Goal: Task Accomplishment & Management: Use online tool/utility

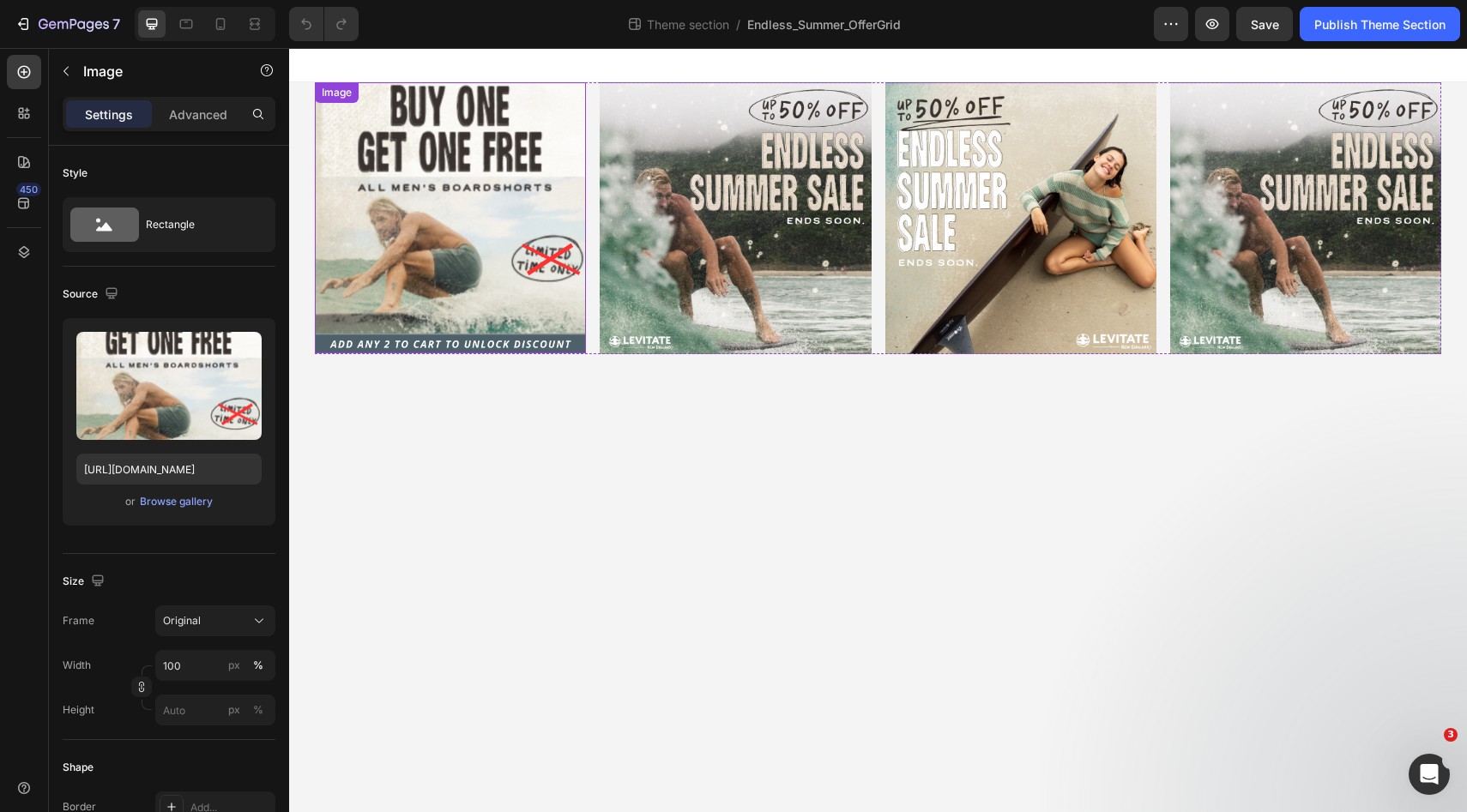
click at [498, 222] on img at bounding box center [450, 217] width 271 height 271
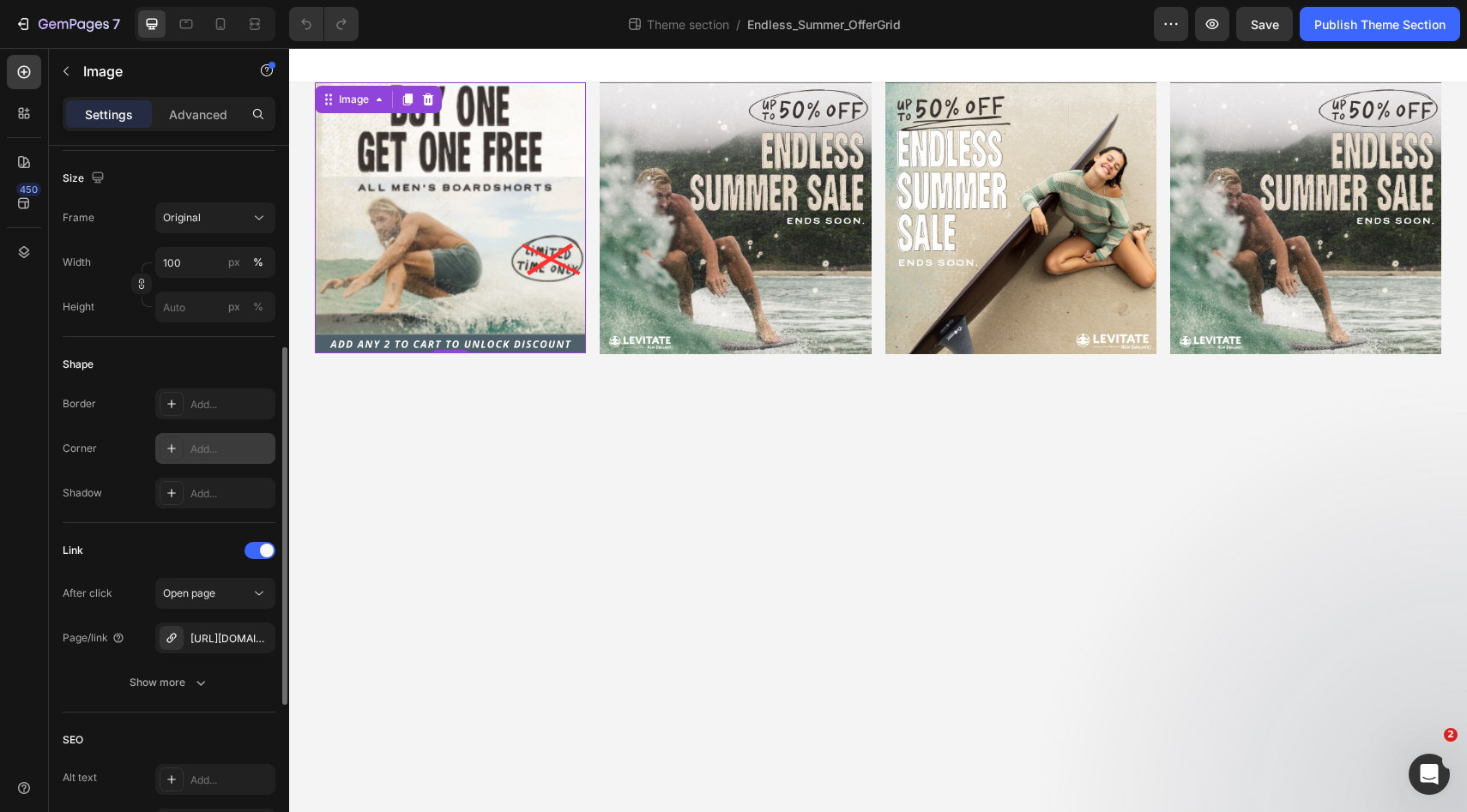
scroll to position [508, 0]
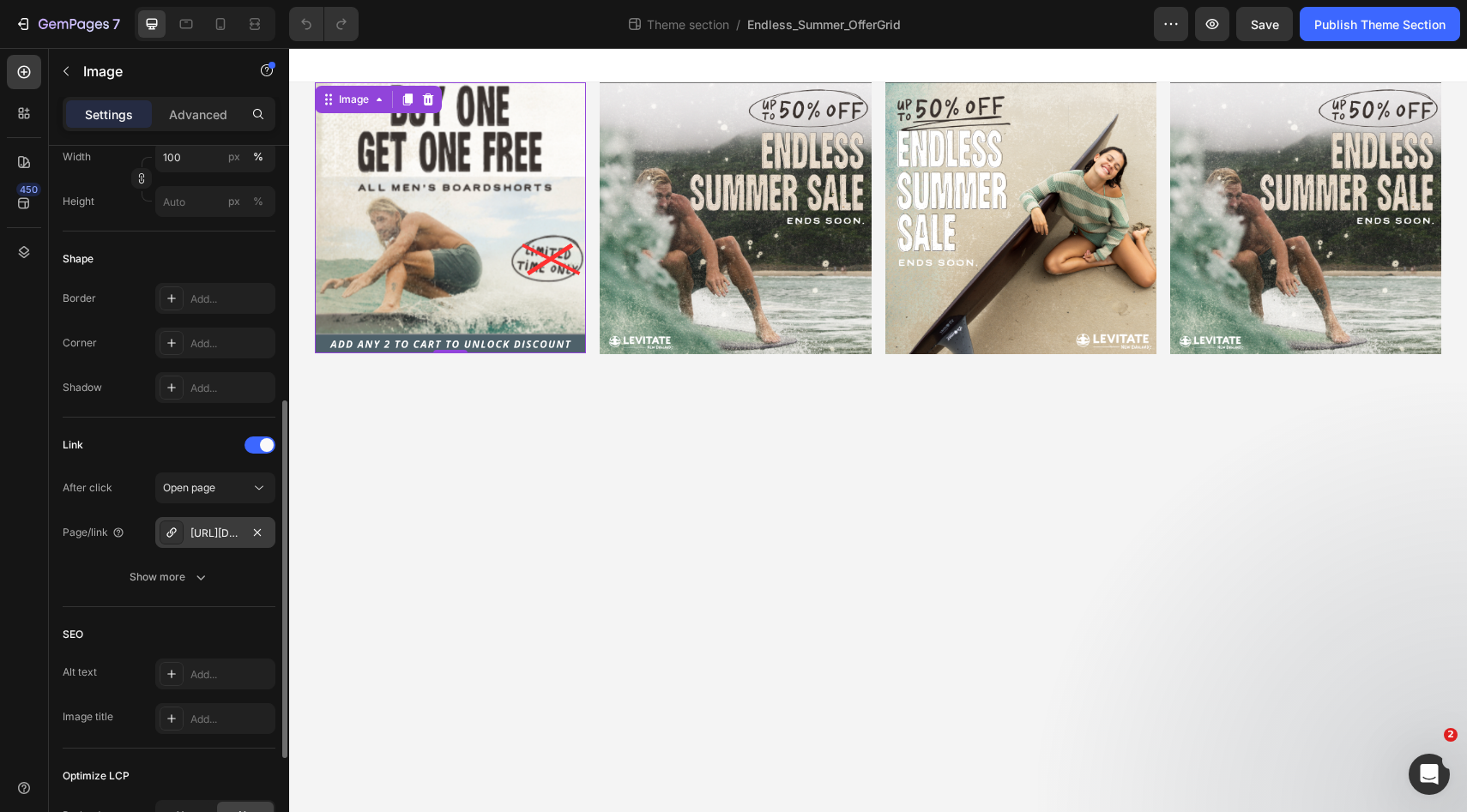
click at [203, 530] on div "[URL][DOMAIN_NAME]" at bounding box center [215, 534] width 49 height 16
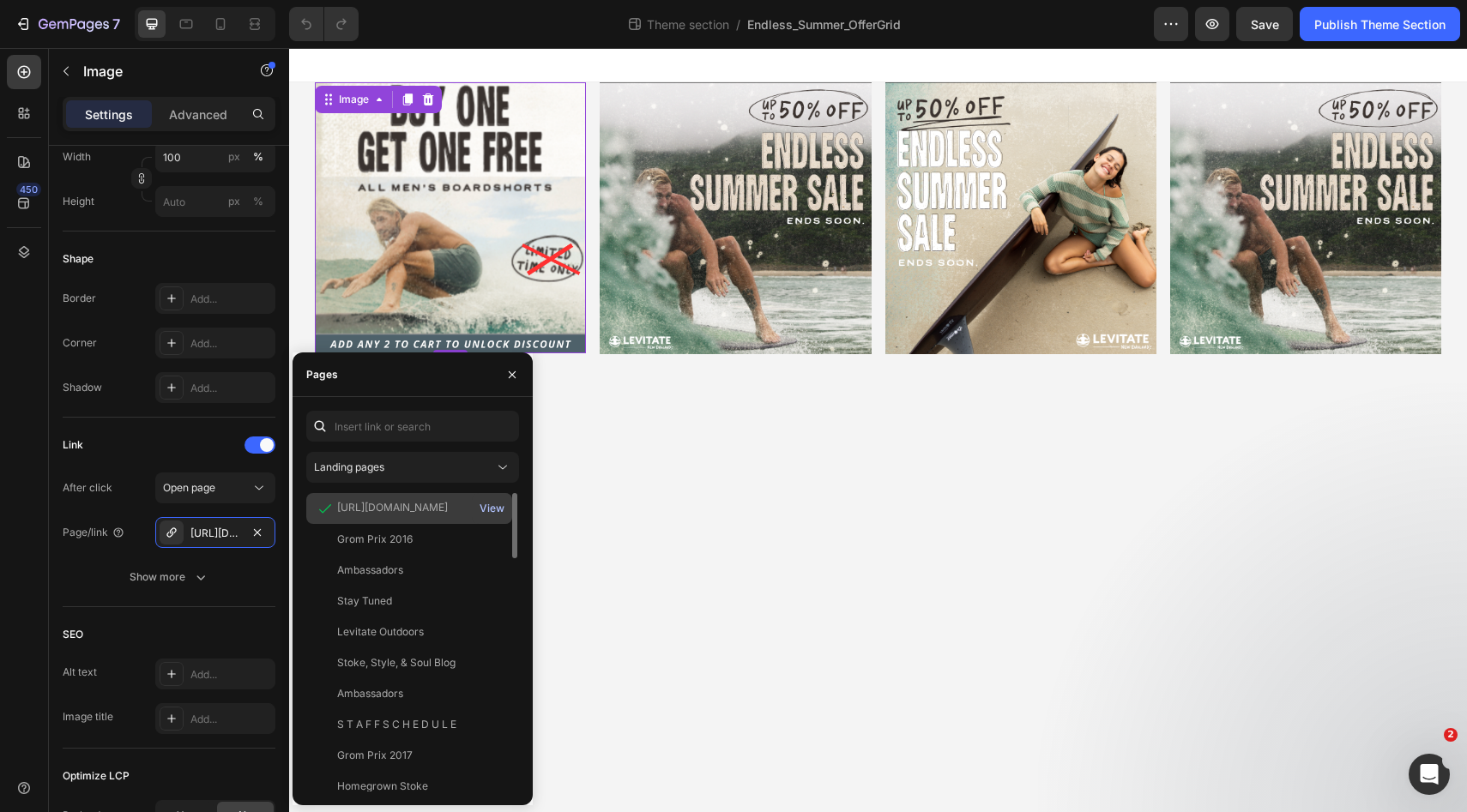
click at [483, 510] on div "View" at bounding box center [492, 508] width 25 height 16
click at [502, 192] on img at bounding box center [450, 217] width 271 height 271
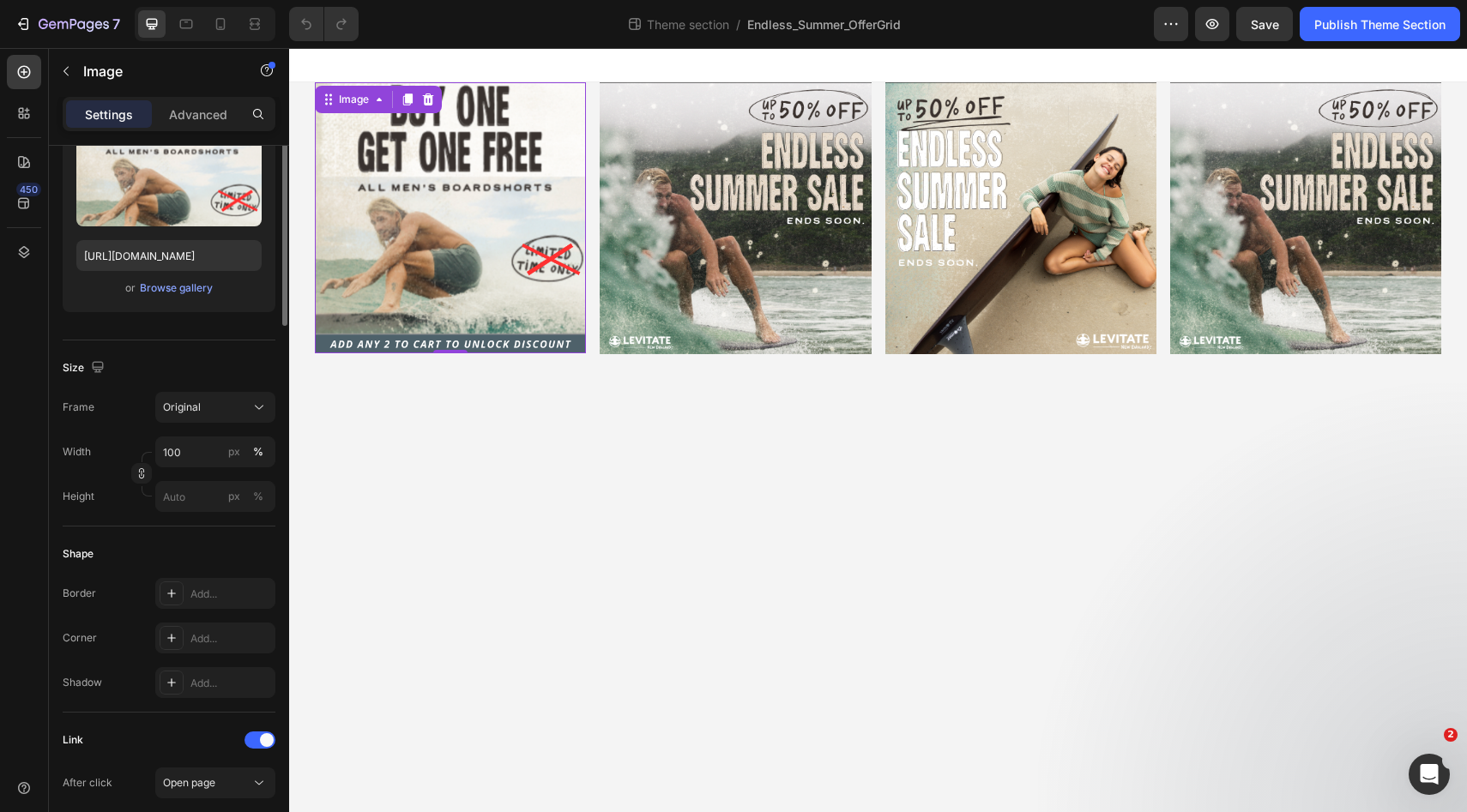
scroll to position [0, 0]
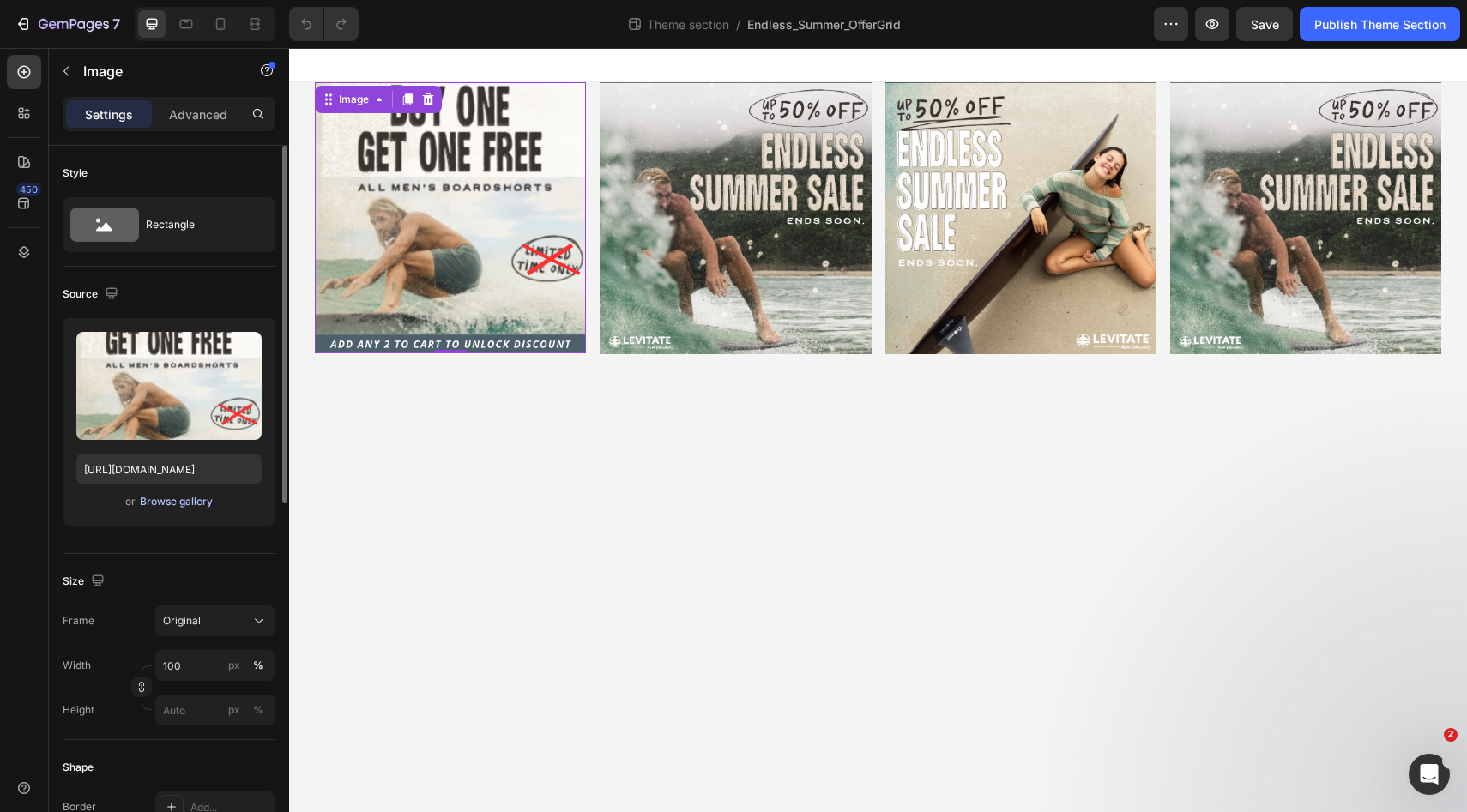
click at [181, 493] on div "Browse gallery" at bounding box center [177, 501] width 73 height 16
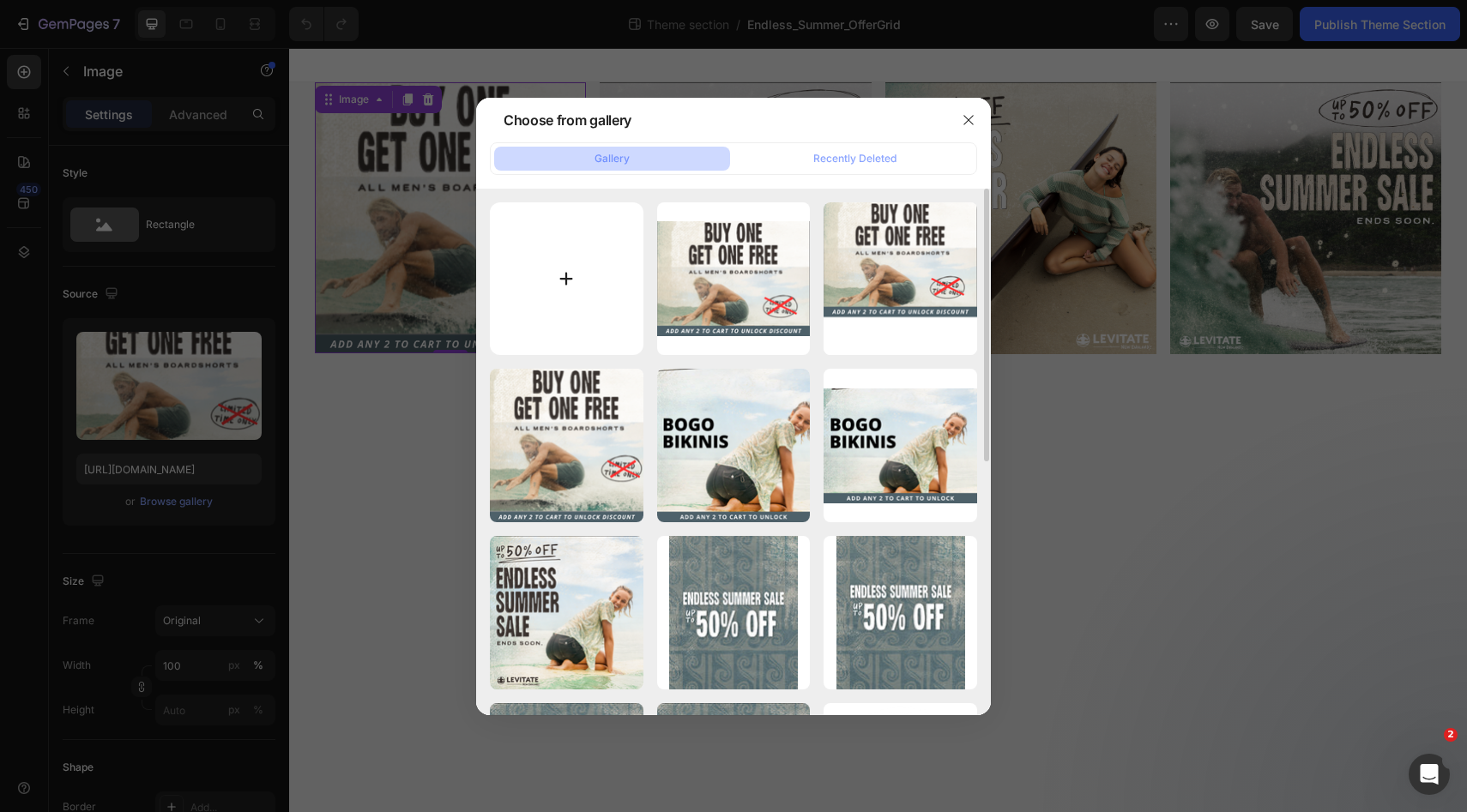
click at [578, 295] on input "file" at bounding box center [567, 279] width 154 height 154
type input "C:\fakepath\[LB] Web Assets | Endless Summer Sale 1x1-01.jpg"
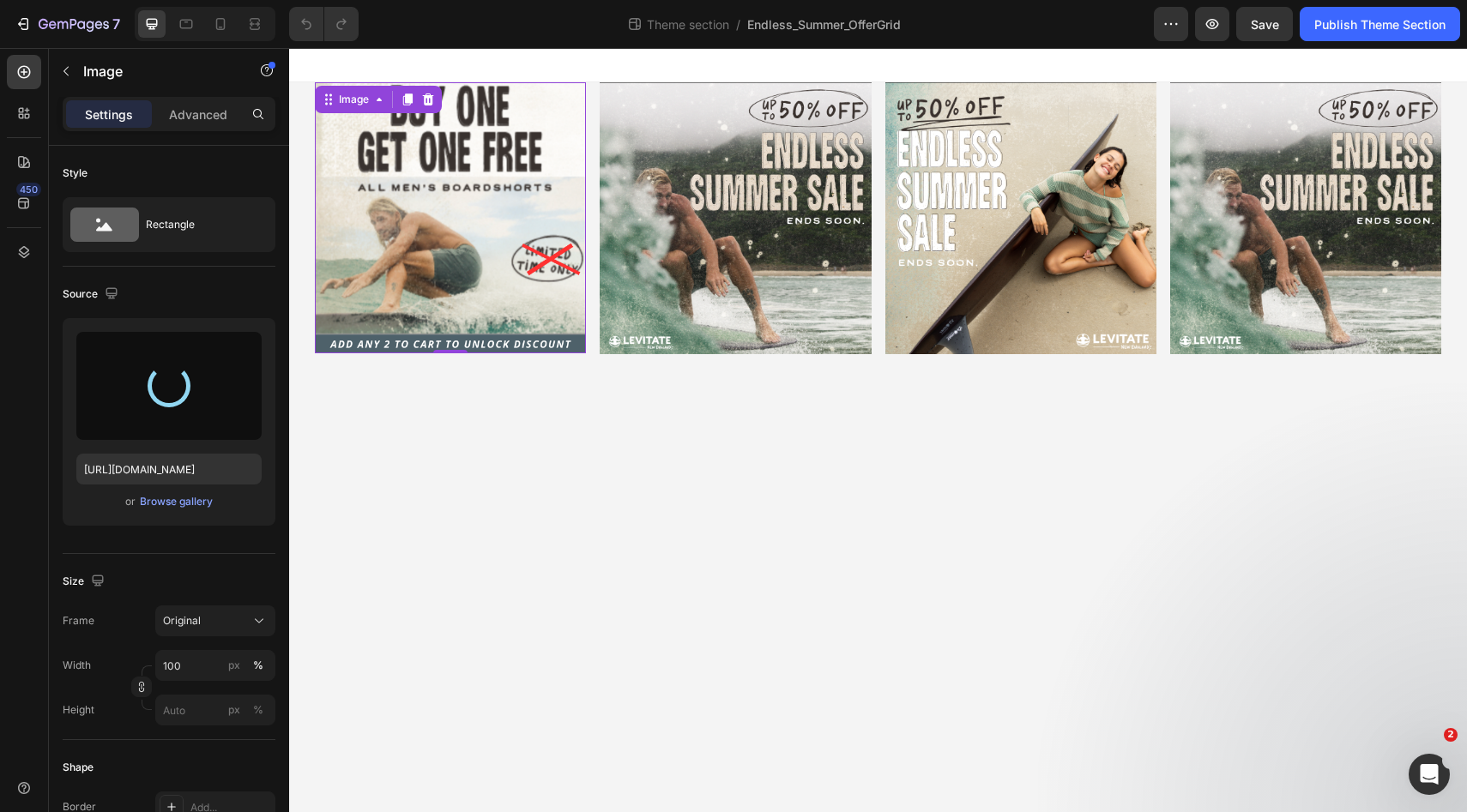
type input "https://cdn.shopify.com/s/files/1/0697/1577/files/gempages_566574075212727377-b…"
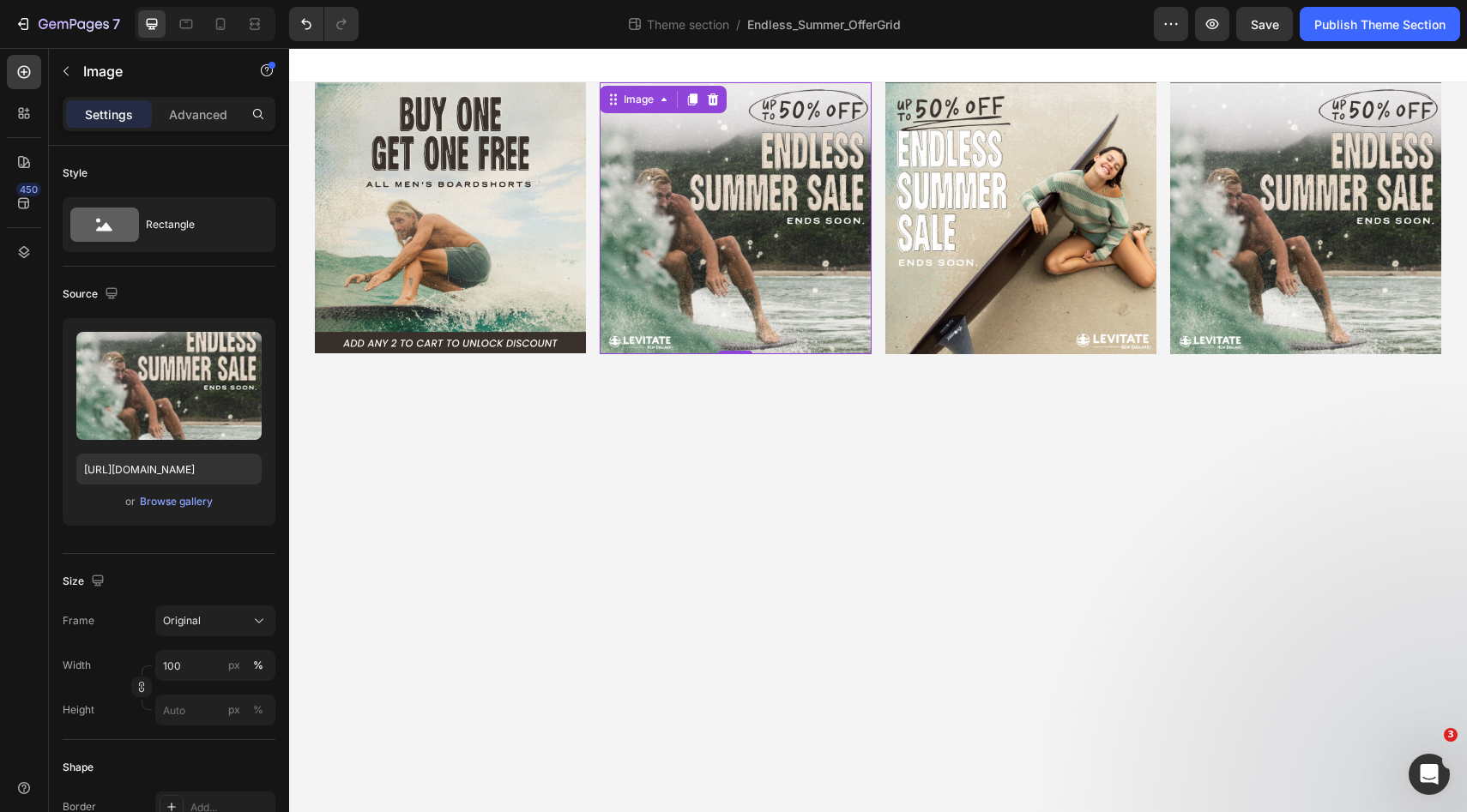
click at [695, 225] on img at bounding box center [734, 217] width 271 height 271
click at [186, 499] on div "Browse gallery" at bounding box center [177, 501] width 73 height 16
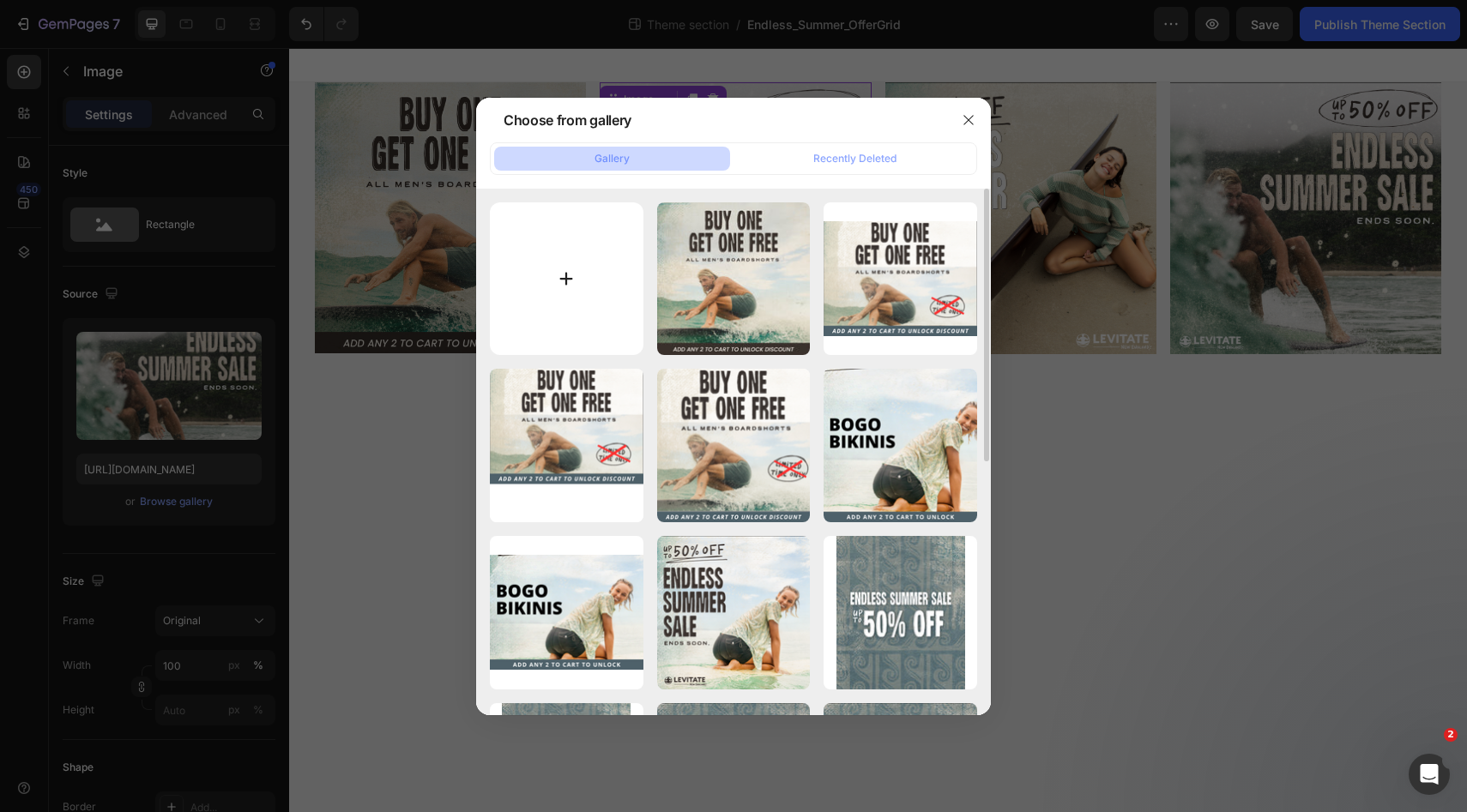
click at [582, 280] on input "file" at bounding box center [567, 279] width 154 height 154
type input "C:\fakepath\[LB] Web Assets | Endless Summer Sale 1x1-02.jpg"
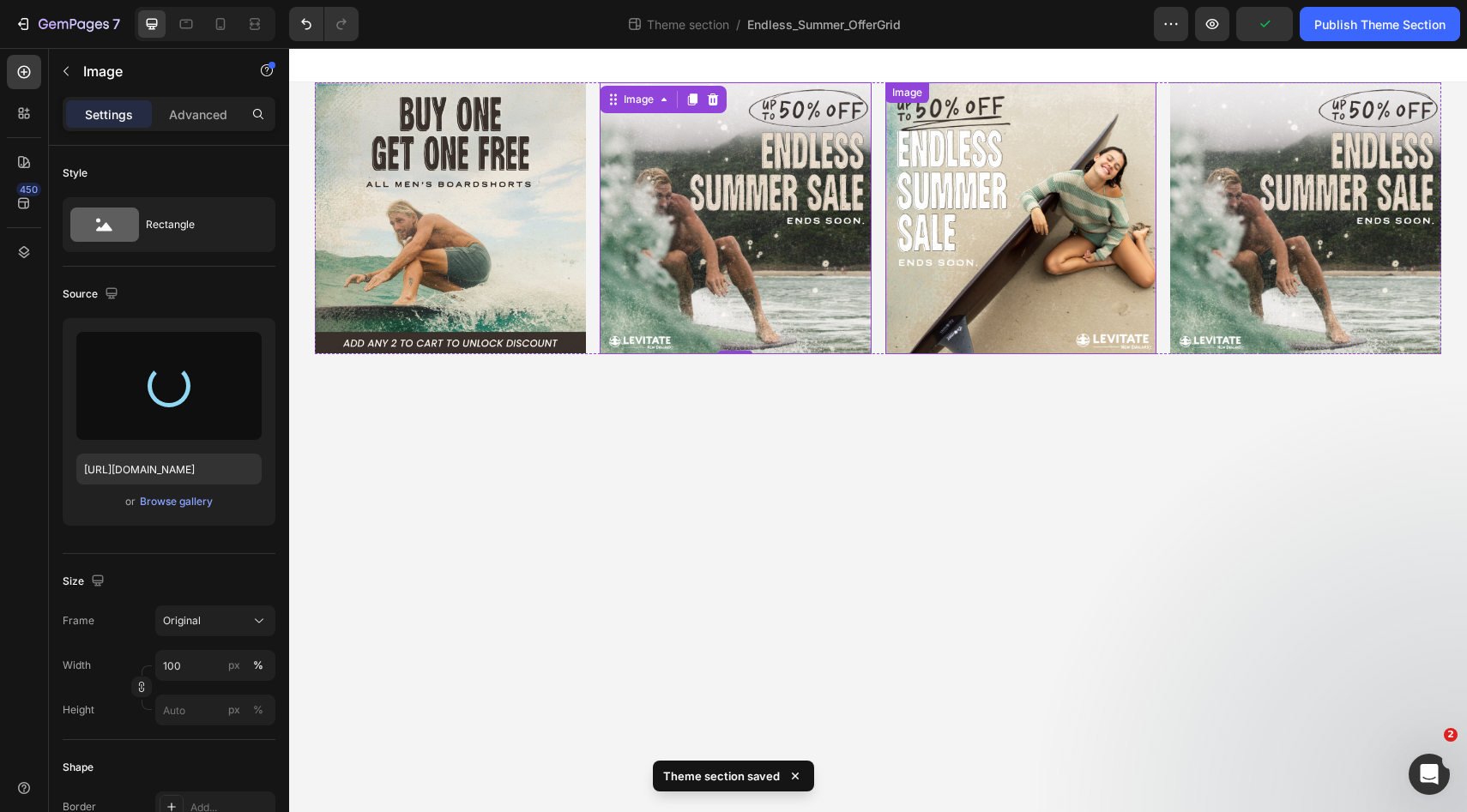
type input "[URL][DOMAIN_NAME]"
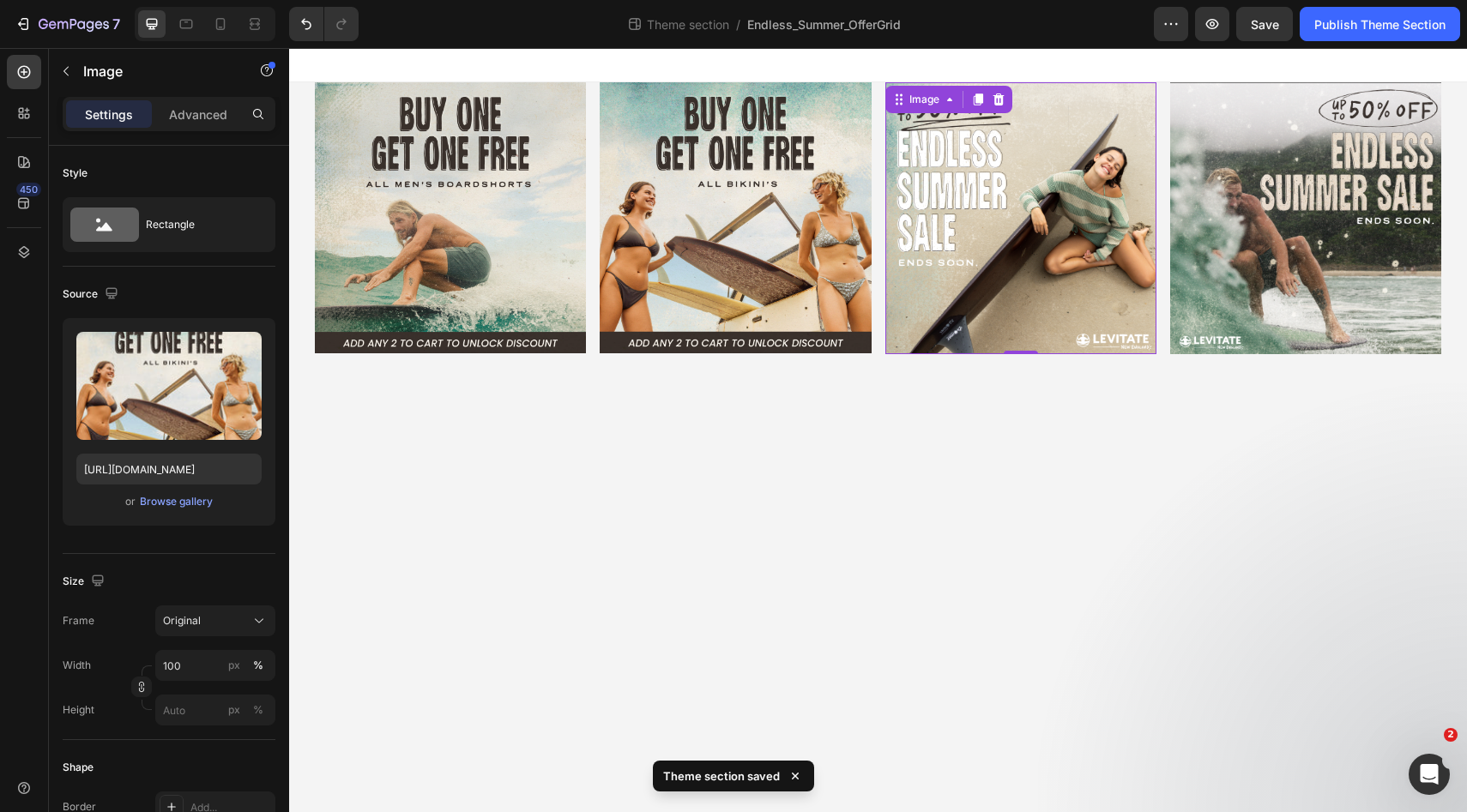
click at [982, 254] on img at bounding box center [1021, 217] width 271 height 271
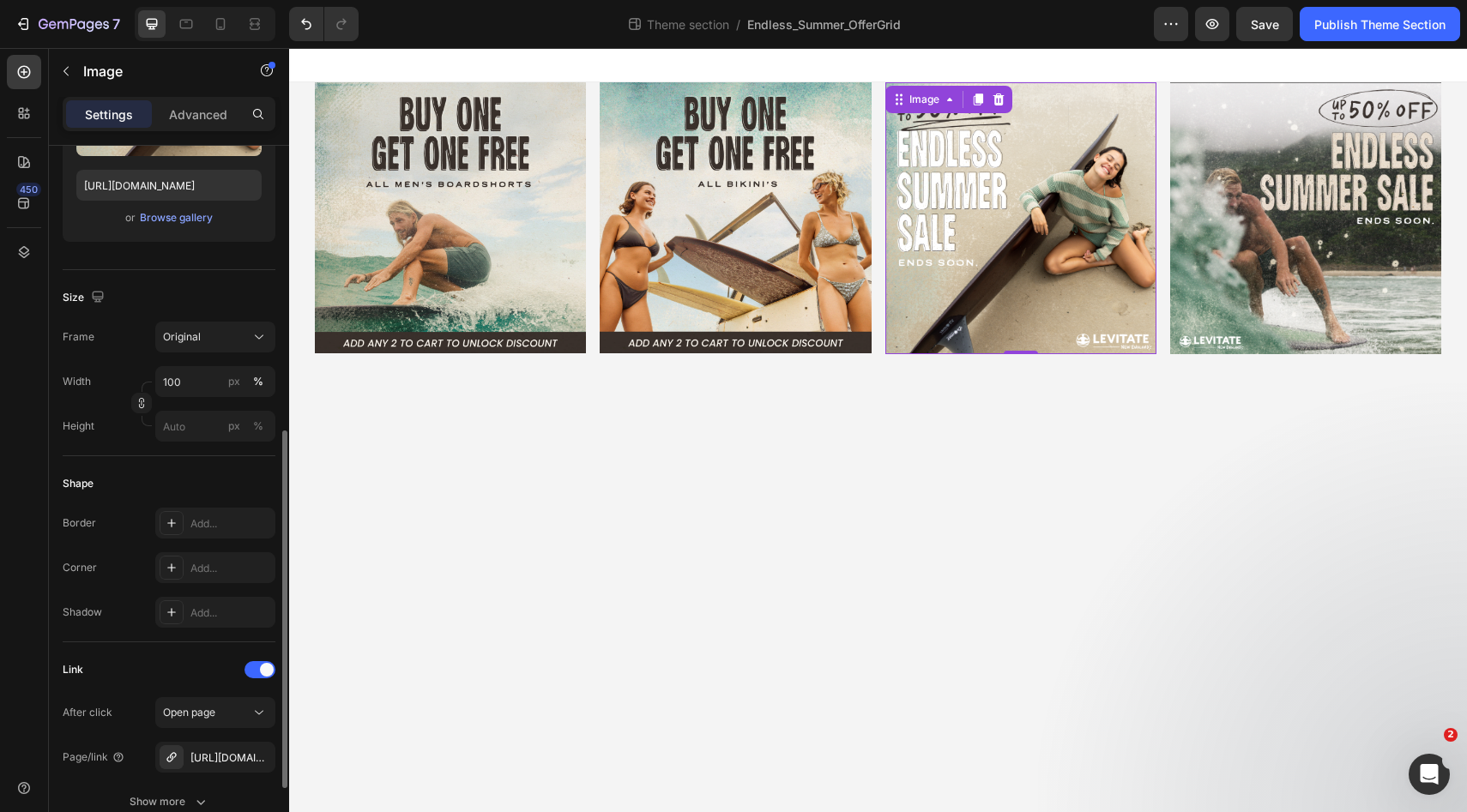
scroll to position [379, 0]
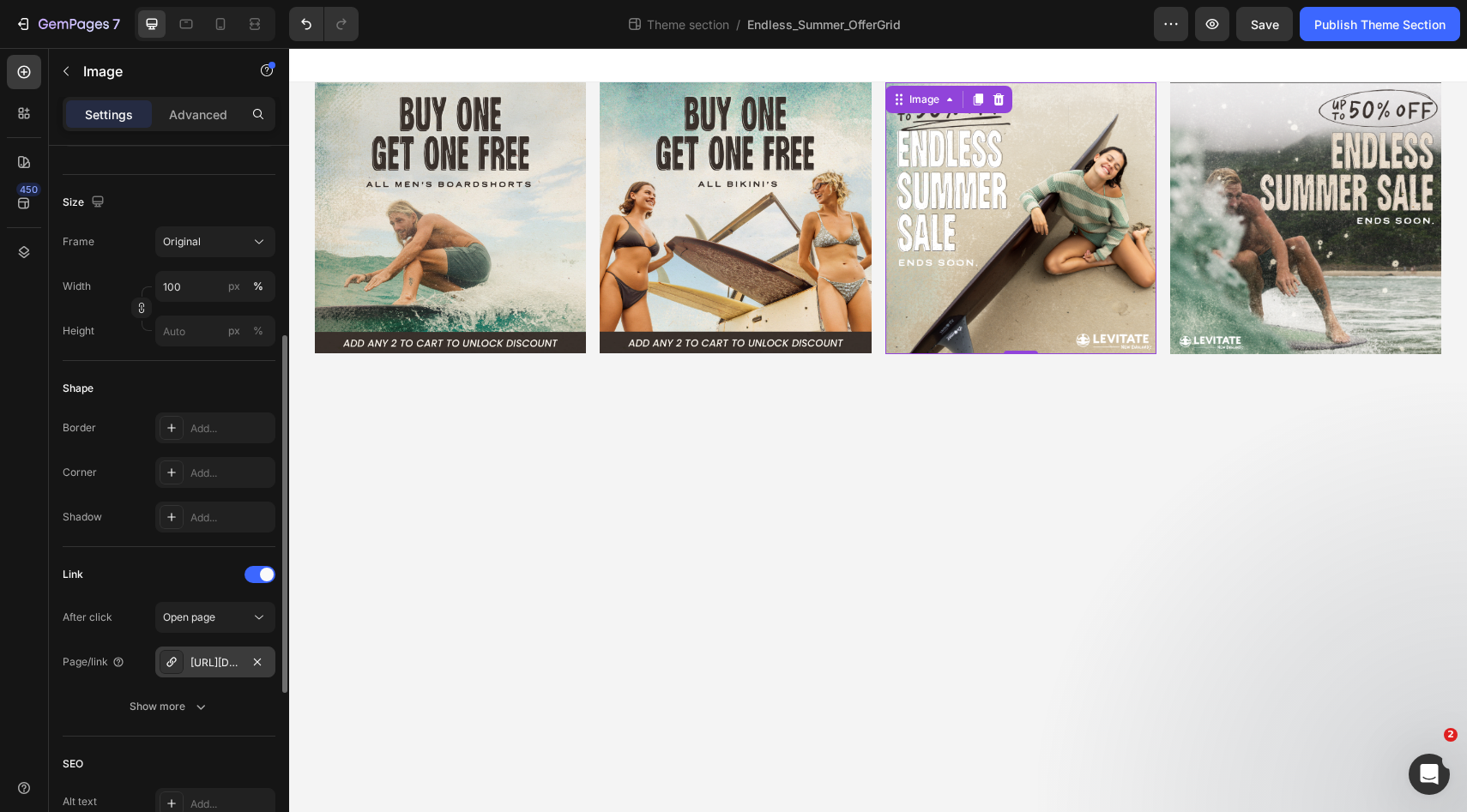
click at [220, 661] on div "[URL][DOMAIN_NAME]" at bounding box center [215, 663] width 49 height 16
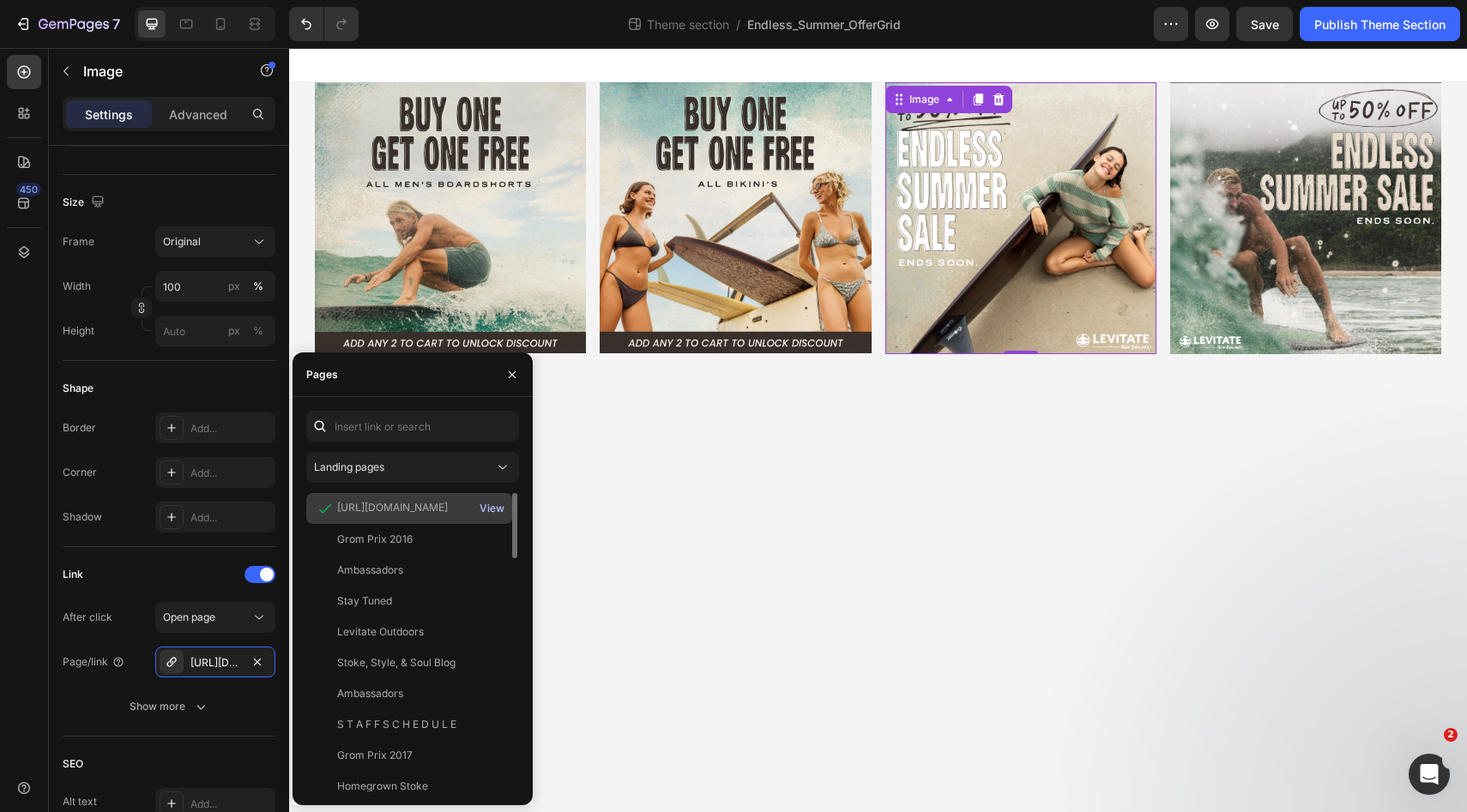
click at [497, 503] on div "View" at bounding box center [492, 508] width 25 height 16
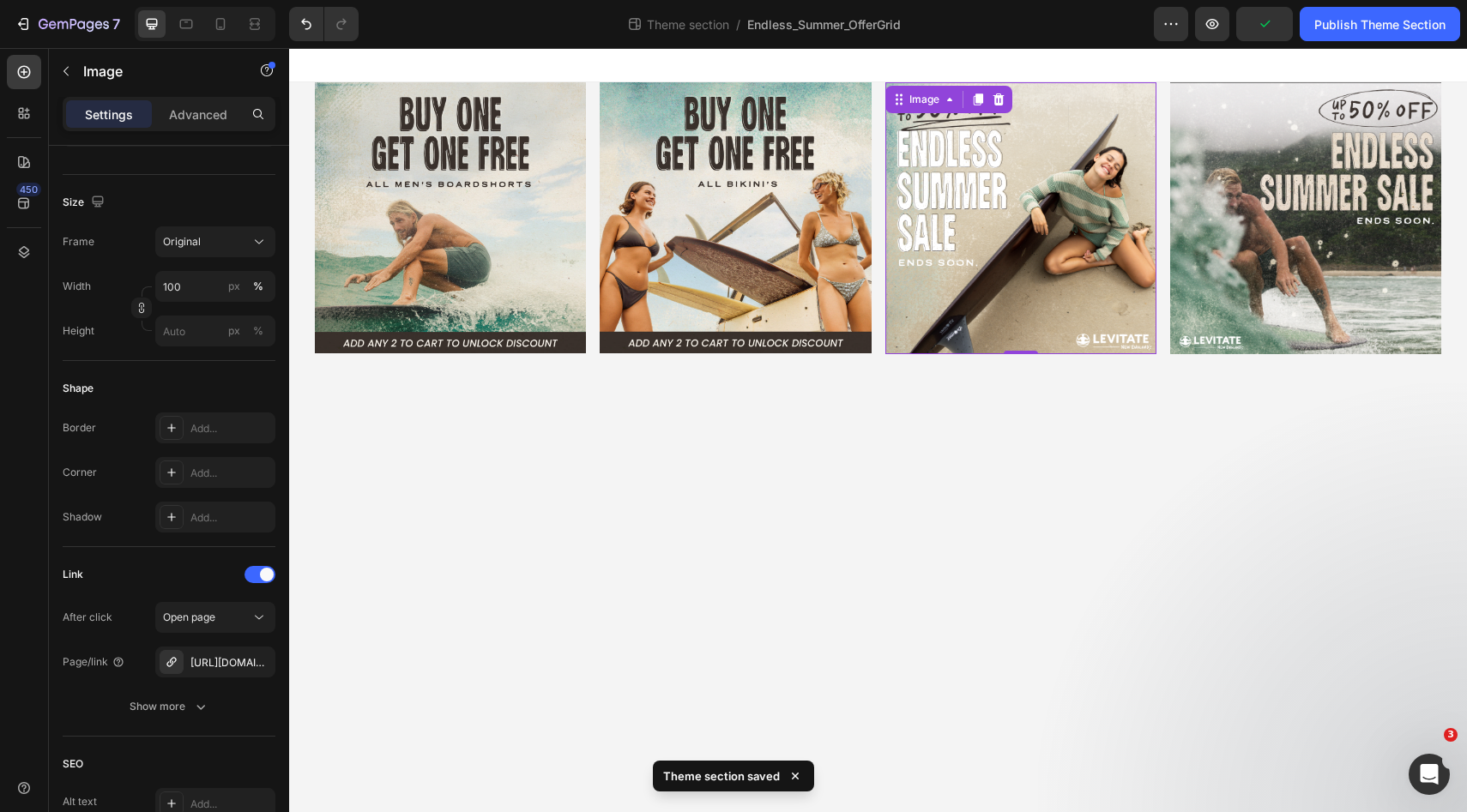
click at [956, 201] on img at bounding box center [1021, 217] width 271 height 271
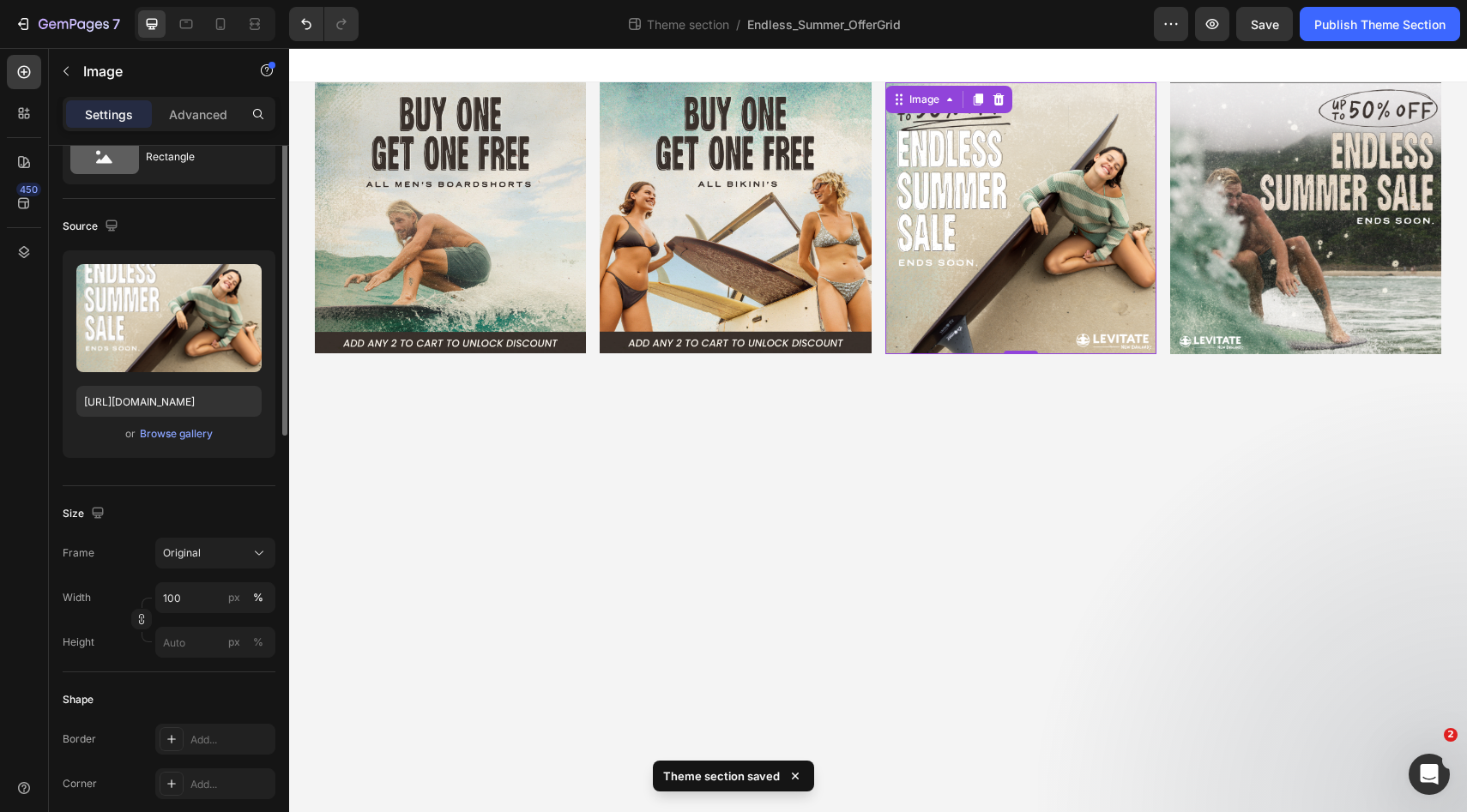
scroll to position [0, 0]
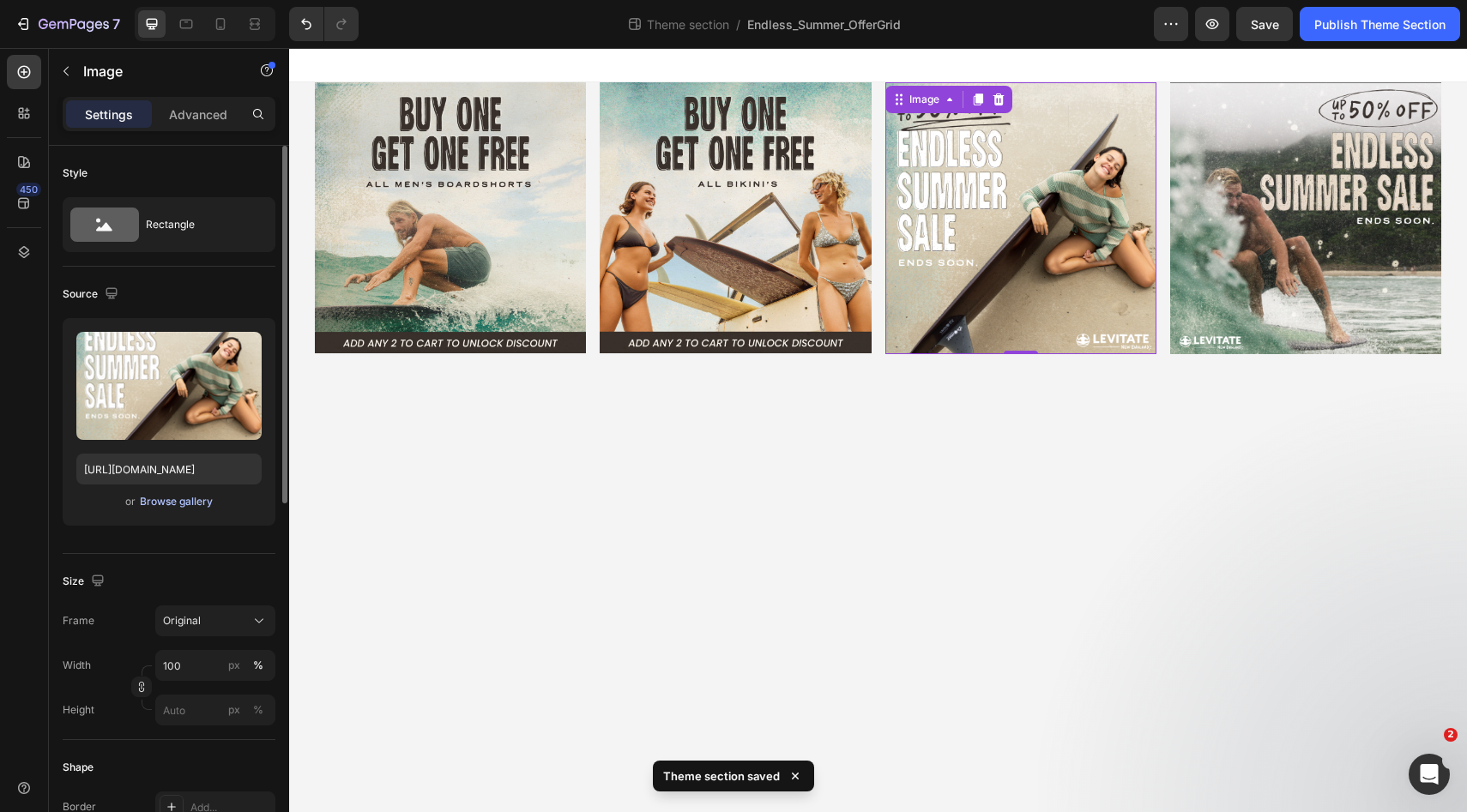
click at [150, 504] on div "Browse gallery" at bounding box center [177, 501] width 73 height 16
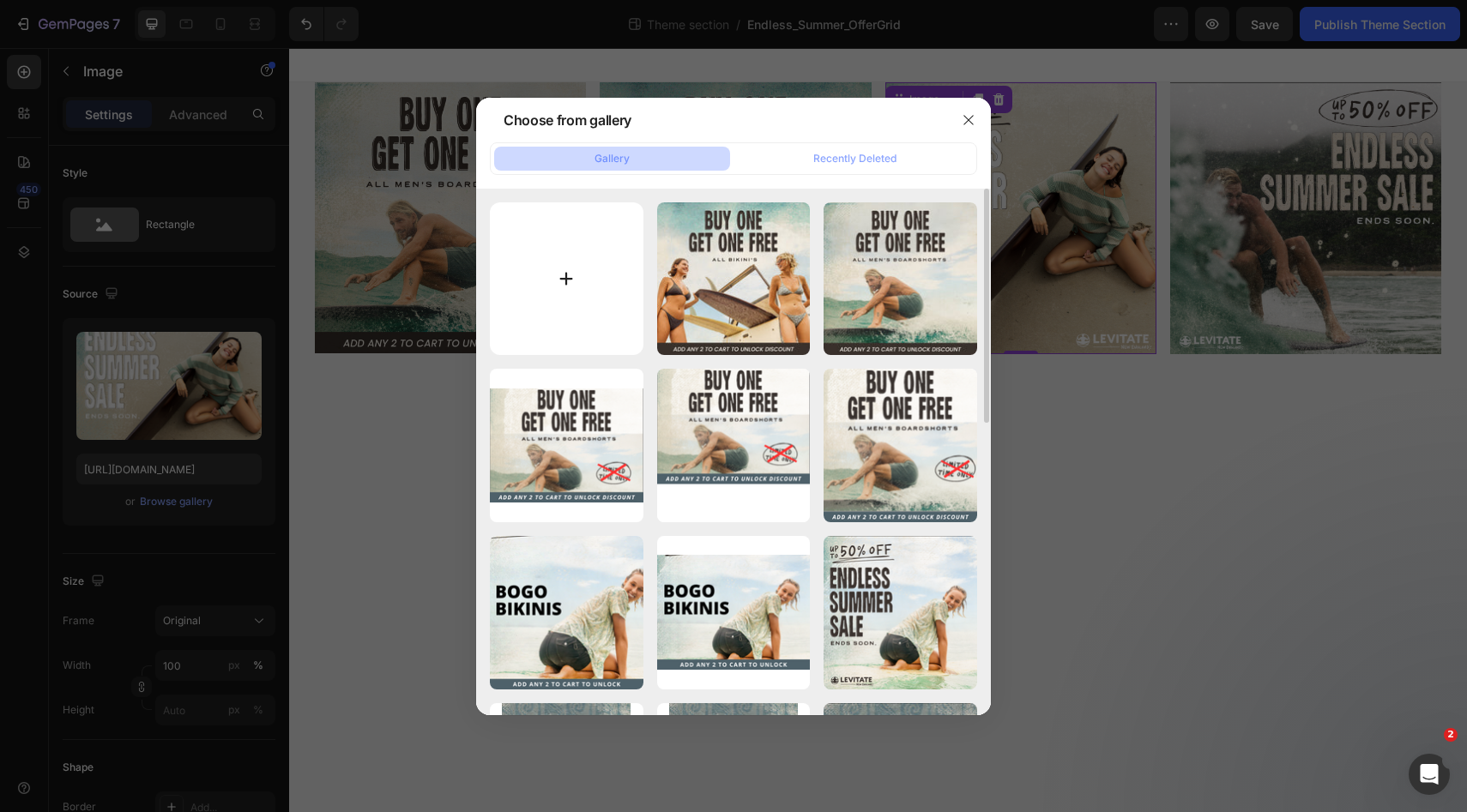
click at [582, 276] on input "file" at bounding box center [567, 279] width 154 height 154
type input "C:\fakepath\[LB] Web Assets | Endless Summer Sale 1x1-03.jpg"
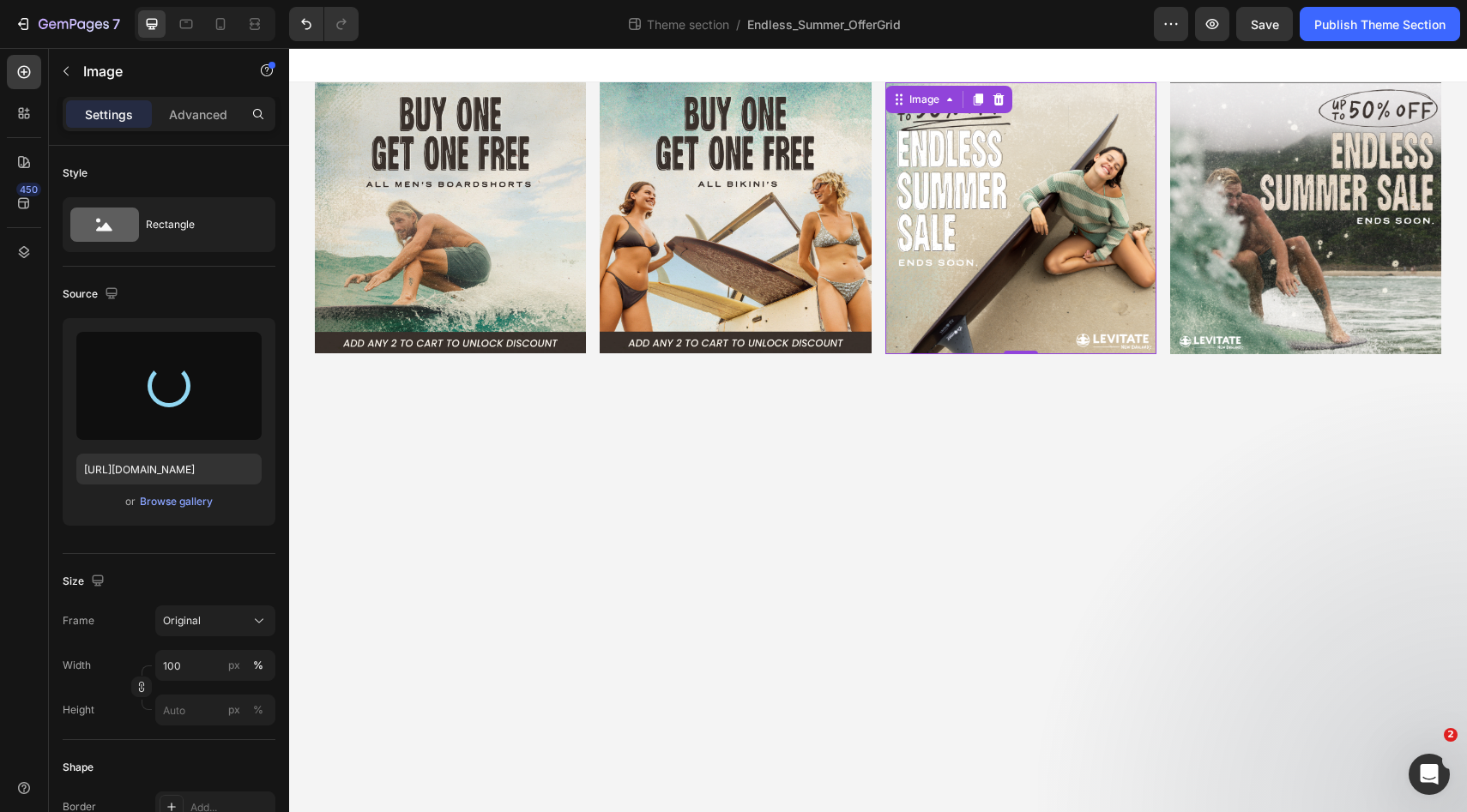
type input "[URL][DOMAIN_NAME]"
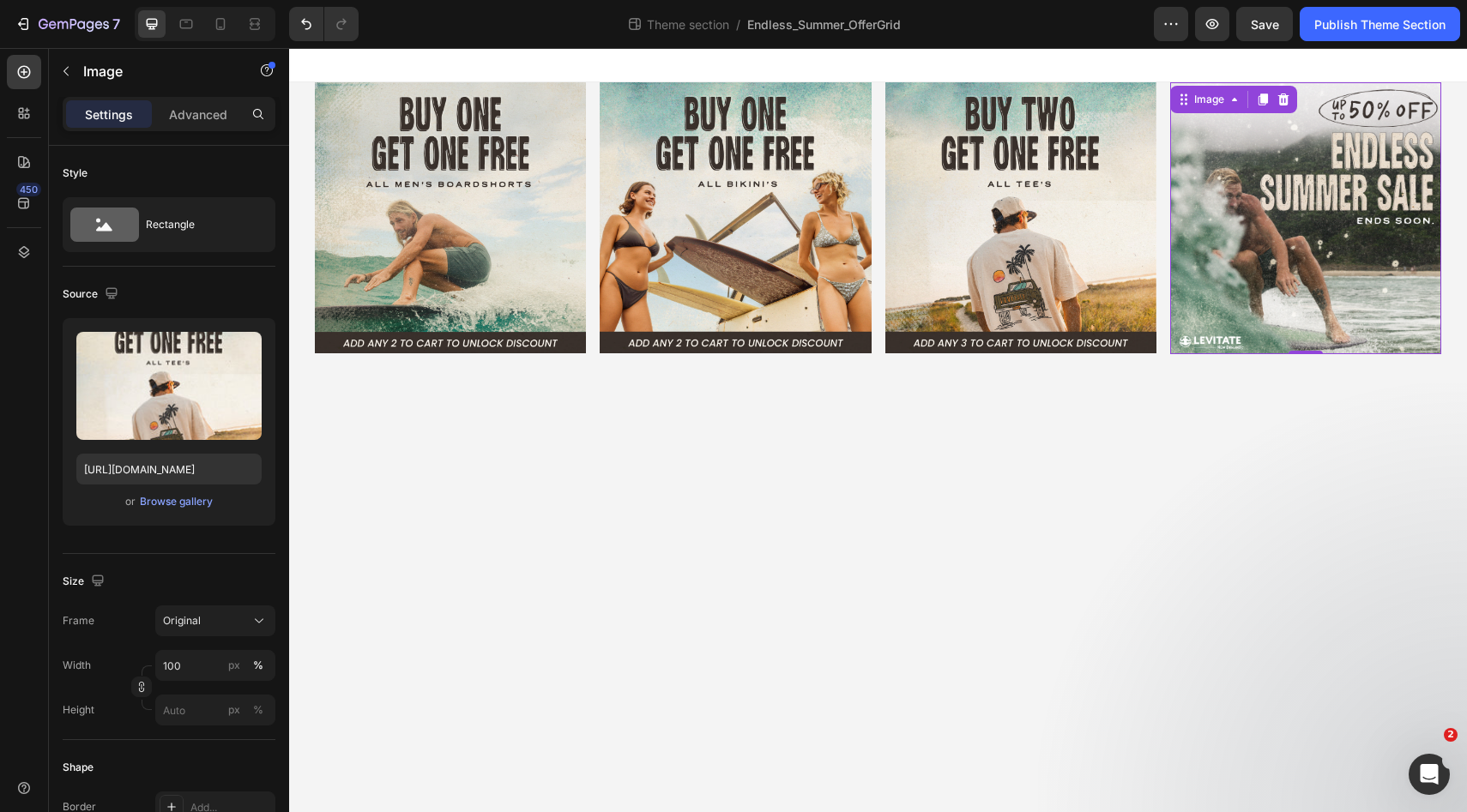
click at [1272, 218] on img at bounding box center [1305, 217] width 271 height 271
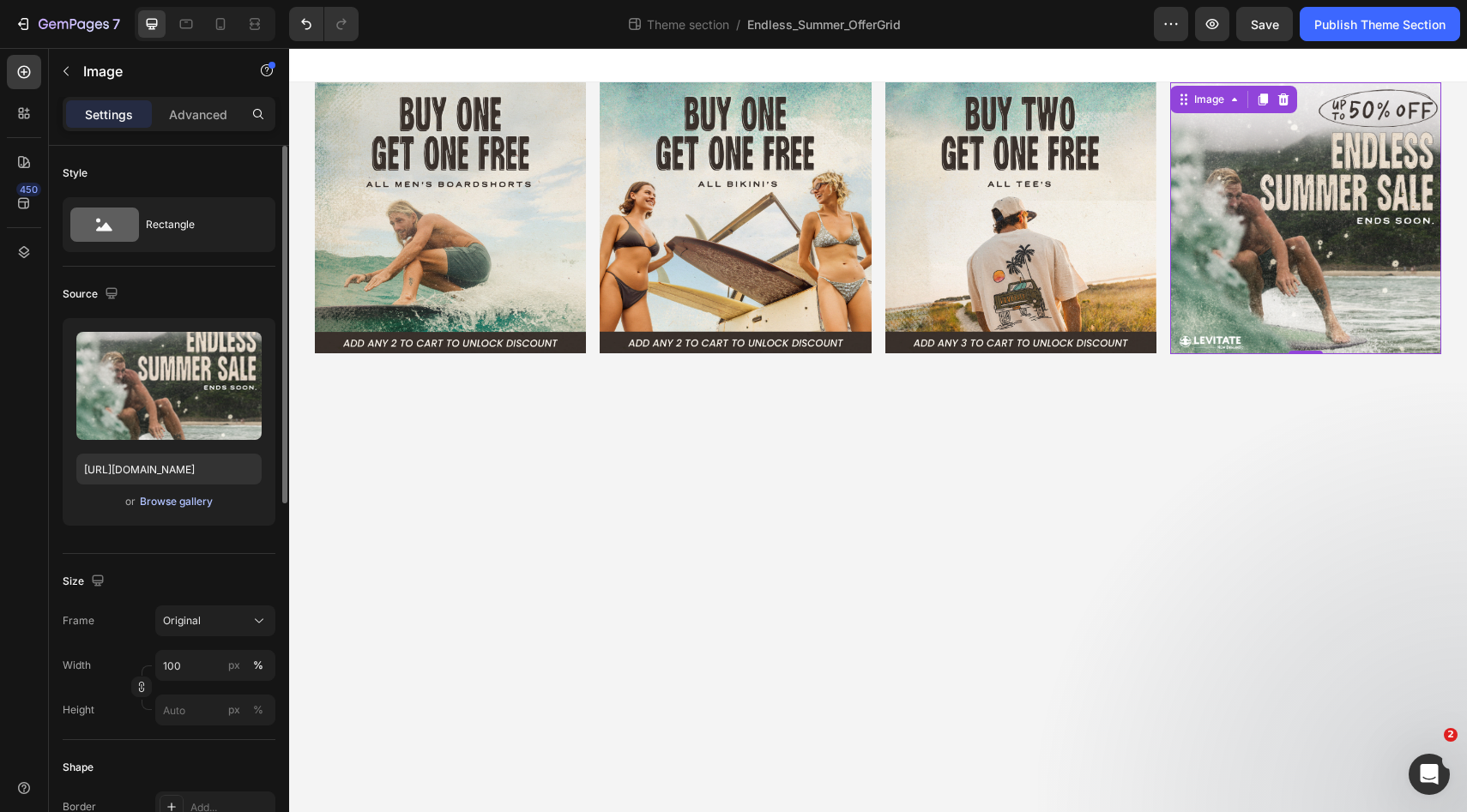
click at [170, 505] on div "Browse gallery" at bounding box center [177, 501] width 73 height 16
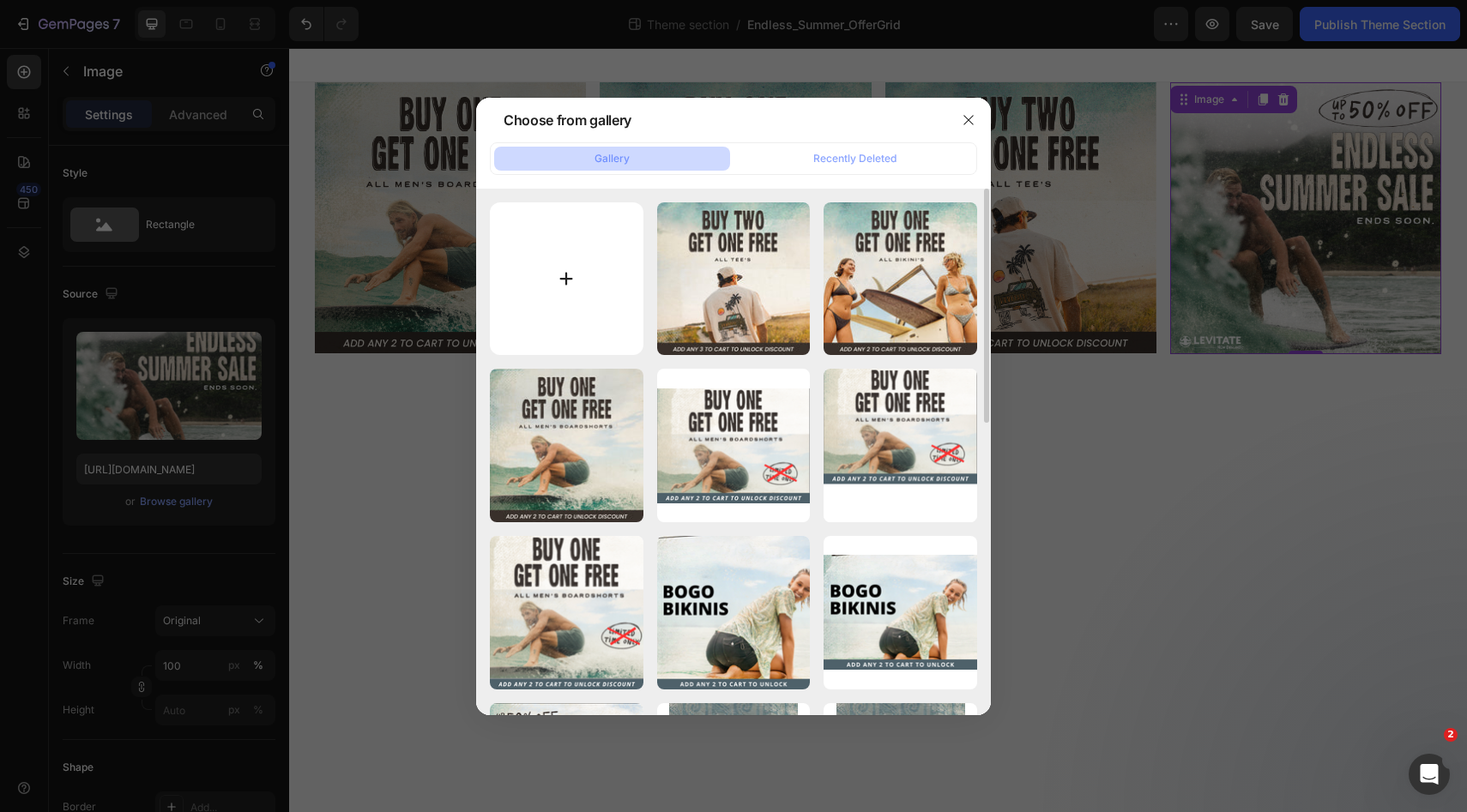
click at [587, 267] on input "file" at bounding box center [567, 279] width 154 height 154
type input "C:\fakepath\[LB]-Web-Assets-_-Endless-Summer-Sale.jpg"
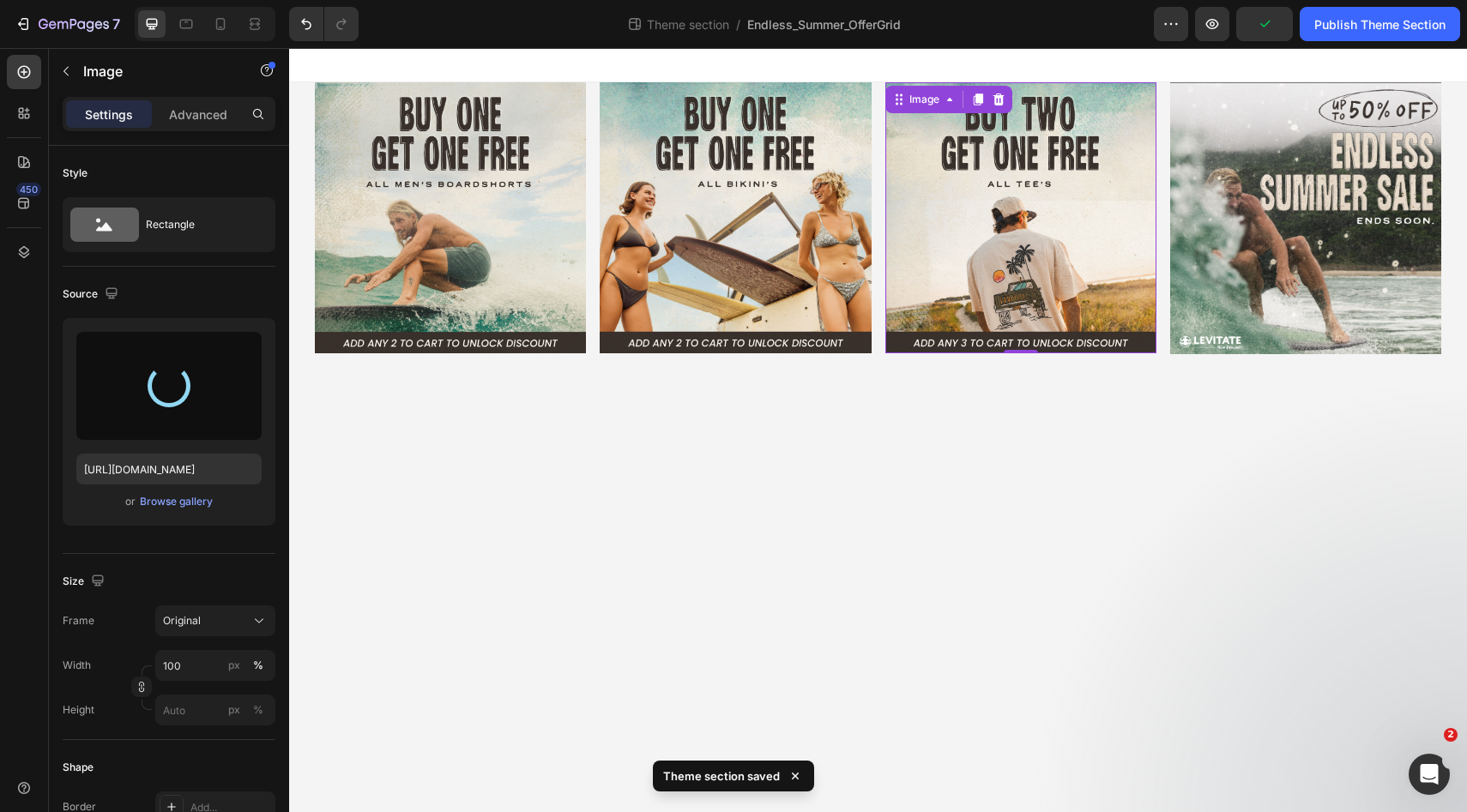
click at [1048, 265] on img at bounding box center [1021, 217] width 271 height 271
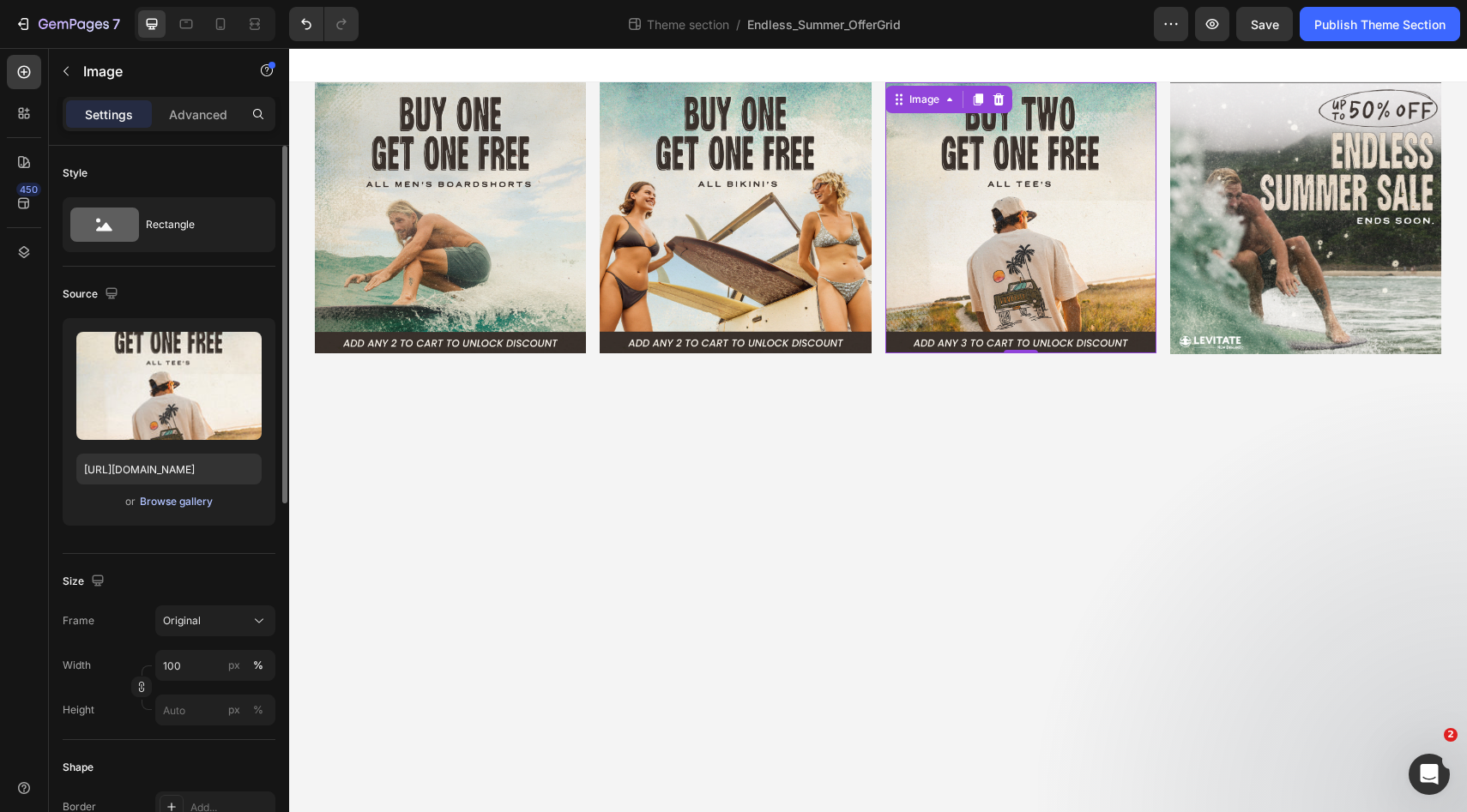
click at [165, 505] on div "Browse gallery" at bounding box center [177, 501] width 73 height 16
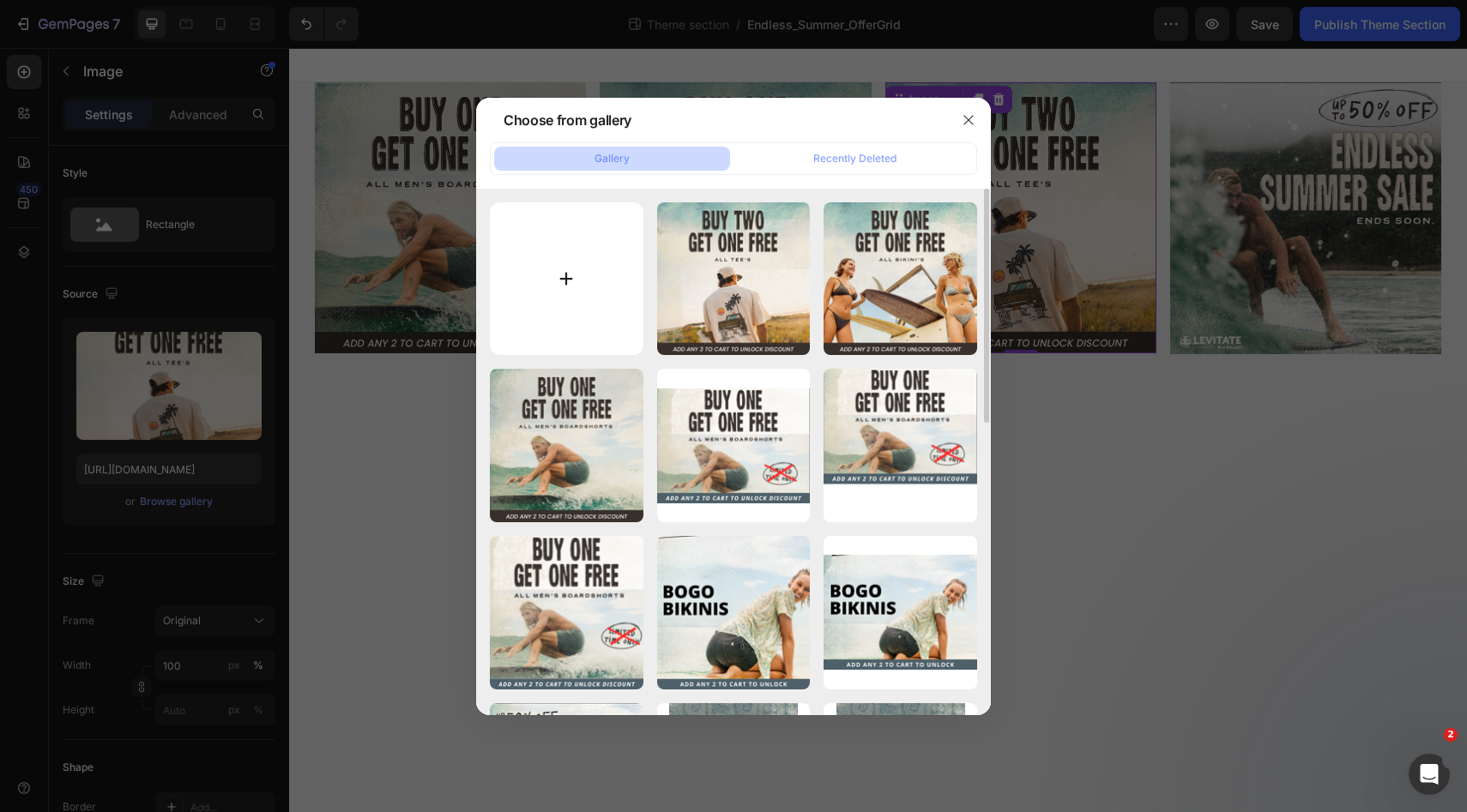
click at [537, 294] on input "file" at bounding box center [567, 279] width 154 height 154
type input "C:\fakepath\[LB]-Web-Assets-_-Endless-Summer-Sale.jpg"
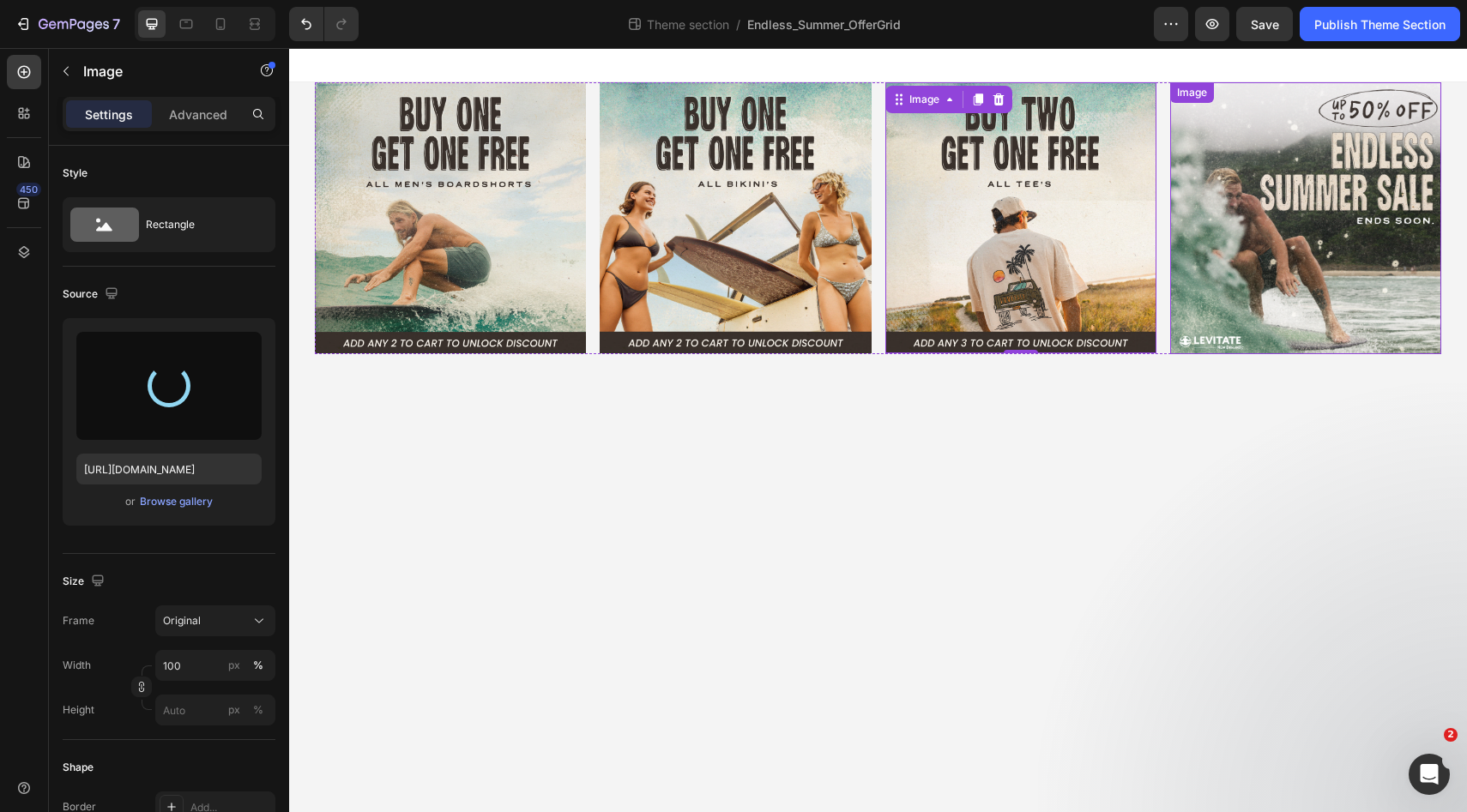
type input "[URL][DOMAIN_NAME]"
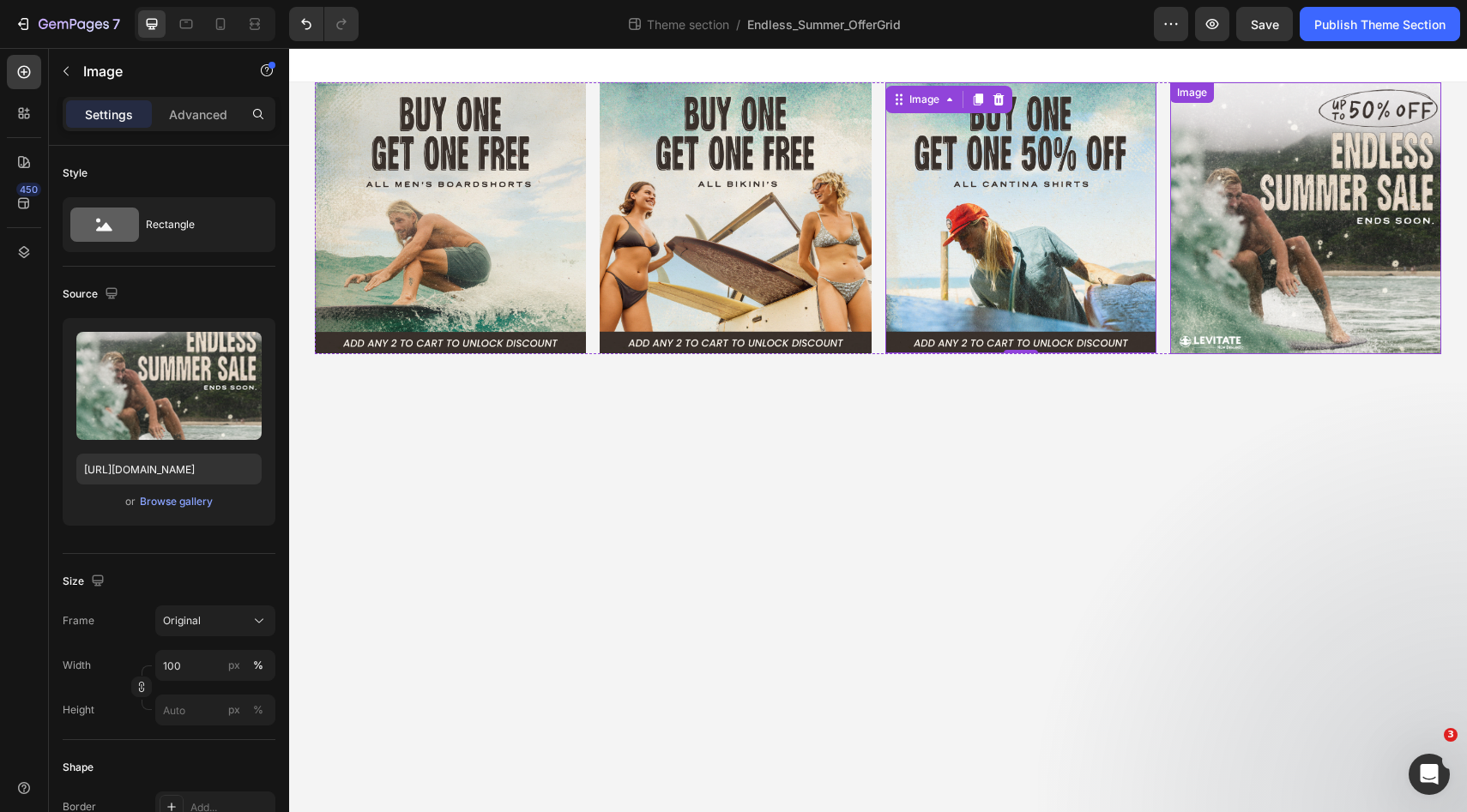
click at [1253, 266] on img at bounding box center [1305, 217] width 271 height 271
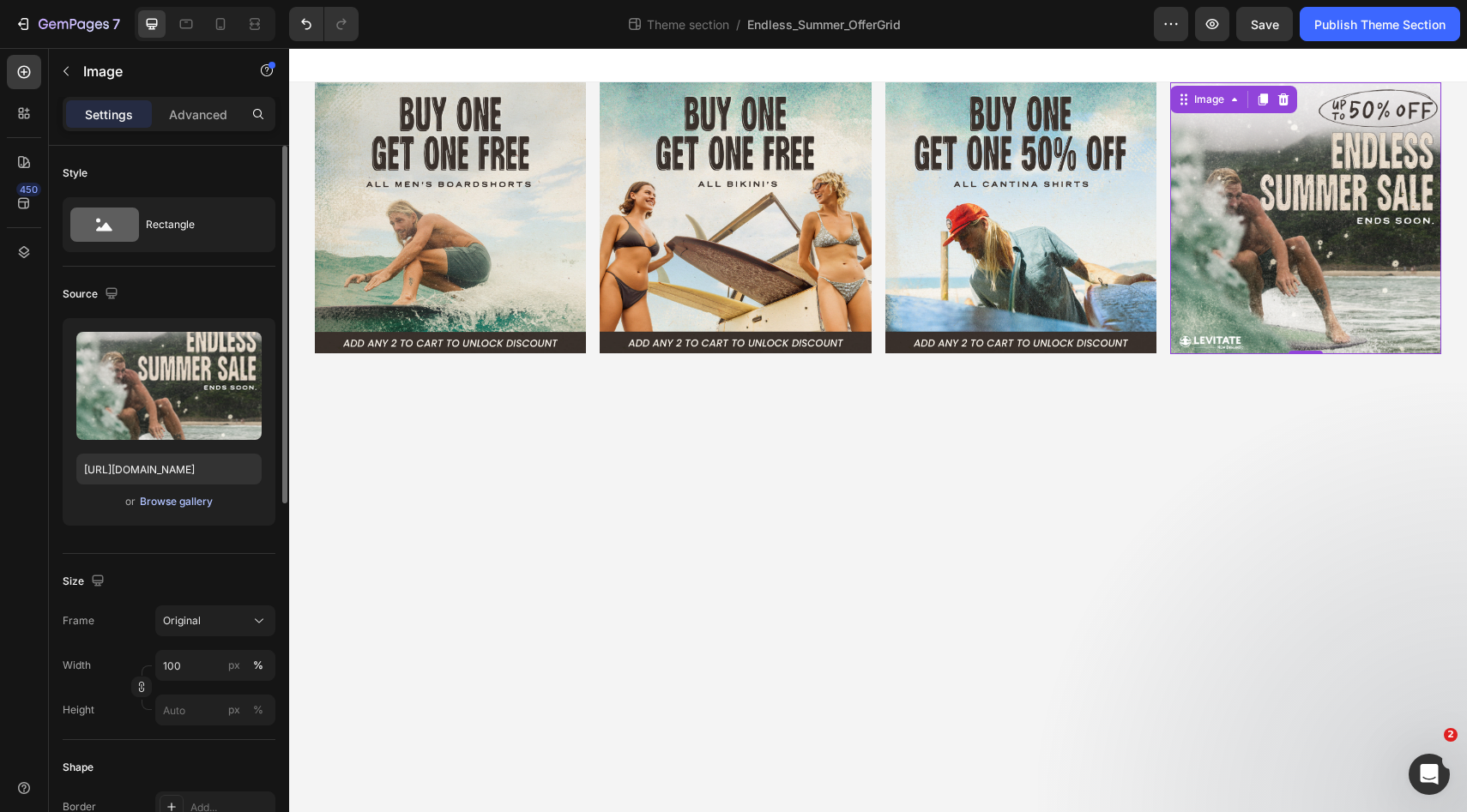
click at [182, 498] on div "Browse gallery" at bounding box center [177, 501] width 73 height 16
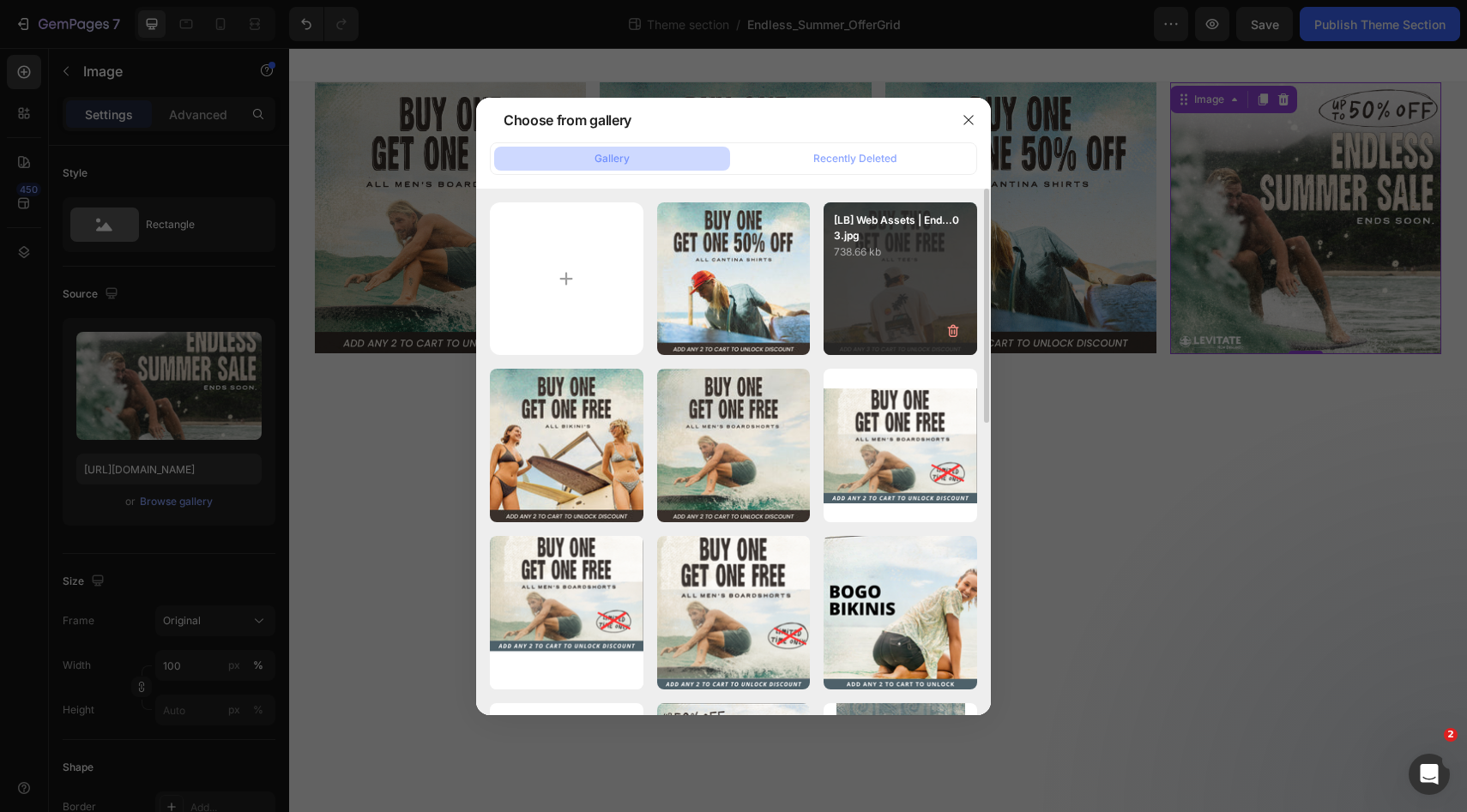
click at [861, 271] on div "[LB] Web Assets | End...03.jpg 738.66 kb" at bounding box center [900, 279] width 154 height 154
type input "[URL][DOMAIN_NAME]"
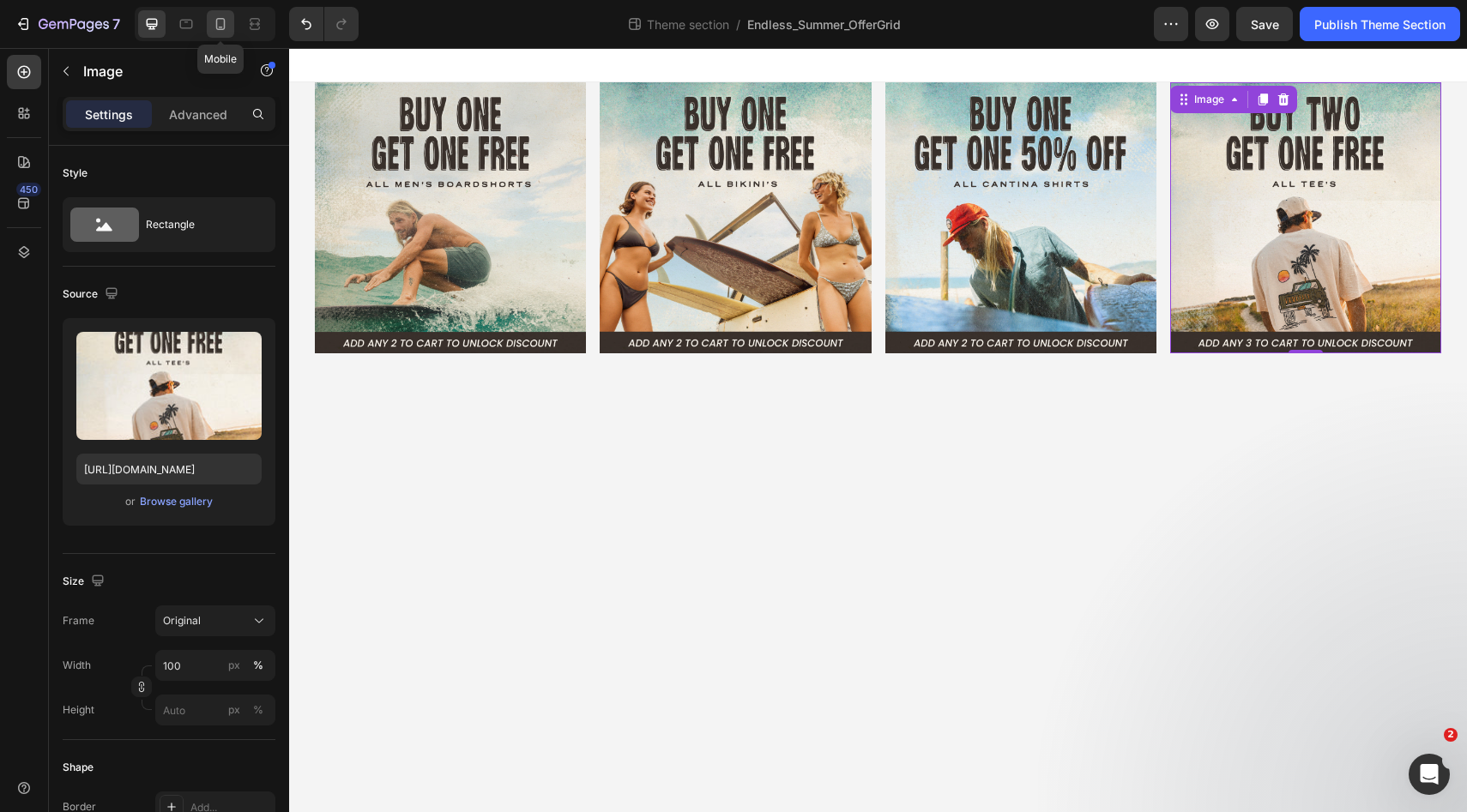
click at [228, 24] on icon at bounding box center [220, 24] width 17 height 17
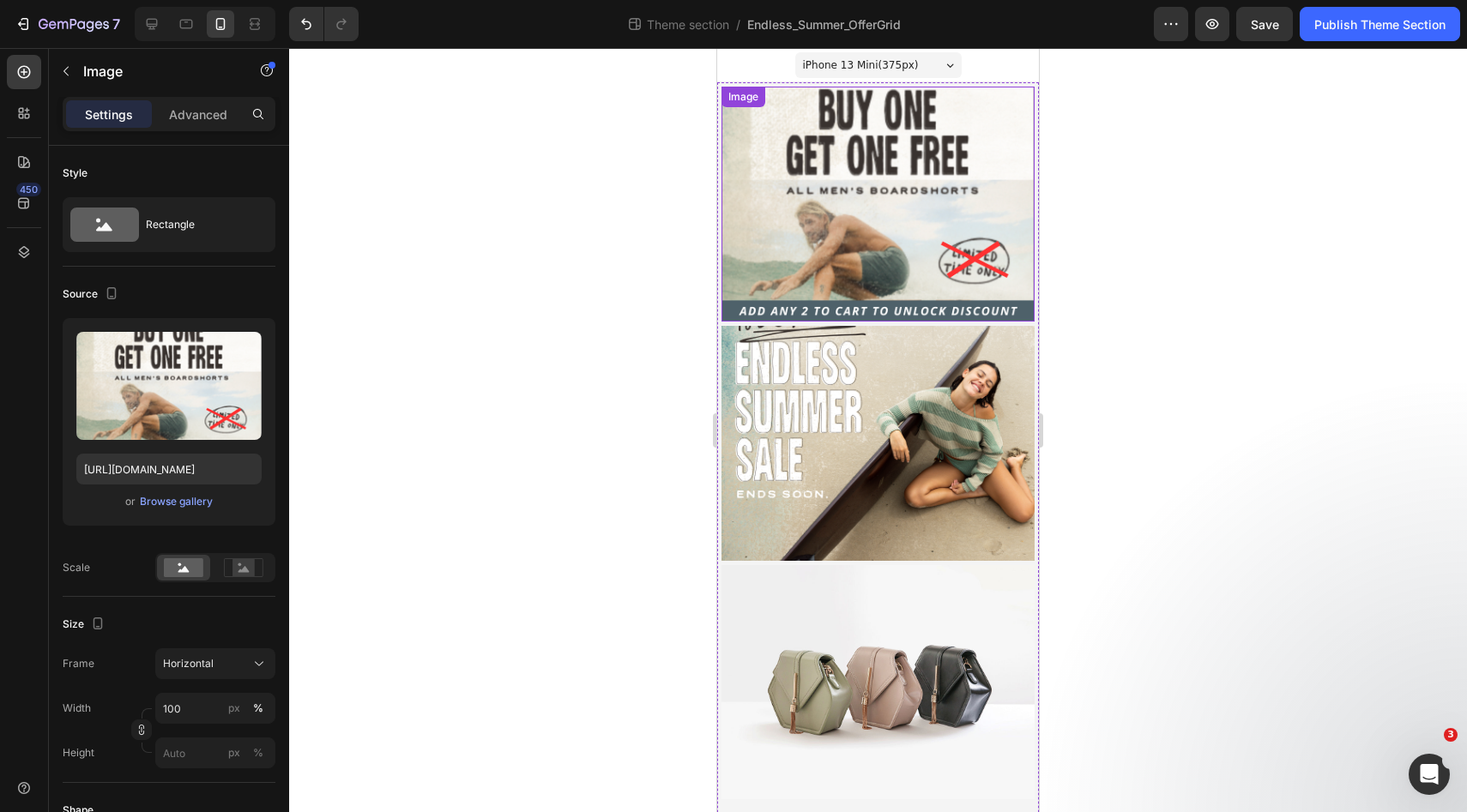
click at [843, 177] on img at bounding box center [878, 204] width 313 height 235
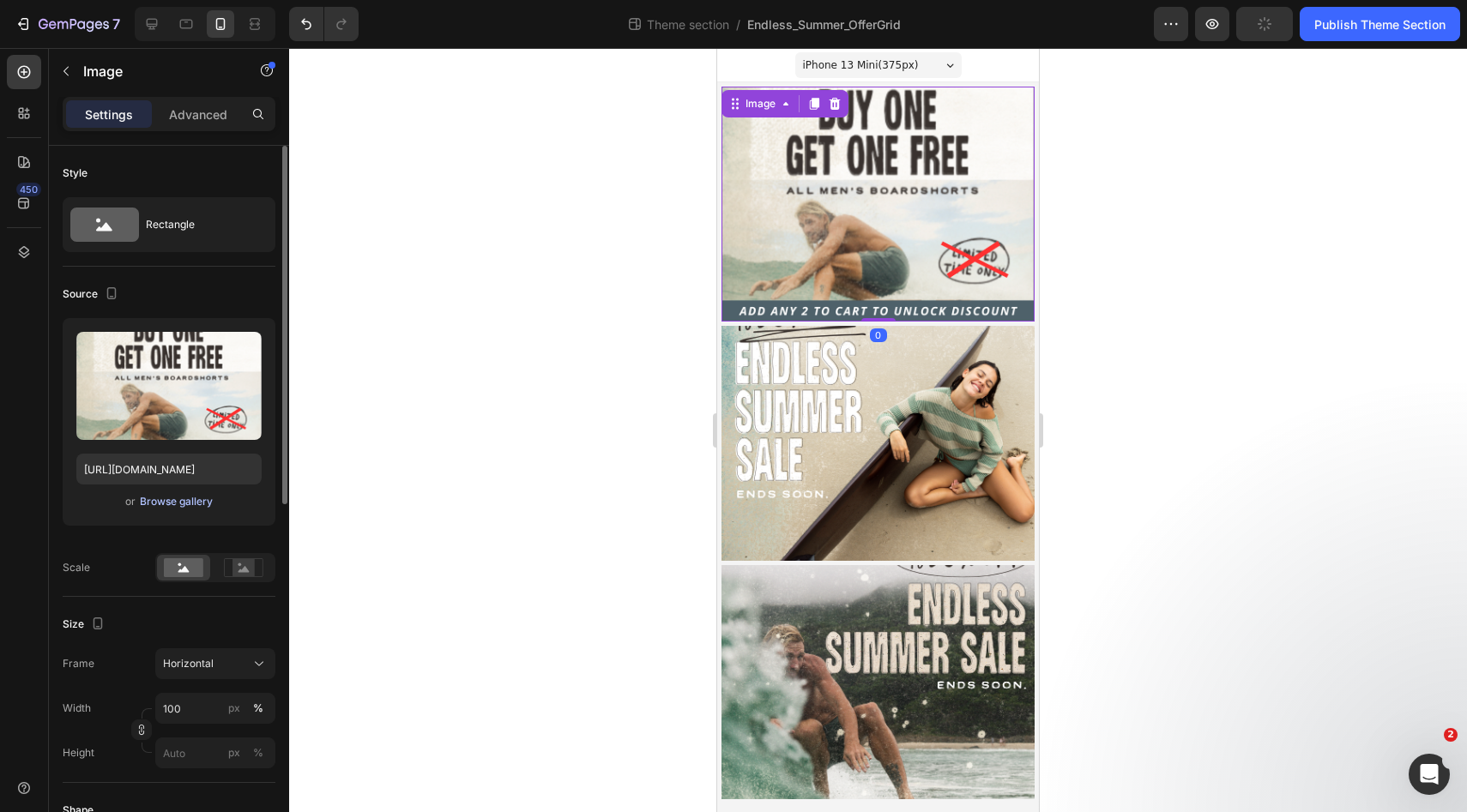
click at [184, 500] on div "Browse gallery" at bounding box center [177, 501] width 73 height 16
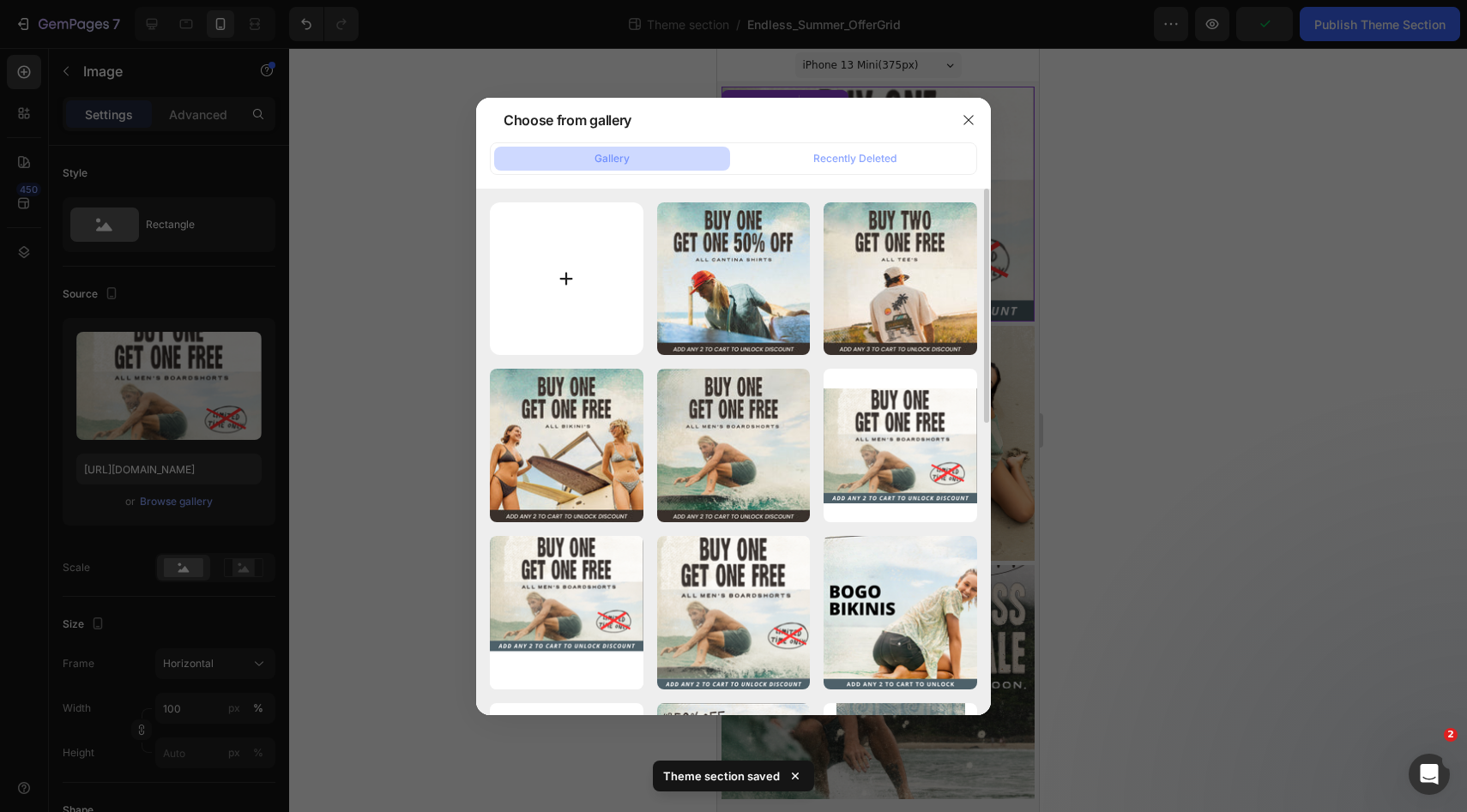
click at [585, 270] on input "file" at bounding box center [567, 279] width 154 height 154
type input "C:\fakepath\[LB] Web Assets | Endless Summer Sale-01.jpg"
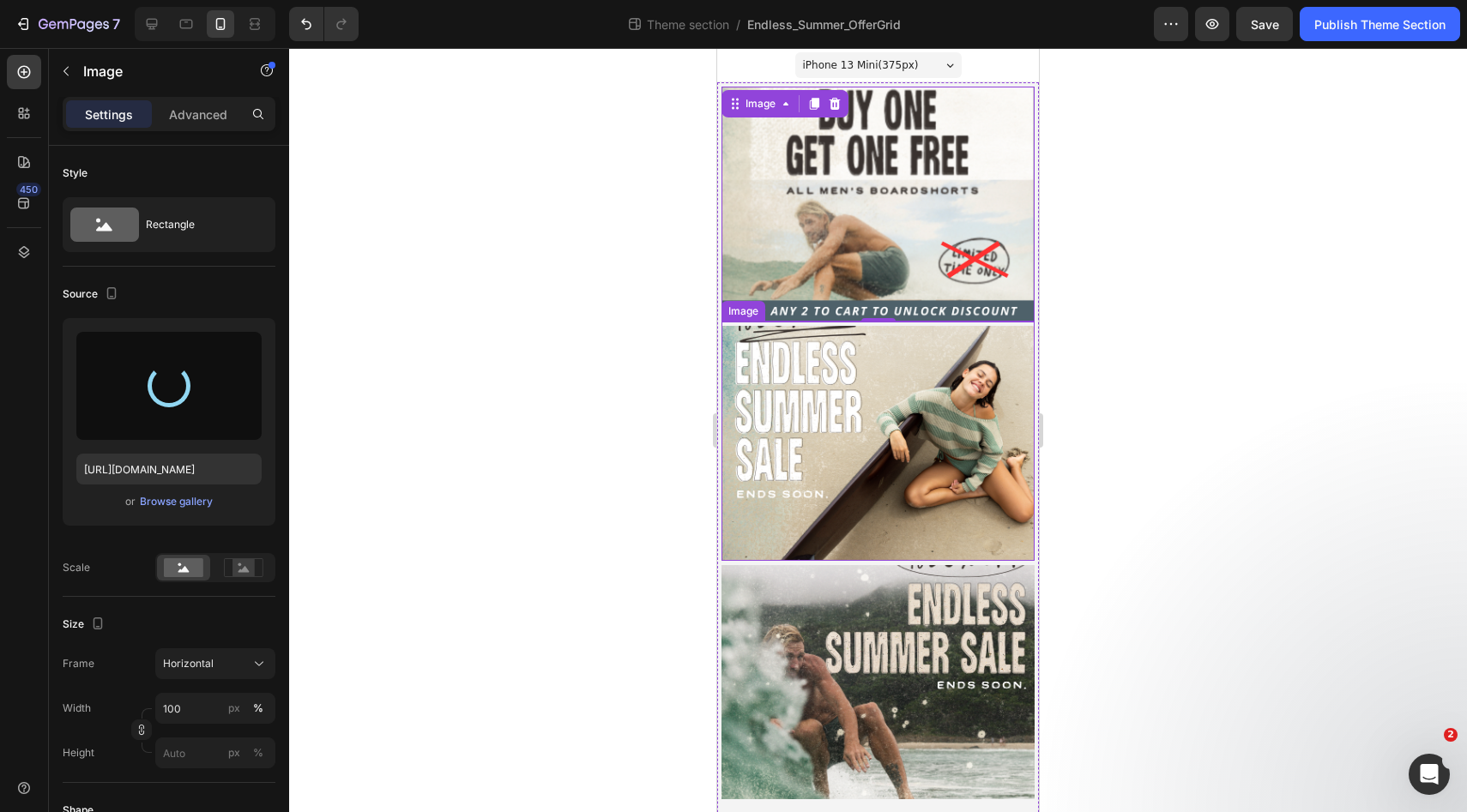
type input "[URL][DOMAIN_NAME]"
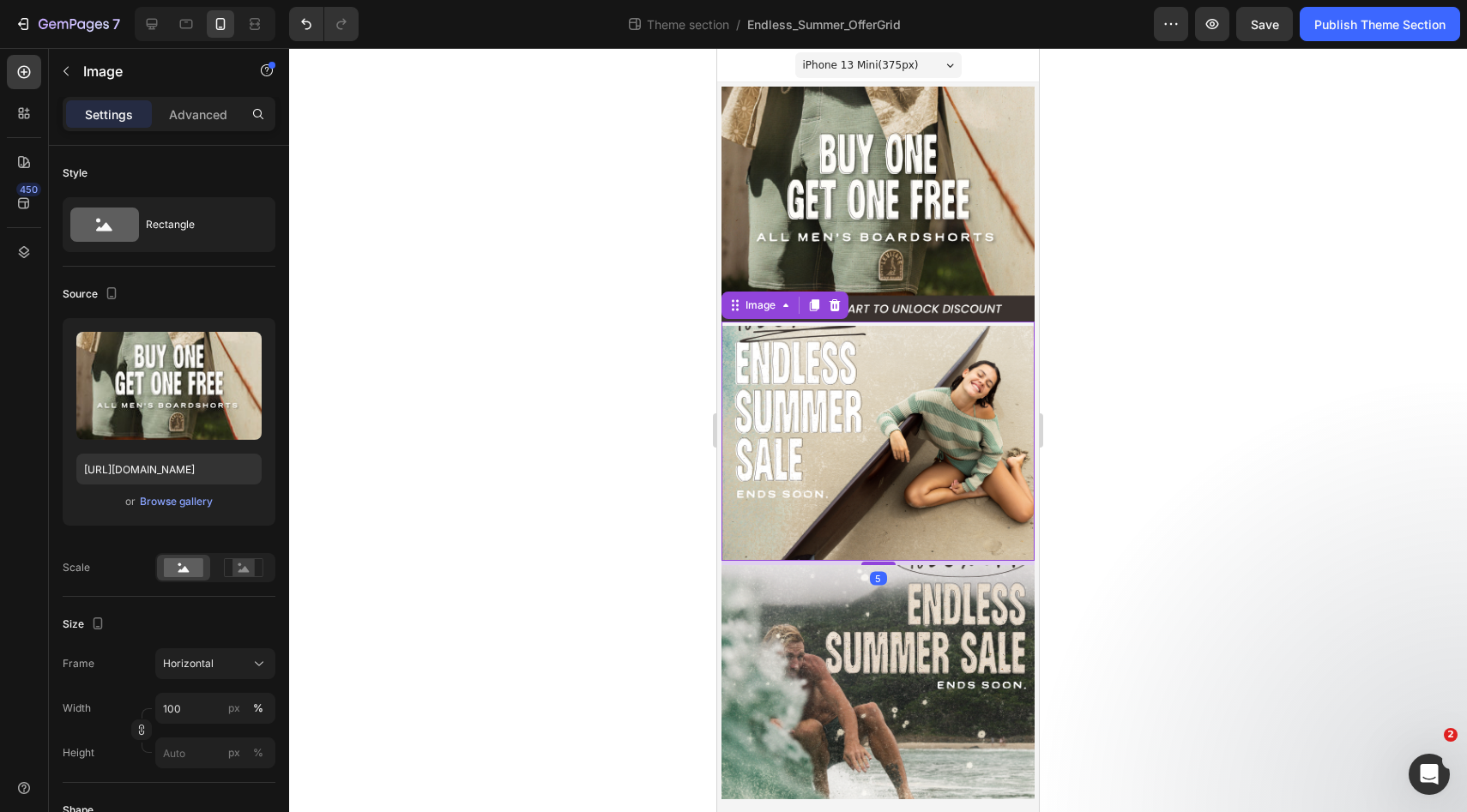
click at [855, 458] on img at bounding box center [878, 443] width 313 height 235
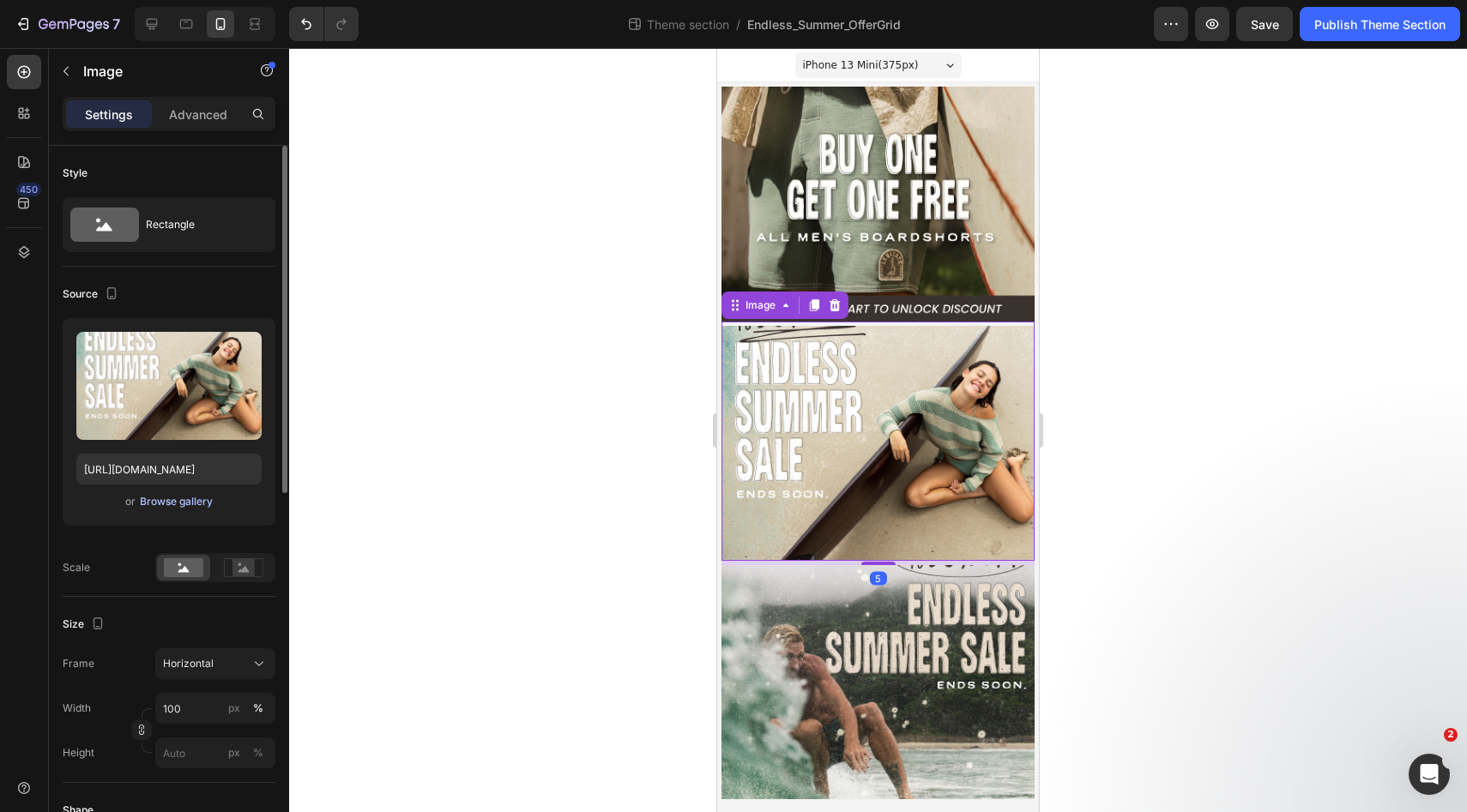
click at [177, 502] on div "Browse gallery" at bounding box center [177, 501] width 73 height 16
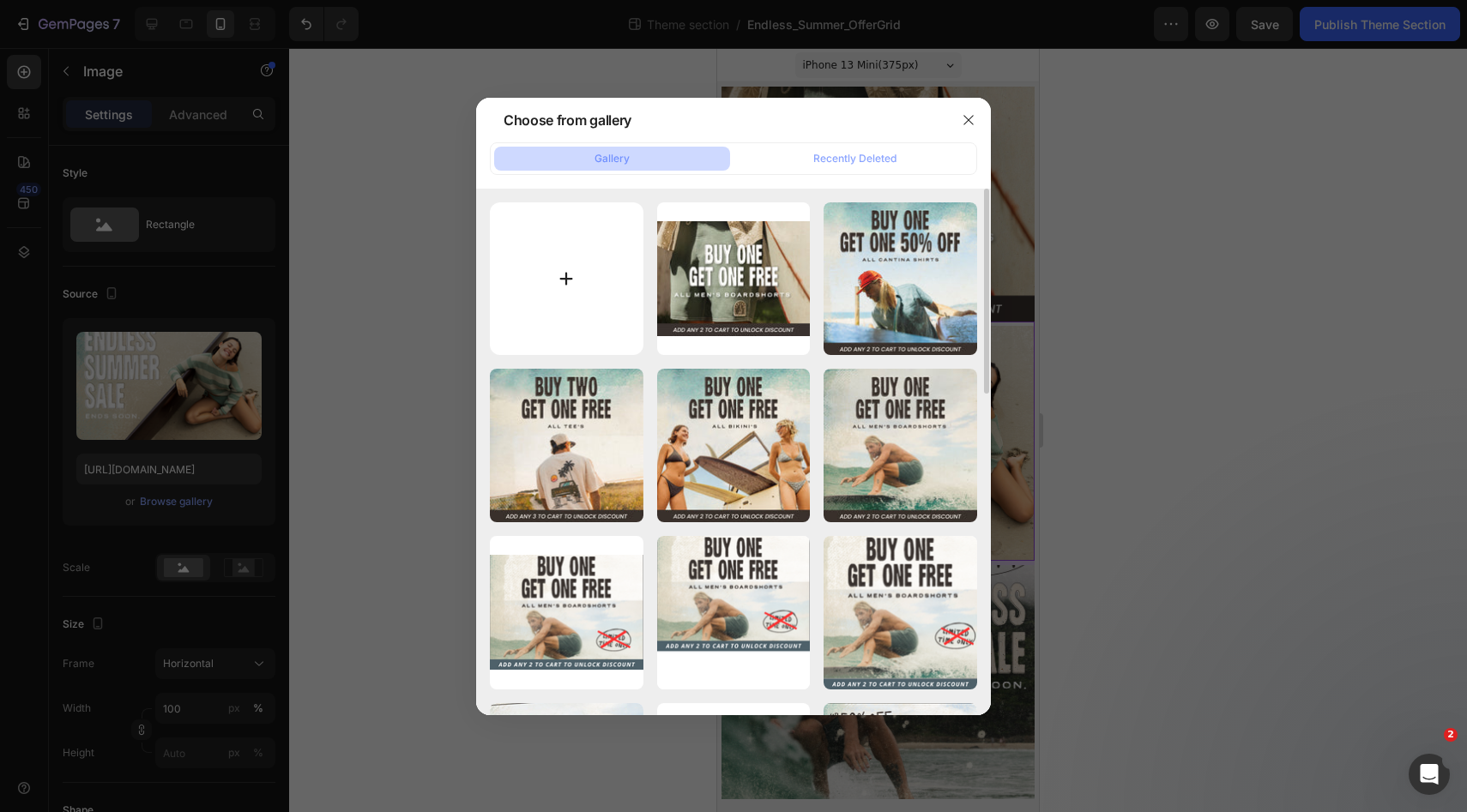
click at [574, 270] on input "file" at bounding box center [567, 279] width 154 height 154
type input "C:\fakepath\[LB] Web Assets | Endless Summer Sale-02.jpg"
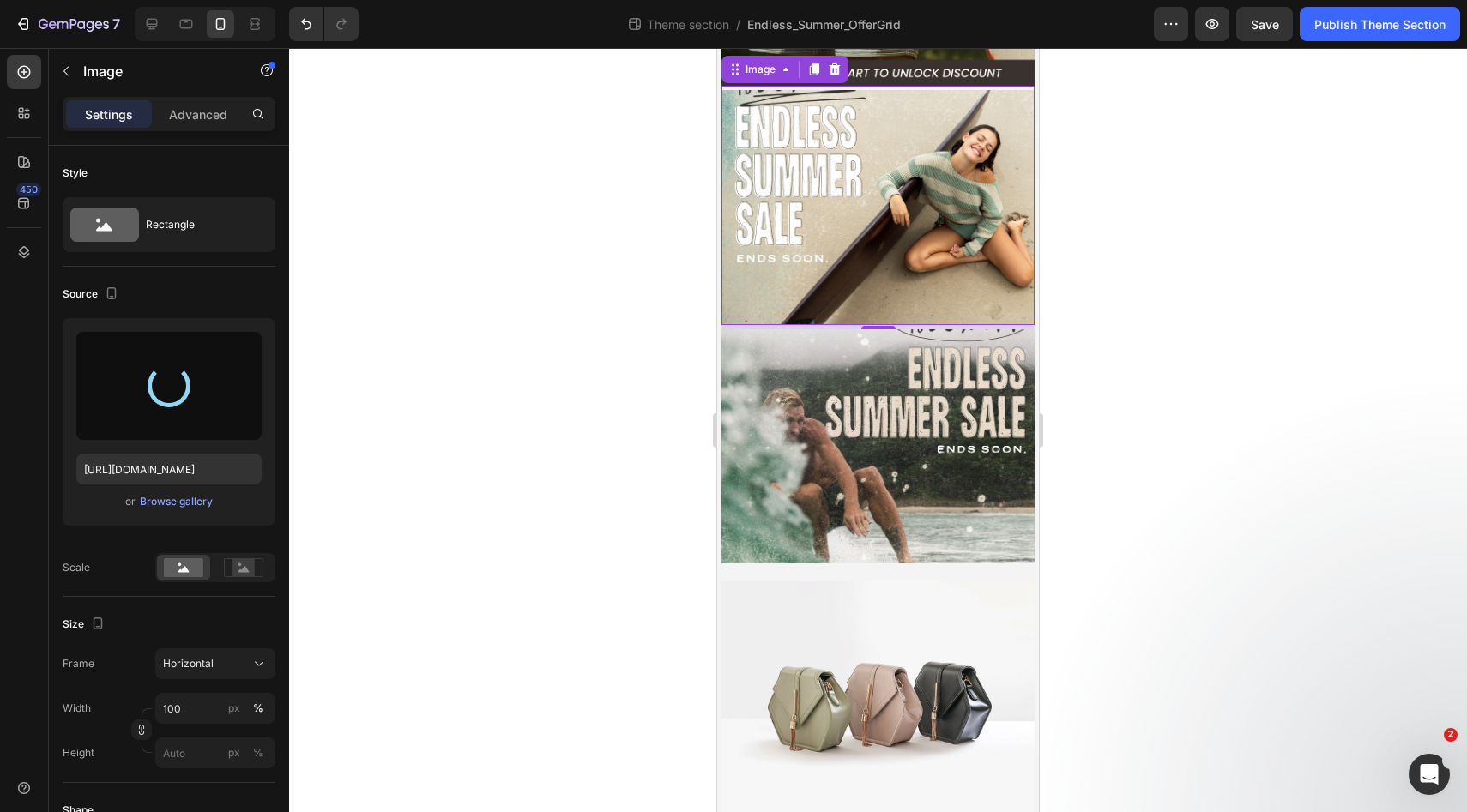
scroll to position [249, 0]
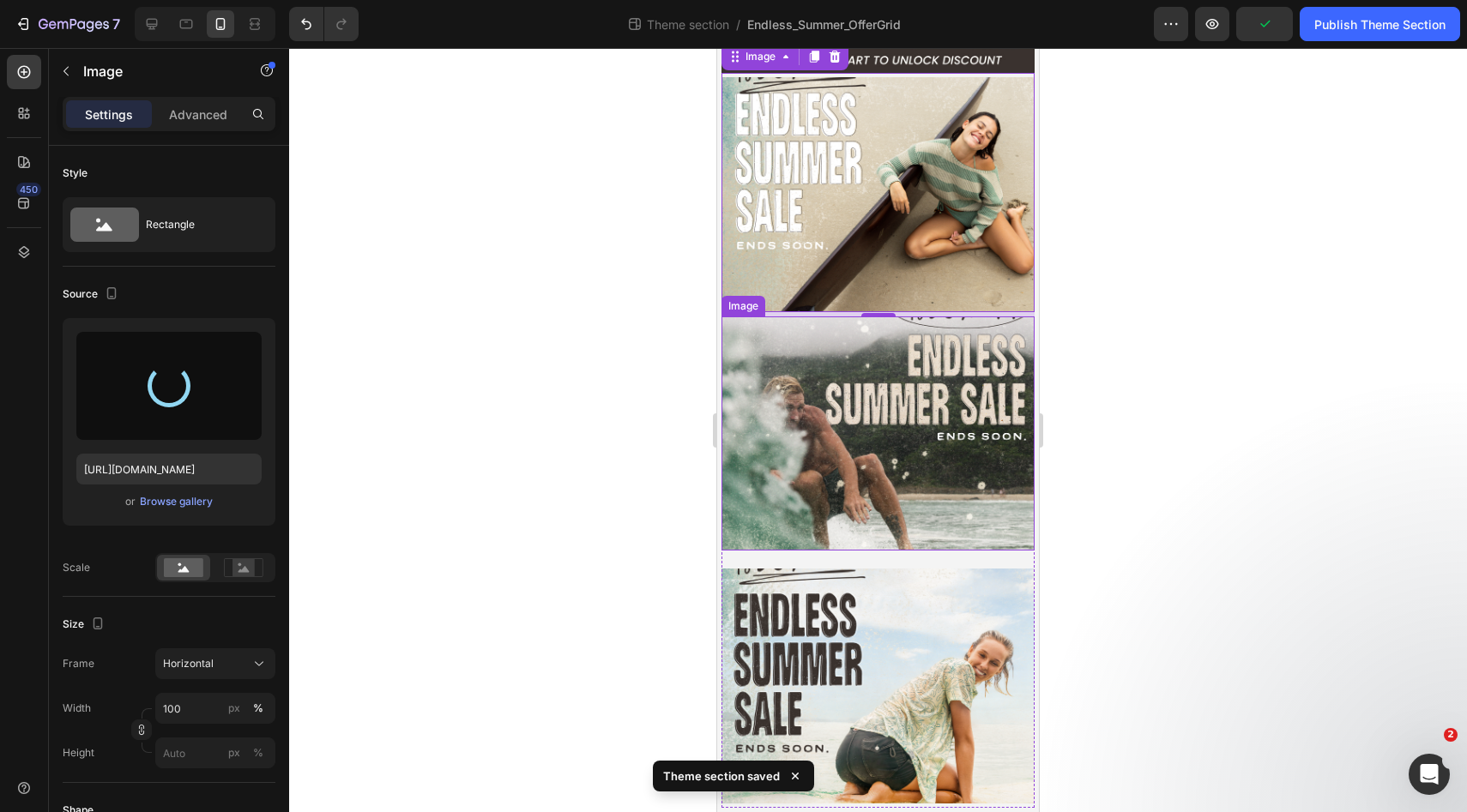
type input "[URL][DOMAIN_NAME]"
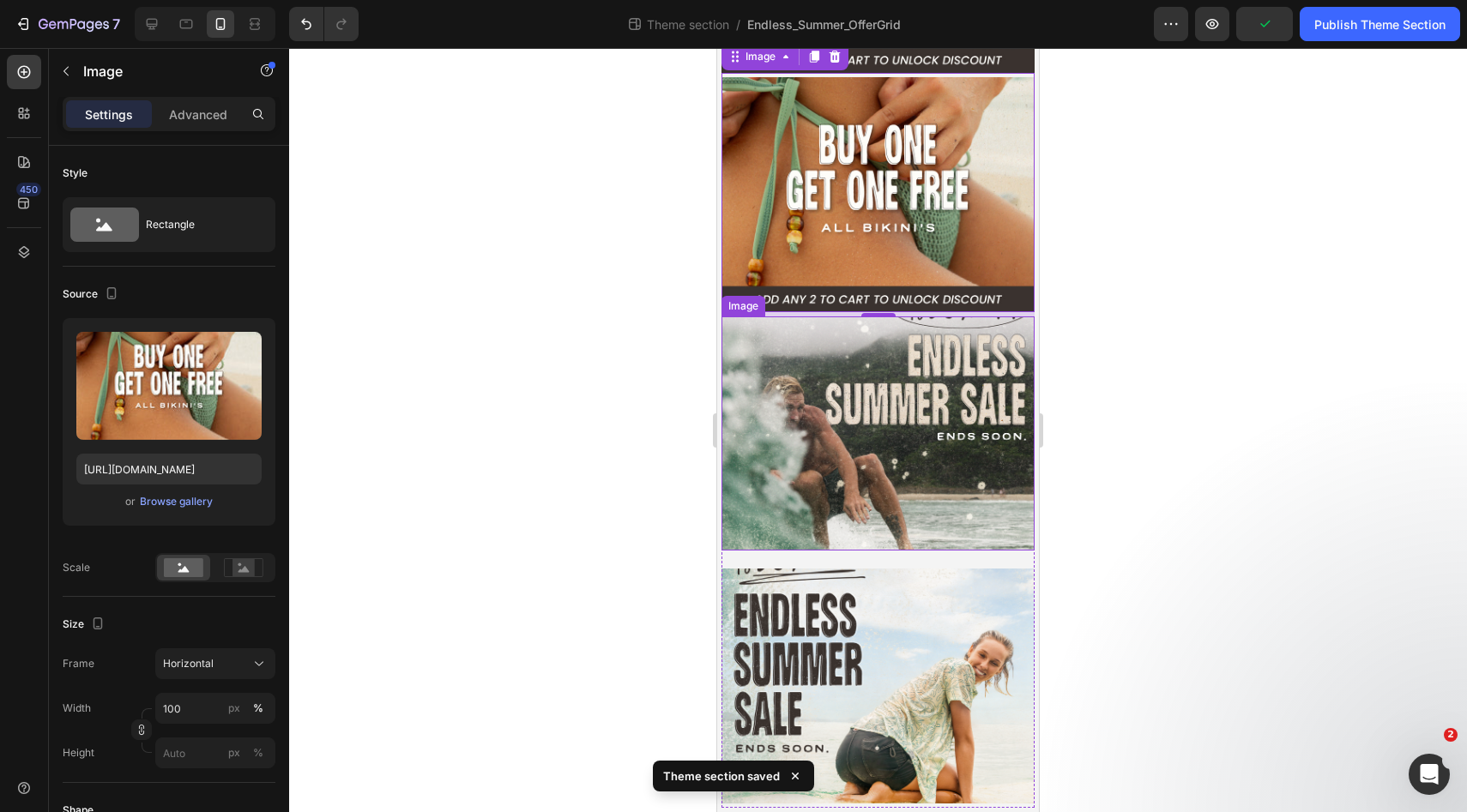
click at [853, 426] on img at bounding box center [878, 434] width 313 height 235
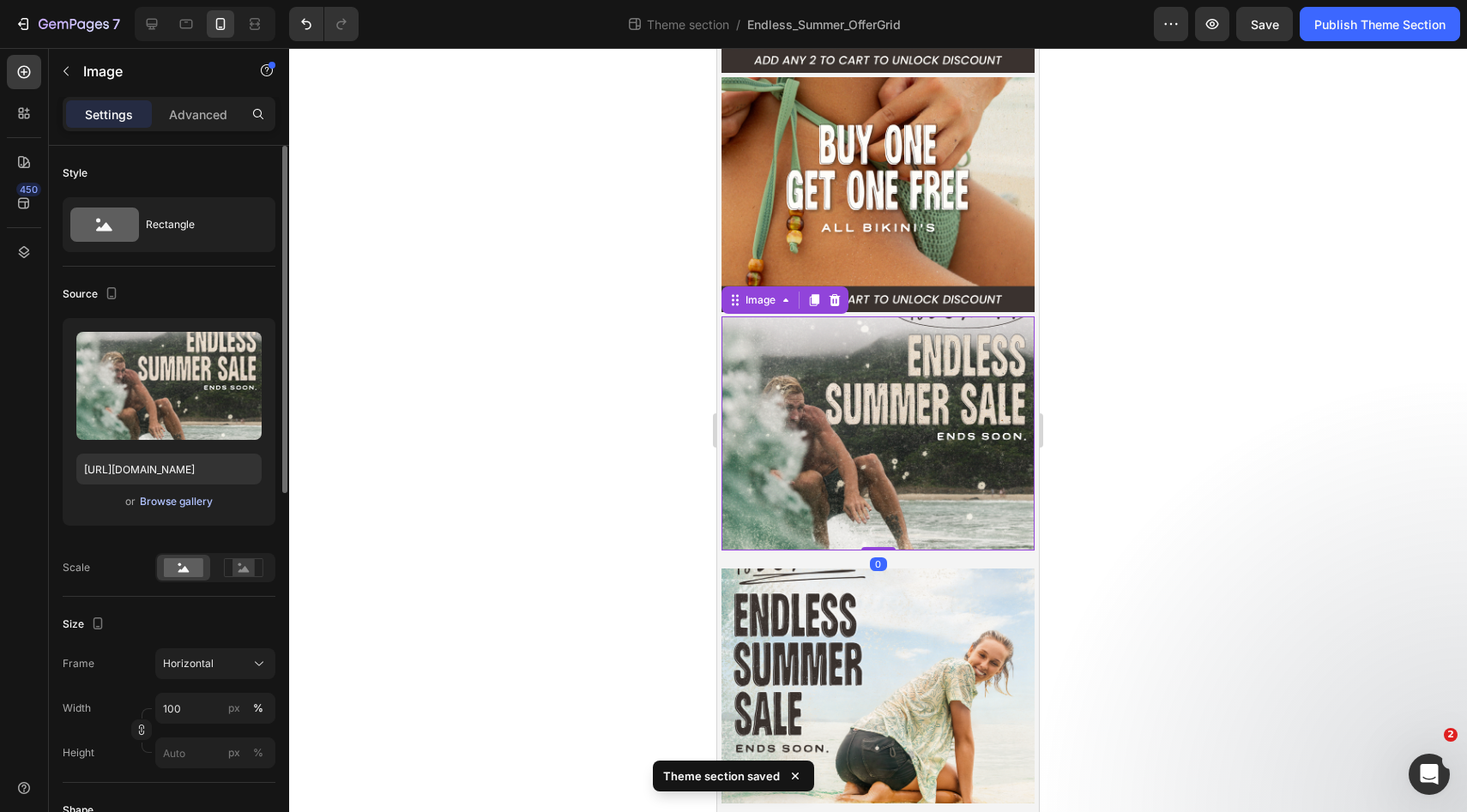
click at [184, 509] on button "Browse gallery" at bounding box center [177, 501] width 75 height 17
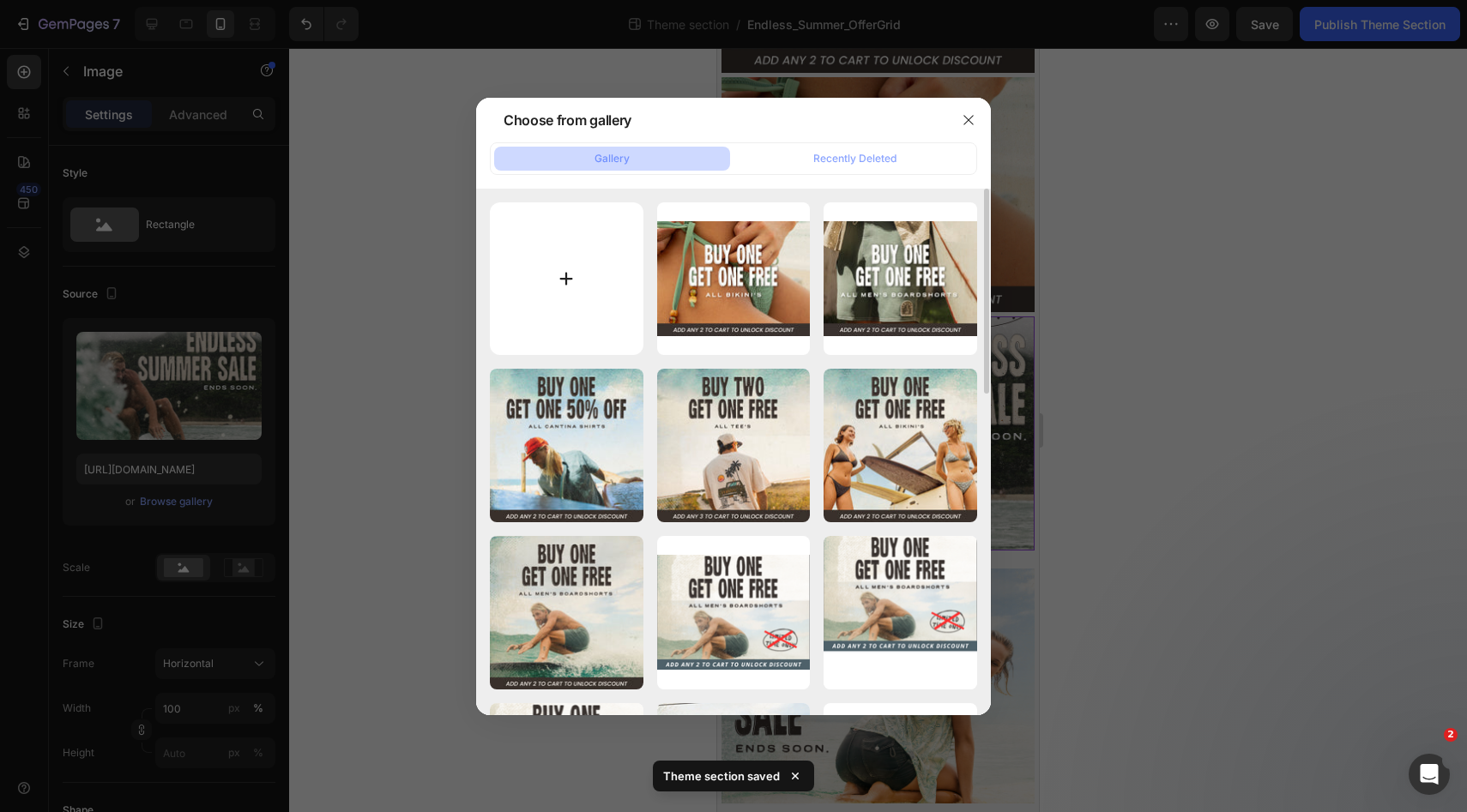
click at [559, 270] on input "file" at bounding box center [567, 279] width 154 height 154
type input "C:\fakepath\[LB] Web Assets | Endless Summer Sale-04.jpg"
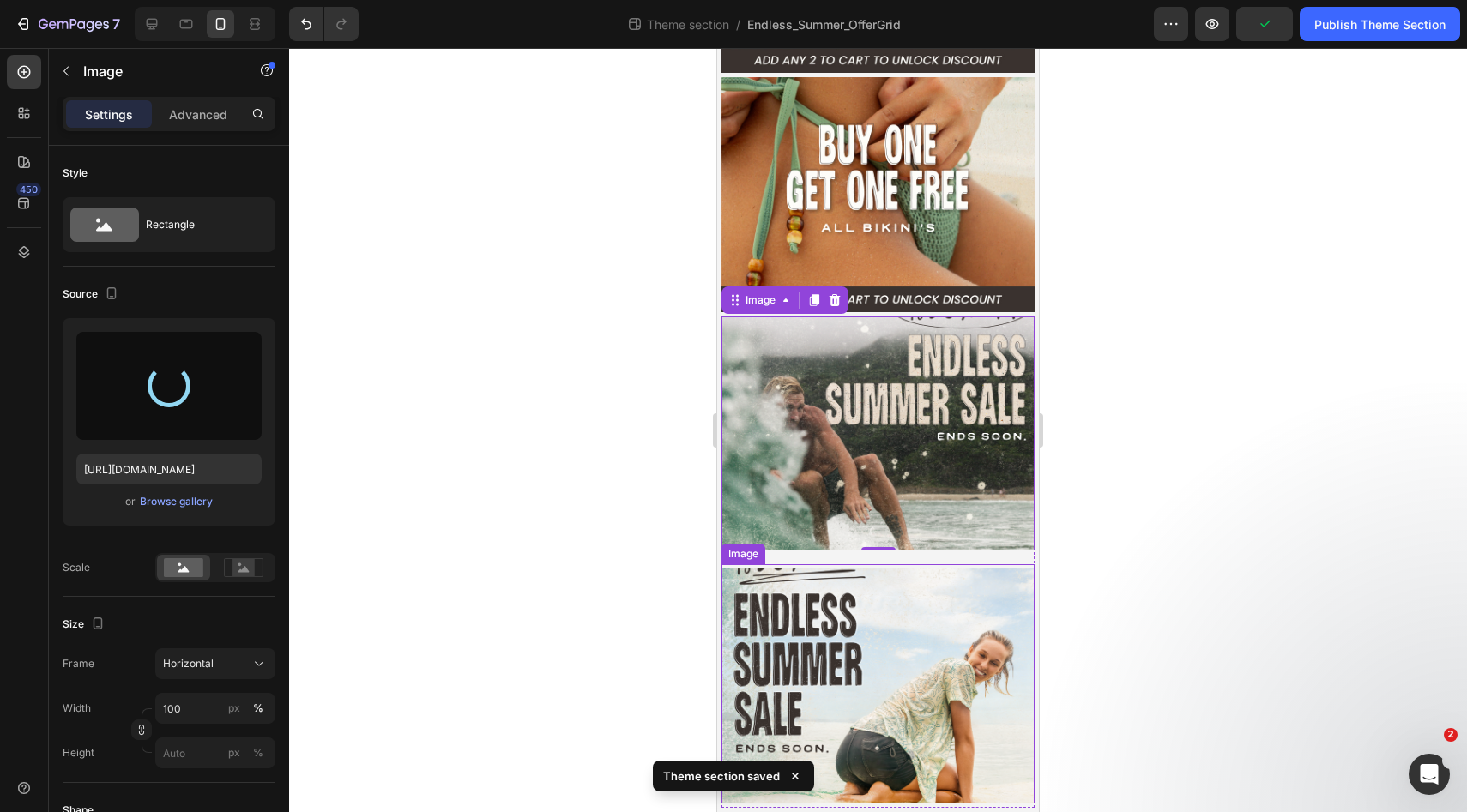
type input "[URL][DOMAIN_NAME]"
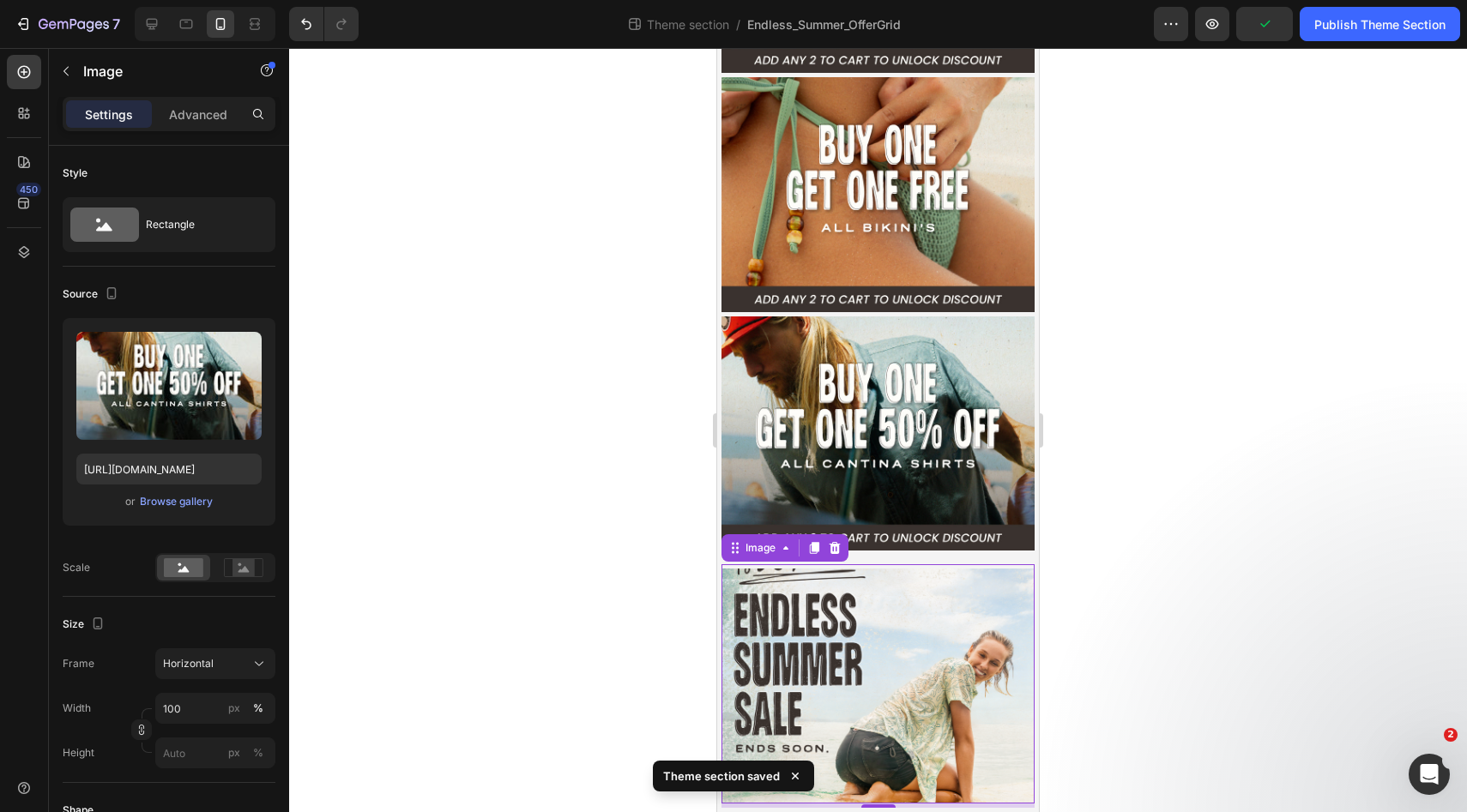
click at [874, 621] on img at bounding box center [878, 686] width 313 height 235
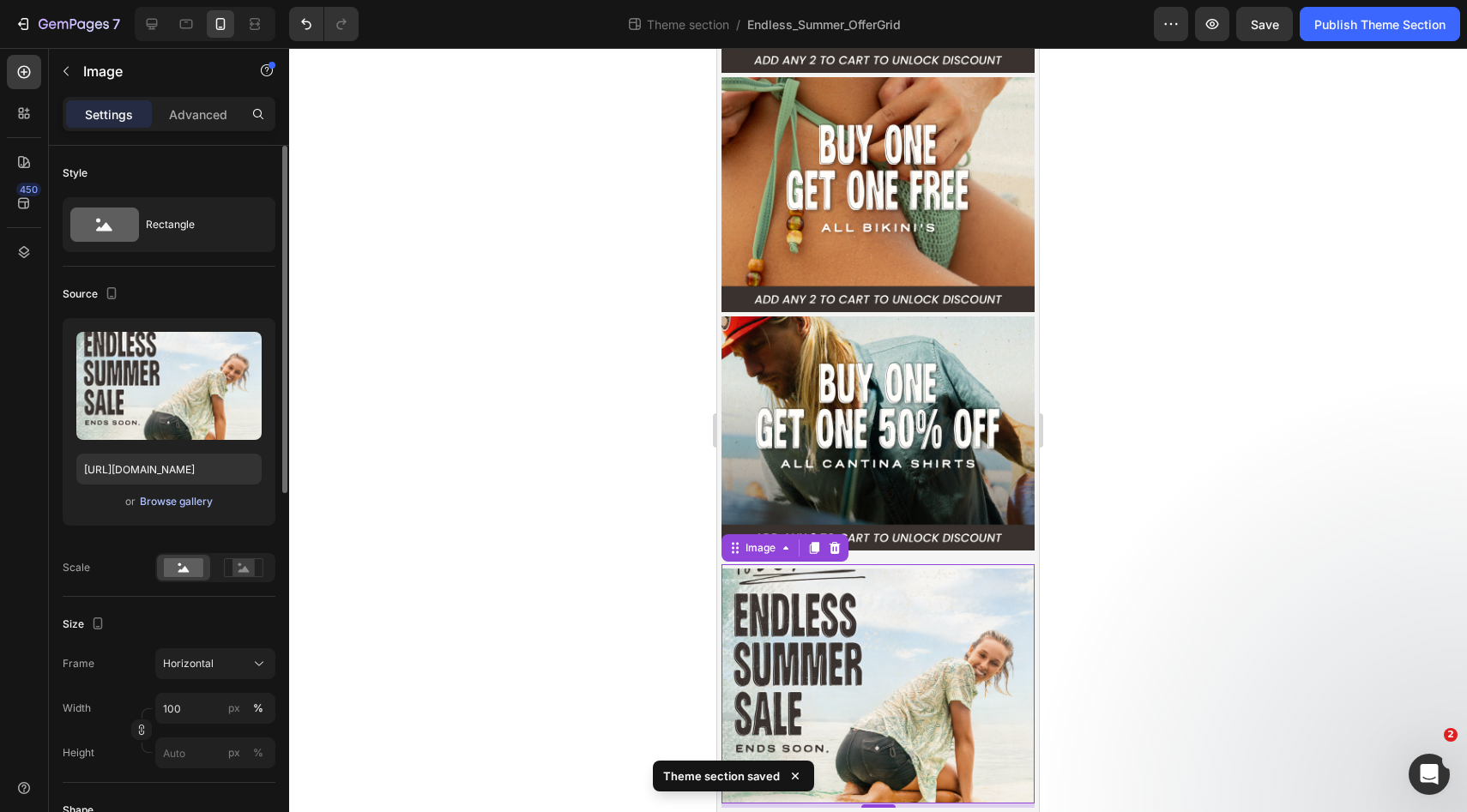
click at [180, 502] on div "Browse gallery" at bounding box center [177, 501] width 73 height 16
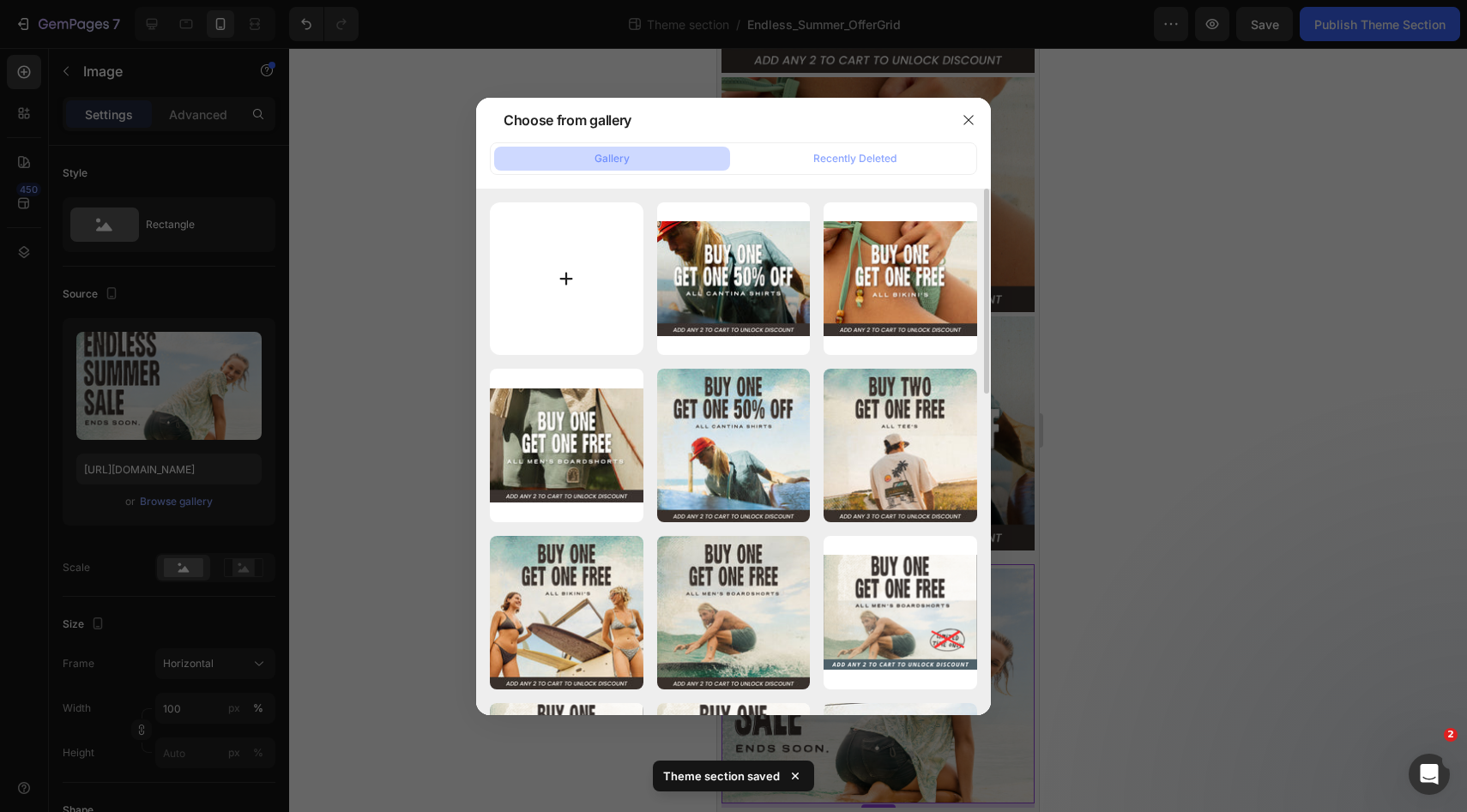
click at [566, 262] on input "file" at bounding box center [567, 279] width 154 height 154
type input "C:\fakepath\[LB] Web Assets | Endless Summer Sale-04.jpg"
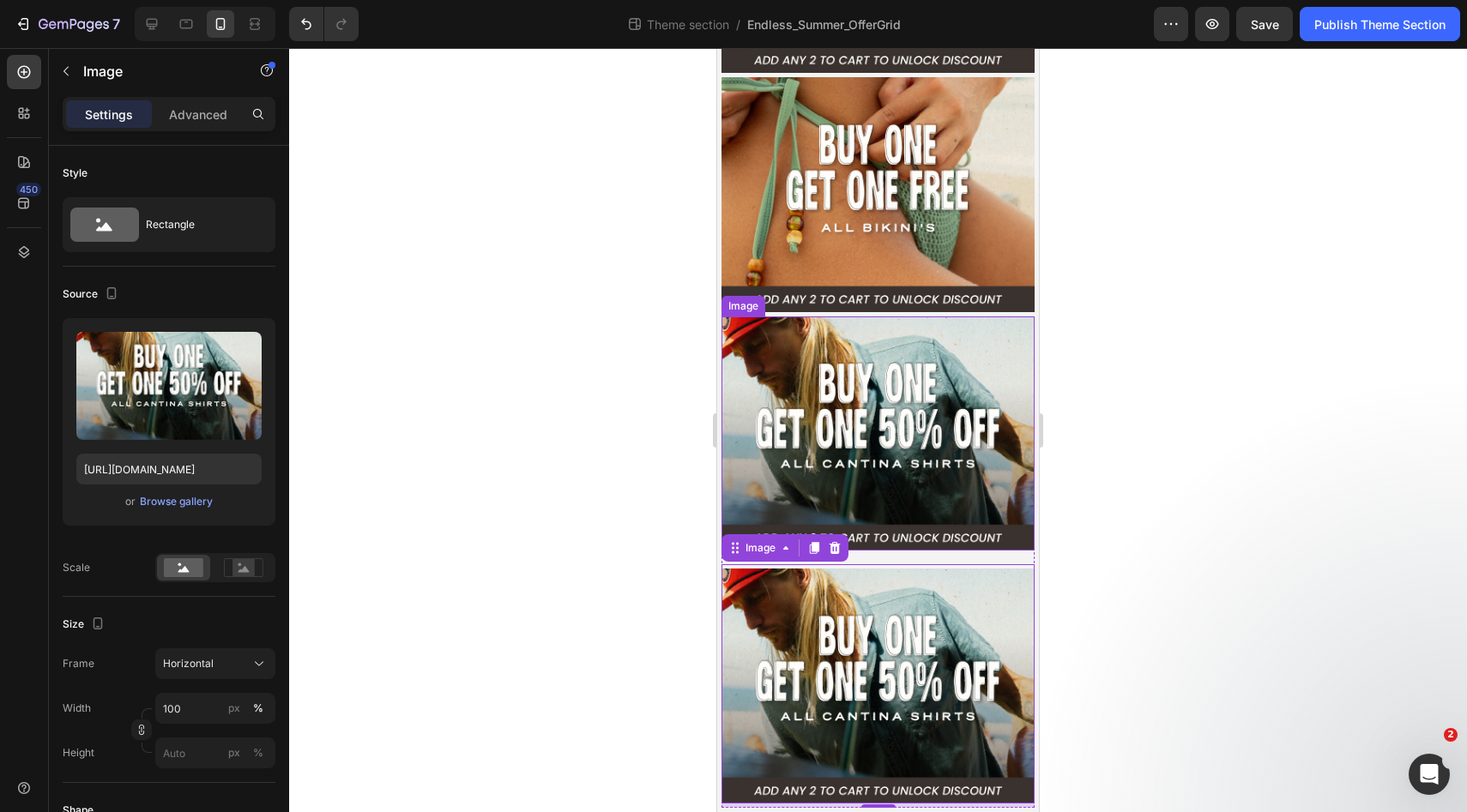
scroll to position [259, 0]
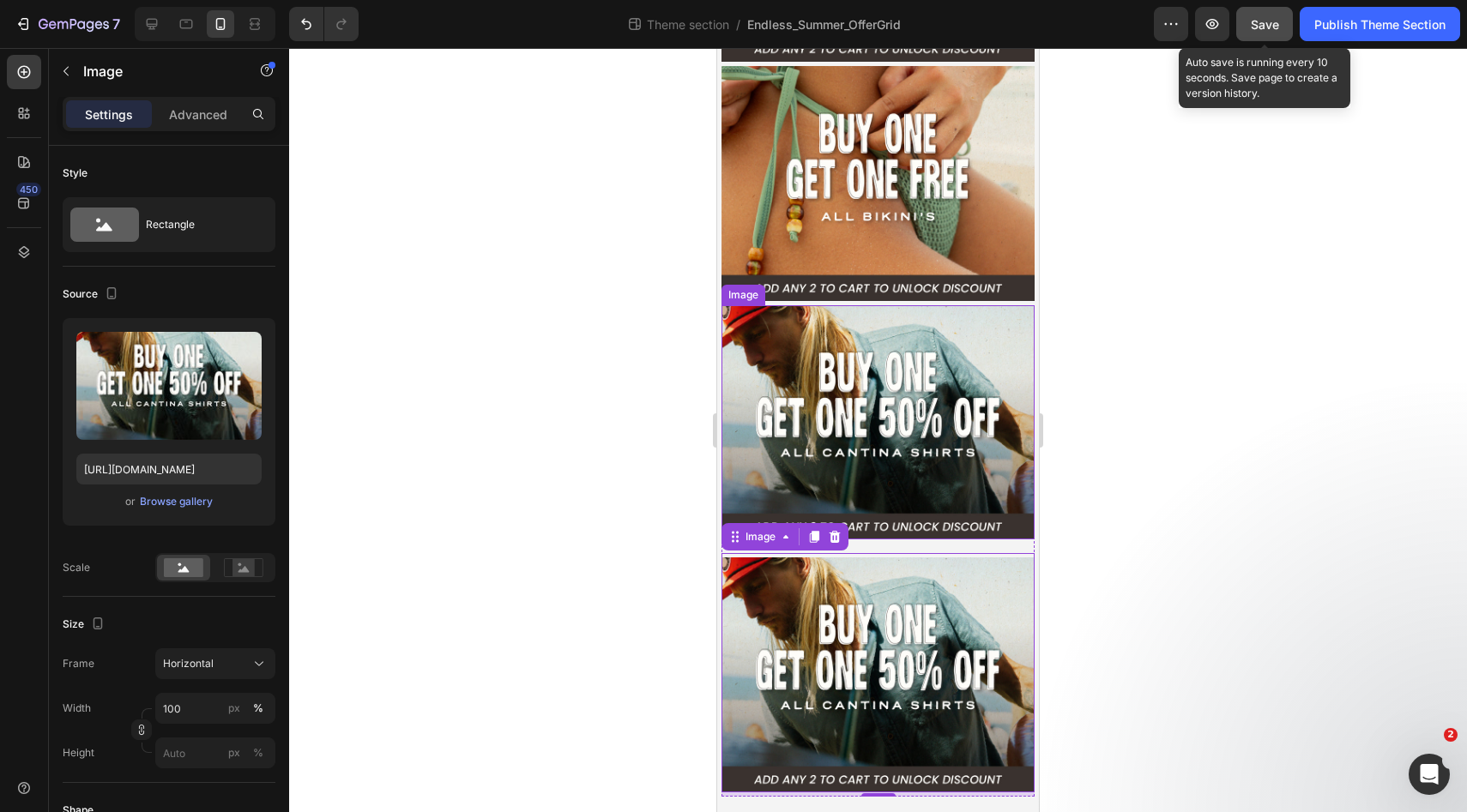
click at [1275, 25] on span "Save" at bounding box center [1265, 24] width 29 height 15
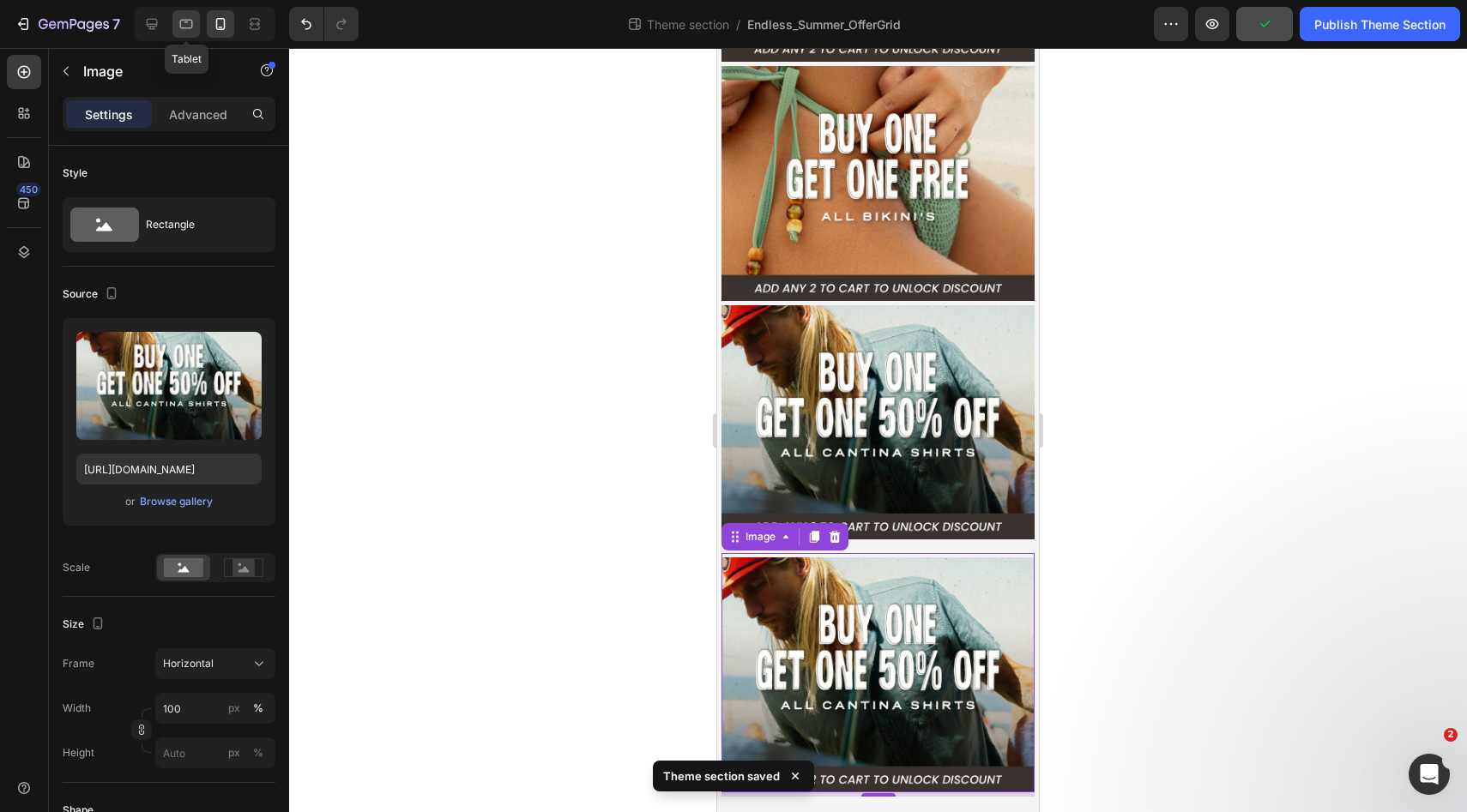
click at [186, 30] on icon at bounding box center [186, 24] width 17 height 17
type input "[URL][DOMAIN_NAME]"
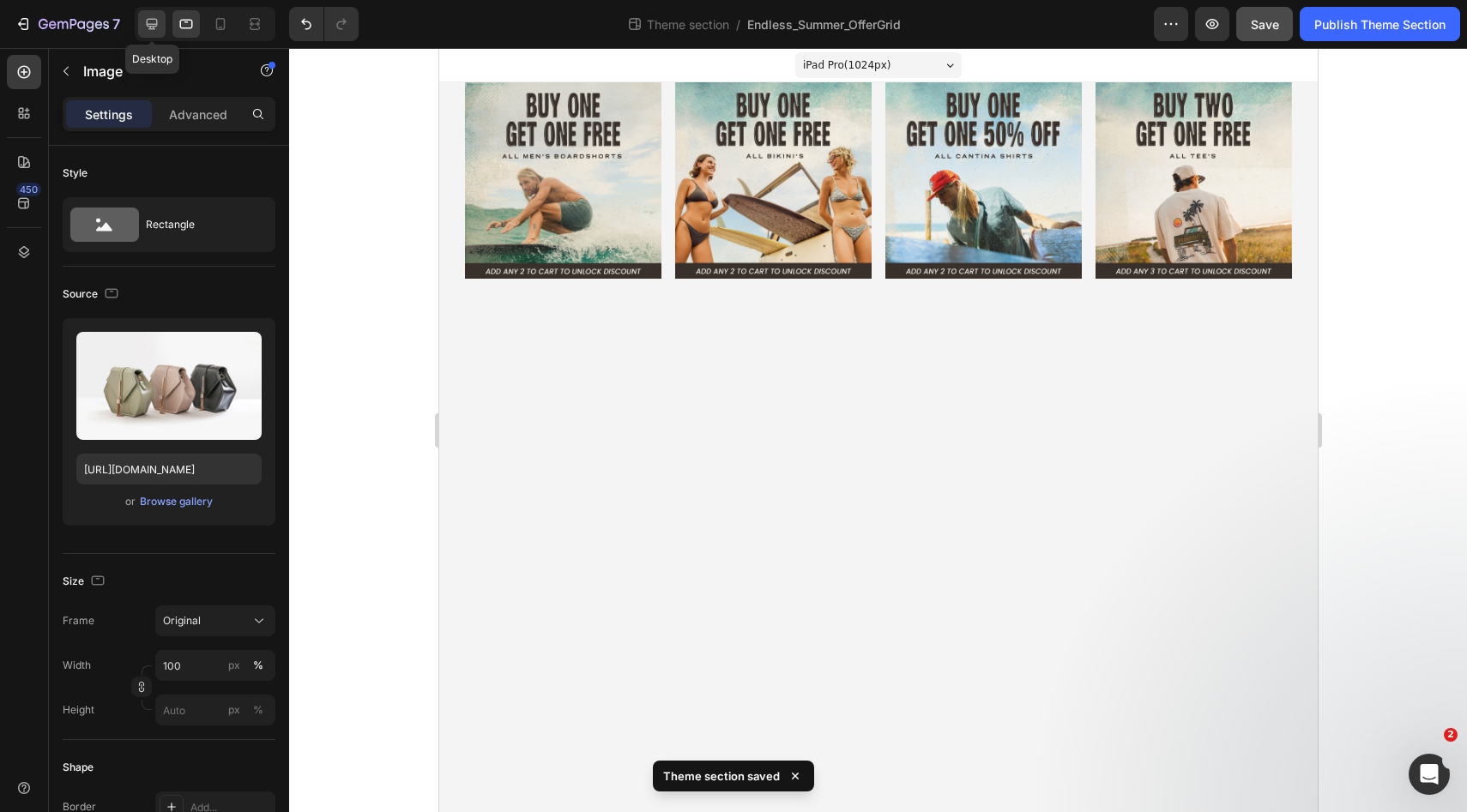
click at [154, 26] on icon at bounding box center [152, 24] width 11 height 11
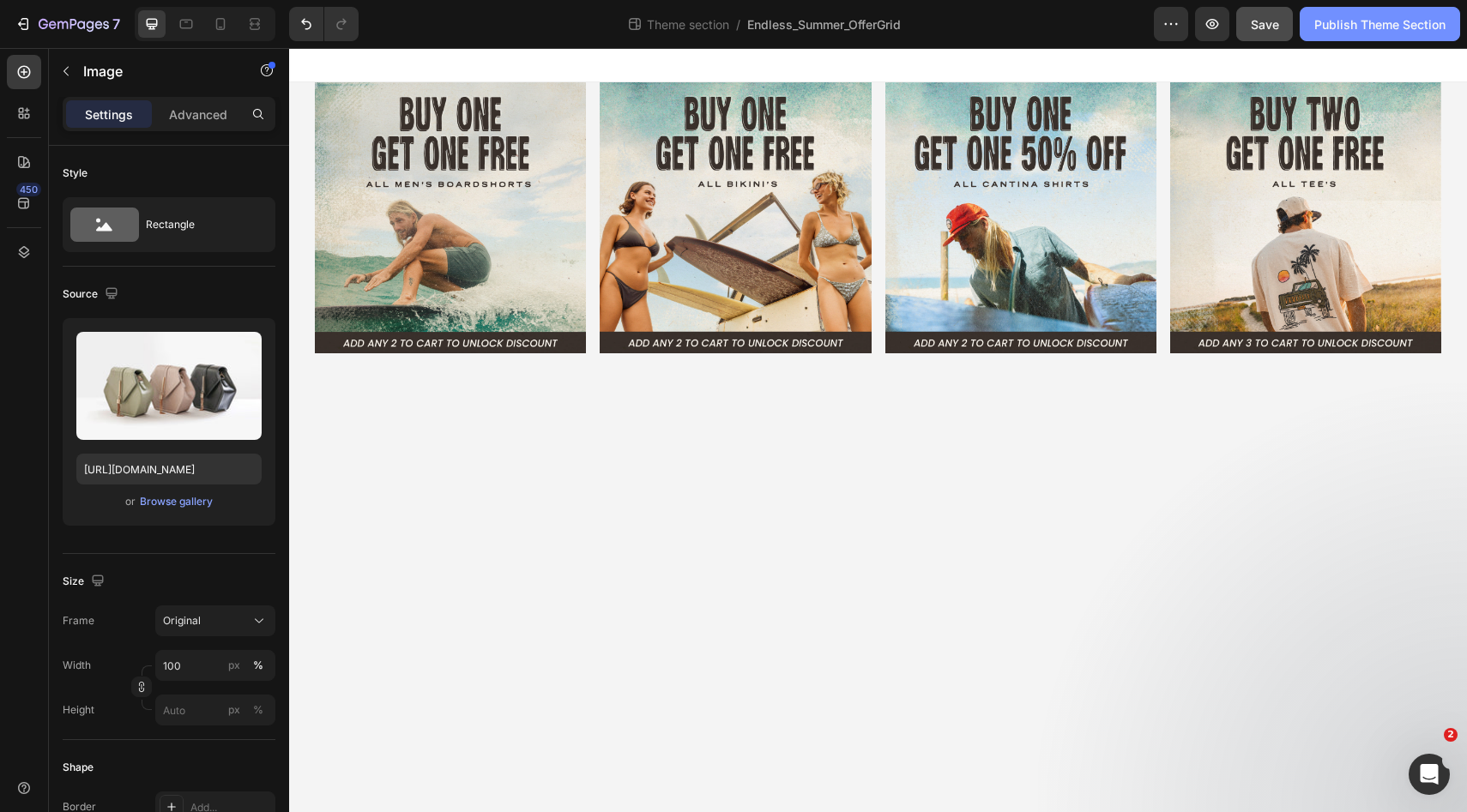
click at [1388, 32] on div "Publish Theme Section" at bounding box center [1379, 25] width 131 height 18
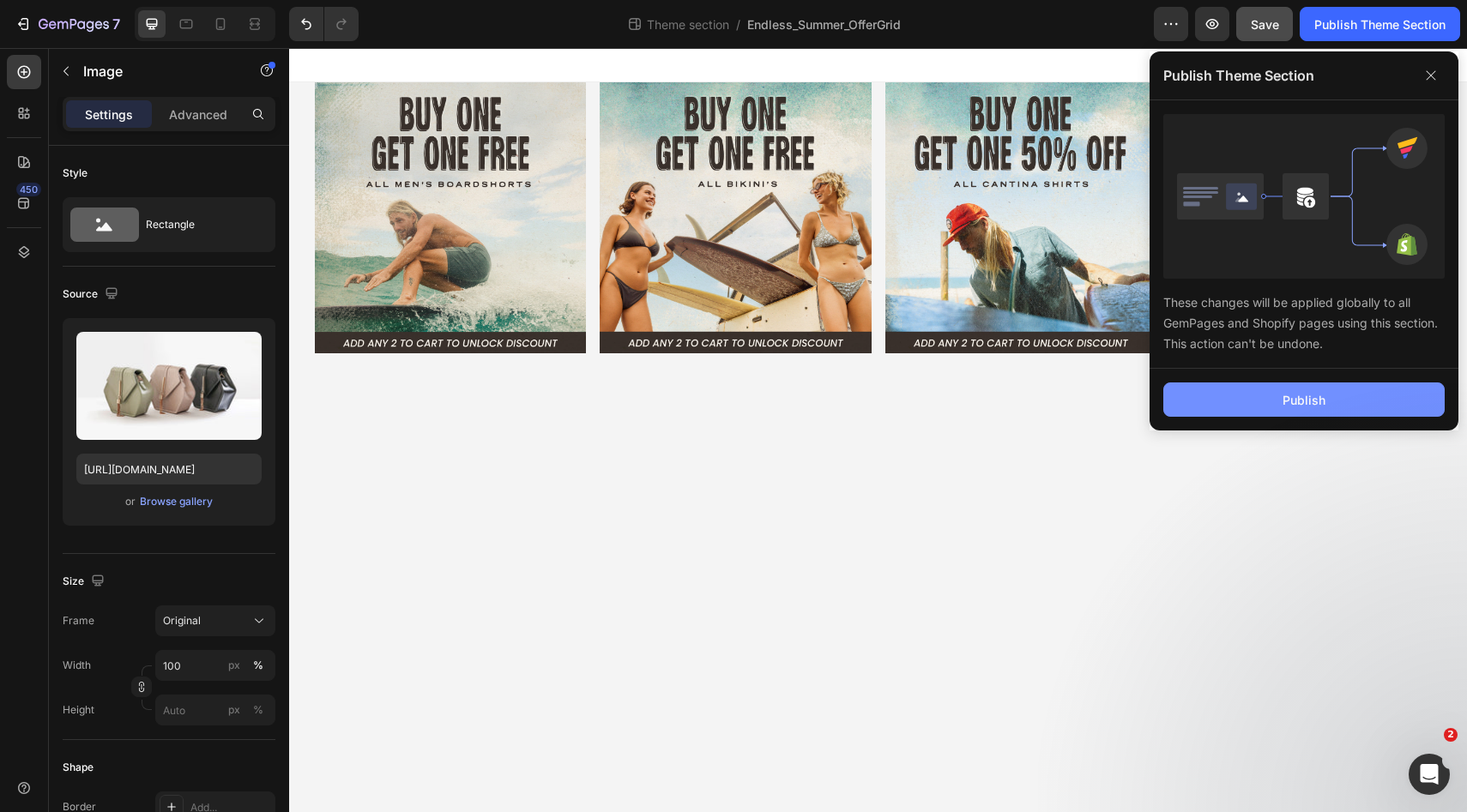
click at [1303, 397] on div "Publish" at bounding box center [1303, 400] width 42 height 18
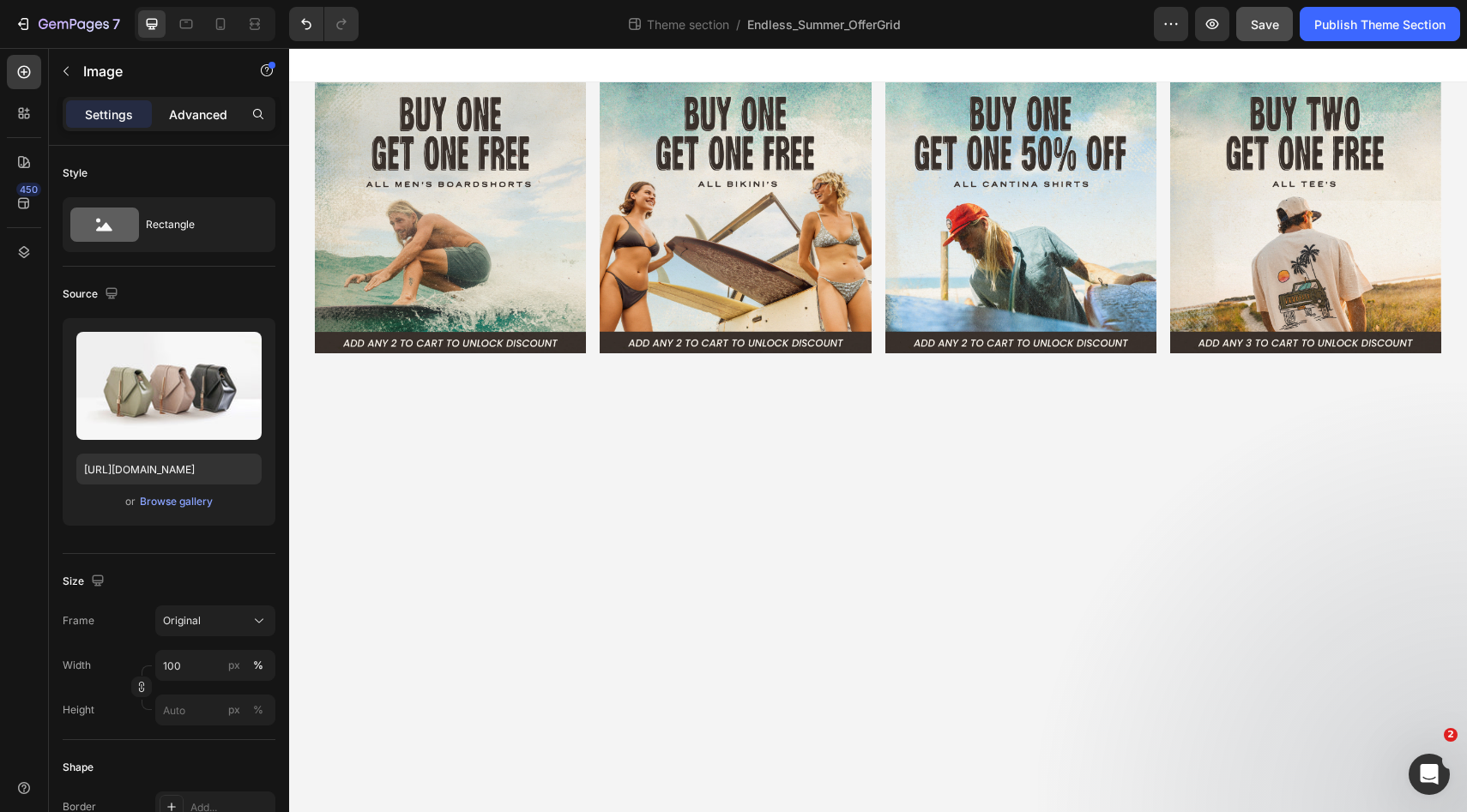
click at [187, 116] on p "Advanced" at bounding box center [197, 114] width 58 height 18
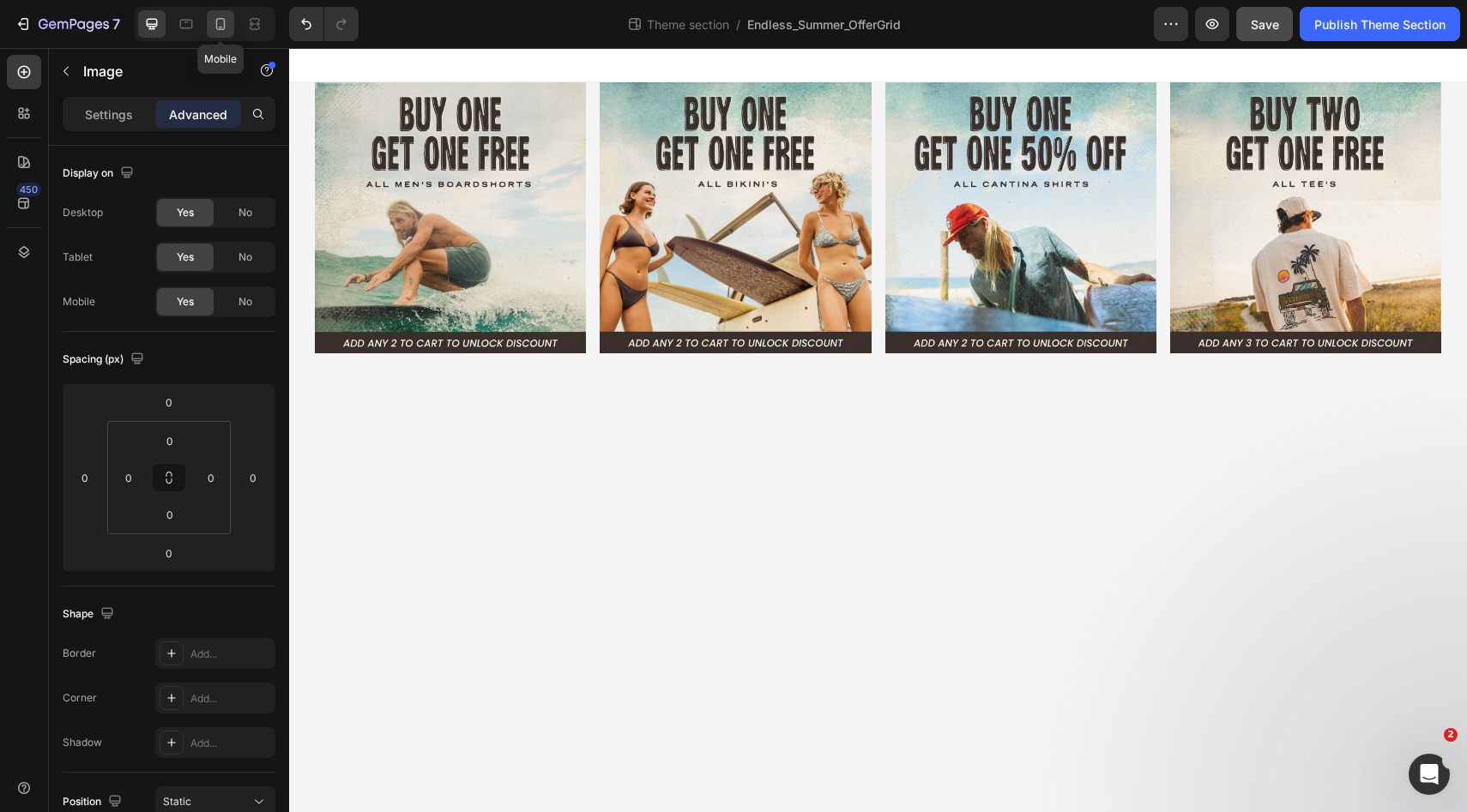
click at [215, 27] on icon at bounding box center [220, 24] width 17 height 17
type input "5"
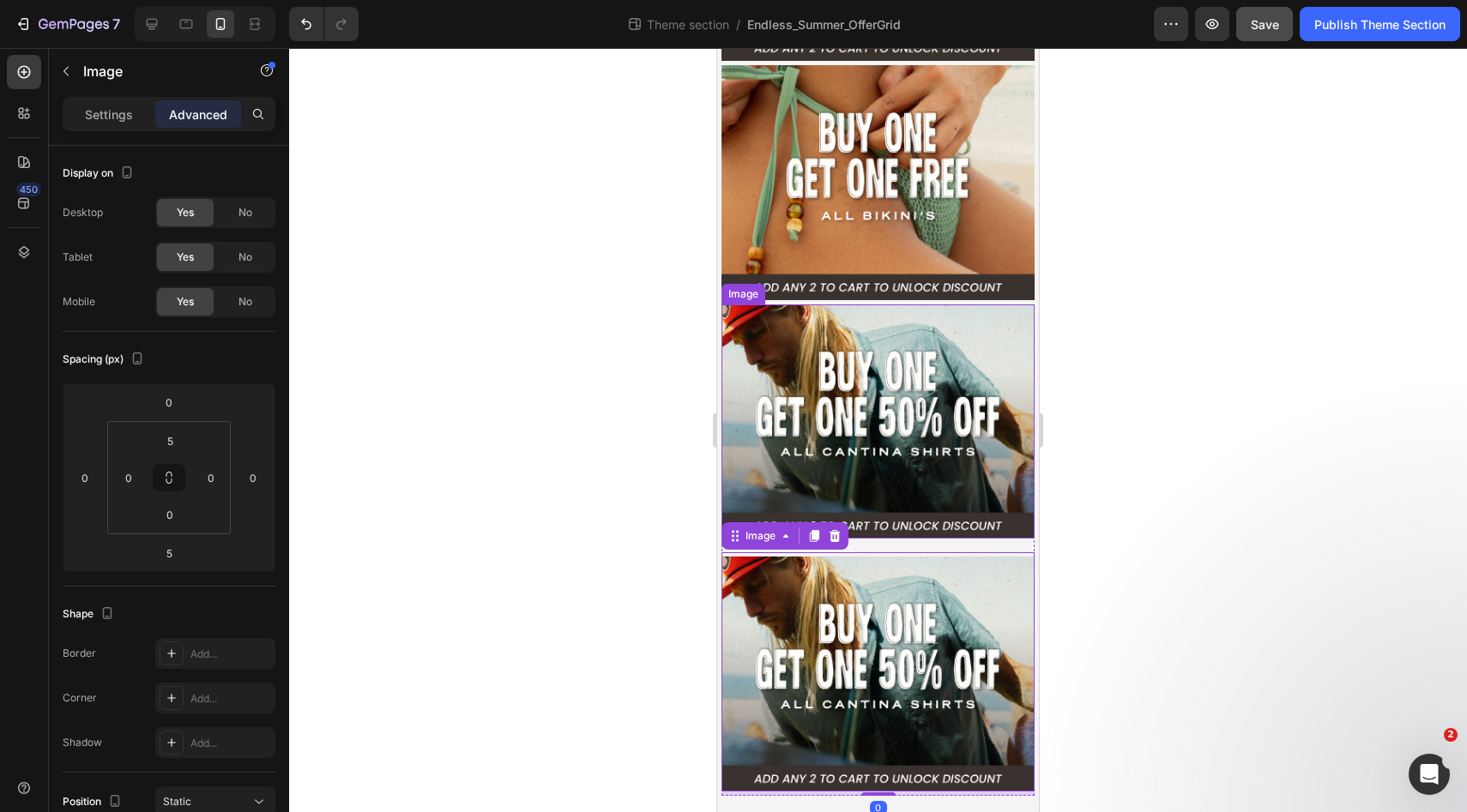
scroll to position [262, 0]
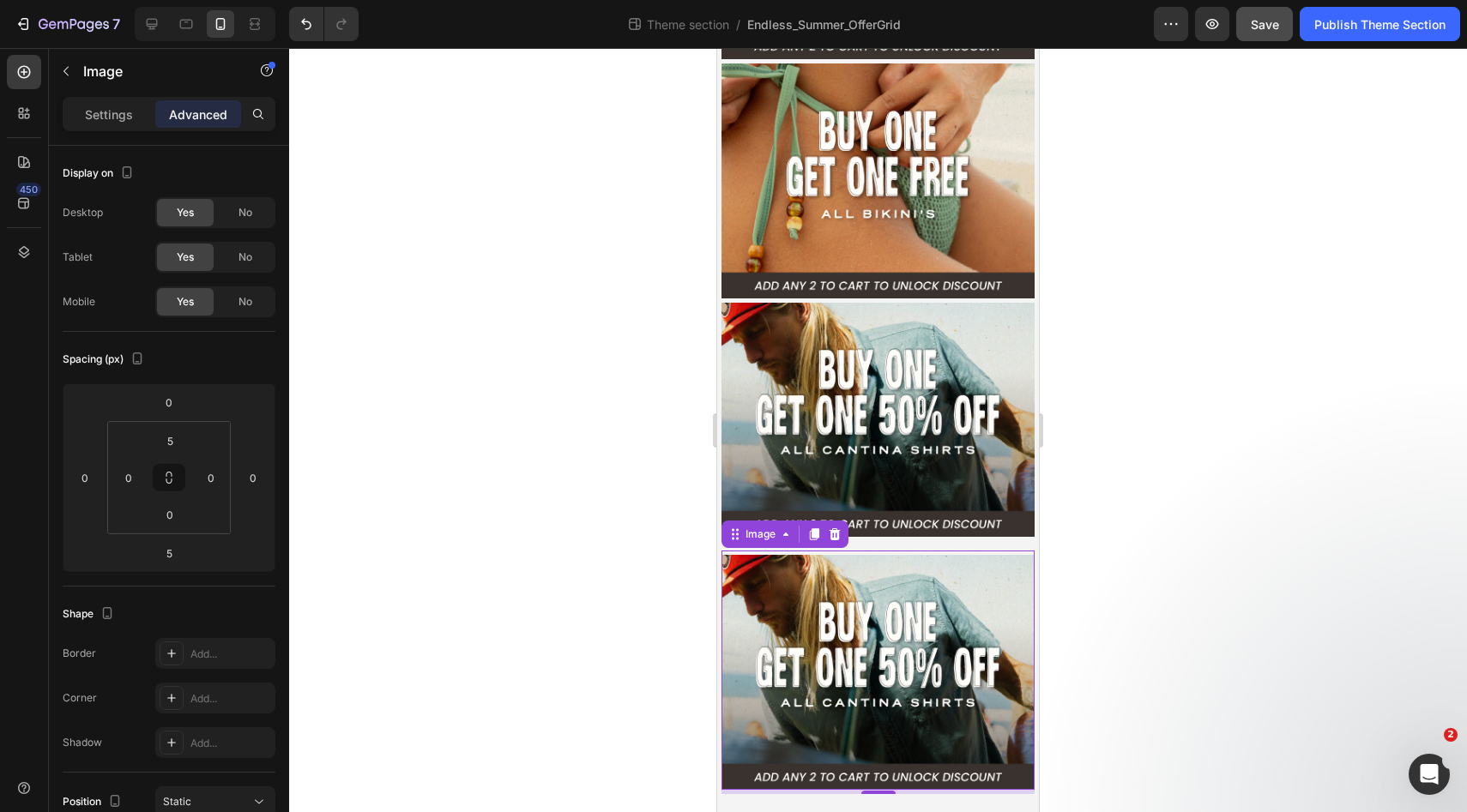
click at [831, 683] on img at bounding box center [878, 672] width 313 height 235
click at [758, 542] on div "Image" at bounding box center [760, 534] width 71 height 21
click at [824, 643] on img at bounding box center [878, 672] width 313 height 235
click at [116, 127] on div "Settings" at bounding box center [109, 114] width 86 height 28
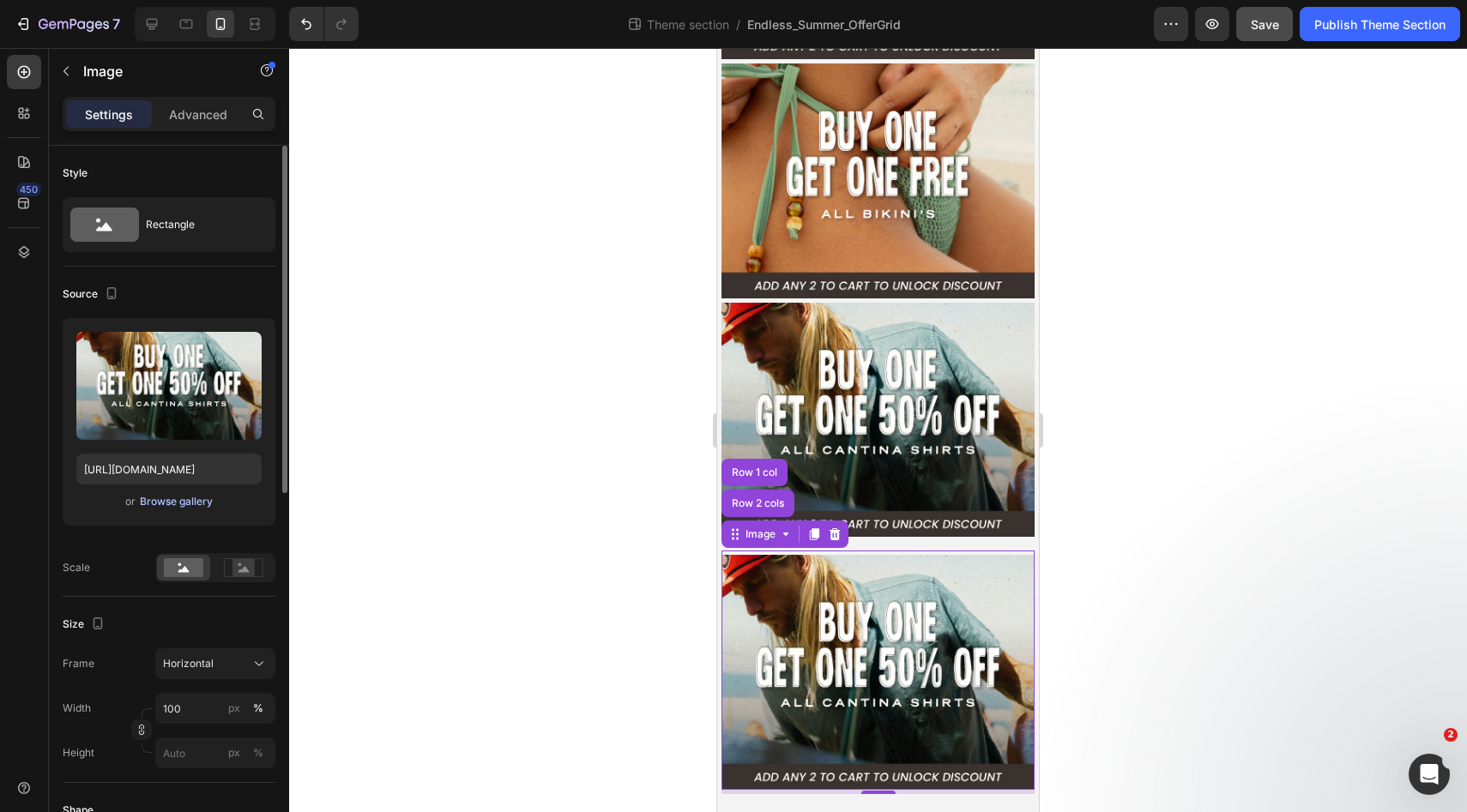
click at [160, 502] on div "Browse gallery" at bounding box center [177, 501] width 73 height 16
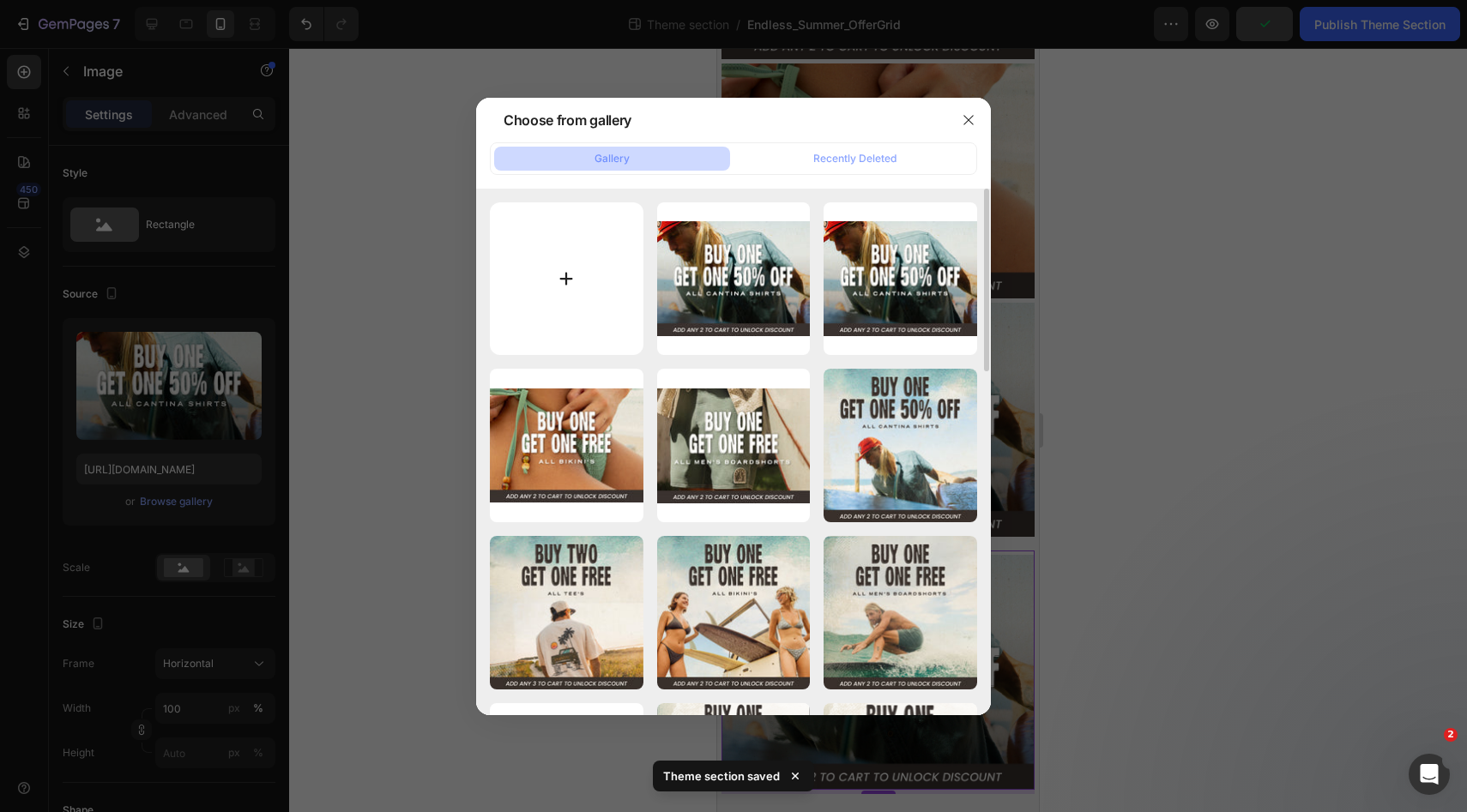
click at [568, 295] on input "file" at bounding box center [567, 279] width 154 height 154
type input "C:\fakepath\[LB] Web Assets | Endless Summer Sale-03.jpg"
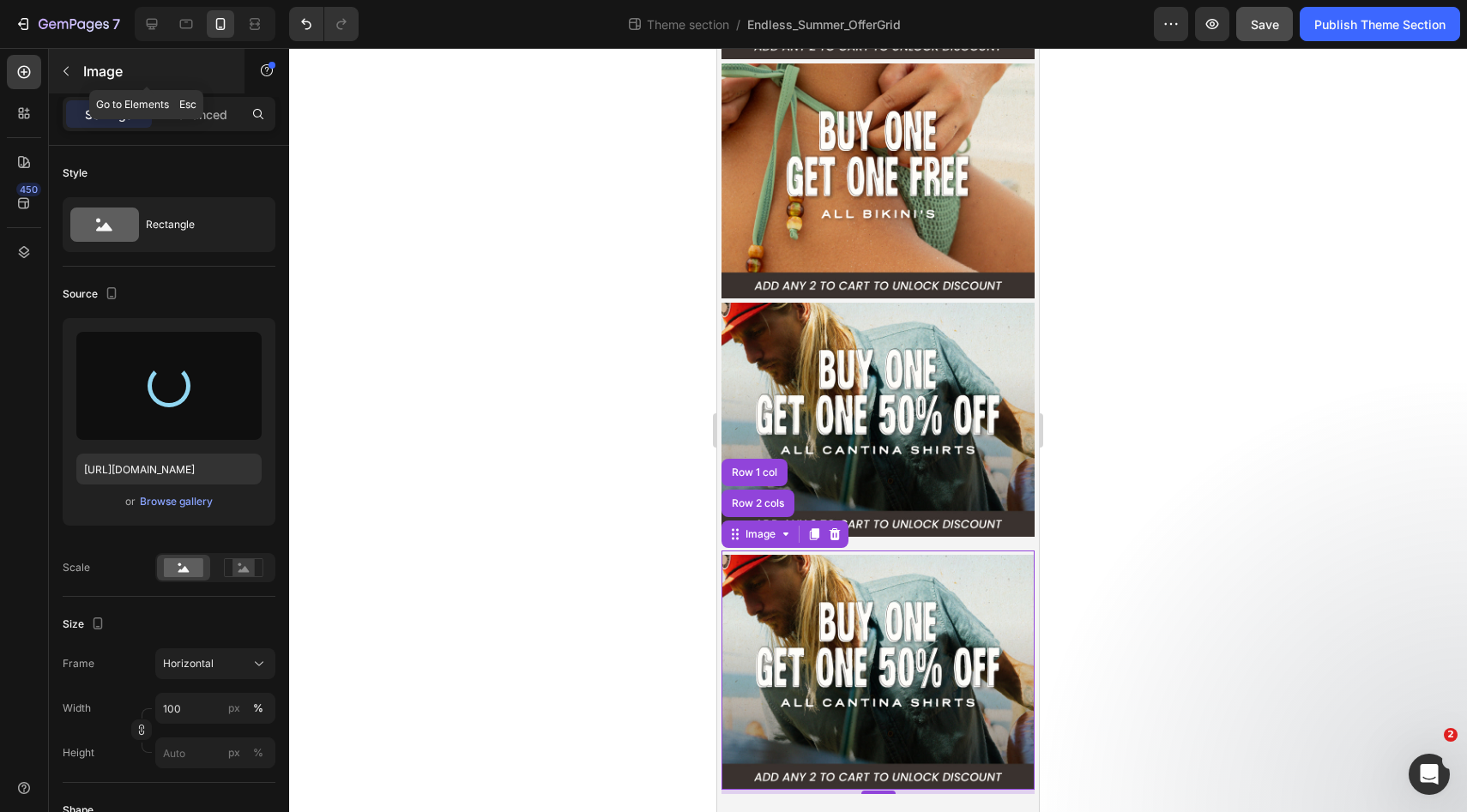
type input "[URL][DOMAIN_NAME]"
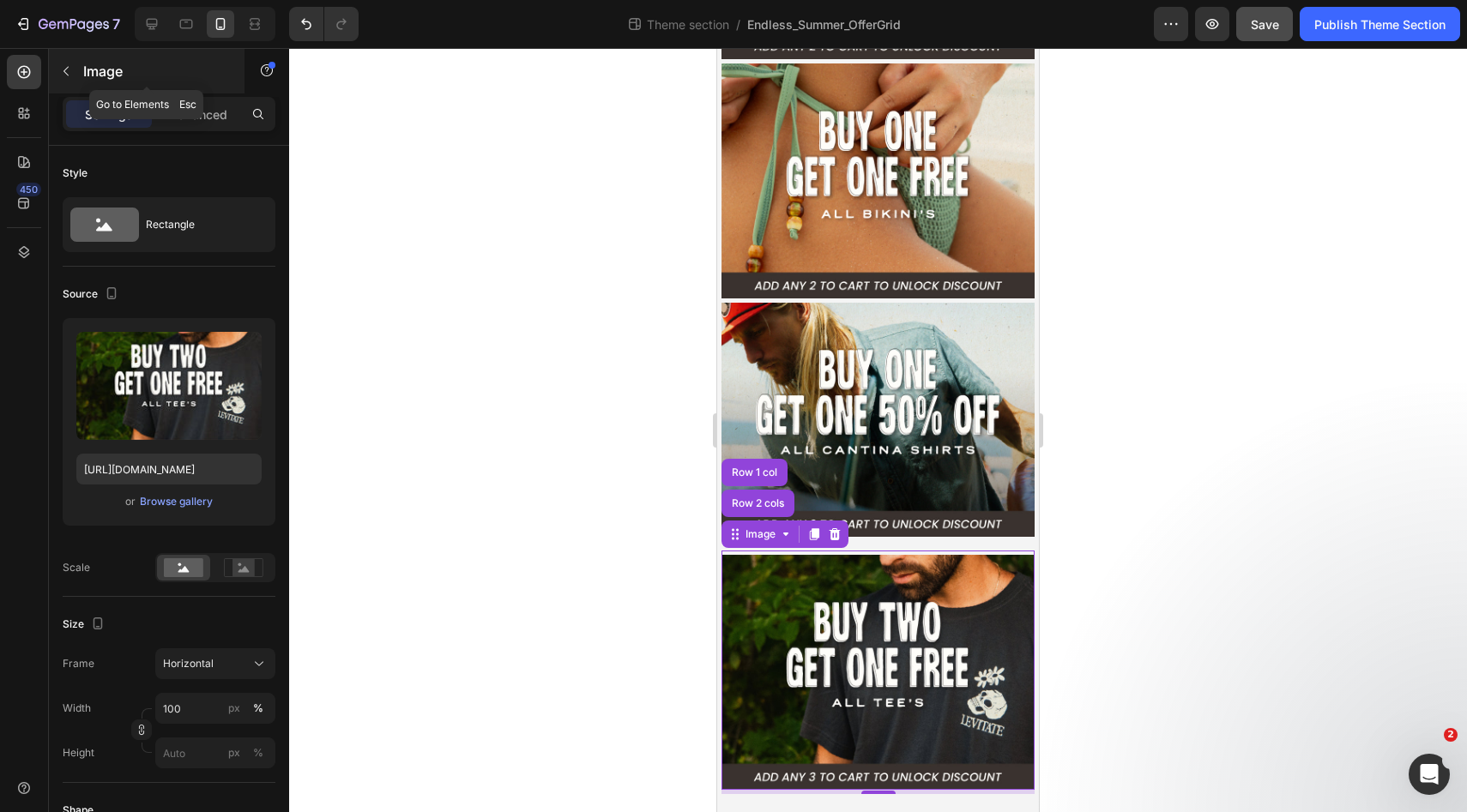
click at [65, 75] on icon "button" at bounding box center [66, 71] width 14 height 14
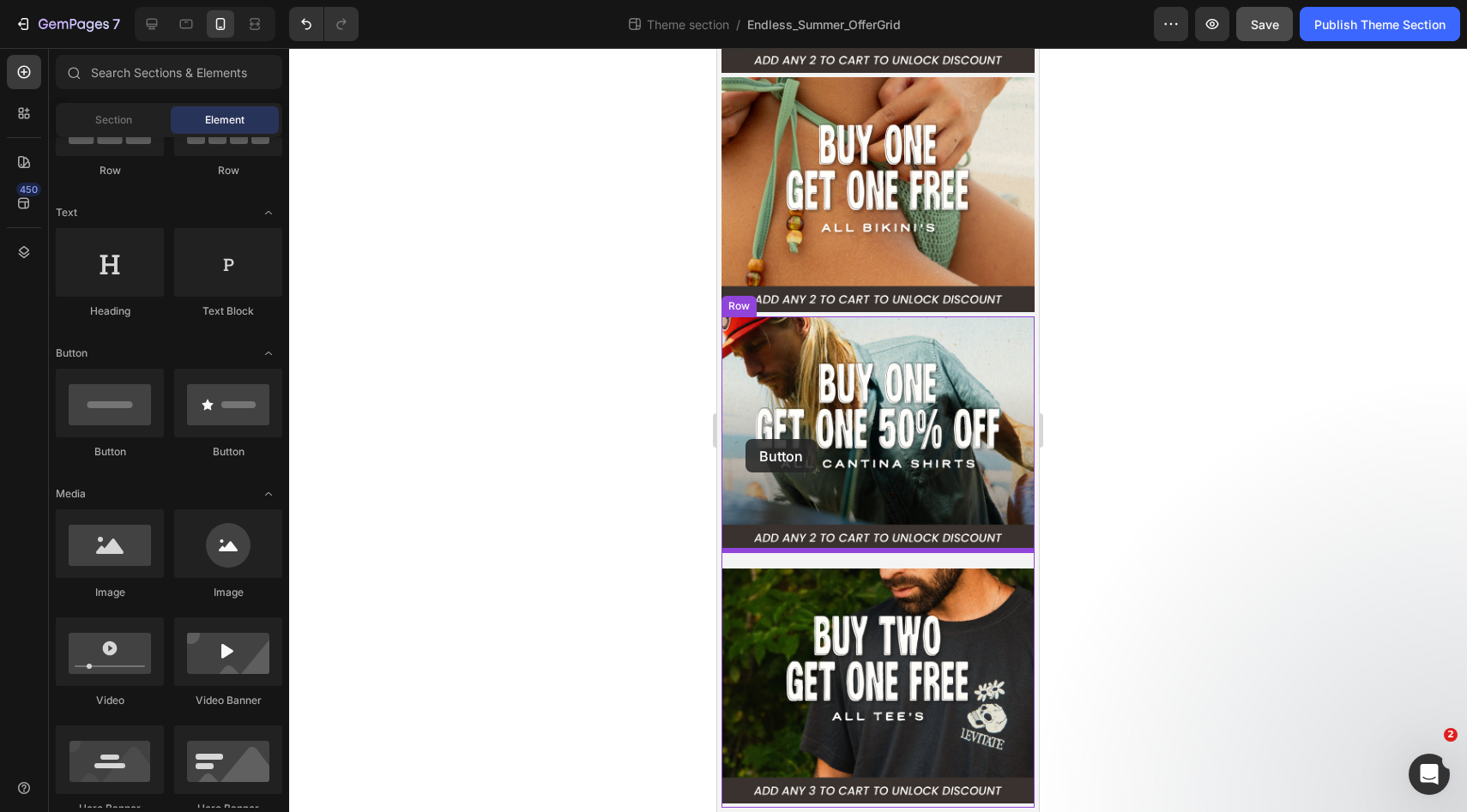
scroll to position [252, 0]
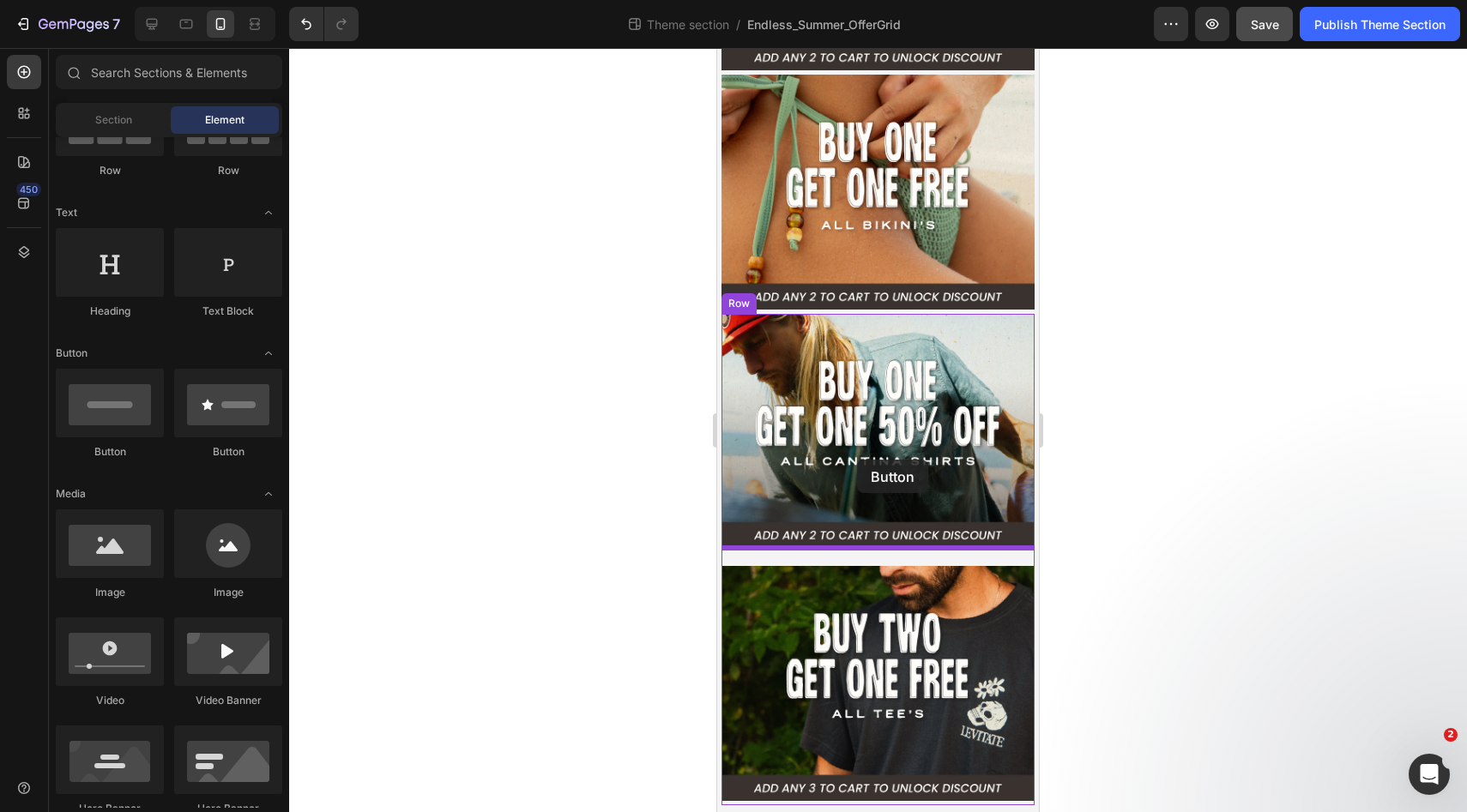
drag, startPoint x: 834, startPoint y: 469, endPoint x: 857, endPoint y: 460, distance: 24.7
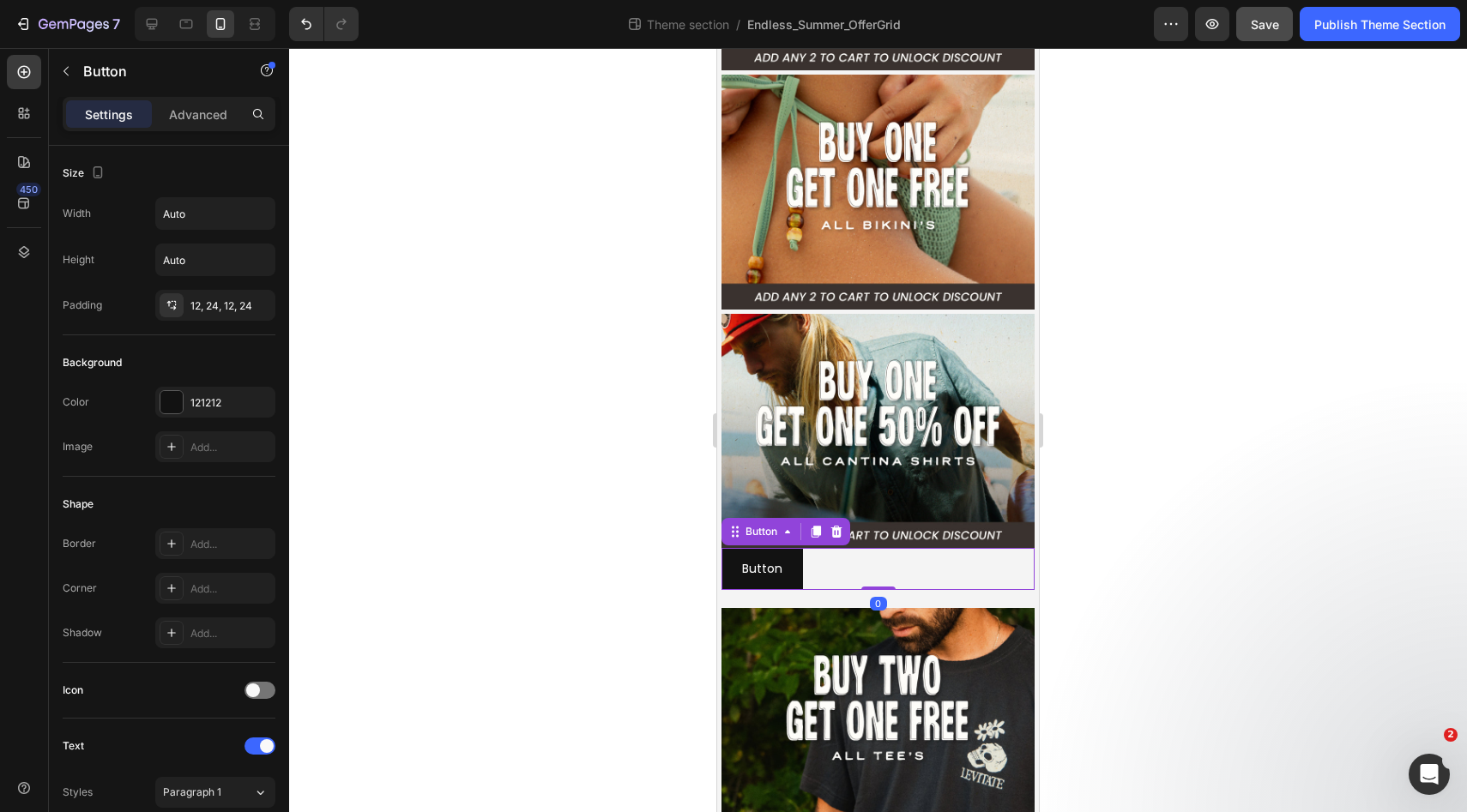
scroll to position [262, 0]
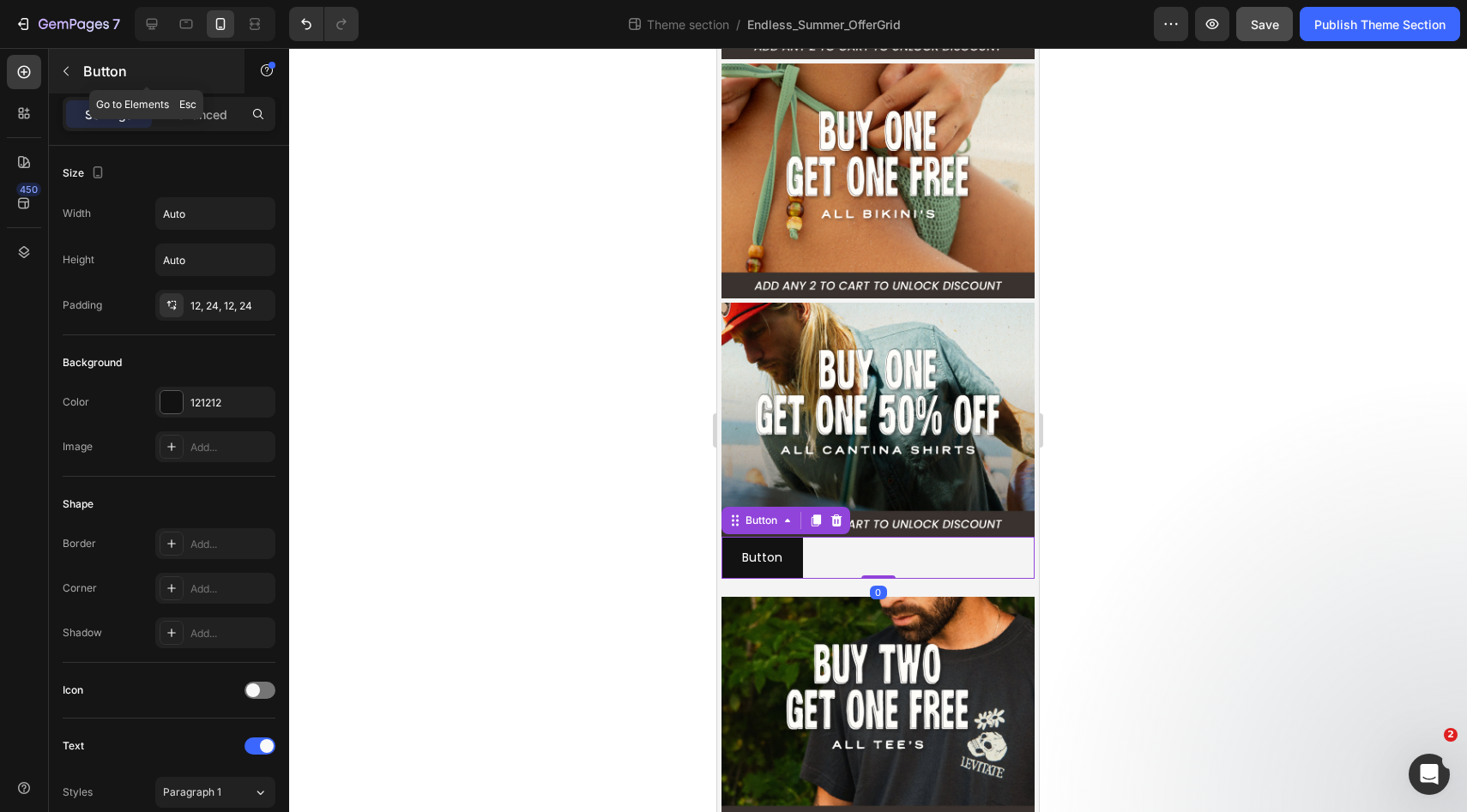
click at [63, 71] on icon "button" at bounding box center [65, 72] width 5 height 10
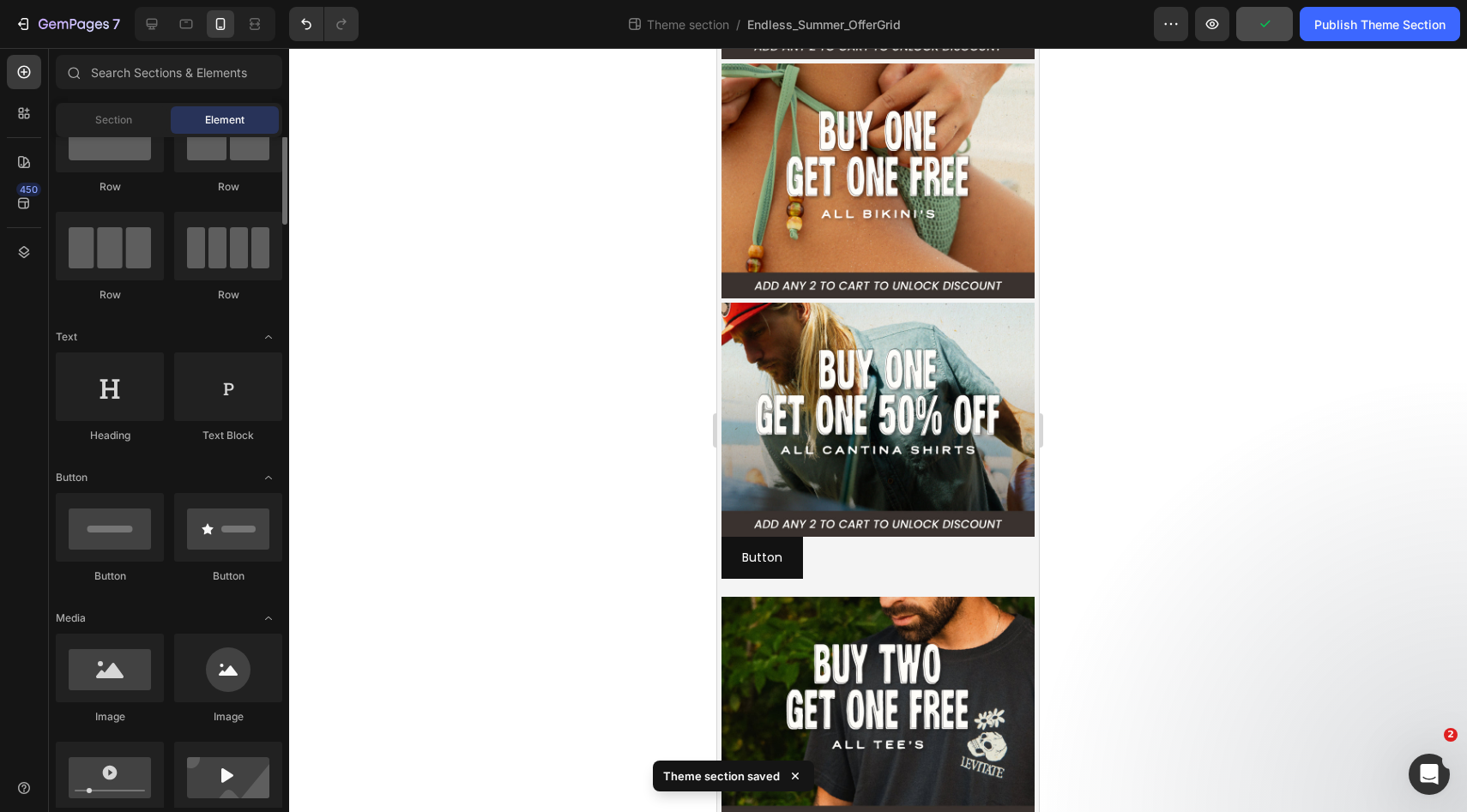
scroll to position [0, 0]
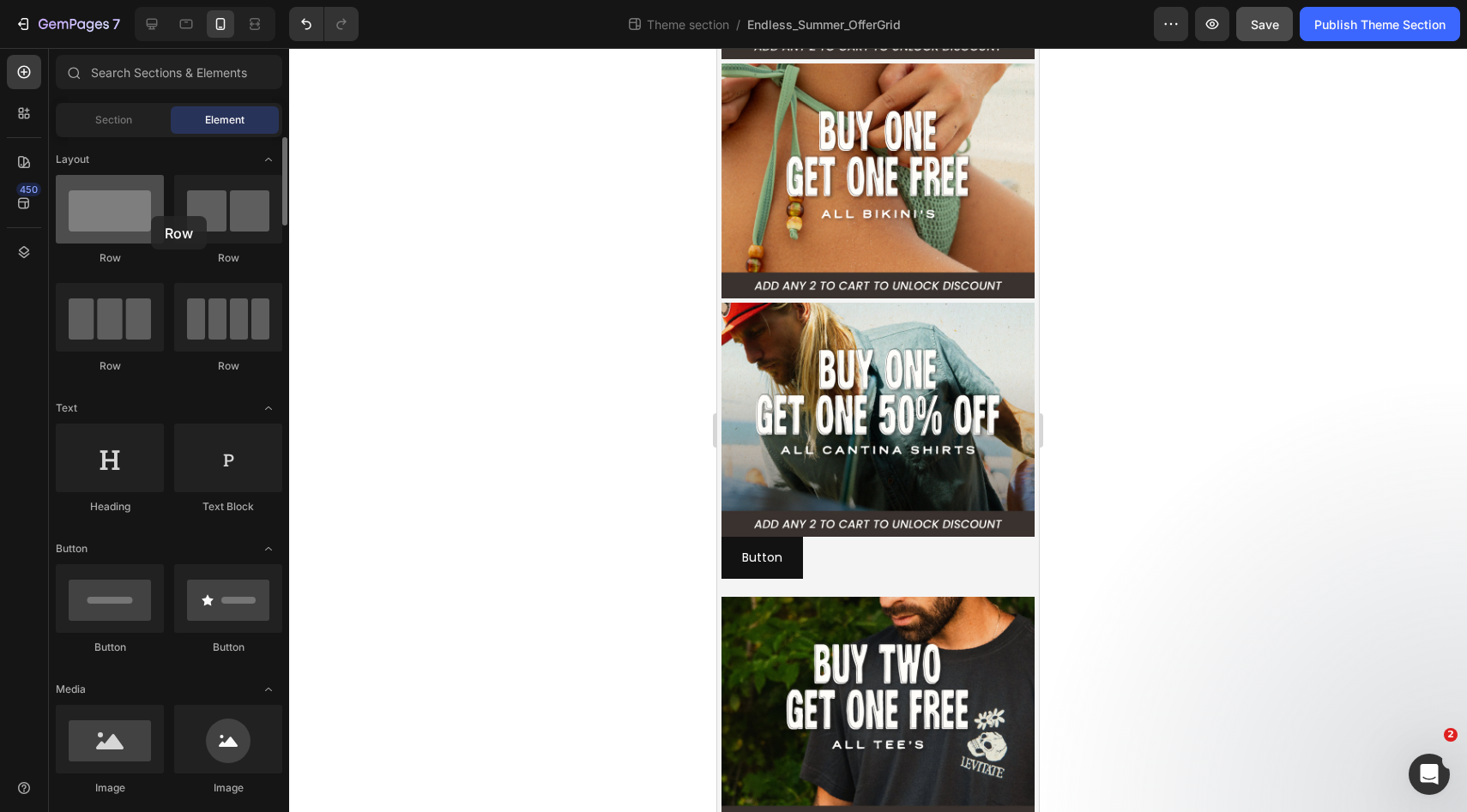
drag, startPoint x: 114, startPoint y: 202, endPoint x: 125, endPoint y: 213, distance: 15.6
click at [125, 213] on div at bounding box center [109, 209] width 108 height 69
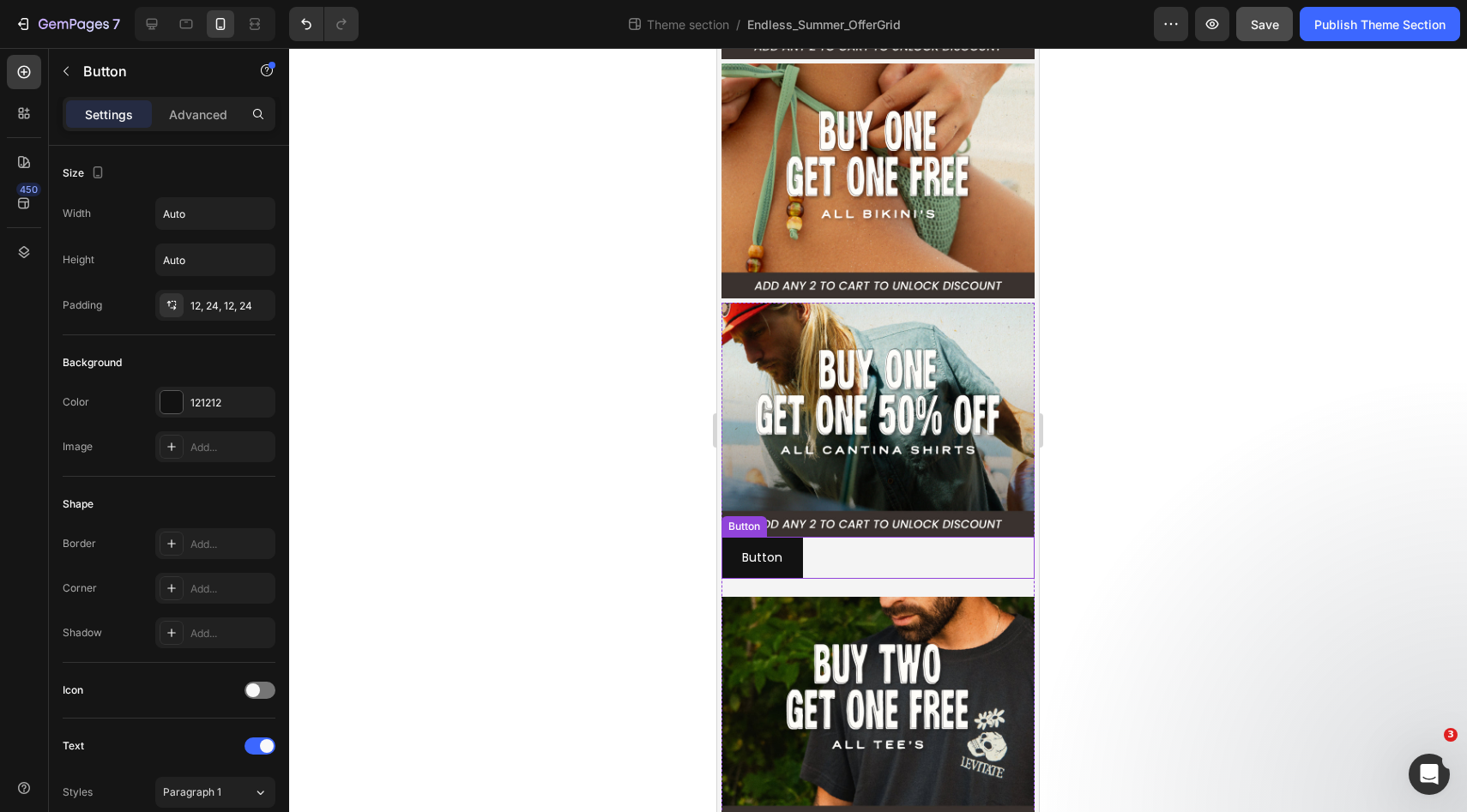
click at [828, 558] on div "Button Button" at bounding box center [878, 557] width 313 height 42
click at [187, 121] on p "Advanced" at bounding box center [197, 114] width 58 height 18
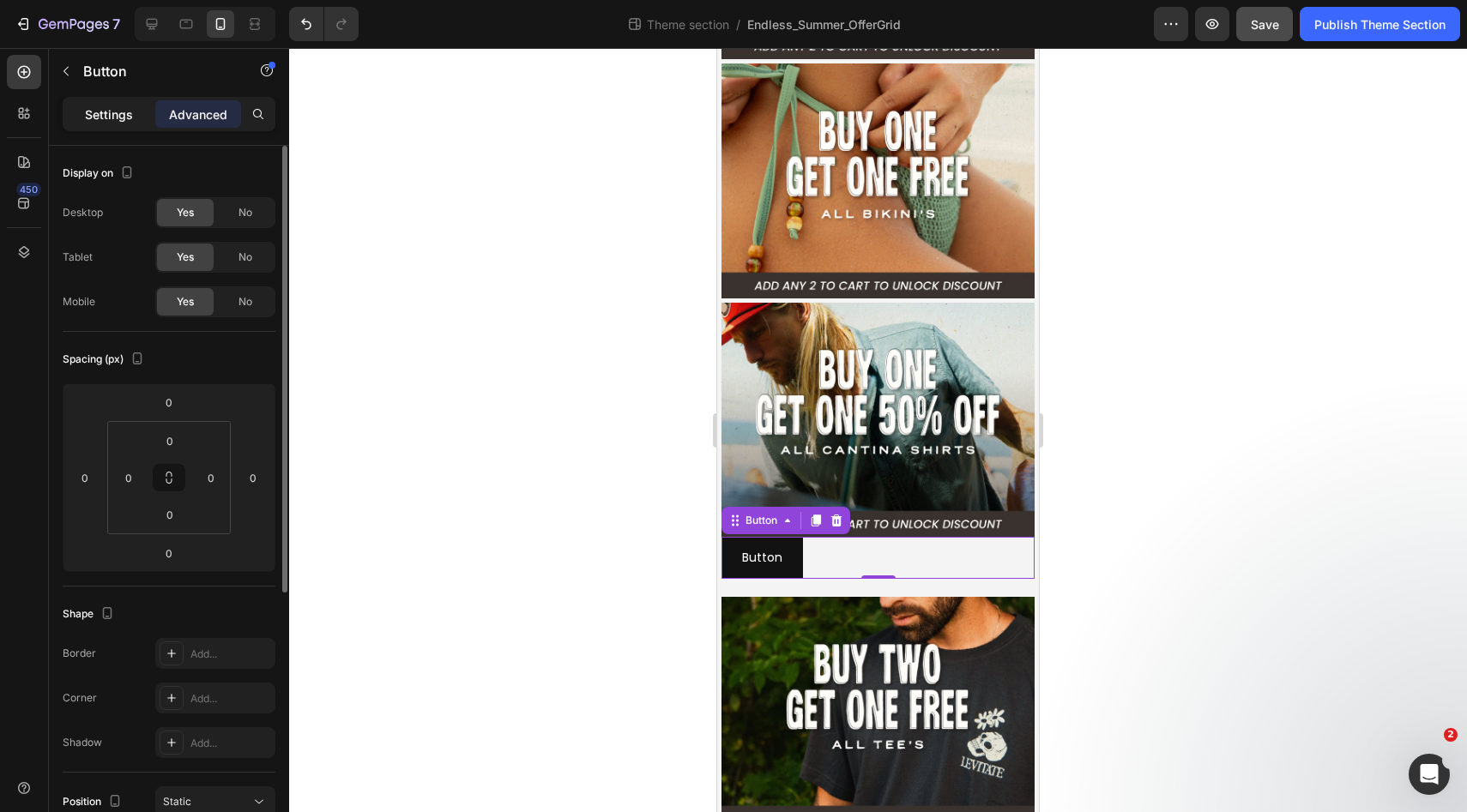
click at [114, 111] on p "Settings" at bounding box center [109, 114] width 48 height 18
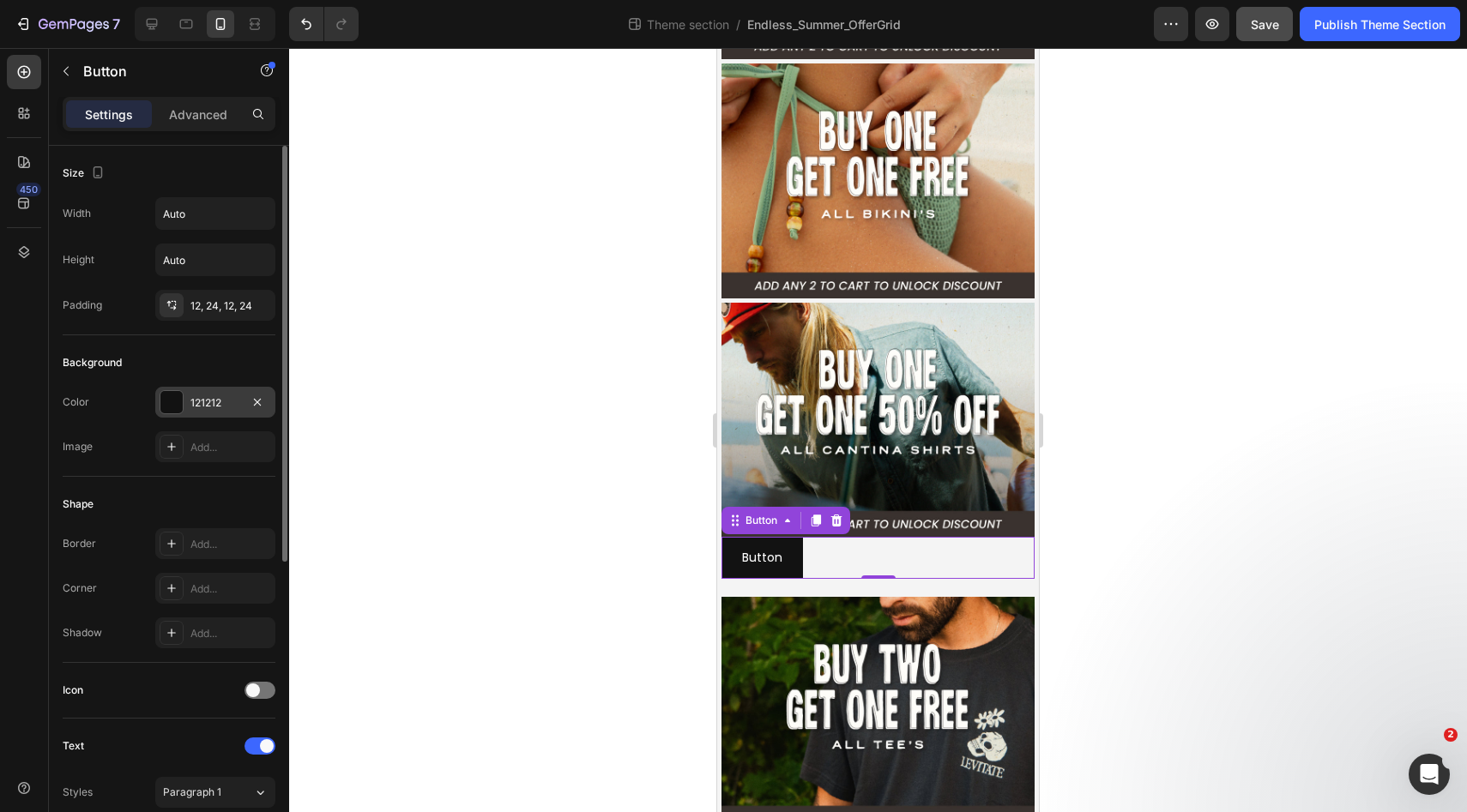
click at [172, 409] on div at bounding box center [171, 402] width 23 height 23
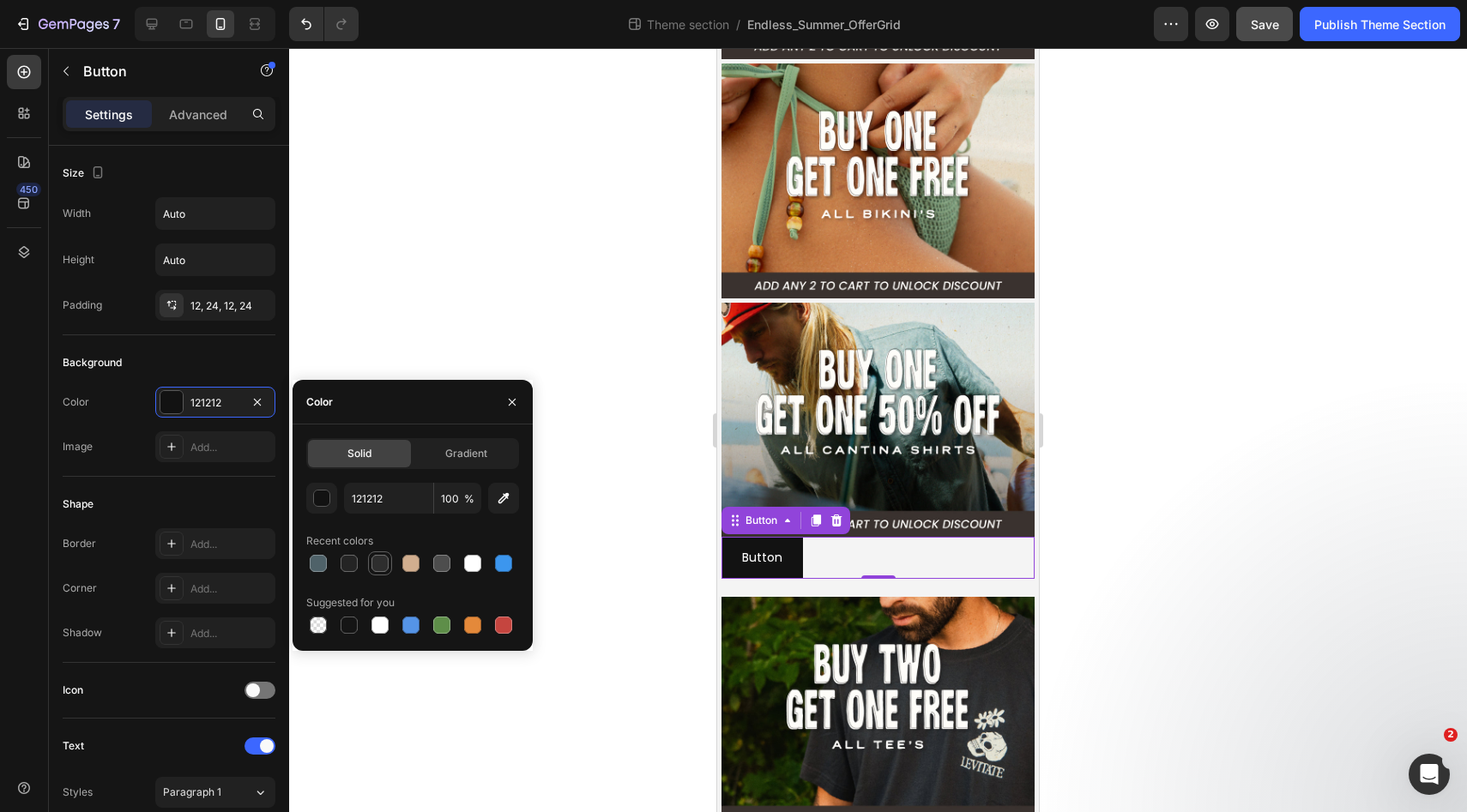
click at [376, 565] on div at bounding box center [379, 562] width 17 height 17
click at [492, 501] on button "button" at bounding box center [502, 497] width 31 height 31
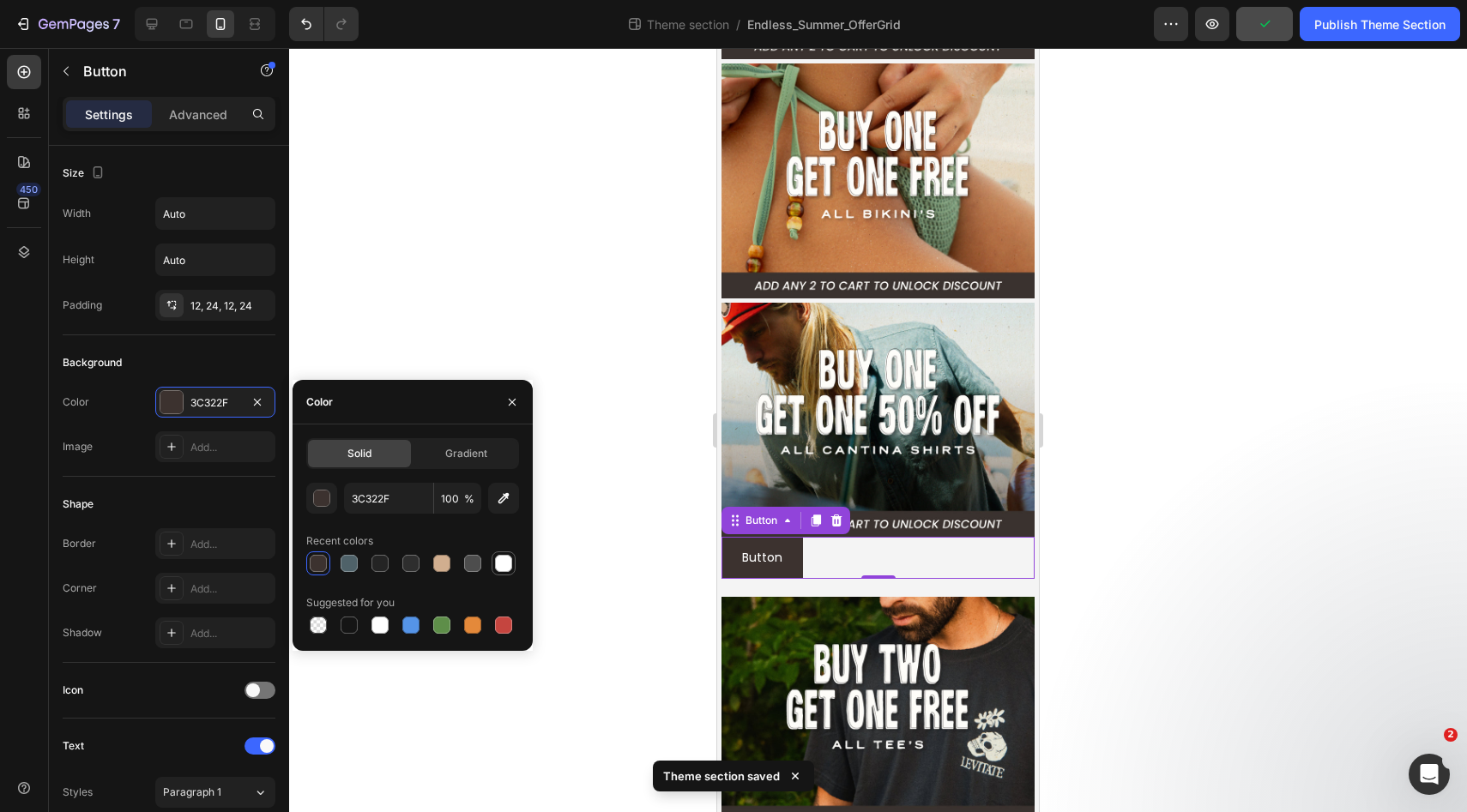
click at [494, 564] on div at bounding box center [503, 562] width 21 height 21
type input "FFFFFF"
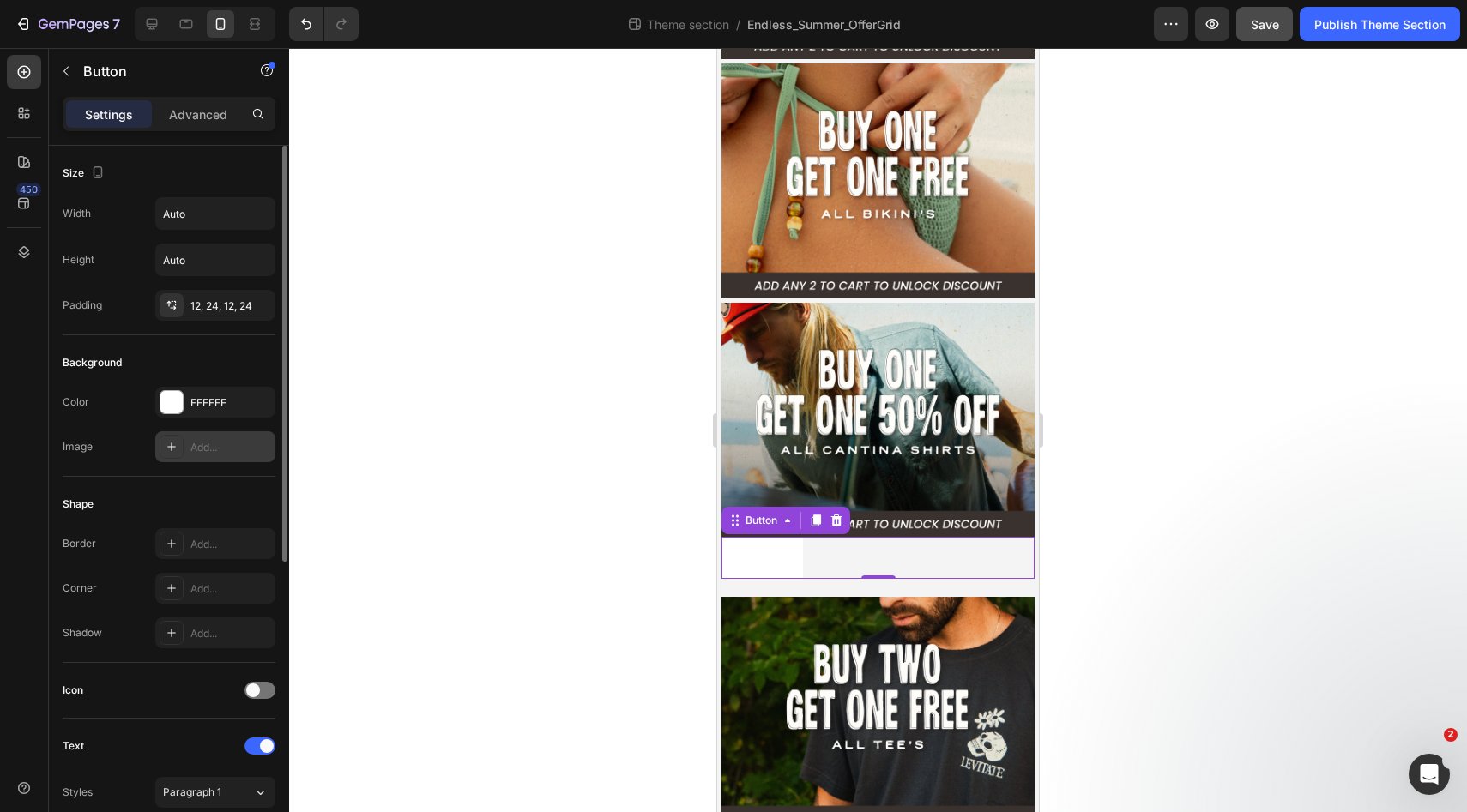
click at [221, 449] on div "Add..." at bounding box center [231, 448] width 81 height 16
click at [834, 565] on div "Button Button 0" at bounding box center [878, 557] width 313 height 42
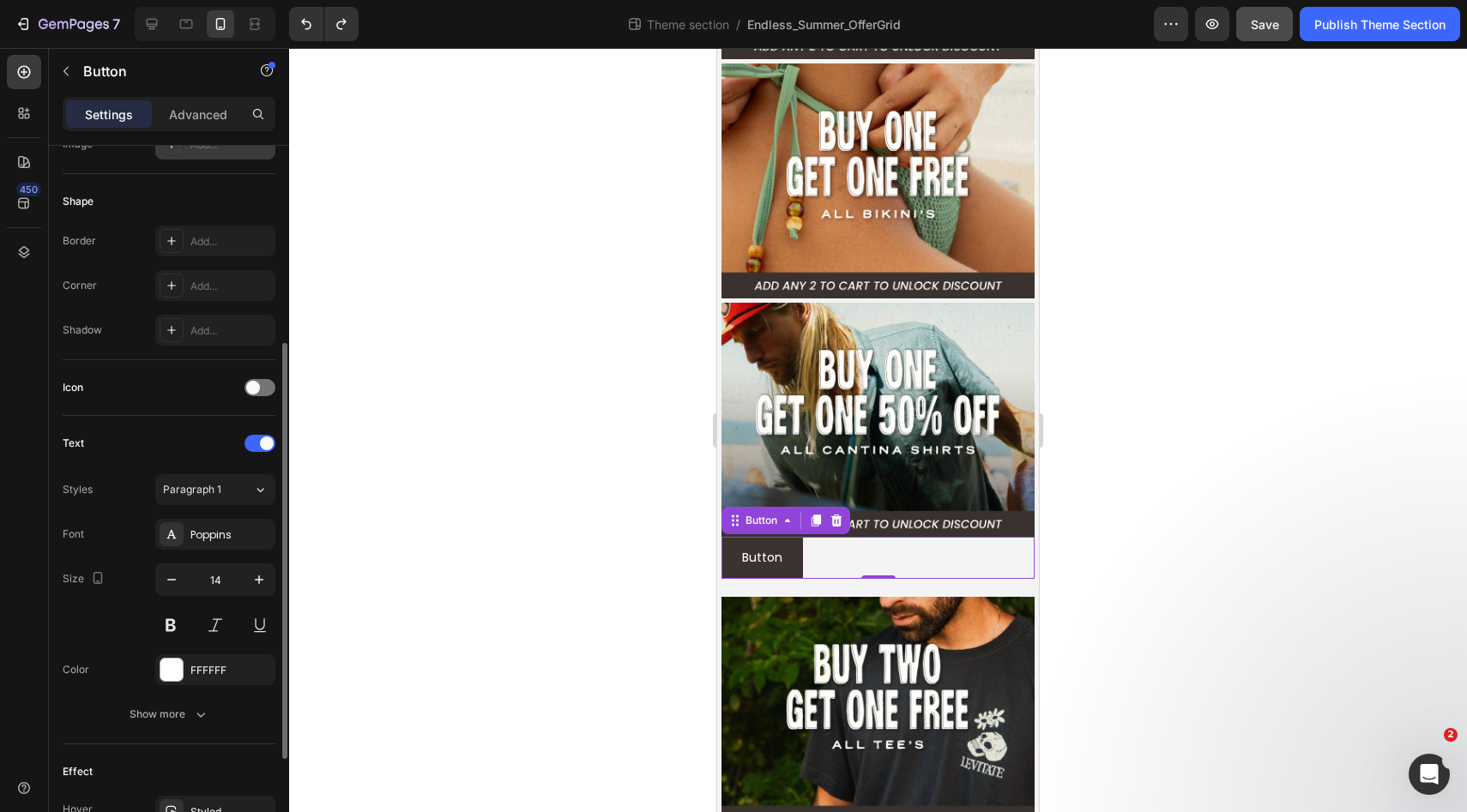
scroll to position [396, 0]
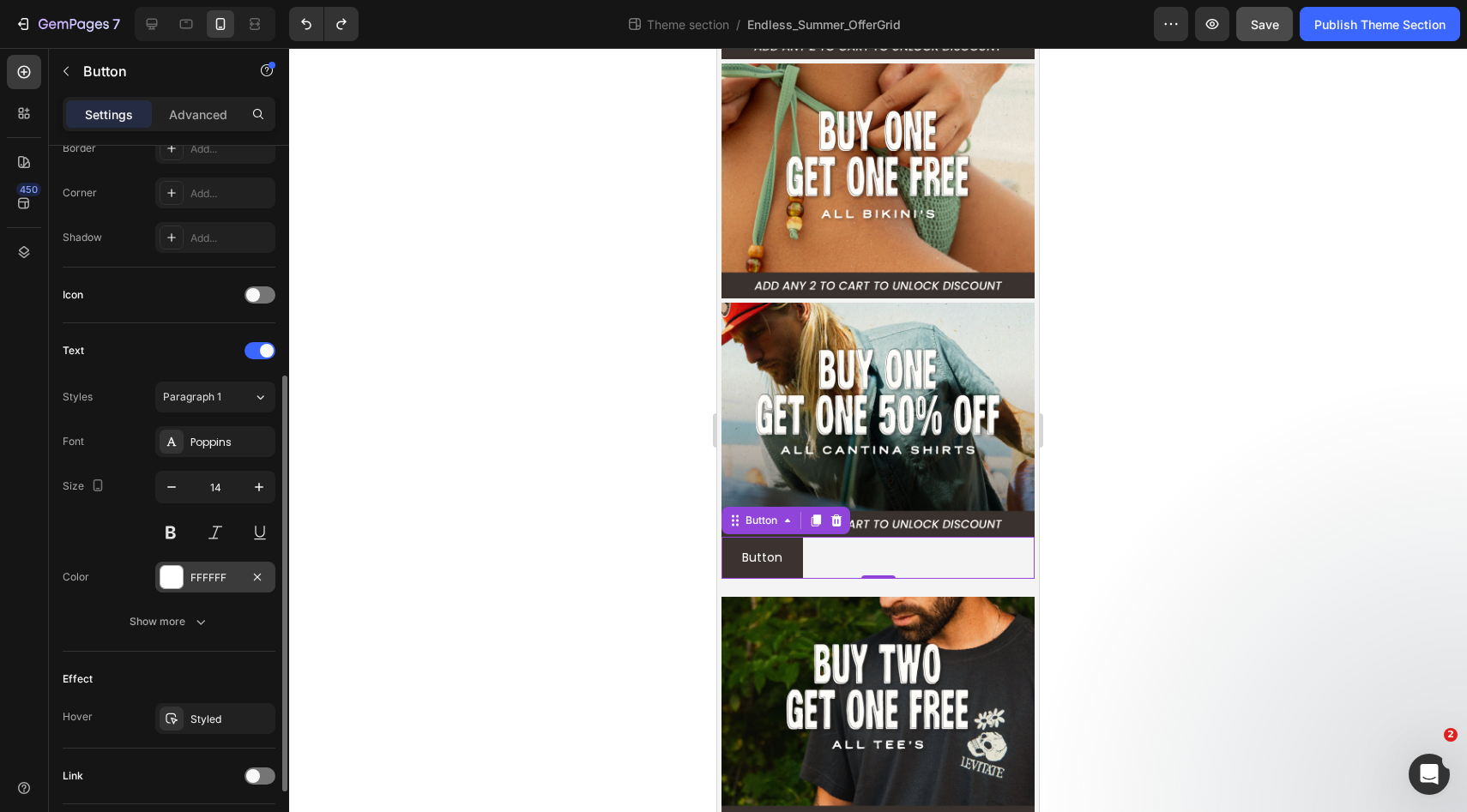
click at [175, 575] on div at bounding box center [171, 576] width 23 height 23
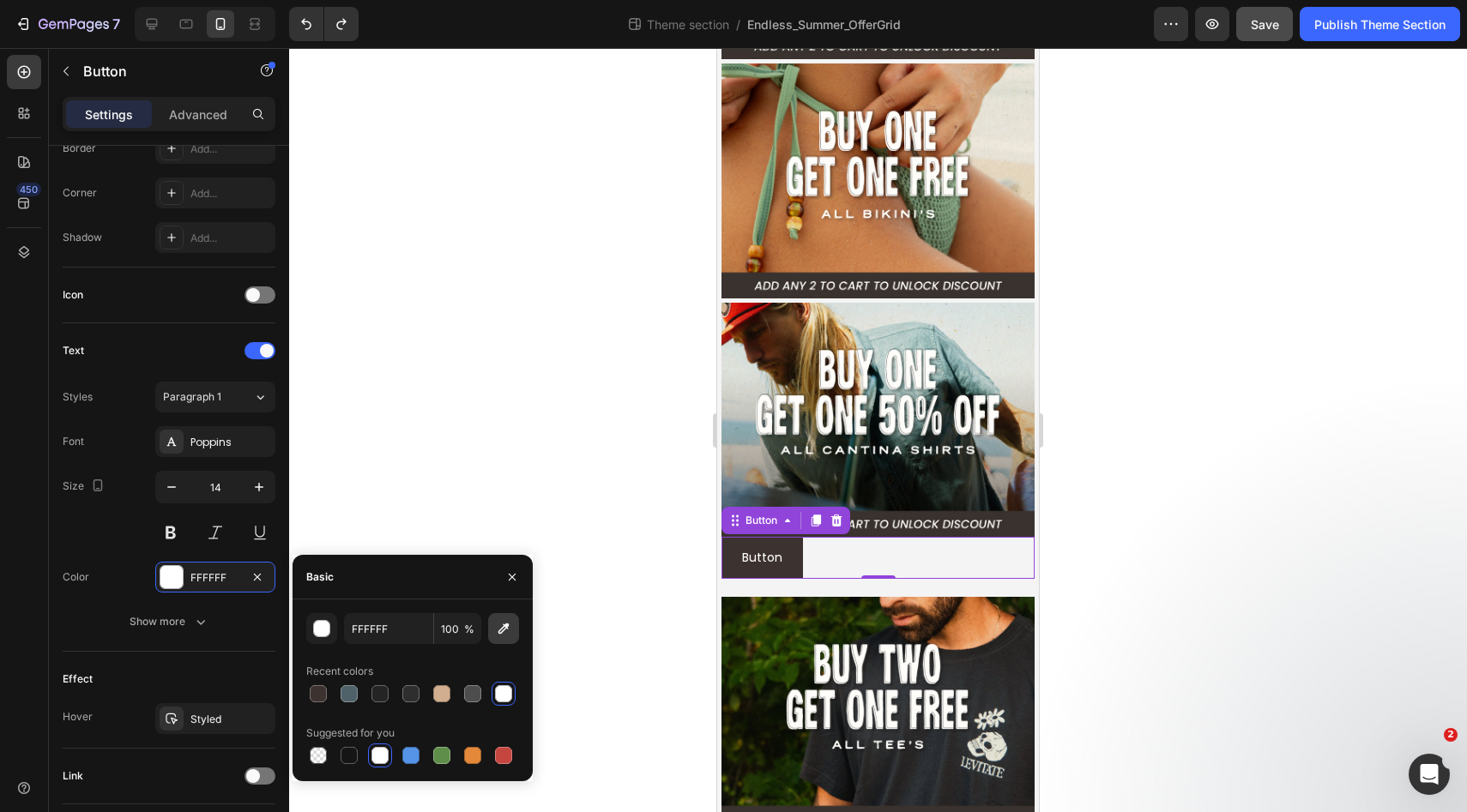
click at [502, 632] on icon "button" at bounding box center [502, 627] width 17 height 17
type input "3C322F"
type input "FFFFFF"
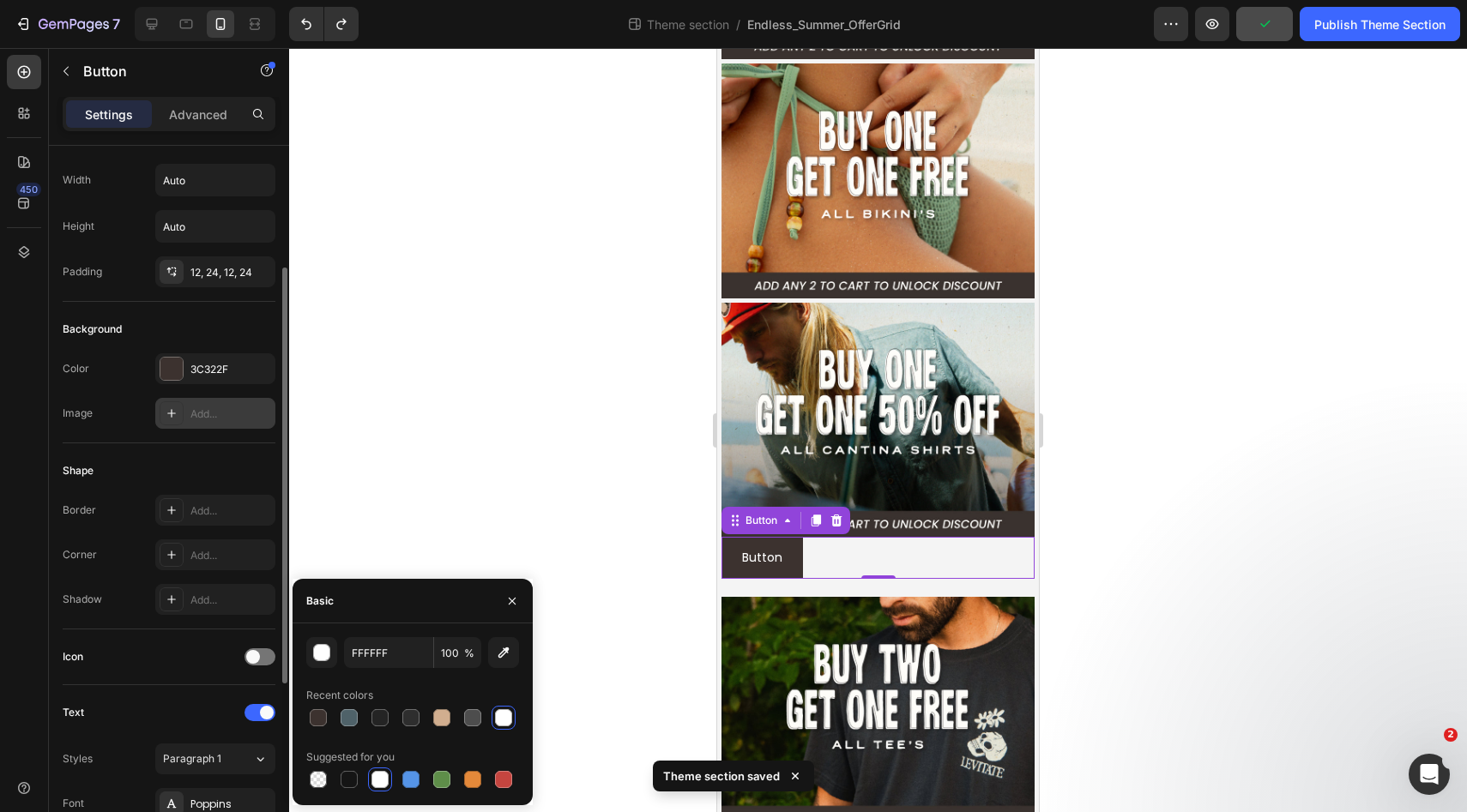
scroll to position [0, 0]
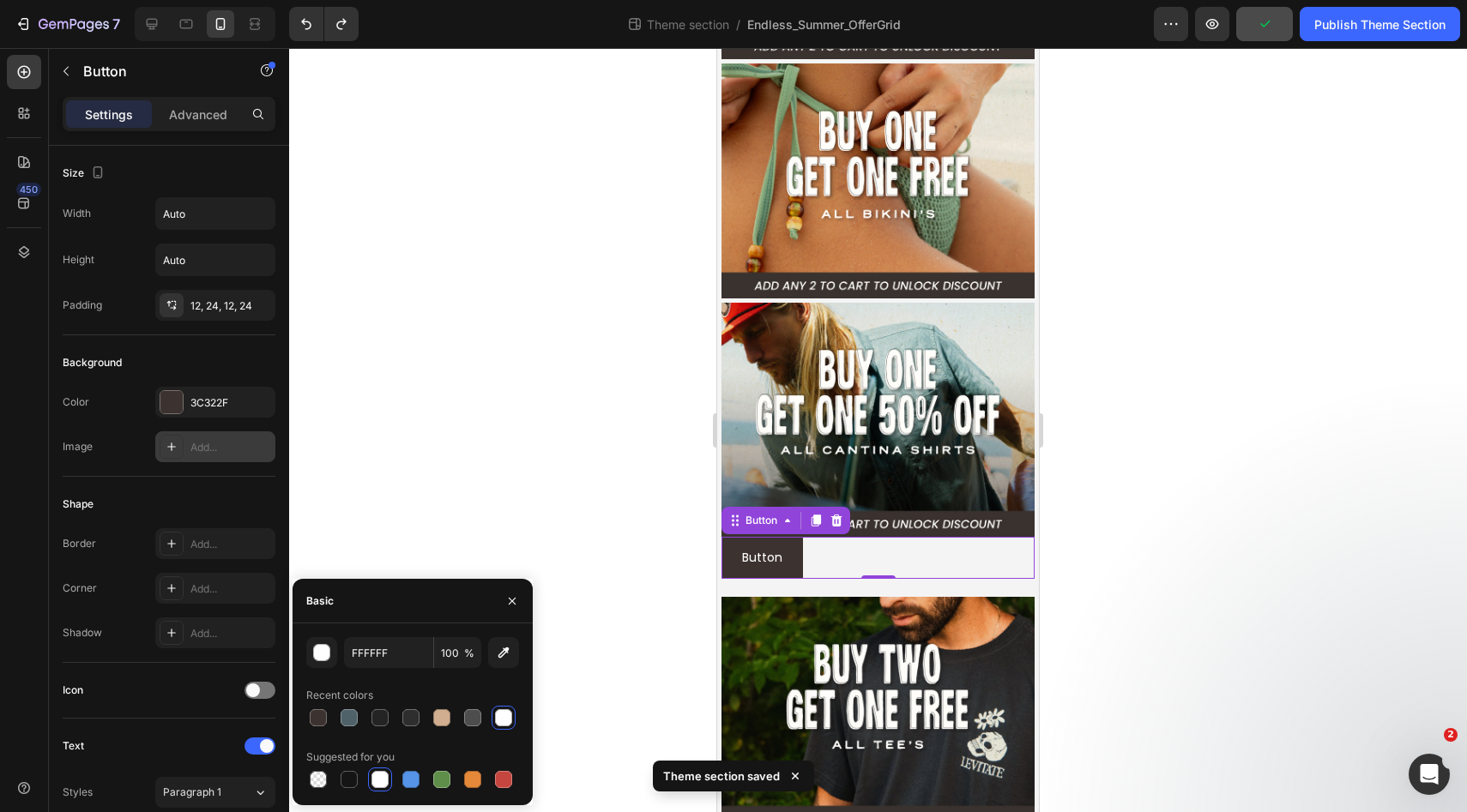
click at [921, 547] on div "Button Button 0" at bounding box center [878, 557] width 313 height 42
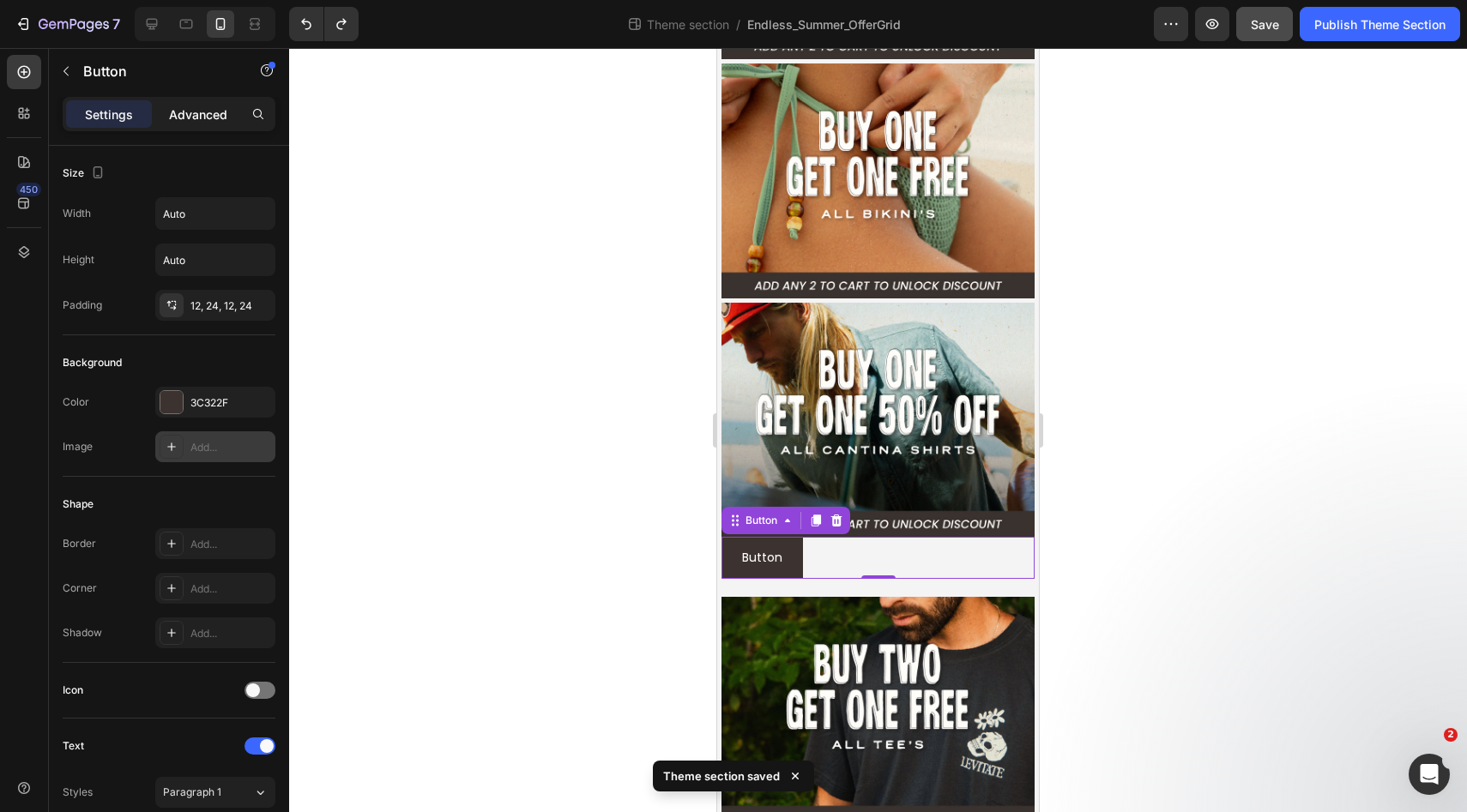
click at [182, 109] on p "Advanced" at bounding box center [197, 114] width 58 height 18
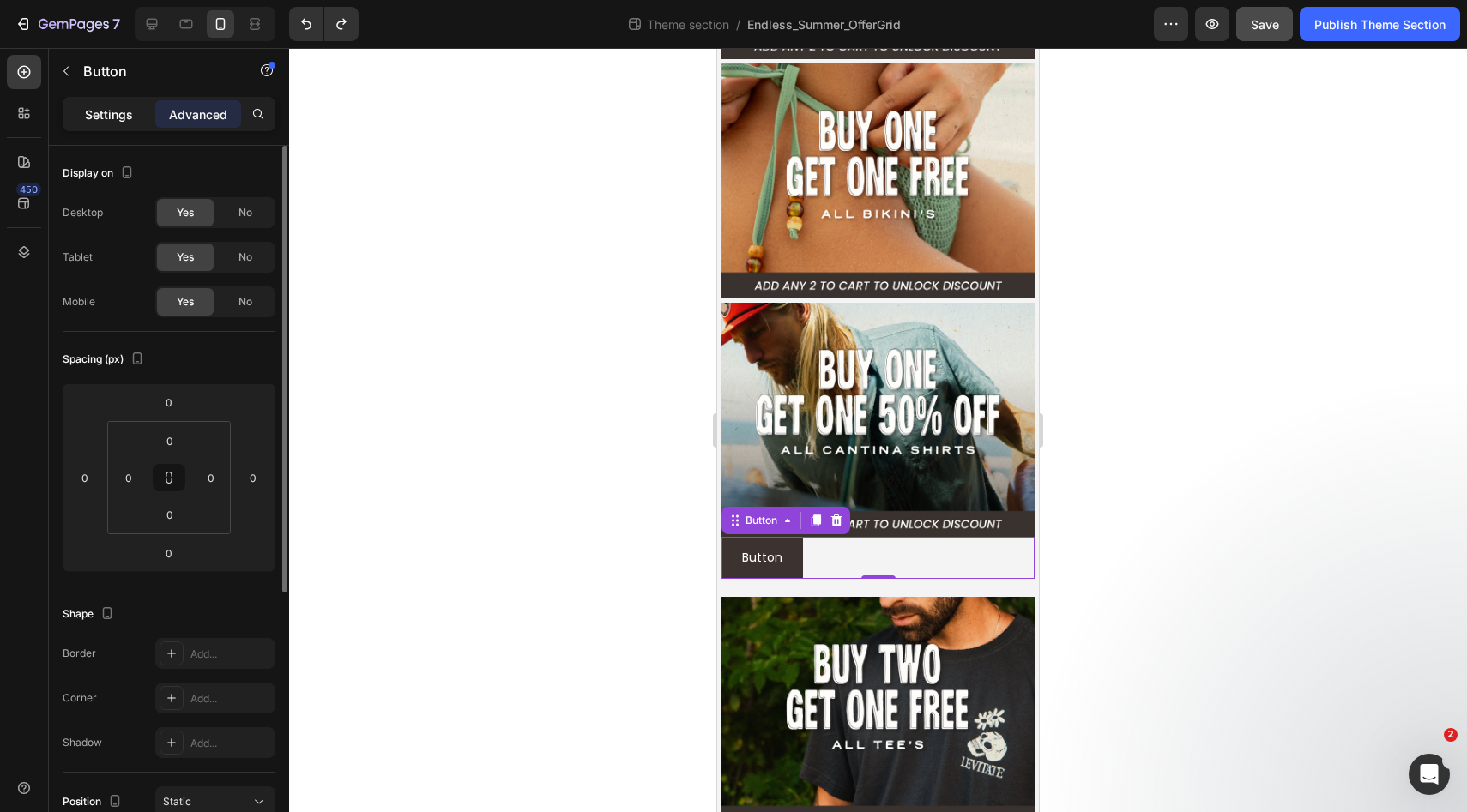
click at [122, 118] on p "Settings" at bounding box center [109, 114] width 48 height 18
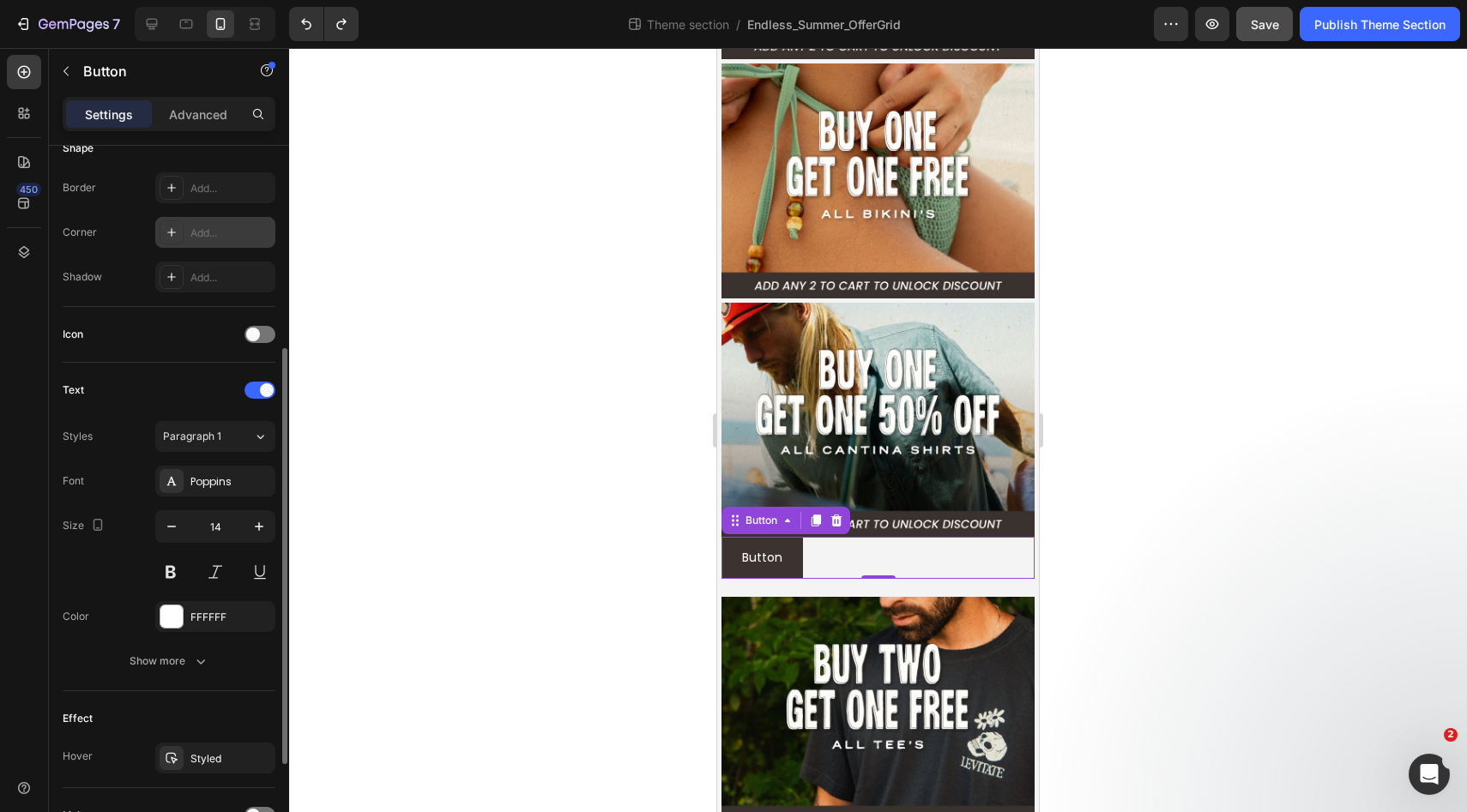
scroll to position [357, 0]
click at [163, 663] on div "Show more" at bounding box center [169, 658] width 80 height 17
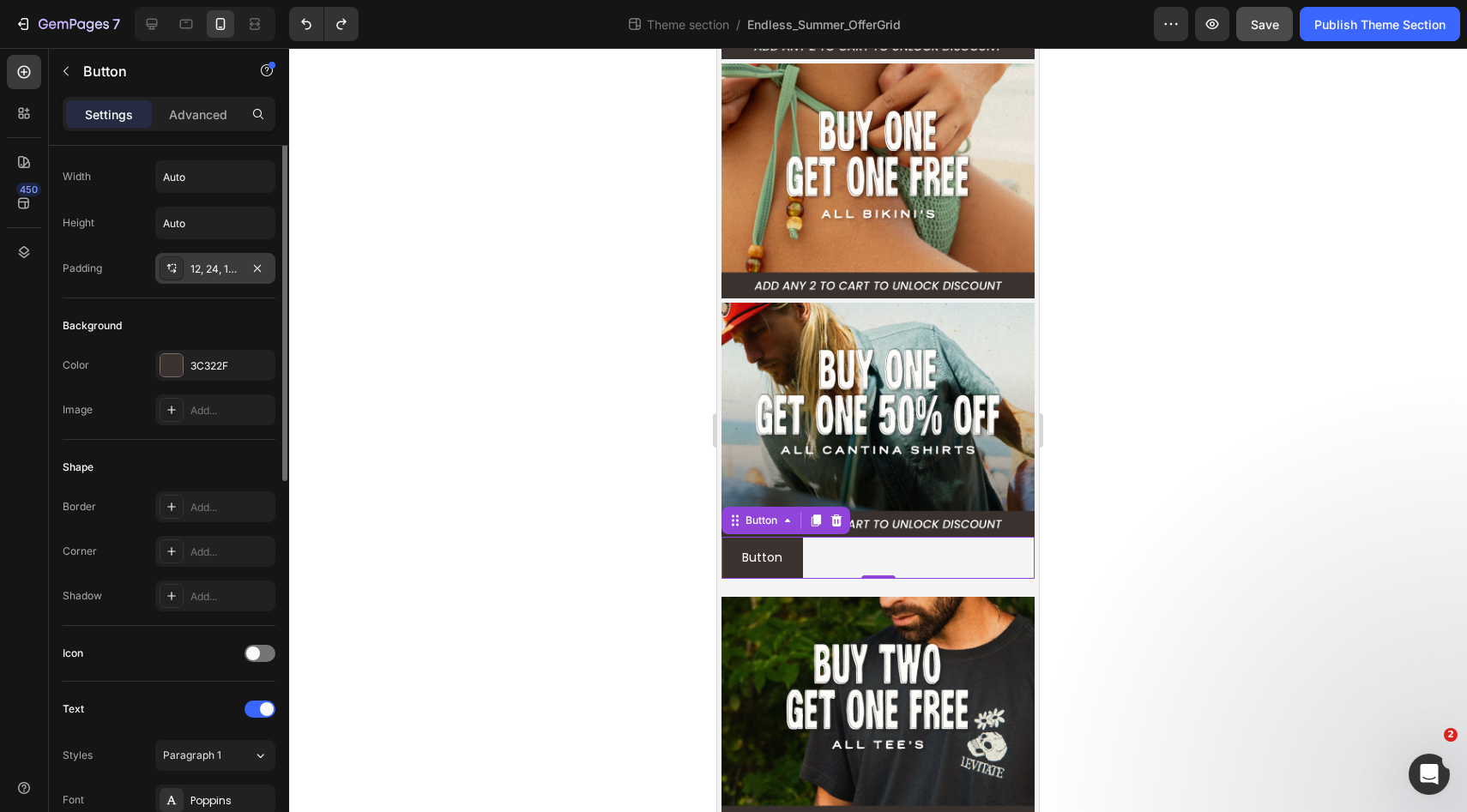
scroll to position [0, 0]
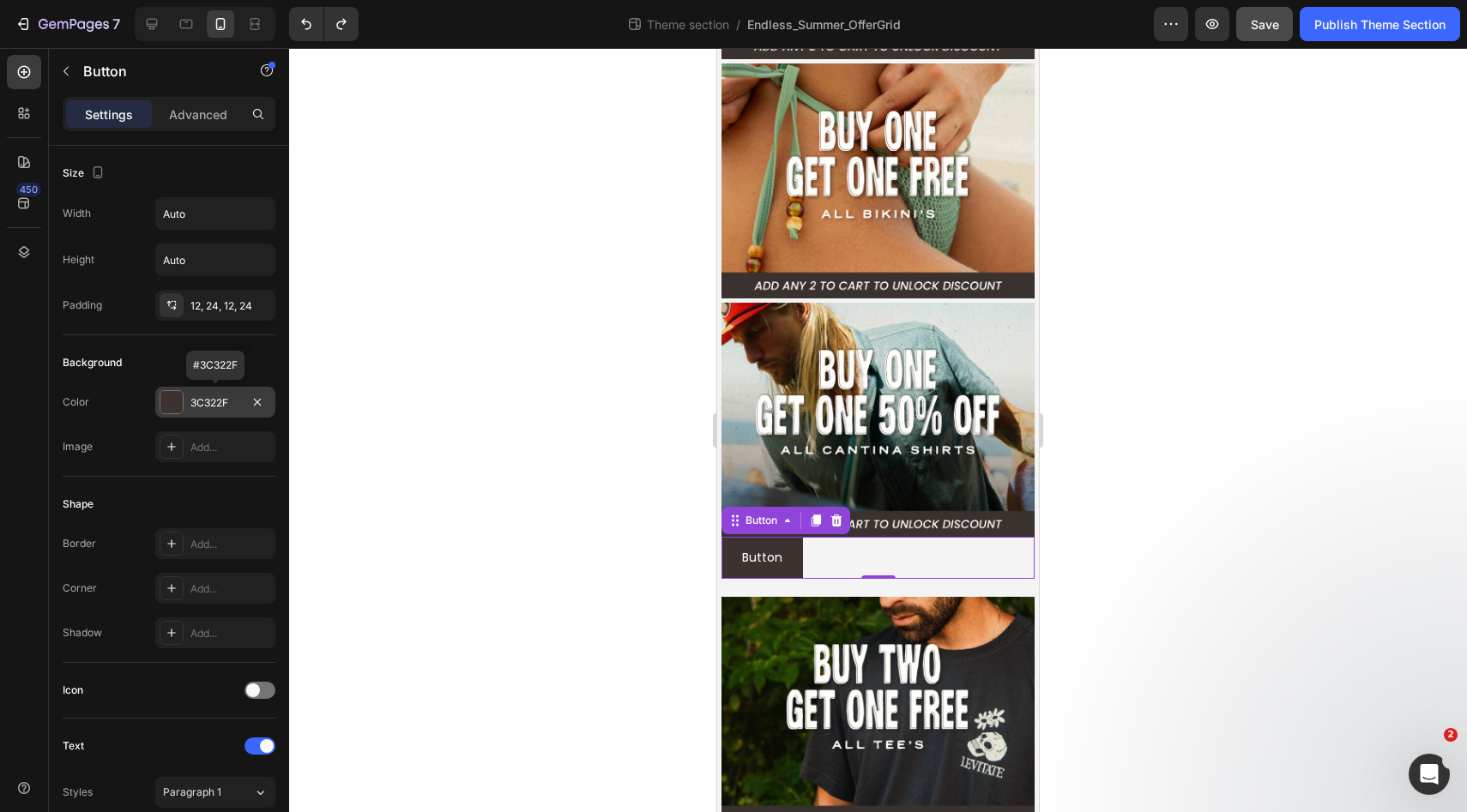
click at [170, 406] on div at bounding box center [171, 402] width 23 height 23
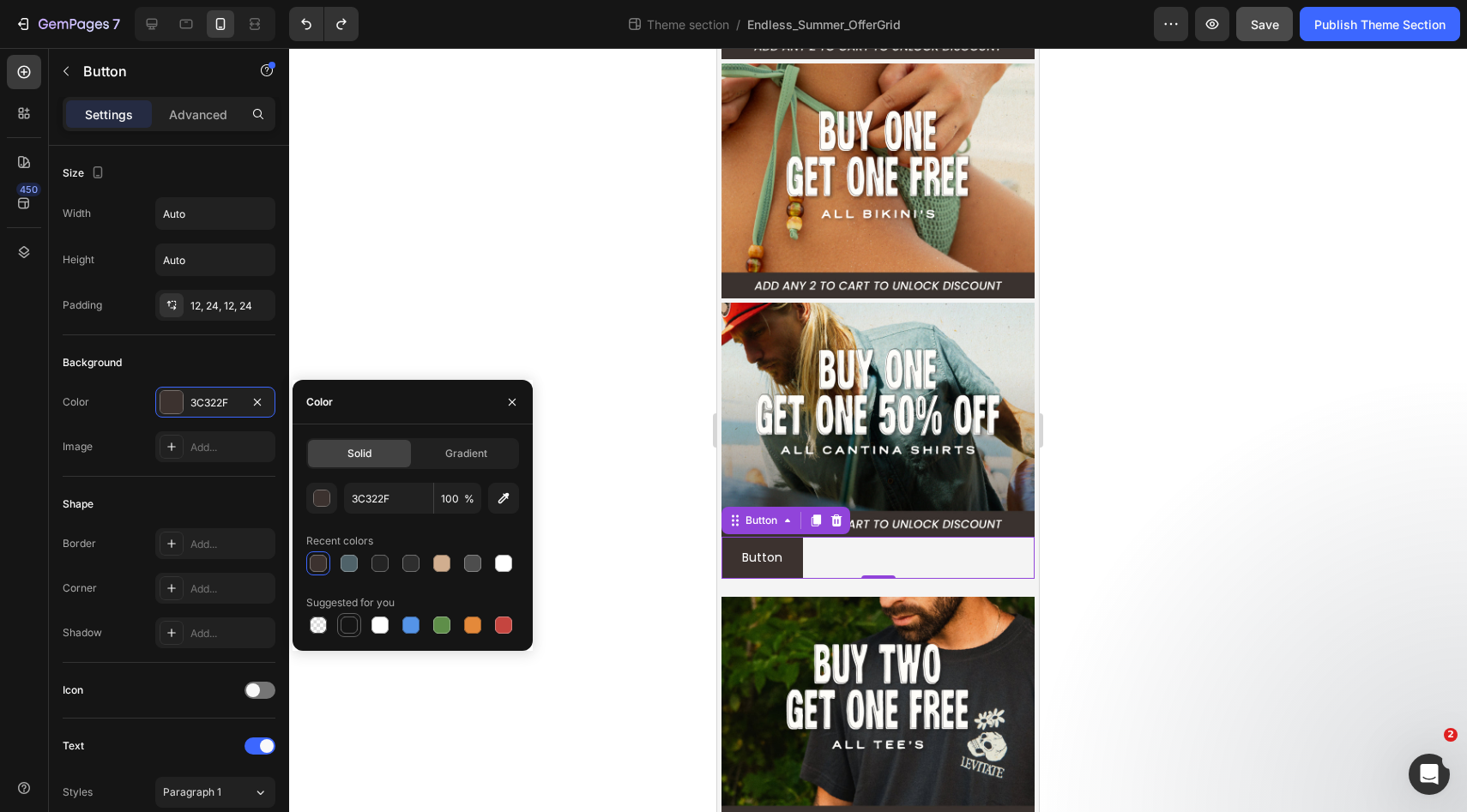
click at [355, 625] on div at bounding box center [348, 625] width 17 height 17
type input "151515"
click at [188, 450] on div "Add..." at bounding box center [215, 446] width 120 height 31
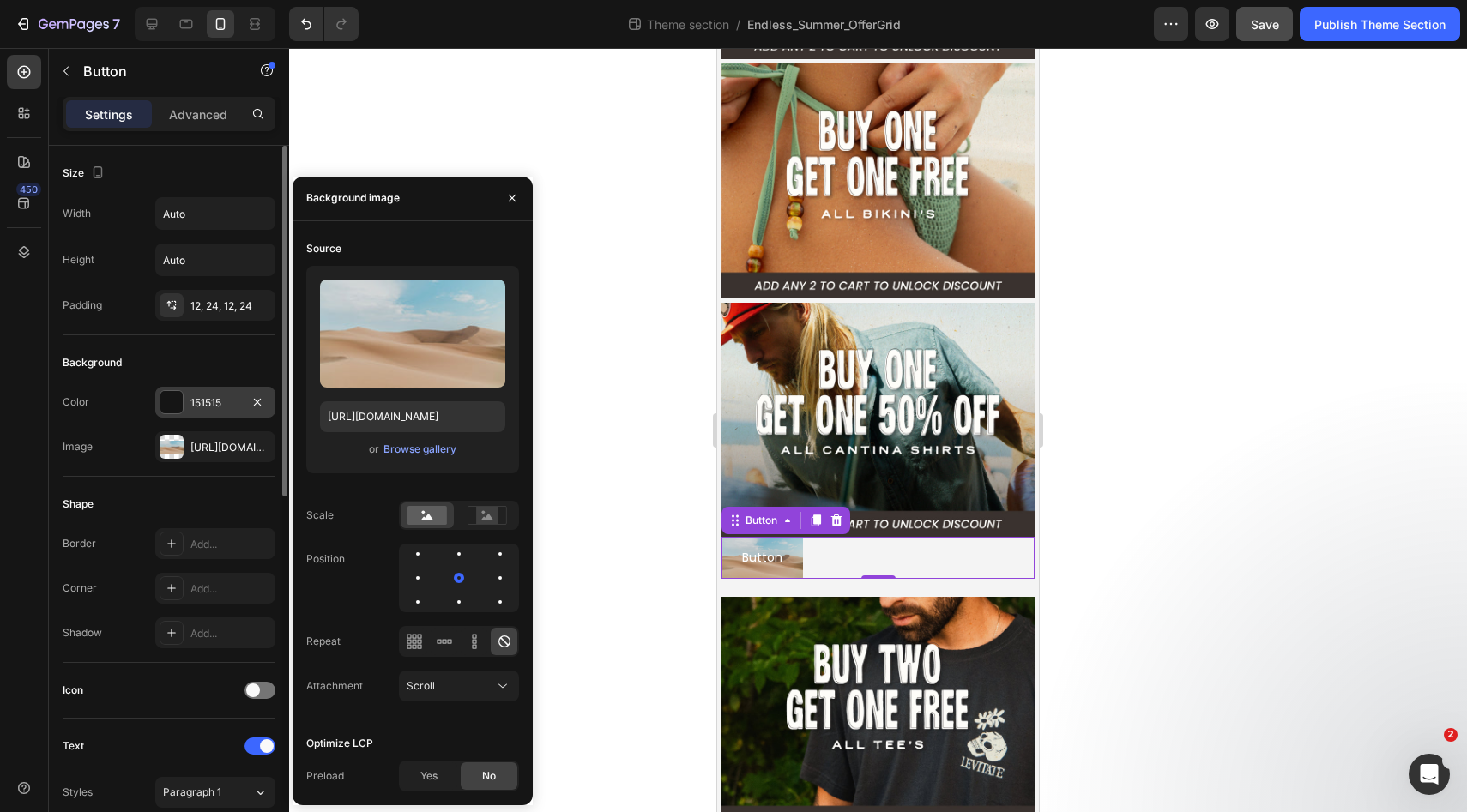
click at [186, 399] on div "151515" at bounding box center [215, 402] width 120 height 31
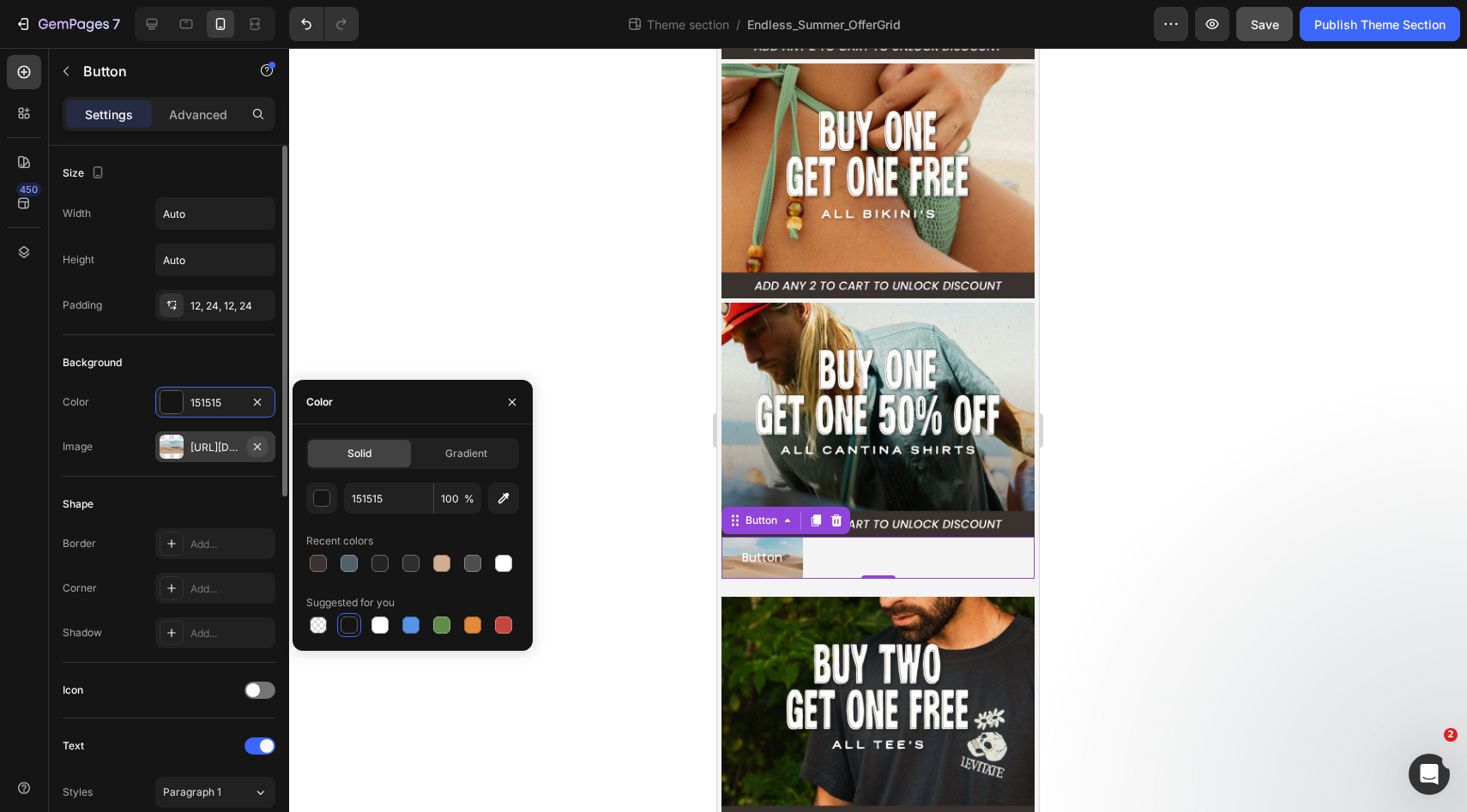
click at [261, 445] on icon "button" at bounding box center [258, 447] width 14 height 14
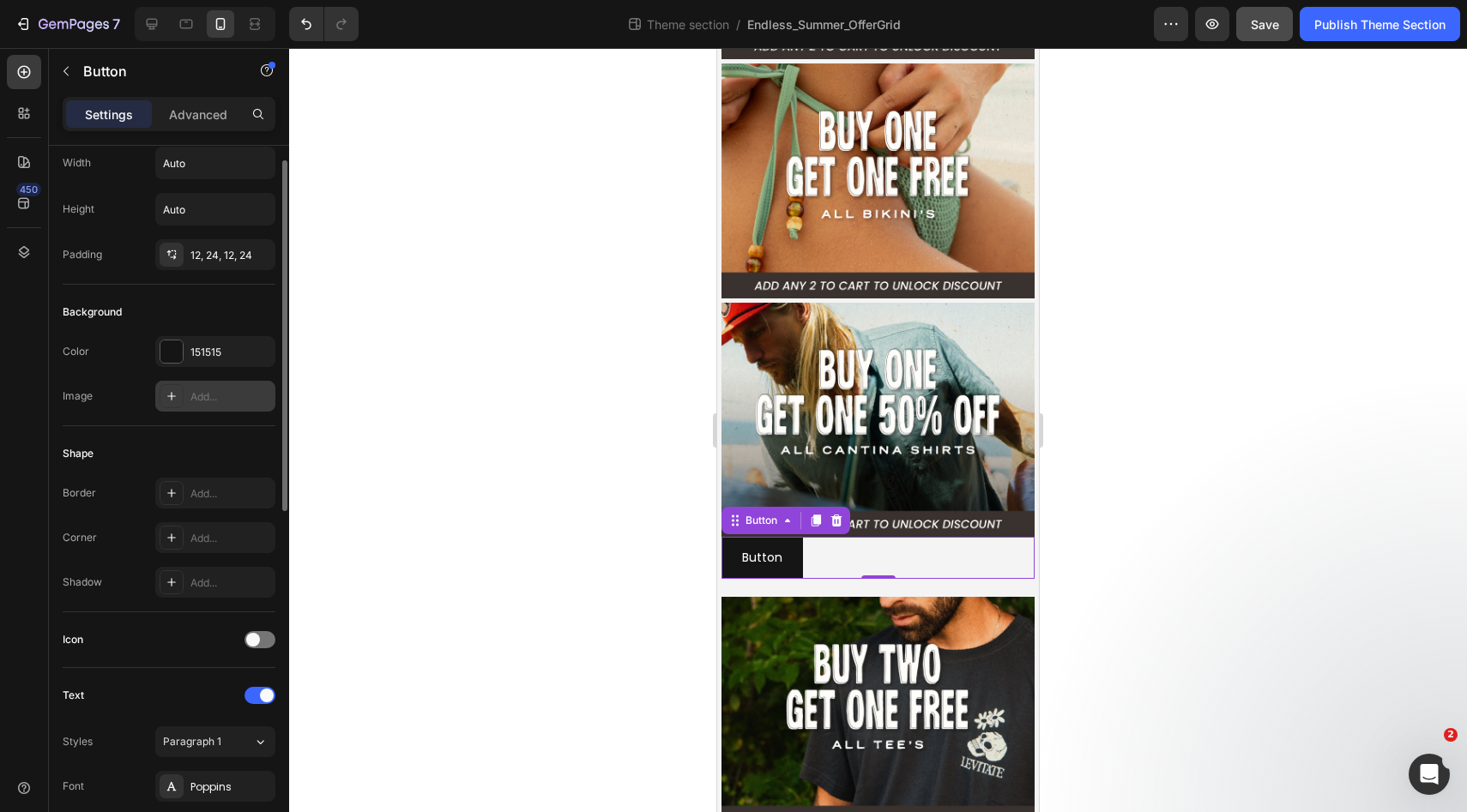
scroll to position [62, 0]
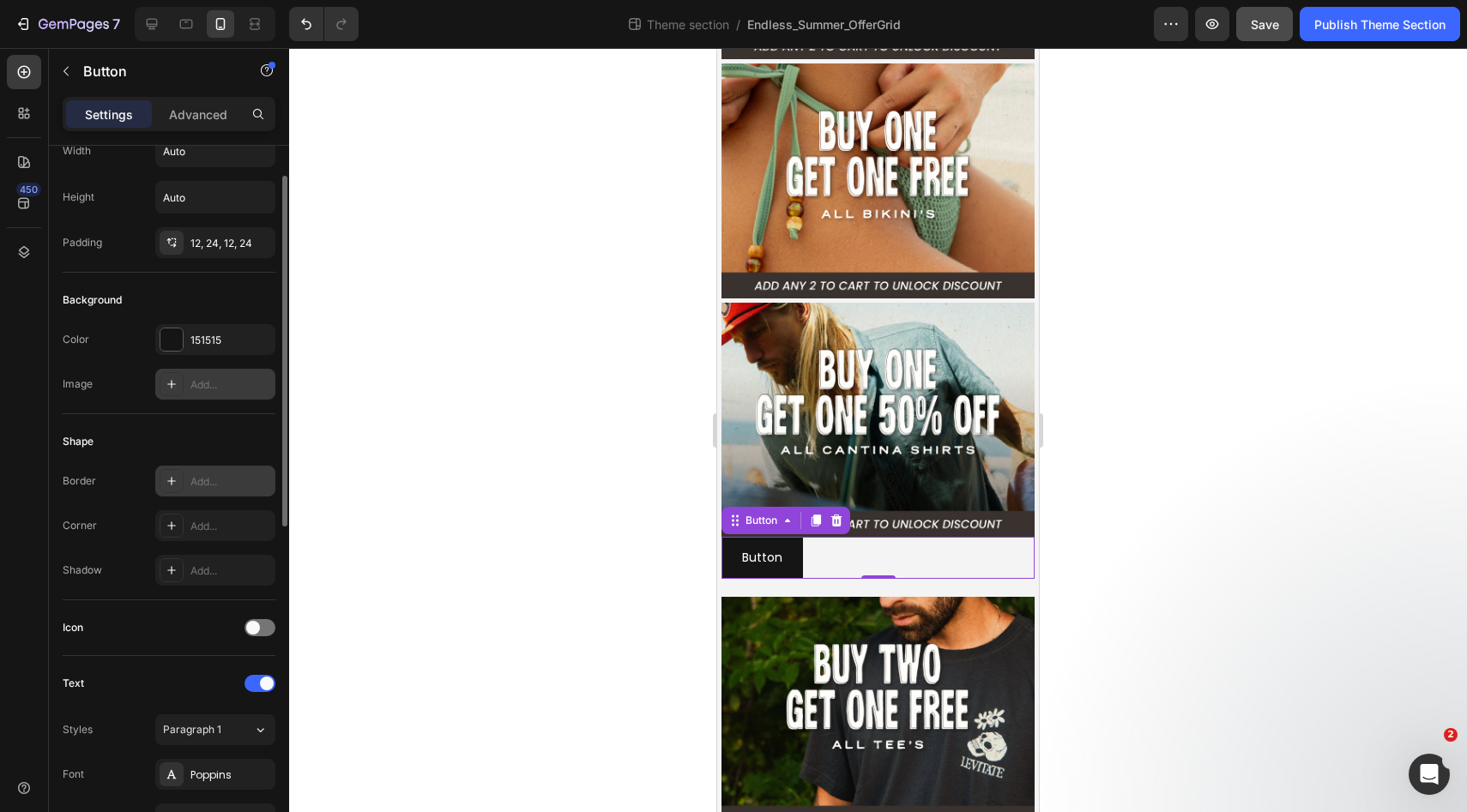
click at [208, 484] on div "Add..." at bounding box center [231, 481] width 81 height 16
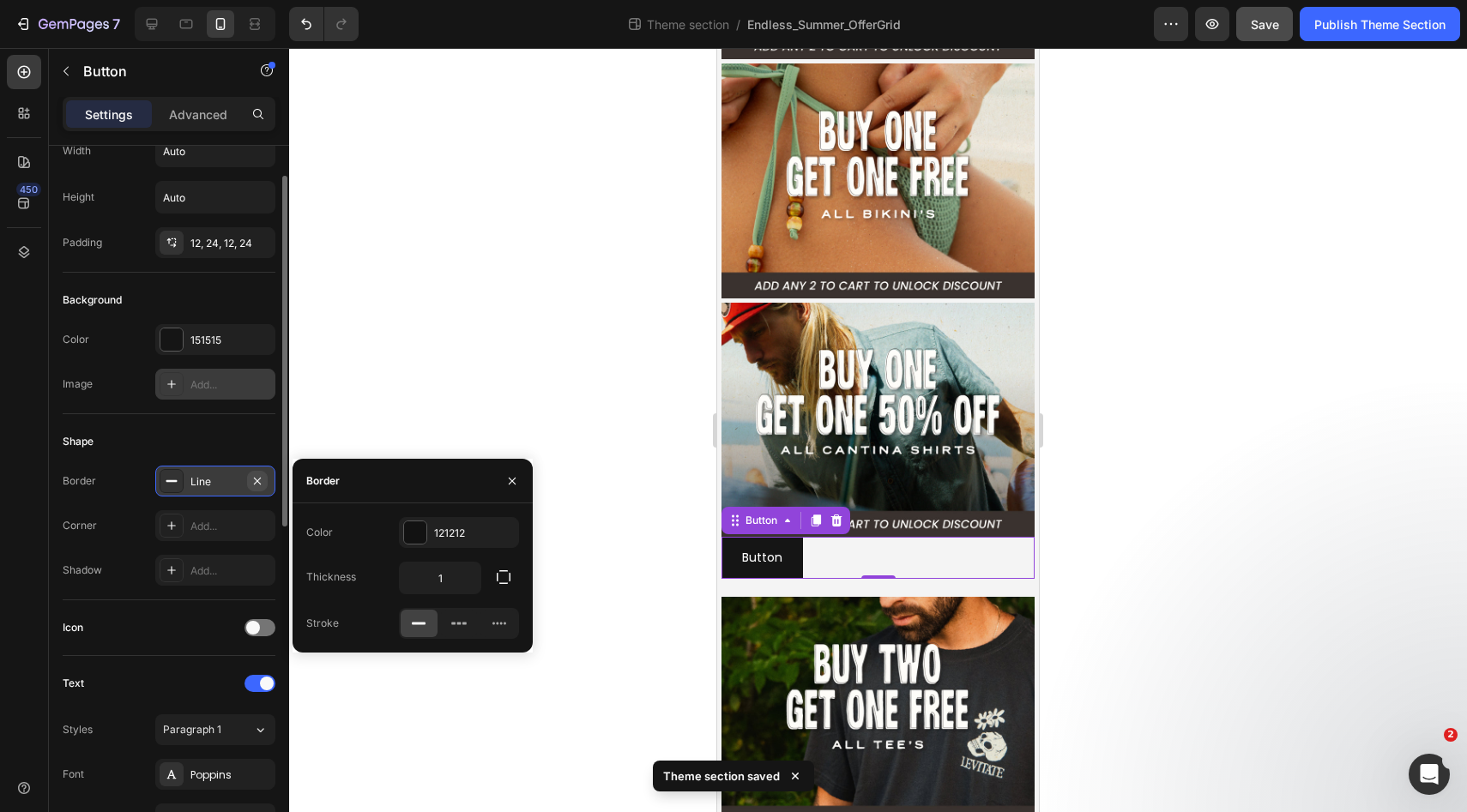
click at [258, 480] on icon "button" at bounding box center [257, 480] width 7 height 7
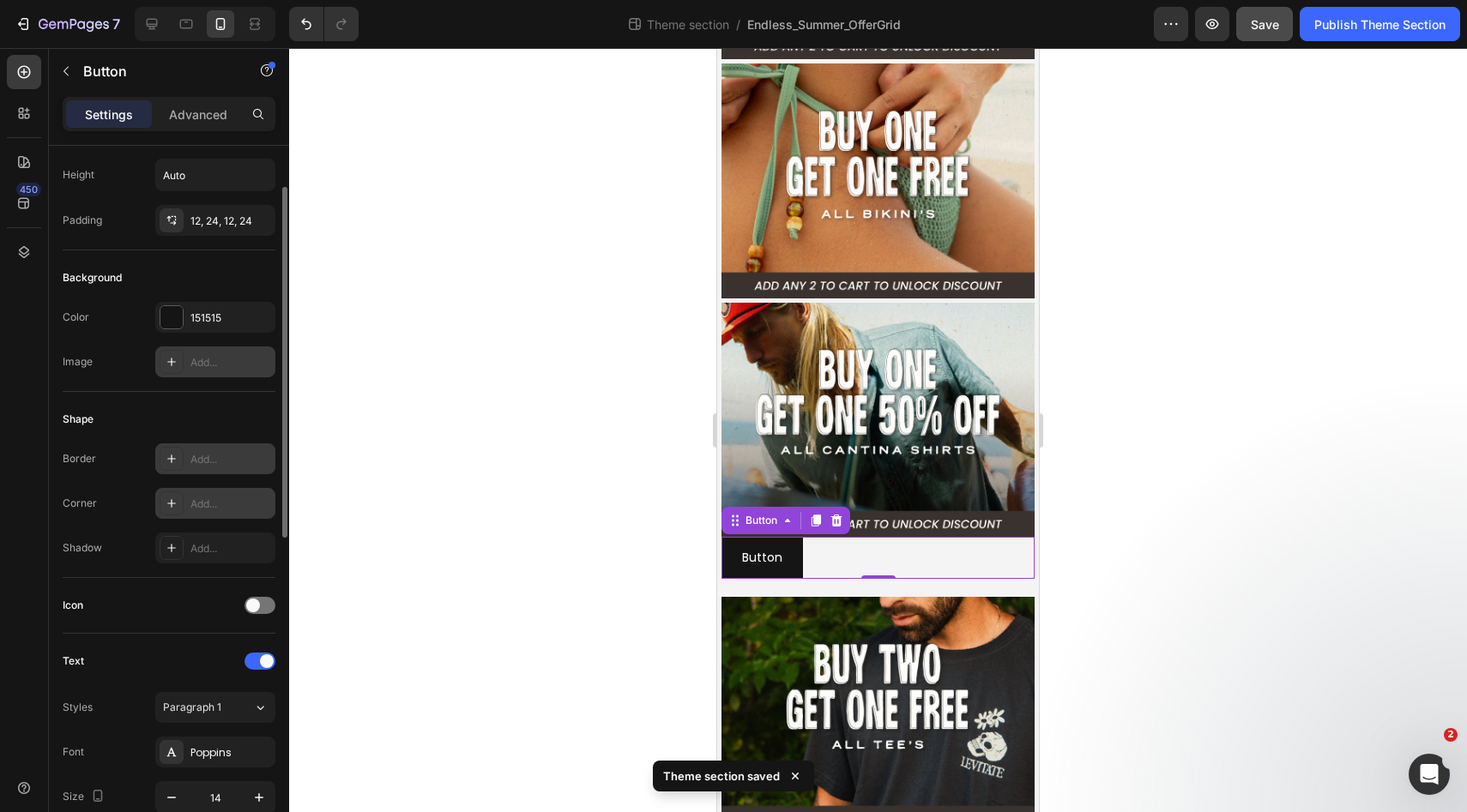
scroll to position [103, 0]
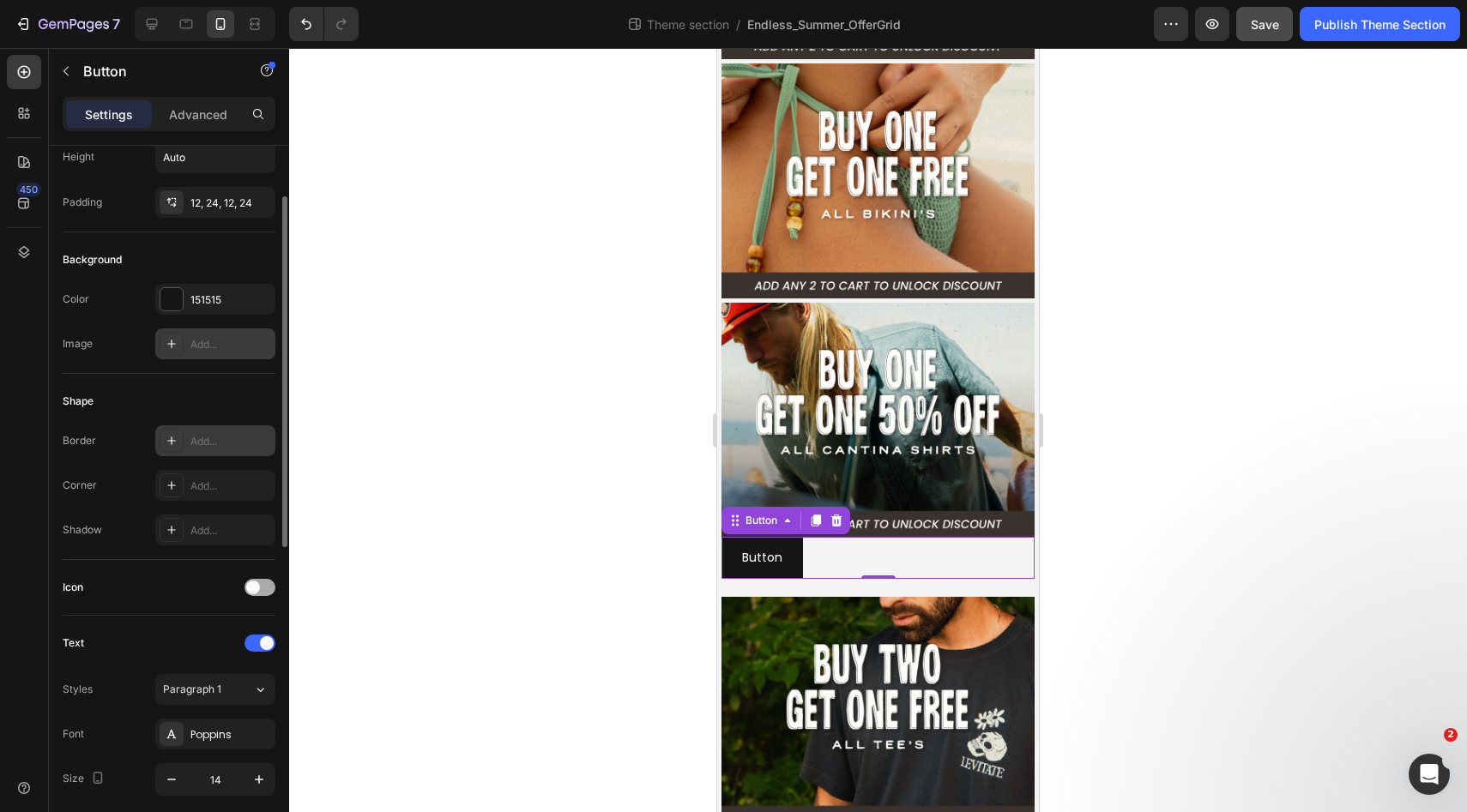
click at [257, 584] on span at bounding box center [253, 587] width 14 height 14
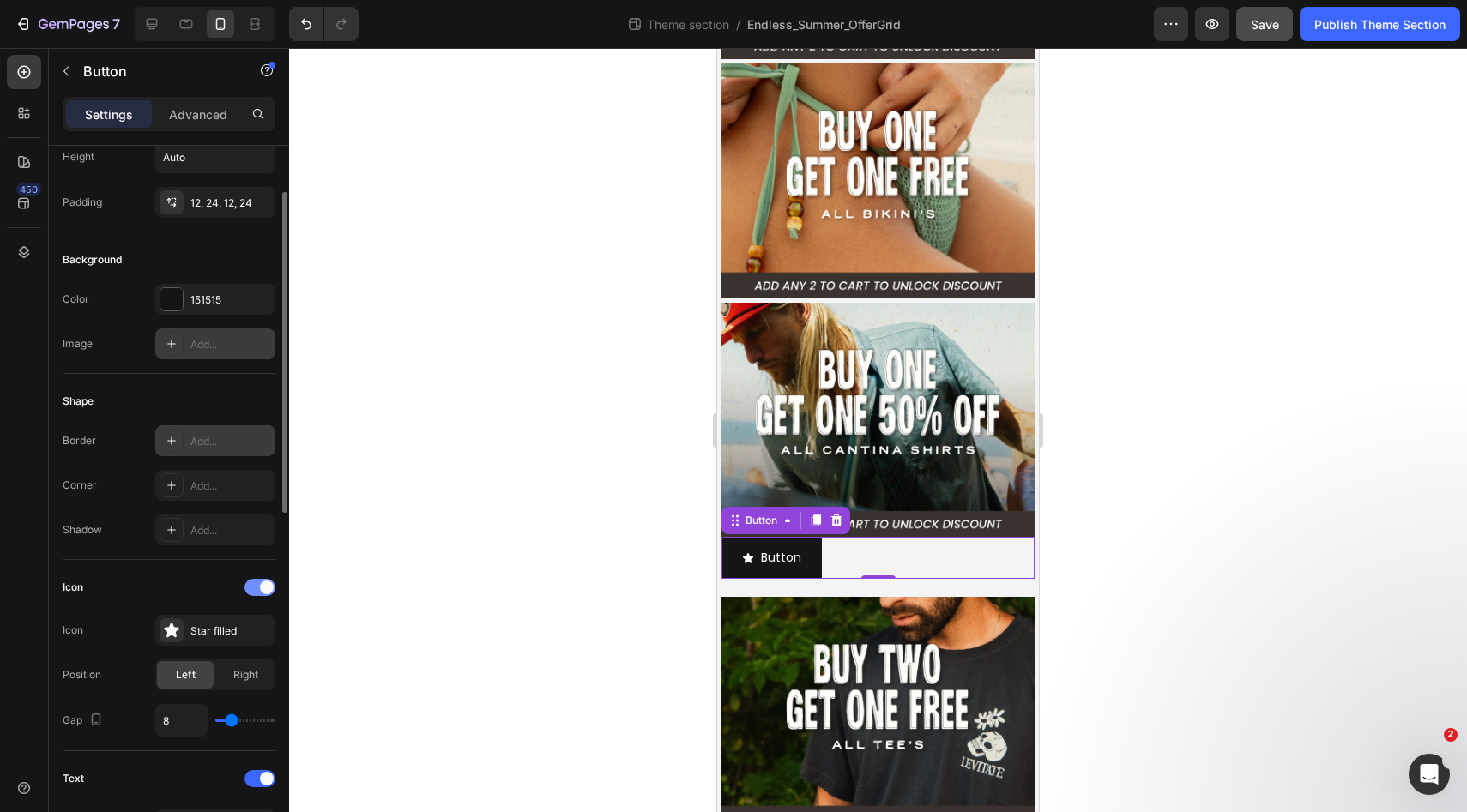
click at [257, 585] on div at bounding box center [260, 586] width 31 height 17
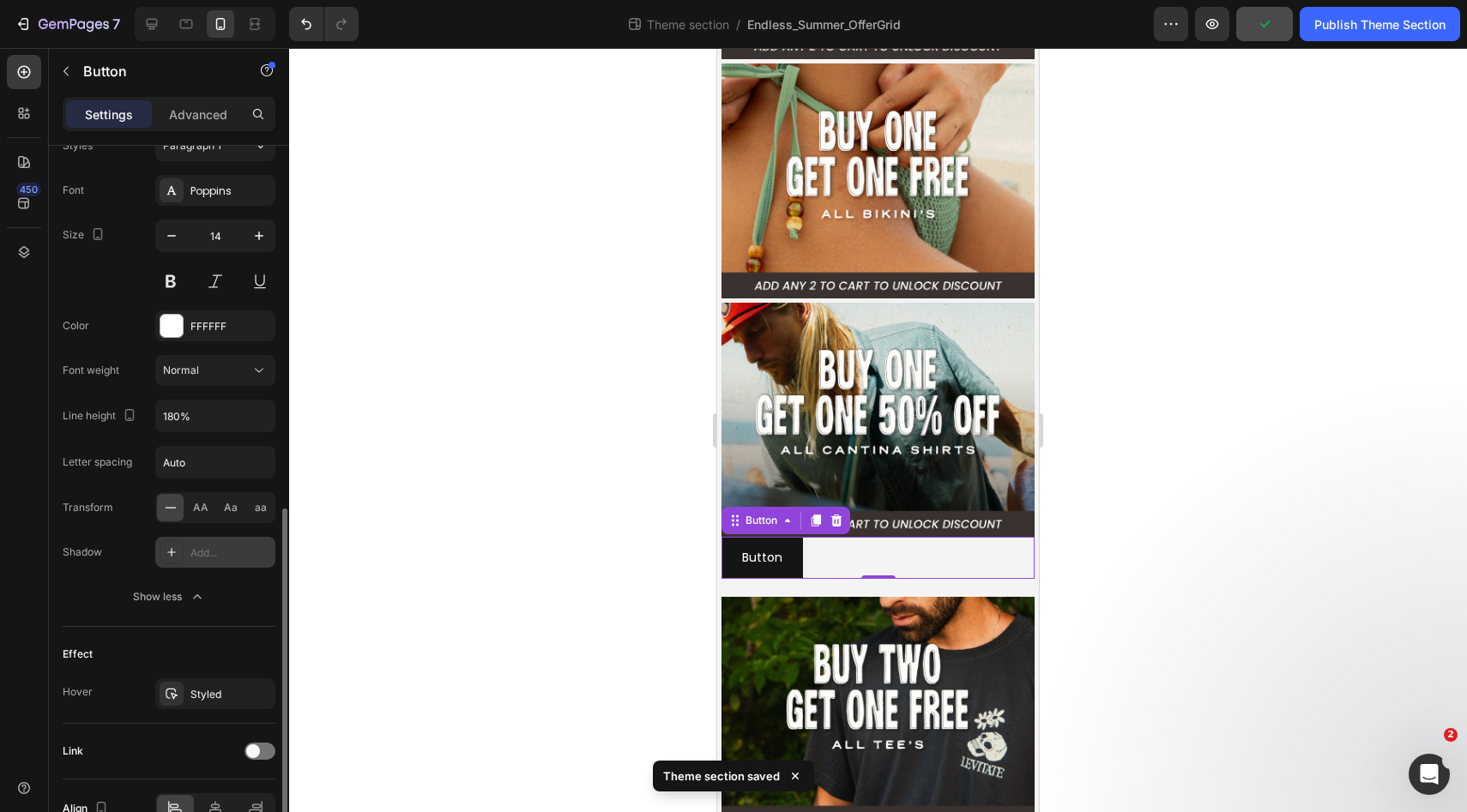
scroll to position [741, 0]
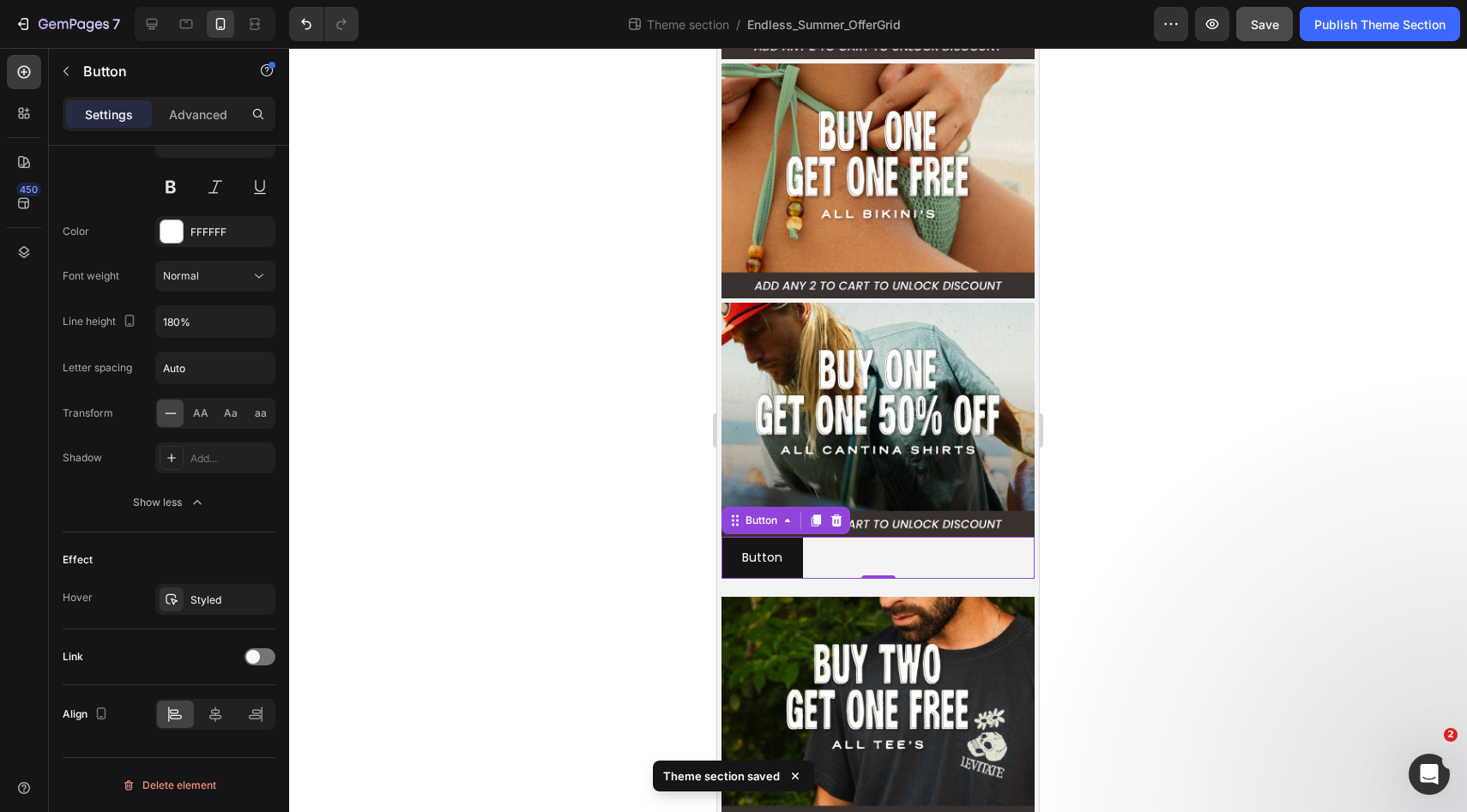
click at [906, 555] on div "Button Button 0" at bounding box center [878, 557] width 313 height 42
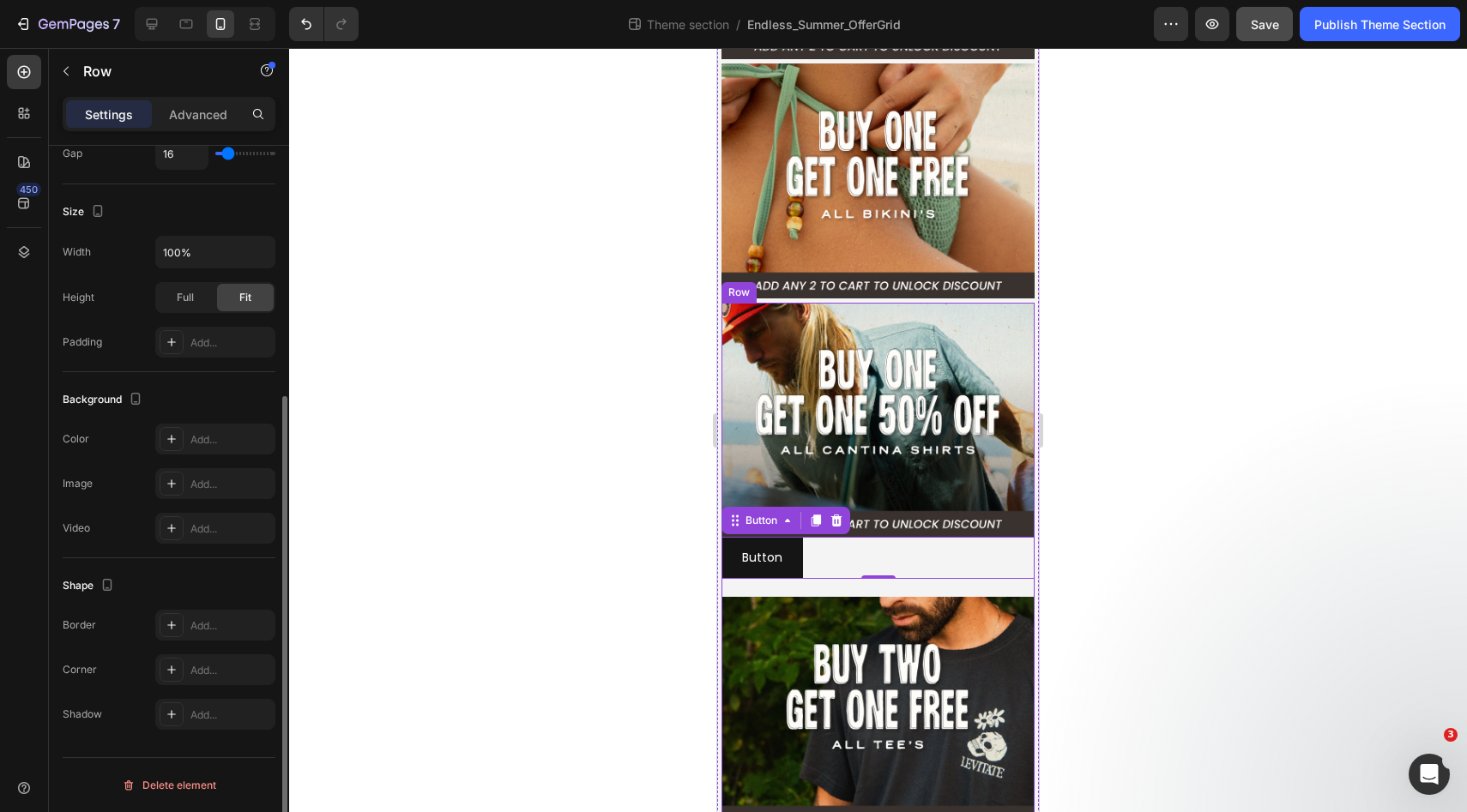
click at [961, 585] on div "Image Button Button 0 Image Row" at bounding box center [878, 569] width 313 height 534
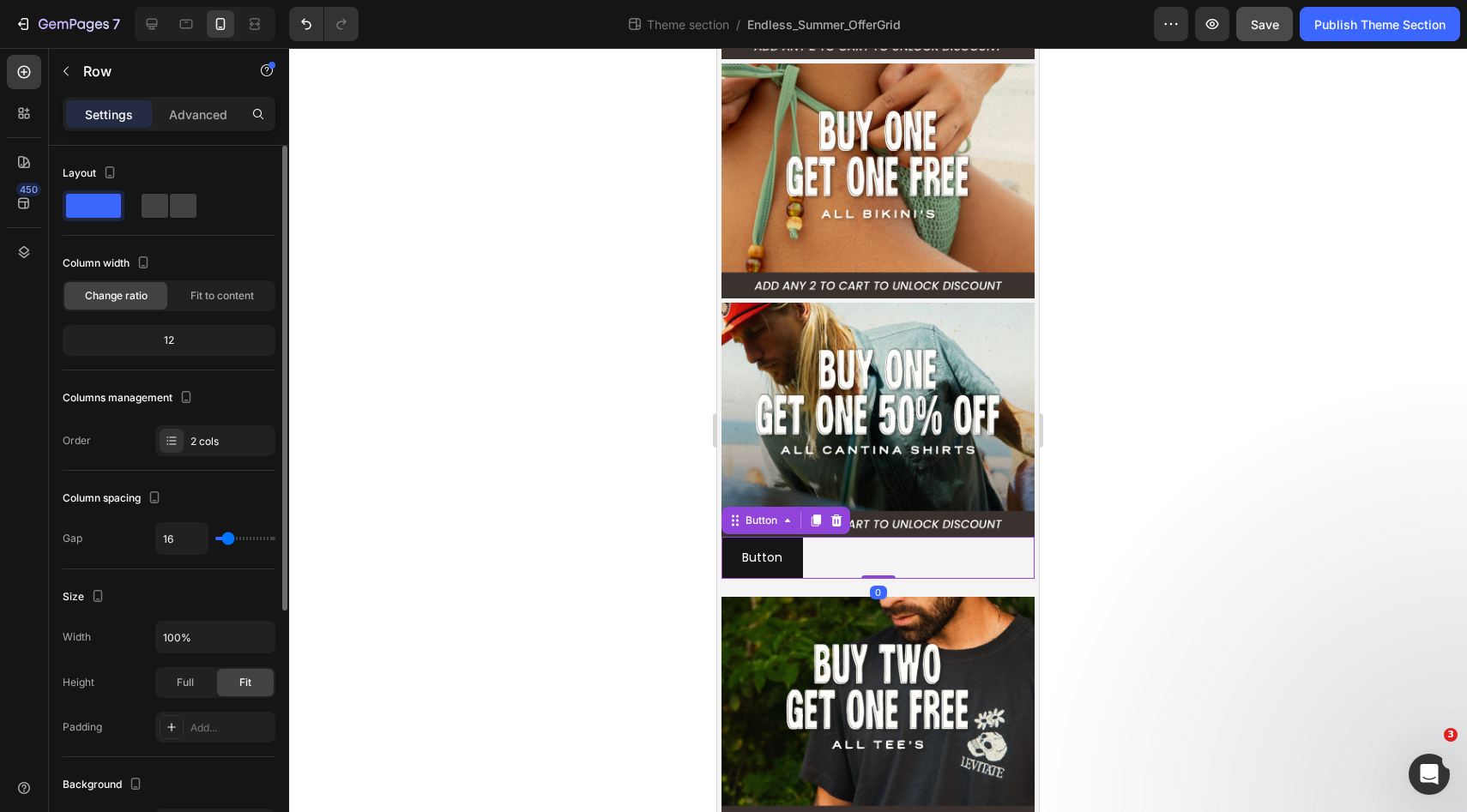
click at [988, 561] on div "Button Button 0" at bounding box center [878, 557] width 313 height 42
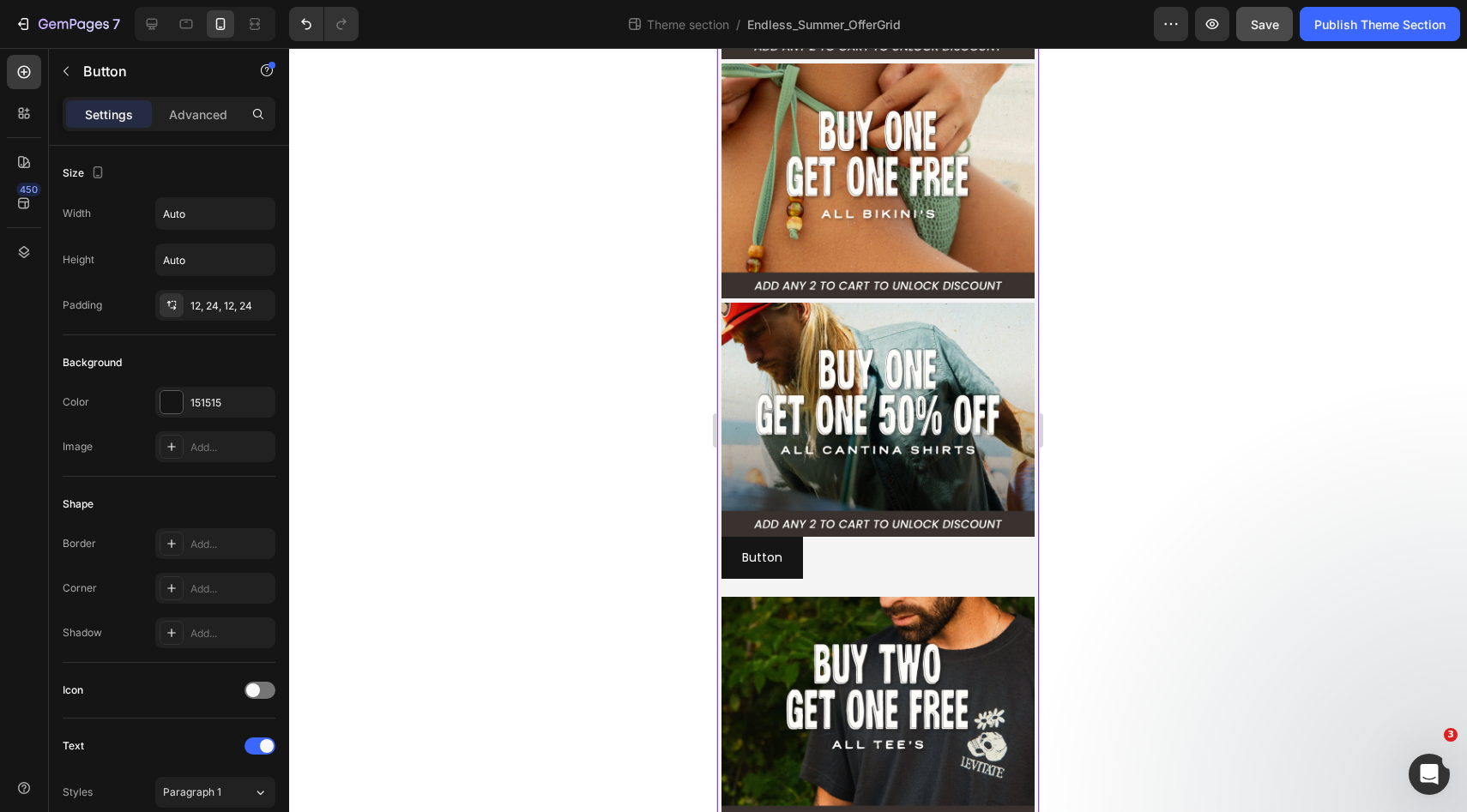
click at [813, 299] on div "Image Image Image Button Button Image Row" at bounding box center [878, 330] width 313 height 1011
click at [820, 558] on div "Button Button" at bounding box center [878, 557] width 313 height 42
click at [839, 516] on icon at bounding box center [836, 520] width 11 height 12
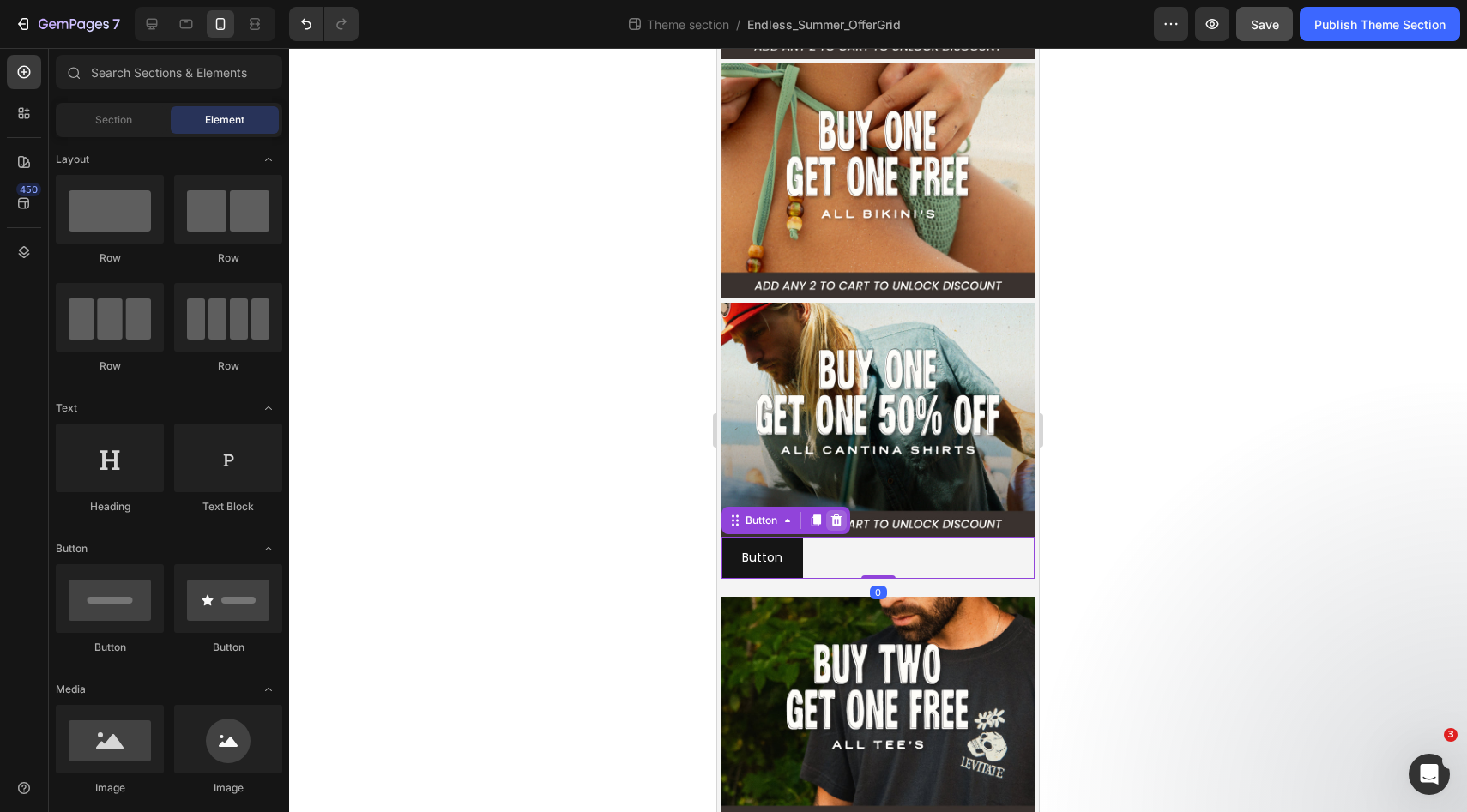
scroll to position [249, 0]
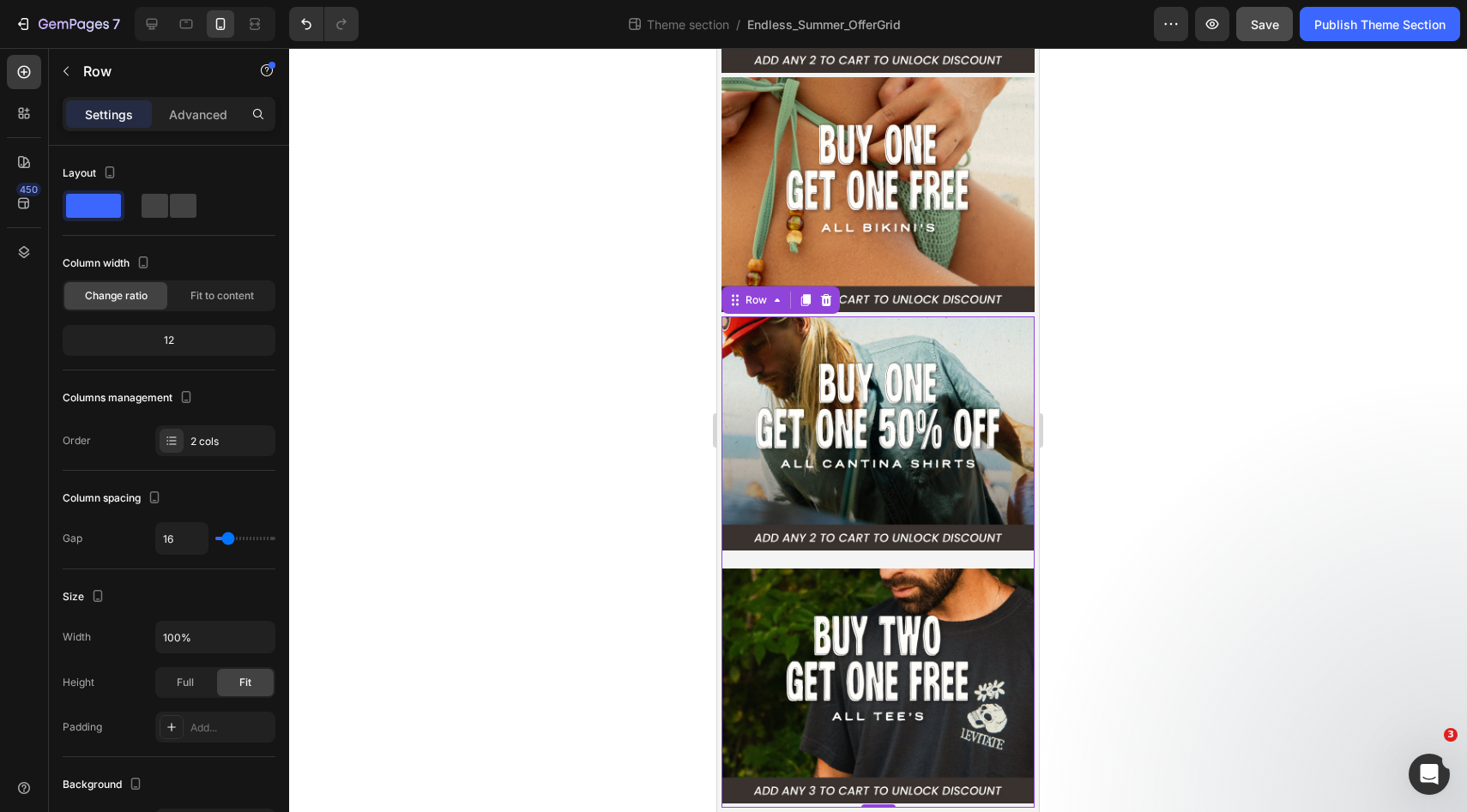
click at [861, 557] on div "Image Image Row 0" at bounding box center [878, 562] width 313 height 492
click at [882, 485] on img at bounding box center [878, 434] width 313 height 235
click at [806, 555] on div "Image Image Row 0" at bounding box center [878, 562] width 313 height 492
click at [160, 21] on icon at bounding box center [151, 24] width 17 height 17
type input "1200"
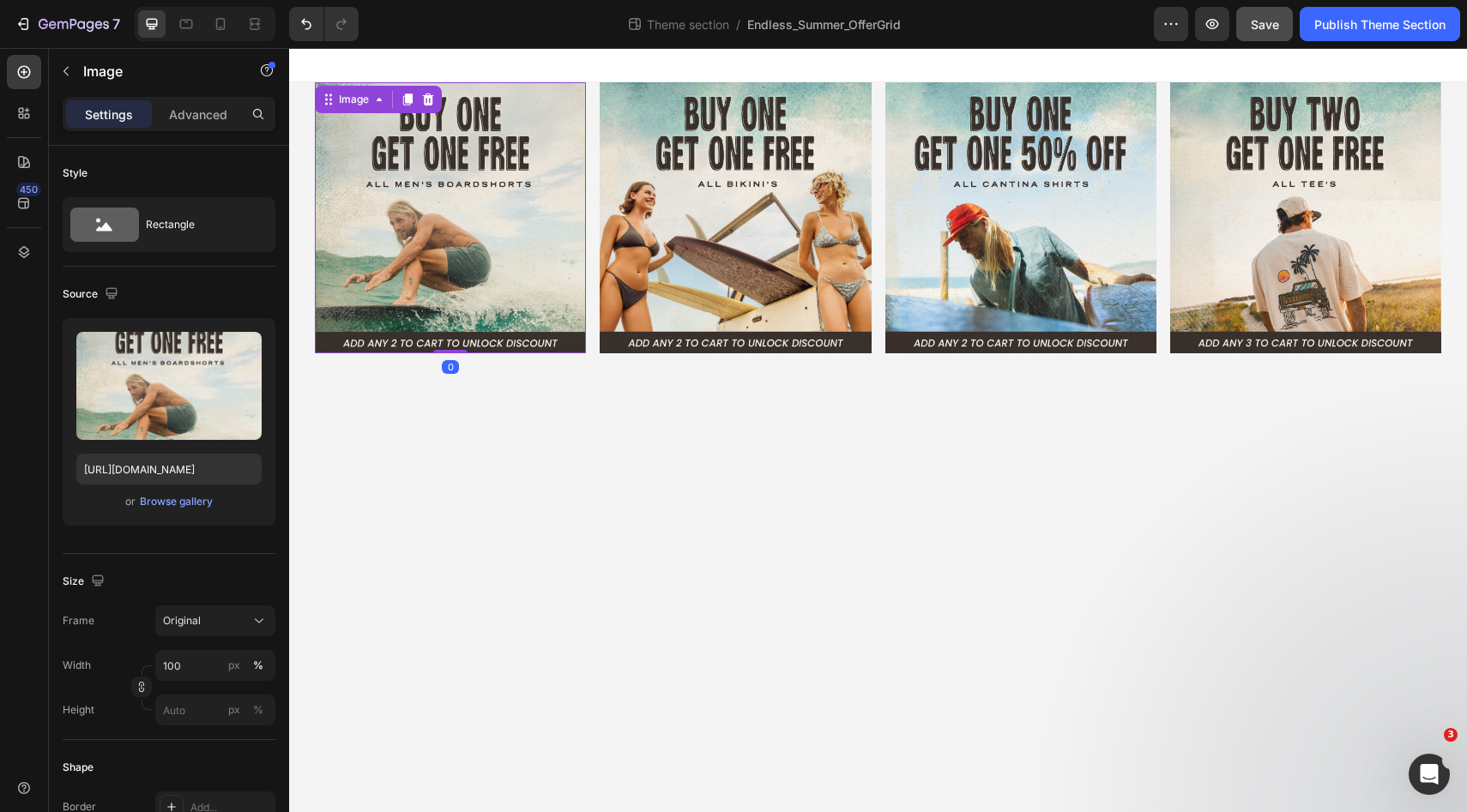
click at [474, 250] on img at bounding box center [450, 217] width 271 height 271
click at [180, 505] on div "Browse gallery" at bounding box center [177, 501] width 73 height 16
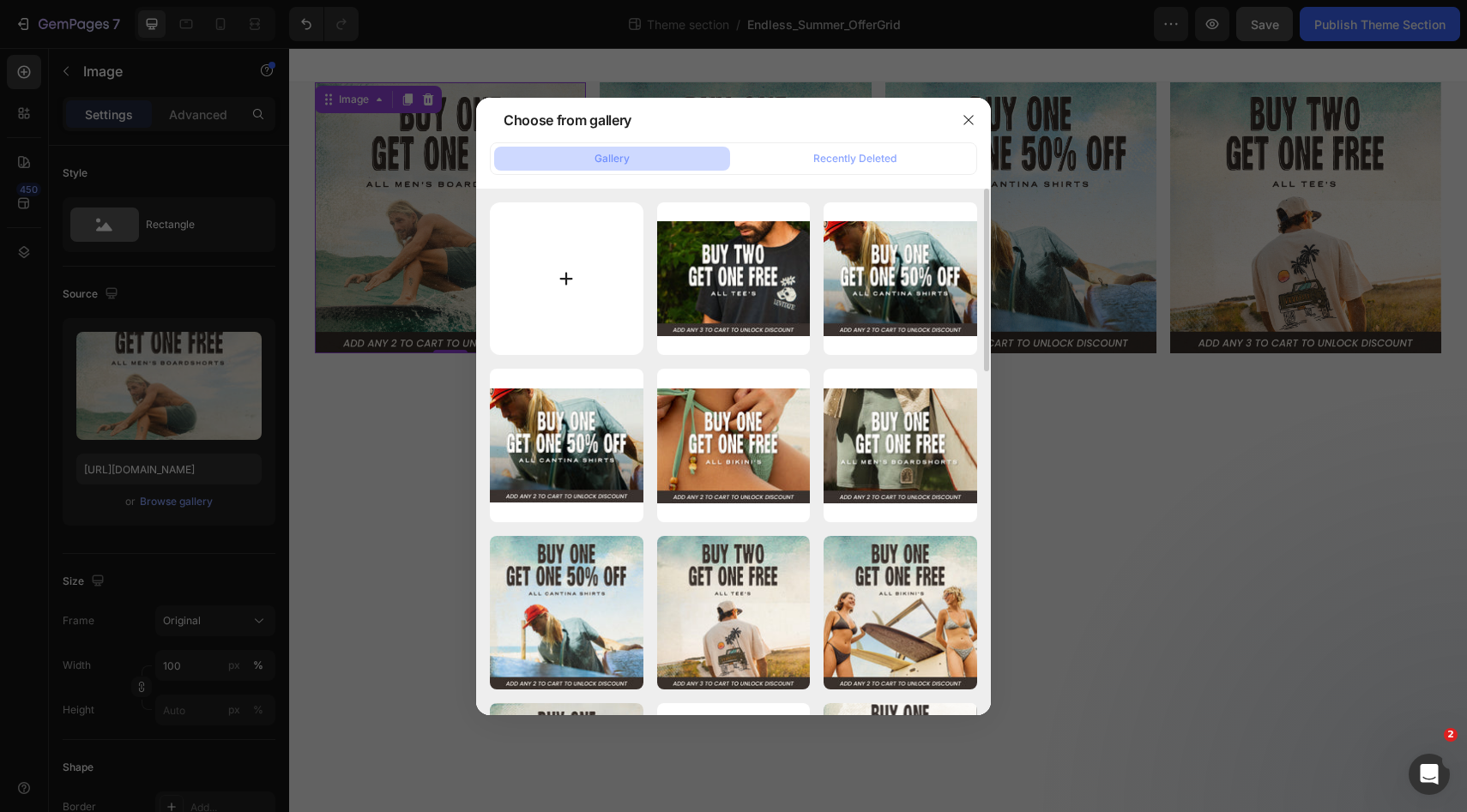
click at [594, 264] on input "file" at bounding box center [567, 279] width 154 height 154
type input "C:\fakepath\[LB]-Web-Assets-_-Endless-Summer-Sale_Button.jpg"
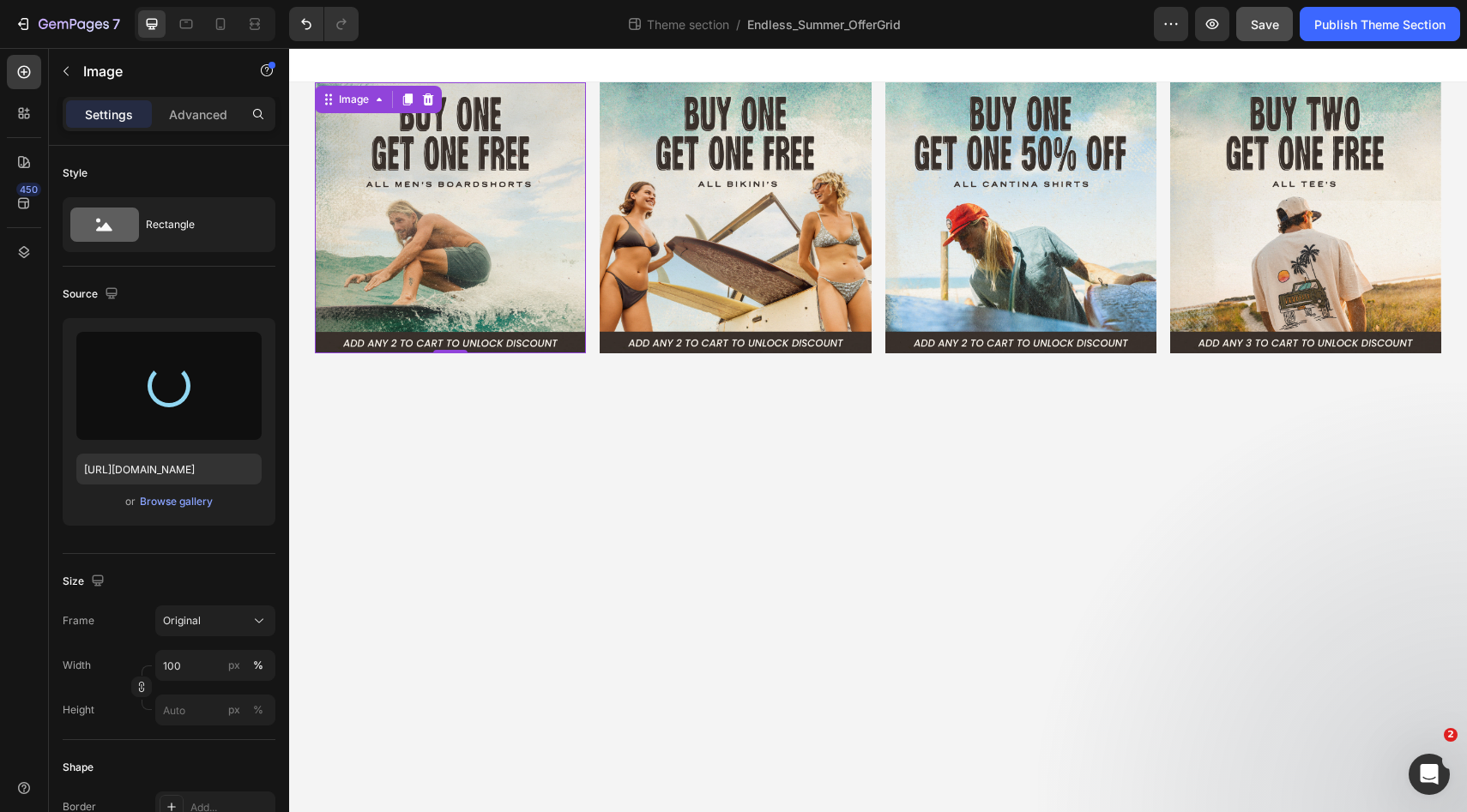
type input "[URL][DOMAIN_NAME]"
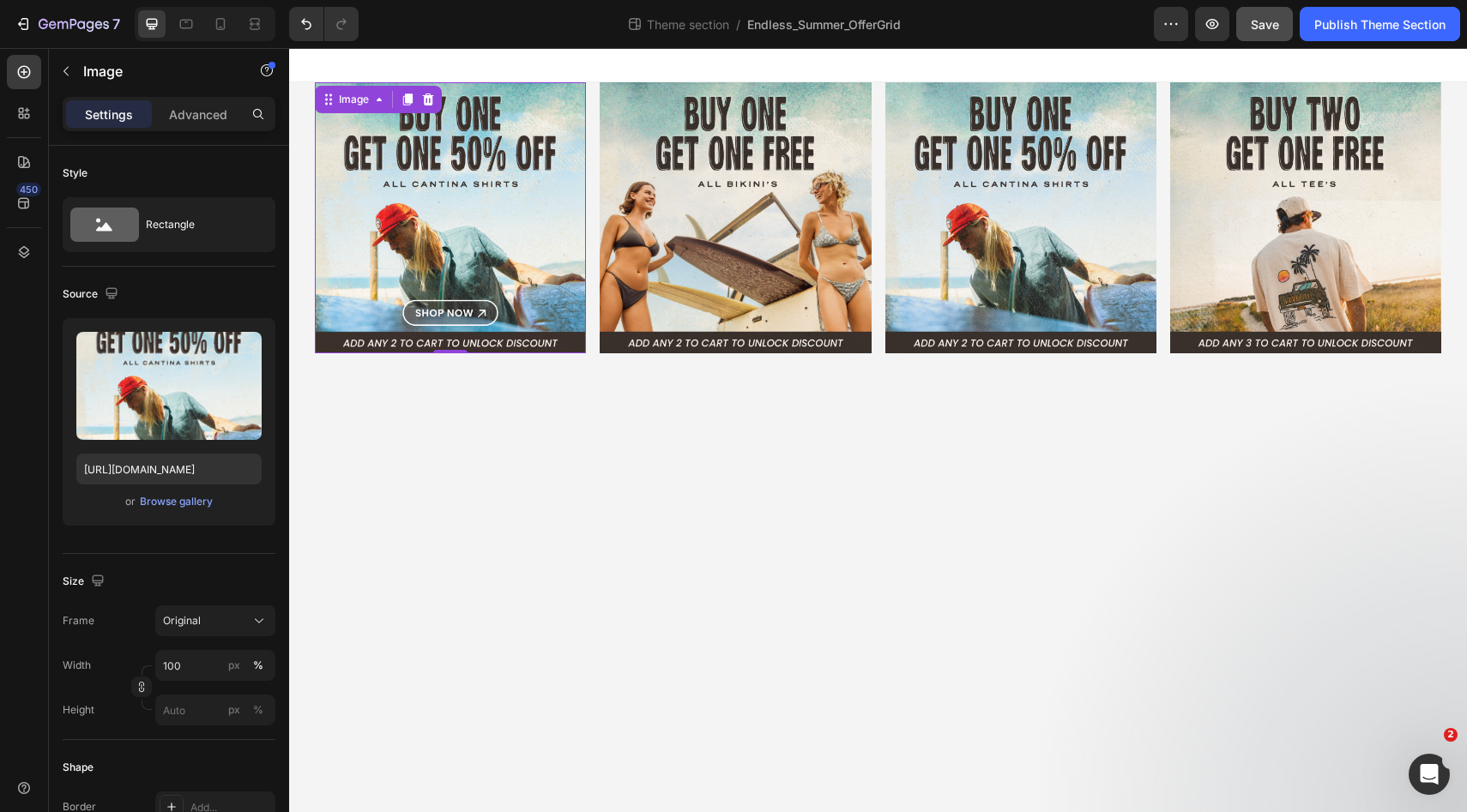
click at [784, 463] on body "Image 0 Image Image Image Row Image Image Image Image Row Row Root Drag & drop …" at bounding box center [878, 430] width 1178 height 764
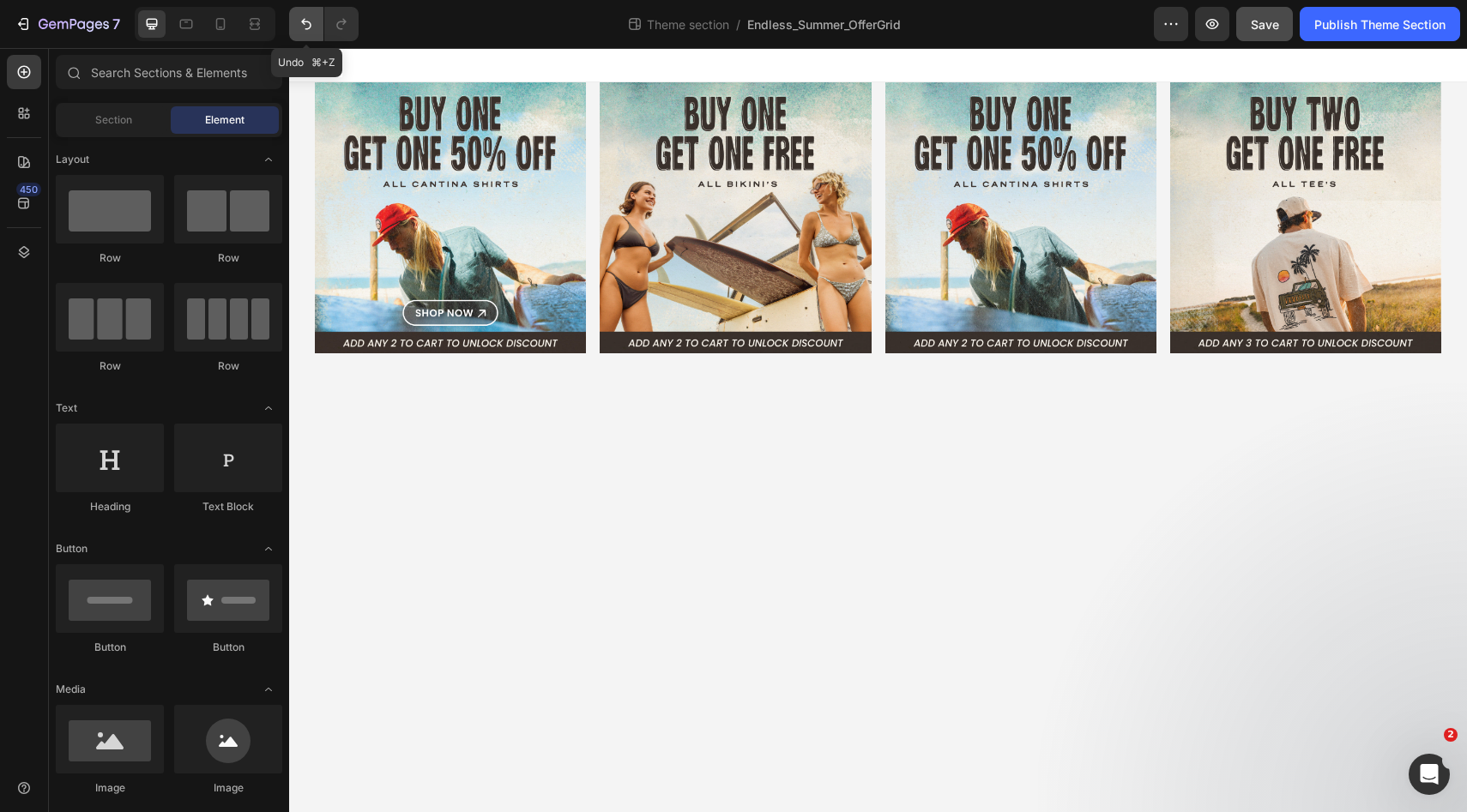
click at [311, 30] on icon "Undo/Redo" at bounding box center [305, 24] width 17 height 17
click at [690, 18] on span "Theme section" at bounding box center [688, 25] width 89 height 18
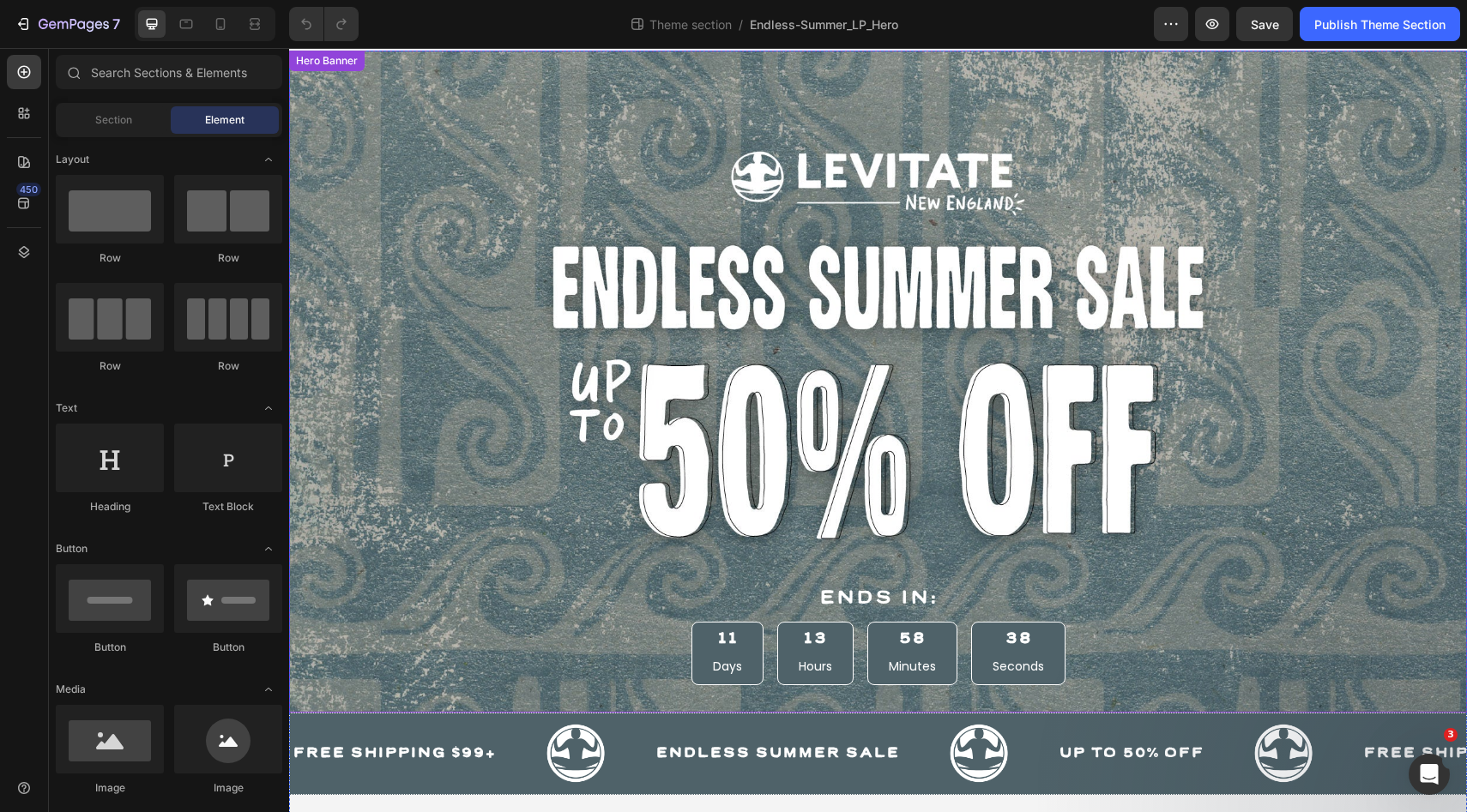
scroll to position [42, 0]
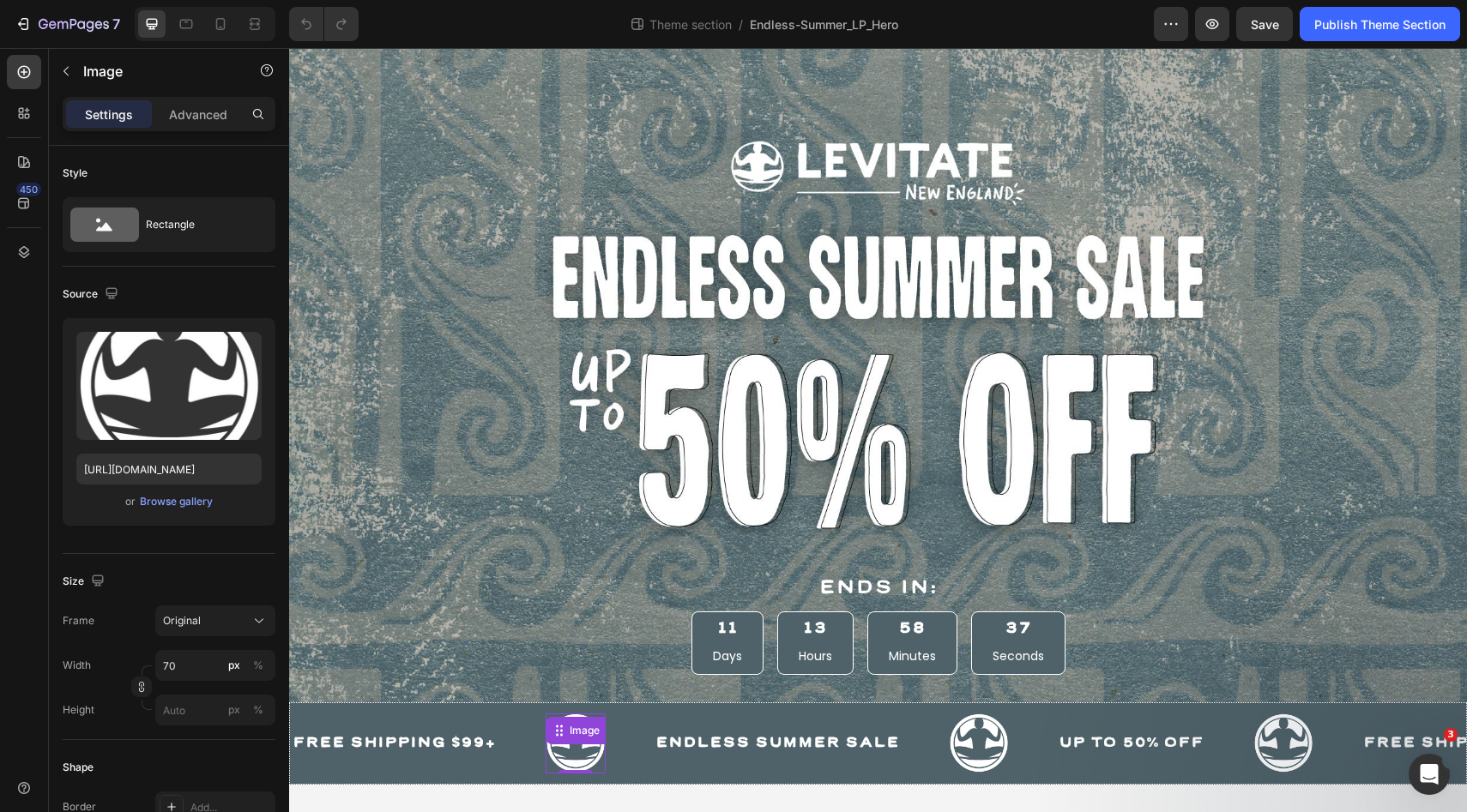
click at [562, 745] on img at bounding box center [576, 743] width 60 height 60
click at [180, 509] on button "Browse gallery" at bounding box center [177, 501] width 75 height 17
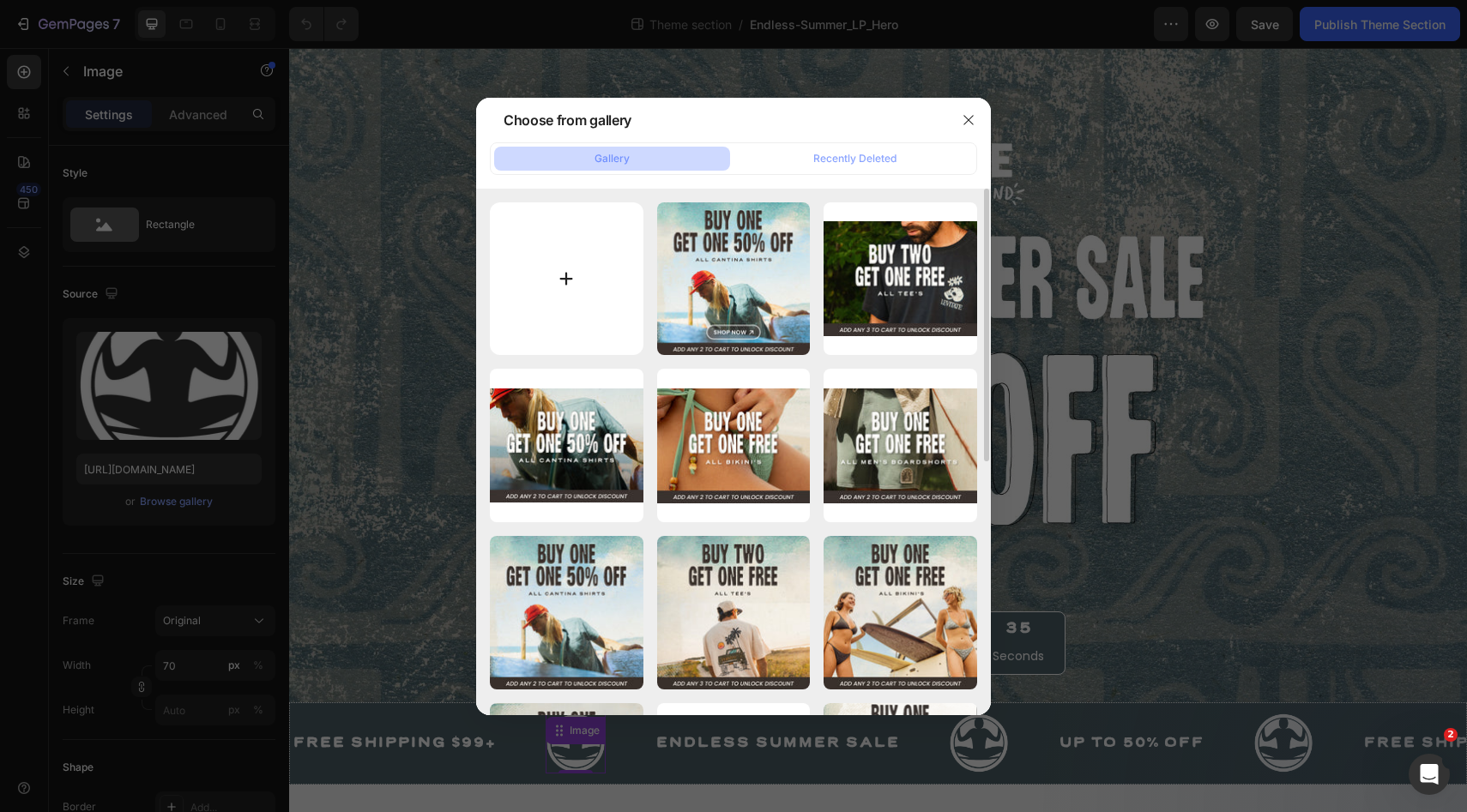
click at [566, 274] on input "file" at bounding box center [567, 279] width 154 height 154
type input "C:\fakepath\Levitate (1).png"
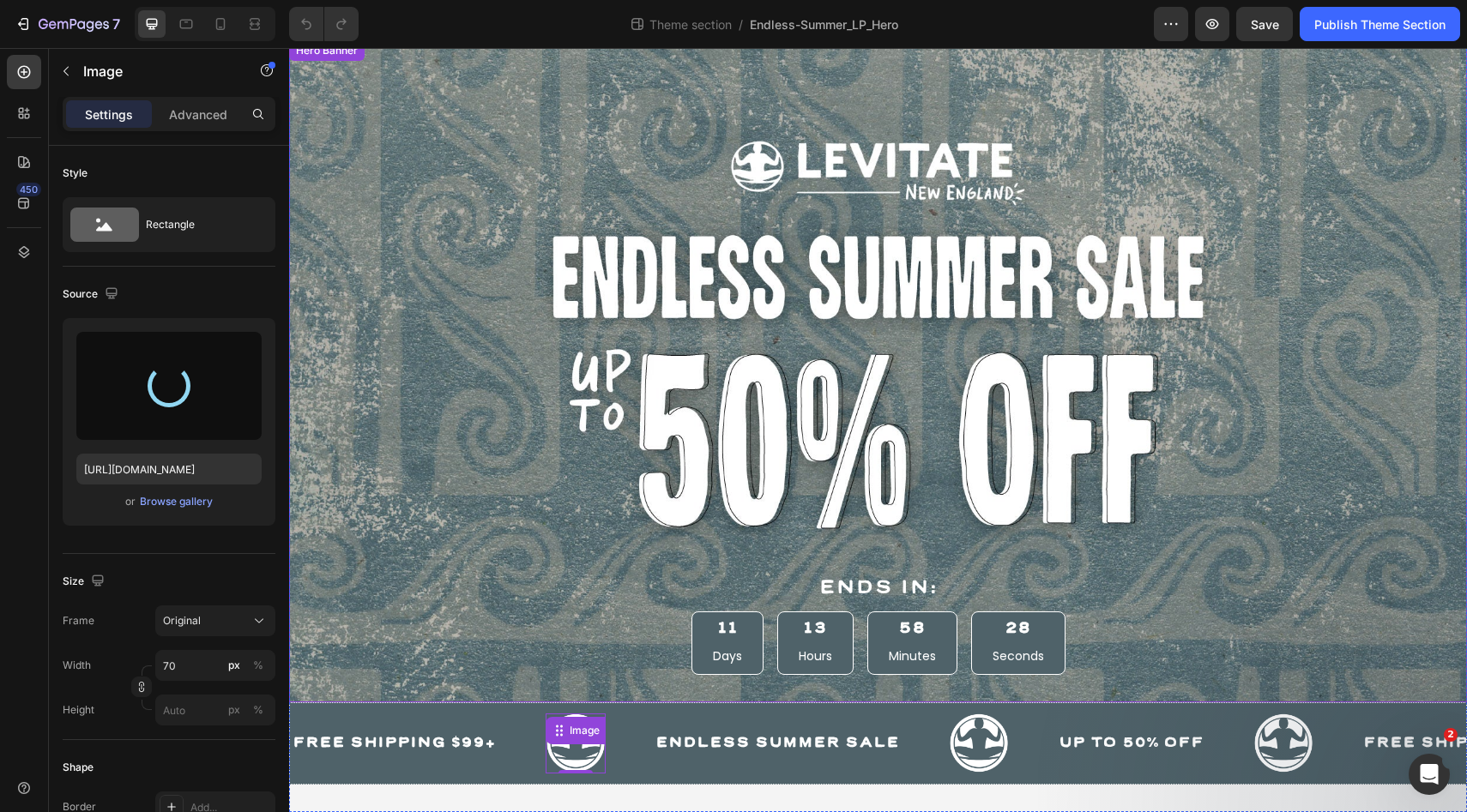
type input "https://cdn.shopify.com/s/files/1/0697/1577/files/gempages_566574075212727377-f…"
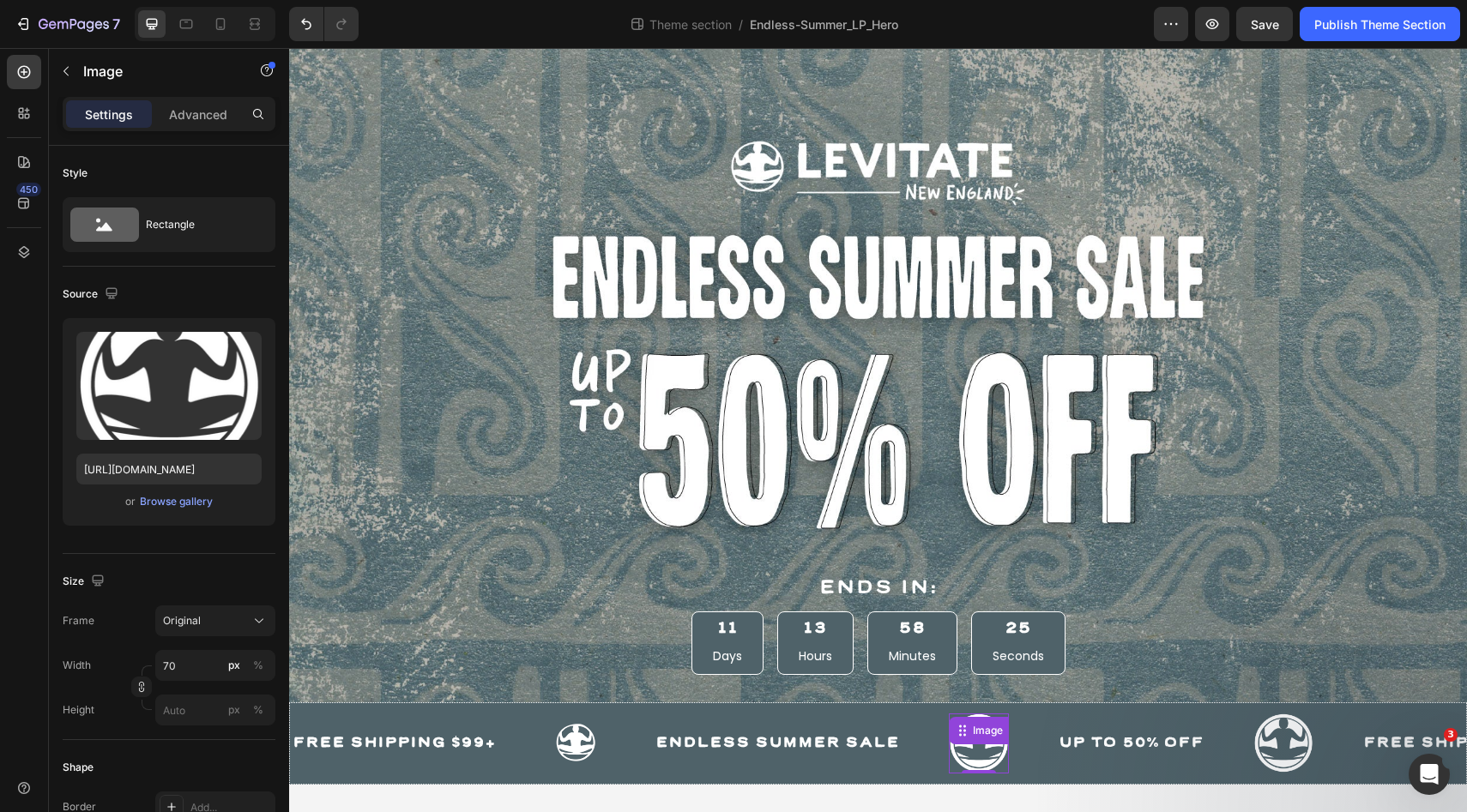
click at [976, 755] on img at bounding box center [978, 743] width 60 height 60
click at [170, 503] on div "Browse gallery" at bounding box center [177, 501] width 73 height 16
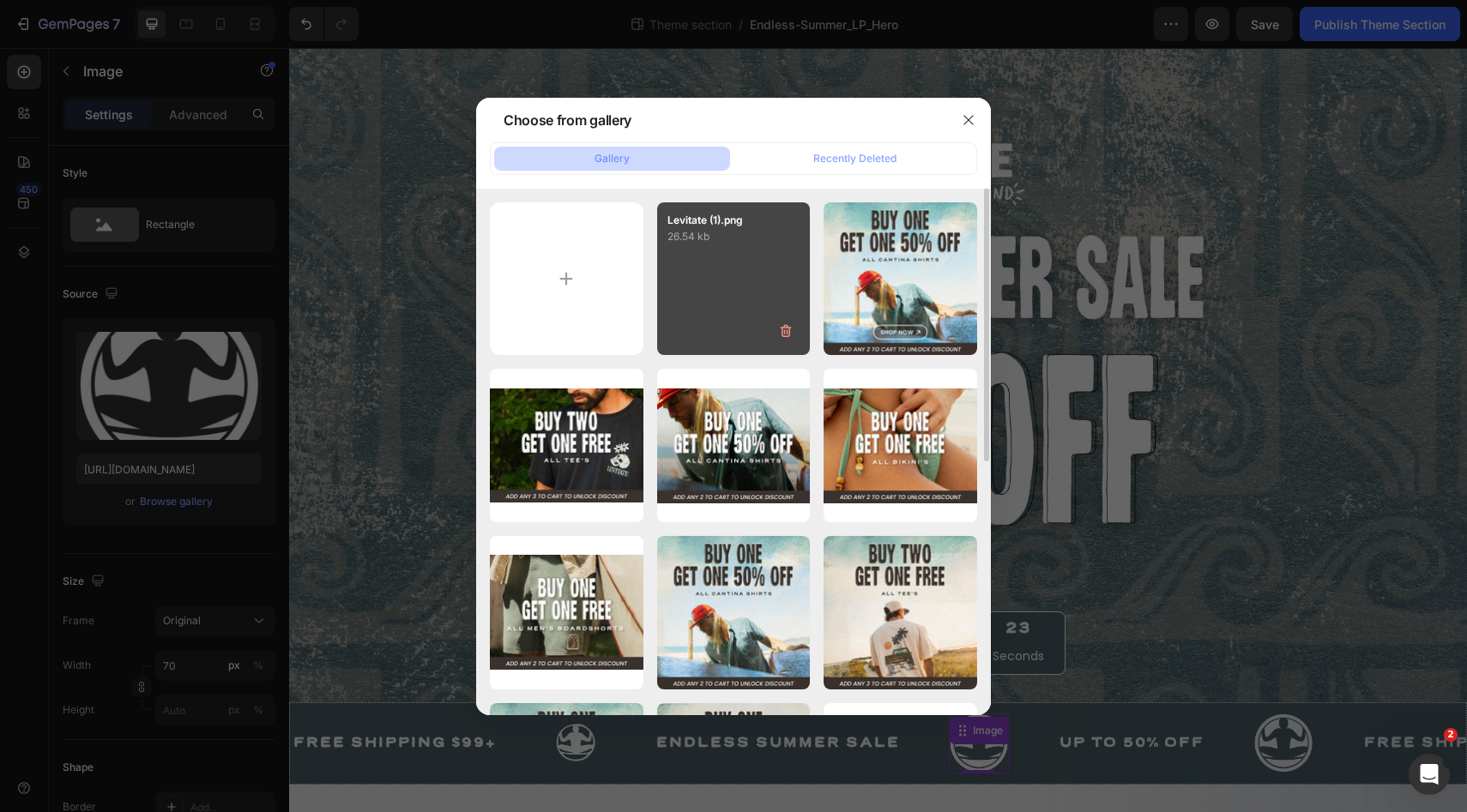
click at [750, 266] on div "Levitate (1).png 26.54 kb" at bounding box center [734, 279] width 154 height 154
type input "https://cdn.shopify.com/s/files/1/0697/1577/files/gempages_566574075212727377-f…"
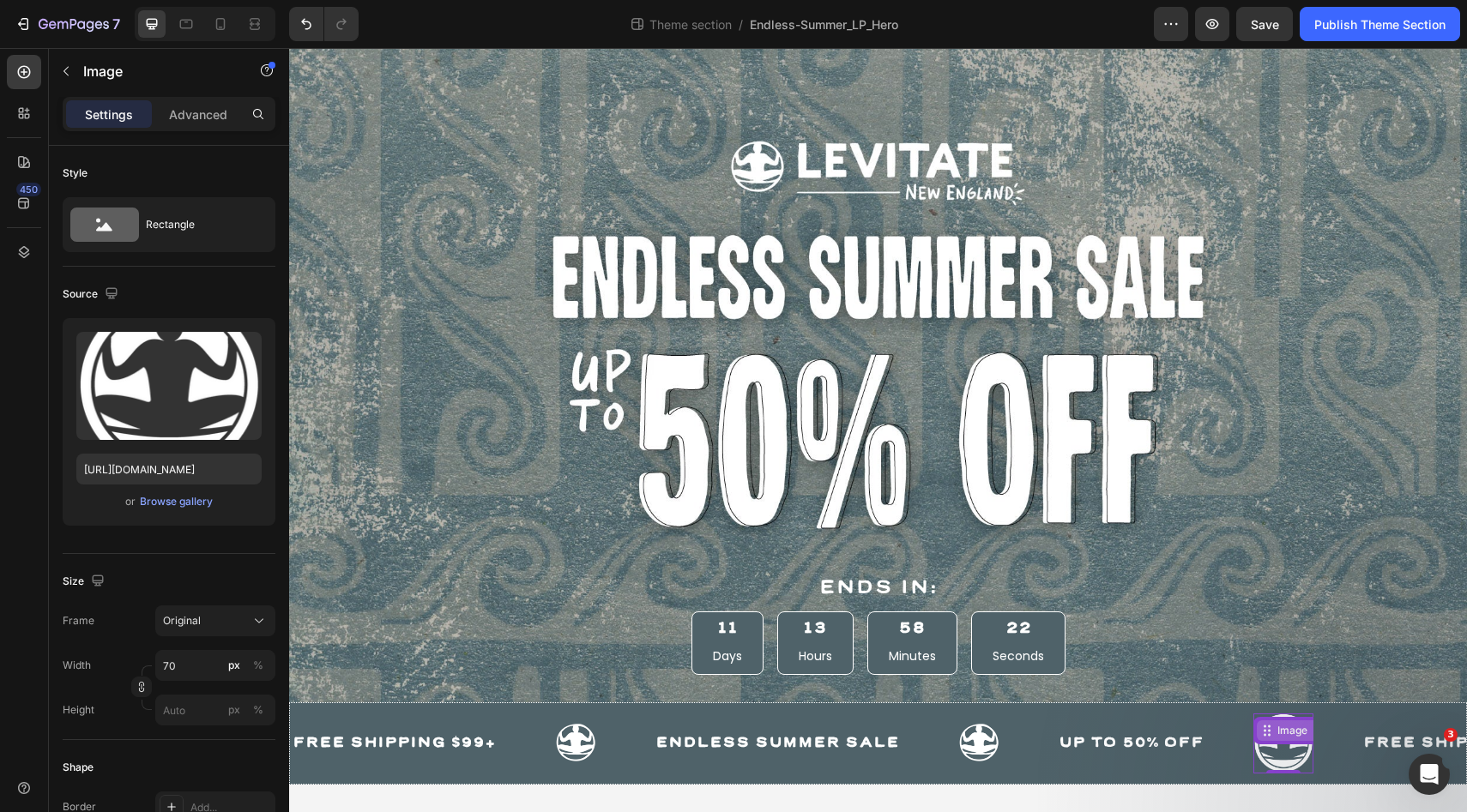
click at [1274, 737] on div "Image 0" at bounding box center [1282, 743] width 60 height 60
click at [190, 507] on div "Browse gallery" at bounding box center [177, 501] width 73 height 16
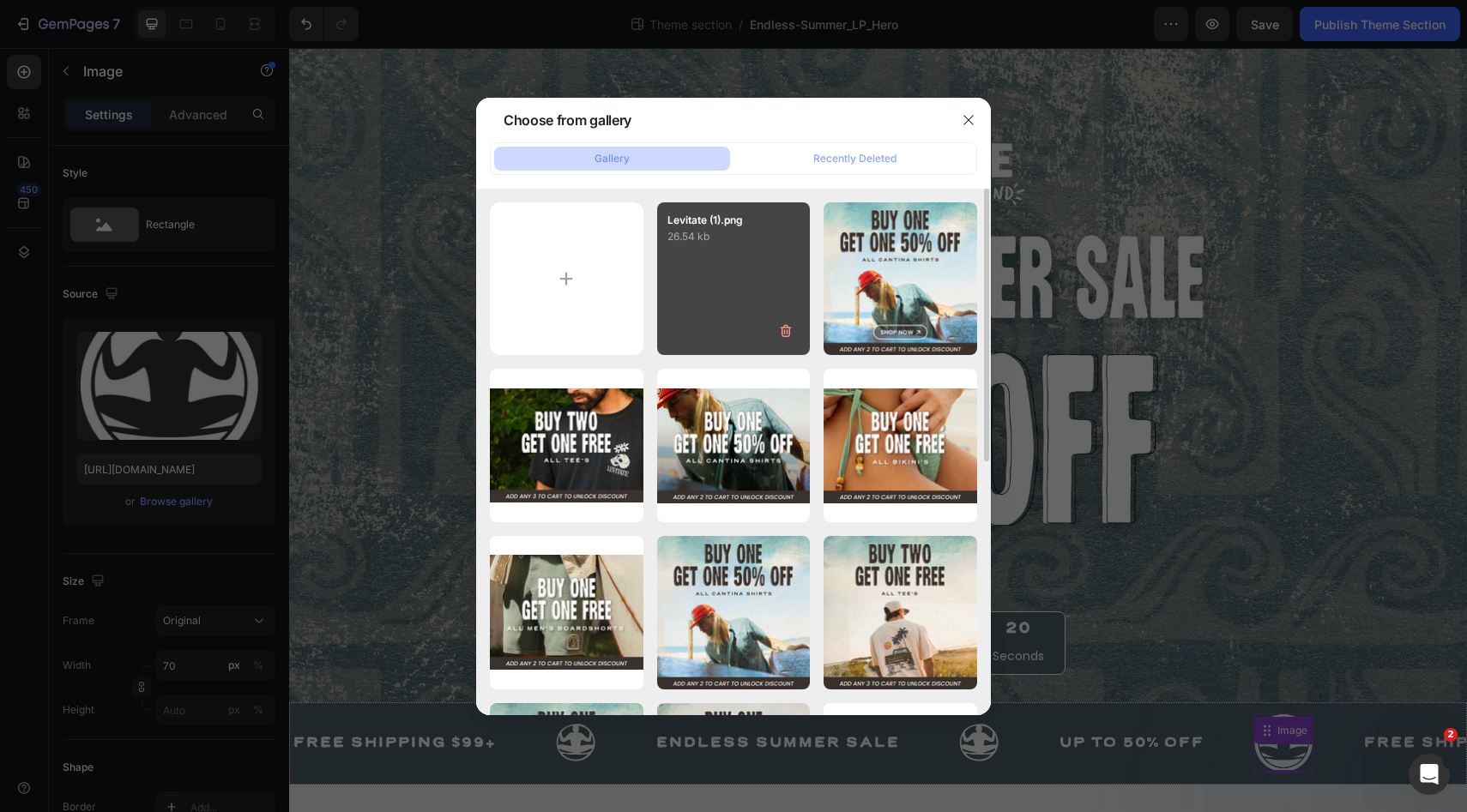
click at [710, 283] on div "Levitate (1).png 26.54 kb" at bounding box center [734, 279] width 154 height 154
type input "https://cdn.shopify.com/s/files/1/0697/1577/files/gempages_566574075212727377-f…"
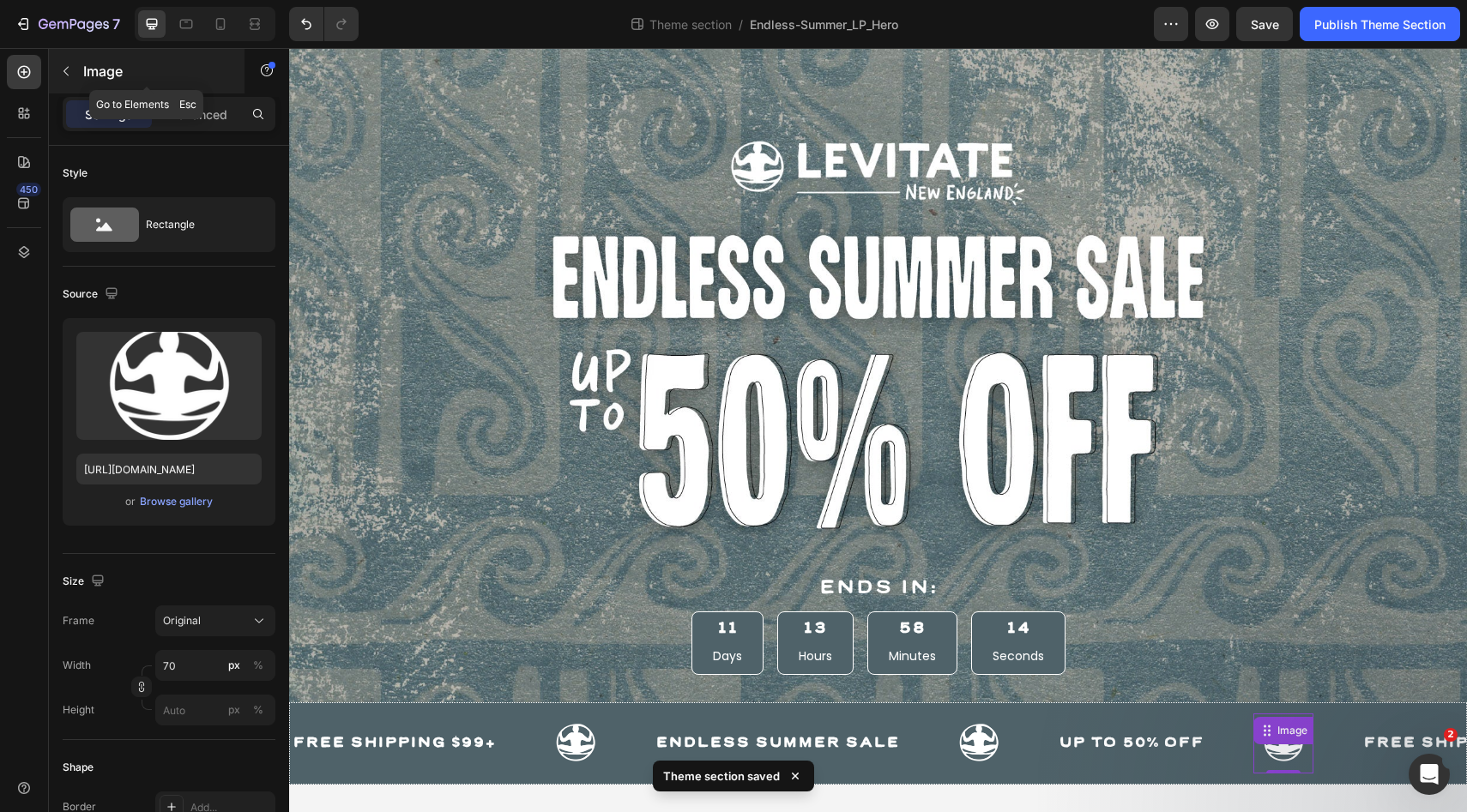
click at [65, 68] on icon "button" at bounding box center [66, 71] width 14 height 14
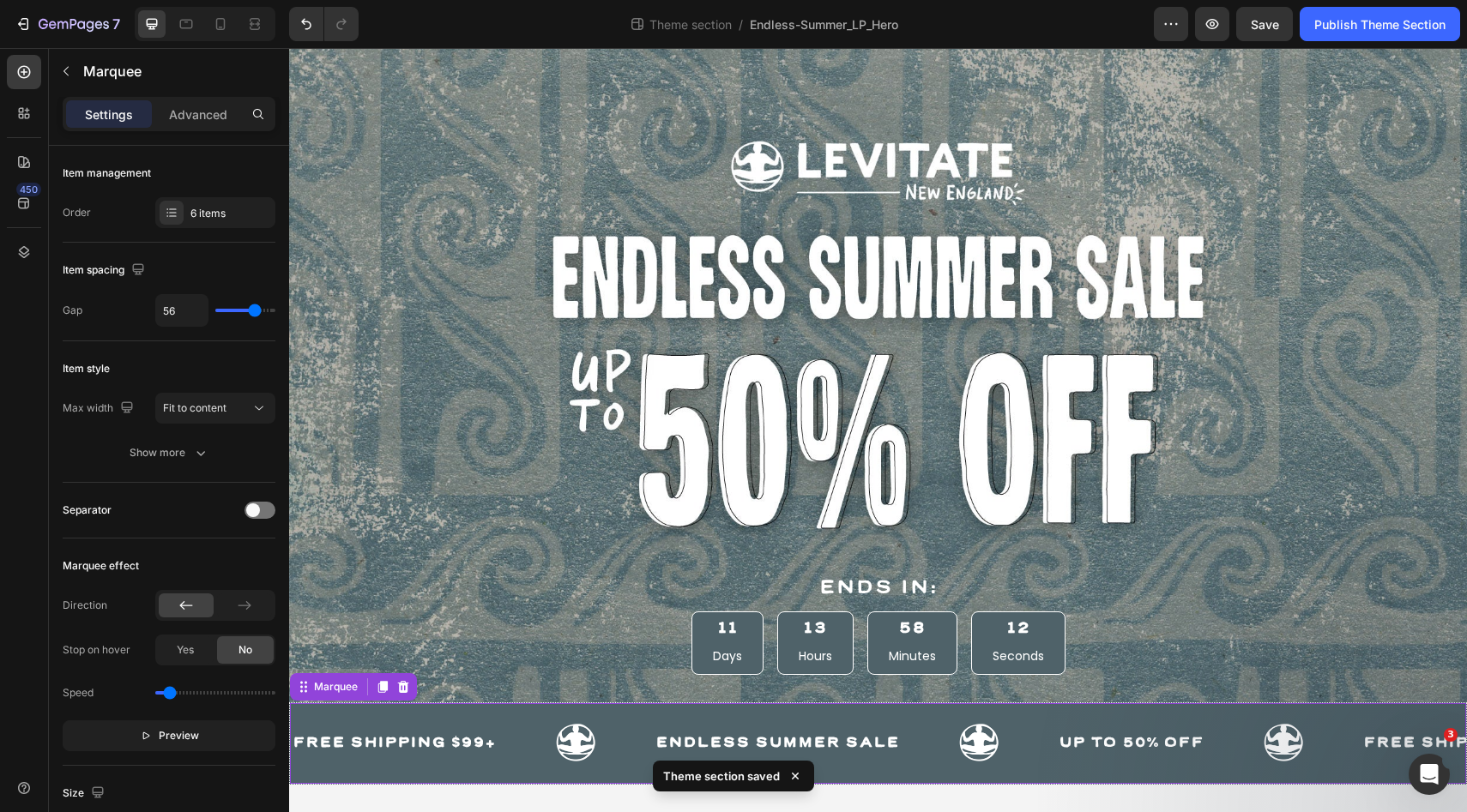
click at [512, 713] on div "FREE SHIPPING $99+ Text Image ENDLESS SUMMER SALE Text Image UP TO 50% OFF Text…" at bounding box center [826, 743] width 1070 height 60
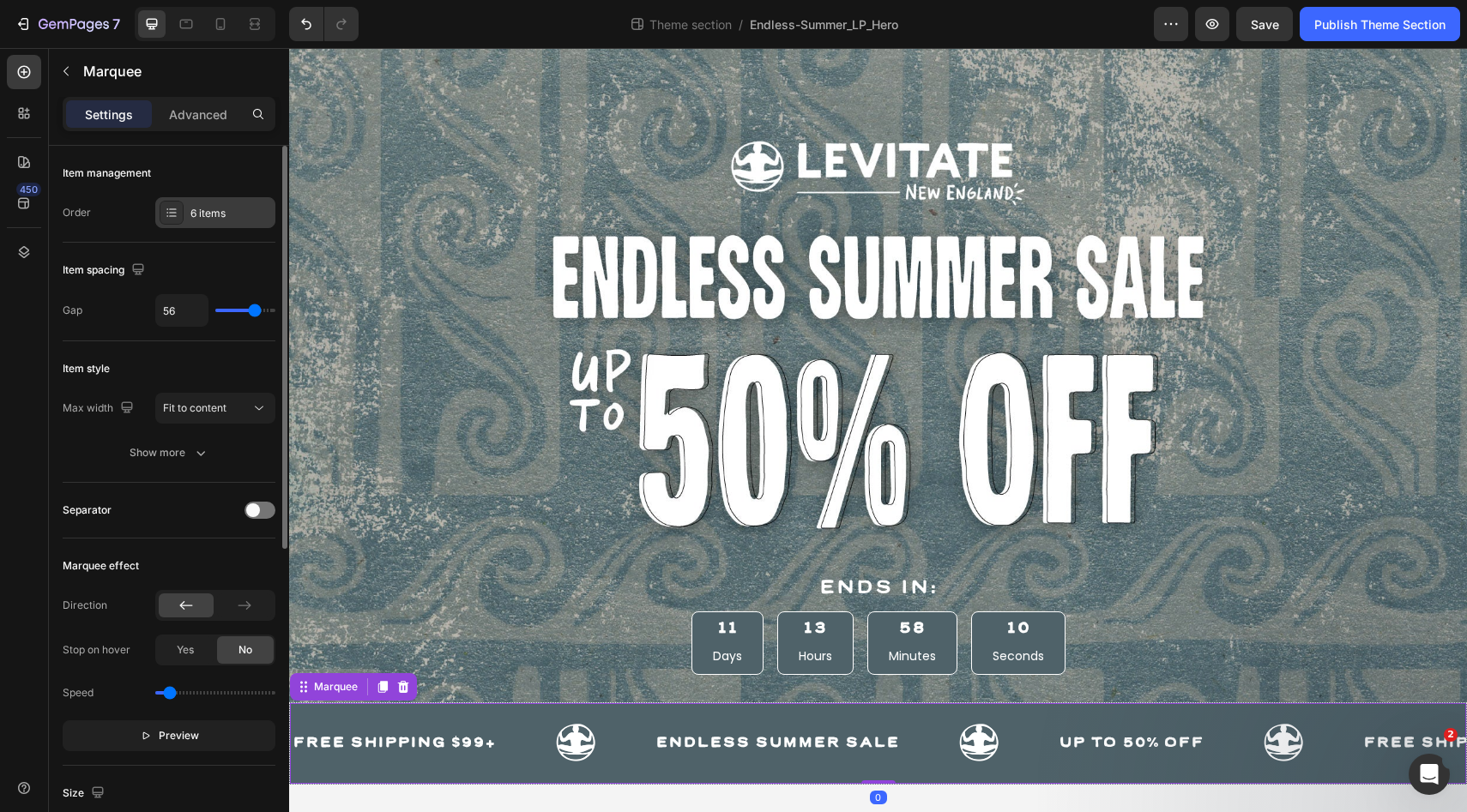
click at [235, 210] on div "6 items" at bounding box center [231, 214] width 81 height 16
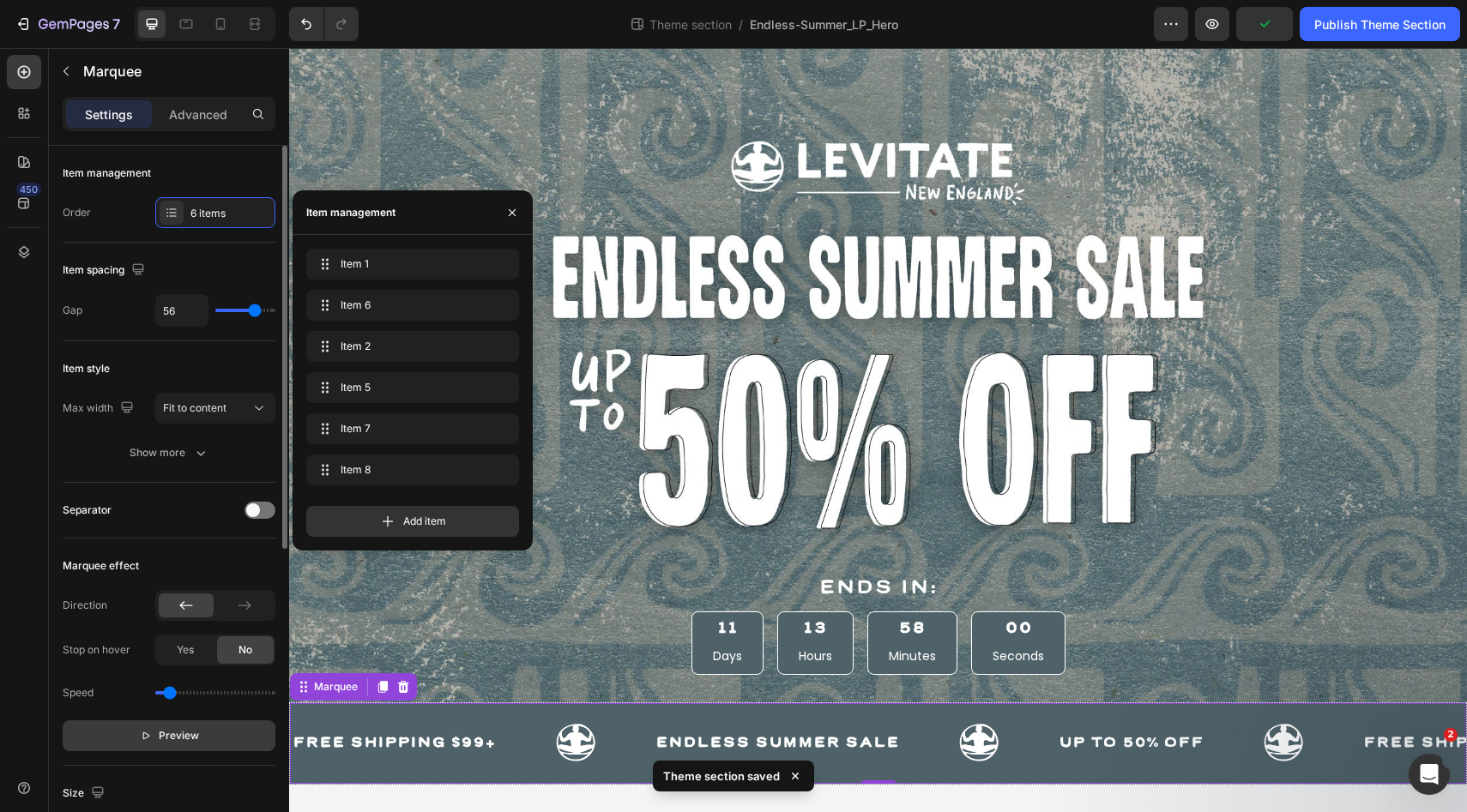
click at [167, 745] on button "Preview" at bounding box center [168, 735] width 212 height 31
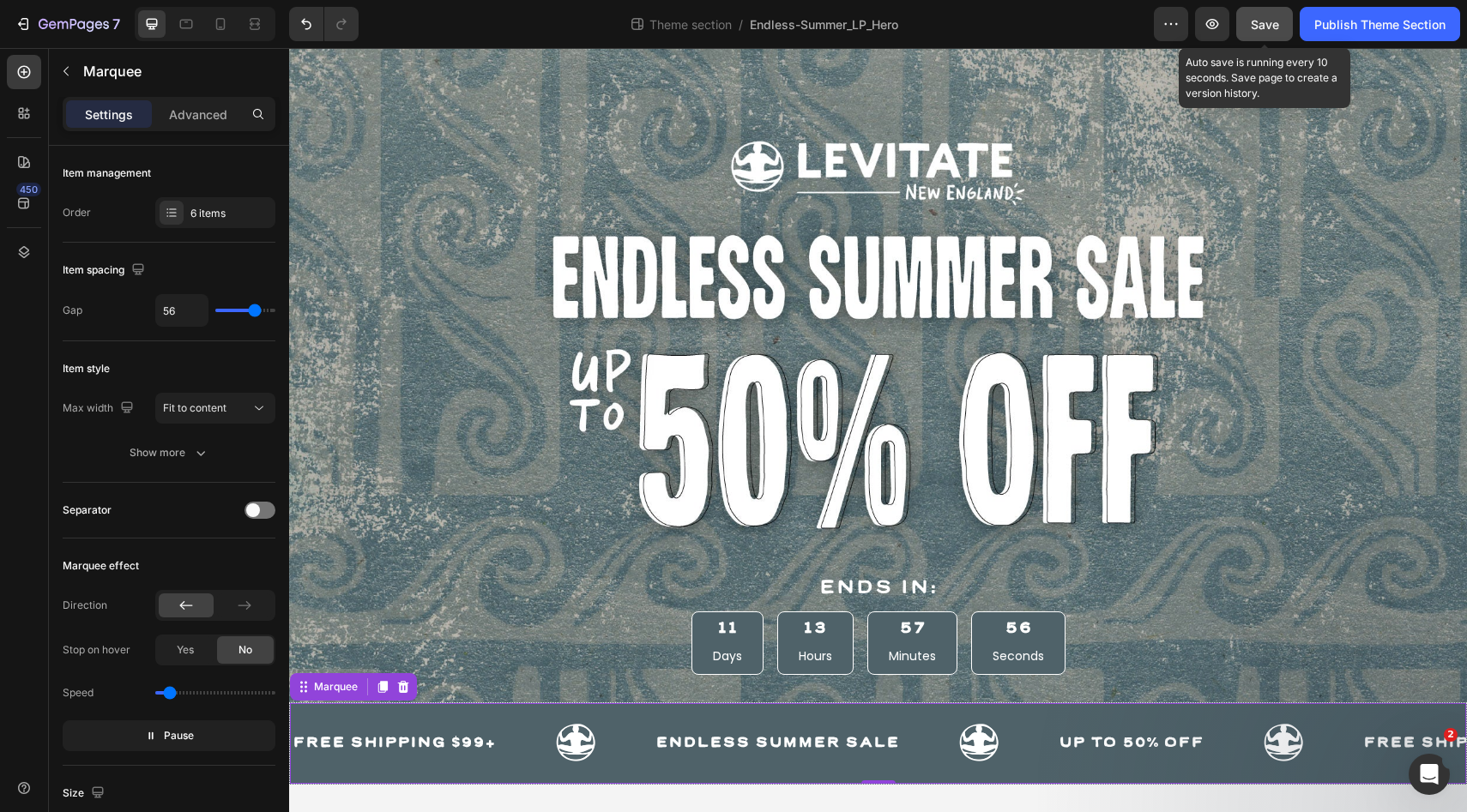
click at [1272, 29] on span "Save" at bounding box center [1265, 24] width 29 height 15
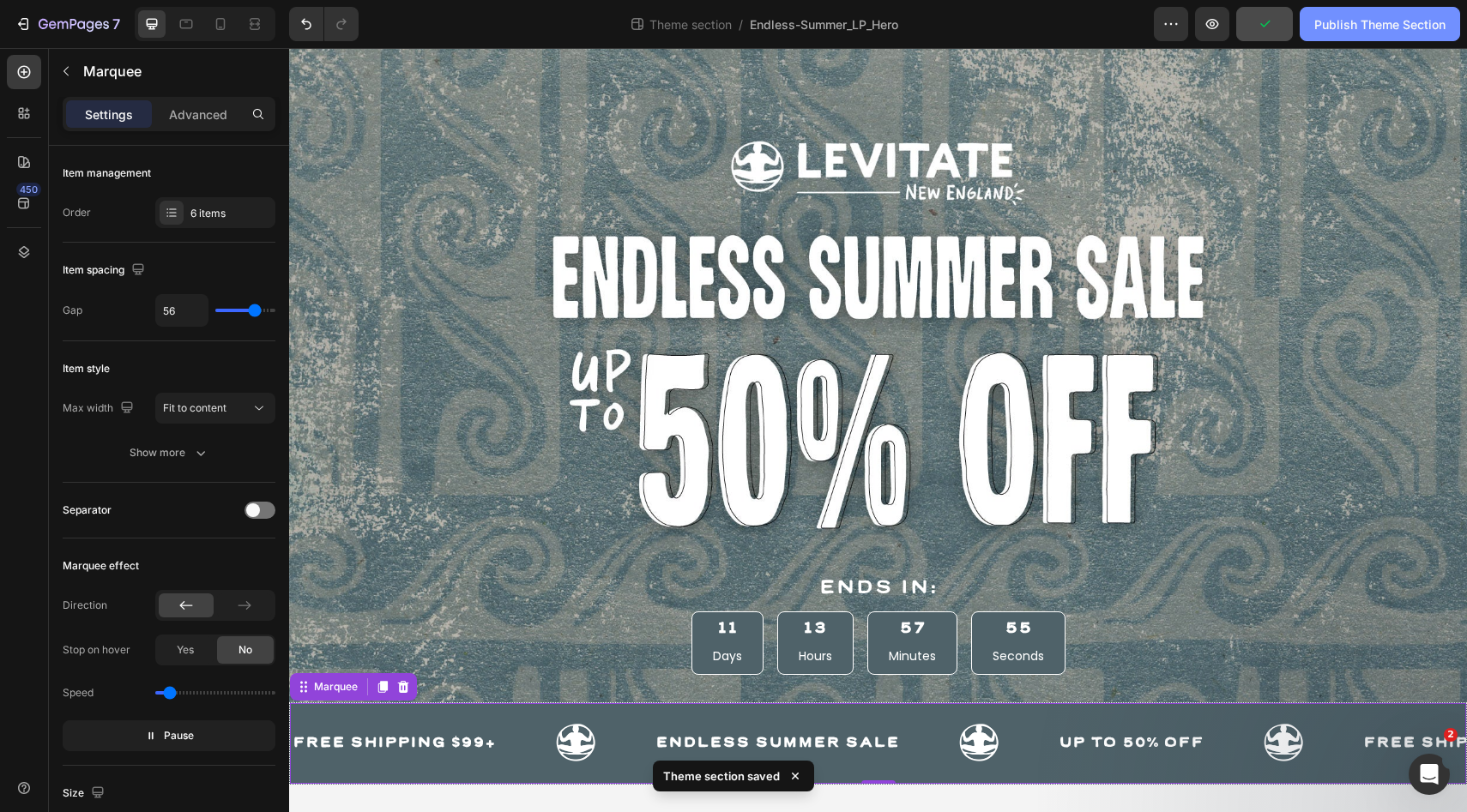
click at [1349, 33] on div "Publish Theme Section" at bounding box center [1379, 25] width 131 height 18
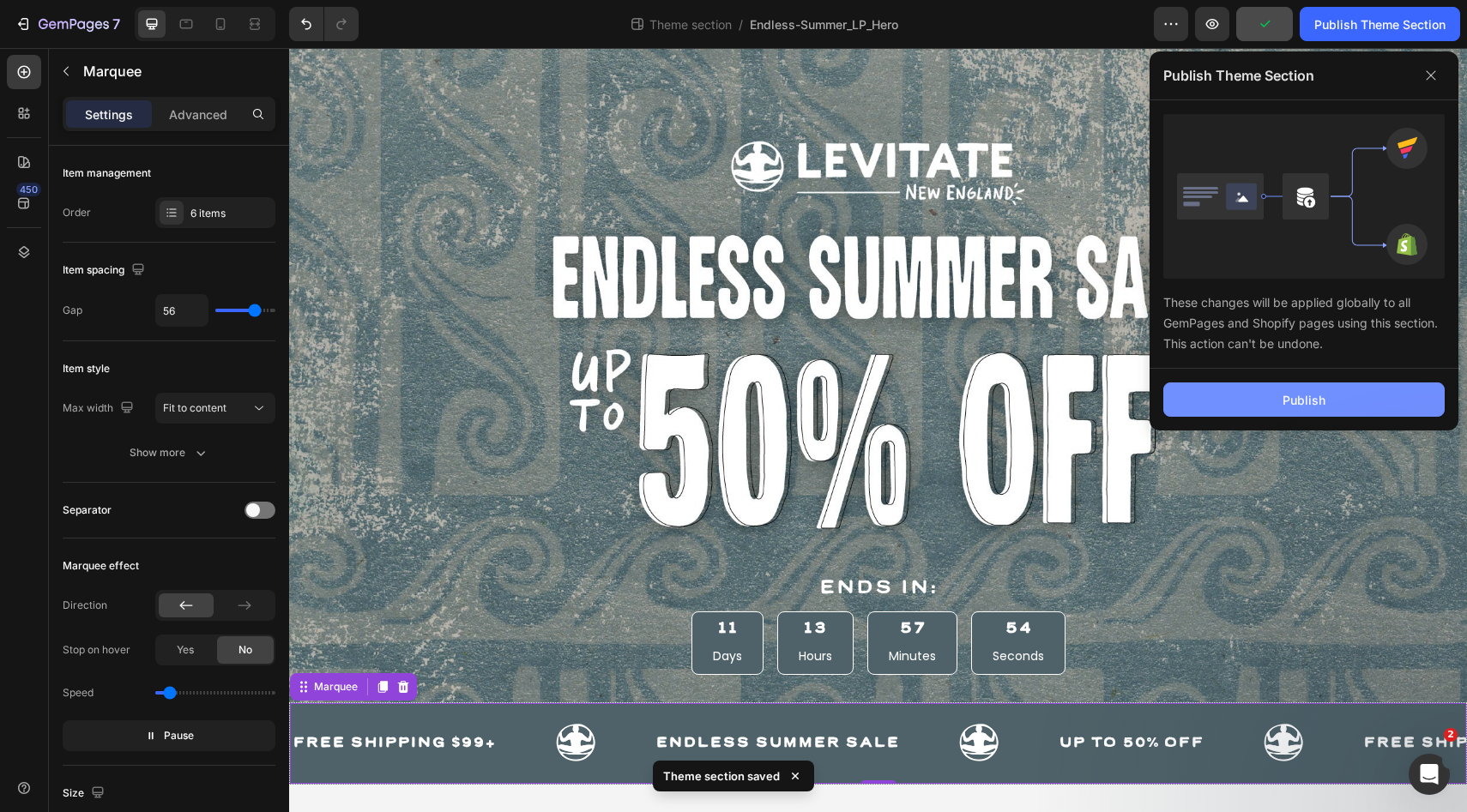
click at [1275, 391] on button "Publish" at bounding box center [1303, 399] width 281 height 35
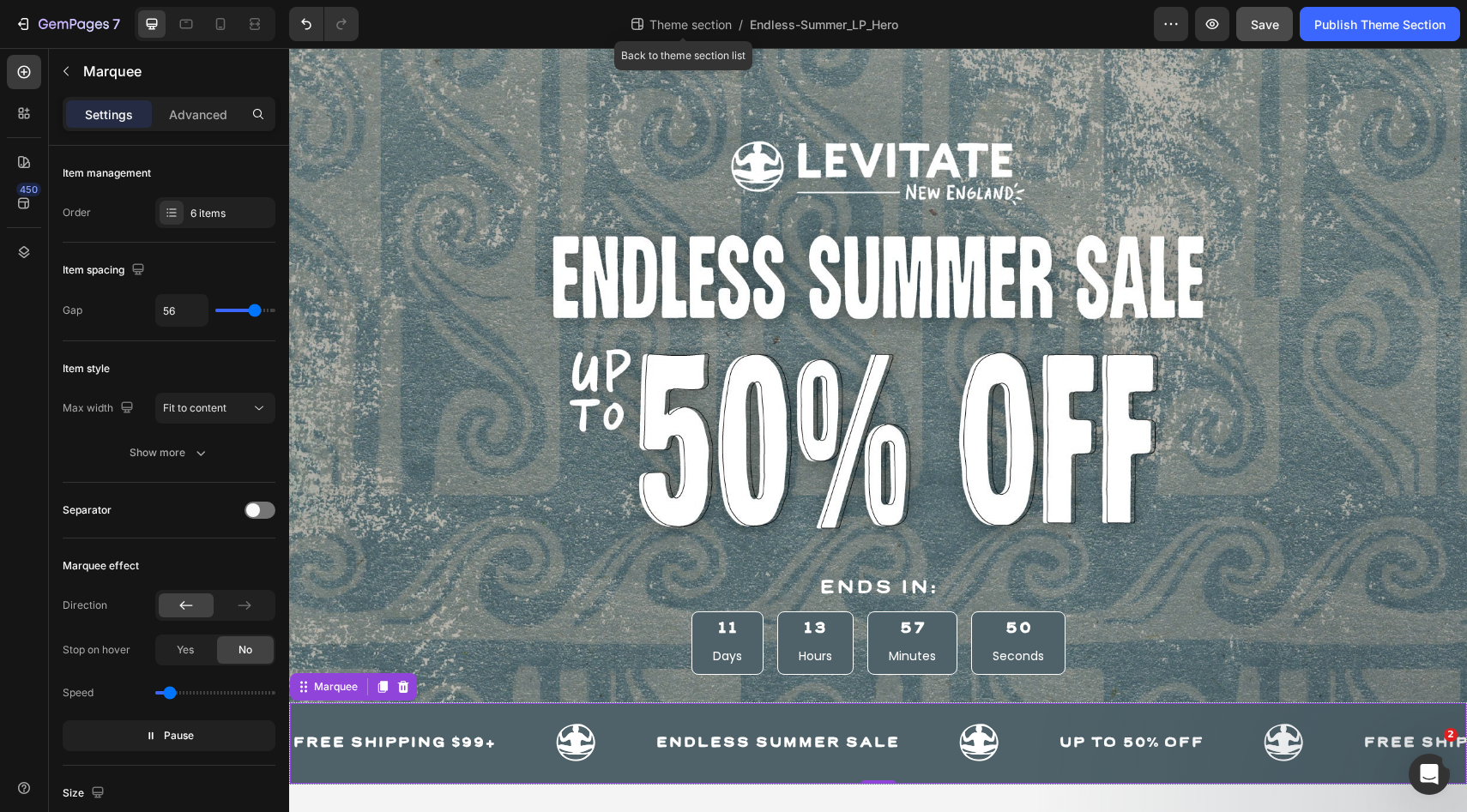
click at [683, 29] on span "Theme section" at bounding box center [690, 25] width 89 height 18
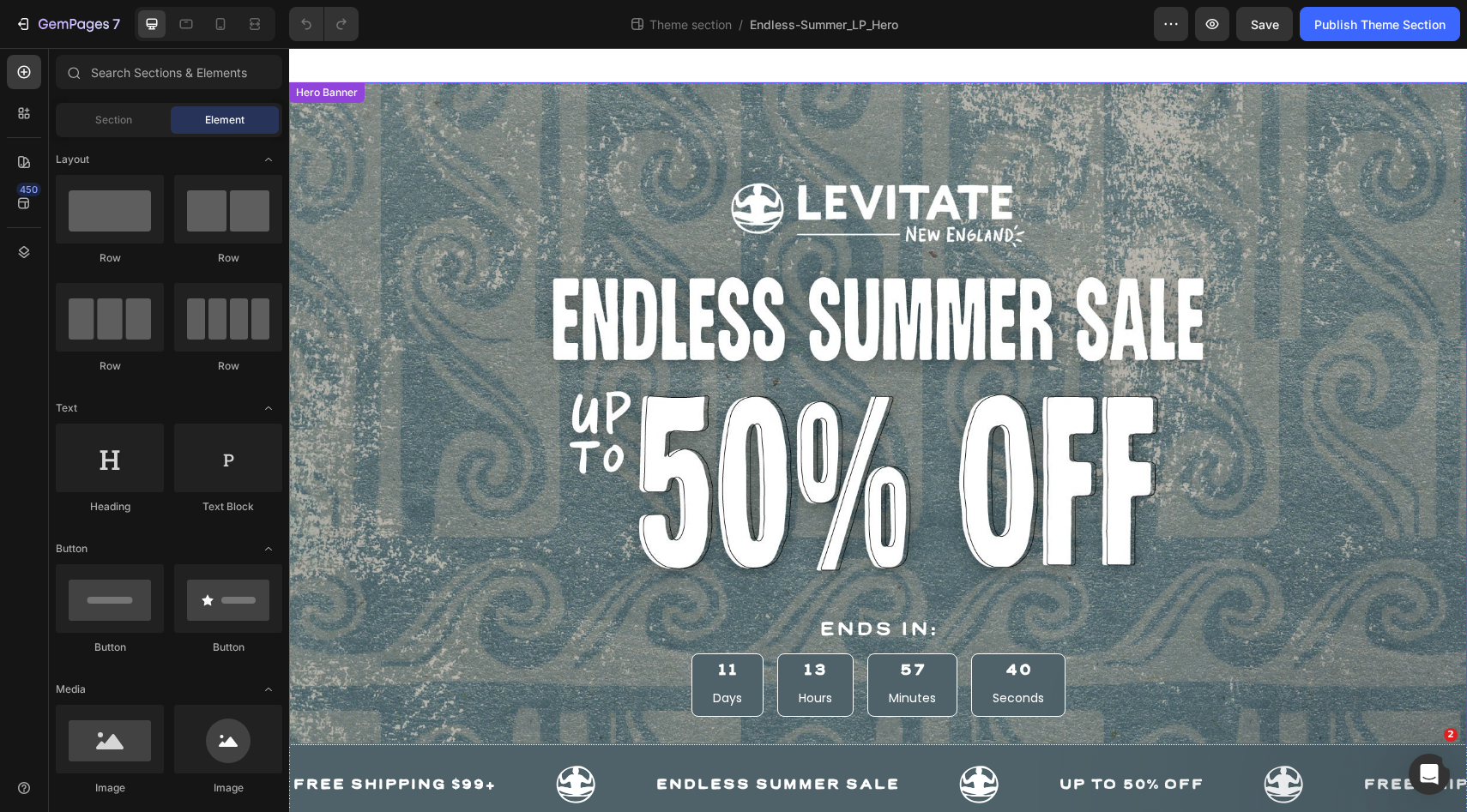
scroll to position [42, 0]
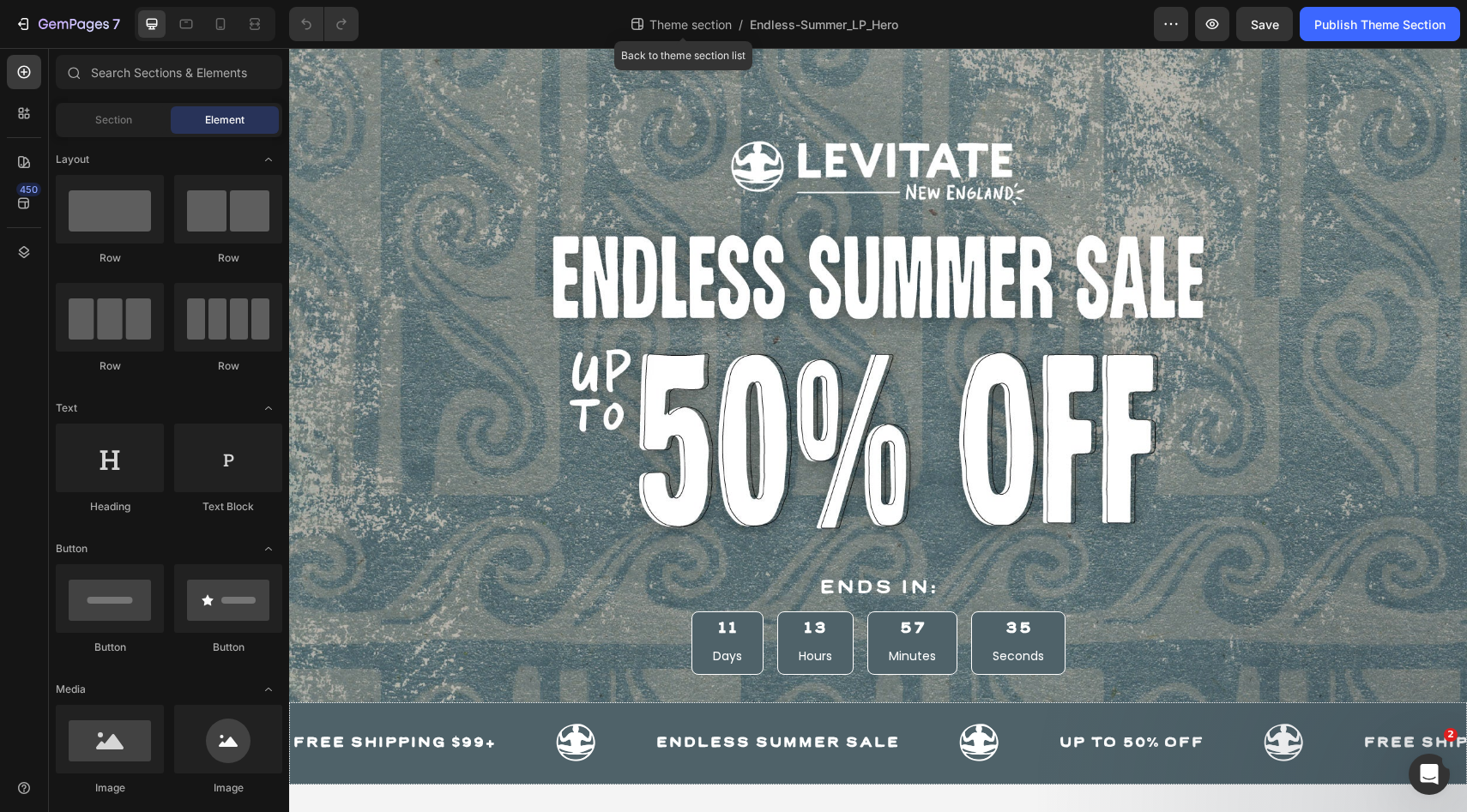
click at [703, 22] on span "Theme section" at bounding box center [690, 25] width 89 height 18
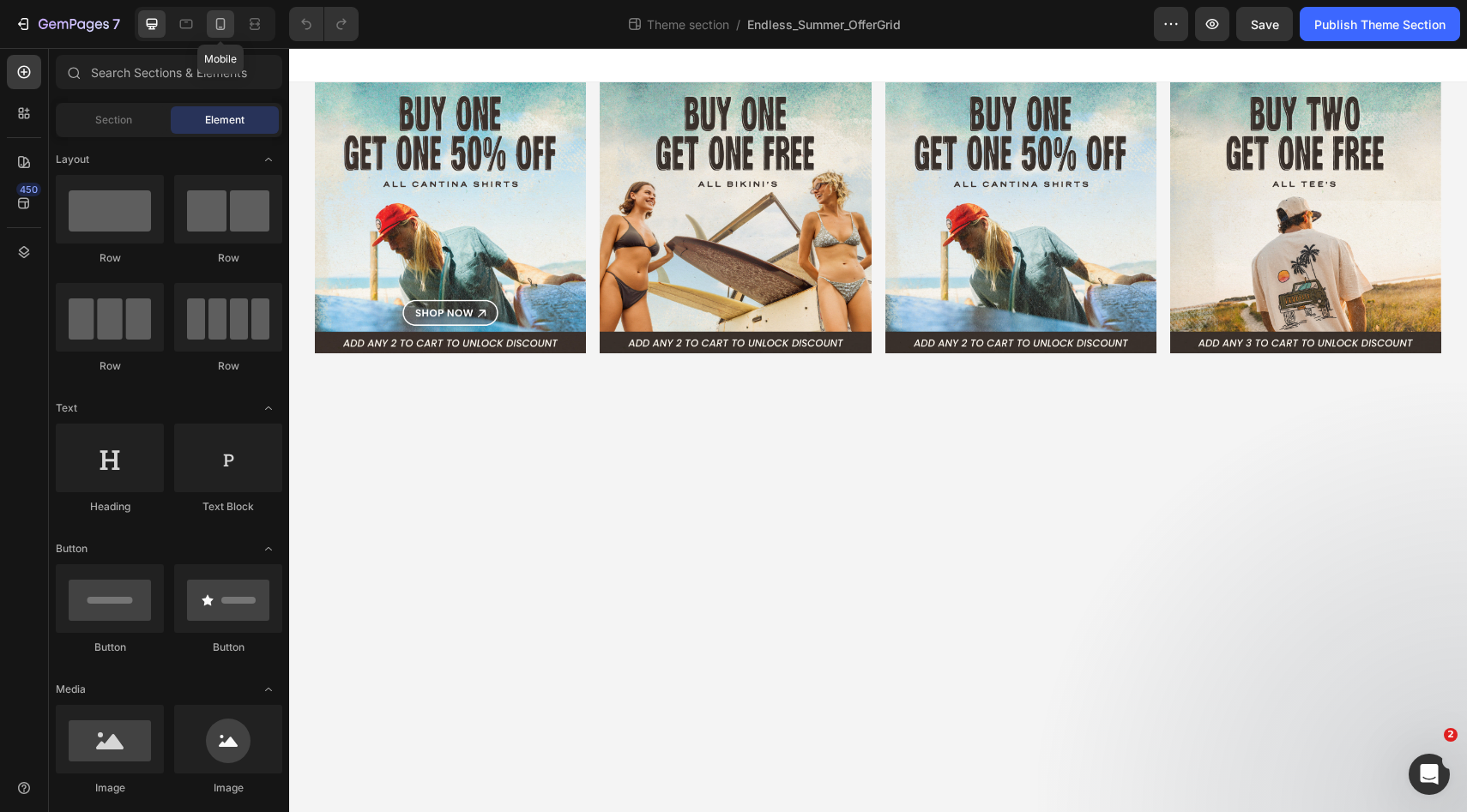
click at [218, 24] on icon at bounding box center [220, 24] width 17 height 17
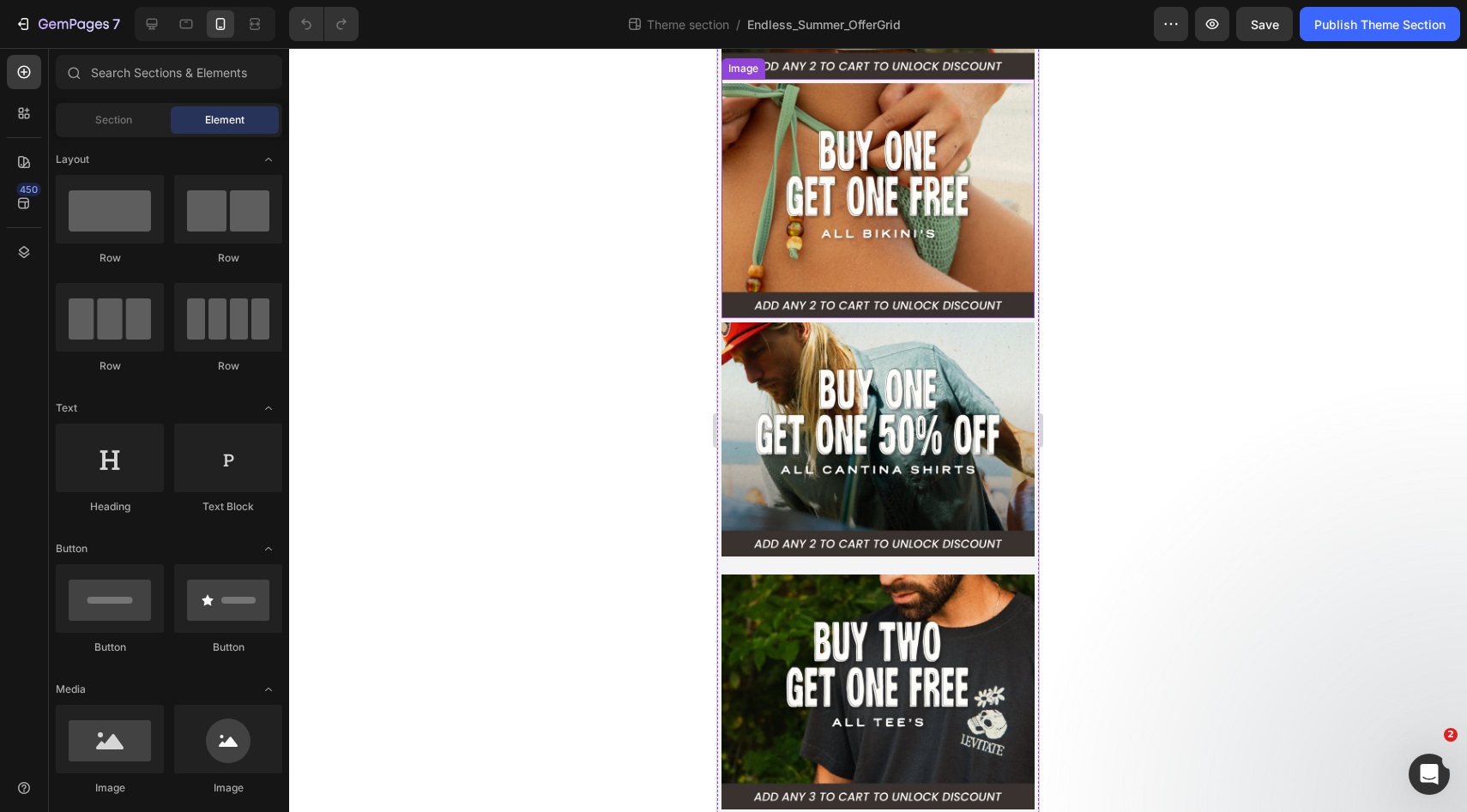
scroll to position [249, 0]
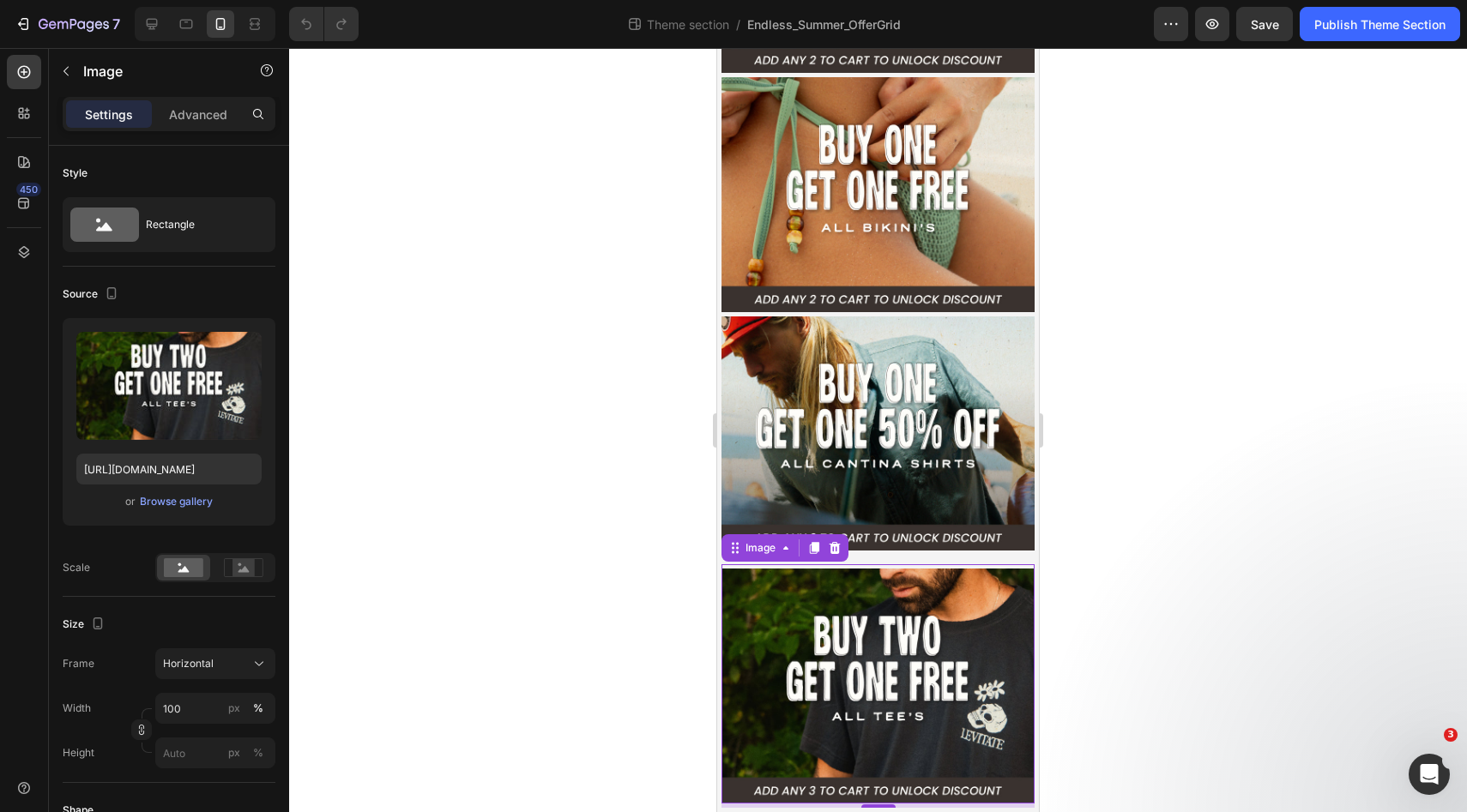
click at [917, 691] on img at bounding box center [878, 686] width 313 height 235
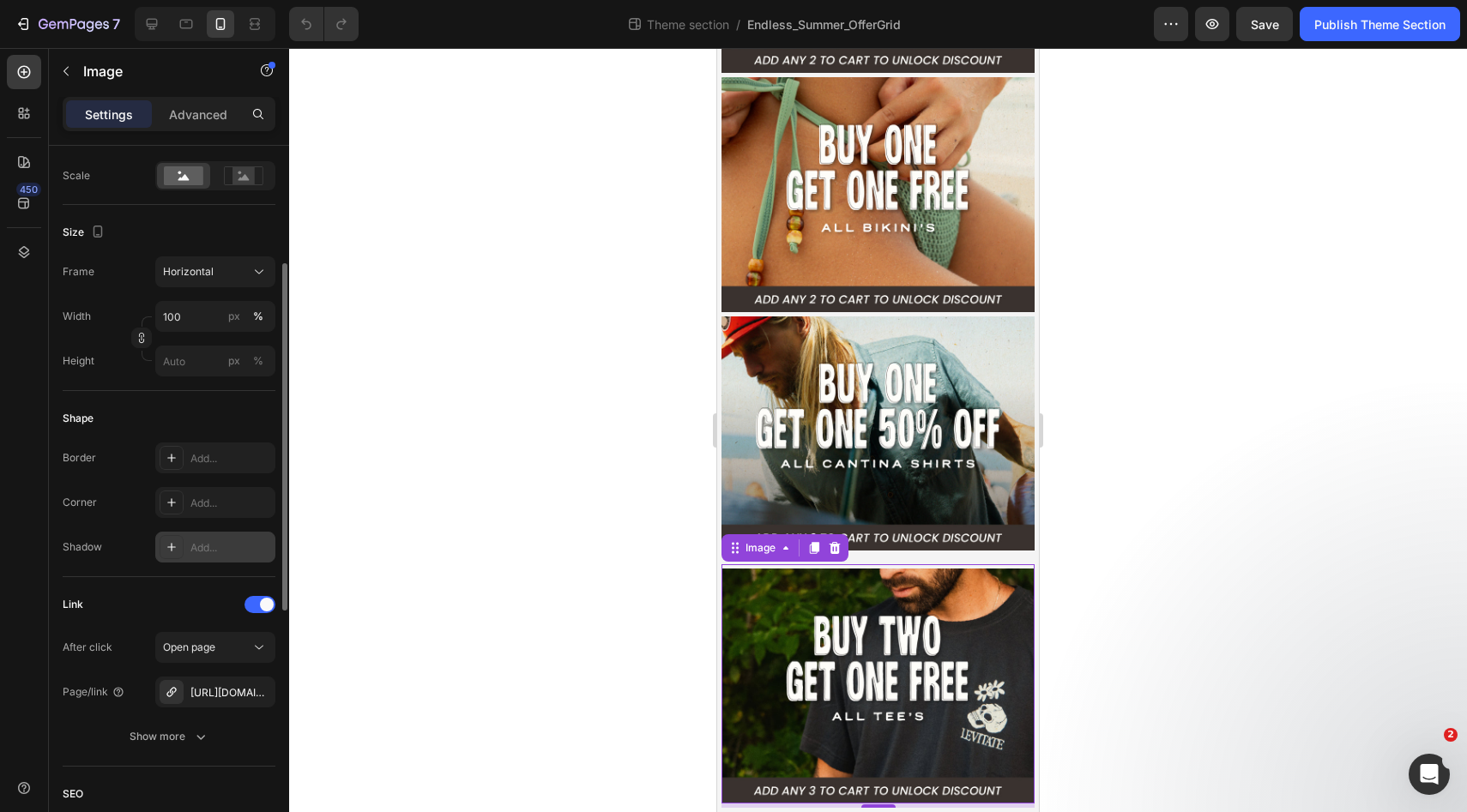
scroll to position [481, 0]
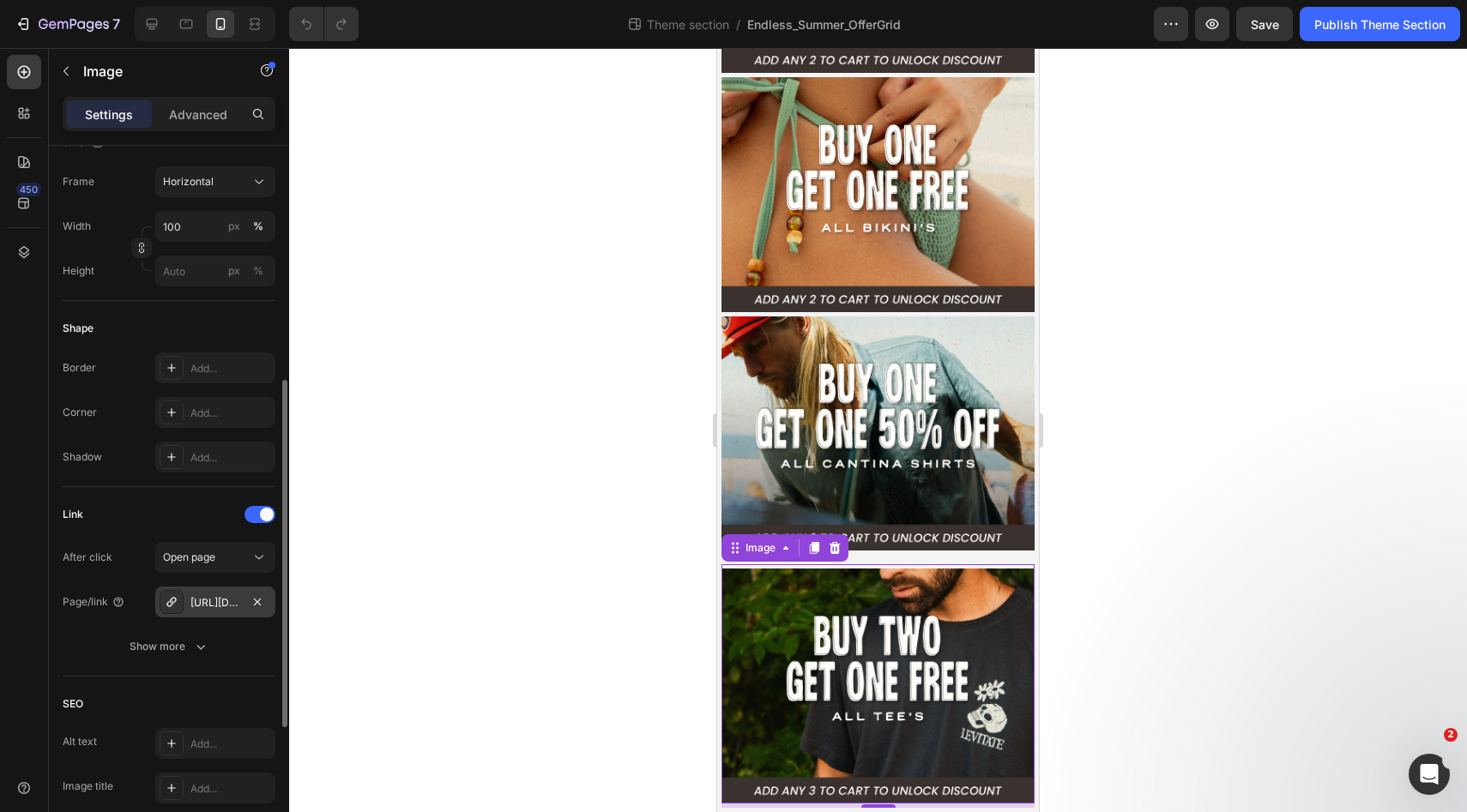
click at [200, 601] on div "[URL][DOMAIN_NAME]" at bounding box center [215, 603] width 49 height 16
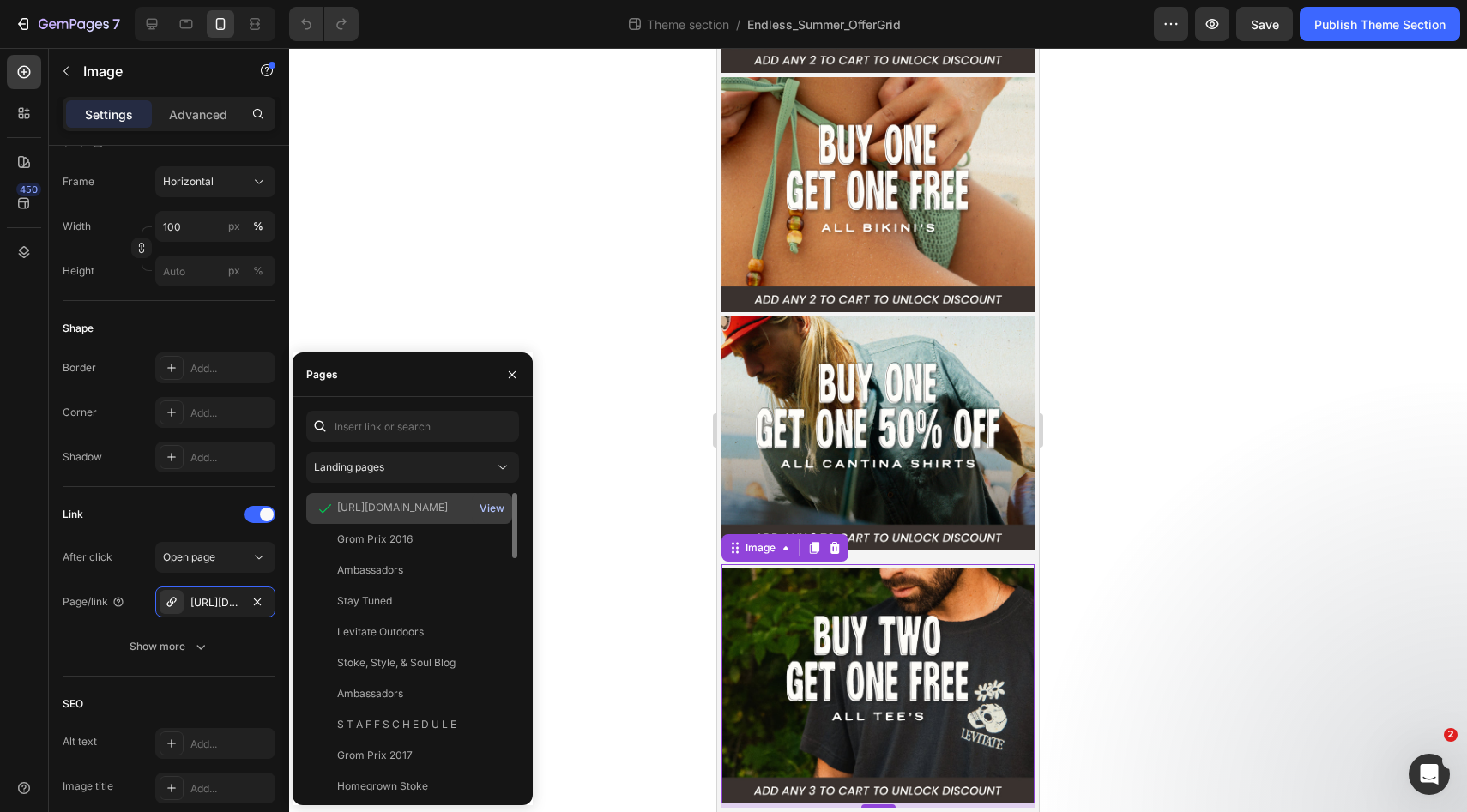
click at [486, 505] on div "View" at bounding box center [492, 508] width 25 height 16
click at [793, 408] on img at bounding box center [878, 434] width 313 height 235
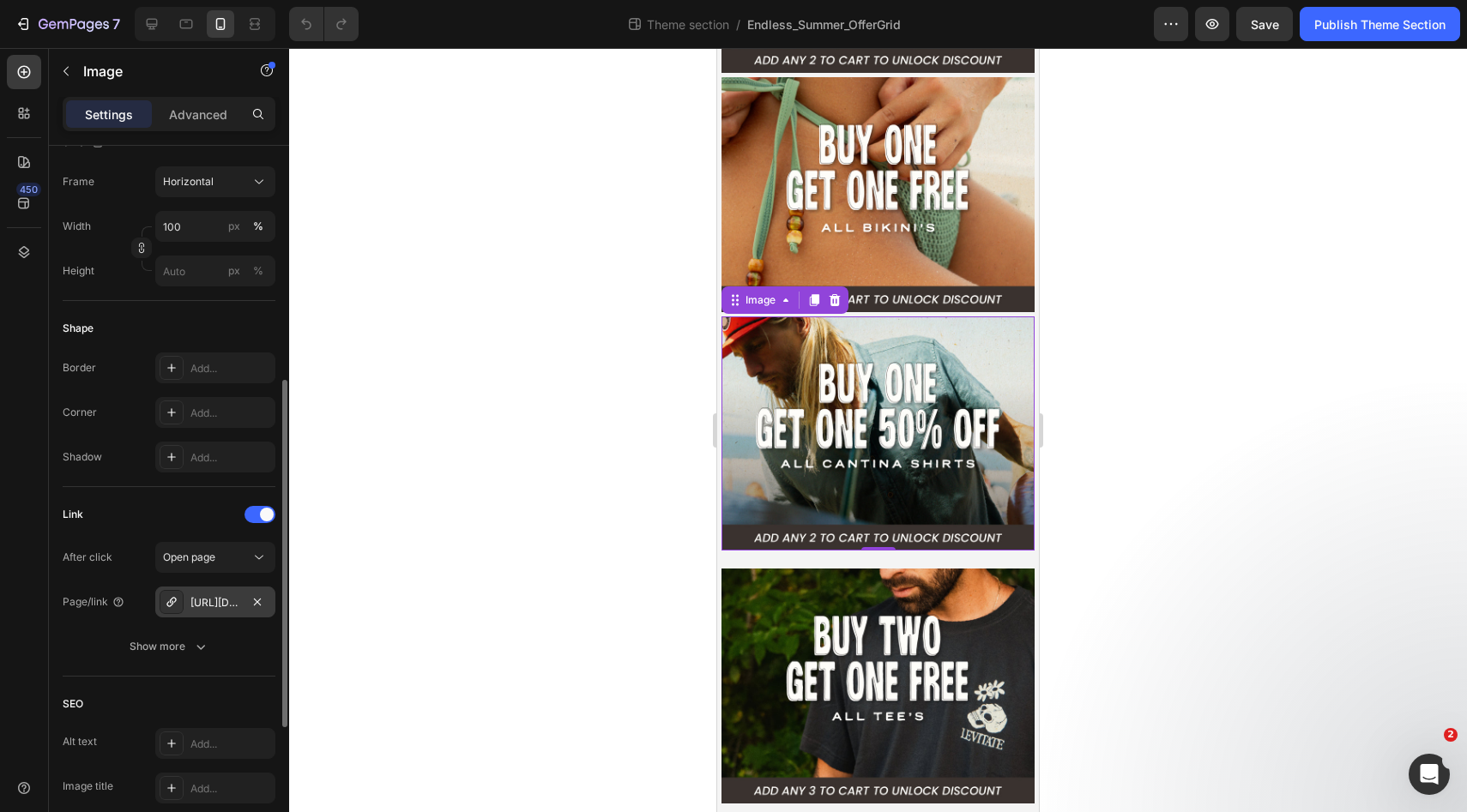
click at [207, 604] on div "[URL][DOMAIN_NAME]" at bounding box center [215, 603] width 49 height 16
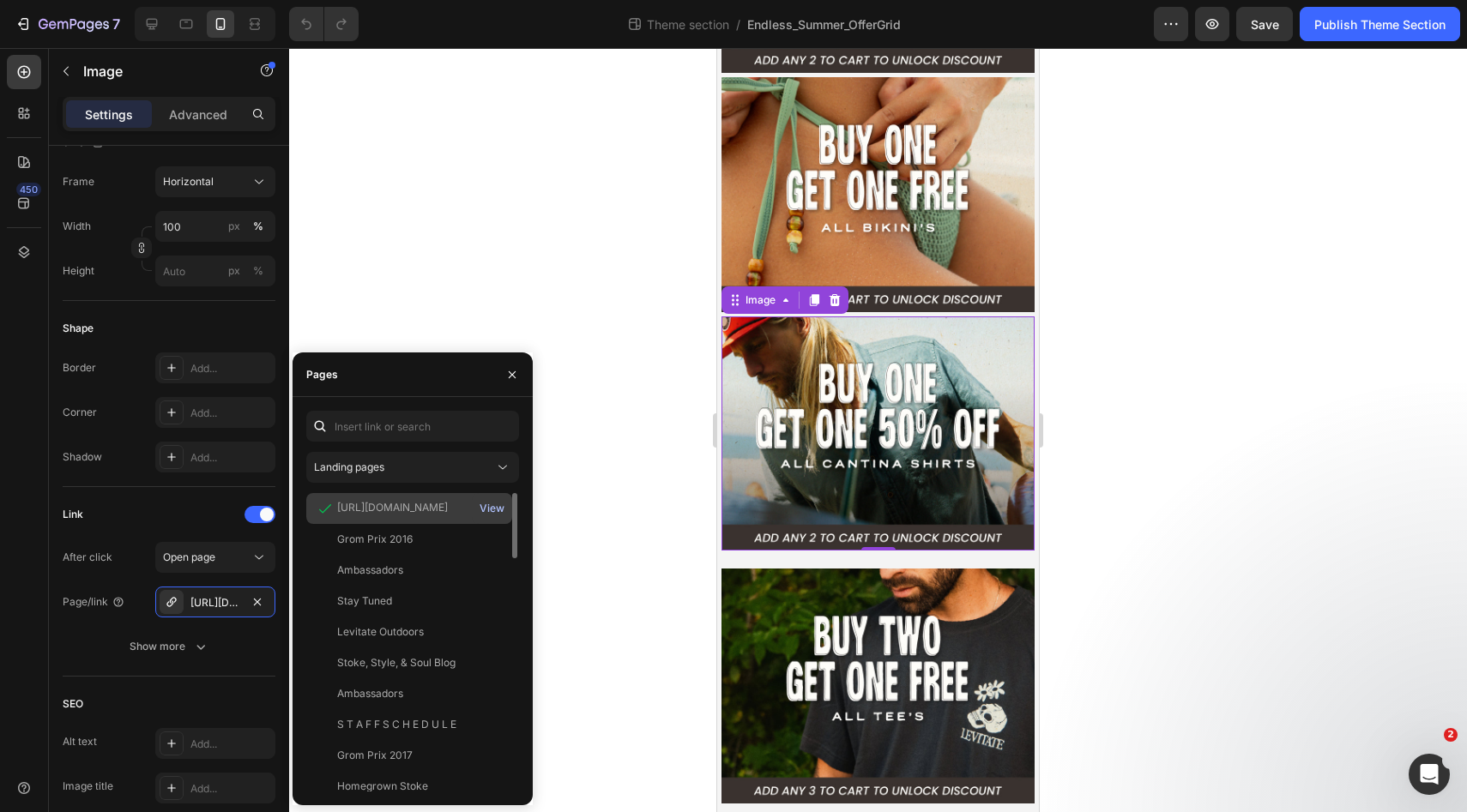
click at [490, 509] on div "View" at bounding box center [492, 508] width 25 height 16
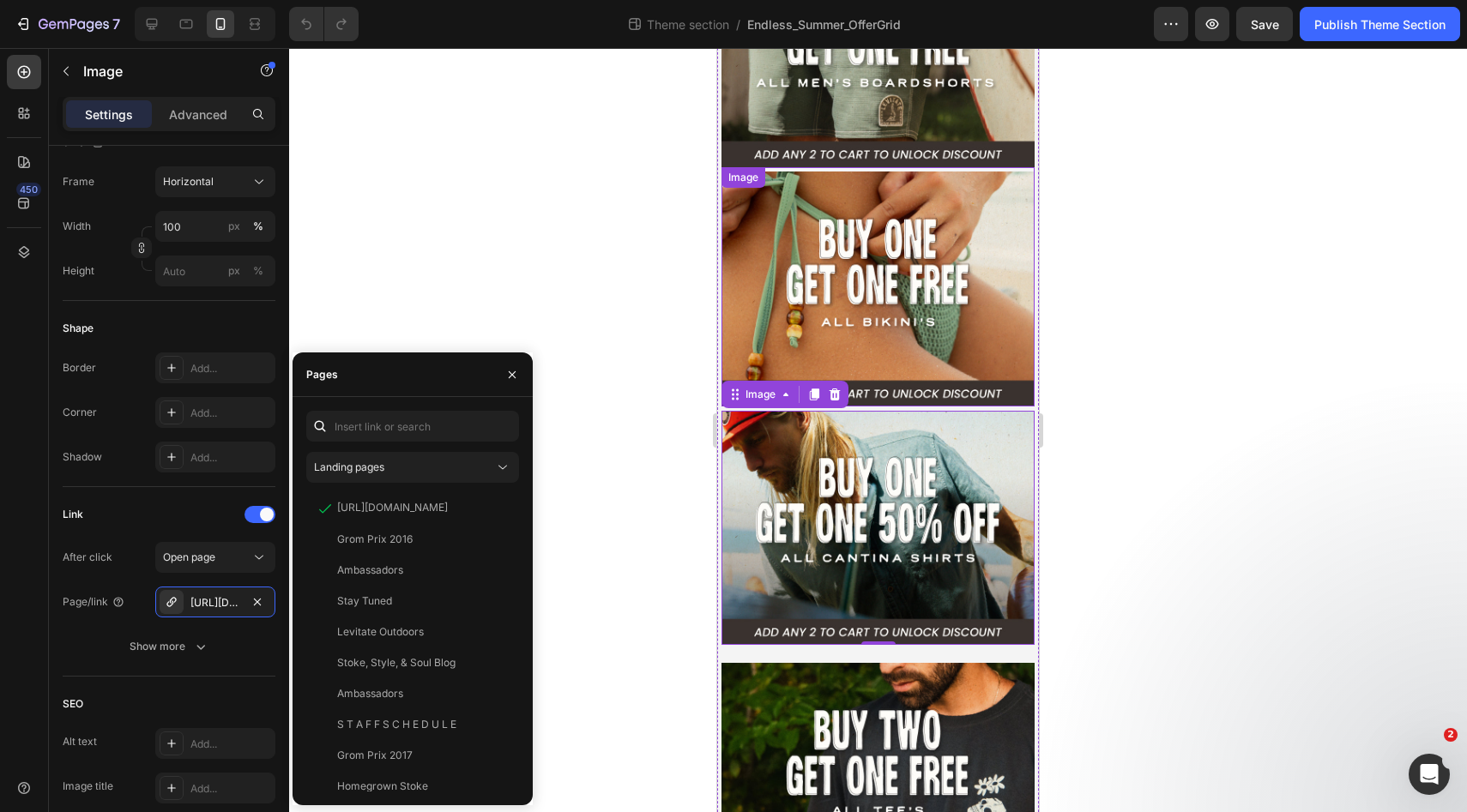
scroll to position [147, 0]
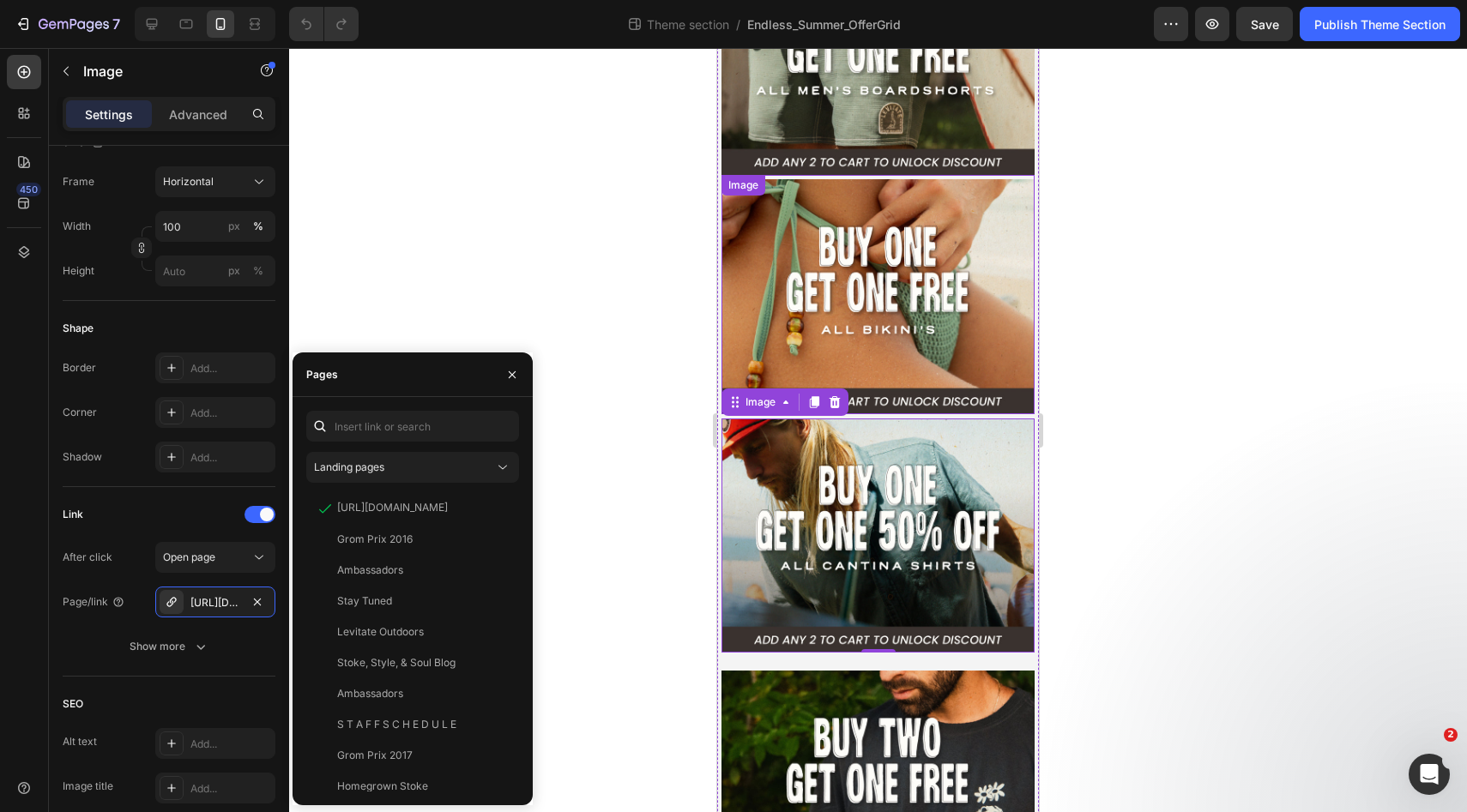
click at [924, 292] on img at bounding box center [878, 297] width 313 height 235
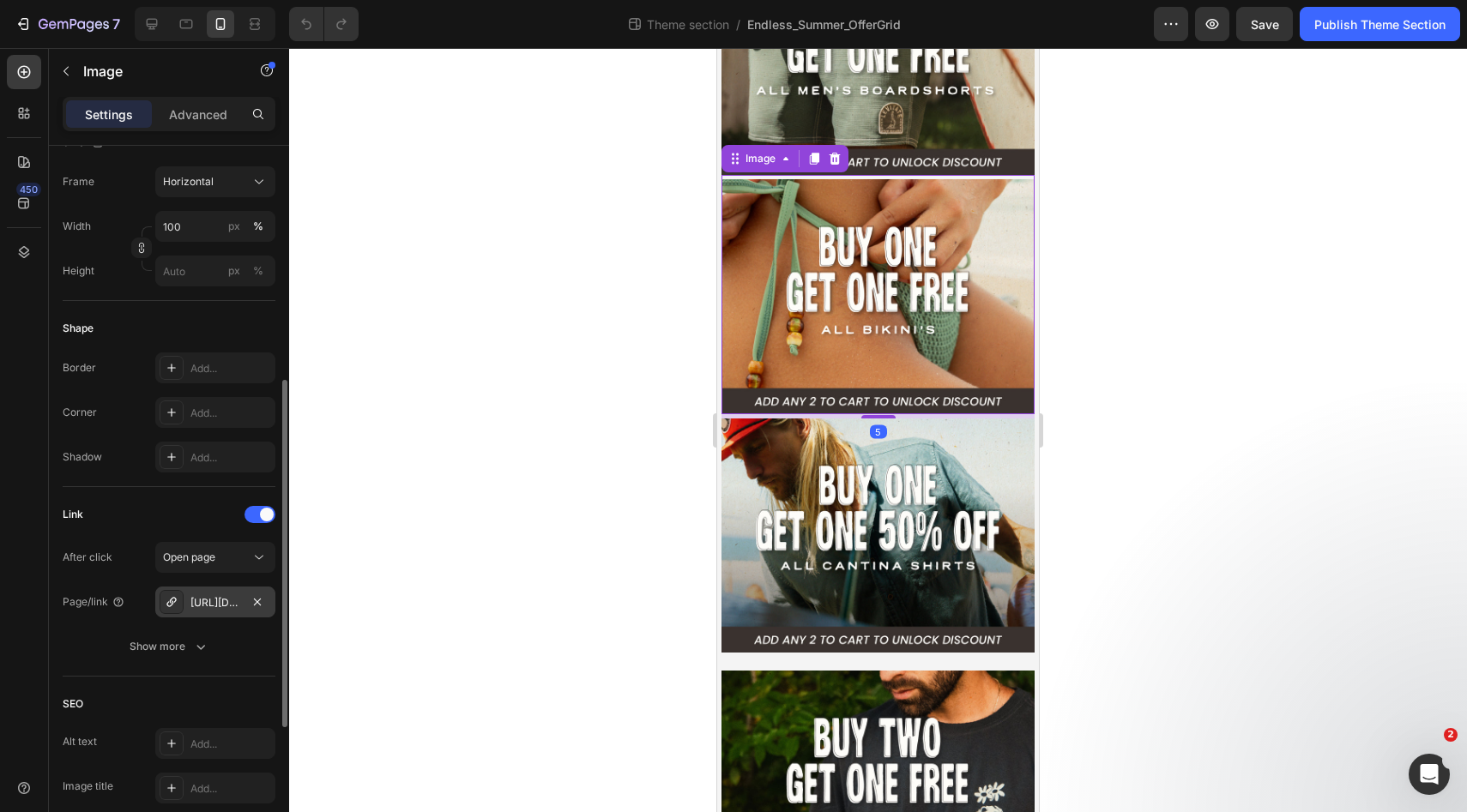
click at [222, 598] on div "[URL][DOMAIN_NAME]" at bounding box center [215, 603] width 49 height 16
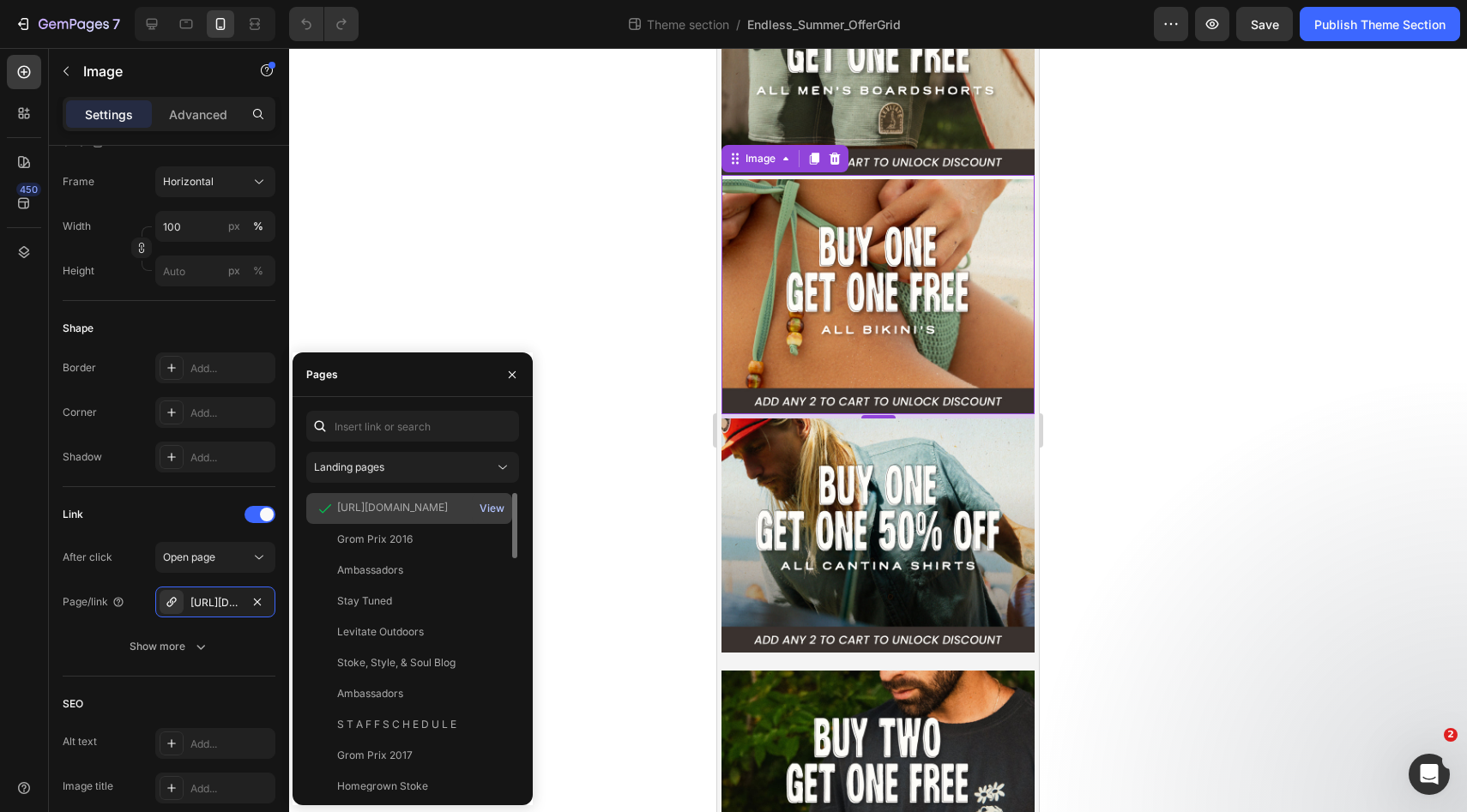
click at [486, 513] on div "View" at bounding box center [492, 508] width 25 height 16
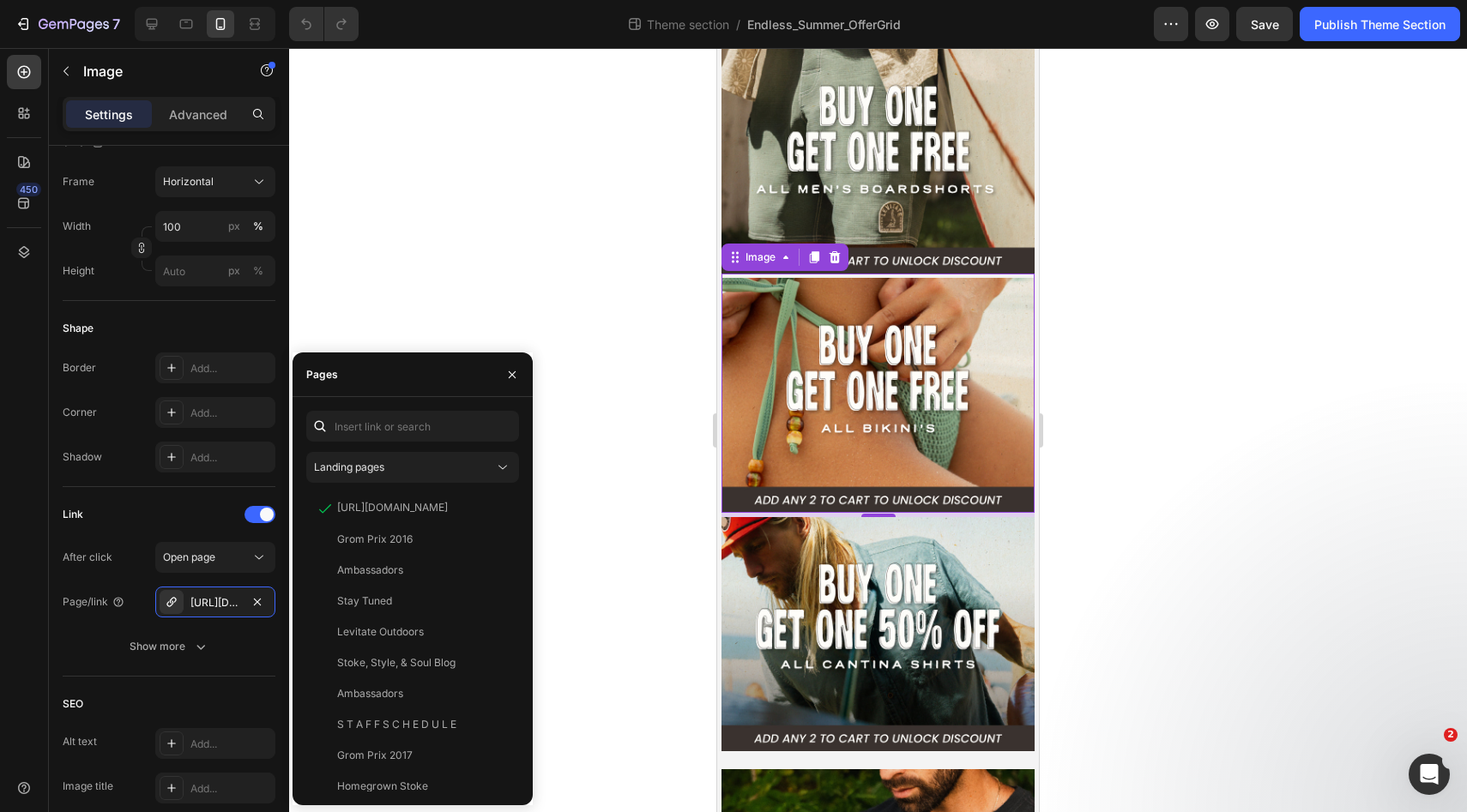
scroll to position [0, 0]
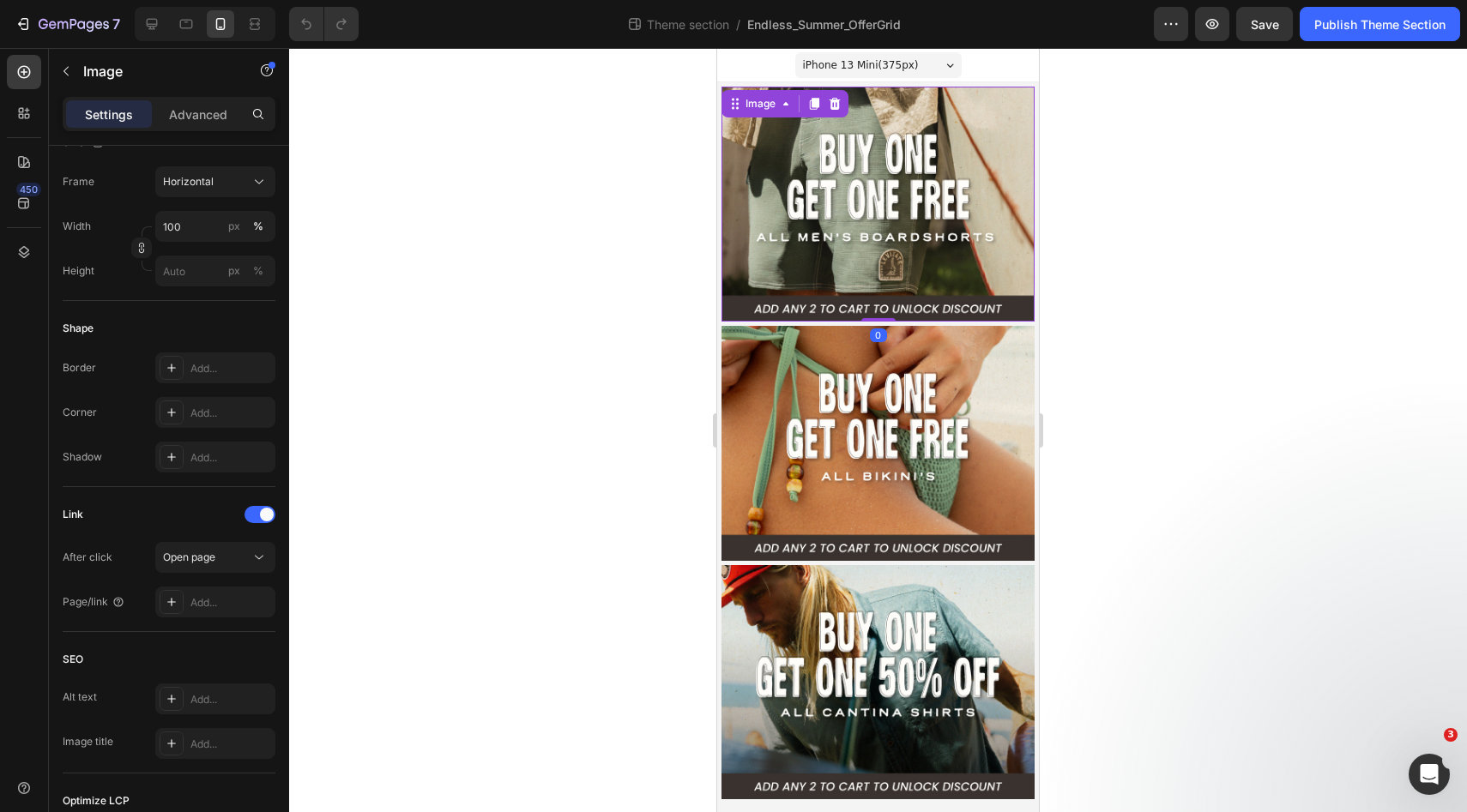
click at [822, 179] on img at bounding box center [878, 204] width 313 height 235
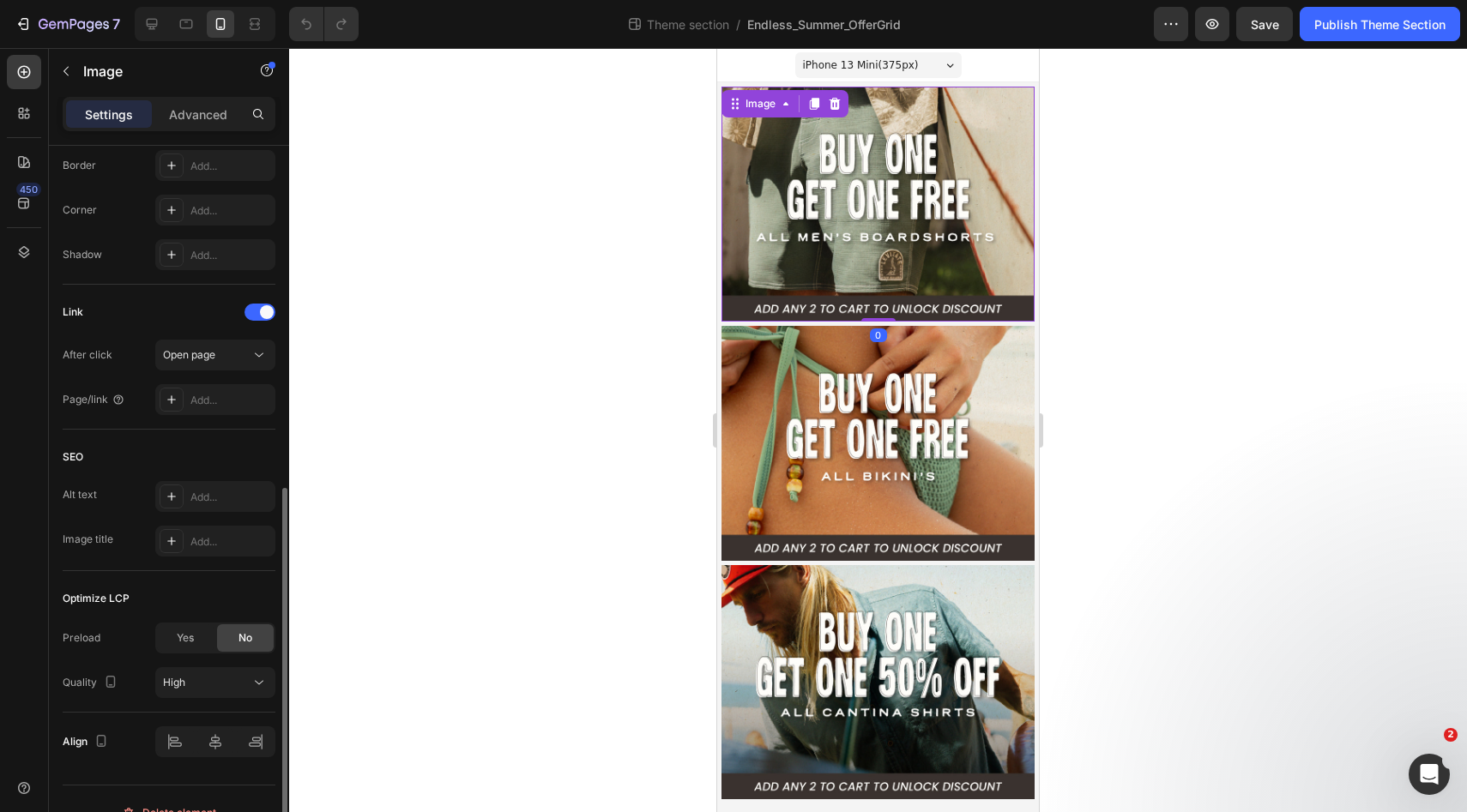
scroll to position [711, 0]
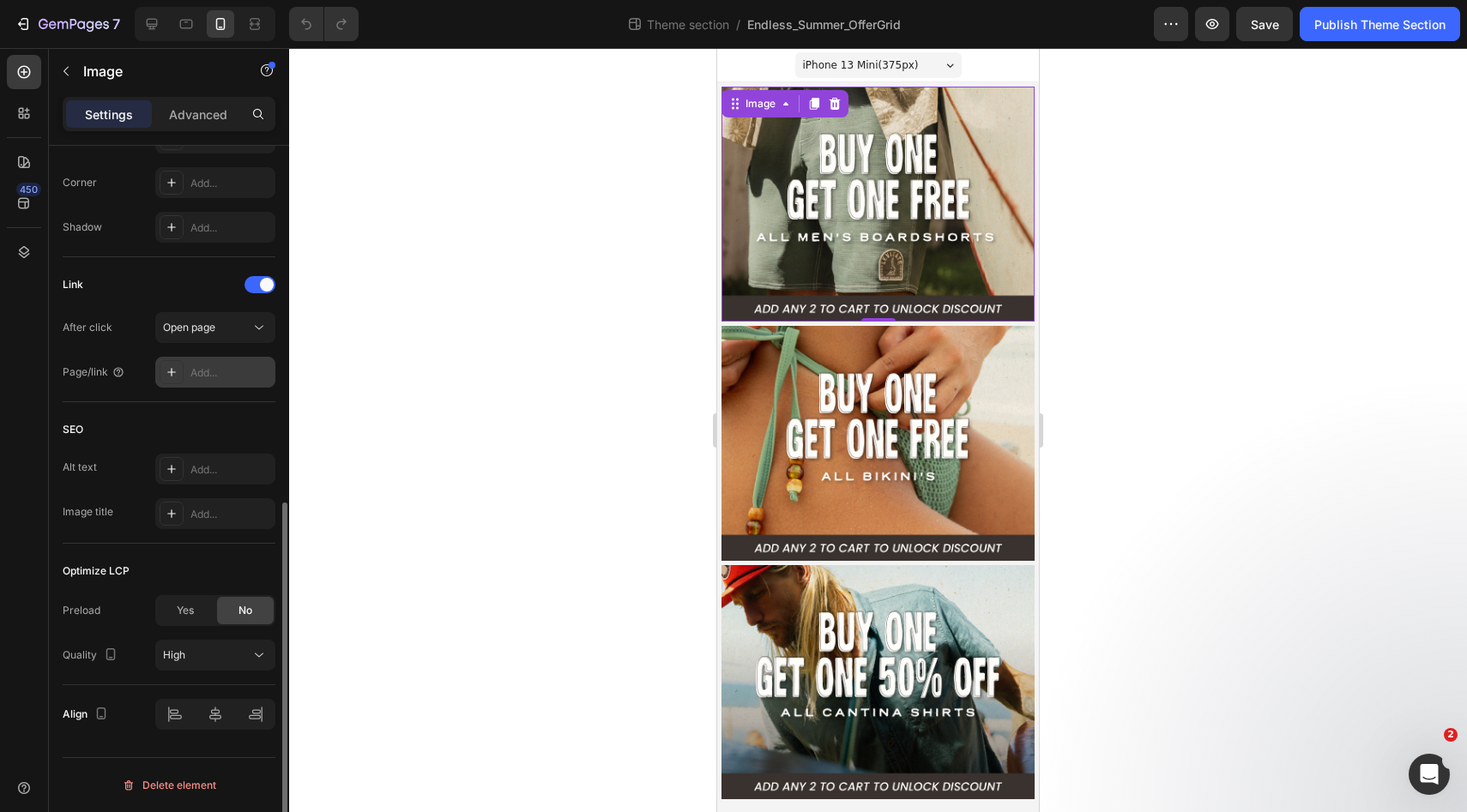
click at [212, 372] on div "Add..." at bounding box center [231, 373] width 81 height 16
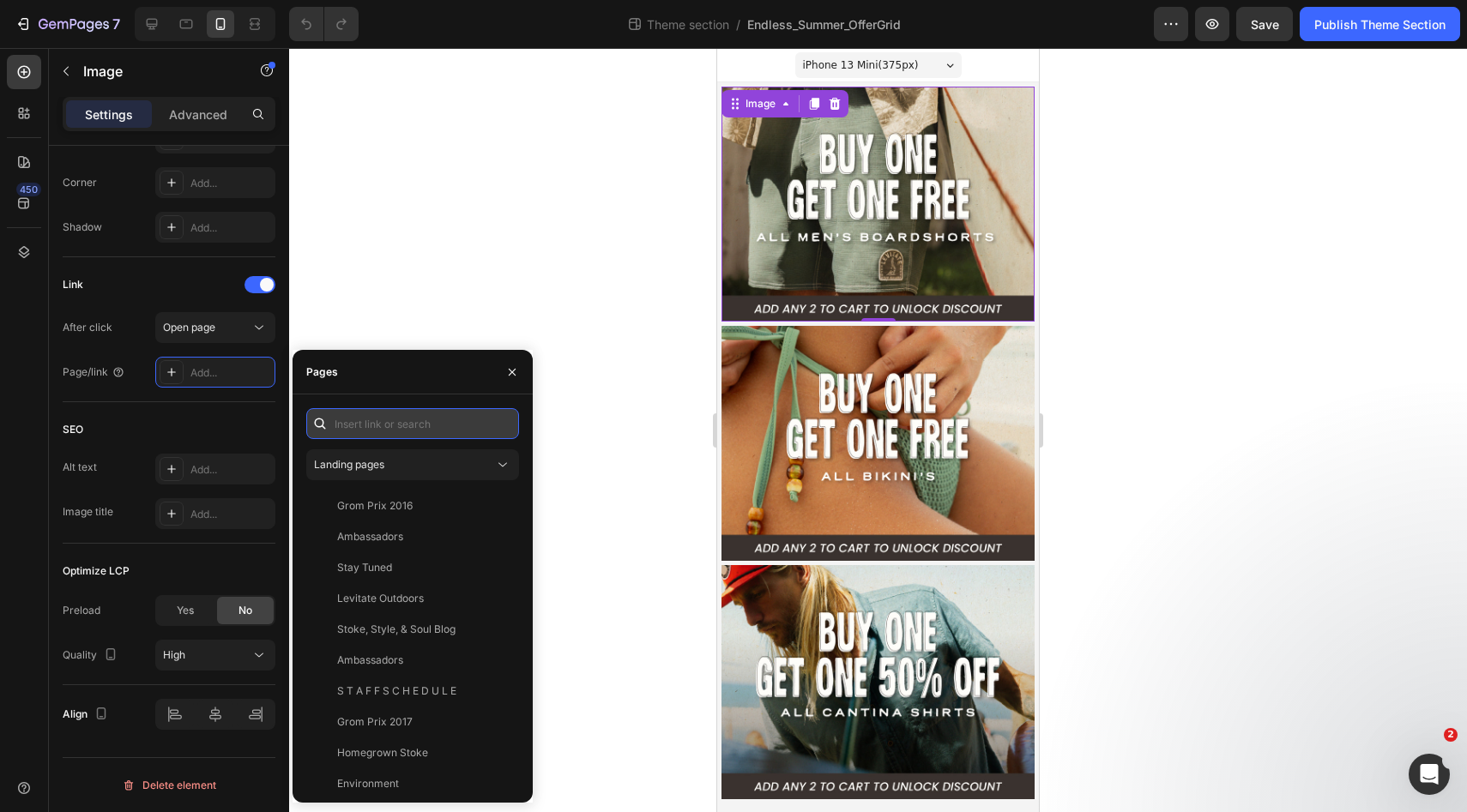
click at [380, 424] on input "text" at bounding box center [412, 423] width 212 height 31
paste input "[URL][DOMAIN_NAME]"
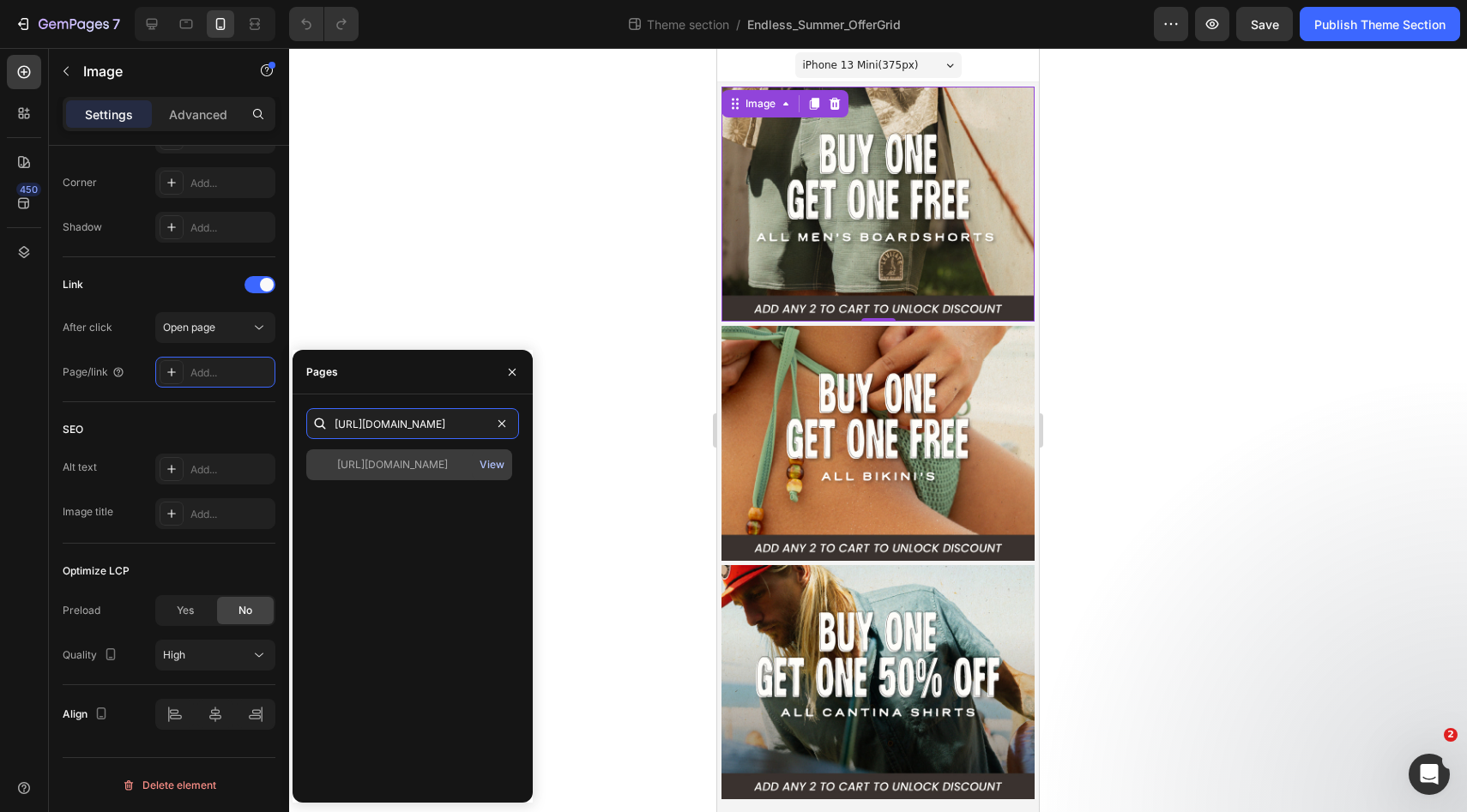
type input "[URL][DOMAIN_NAME]"
click at [492, 464] on div "View" at bounding box center [492, 465] width 25 height 16
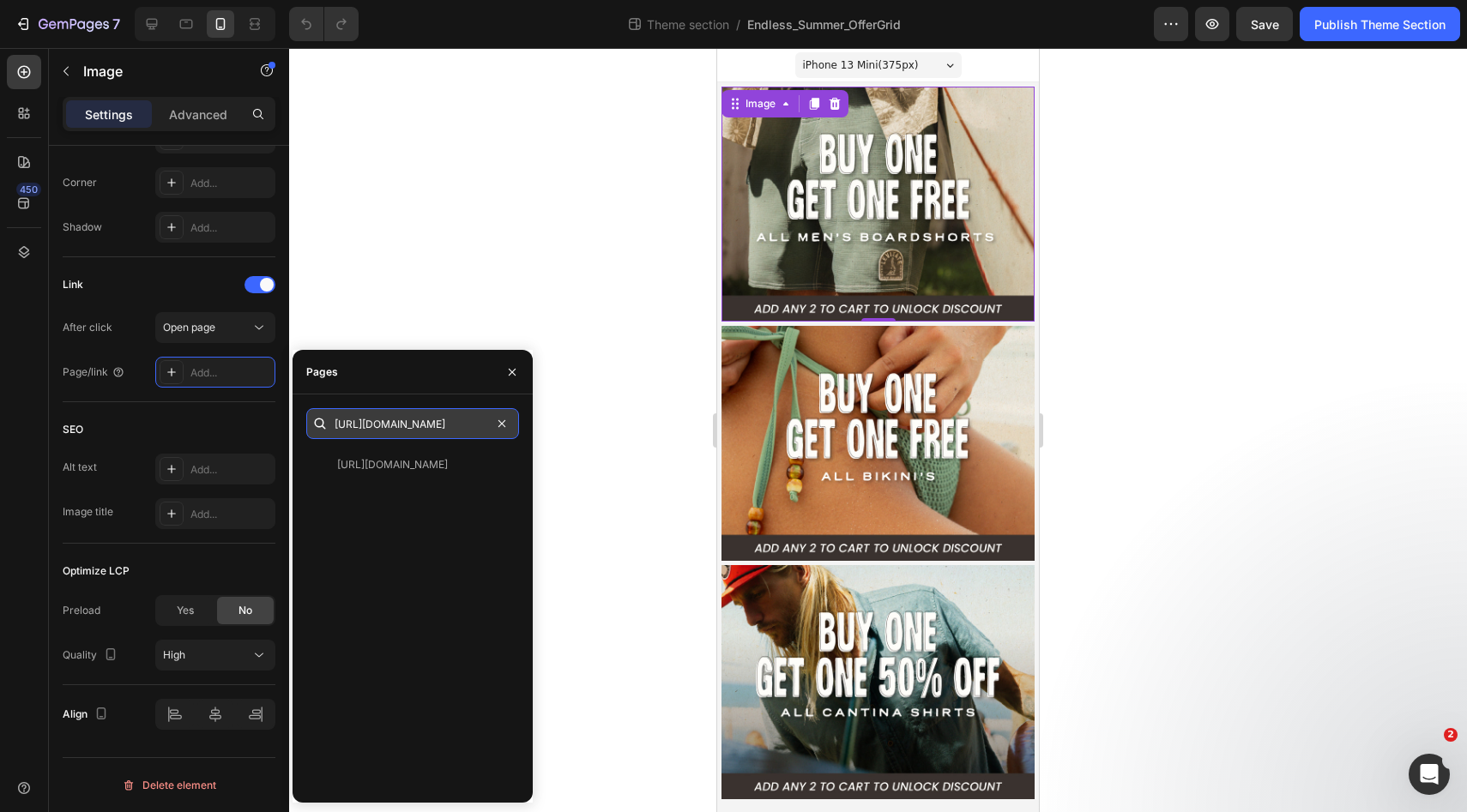
click at [411, 431] on input "[URL][DOMAIN_NAME]" at bounding box center [412, 423] width 212 height 31
click at [410, 428] on input "[URL][DOMAIN_NAME]" at bounding box center [412, 423] width 212 height 31
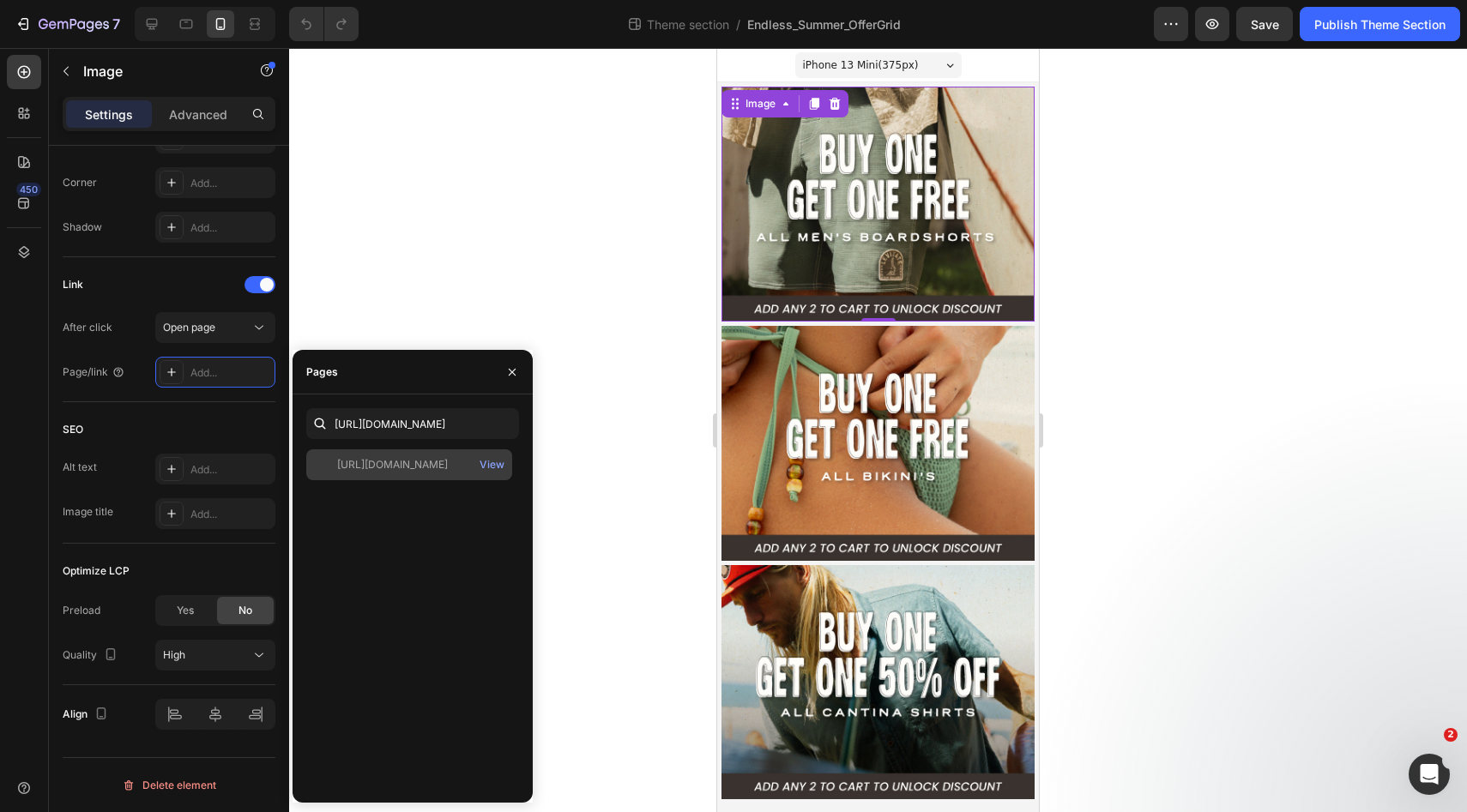
click at [410, 461] on div "[URL][DOMAIN_NAME]" at bounding box center [392, 465] width 111 height 16
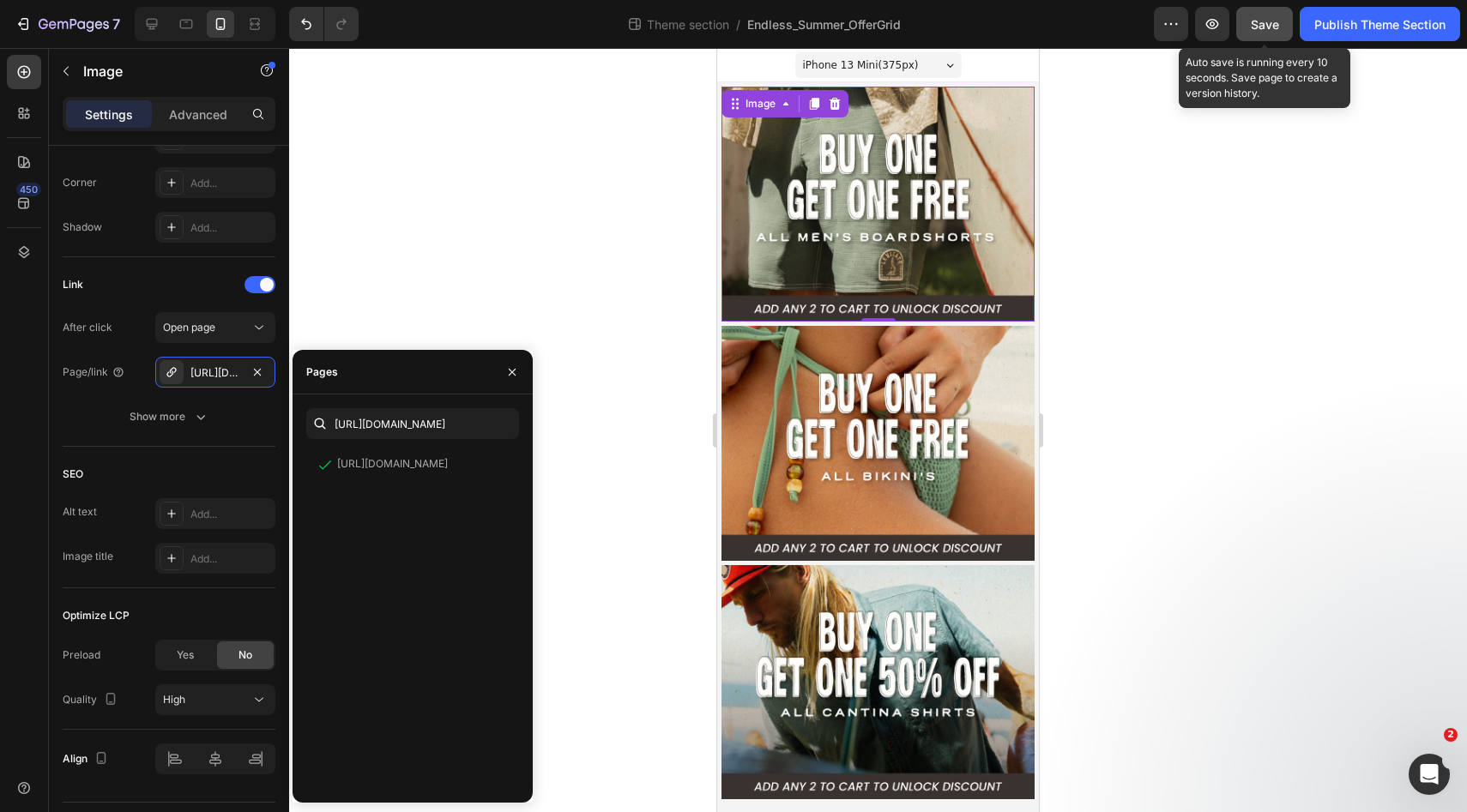
click at [1259, 27] on span "Save" at bounding box center [1265, 24] width 29 height 15
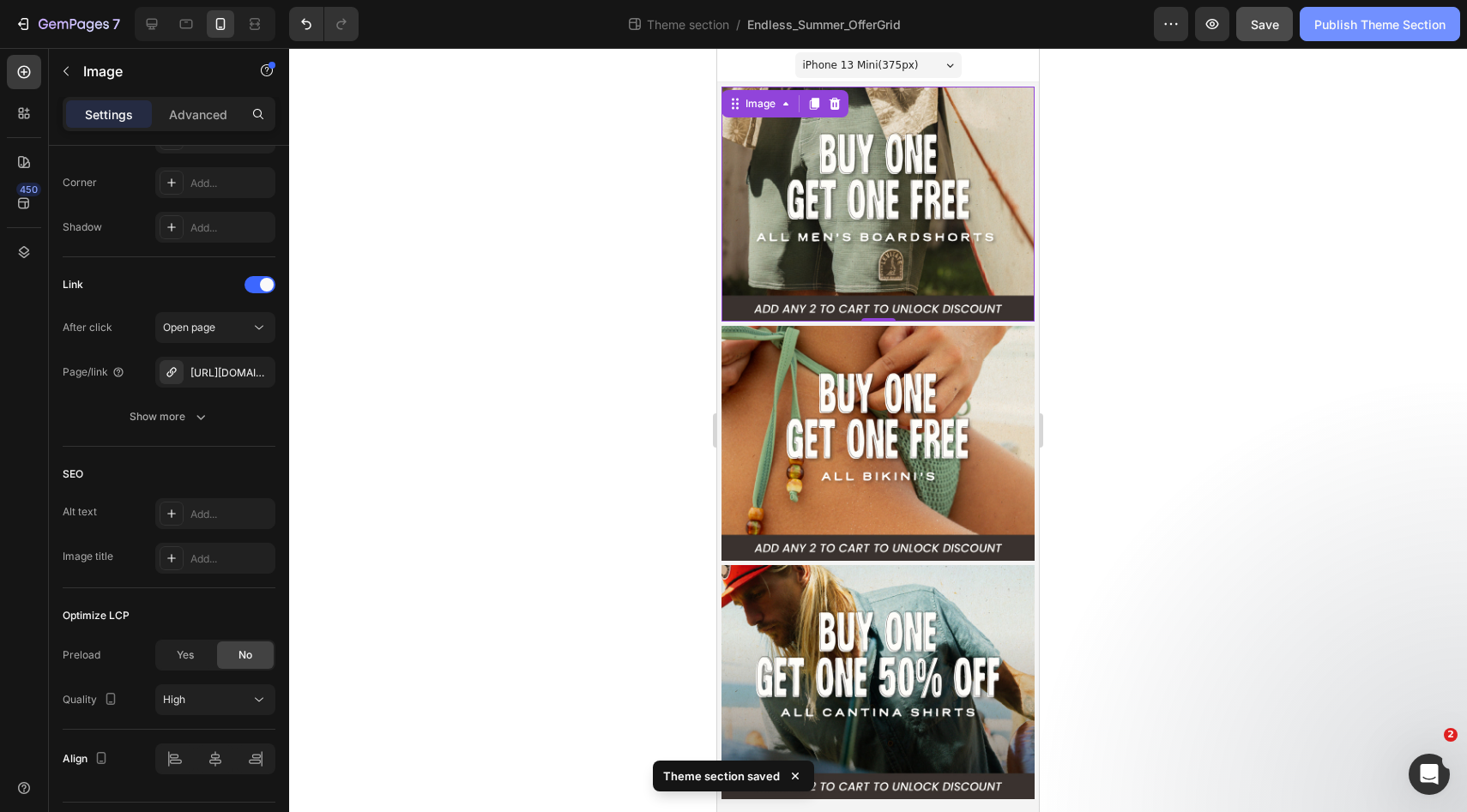
click at [1360, 28] on div "Publish Theme Section" at bounding box center [1379, 25] width 131 height 18
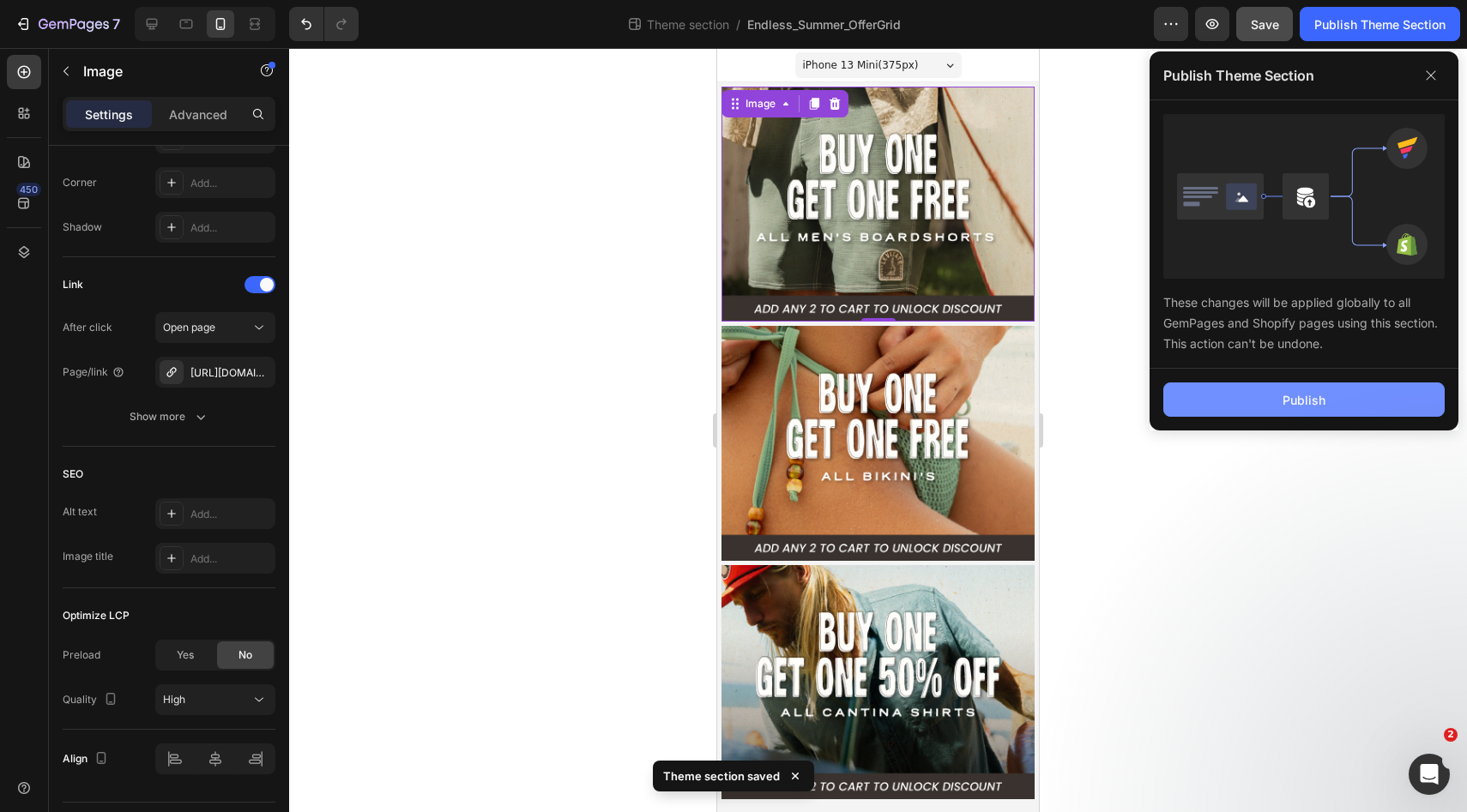
click at [1255, 409] on button "Publish" at bounding box center [1303, 399] width 281 height 35
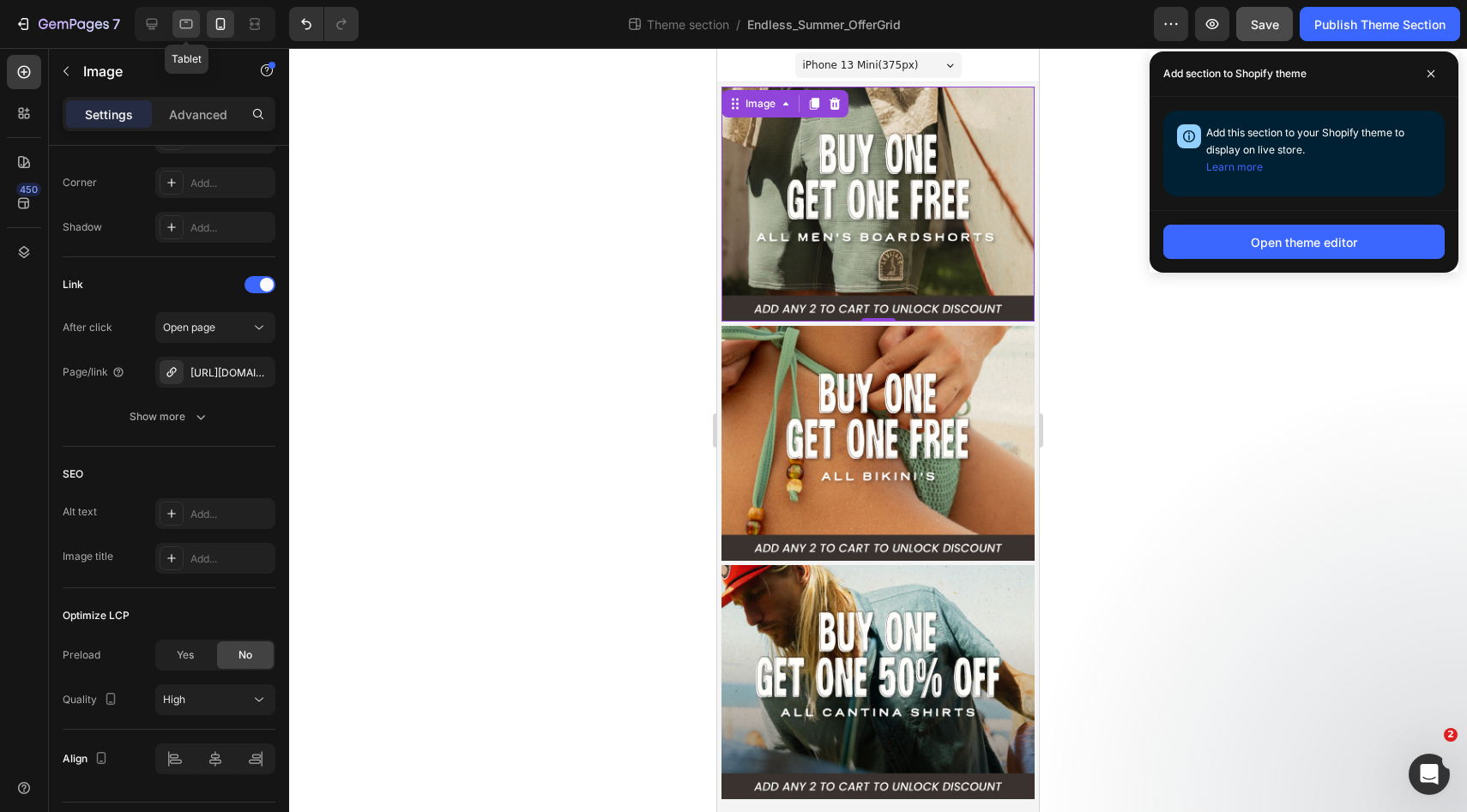
click at [187, 25] on icon at bounding box center [186, 24] width 17 height 17
type input "[URL][DOMAIN_NAME]"
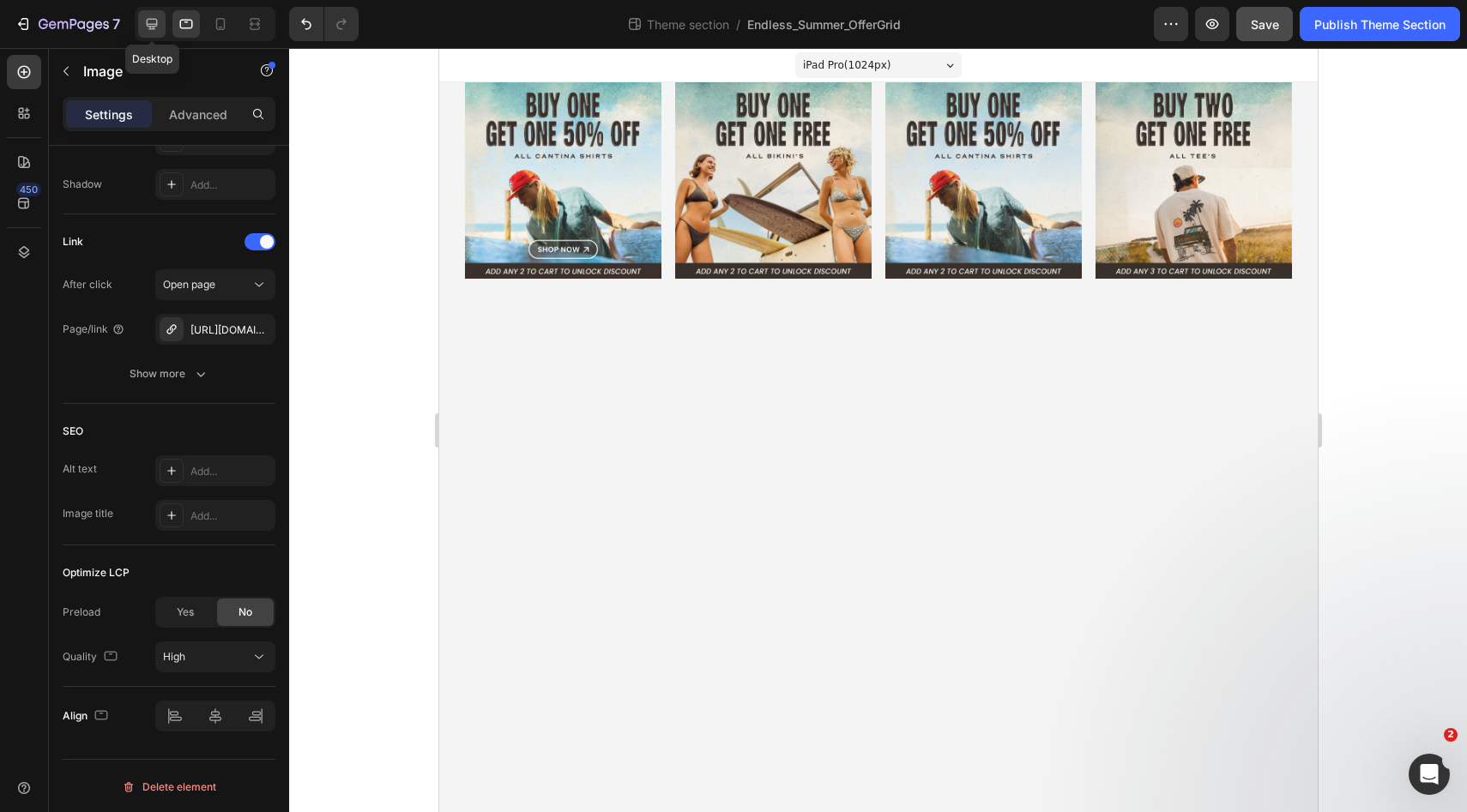
click at [154, 24] on icon at bounding box center [152, 24] width 11 height 11
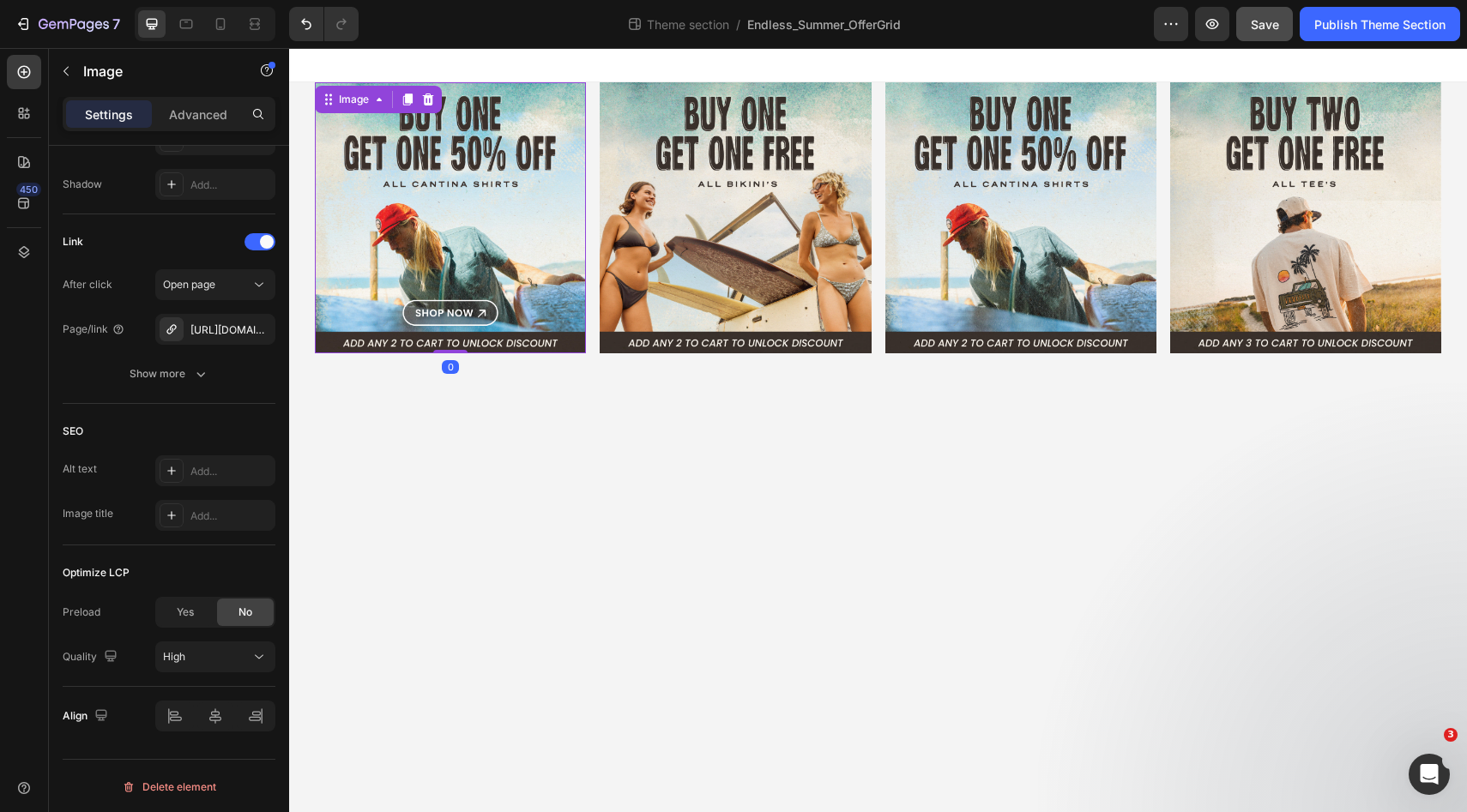
click at [441, 249] on img at bounding box center [450, 217] width 271 height 271
click at [350, 99] on div "Image" at bounding box center [353, 100] width 37 height 16
click at [438, 191] on img at bounding box center [450, 217] width 271 height 271
click at [217, 327] on div "[URL][DOMAIN_NAME]" at bounding box center [215, 331] width 49 height 16
click at [459, 267] on img at bounding box center [450, 217] width 271 height 271
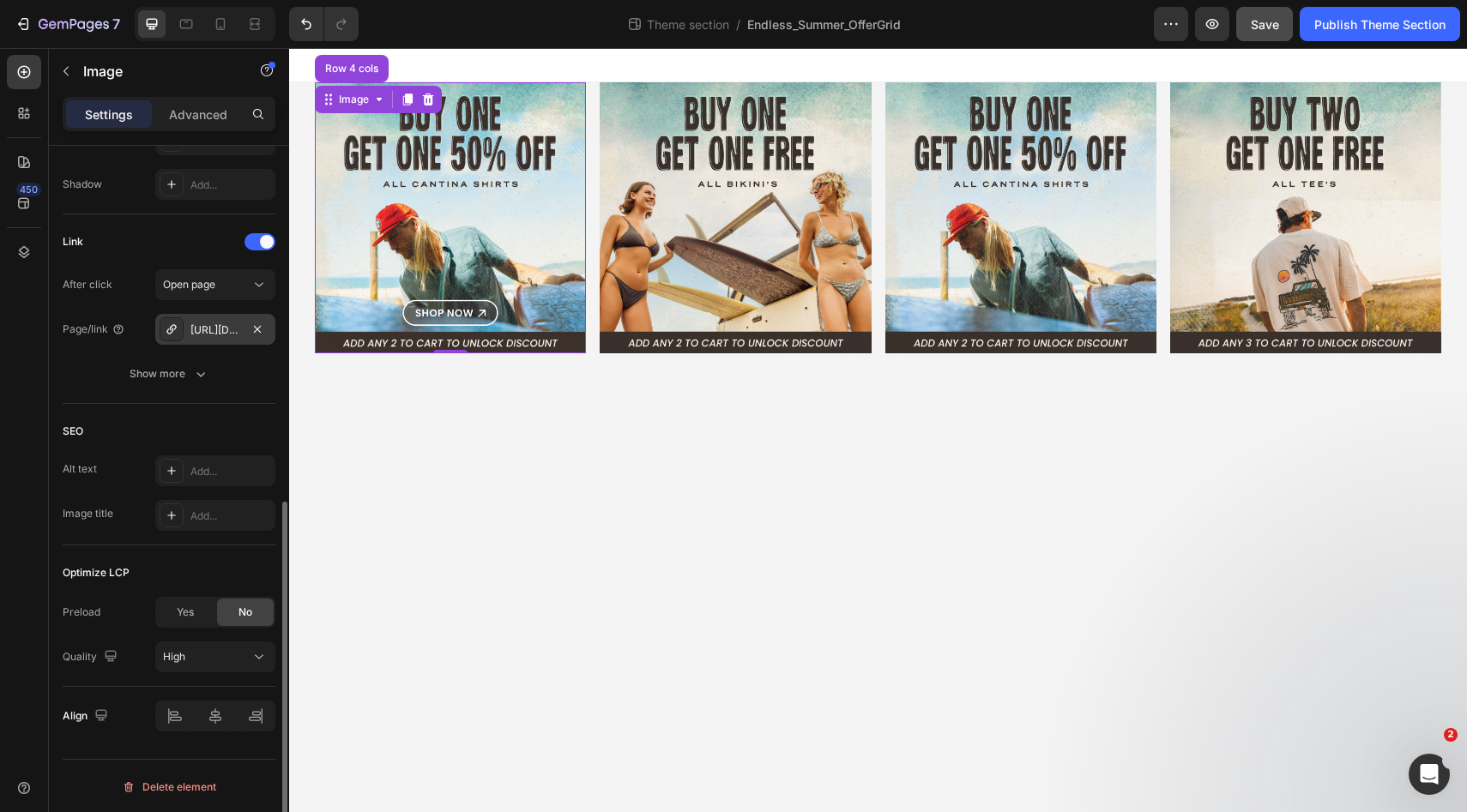
click at [226, 334] on div "[URL][DOMAIN_NAME]" at bounding box center [215, 331] width 49 height 16
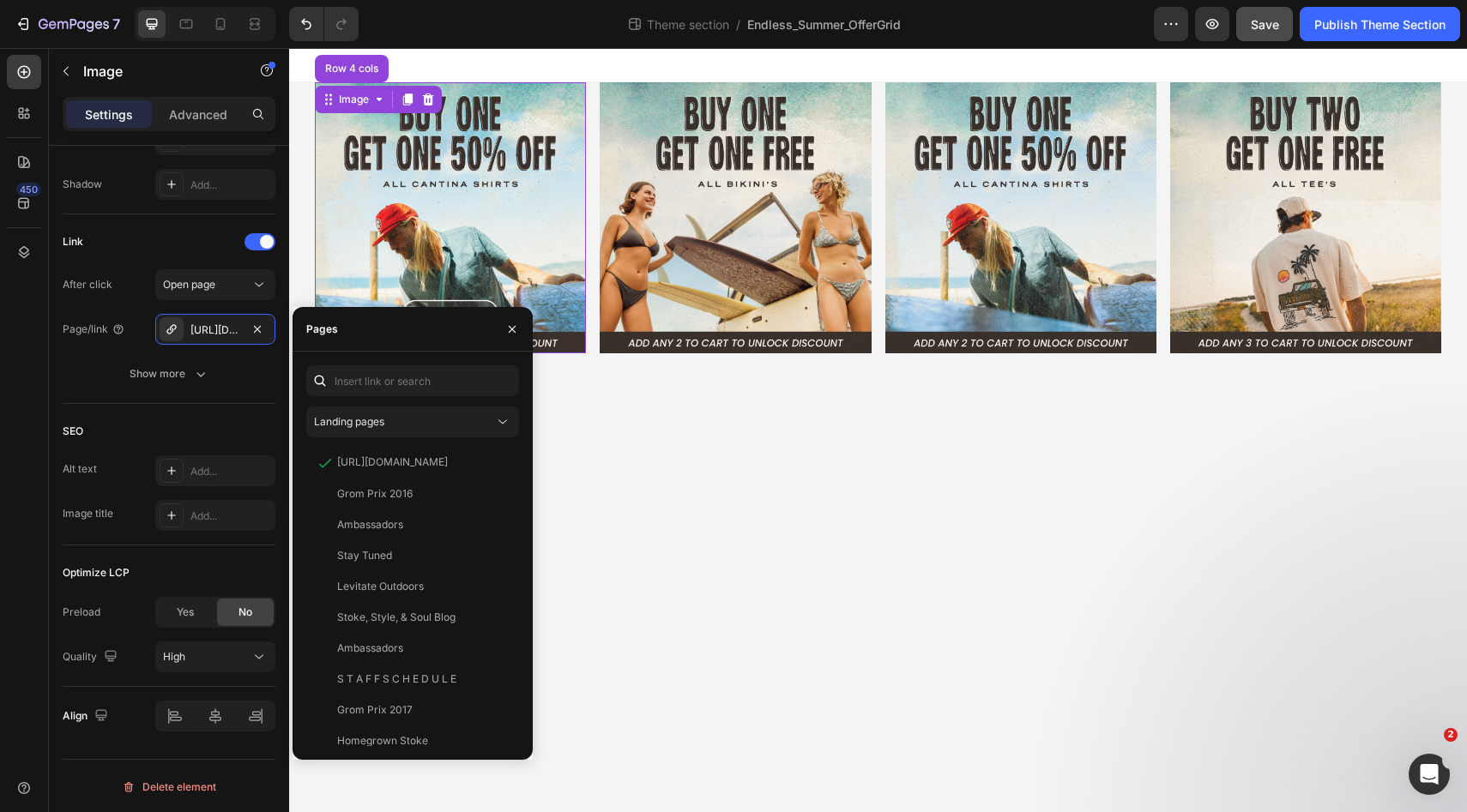
click at [383, 215] on img at bounding box center [450, 217] width 271 height 271
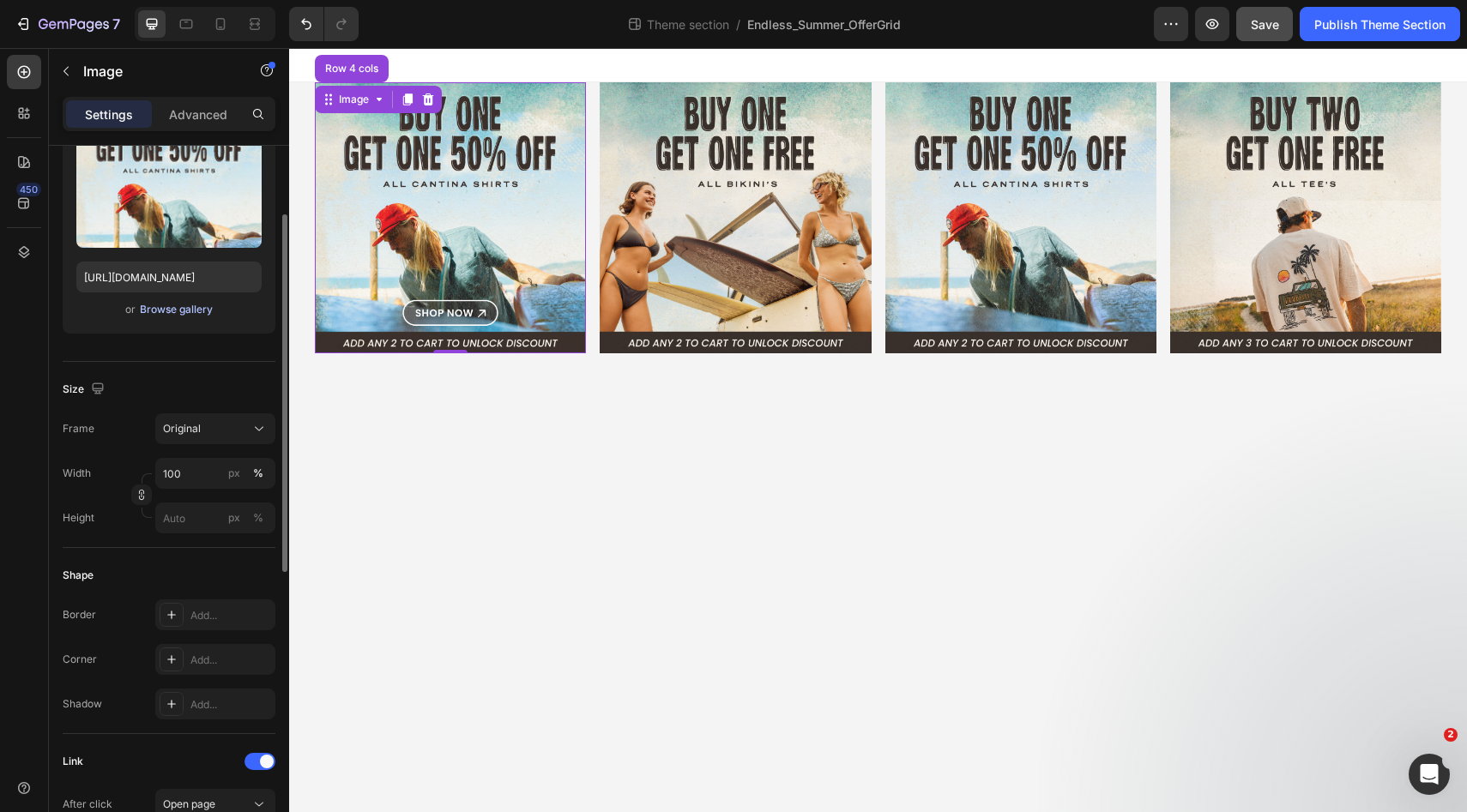
scroll to position [171, 0]
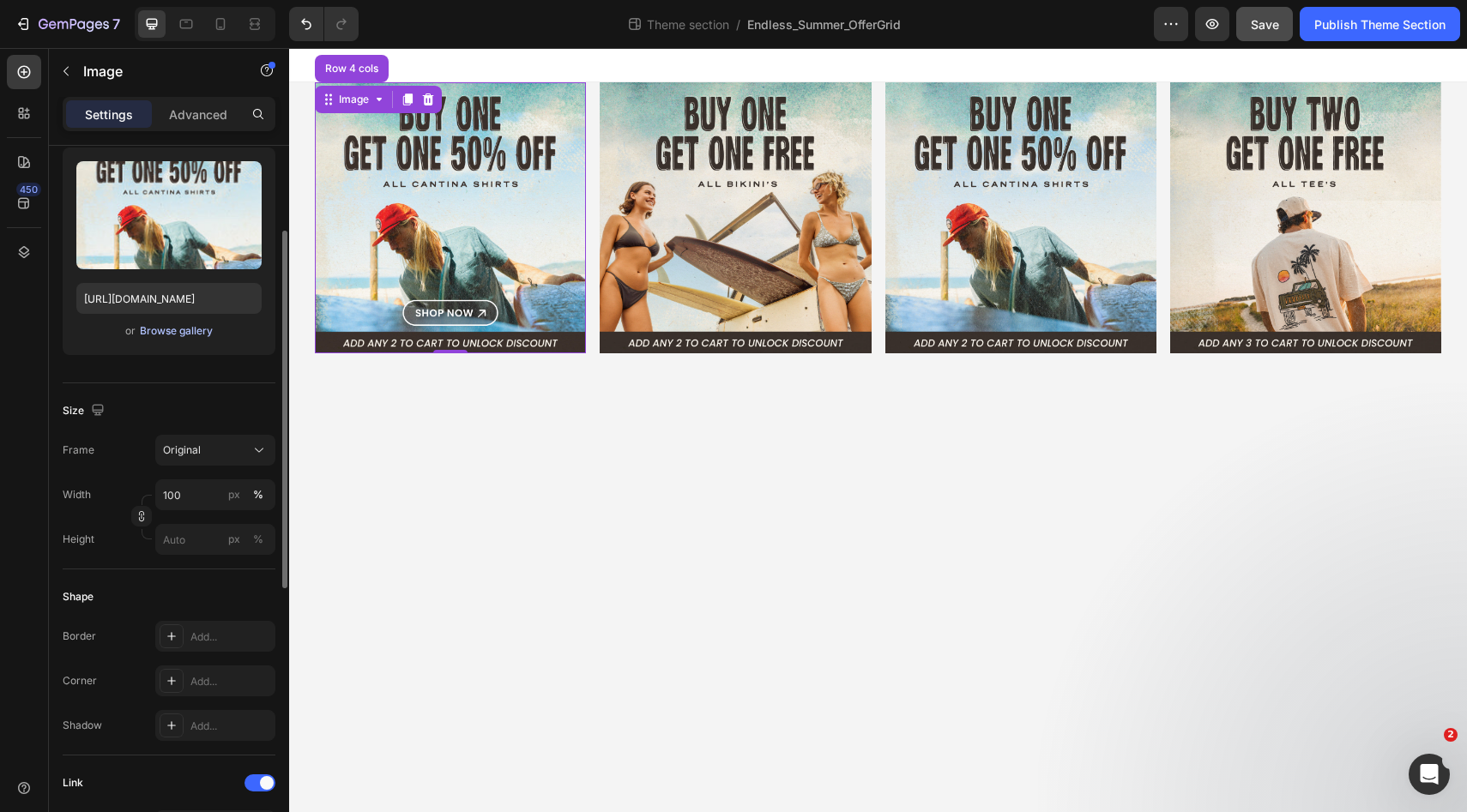
click at [171, 332] on div "Browse gallery" at bounding box center [177, 332] width 73 height 16
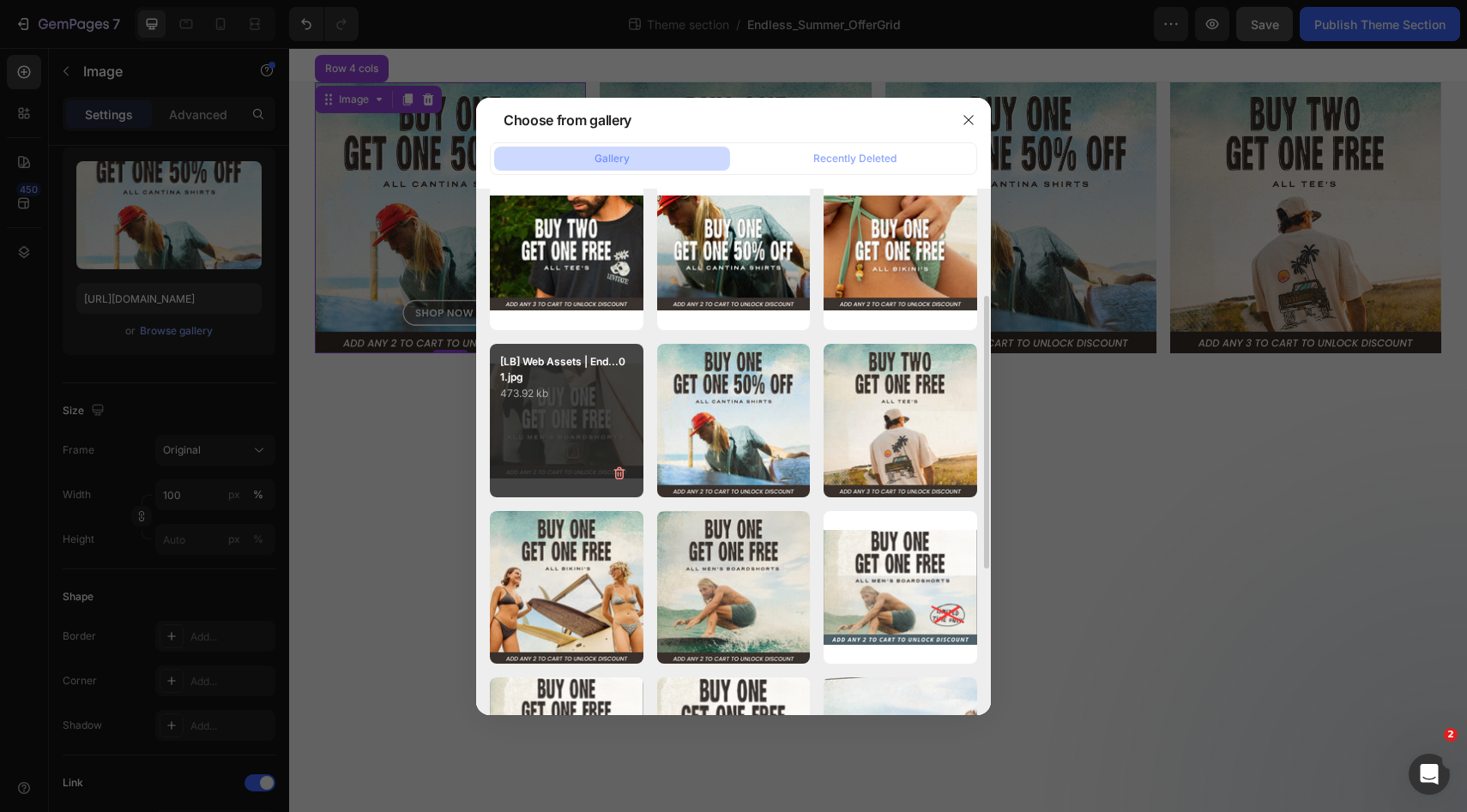
scroll to position [228, 0]
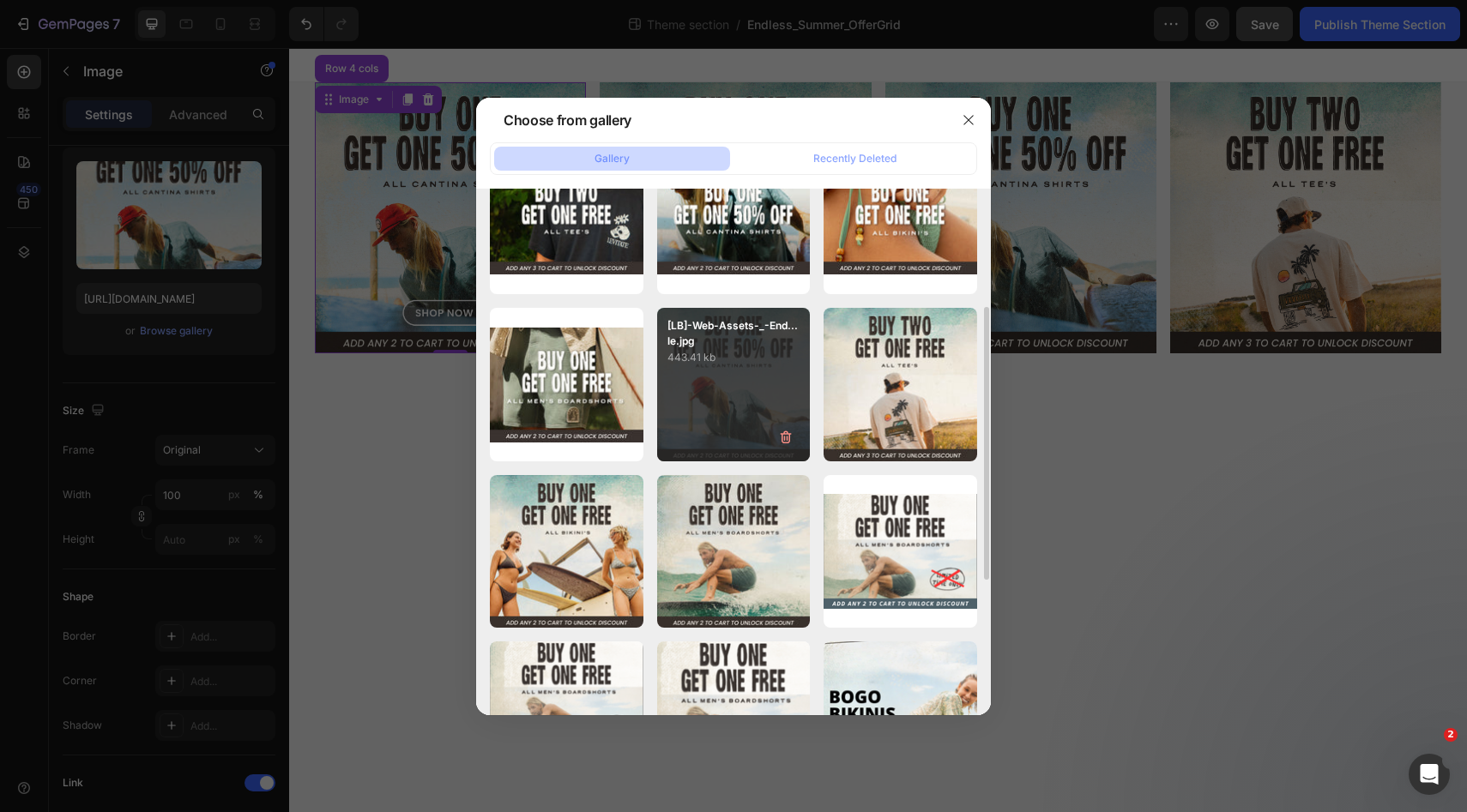
click at [703, 407] on div "[LB]-Web-Assets-_-End...le.jpg 443.41 kb" at bounding box center [734, 385] width 154 height 154
type input "[URL][DOMAIN_NAME]"
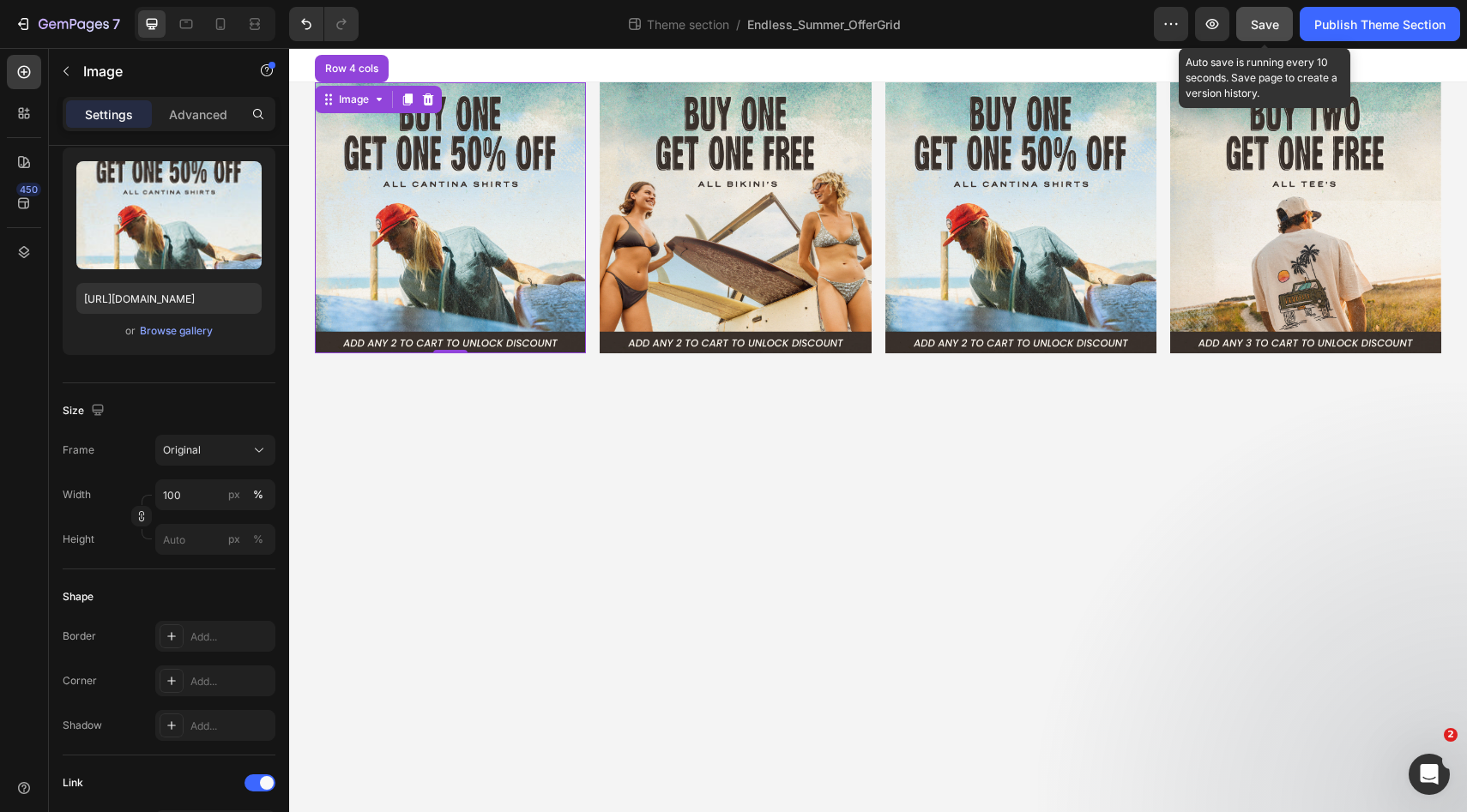
click at [1260, 17] on span "Save" at bounding box center [1265, 24] width 29 height 15
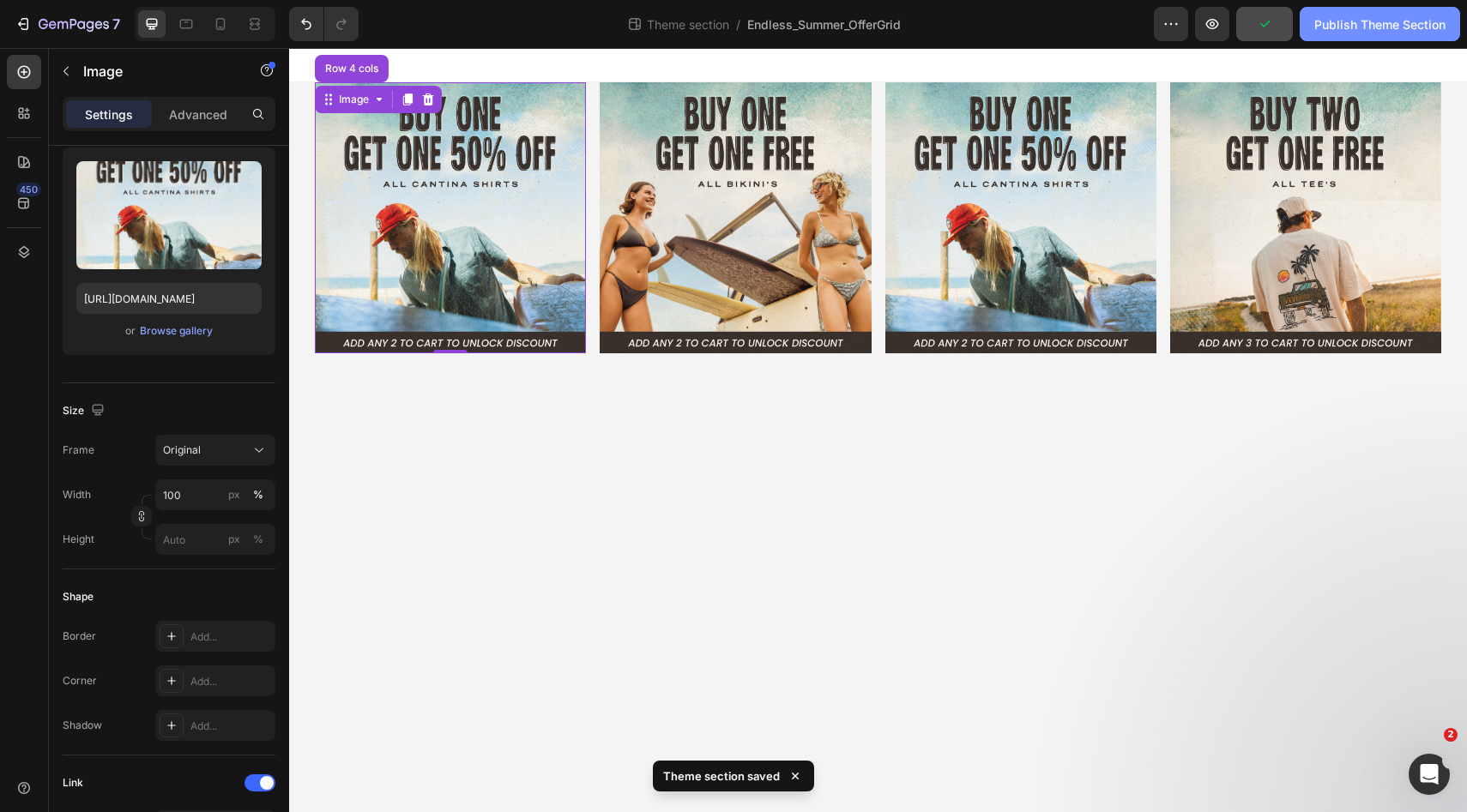
click at [1331, 22] on div "Publish Theme Section" at bounding box center [1379, 25] width 131 height 18
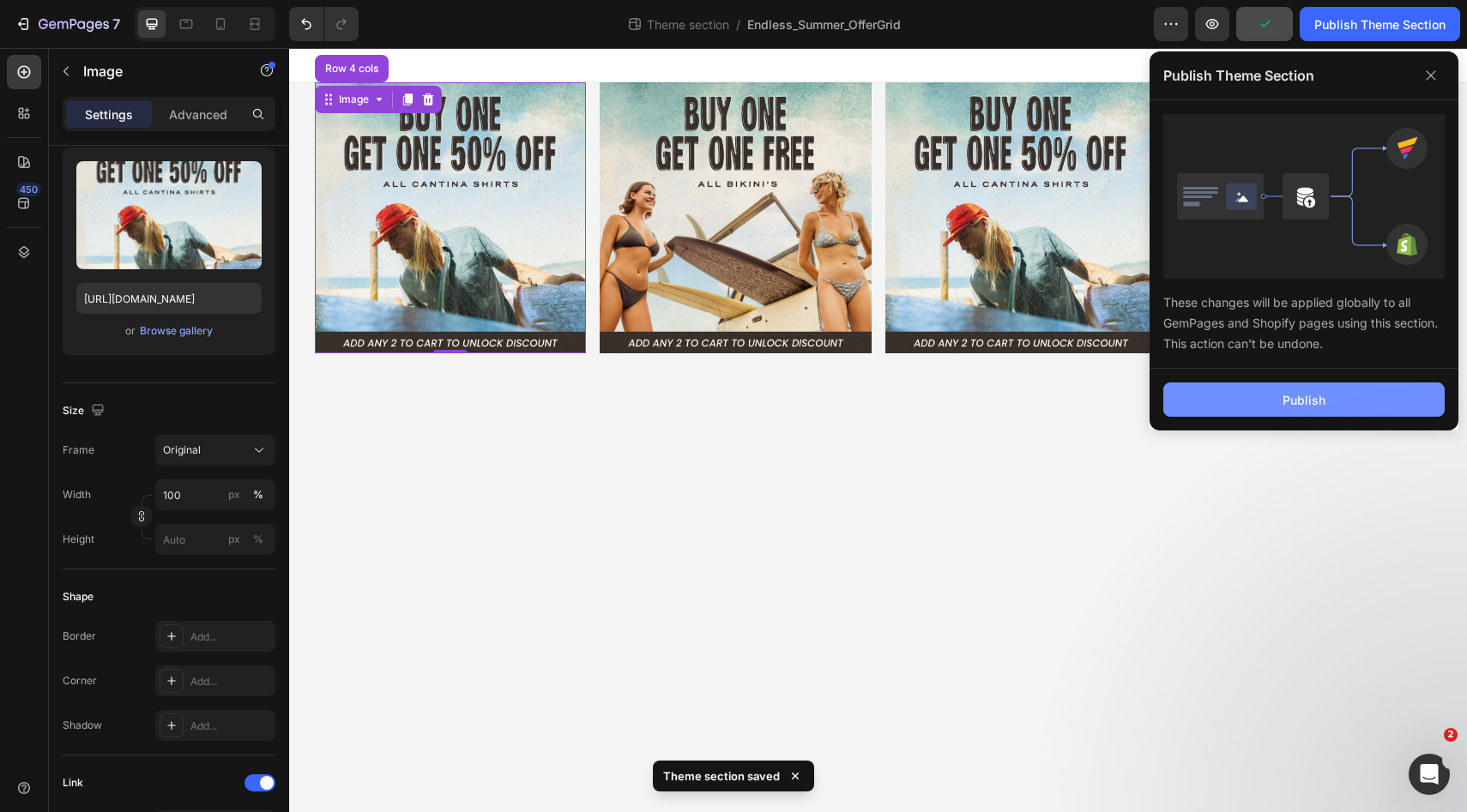
click at [1284, 403] on div "Publish" at bounding box center [1303, 400] width 42 height 18
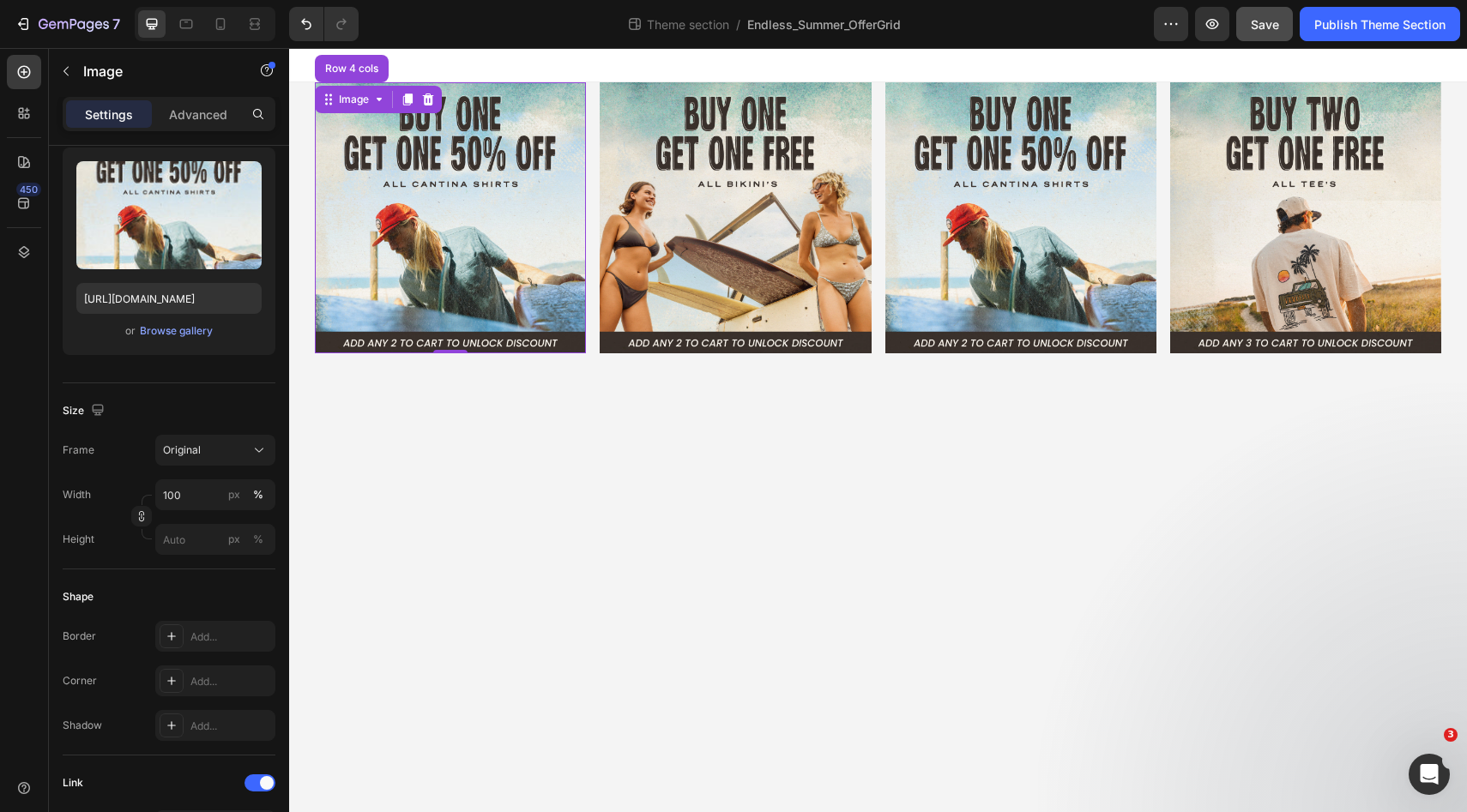
click at [500, 220] on img at bounding box center [450, 217] width 271 height 271
click at [181, 335] on div "Browse gallery" at bounding box center [177, 332] width 73 height 16
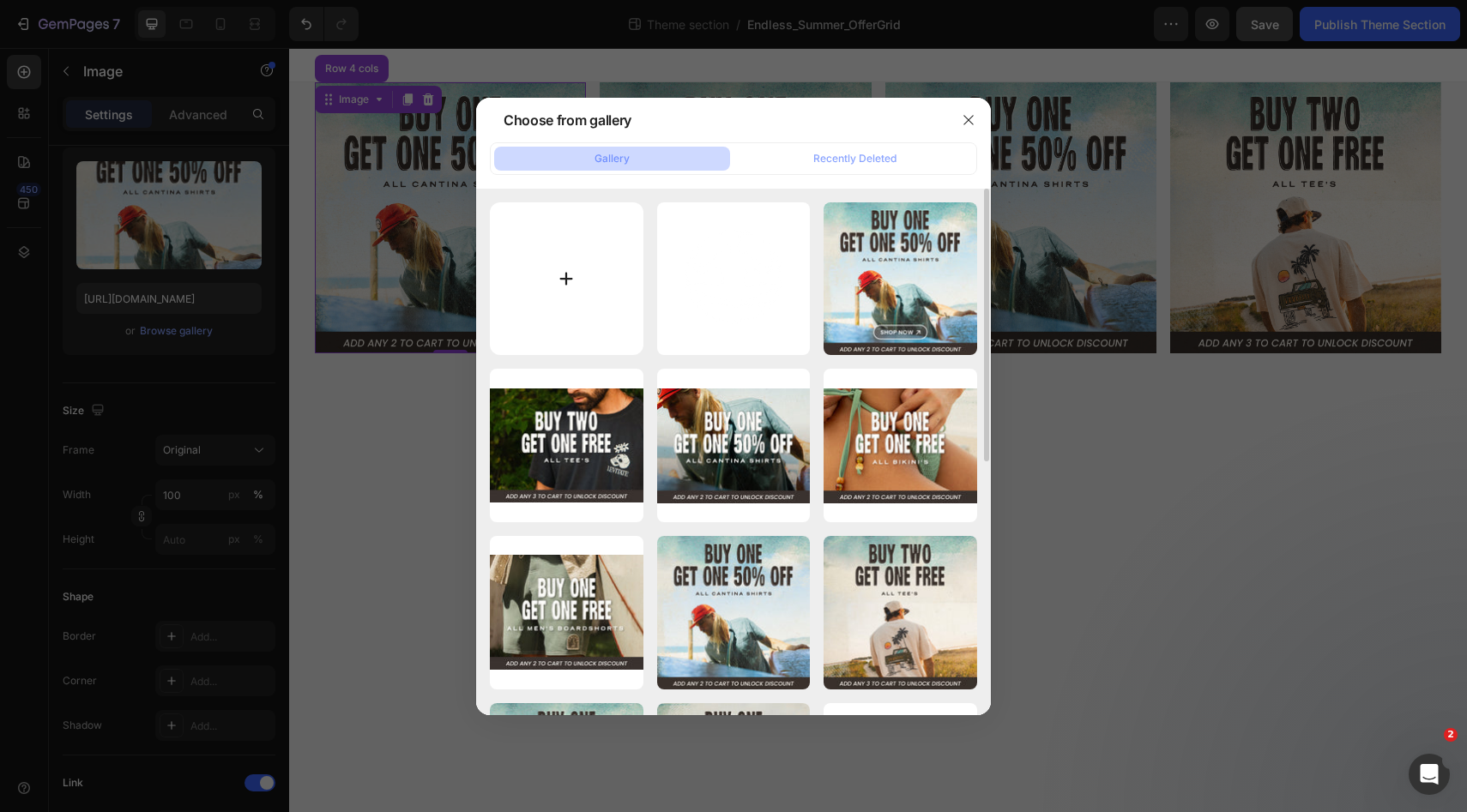
click at [558, 310] on input "file" at bounding box center [567, 279] width 154 height 154
click at [566, 263] on input "file" at bounding box center [567, 279] width 154 height 154
type input "C:\fakepath\[LB]-Web-Assets-_-Endless-Summer-Sale_Button.jpg"
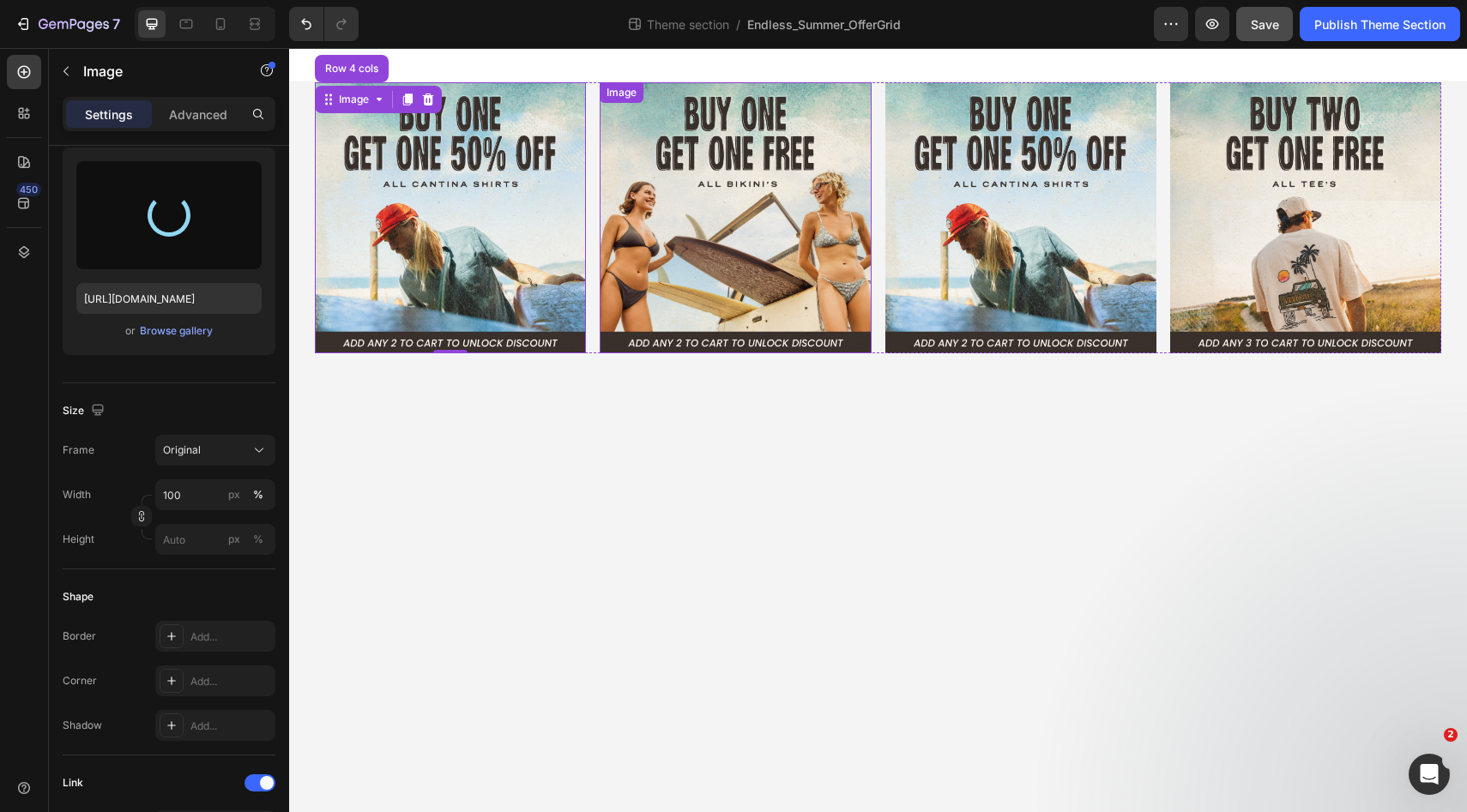
type input "[URL][DOMAIN_NAME]"
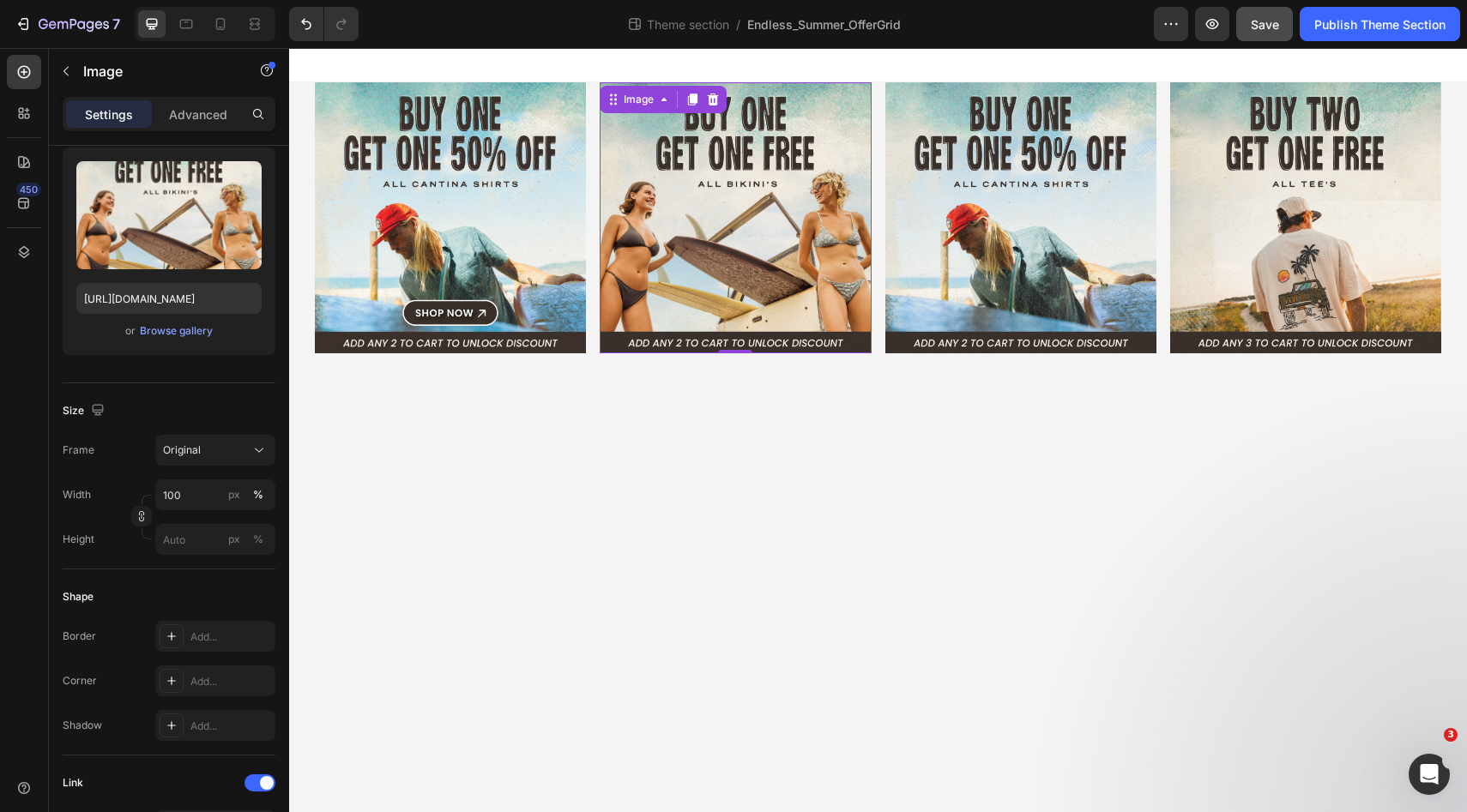
click at [797, 241] on img at bounding box center [734, 217] width 271 height 271
click at [191, 330] on div "Browse gallery" at bounding box center [177, 332] width 73 height 16
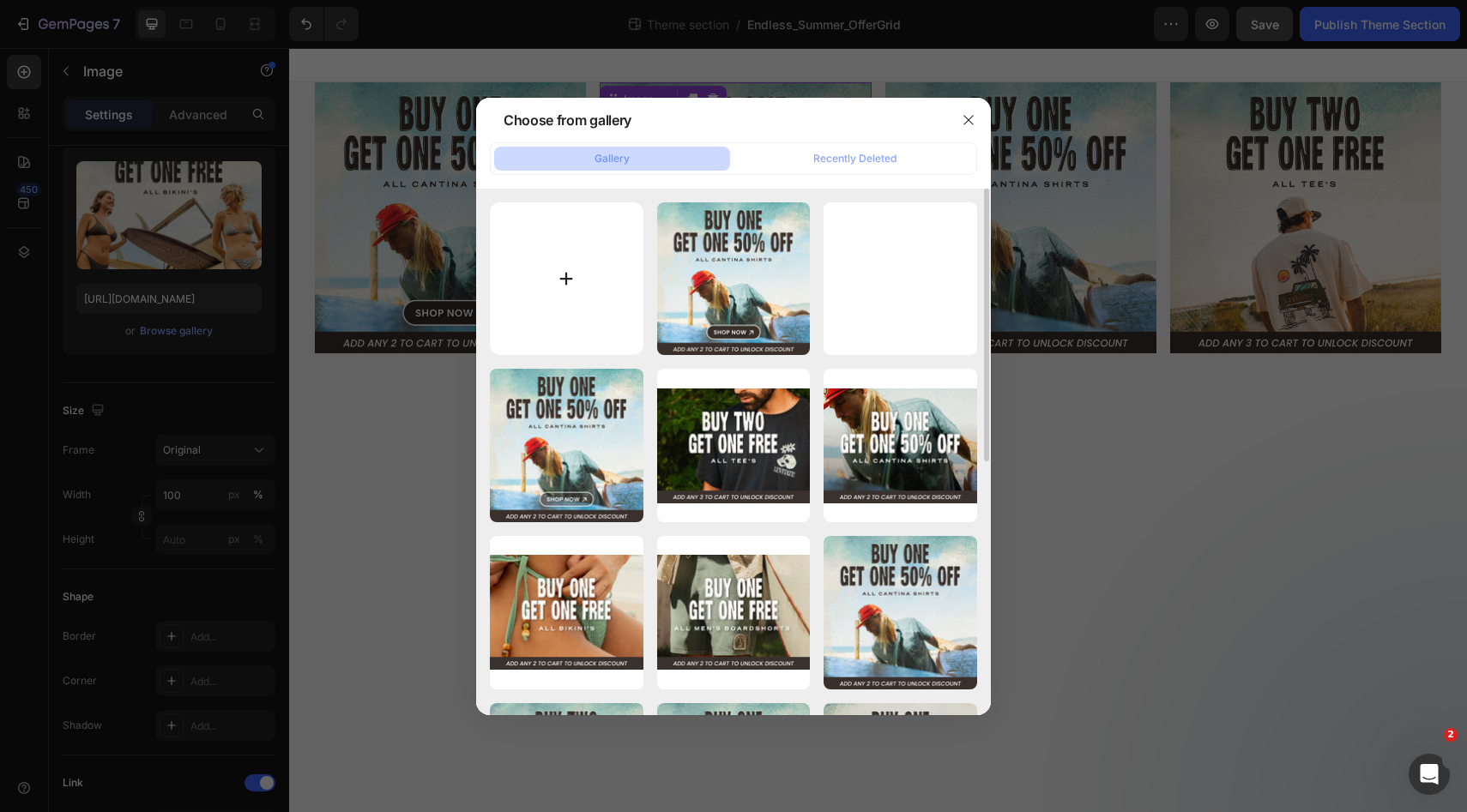
click at [557, 280] on input "file" at bounding box center [567, 279] width 154 height 154
type input "C:\fakepath\[LB]-Web-Assets-_-Endless-Summer-Sale-1x1-02-Button.jpg"
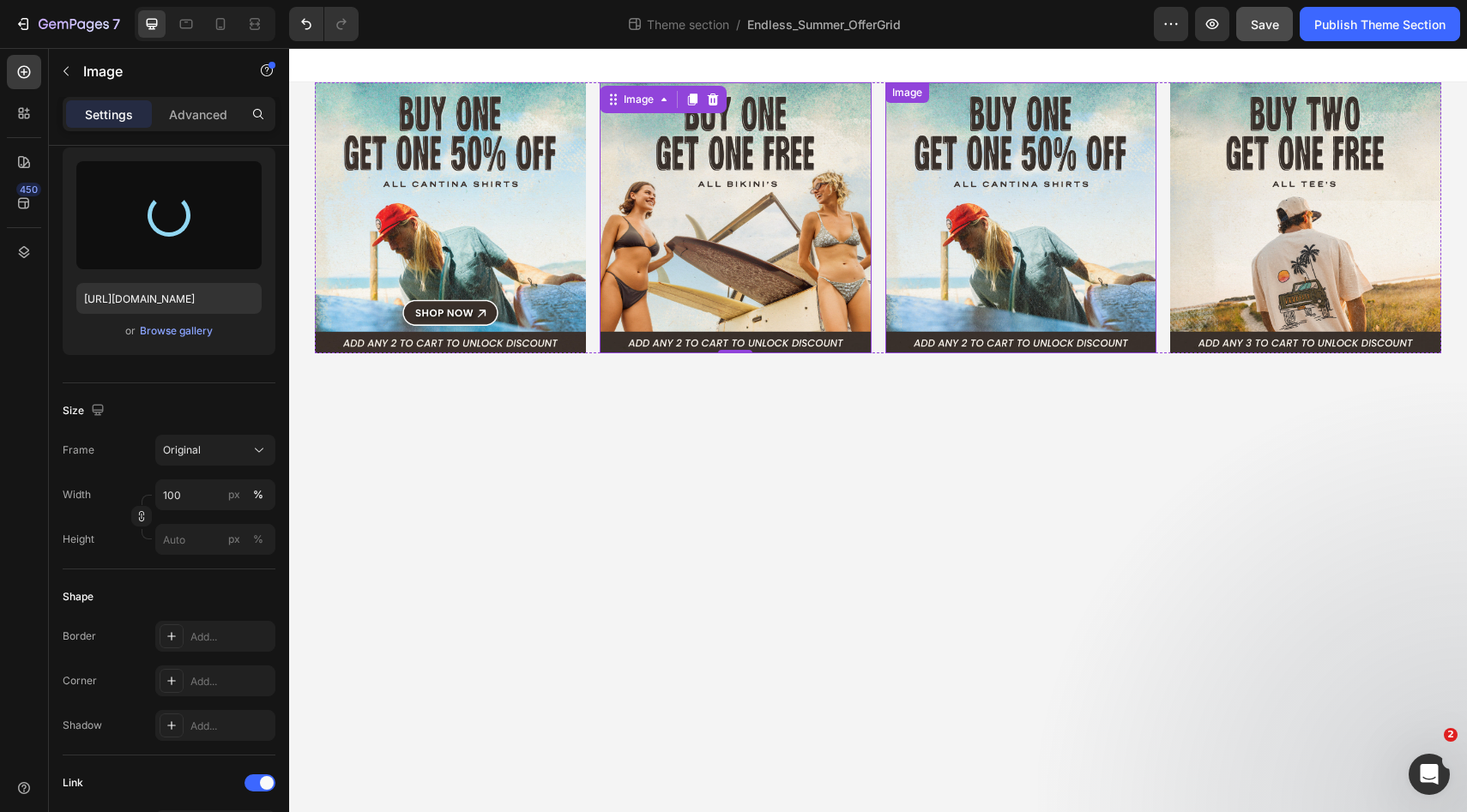
type input "[URL][DOMAIN_NAME]"
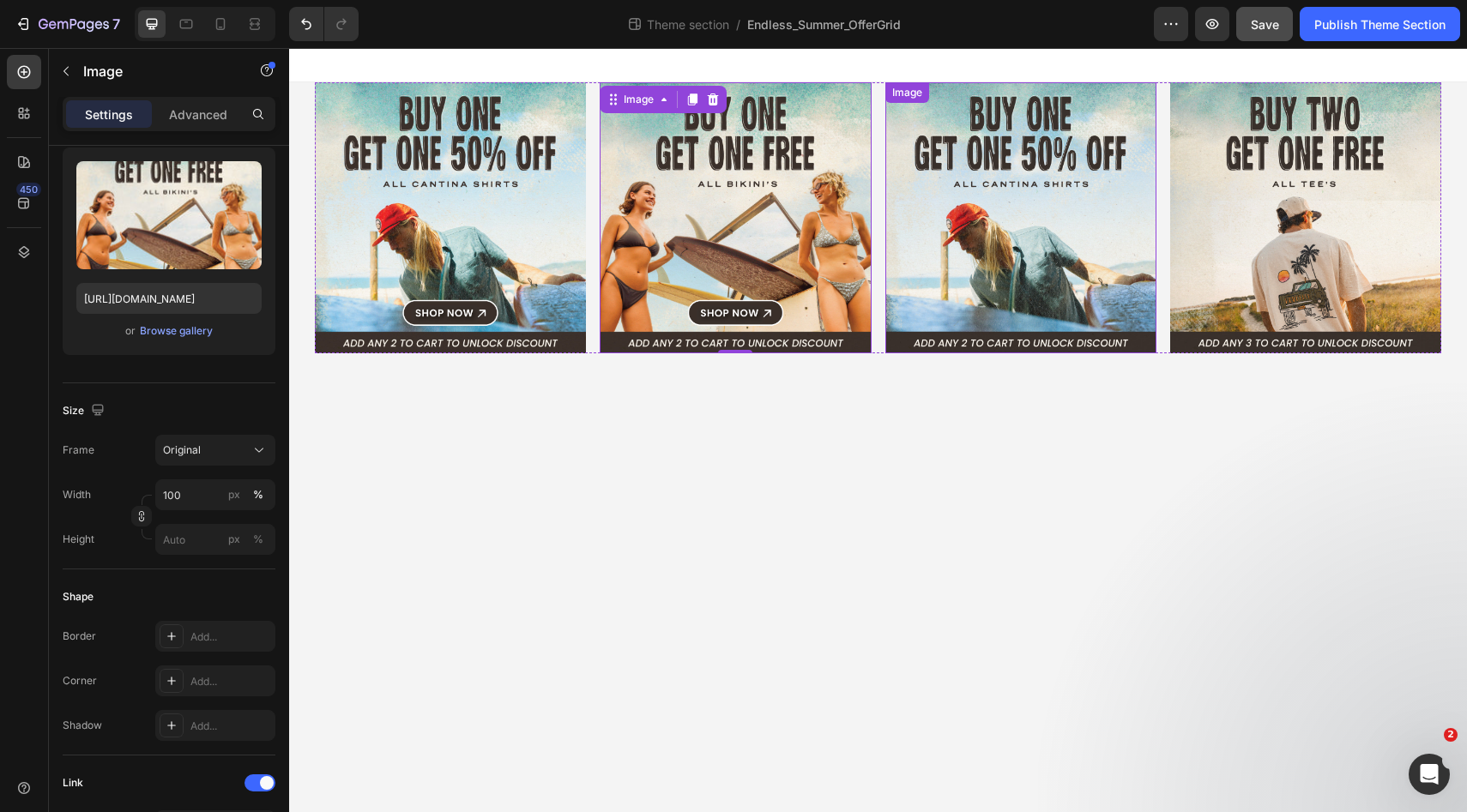
click at [984, 239] on img at bounding box center [1021, 217] width 271 height 271
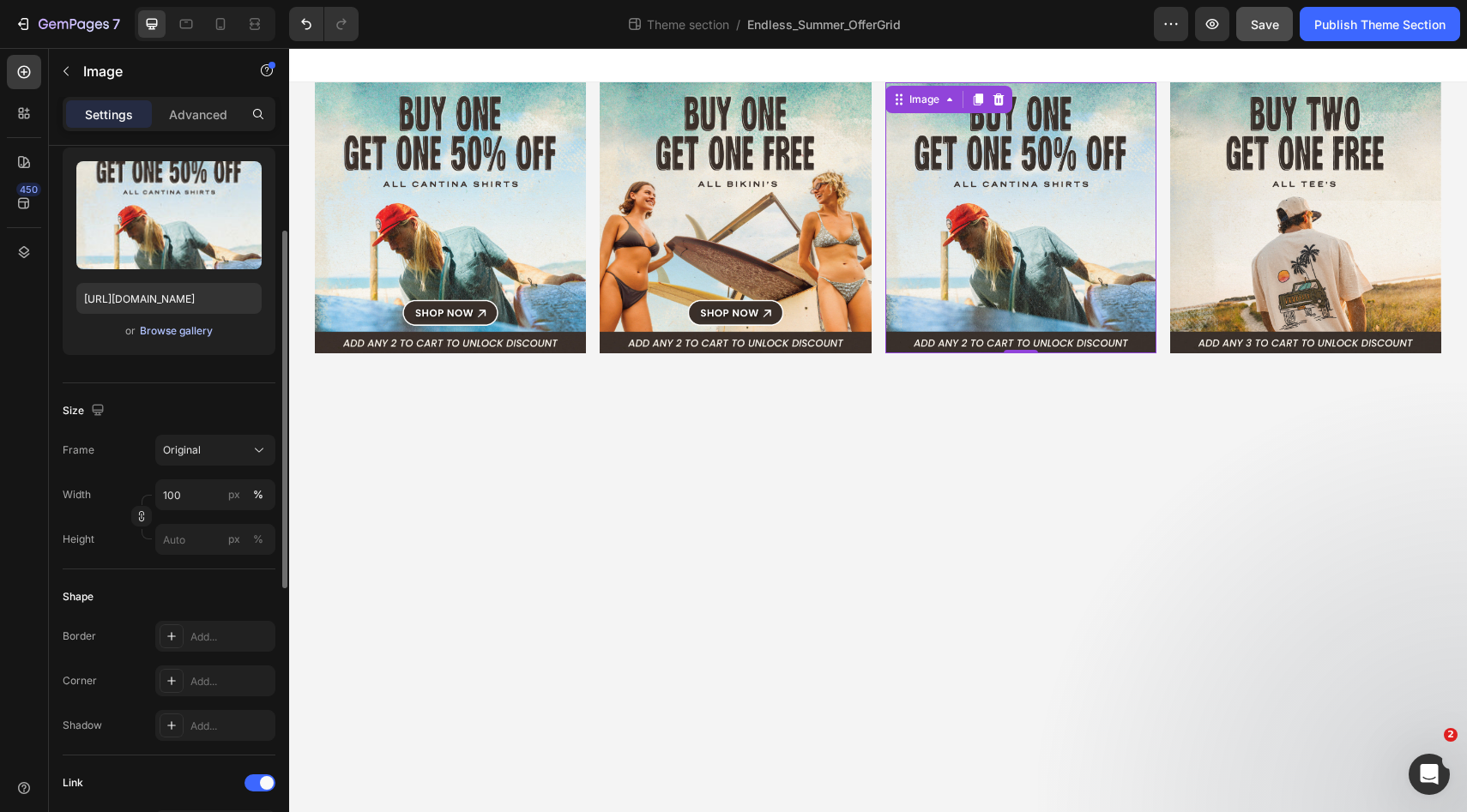
click at [174, 332] on div "Browse gallery" at bounding box center [177, 332] width 73 height 16
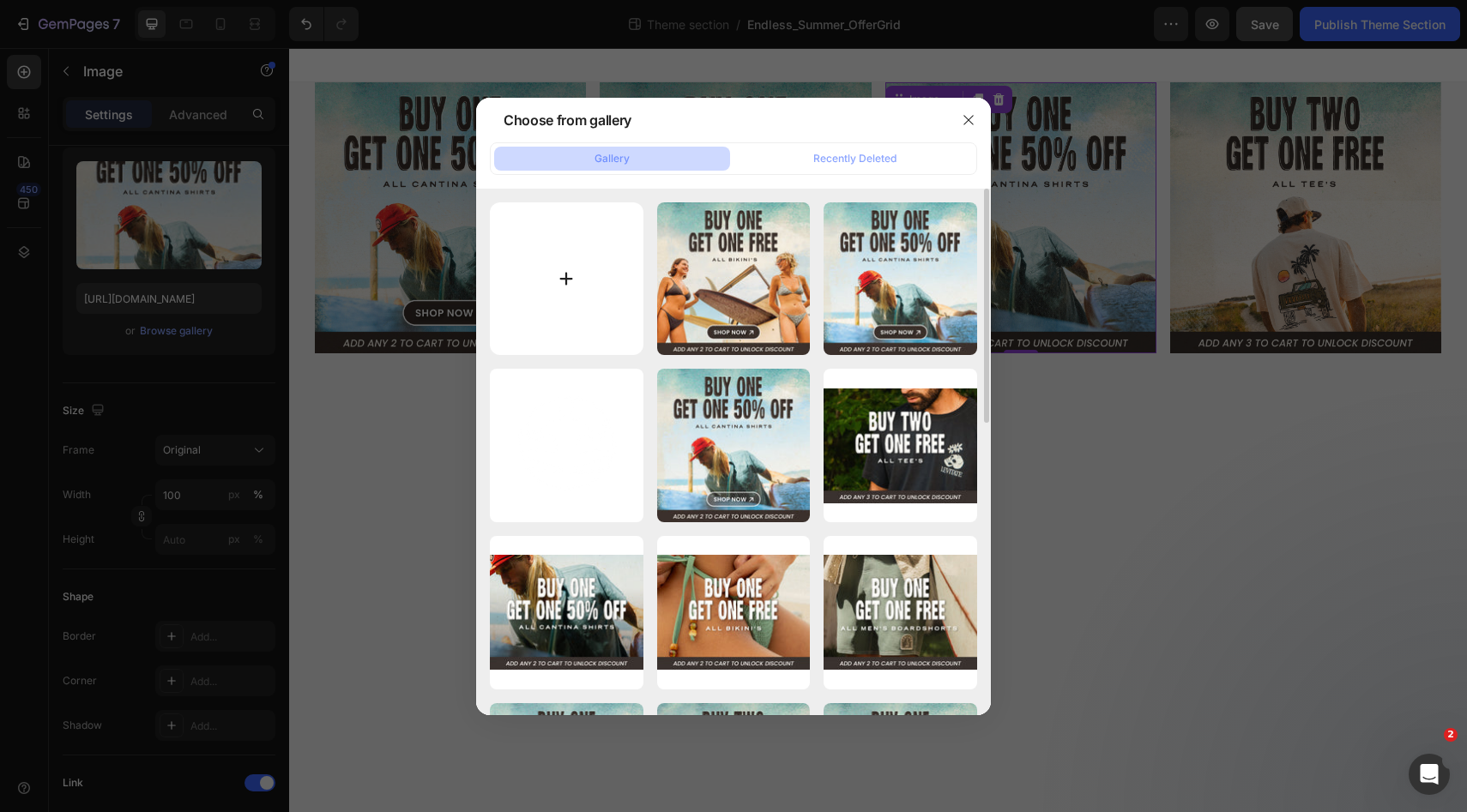
click at [591, 264] on input "file" at bounding box center [567, 279] width 154 height 154
type input "C:\fakepath\[LB]-Web-Assets-_-Endless-Summer-Sale_Button.jpg"
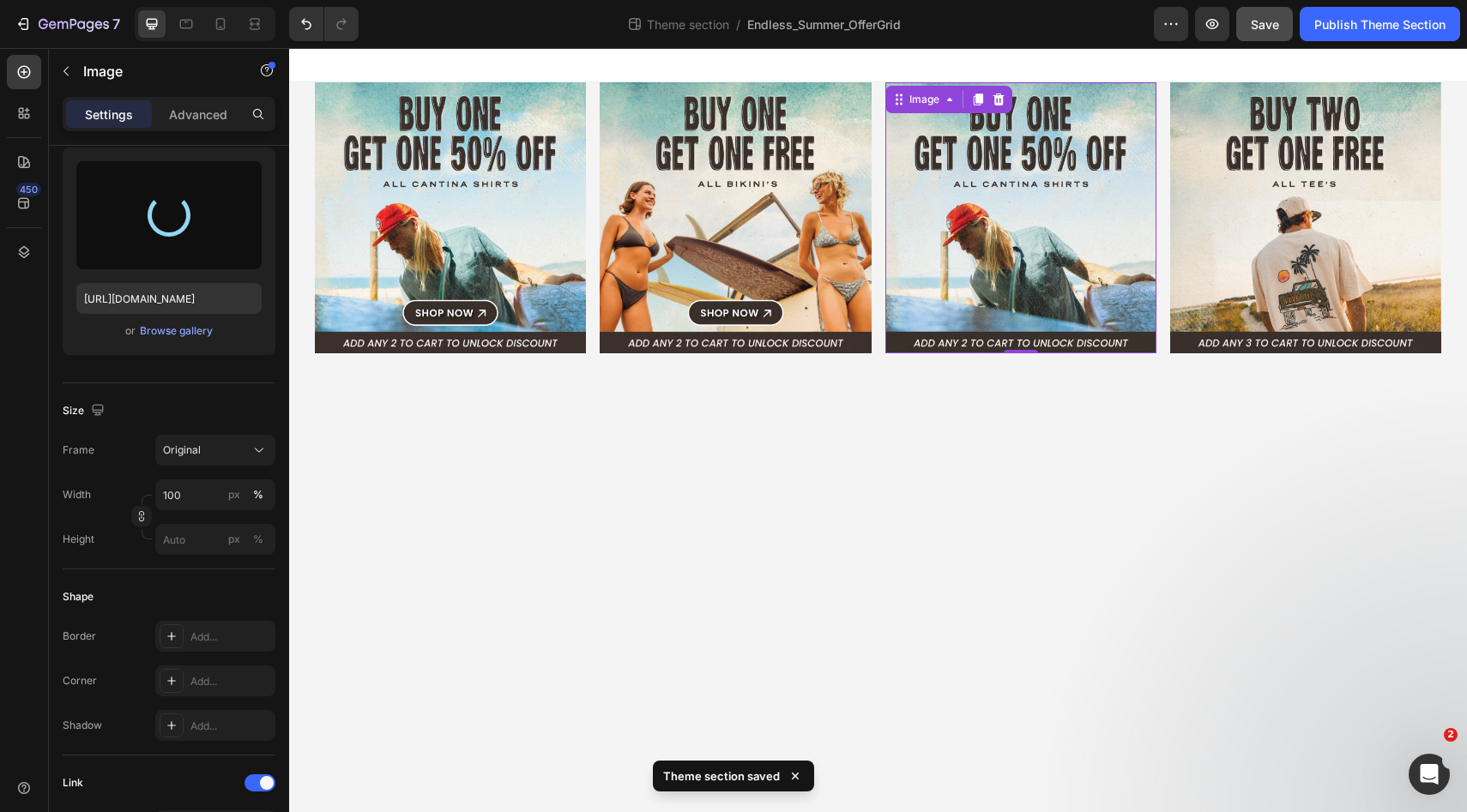
type input "[URL][DOMAIN_NAME]"
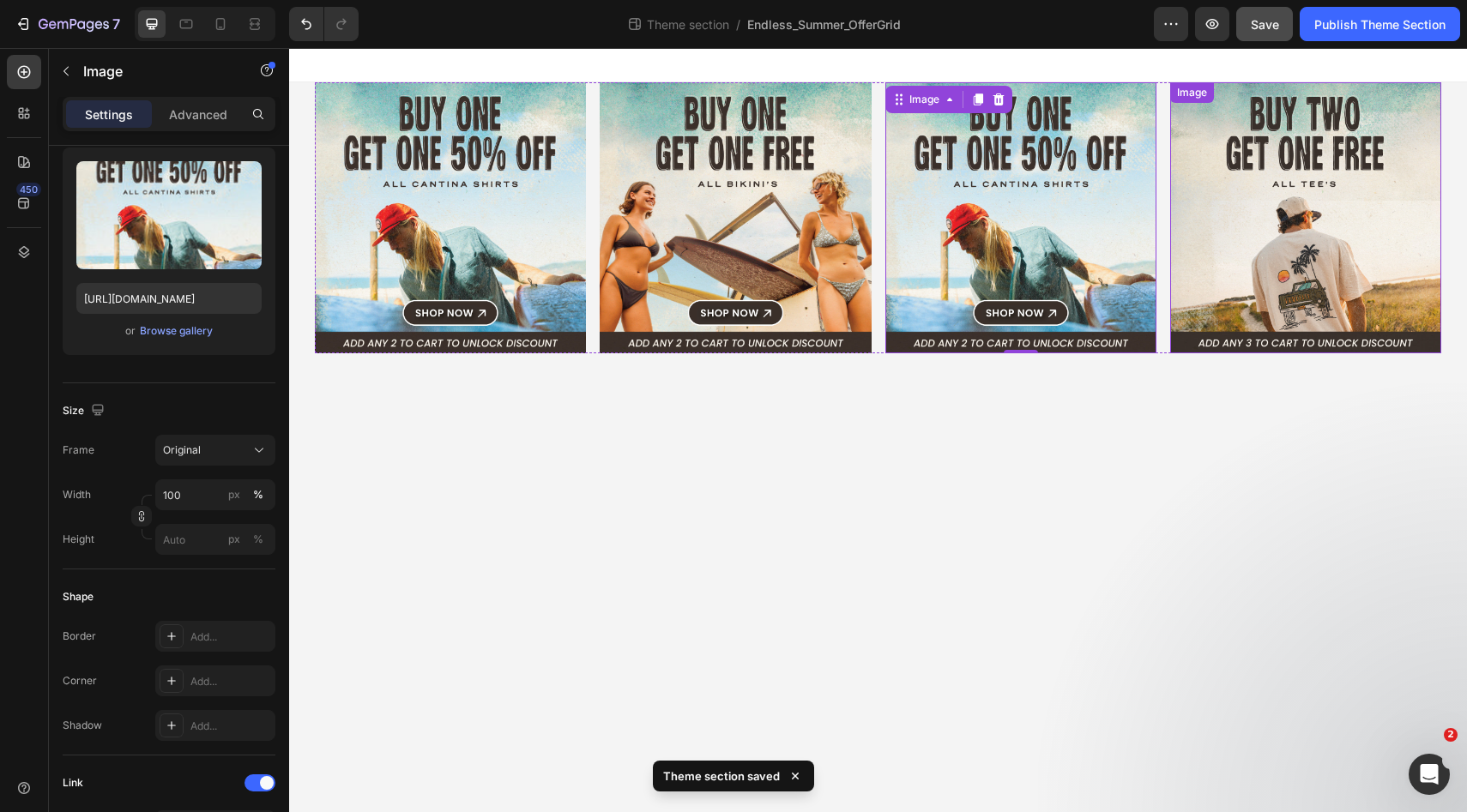
click at [1304, 240] on img at bounding box center [1305, 217] width 271 height 271
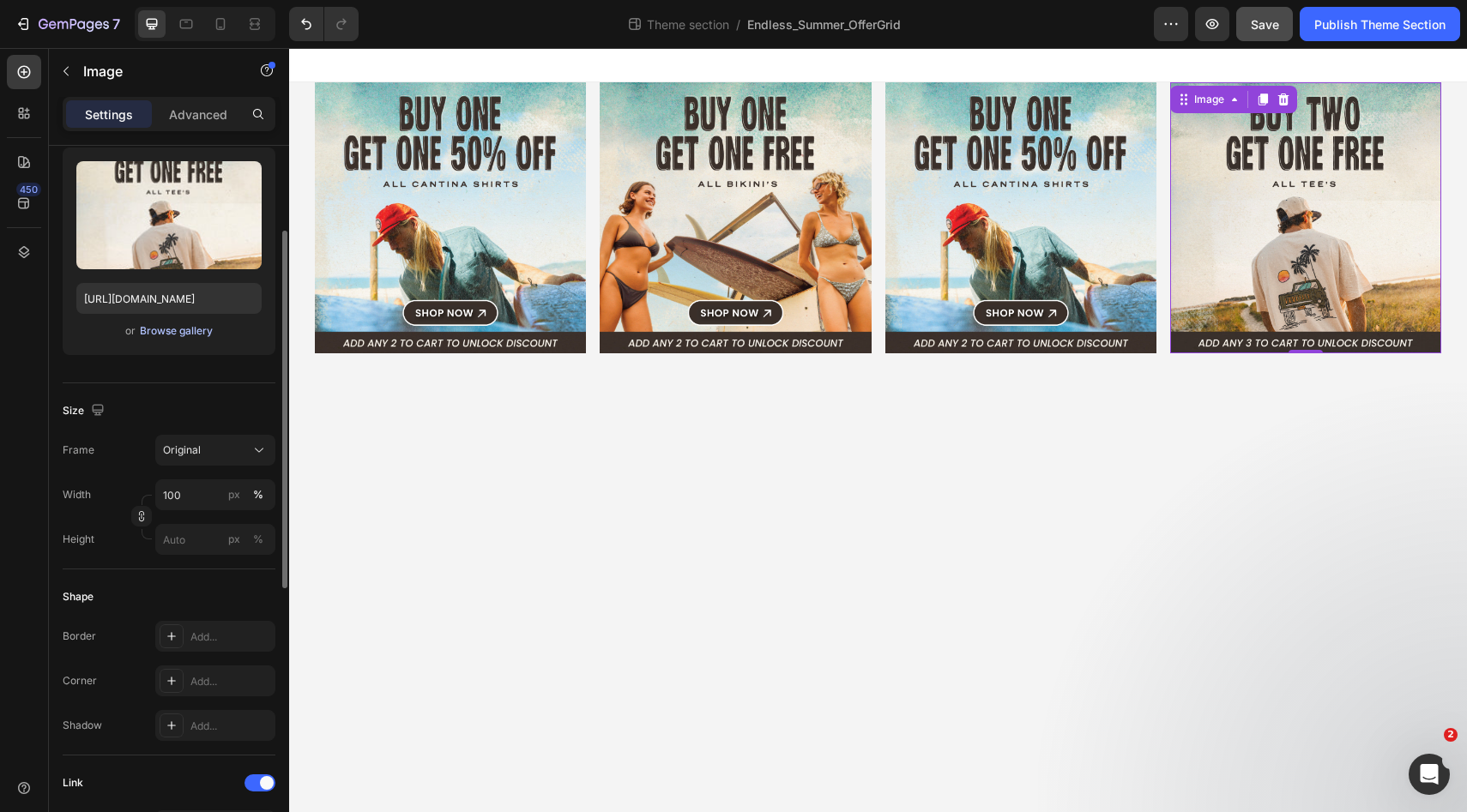
click at [154, 336] on div "Browse gallery" at bounding box center [177, 332] width 73 height 16
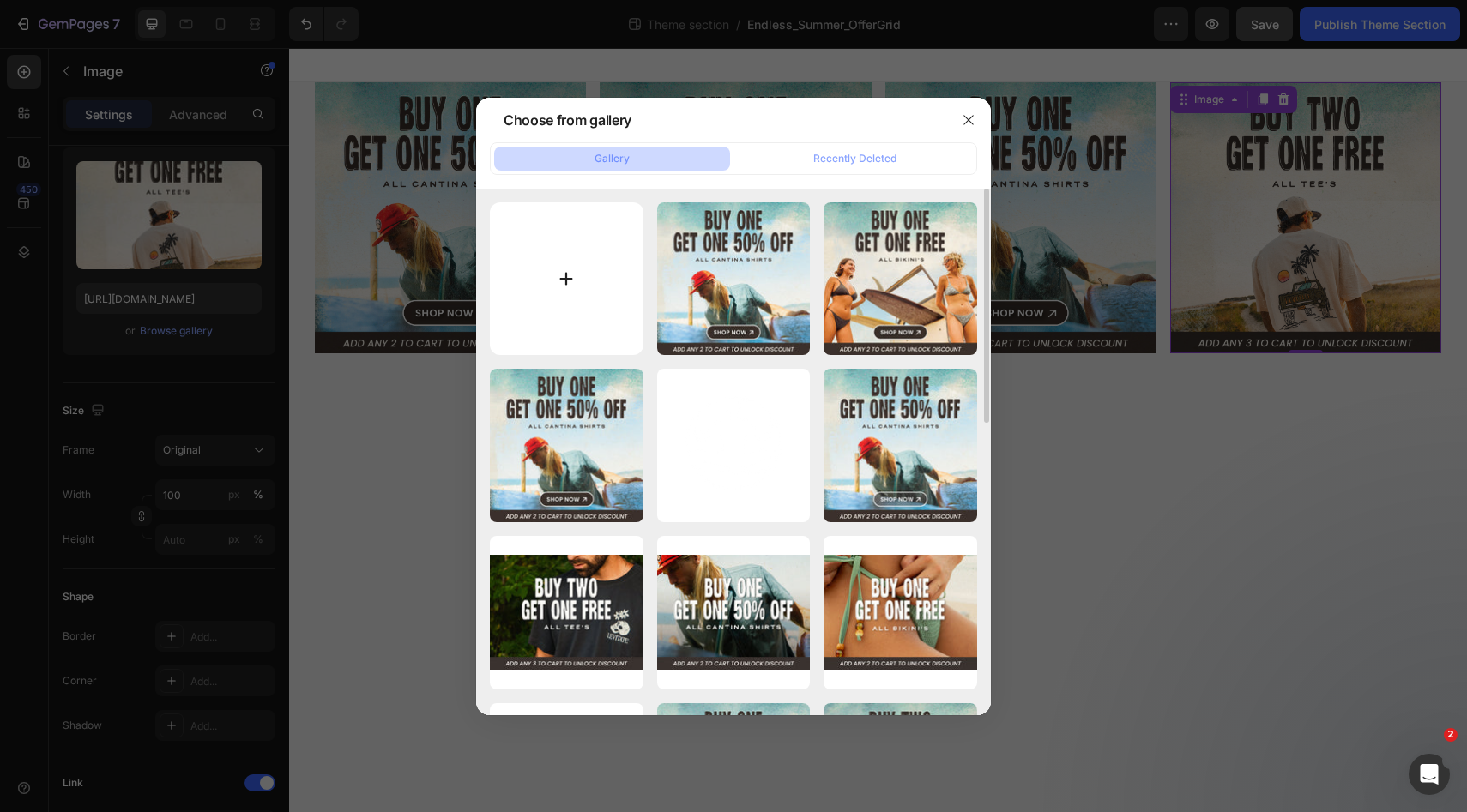
click at [575, 281] on input "file" at bounding box center [567, 279] width 154 height 154
type input "C:\fakepath\[LB]-Web-Assets-_-Endless-Summer-Sale-1x1-03-Button.jpg"
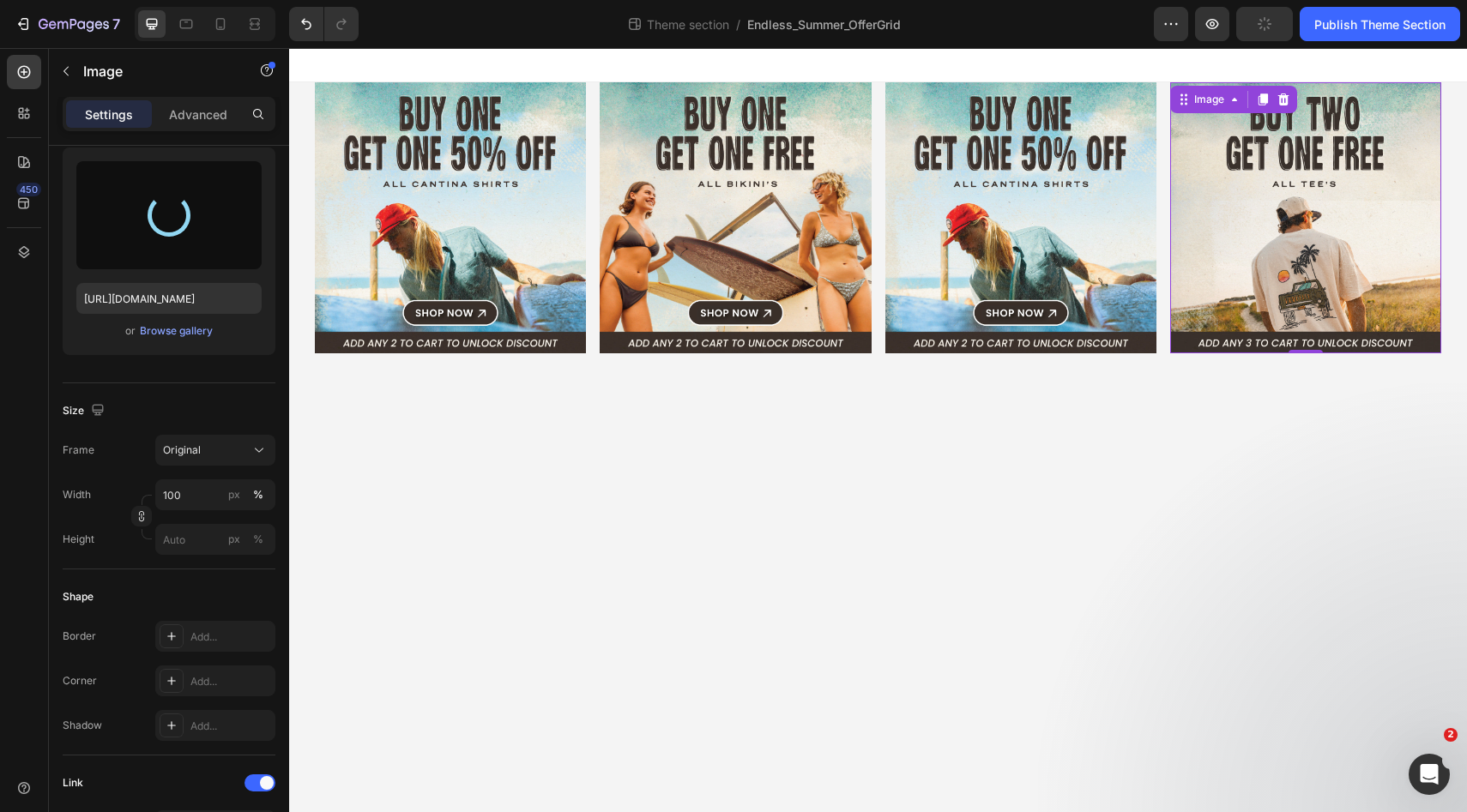
type input "[URL][DOMAIN_NAME]"
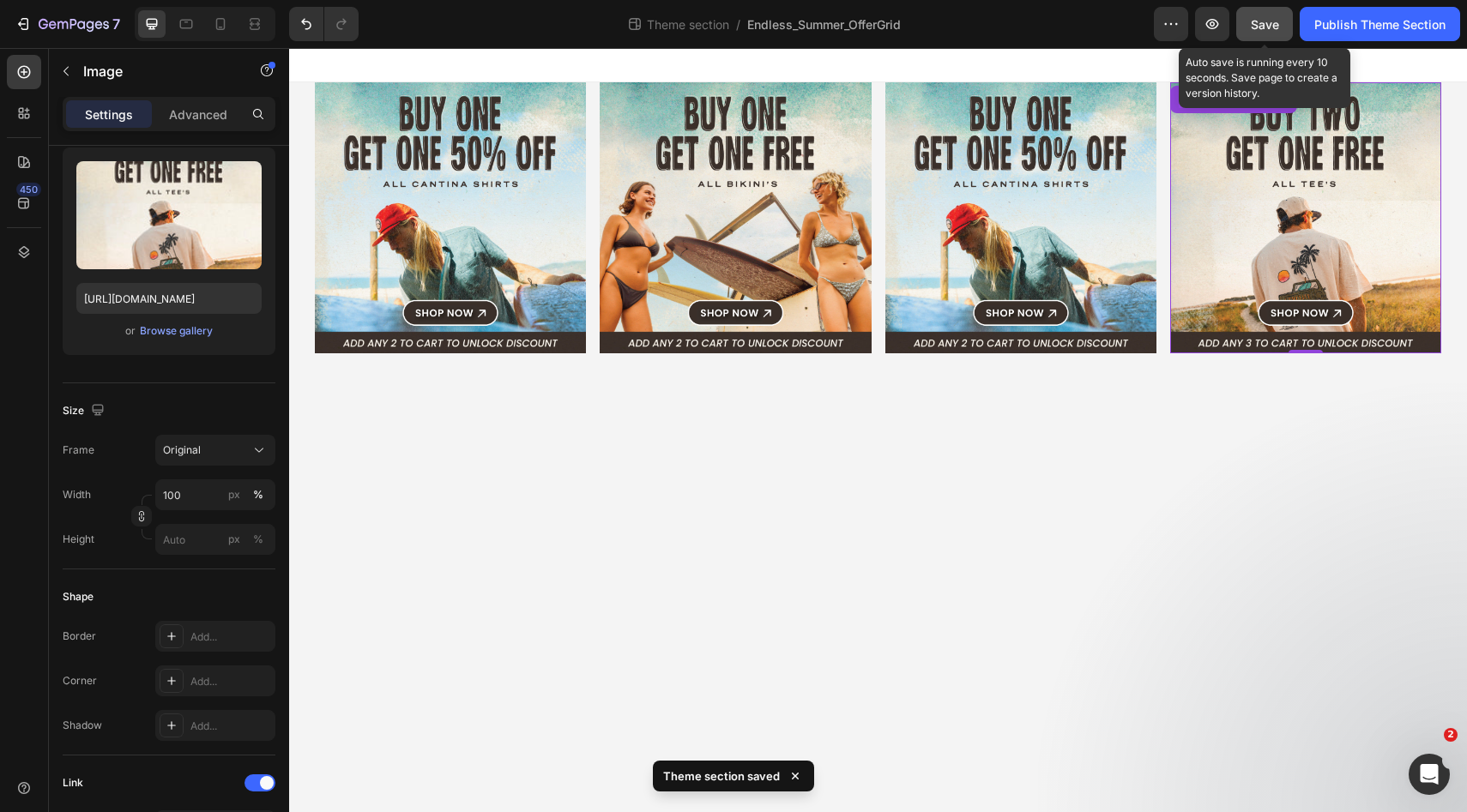
click at [1280, 25] on button "Save" at bounding box center [1264, 24] width 56 height 35
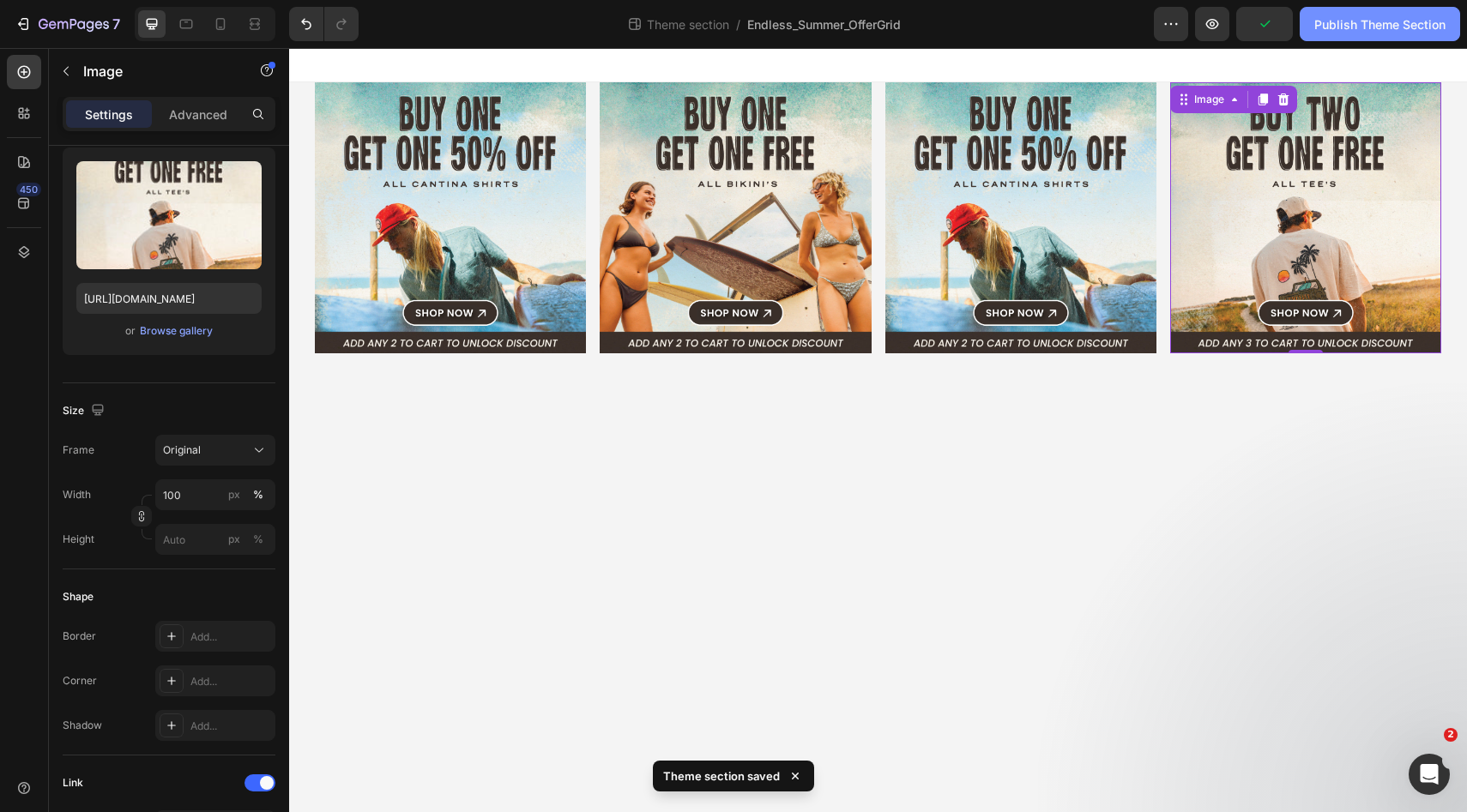
click at [1347, 24] on div "Publish Theme Section" at bounding box center [1379, 25] width 131 height 18
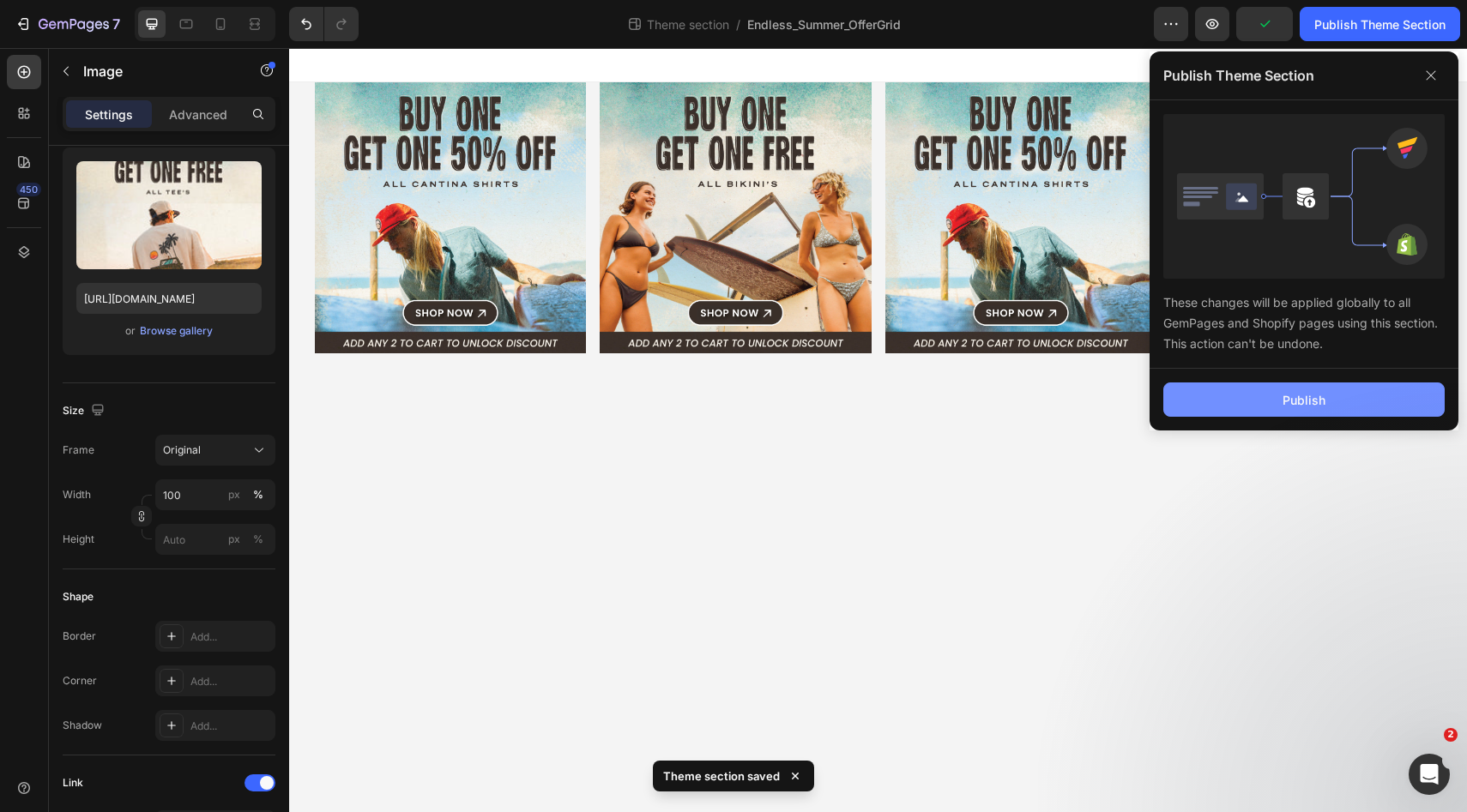
click at [1291, 395] on div "Publish" at bounding box center [1303, 400] width 42 height 18
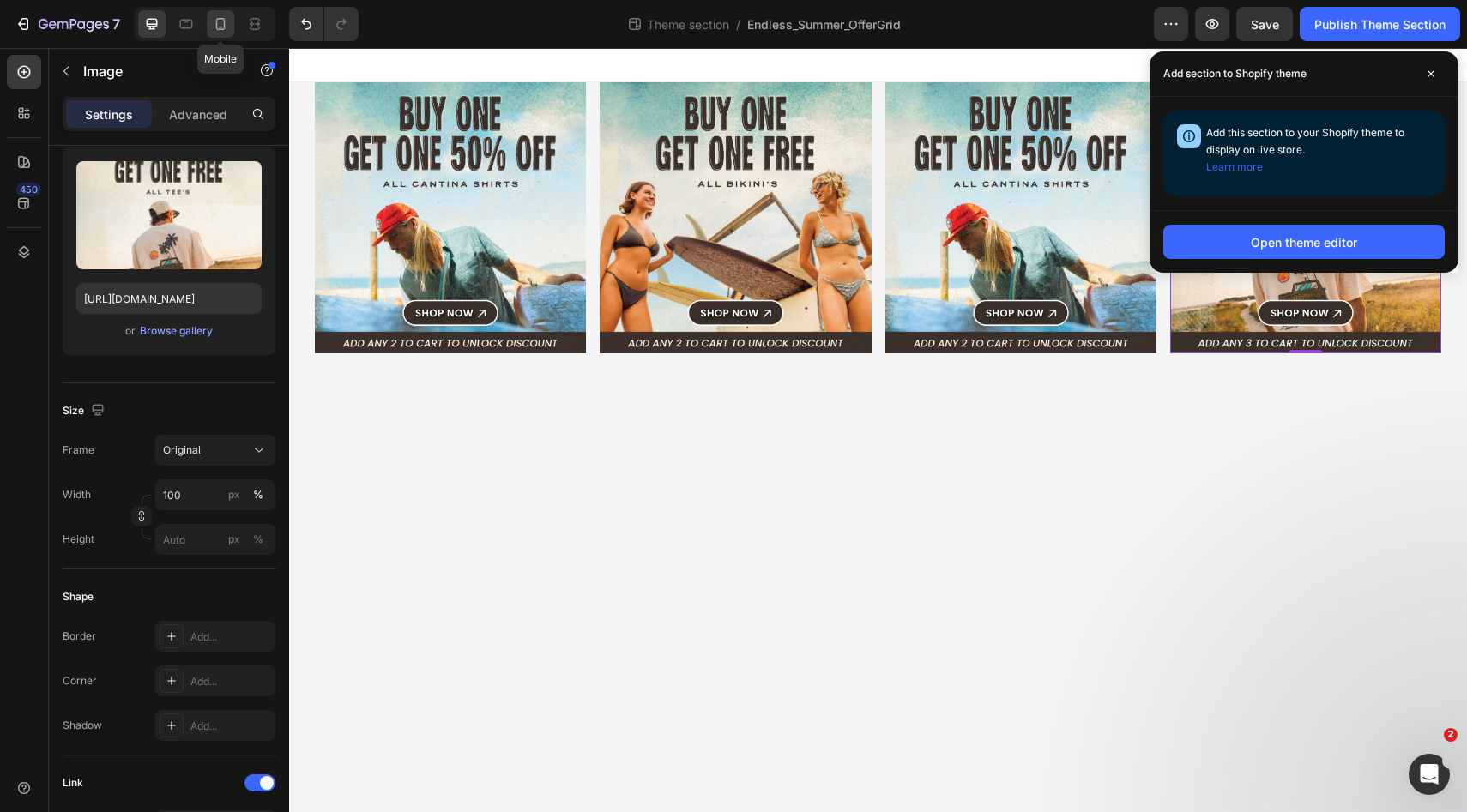
click at [220, 24] on icon at bounding box center [220, 24] width 17 height 17
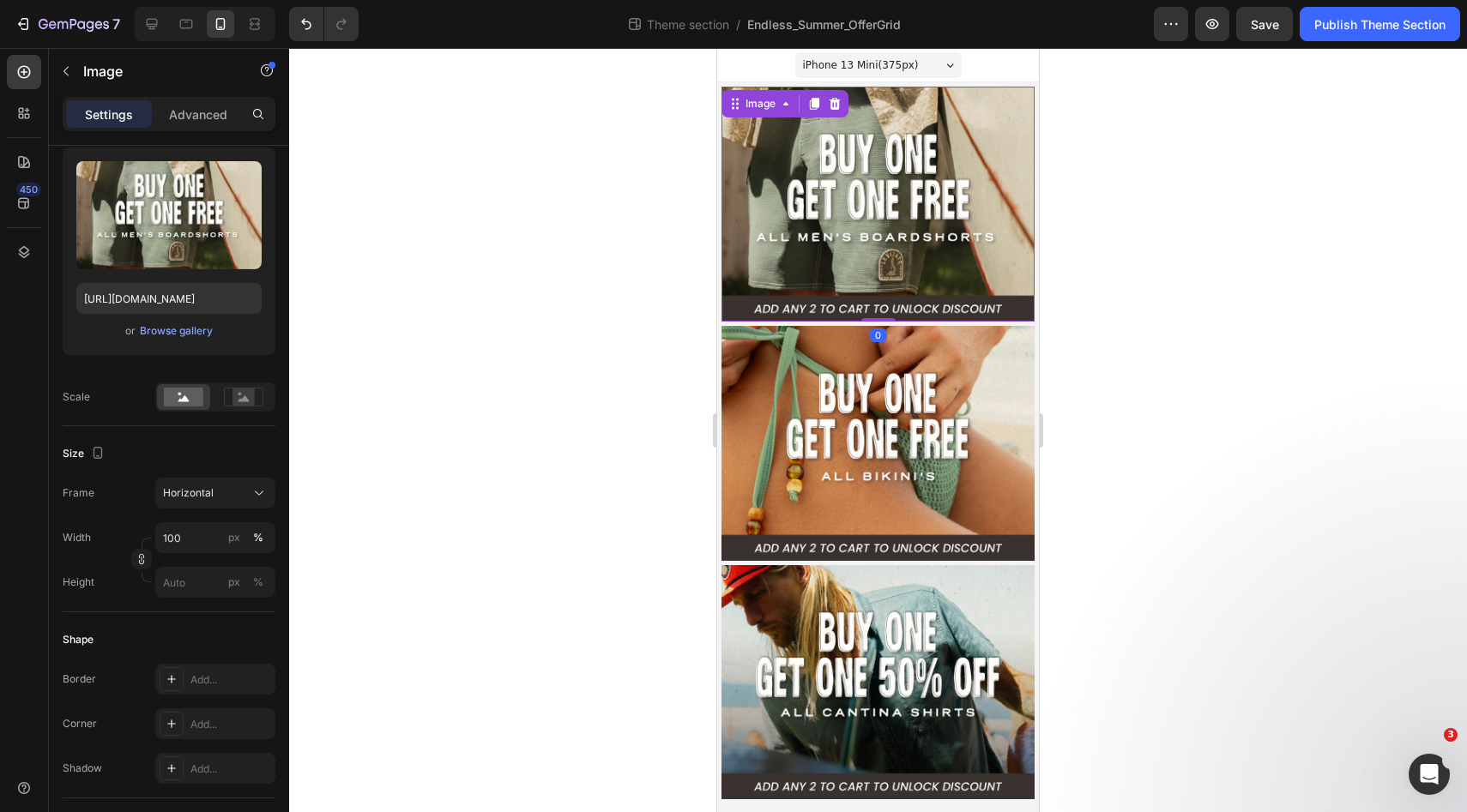
click at [882, 200] on img at bounding box center [878, 204] width 313 height 235
click at [179, 332] on div "Browse gallery" at bounding box center [177, 332] width 73 height 16
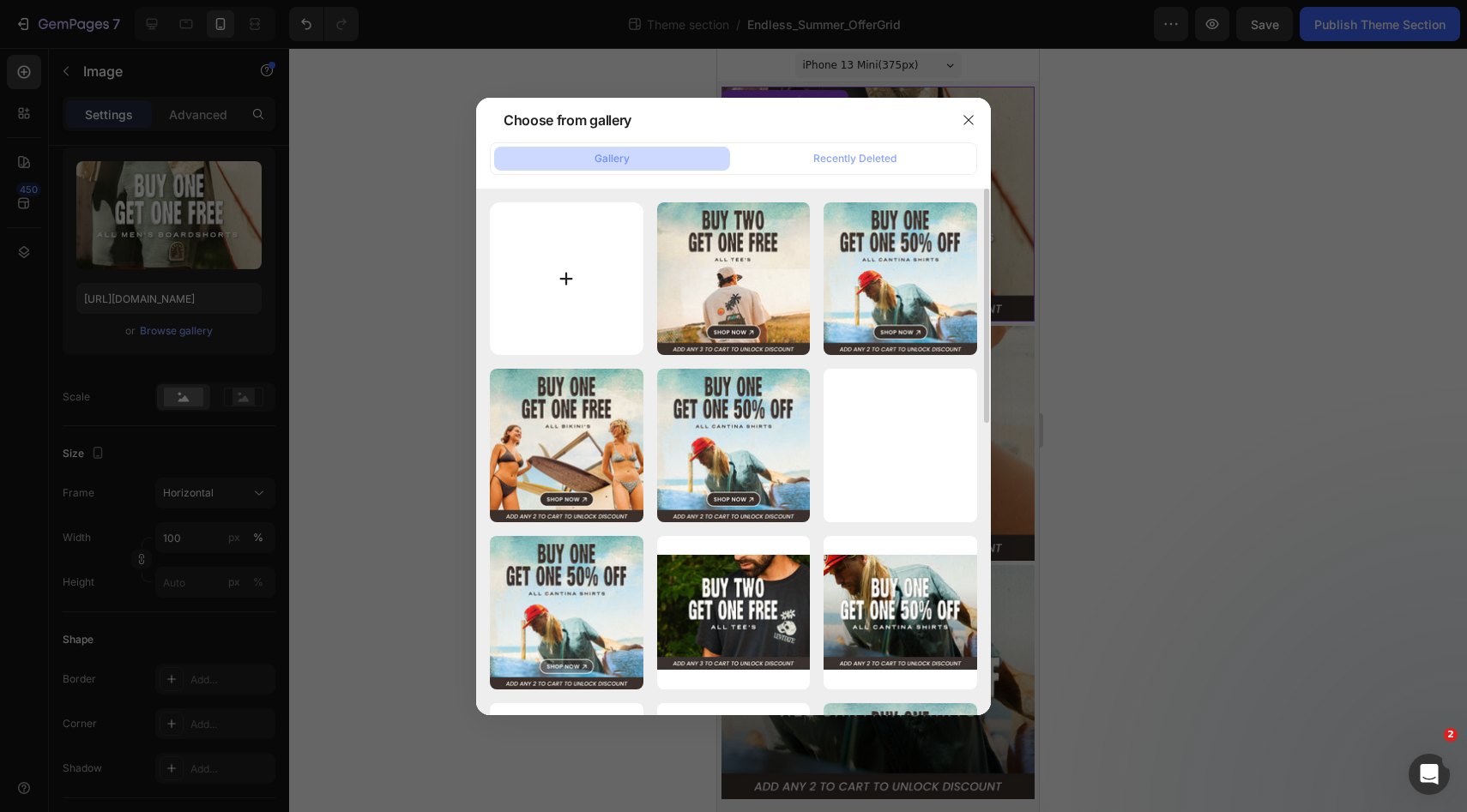
click at [557, 289] on input "file" at bounding box center [567, 279] width 154 height 154
type input "C:\fakepath\[LB]-Web-Assets-_-Endless-Summer-Sale-01-Button.jpg"
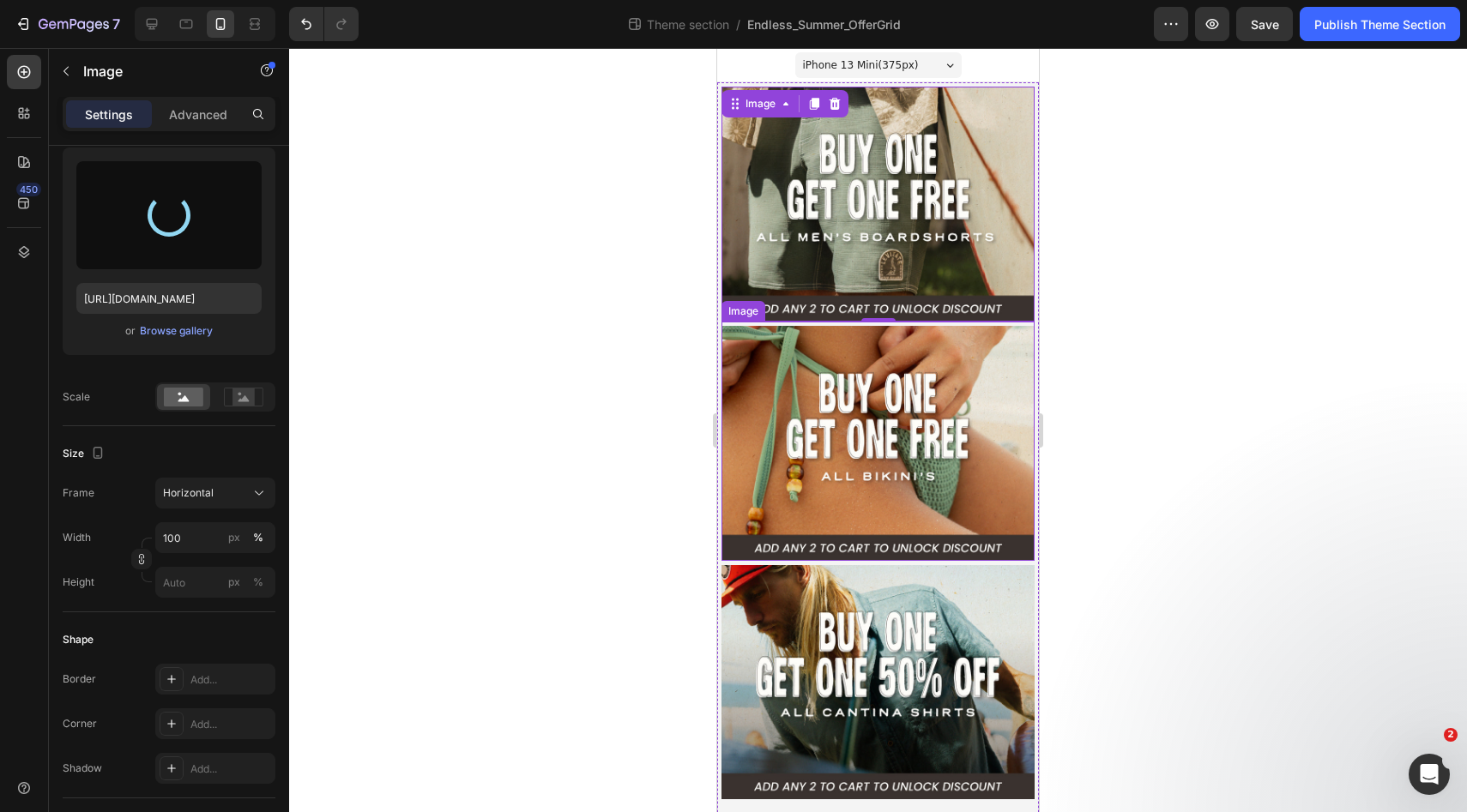
type input "[URL][DOMAIN_NAME]"
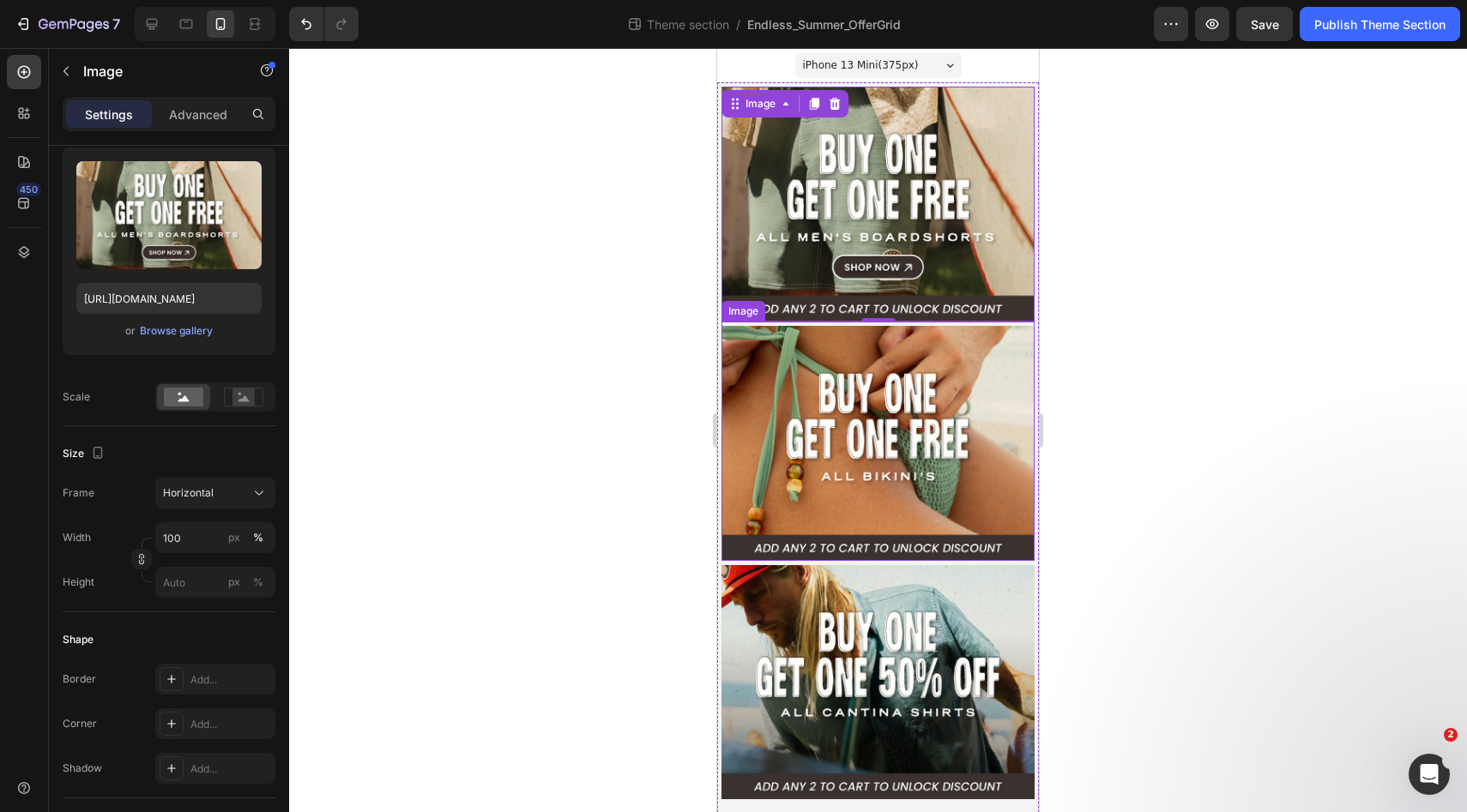
click at [940, 424] on img at bounding box center [878, 443] width 313 height 235
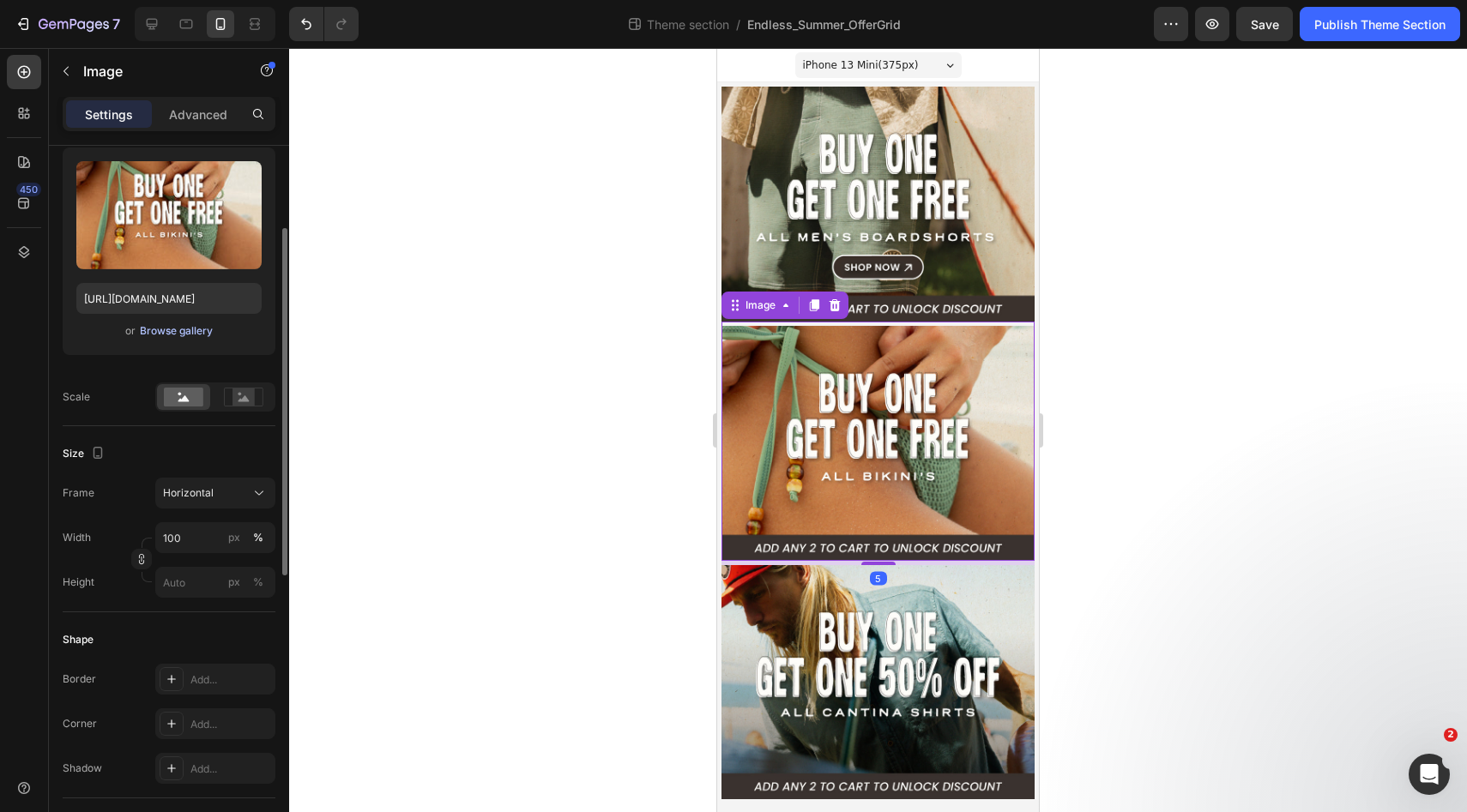
click at [163, 330] on div "Browse gallery" at bounding box center [177, 332] width 73 height 16
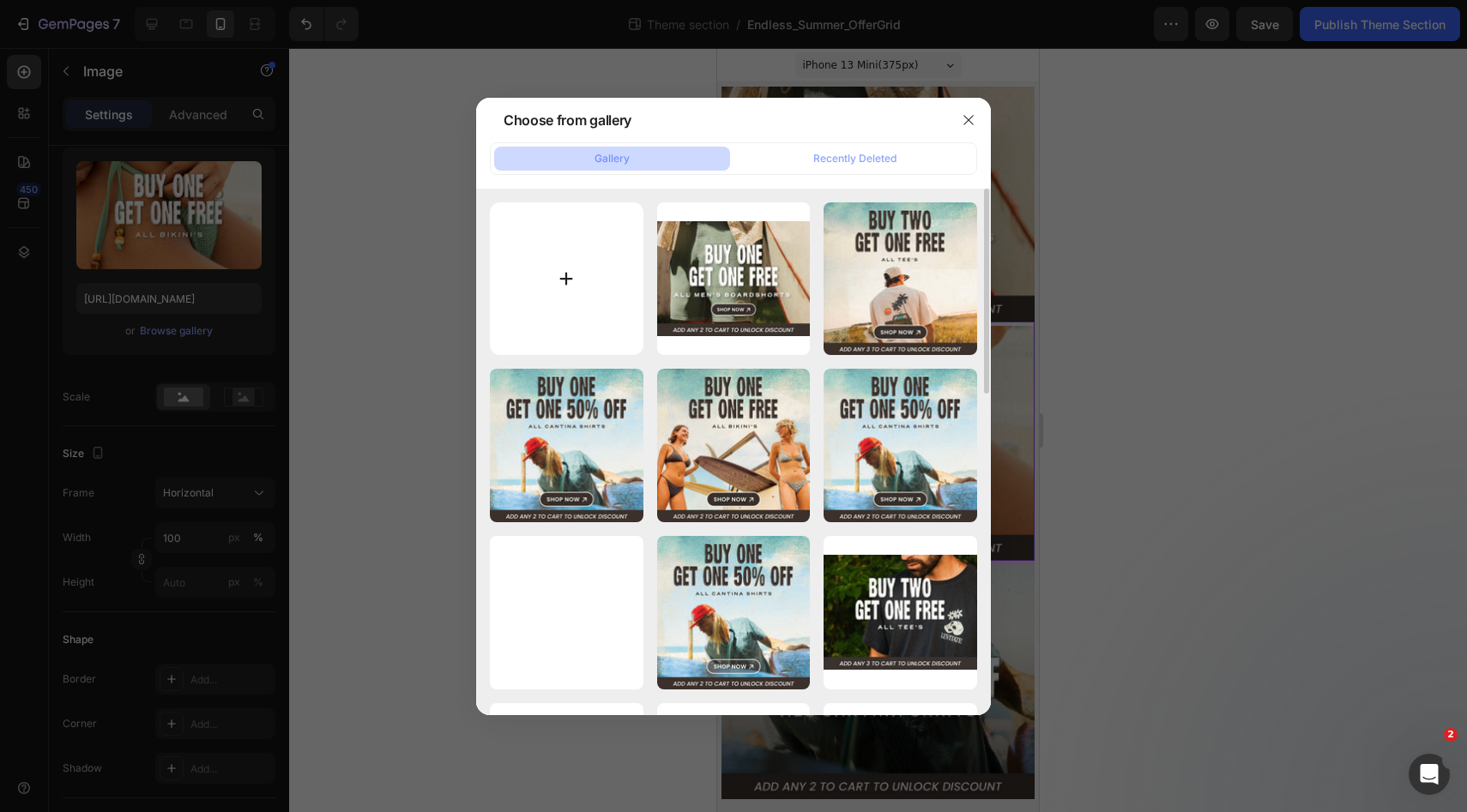
click at [565, 296] on input "file" at bounding box center [567, 279] width 154 height 154
type input "C:\fakepath\[LB]-Web-Assets-_-Endless-Summer-Sale-02-Button.jpg"
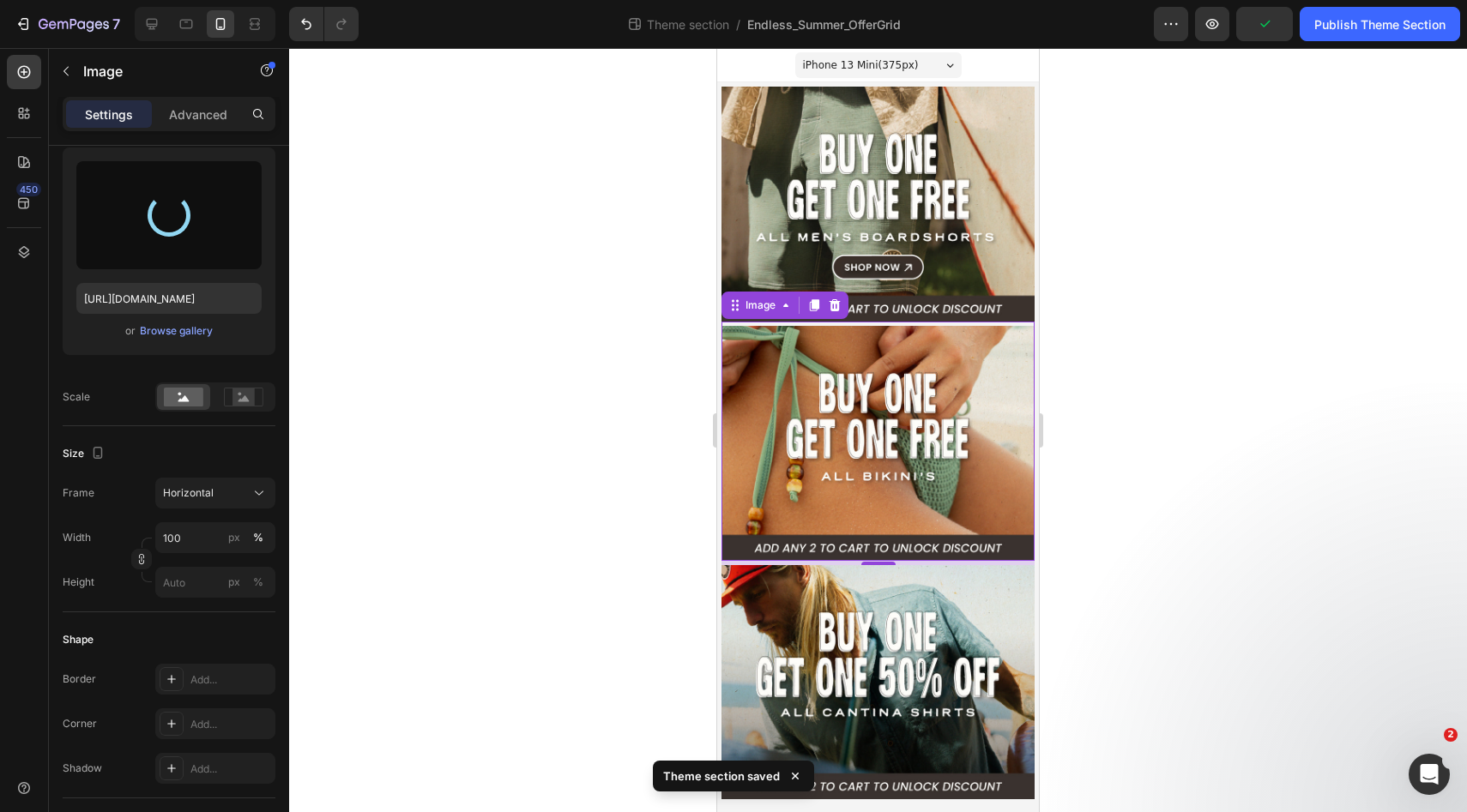
type input "[URL][DOMAIN_NAME]"
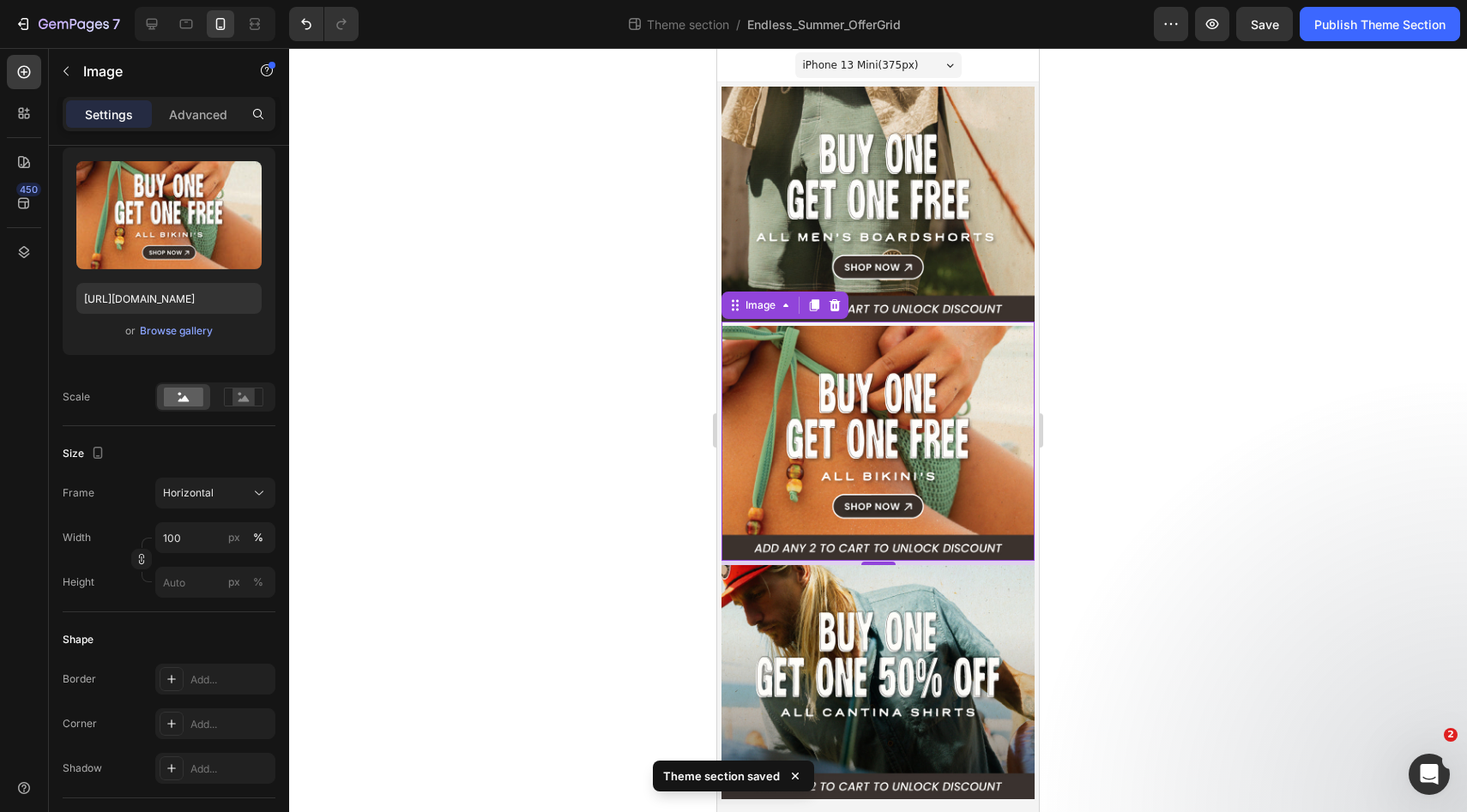
click at [1103, 463] on div at bounding box center [878, 430] width 1178 height 764
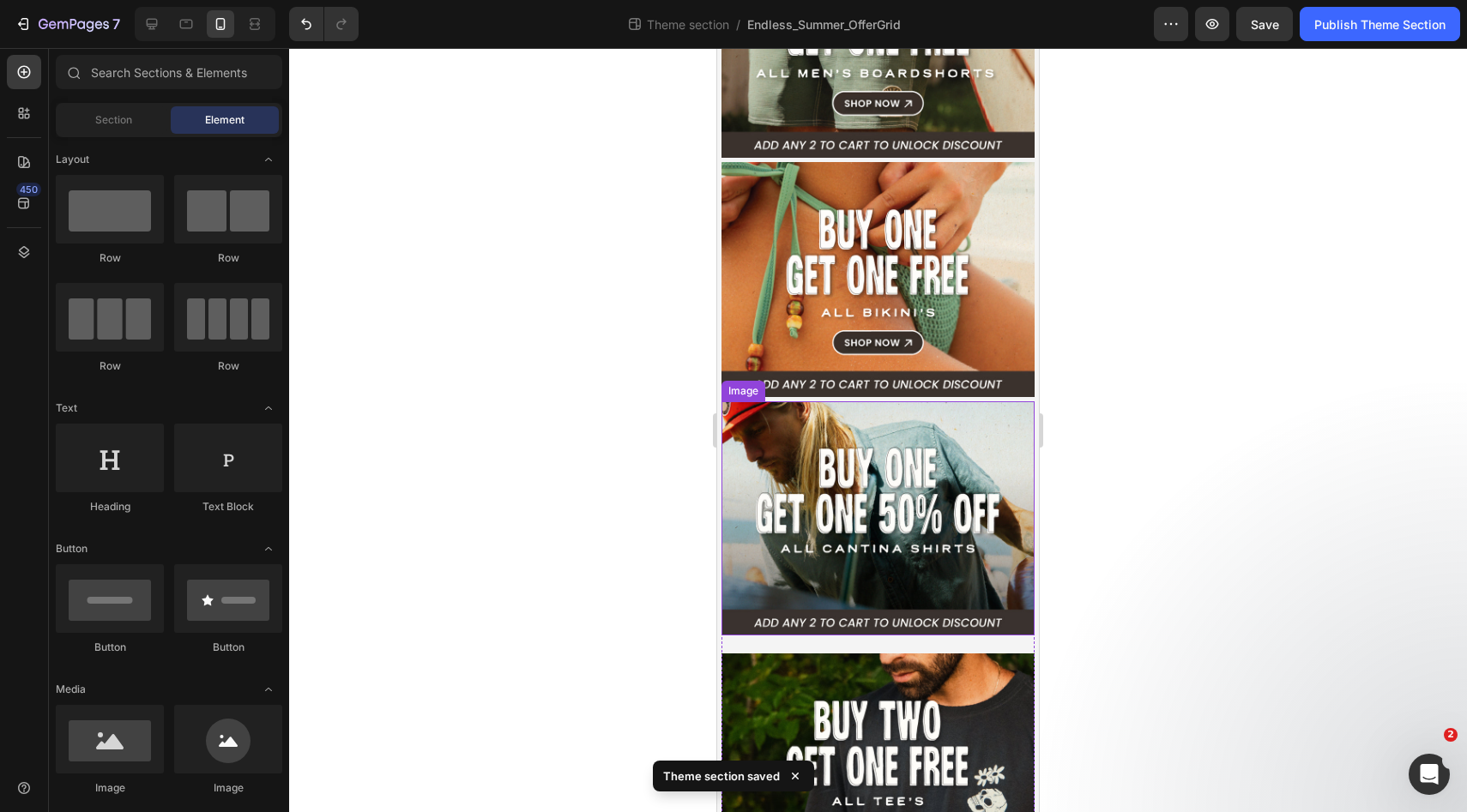
scroll to position [188, 0]
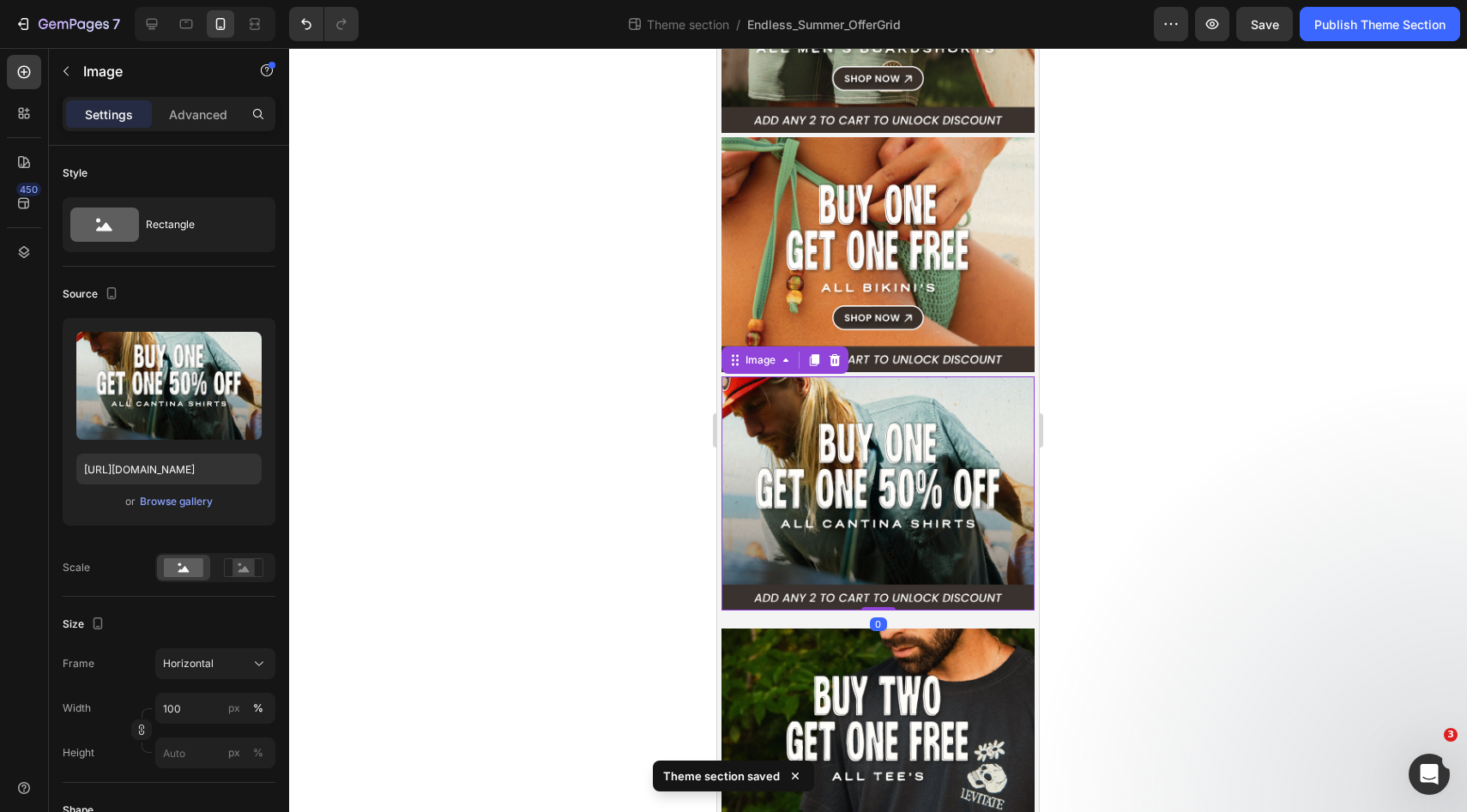
click at [880, 445] on img at bounding box center [878, 493] width 313 height 235
click at [174, 511] on div "or Browse gallery" at bounding box center [169, 501] width 186 height 21
click at [179, 502] on div "Browse gallery" at bounding box center [177, 501] width 73 height 16
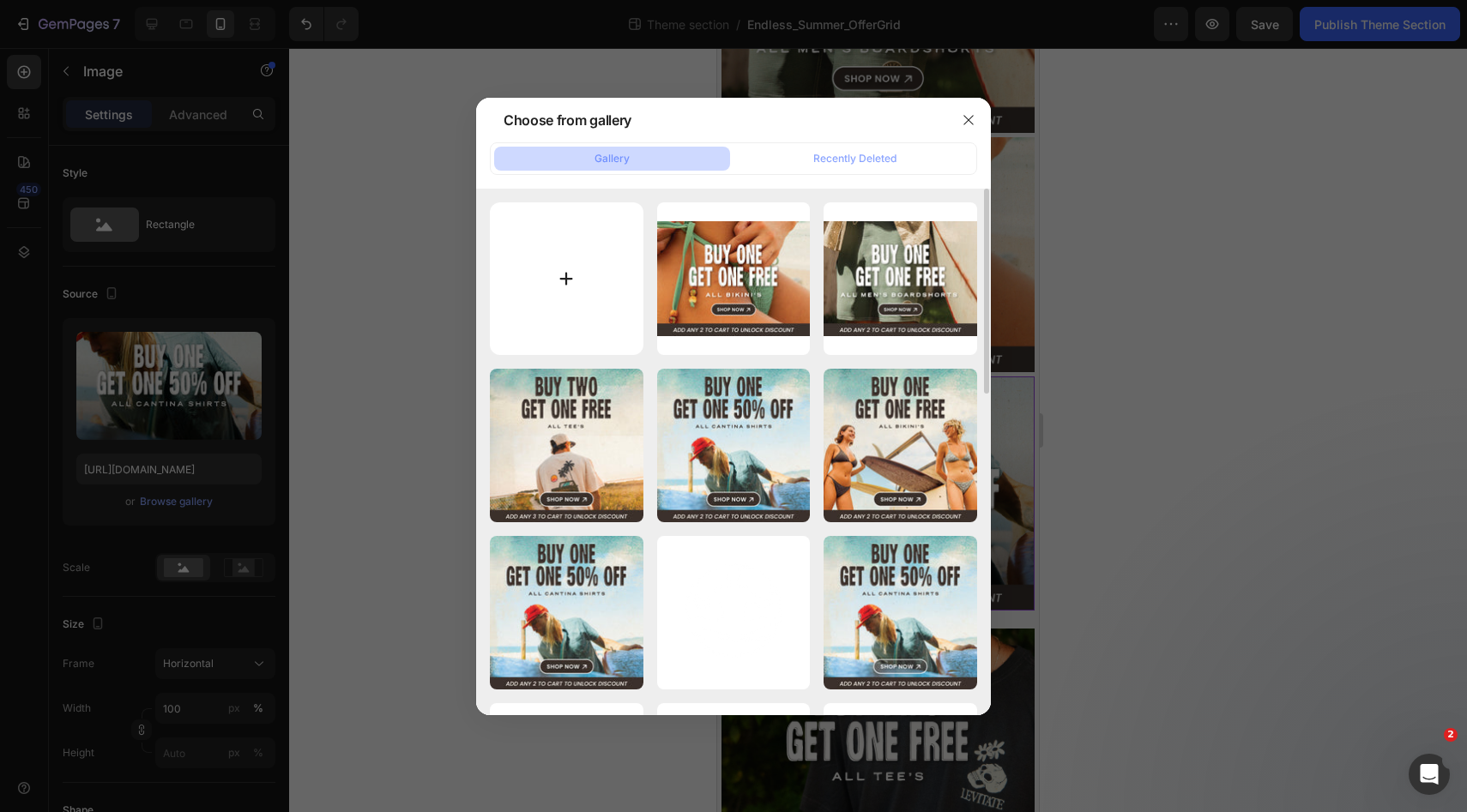
click at [586, 270] on input "file" at bounding box center [567, 279] width 154 height 154
type input "C:\fakepath\[LB]-Web-Assets-_-Endless-Summer-Sale-03-Button.jpg"
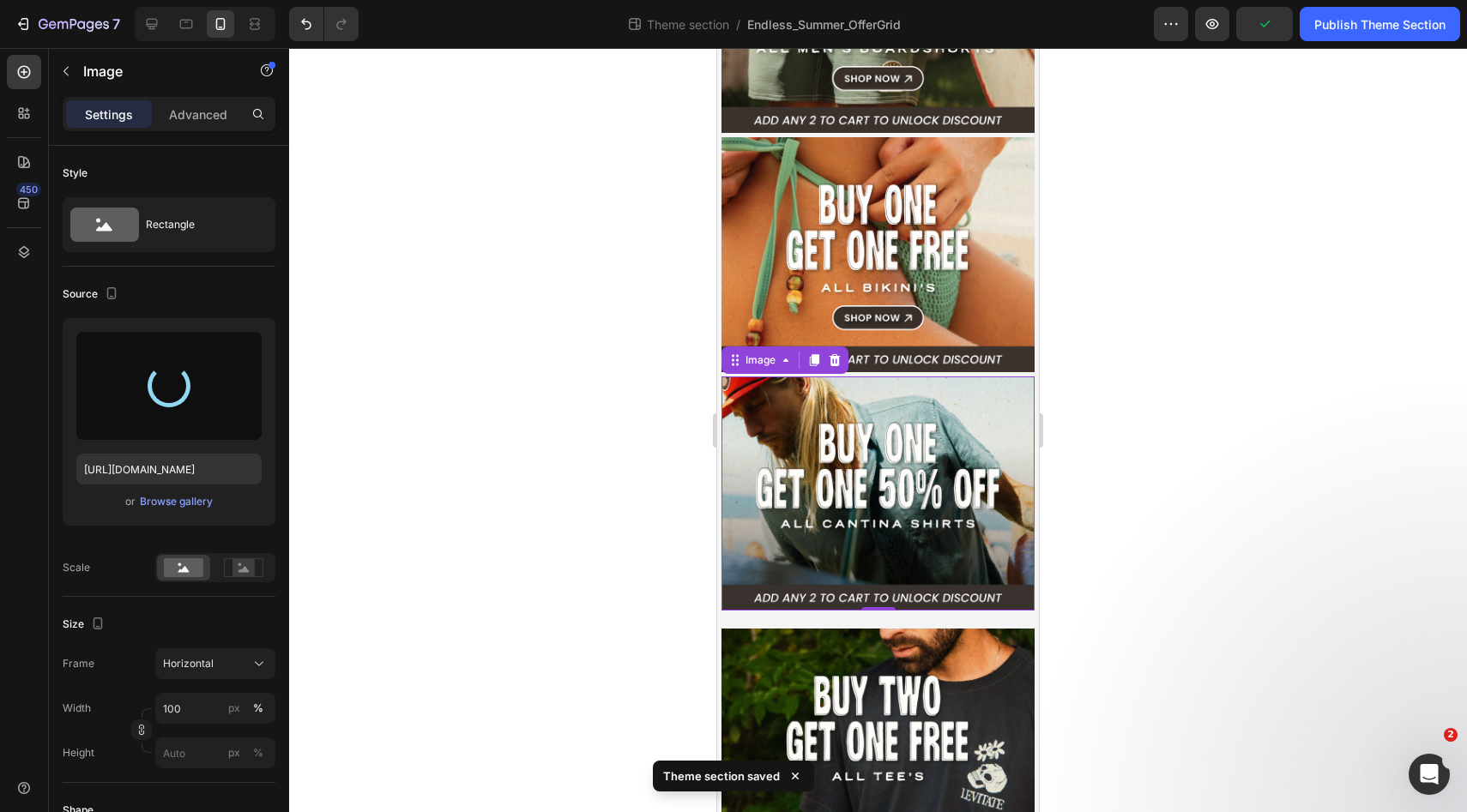
click at [880, 448] on img at bounding box center [878, 493] width 313 height 235
click at [186, 506] on div "Browse gallery" at bounding box center [177, 501] width 73 height 16
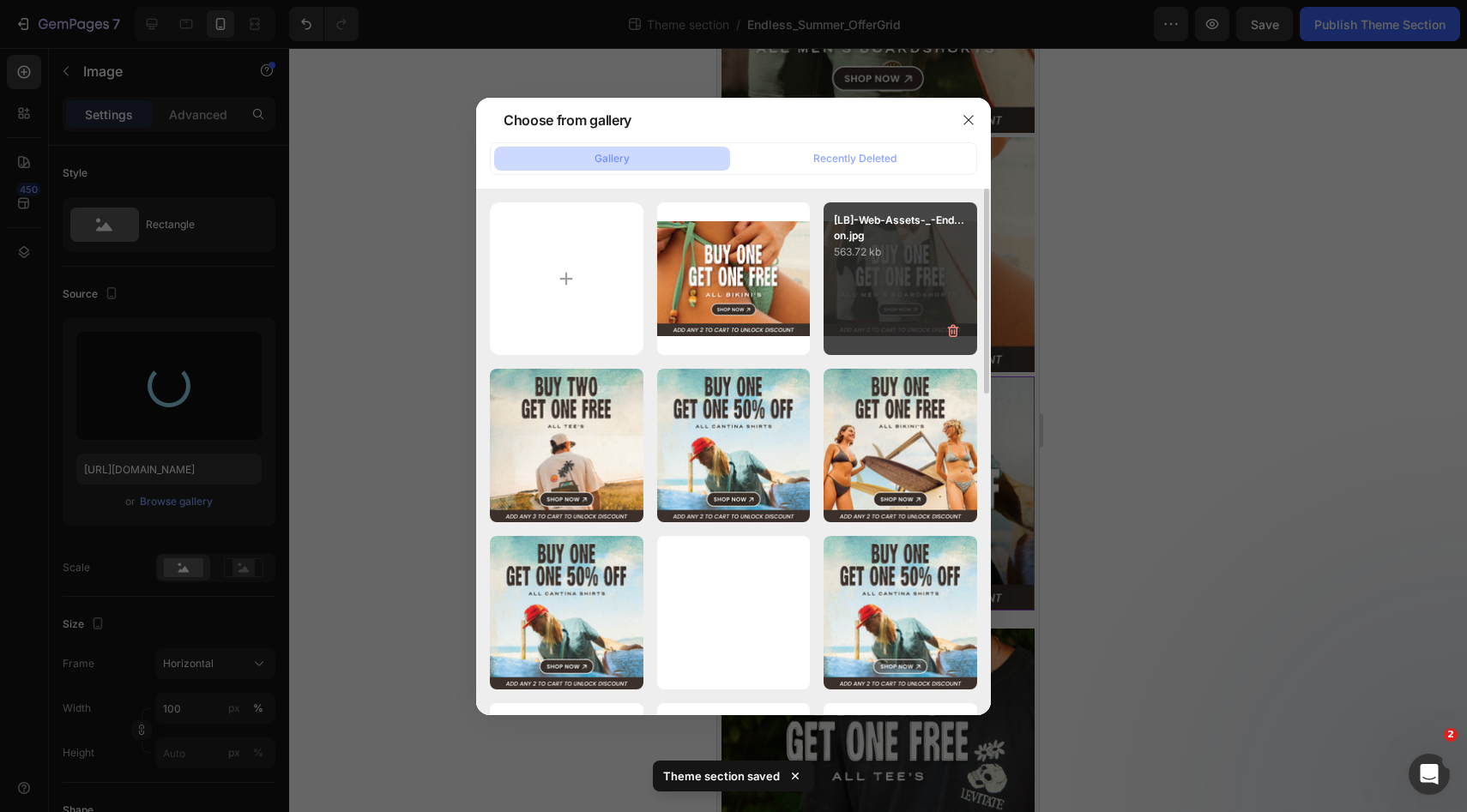
type input "[URL][DOMAIN_NAME]"
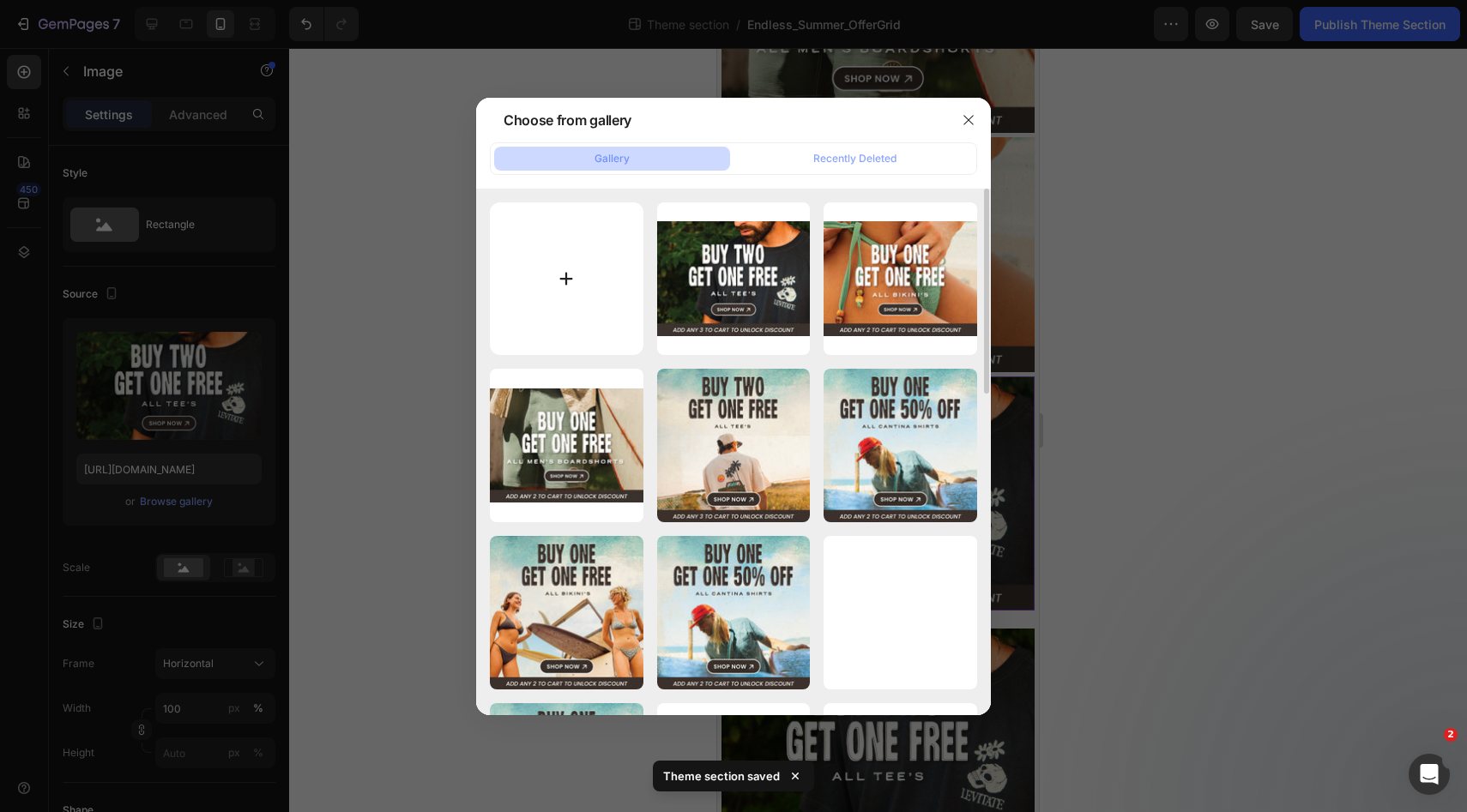
click at [580, 299] on input "file" at bounding box center [567, 279] width 154 height 154
type input "C:\fakepath\[LB]-Web-Assets-_-Endless-Summer-Sale-04-Button.jpg"
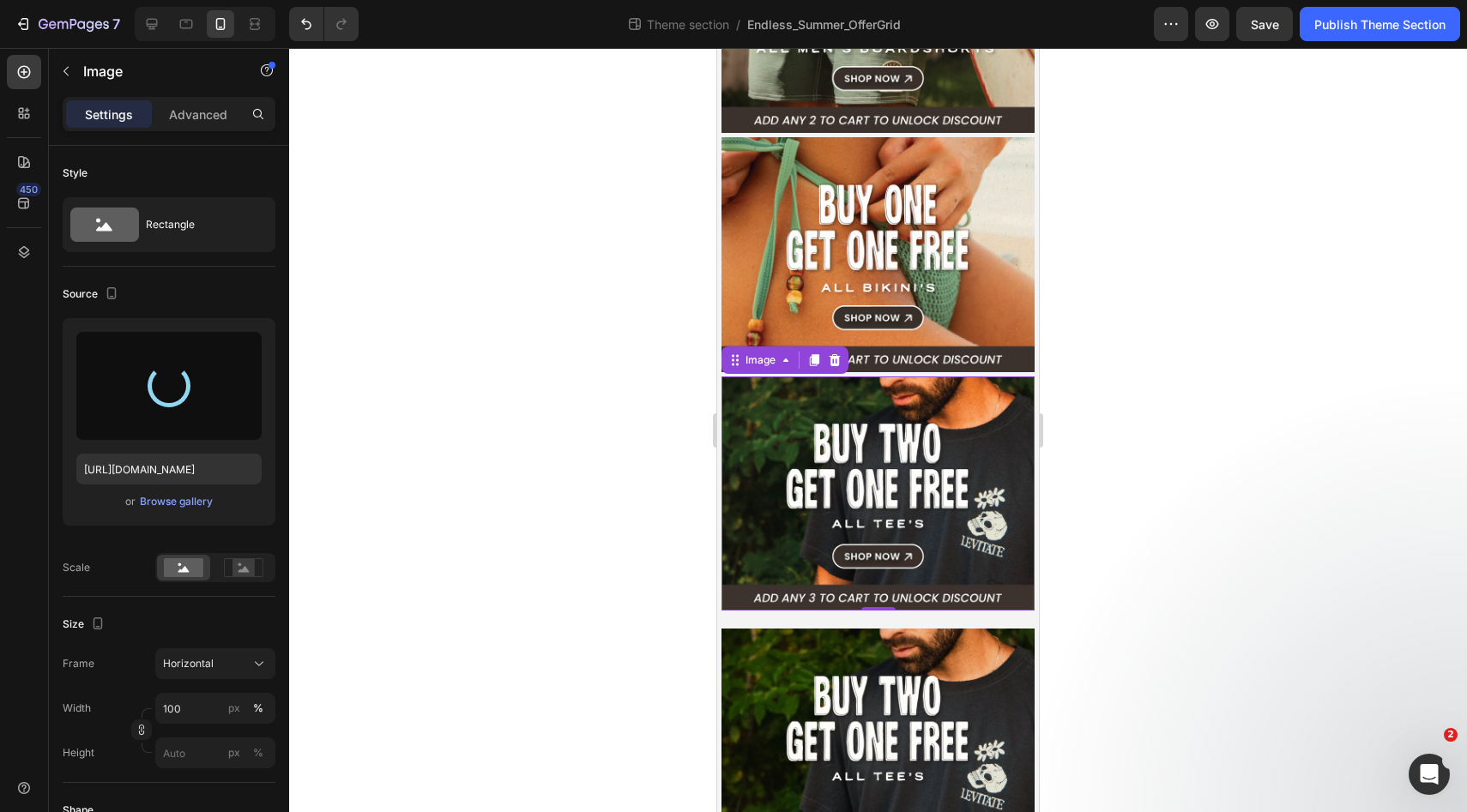
type input "[URL][DOMAIN_NAME]"
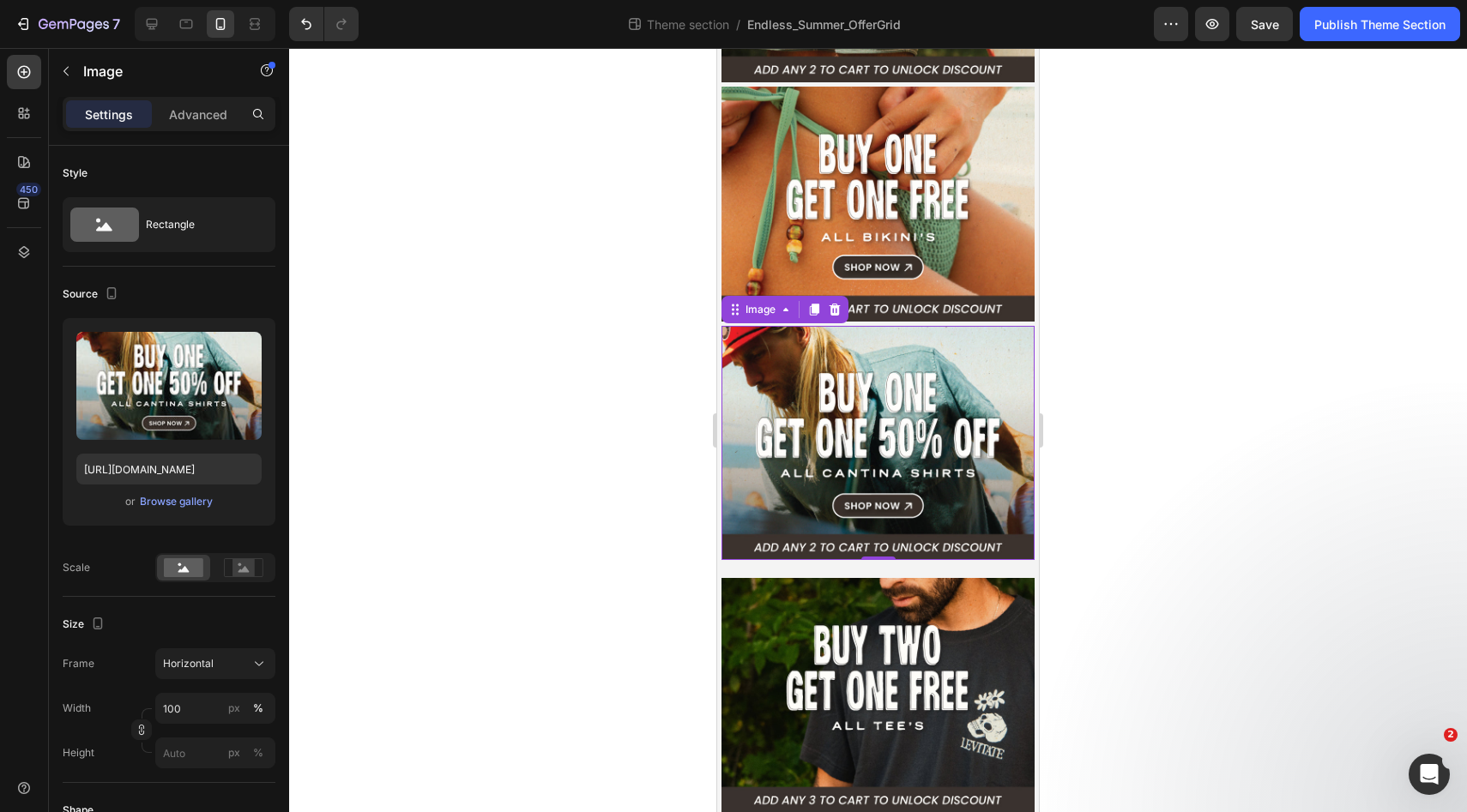
scroll to position [249, 0]
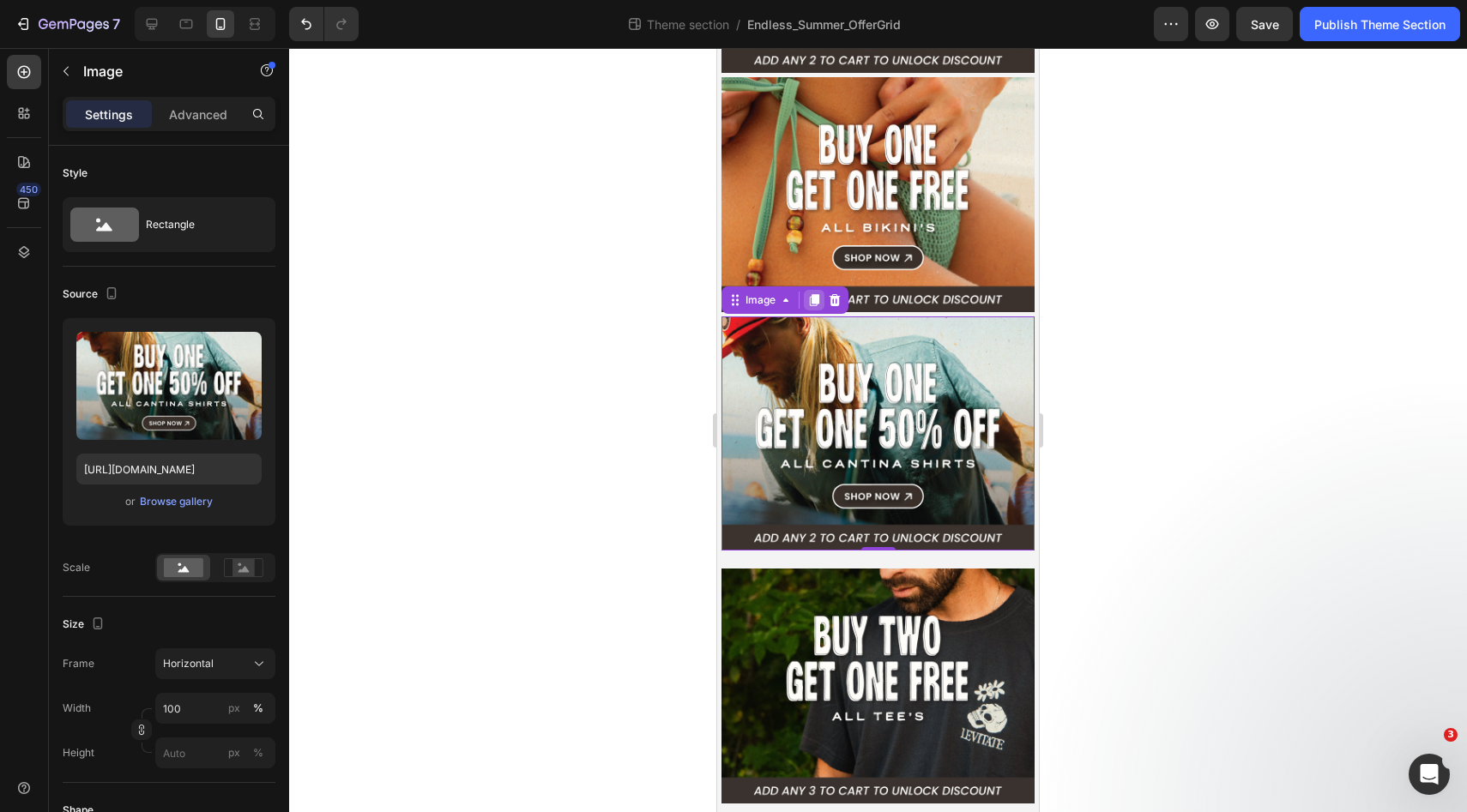
click at [817, 299] on icon at bounding box center [814, 300] width 10 height 12
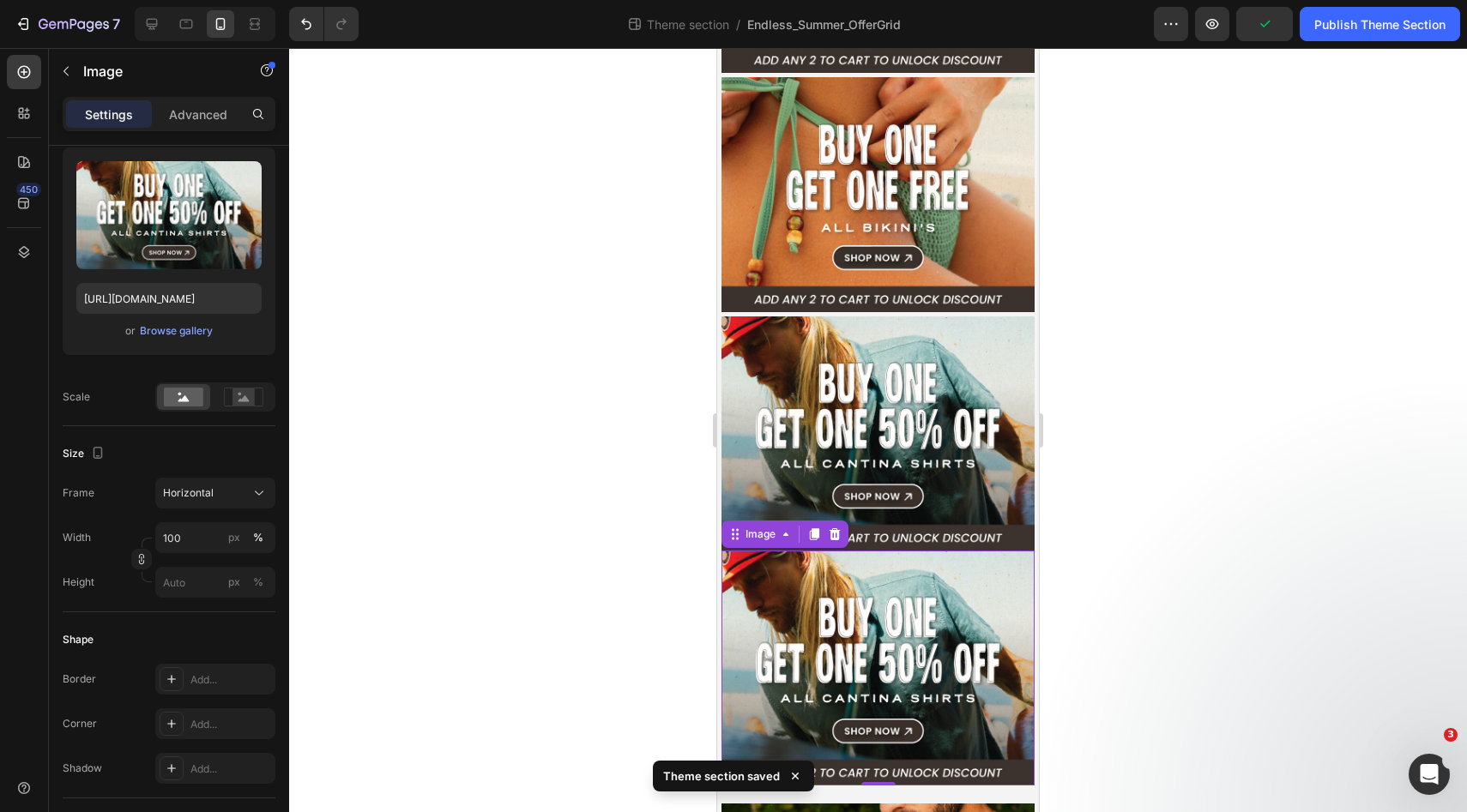
click at [880, 609] on img at bounding box center [878, 668] width 313 height 235
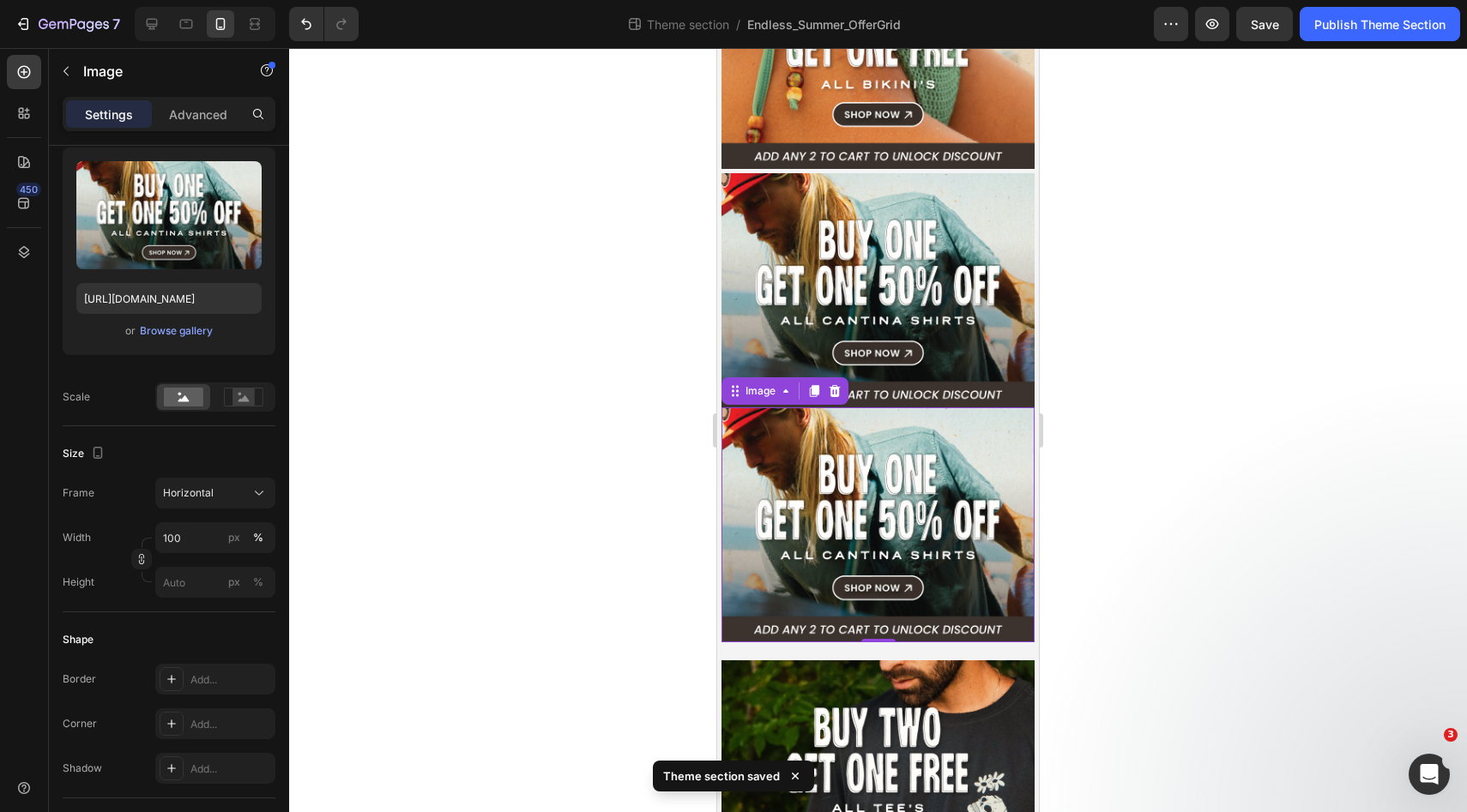
scroll to position [483, 0]
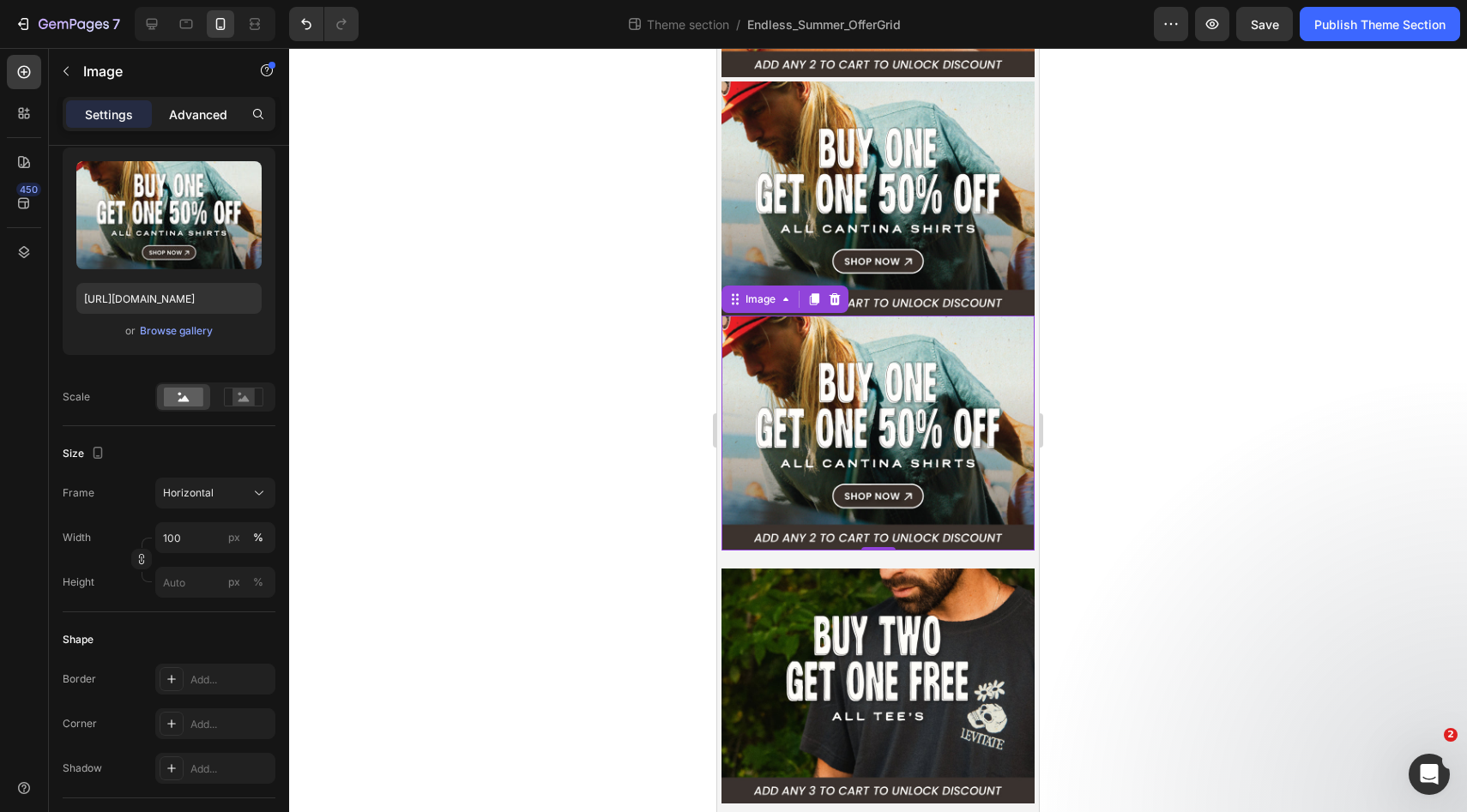
click at [184, 120] on p "Advanced" at bounding box center [197, 114] width 58 height 18
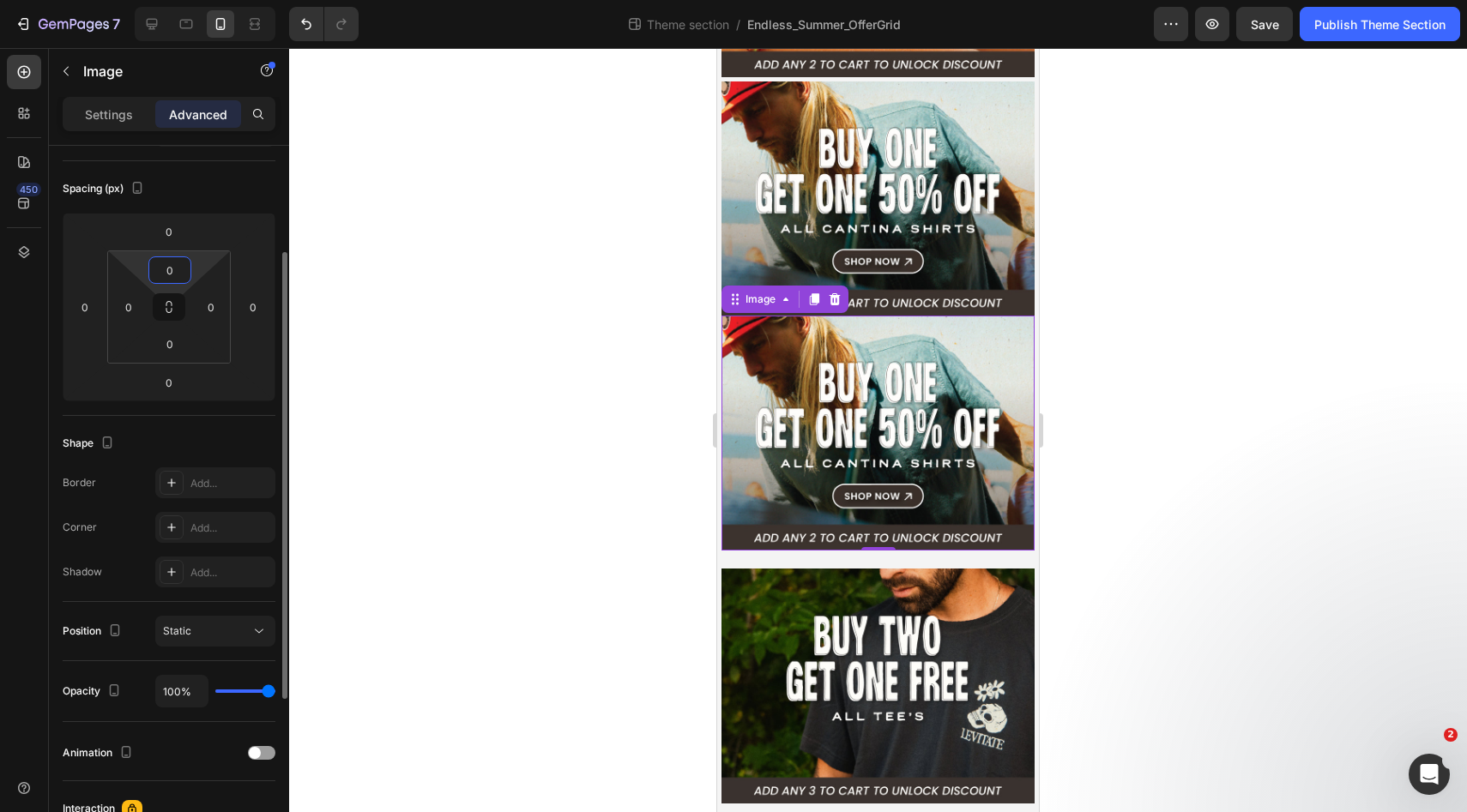
click at [171, 273] on input "0" at bounding box center [170, 270] width 35 height 26
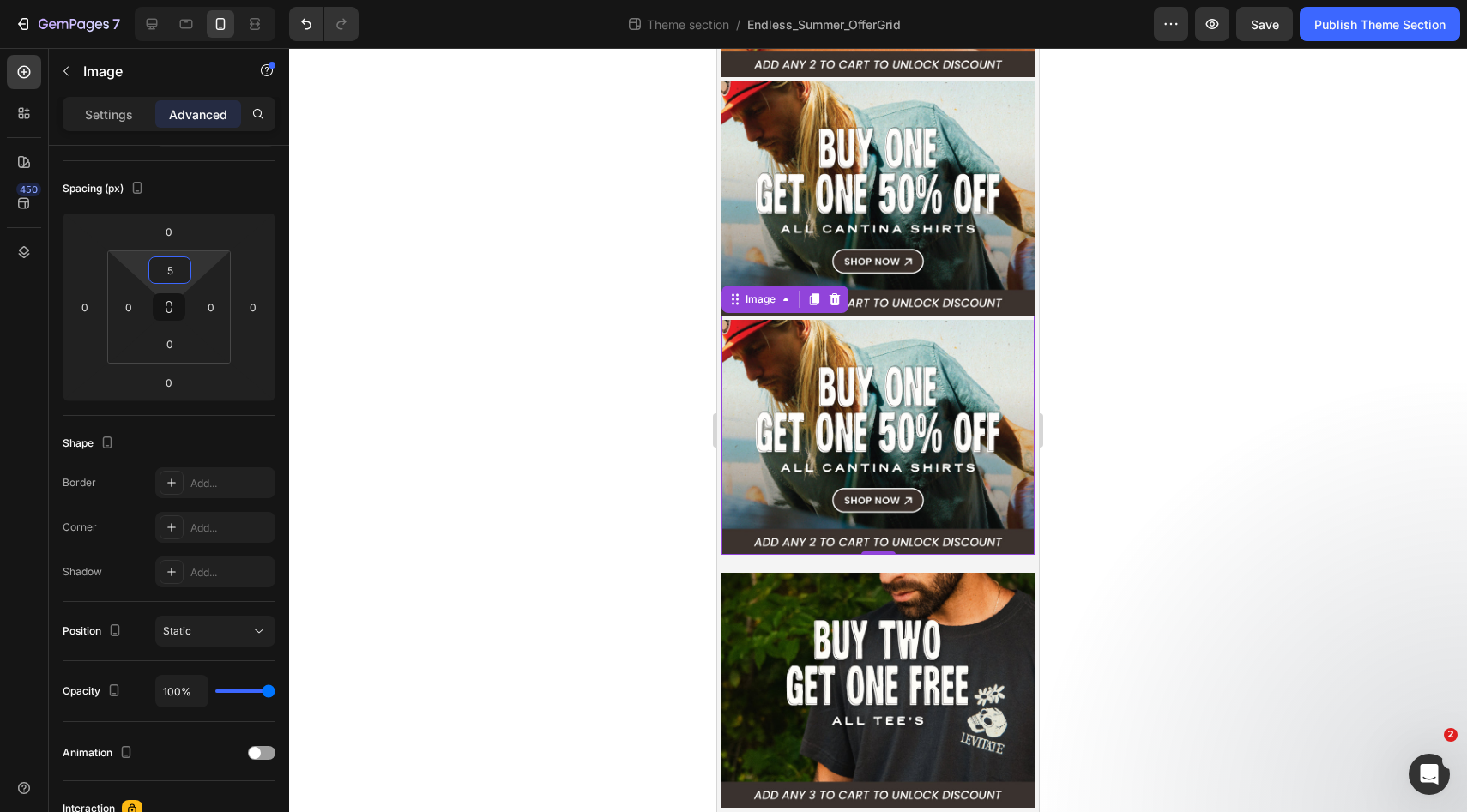
type input "5"
click at [829, 426] on img at bounding box center [878, 437] width 313 height 235
click at [932, 662] on img at bounding box center [878, 690] width 313 height 235
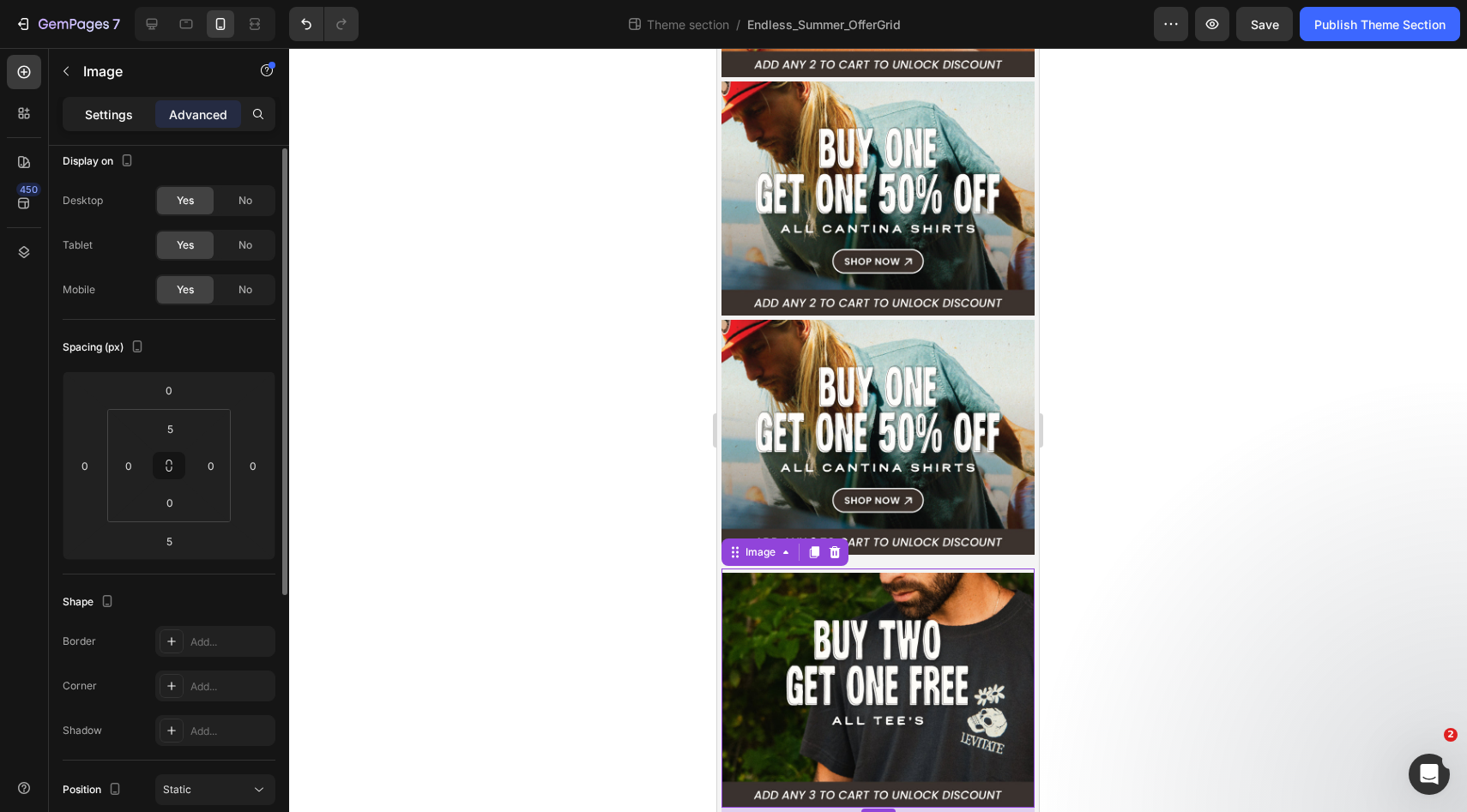
scroll to position [10, 0]
click at [124, 117] on p "Settings" at bounding box center [109, 114] width 48 height 18
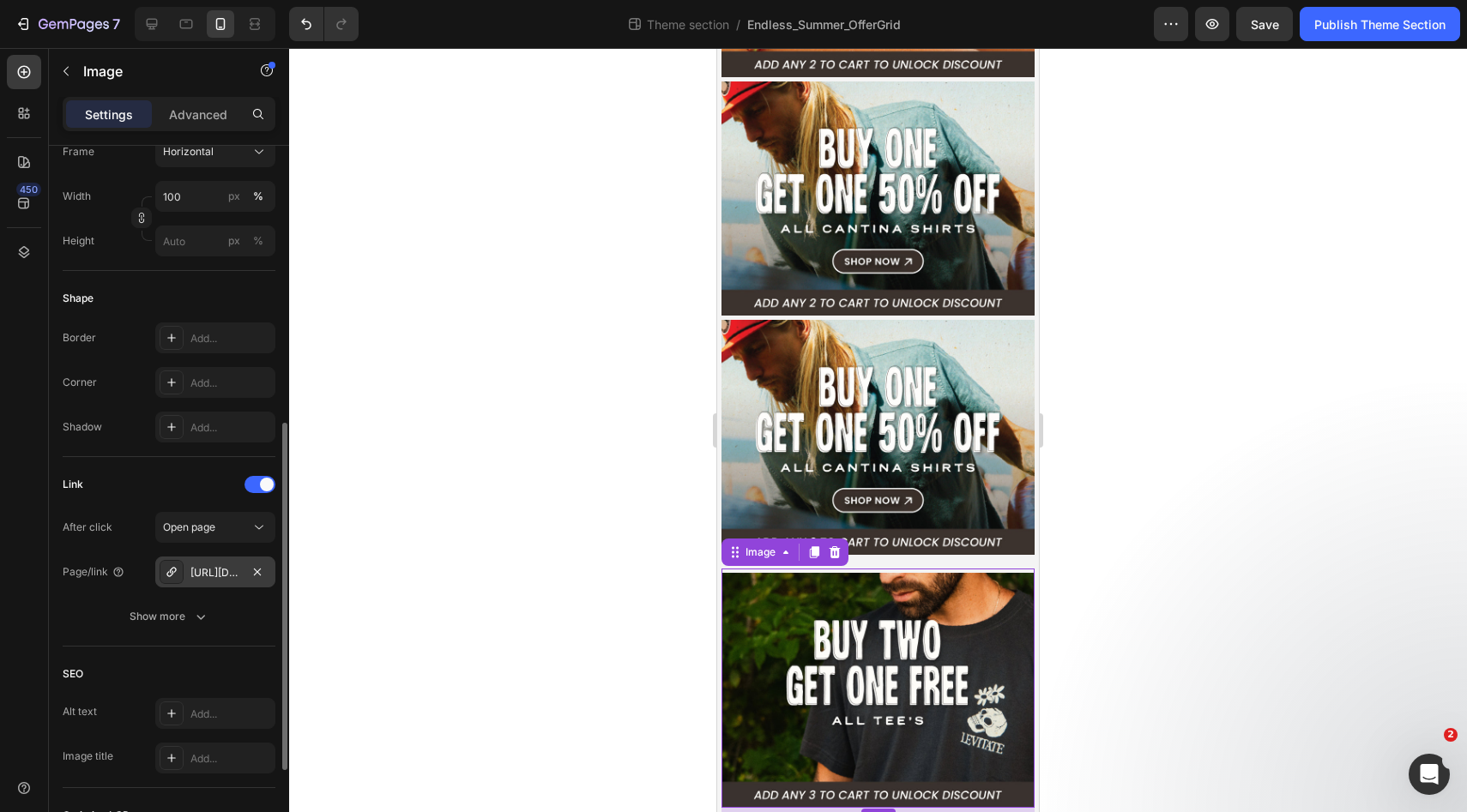
scroll to position [531, 0]
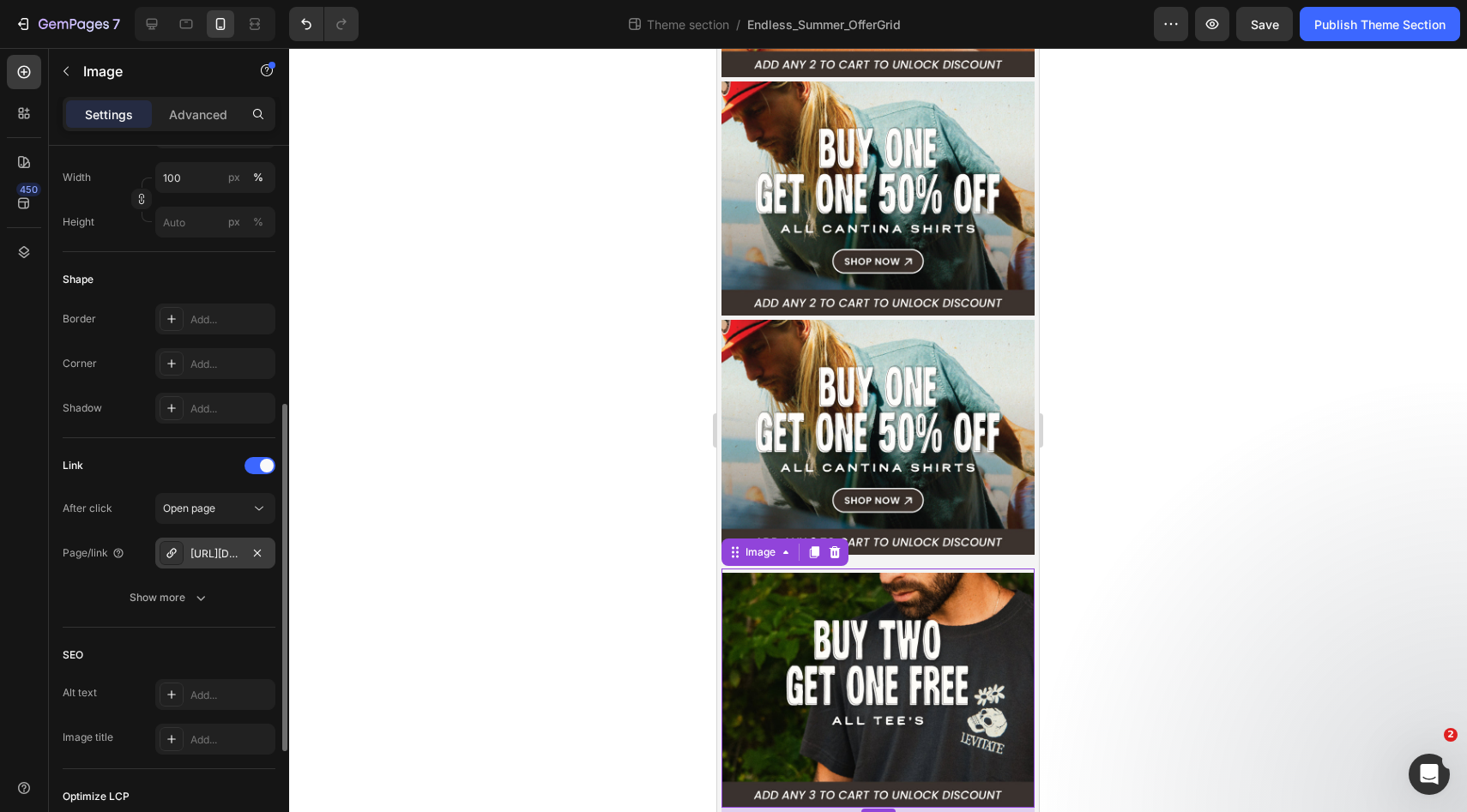
click at [214, 551] on div "[URL][DOMAIN_NAME]" at bounding box center [215, 554] width 49 height 16
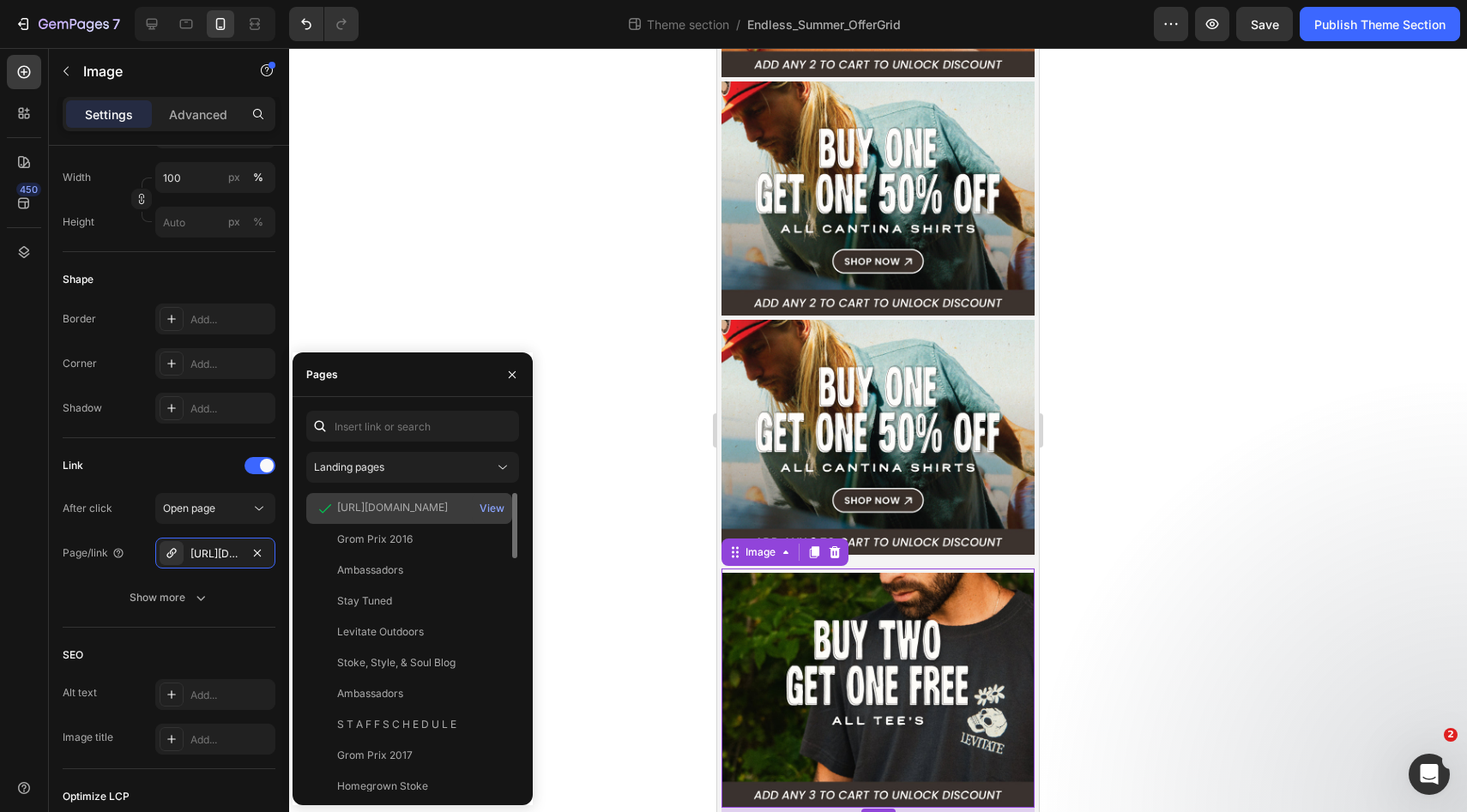
click at [381, 508] on div "[URL][DOMAIN_NAME]" at bounding box center [392, 508] width 111 height 16
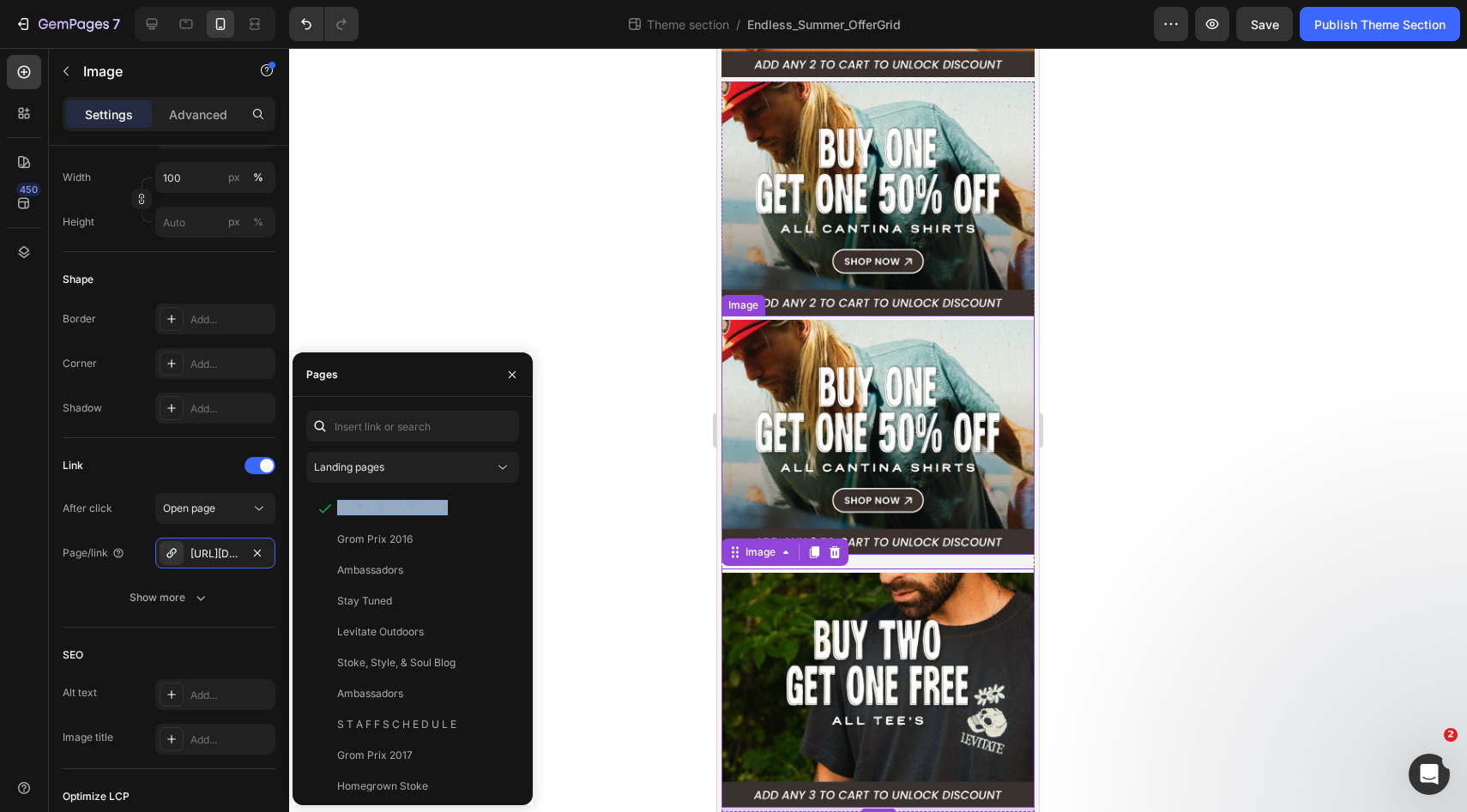
scroll to position [504, 0]
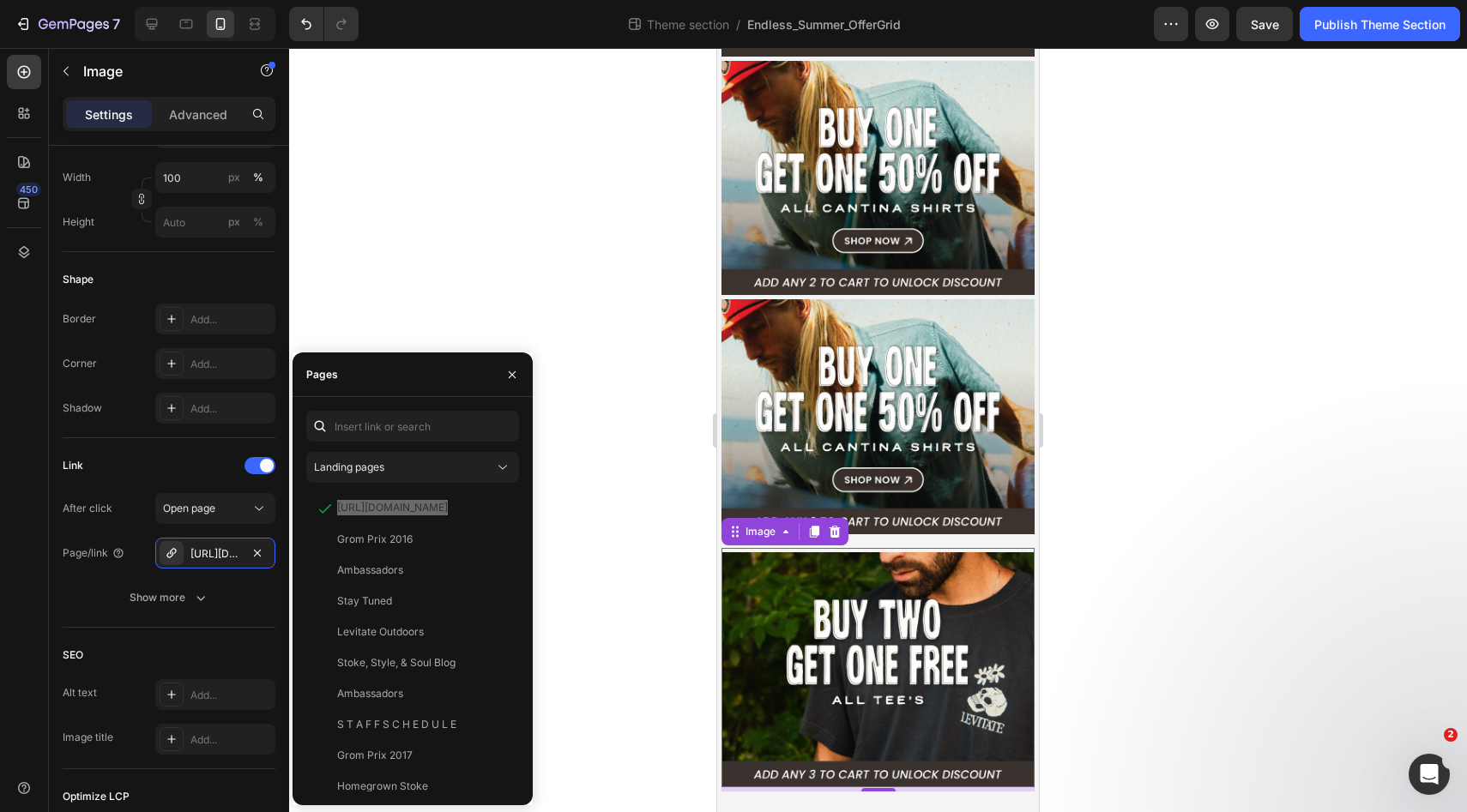
click at [860, 691] on img at bounding box center [878, 670] width 313 height 235
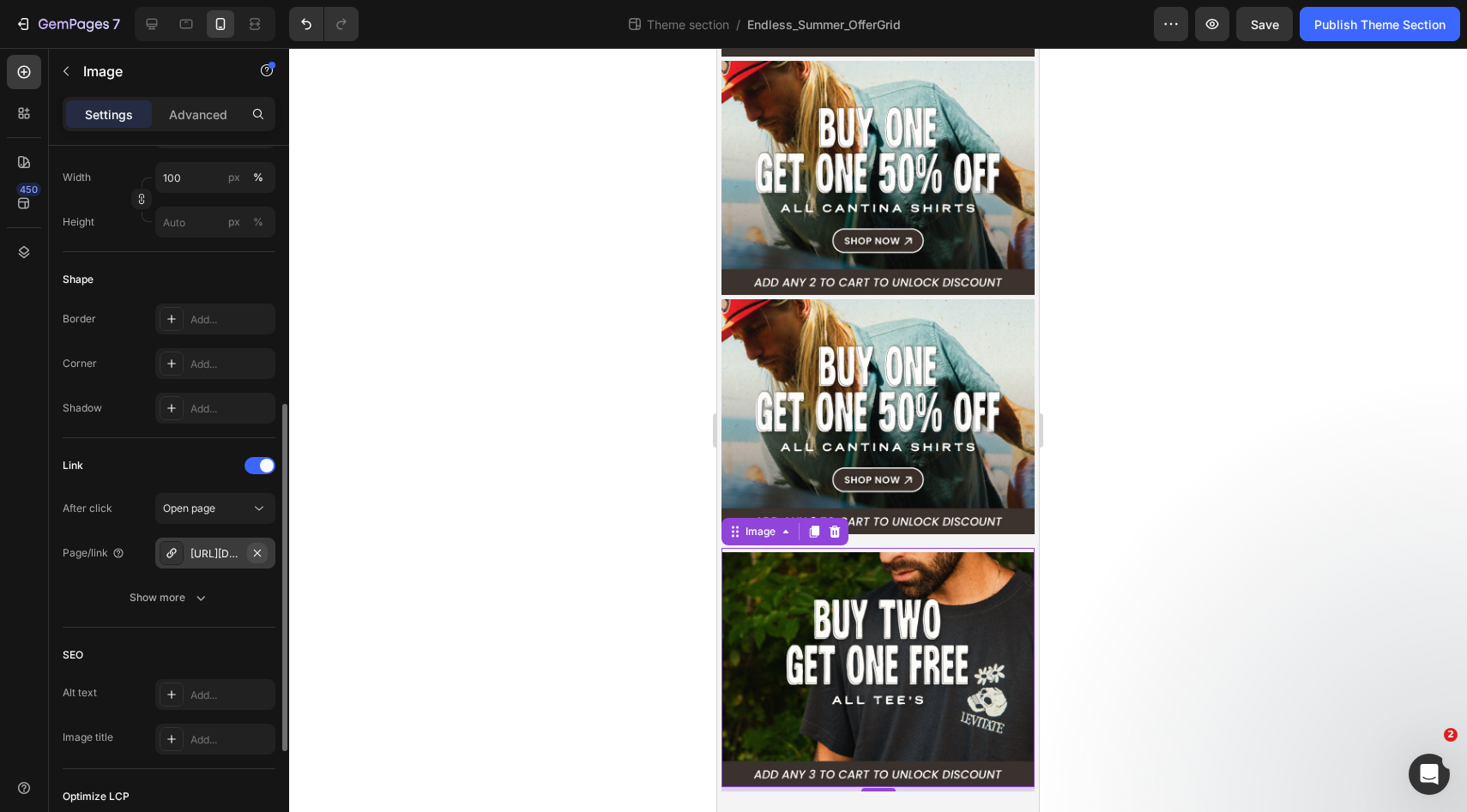
click at [261, 554] on icon "button" at bounding box center [258, 553] width 14 height 14
click at [209, 550] on div "Add..." at bounding box center [231, 554] width 81 height 16
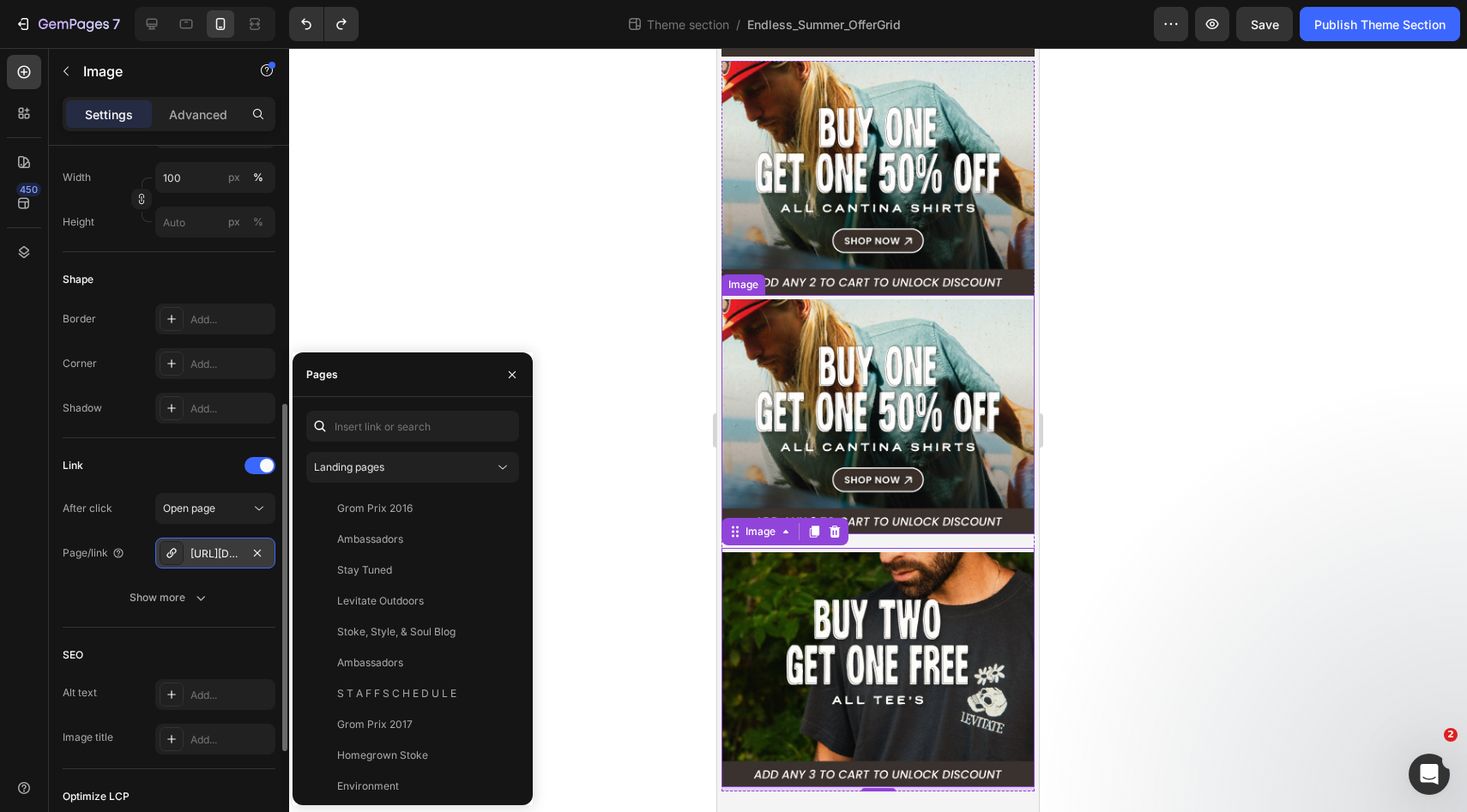
scroll to position [487, 0]
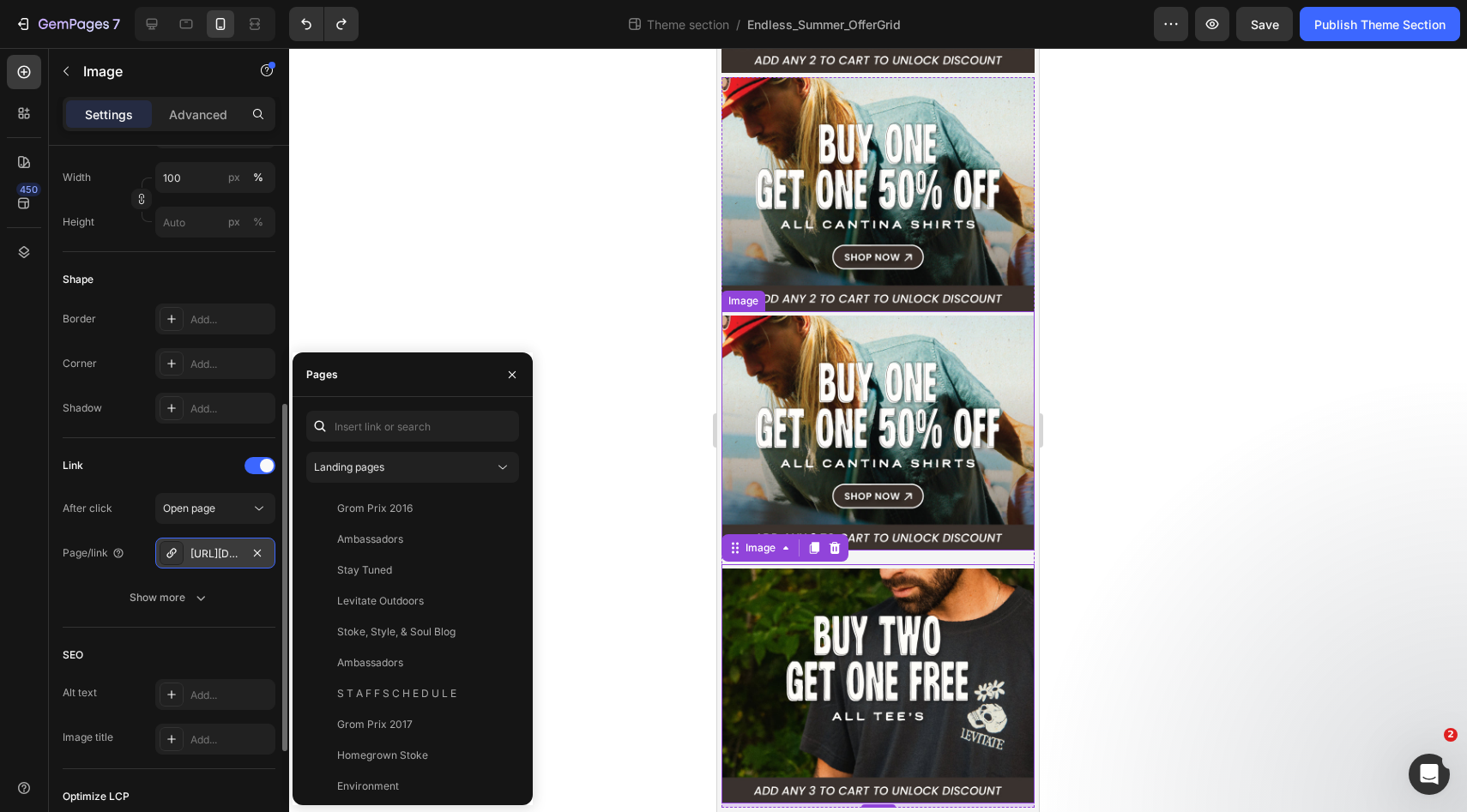
click at [902, 399] on img at bounding box center [878, 433] width 313 height 235
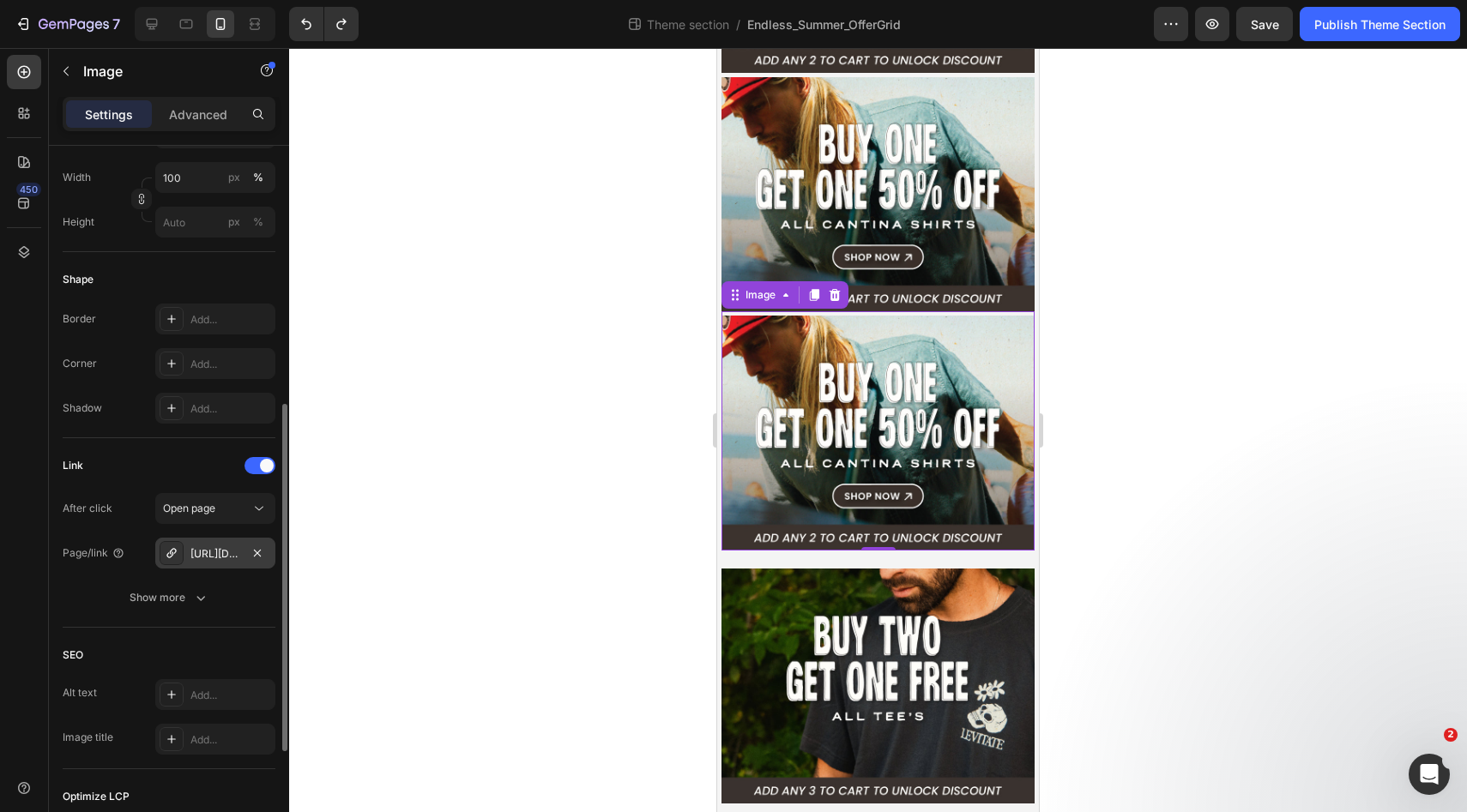
click at [220, 549] on div "[URL][DOMAIN_NAME]" at bounding box center [215, 554] width 49 height 16
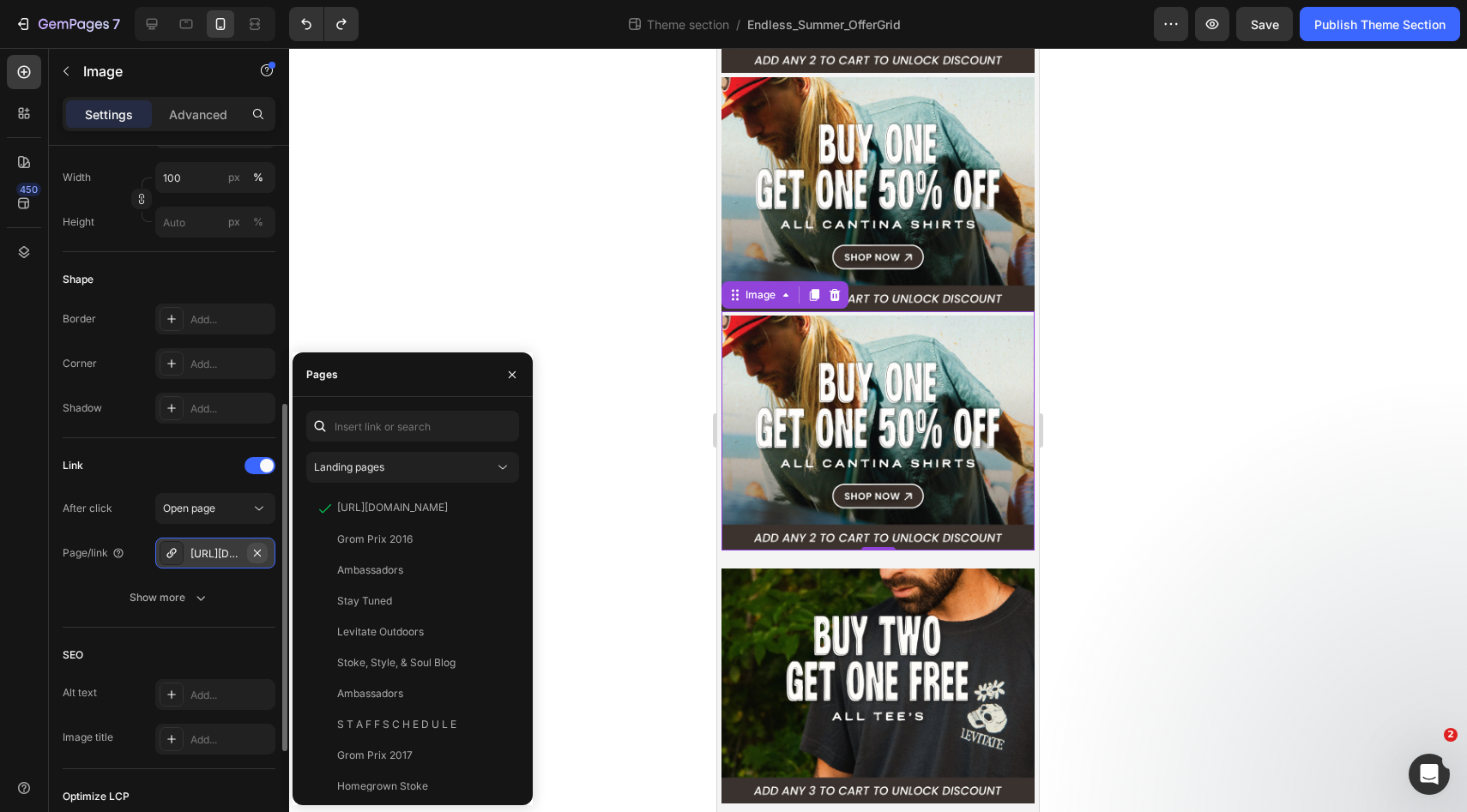
click at [264, 549] on icon "button" at bounding box center [258, 553] width 14 height 14
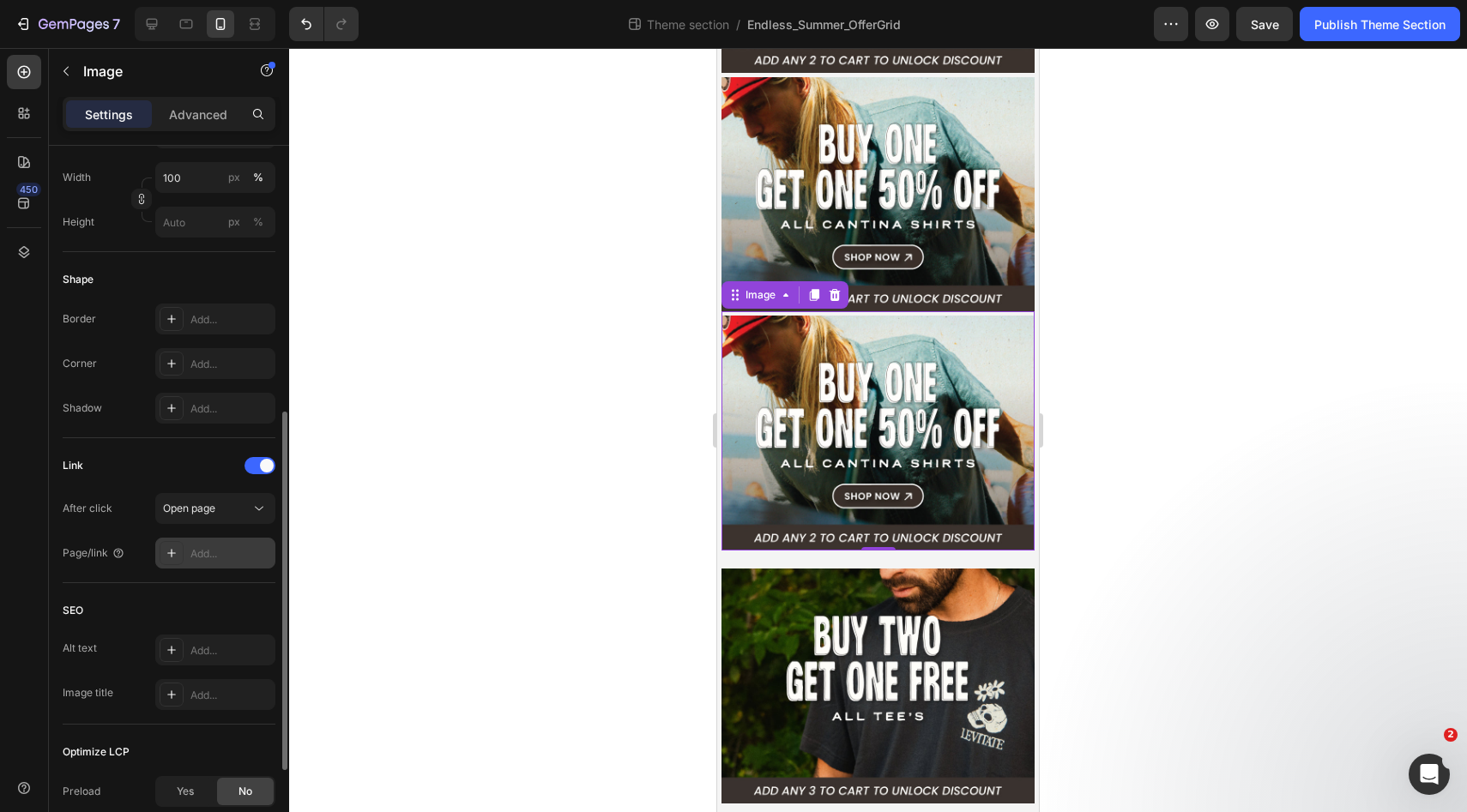
click at [205, 552] on div "Add..." at bounding box center [231, 554] width 81 height 16
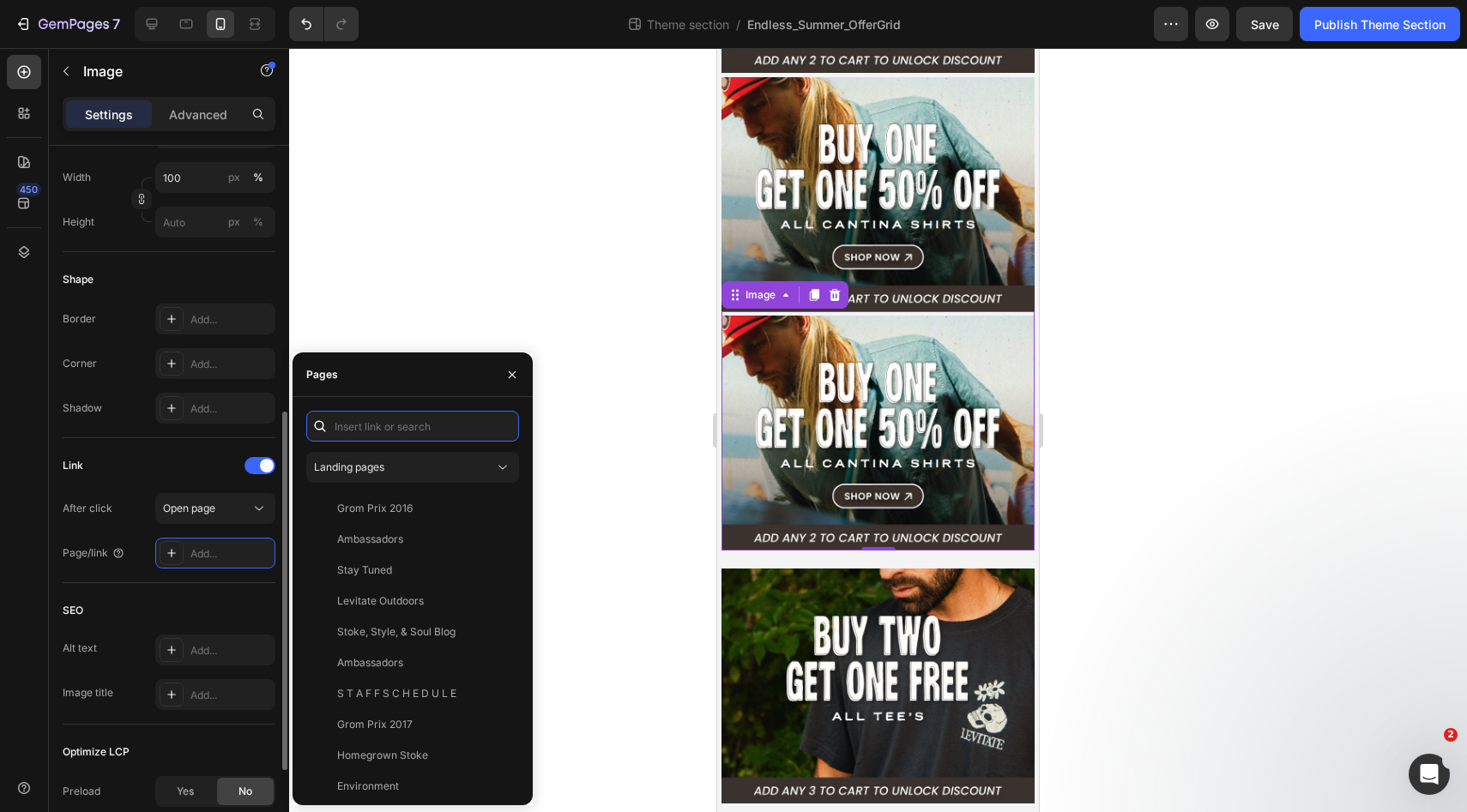
paste input "[URL][DOMAIN_NAME]"
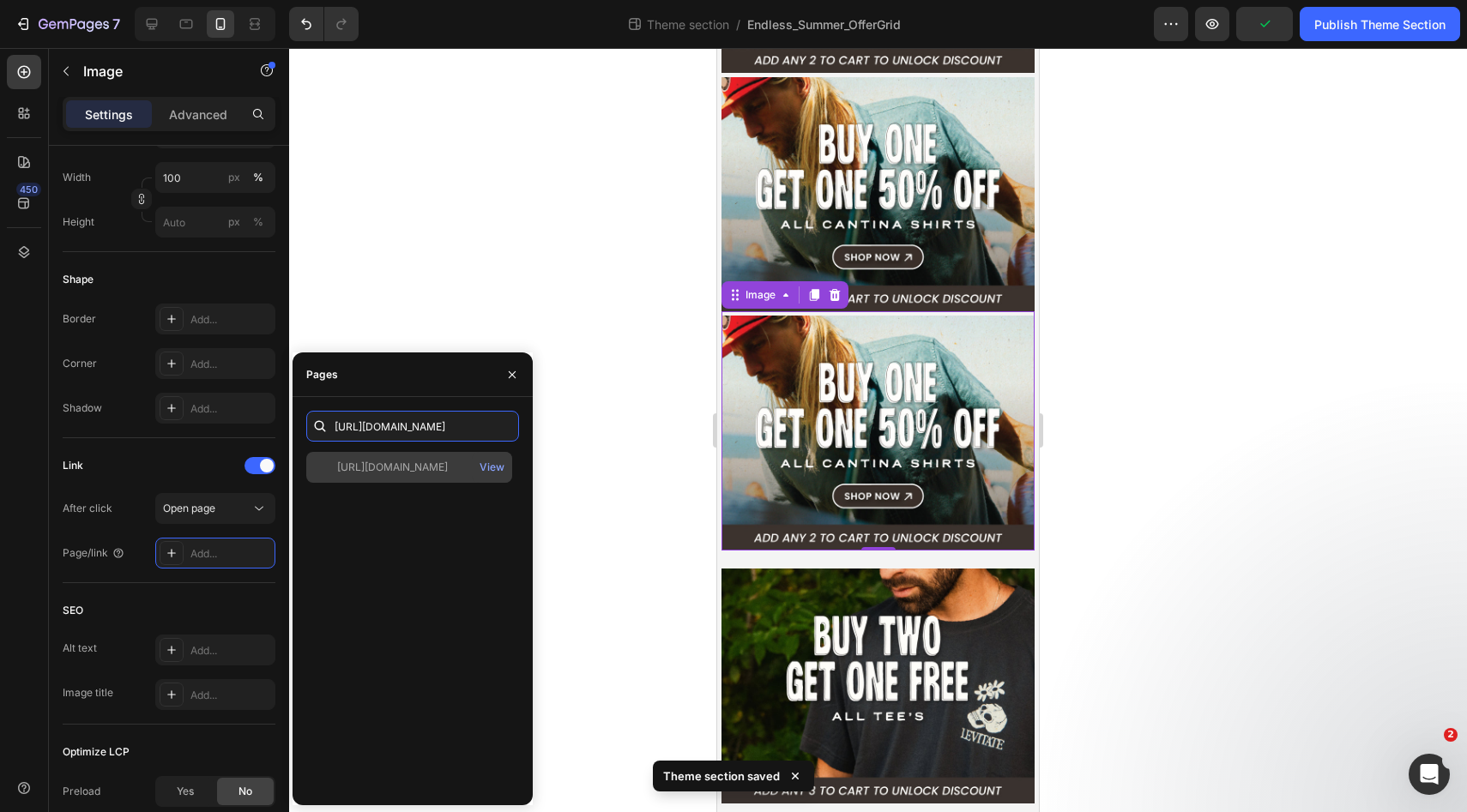
type input "[URL][DOMAIN_NAME]"
click at [419, 476] on div "[URL][DOMAIN_NAME] View" at bounding box center [409, 467] width 206 height 31
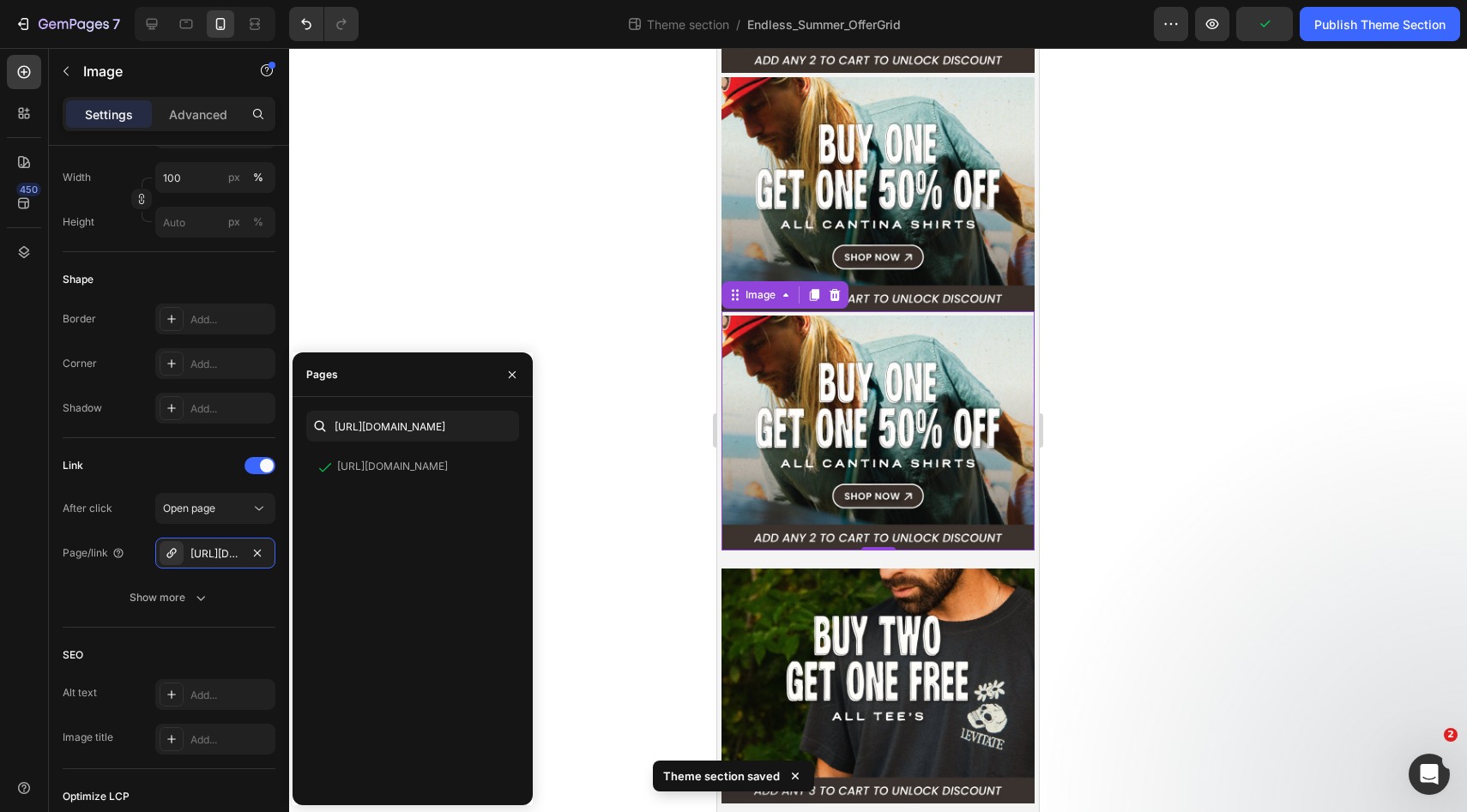
click at [849, 397] on img at bounding box center [878, 433] width 313 height 235
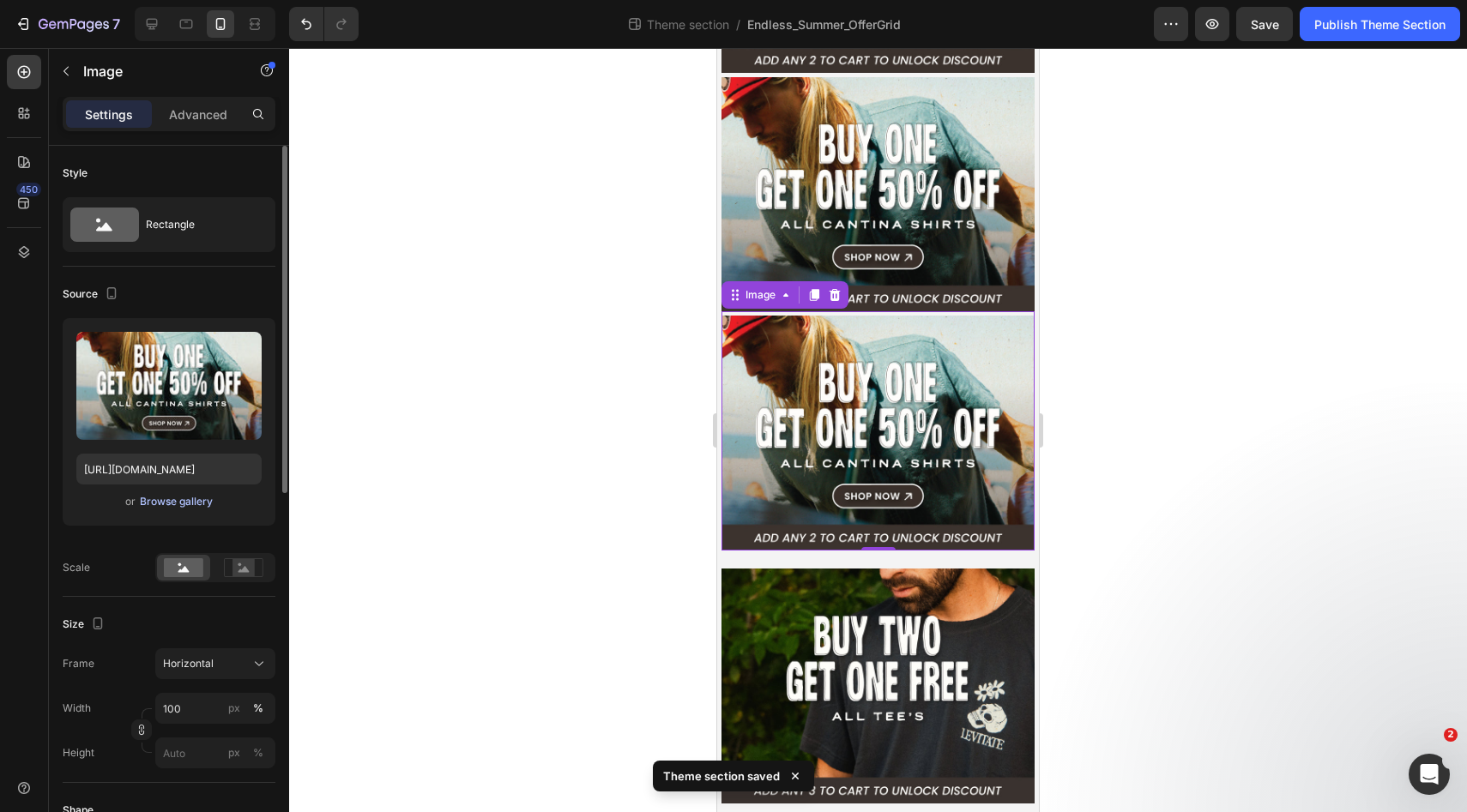
click at [172, 505] on div "Browse gallery" at bounding box center [177, 501] width 73 height 16
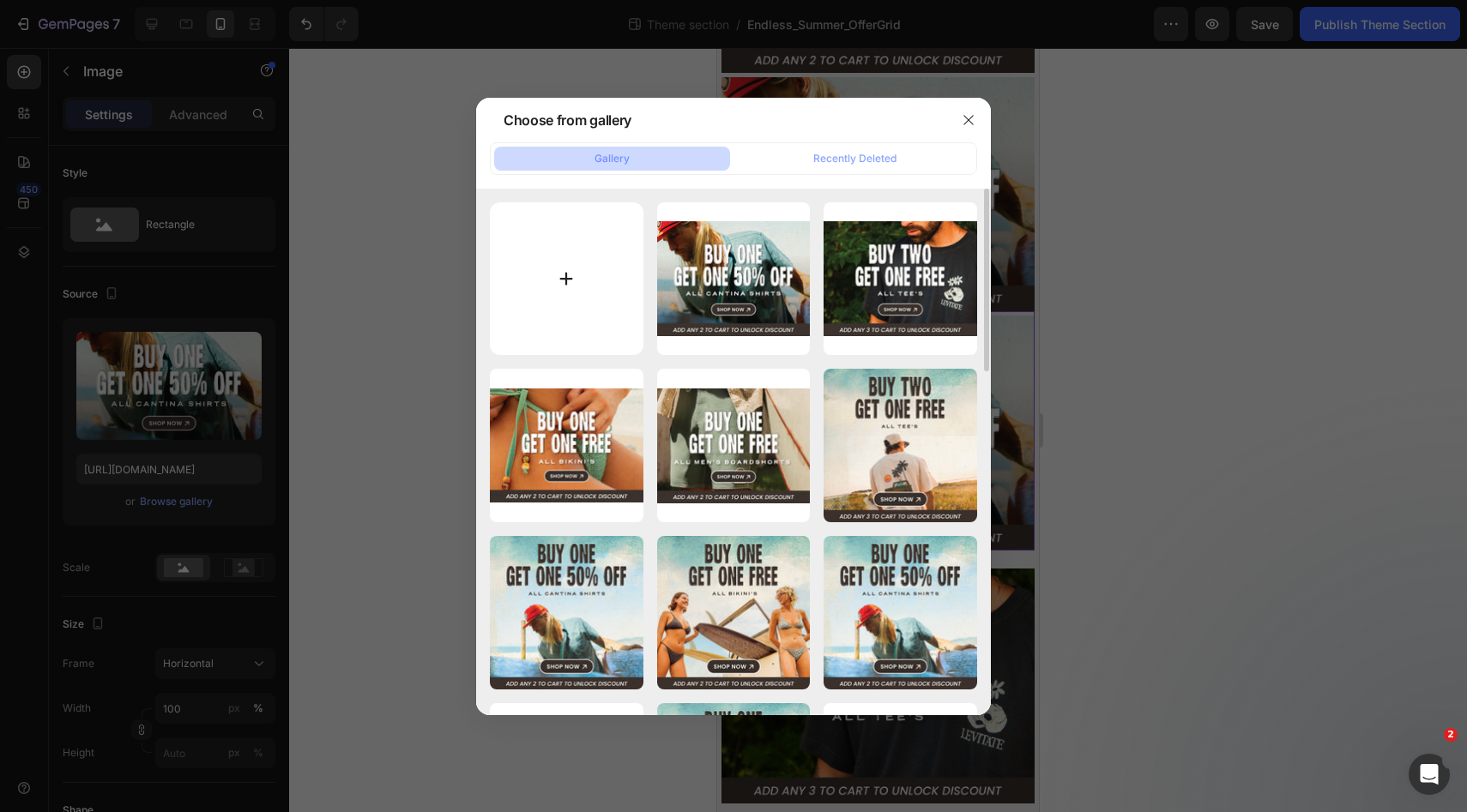
click at [591, 303] on input "file" at bounding box center [567, 279] width 154 height 154
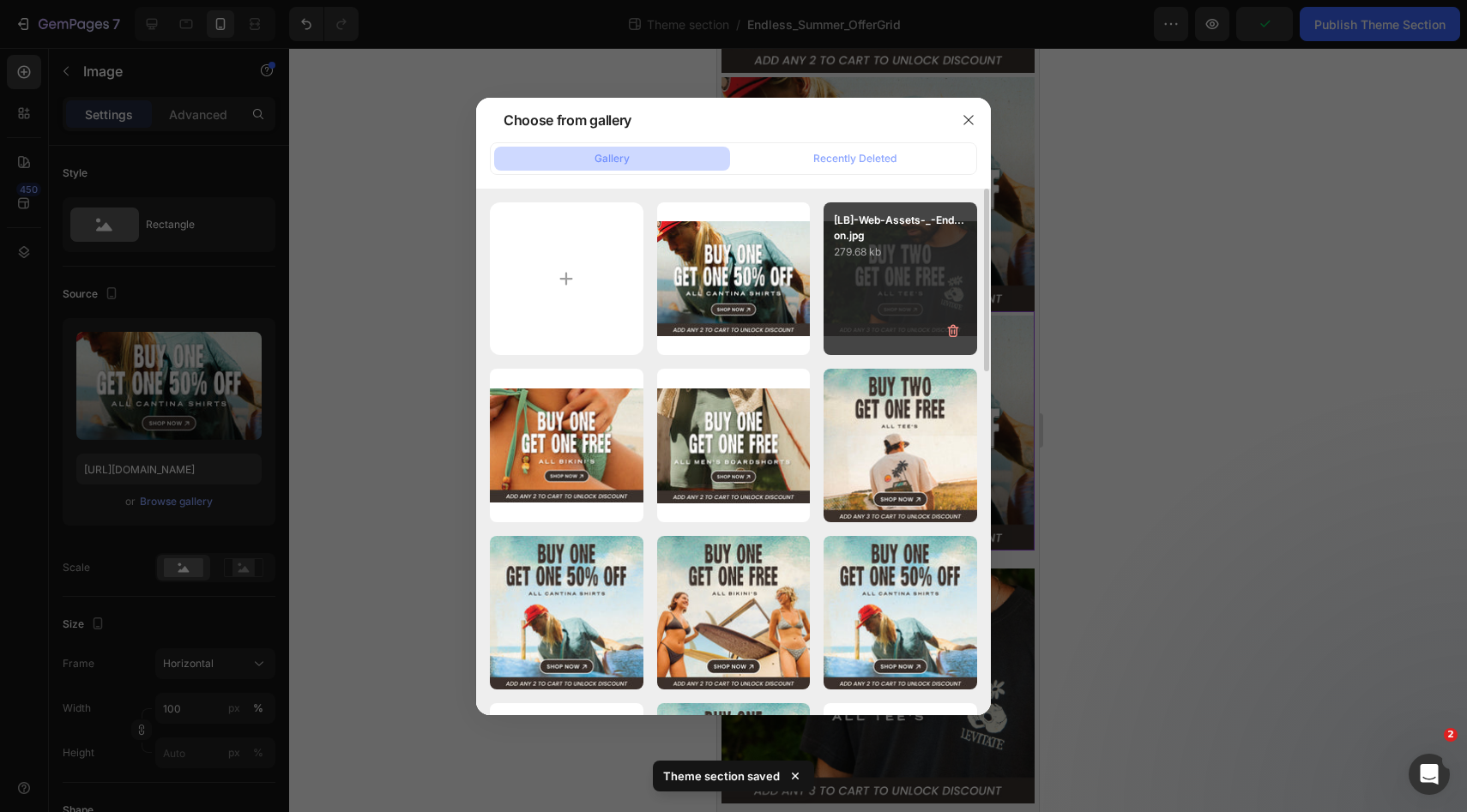
click at [866, 285] on div "[LB]-Web-Assets-_-End...on.jpg 279.68 kb" at bounding box center [900, 279] width 154 height 154
type input "[URL][DOMAIN_NAME]"
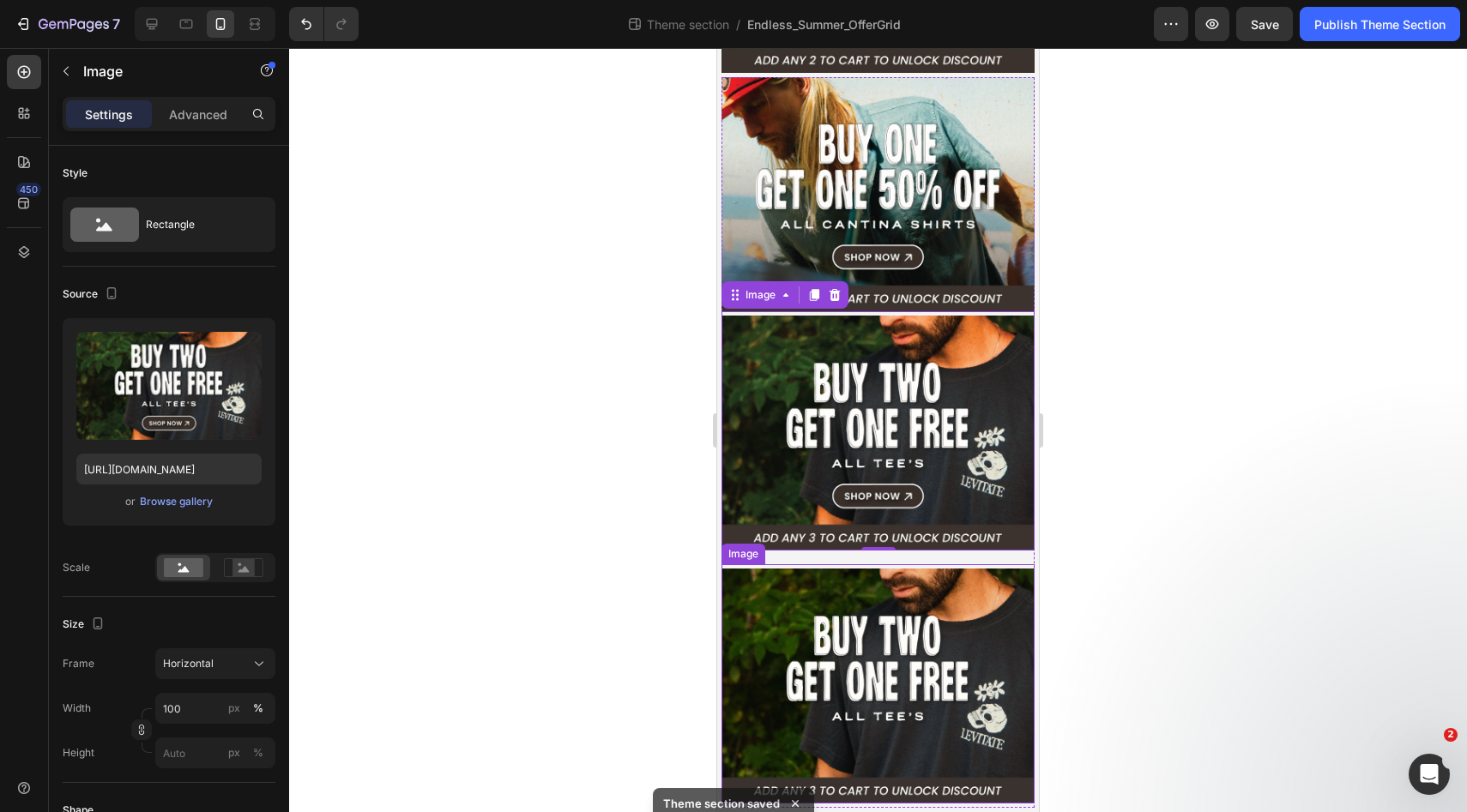
click at [941, 639] on img at bounding box center [878, 686] width 313 height 235
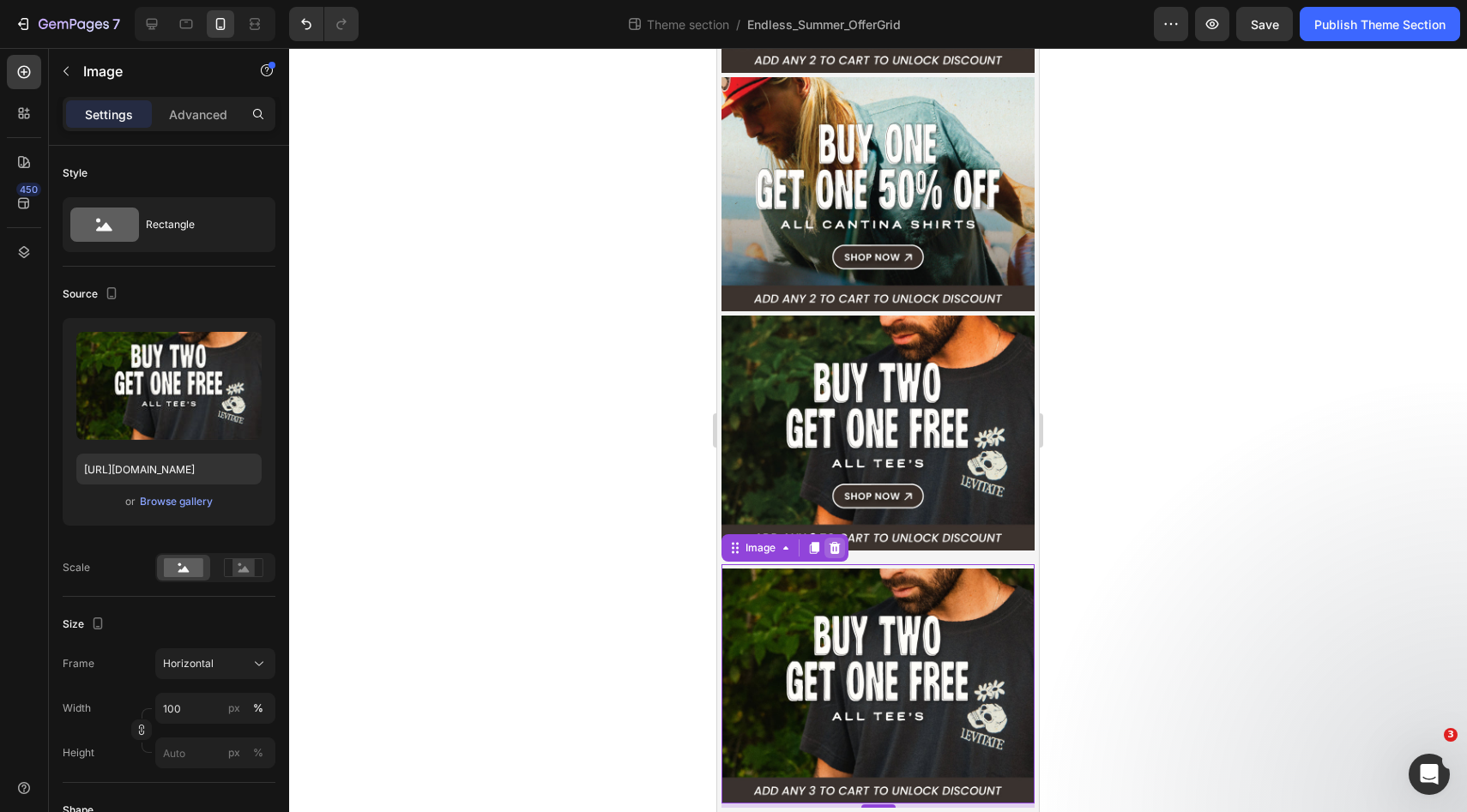
click at [840, 550] on icon at bounding box center [834, 548] width 14 height 14
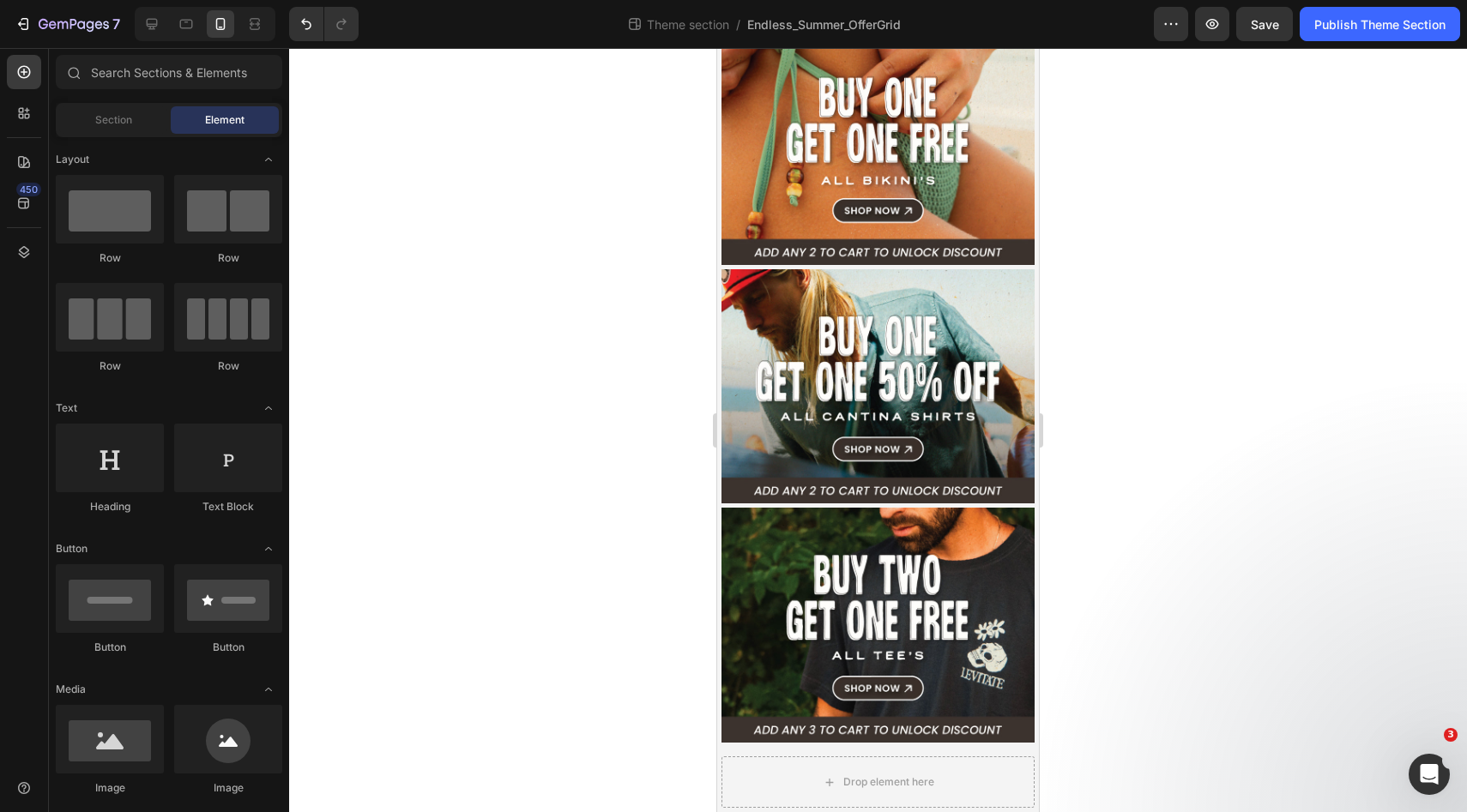
scroll to position [296, 0]
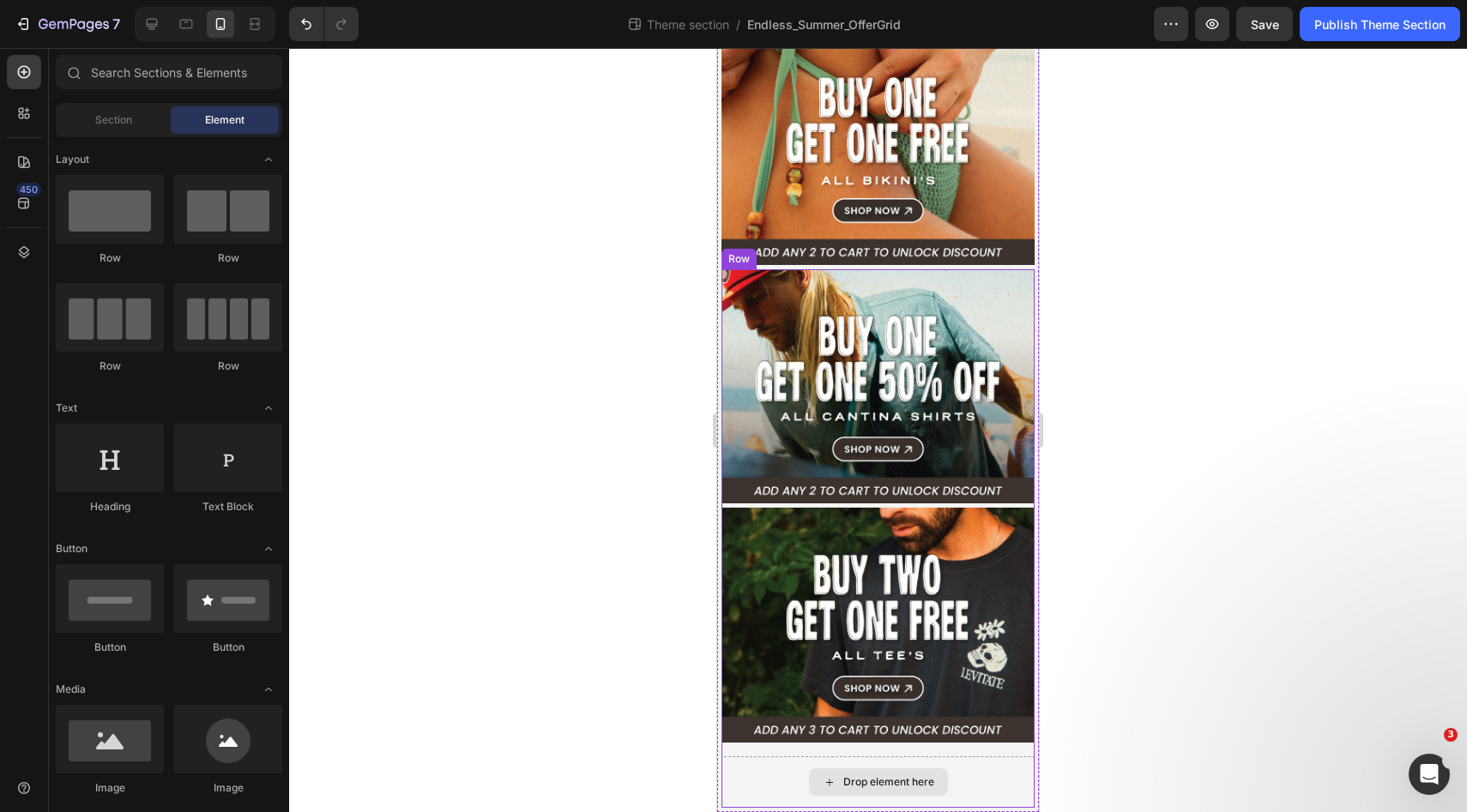
click at [910, 766] on div "Drop element here" at bounding box center [878, 781] width 313 height 51
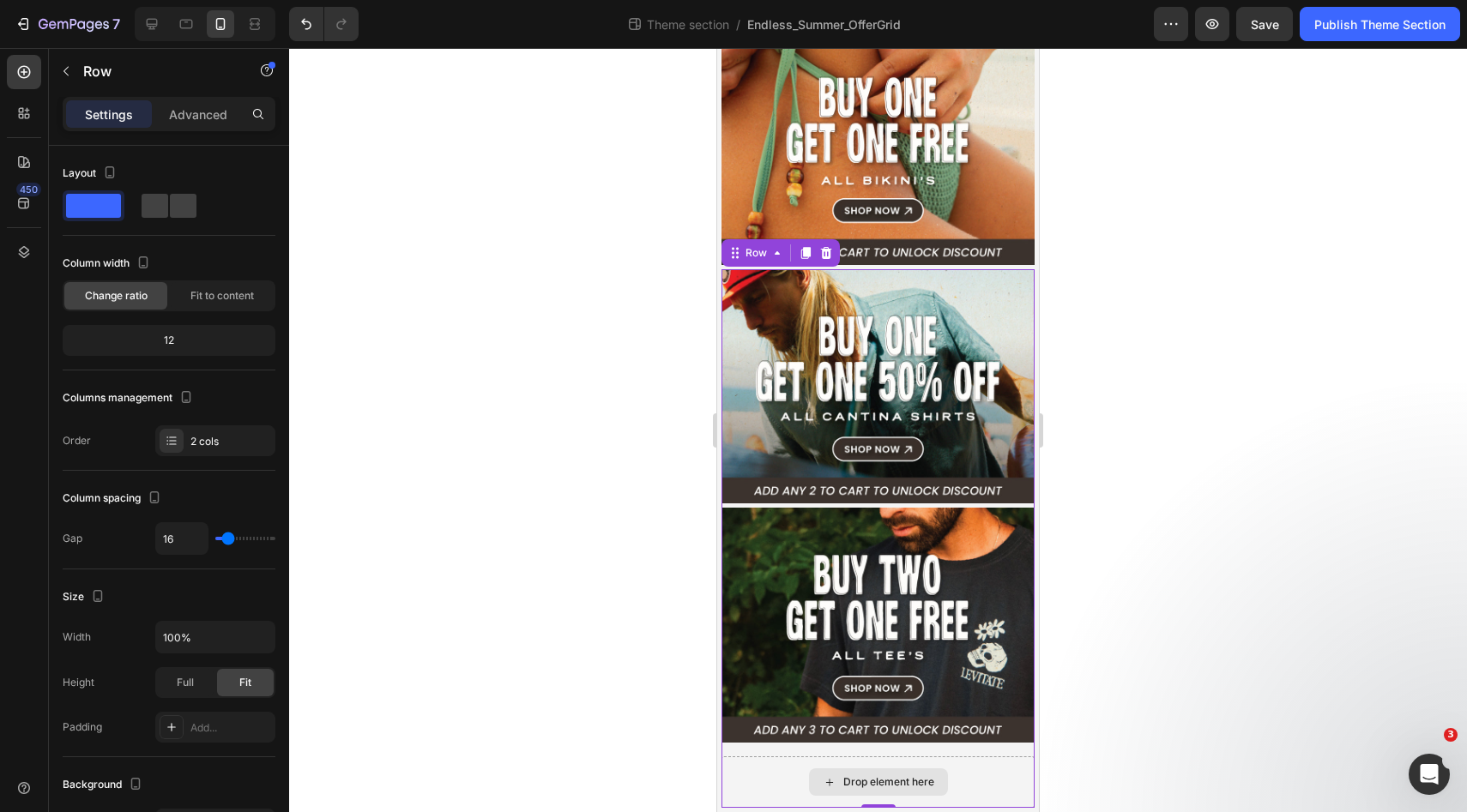
click at [864, 767] on div "Drop element here" at bounding box center [878, 781] width 313 height 51
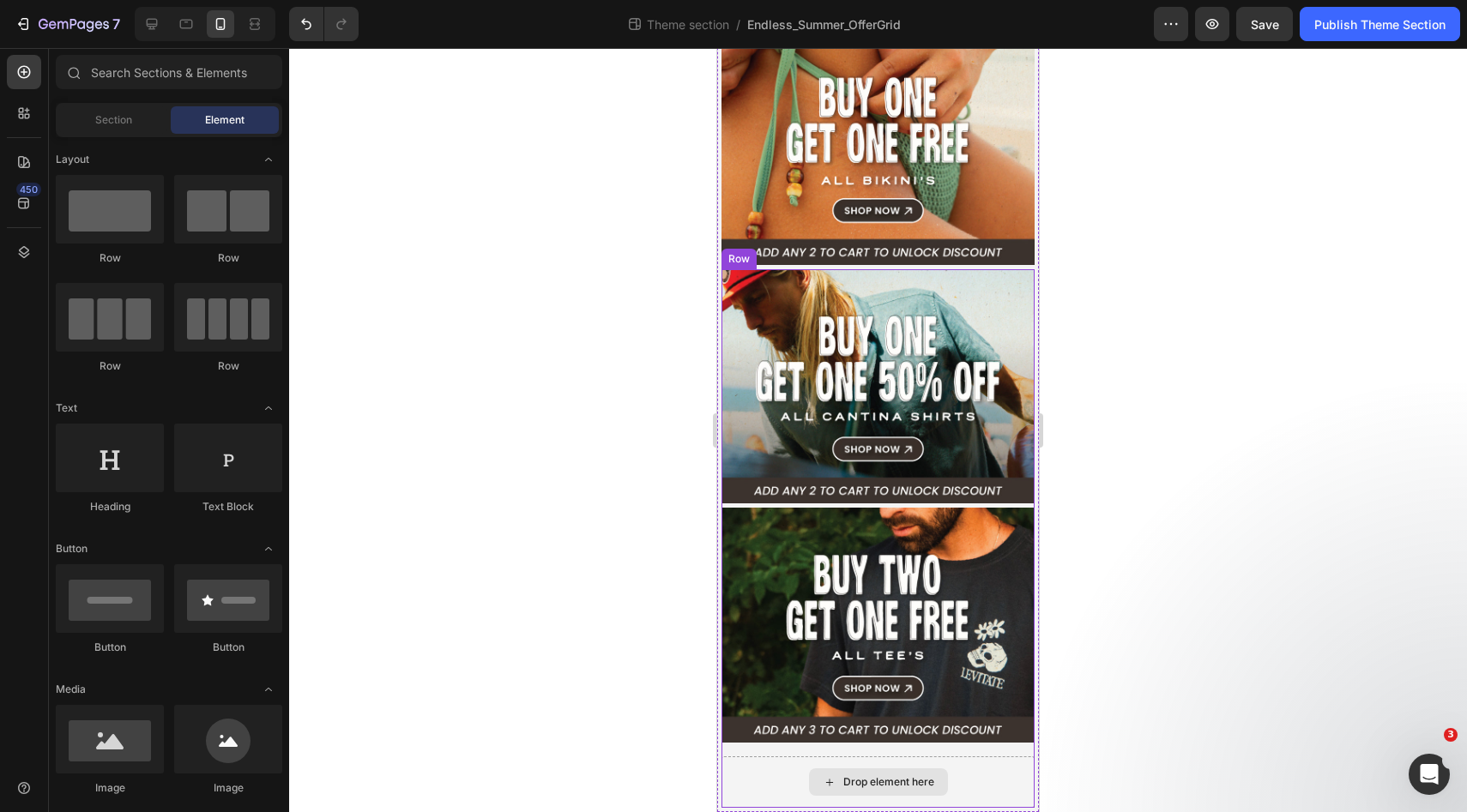
click at [864, 768] on div "Drop element here" at bounding box center [878, 781] width 313 height 51
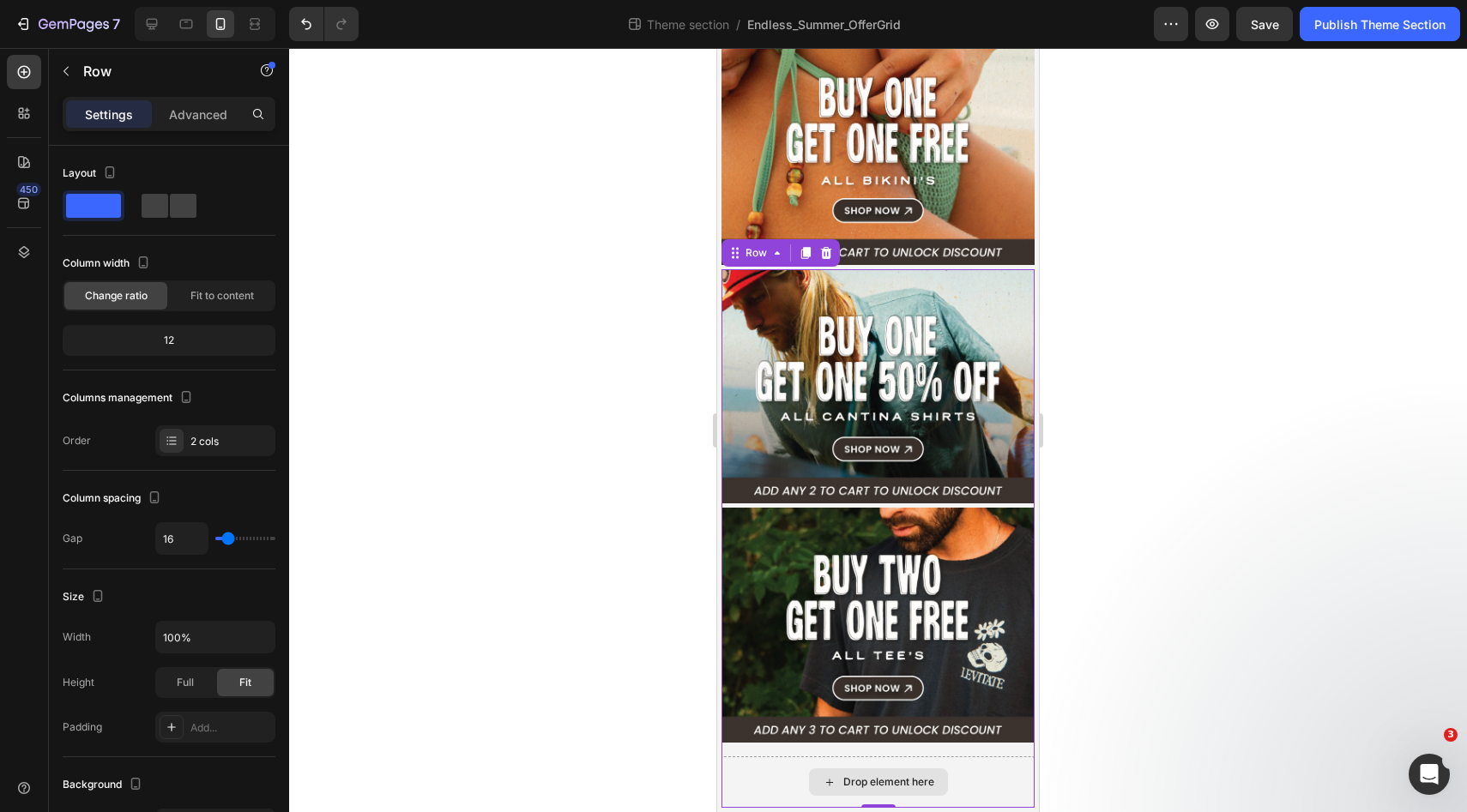
scroll to position [312, 0]
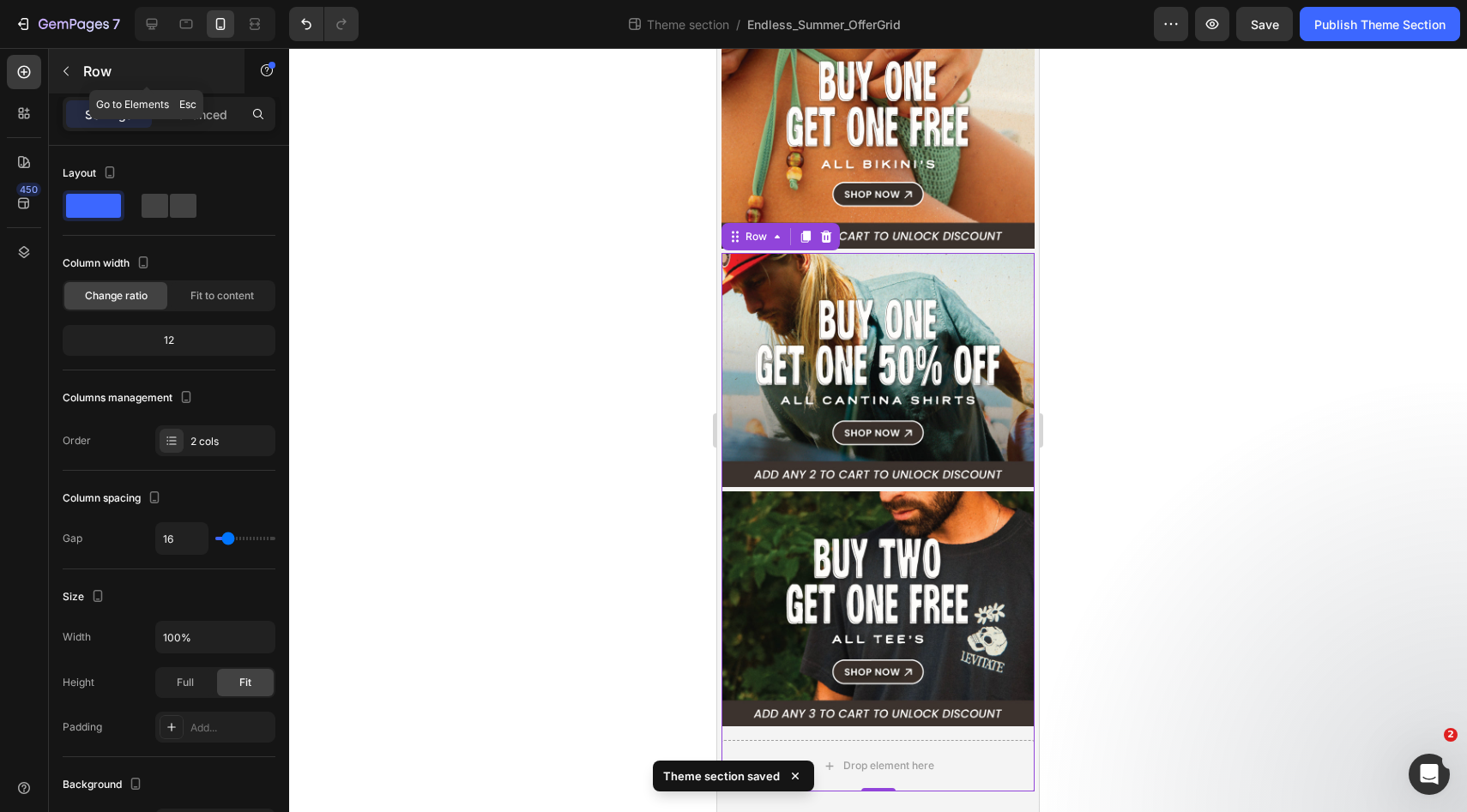
click at [71, 81] on button "button" at bounding box center [66, 71] width 28 height 28
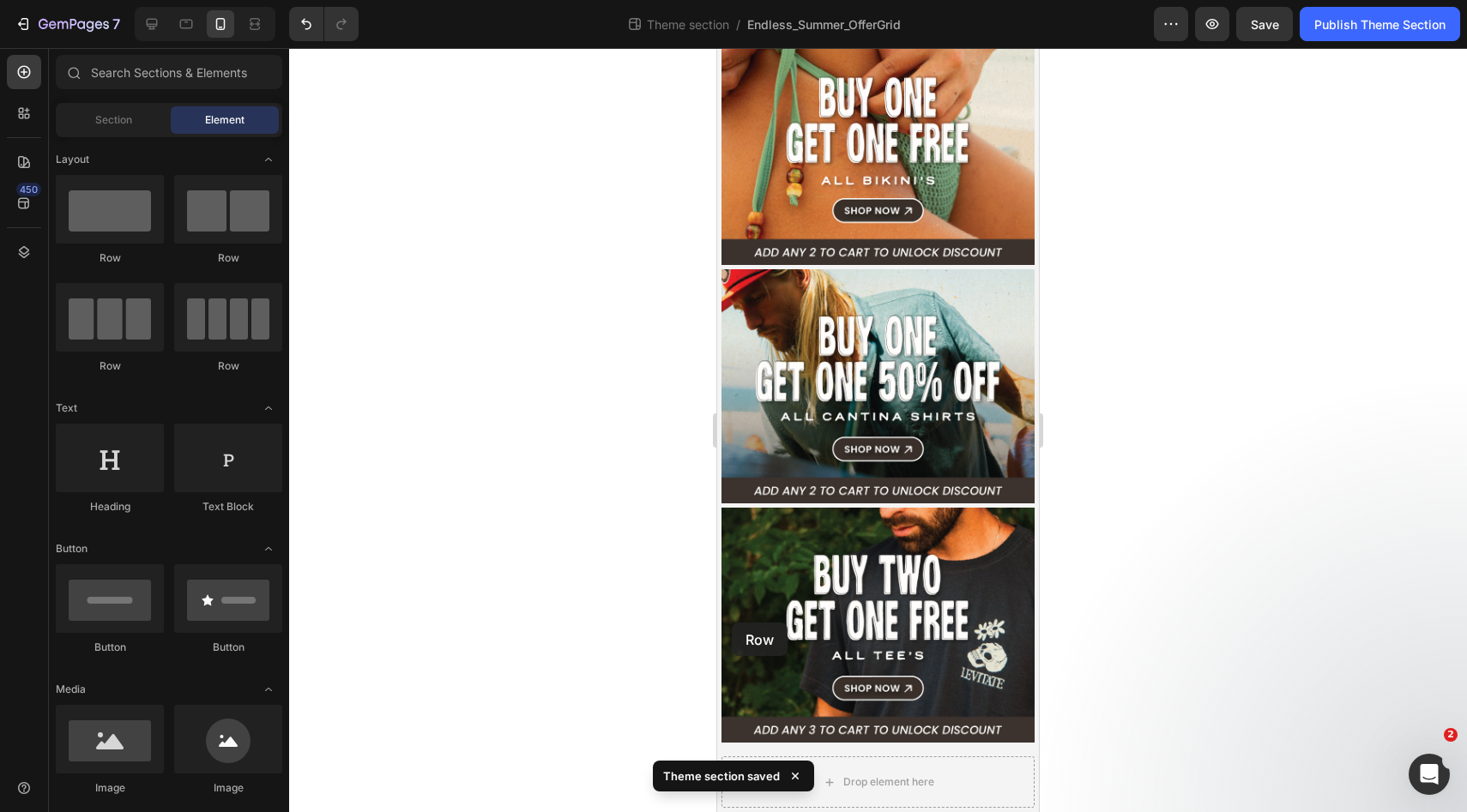
scroll to position [298, 0]
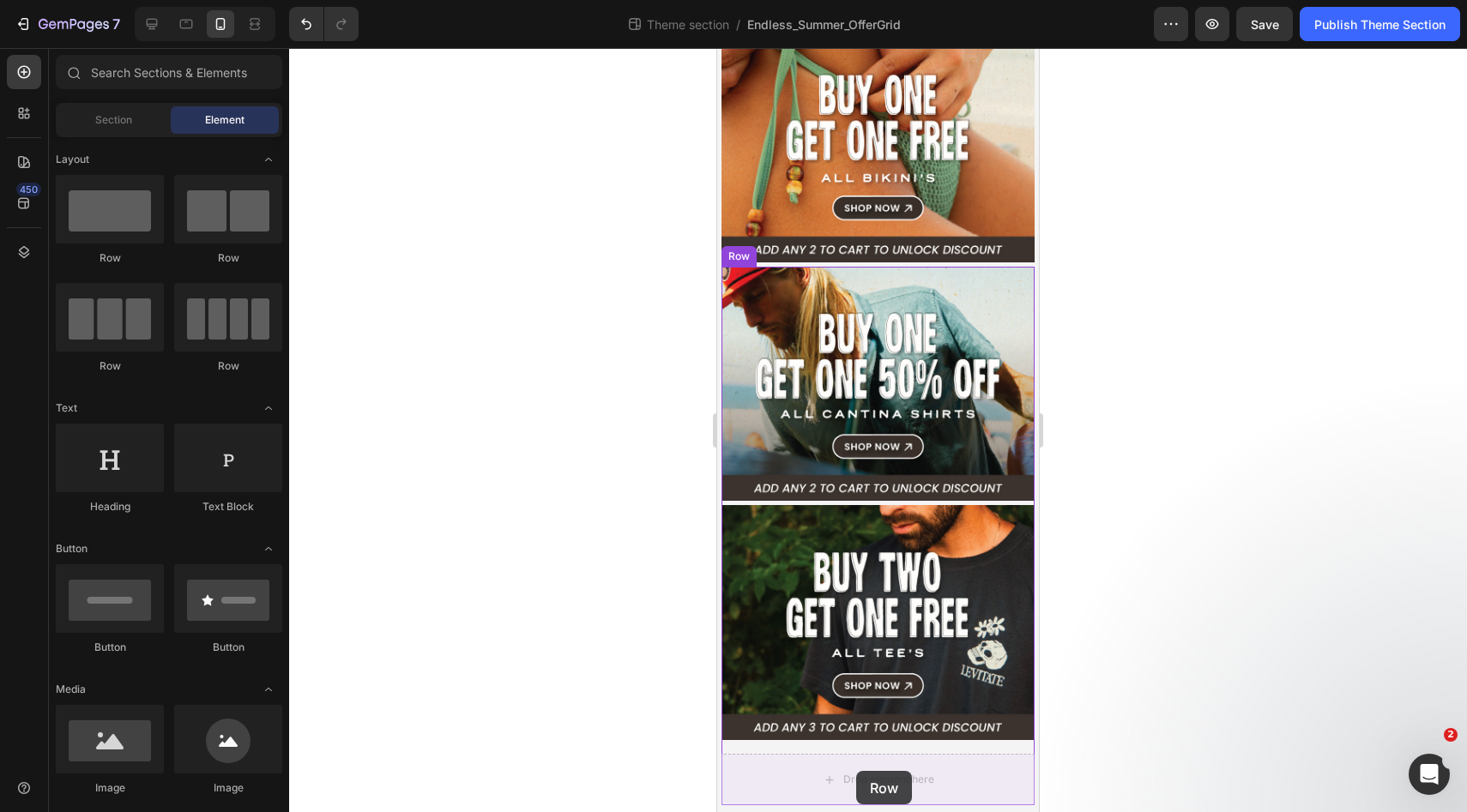
drag, startPoint x: 837, startPoint y: 264, endPoint x: 856, endPoint y: 772, distance: 508.4
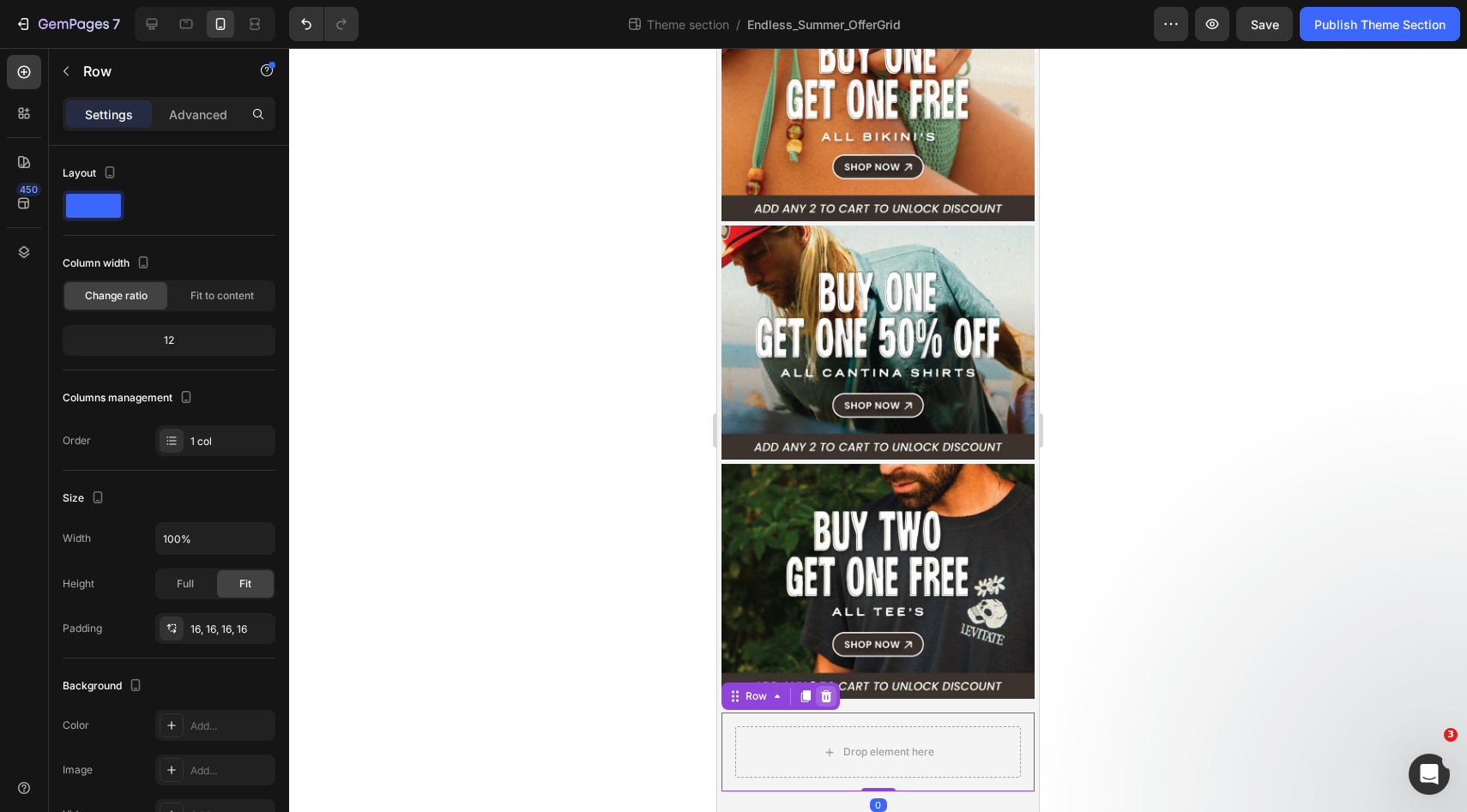
click at [827, 696] on icon at bounding box center [825, 696] width 11 height 12
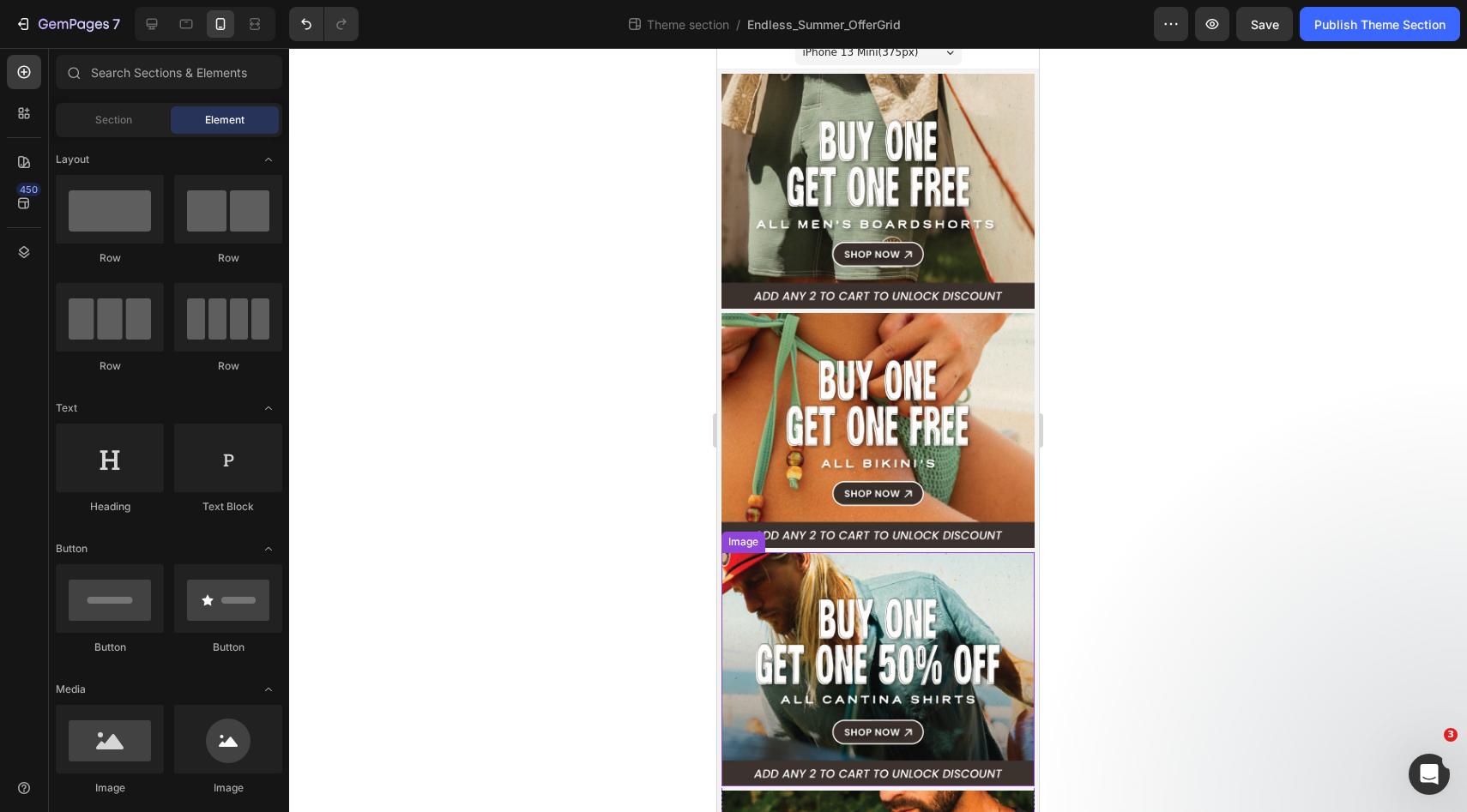
scroll to position [0, 0]
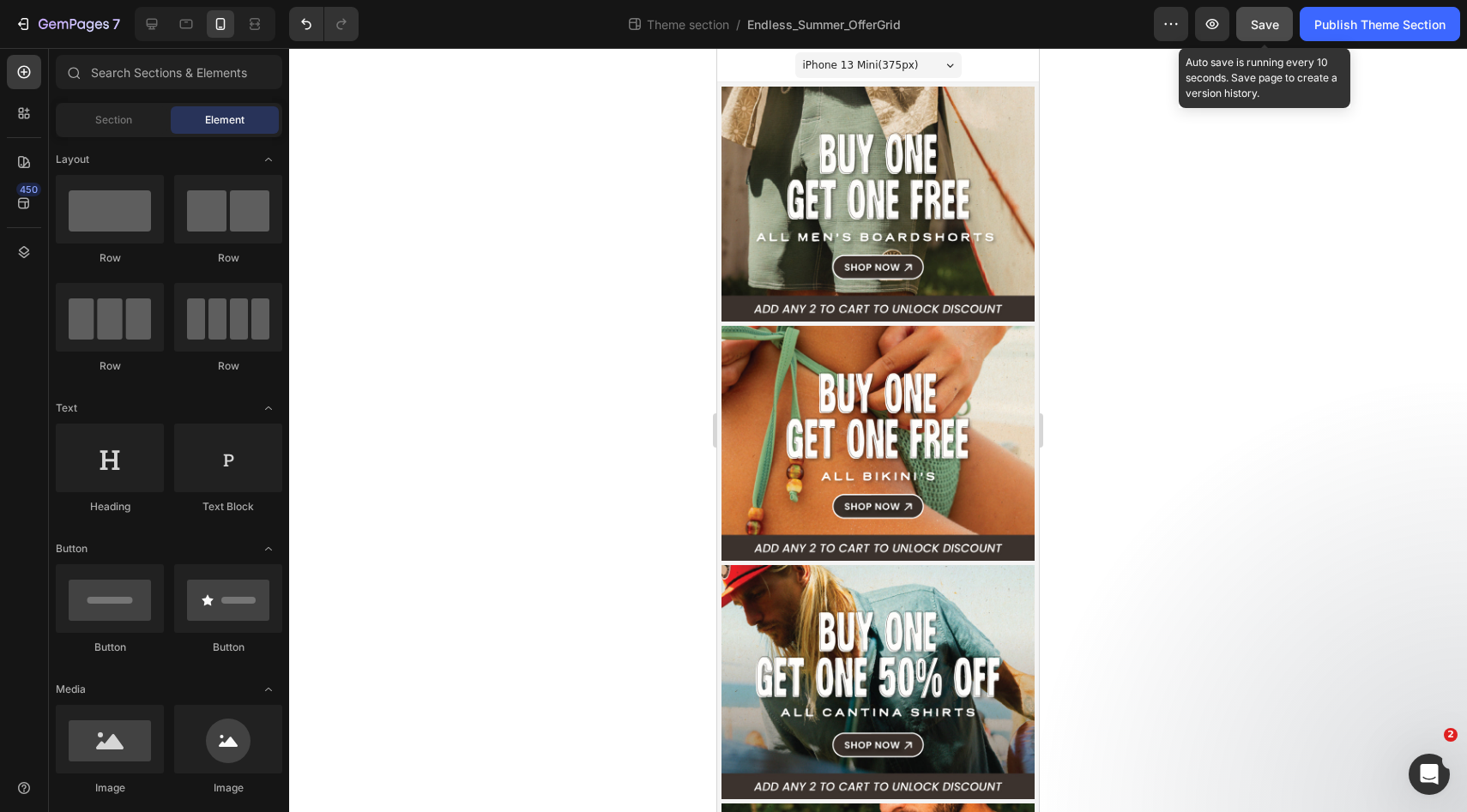
click at [1283, 27] on button "Save" at bounding box center [1264, 24] width 56 height 35
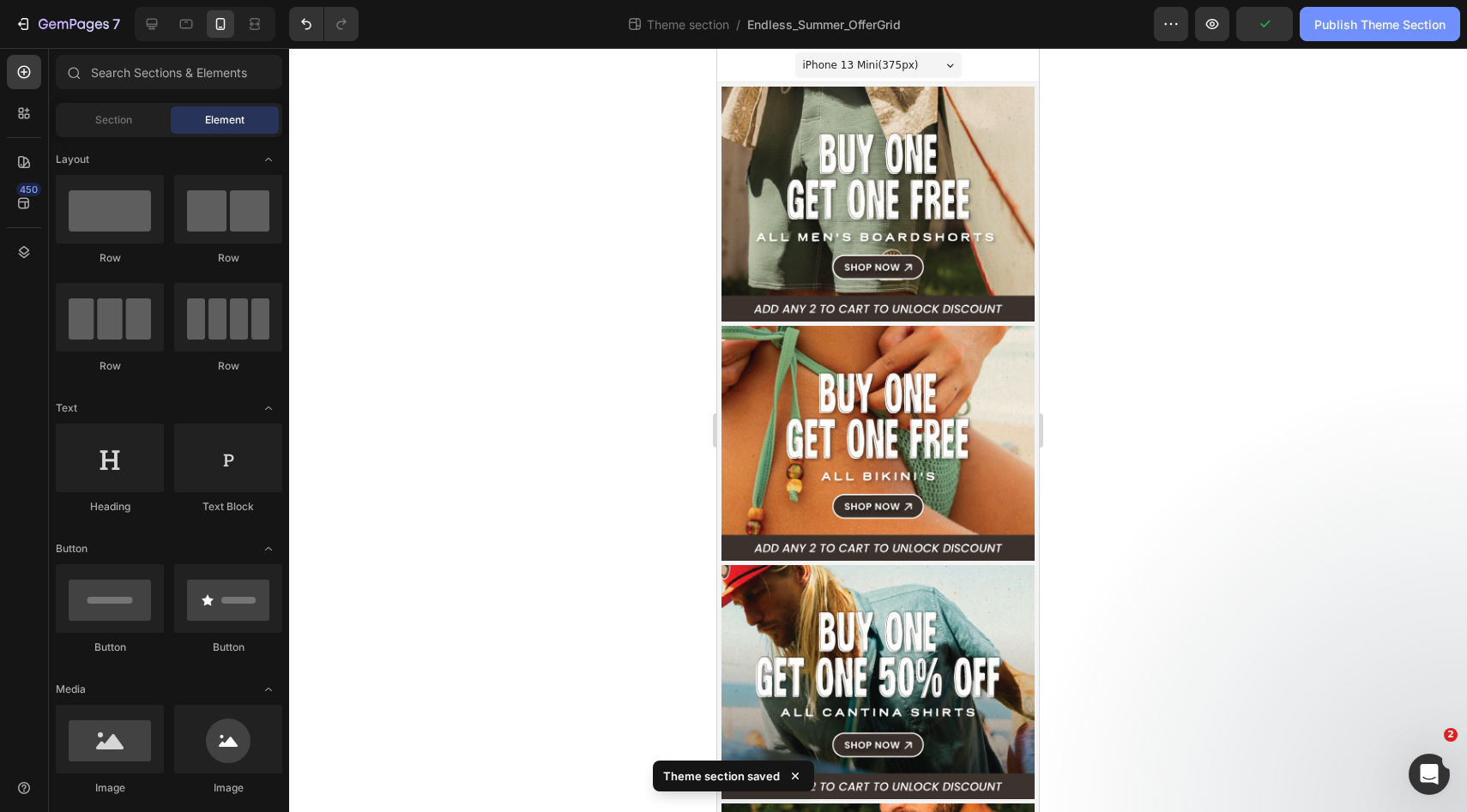
click at [1331, 18] on div "Publish Theme Section" at bounding box center [1379, 25] width 131 height 18
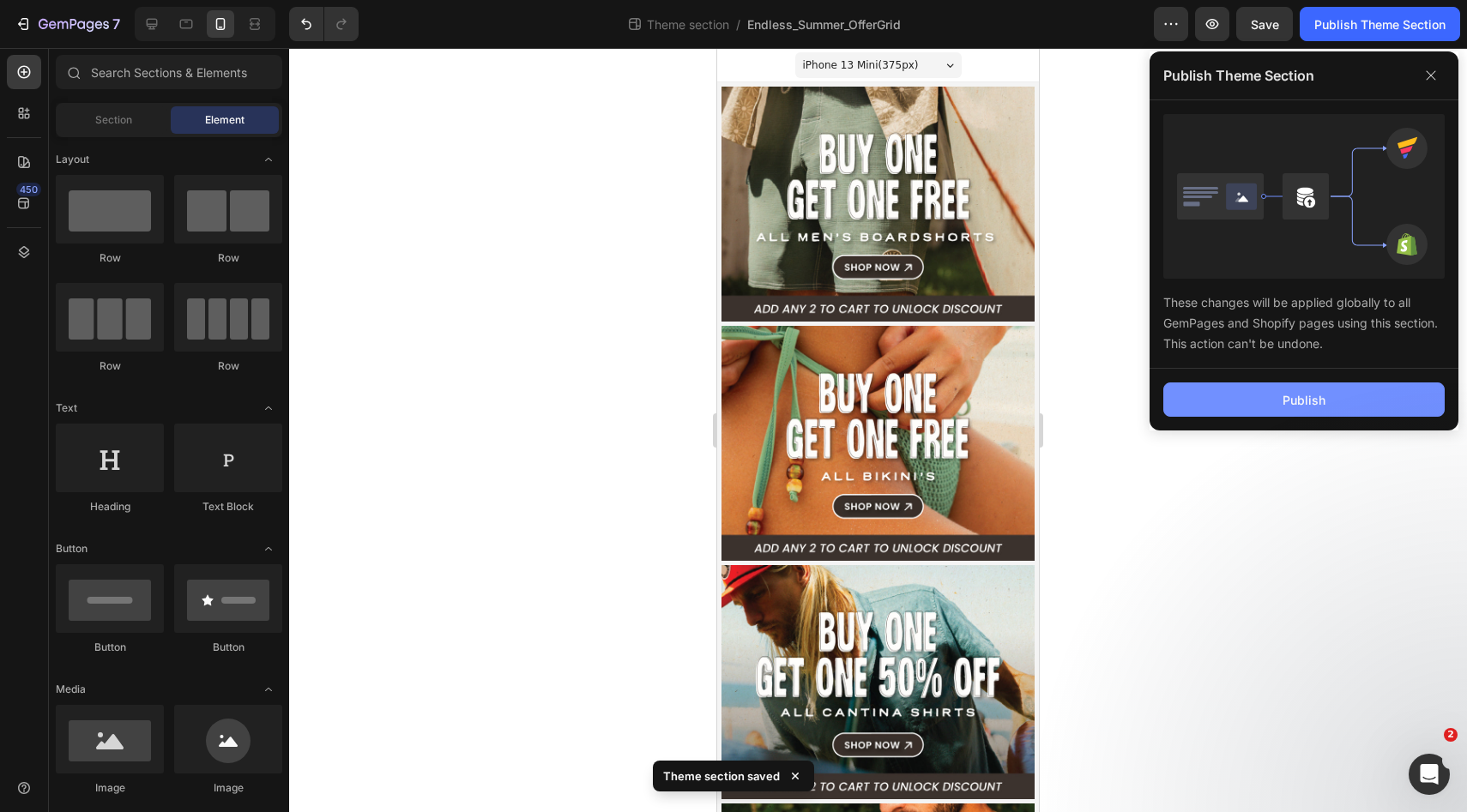
click at [1259, 410] on button "Publish" at bounding box center [1303, 399] width 281 height 35
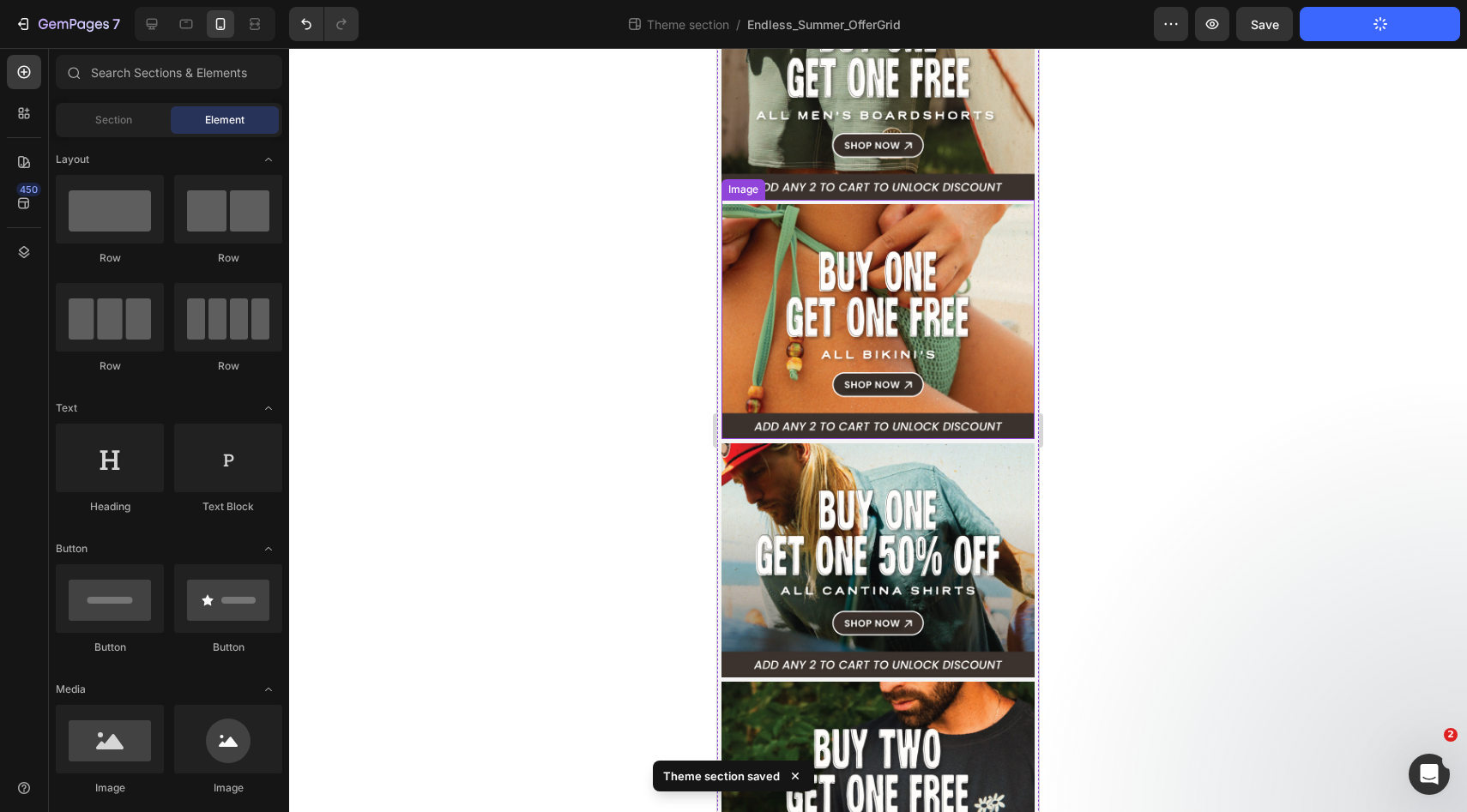
scroll to position [296, 0]
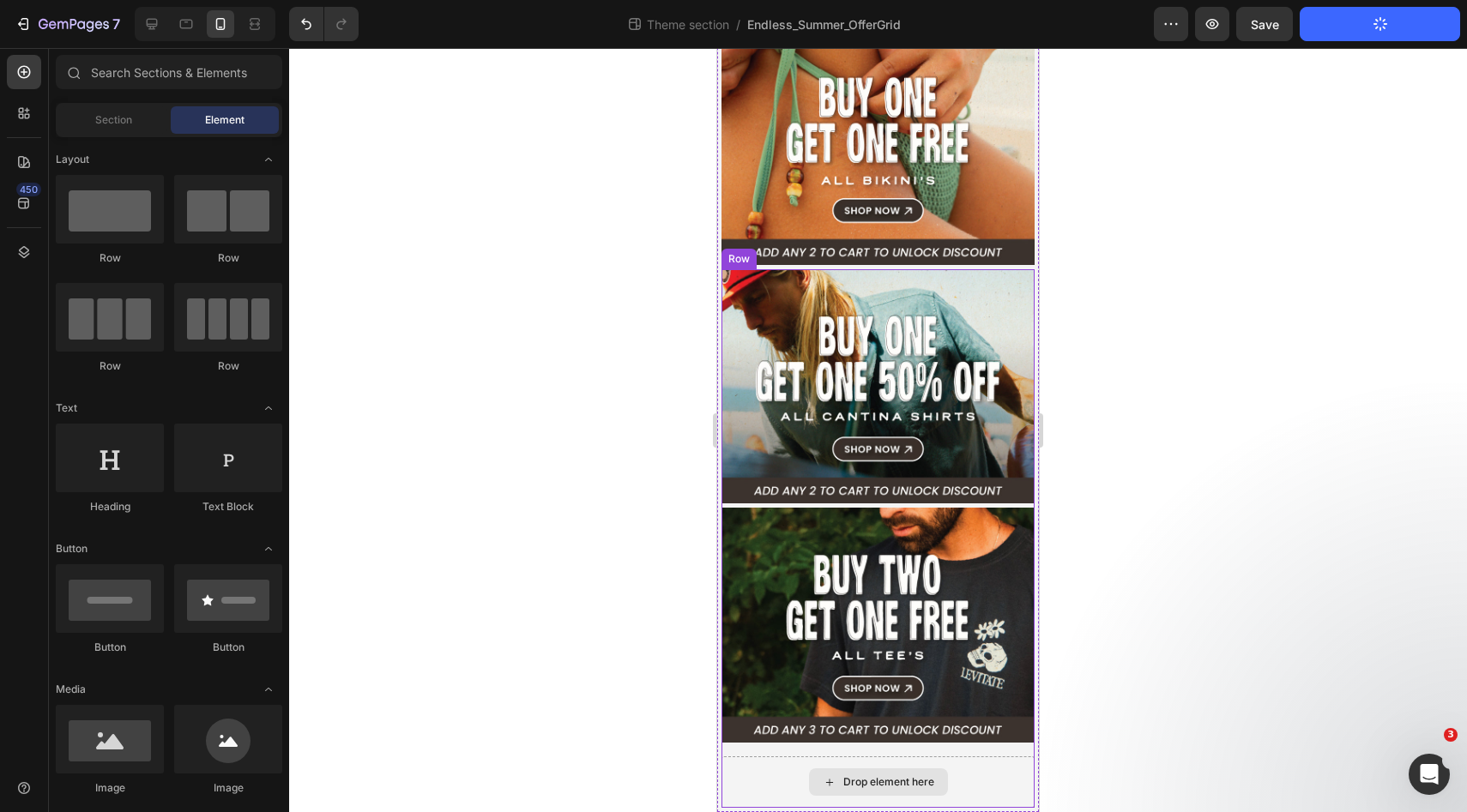
click at [864, 781] on div "Drop element here" at bounding box center [888, 781] width 91 height 14
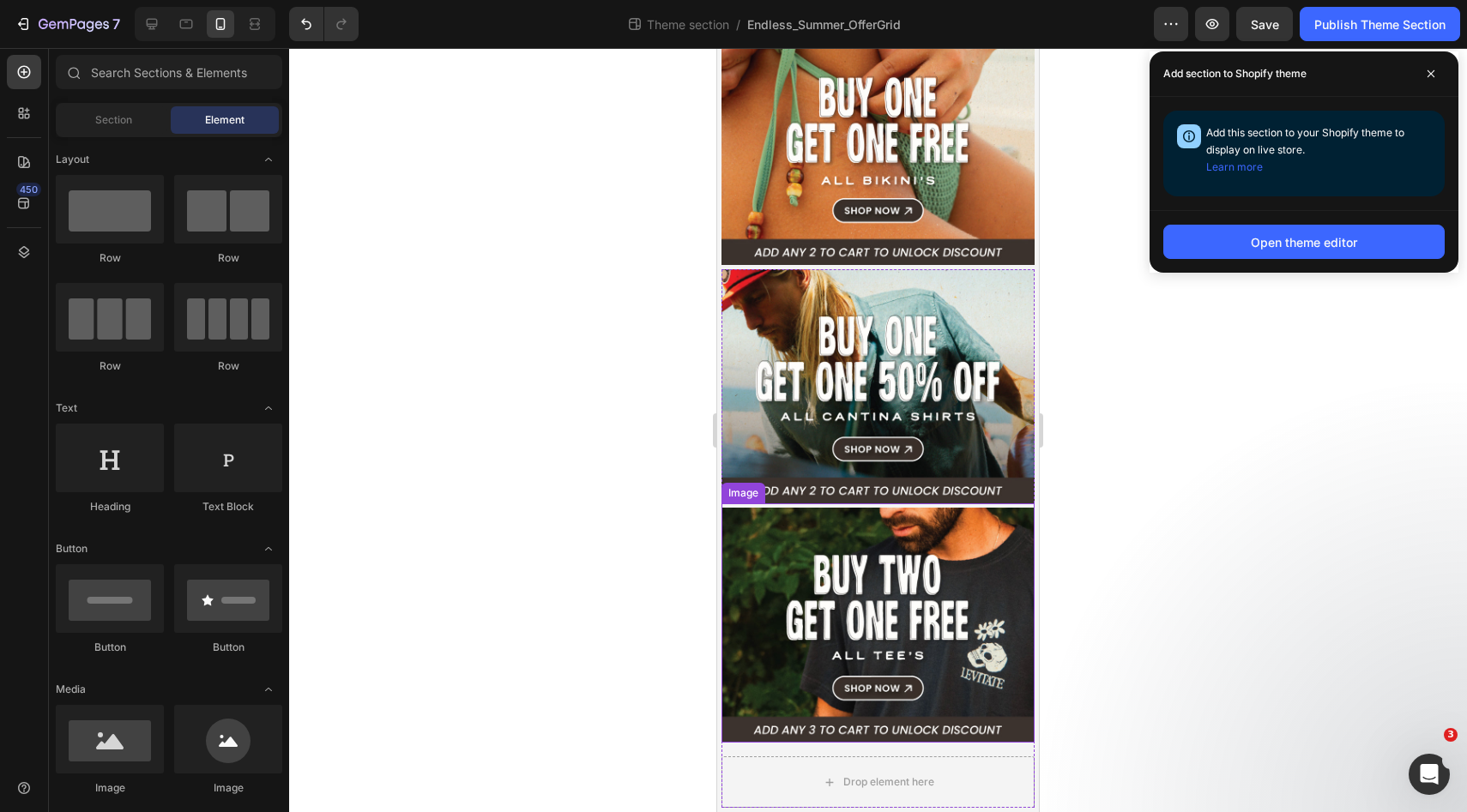
click at [778, 550] on img at bounding box center [878, 625] width 313 height 235
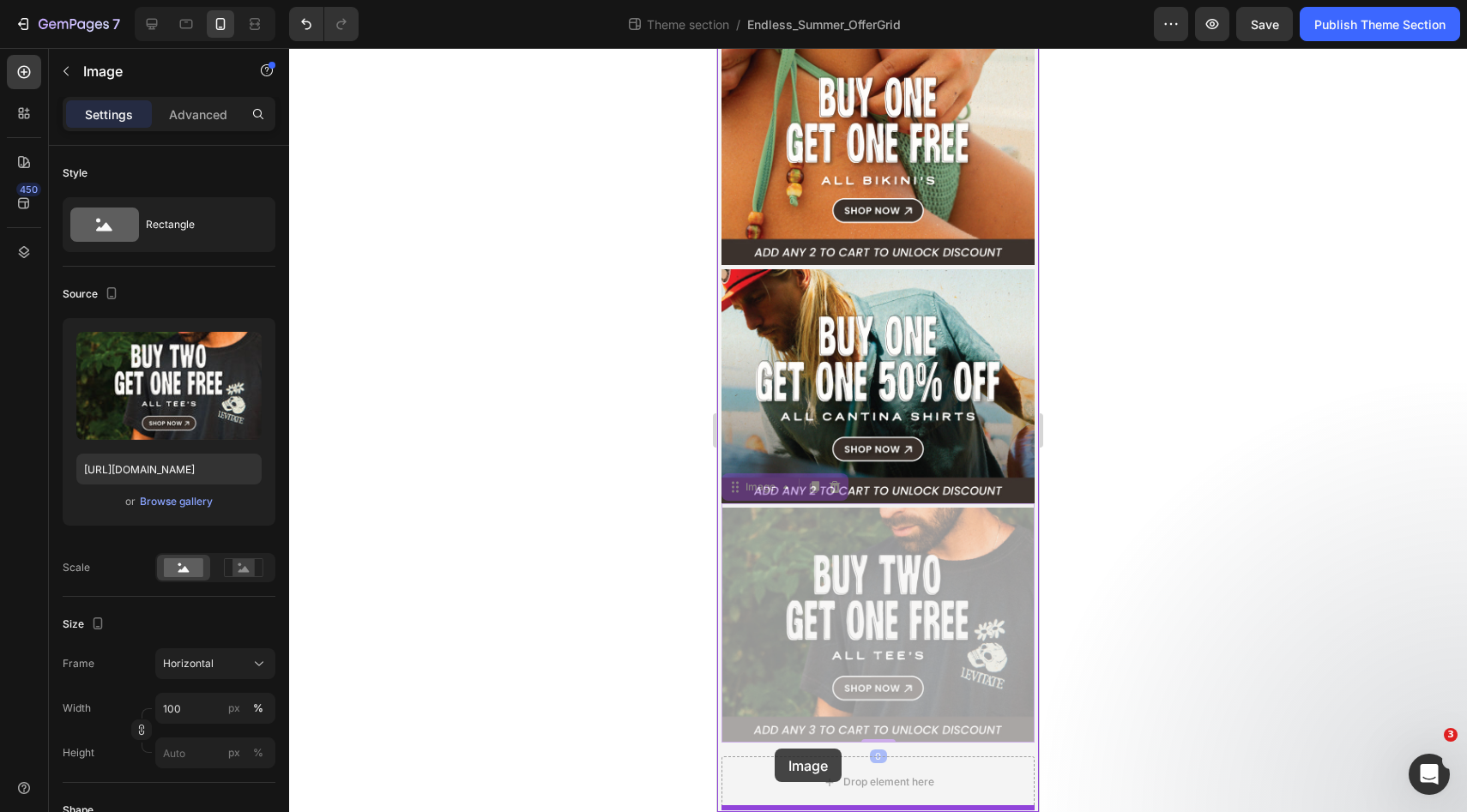
scroll to position [298, 0]
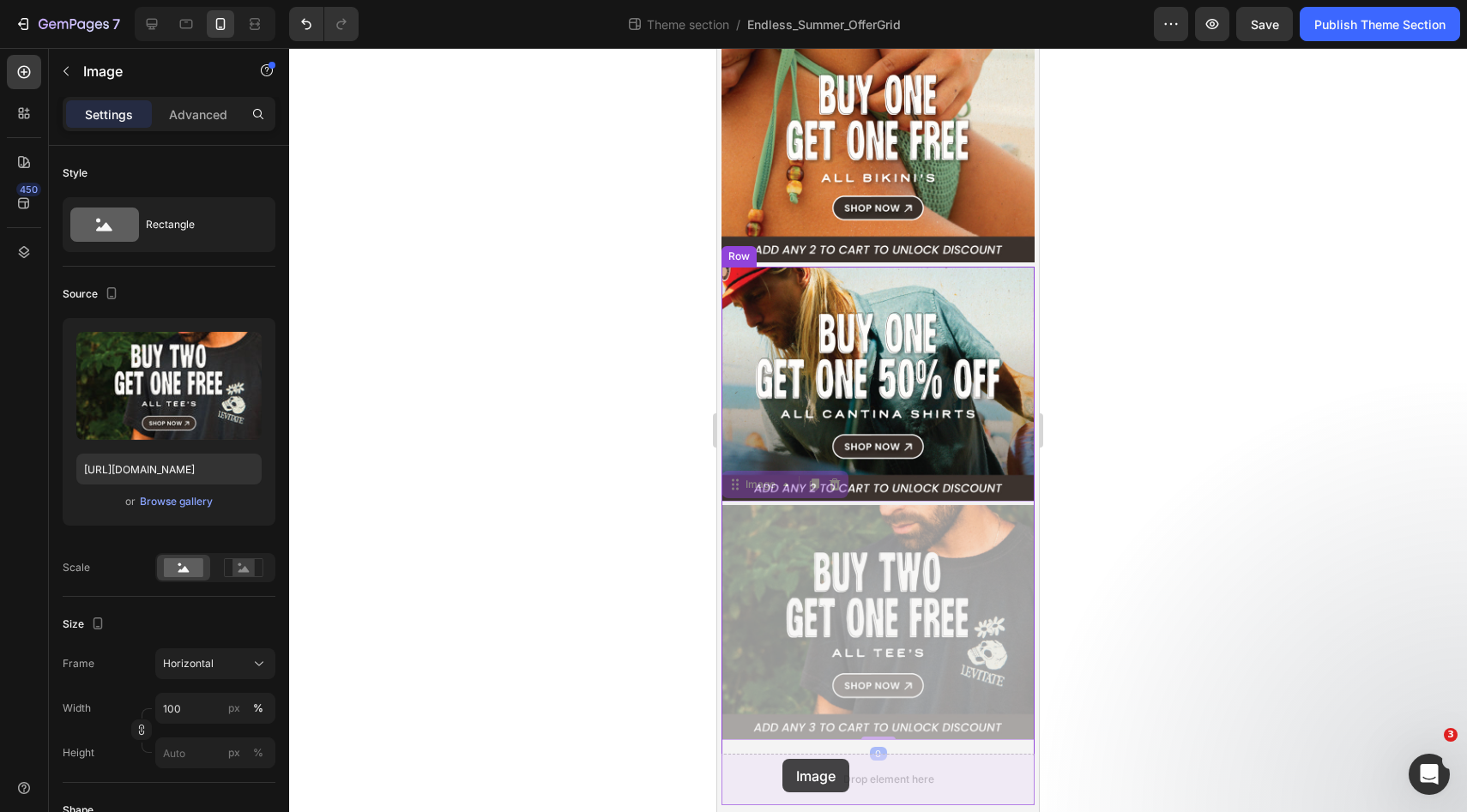
drag, startPoint x: 736, startPoint y: 487, endPoint x: 782, endPoint y: 759, distance: 275.9
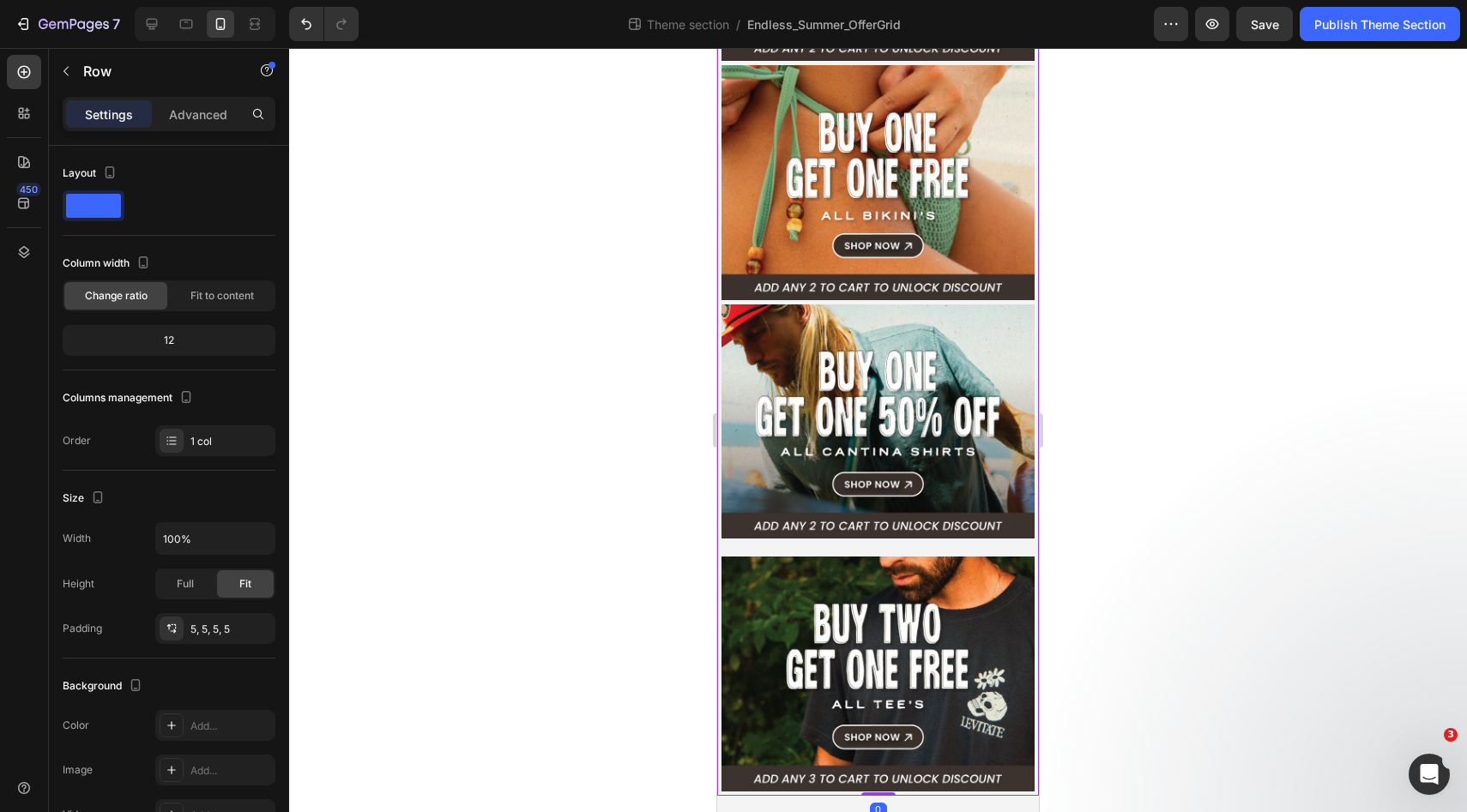
click at [719, 559] on div "Image Image Image Image Row Row 0" at bounding box center [878, 308] width 322 height 974
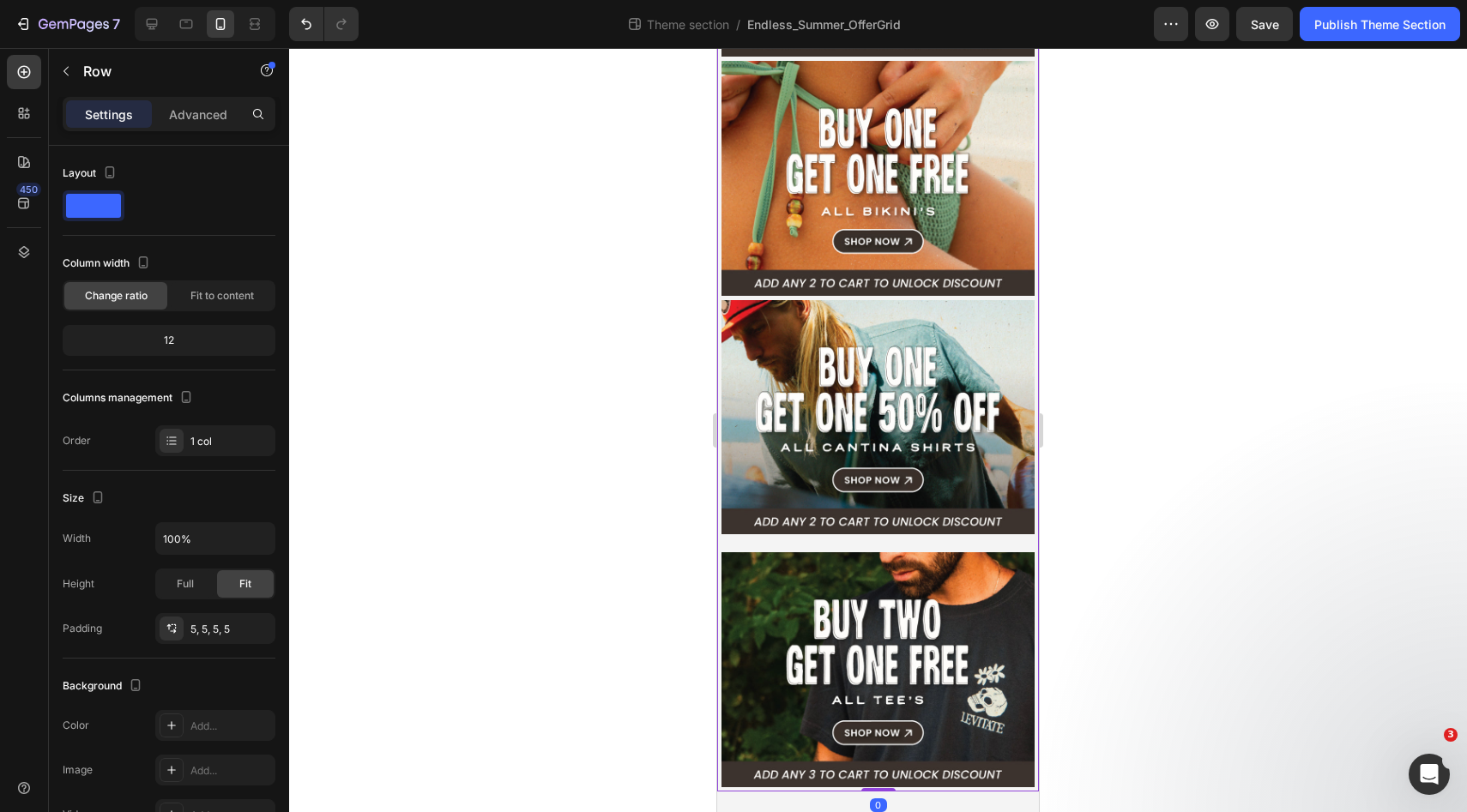
click at [719, 555] on div "Image Image Image Image Row Row 0" at bounding box center [878, 304] width 322 height 974
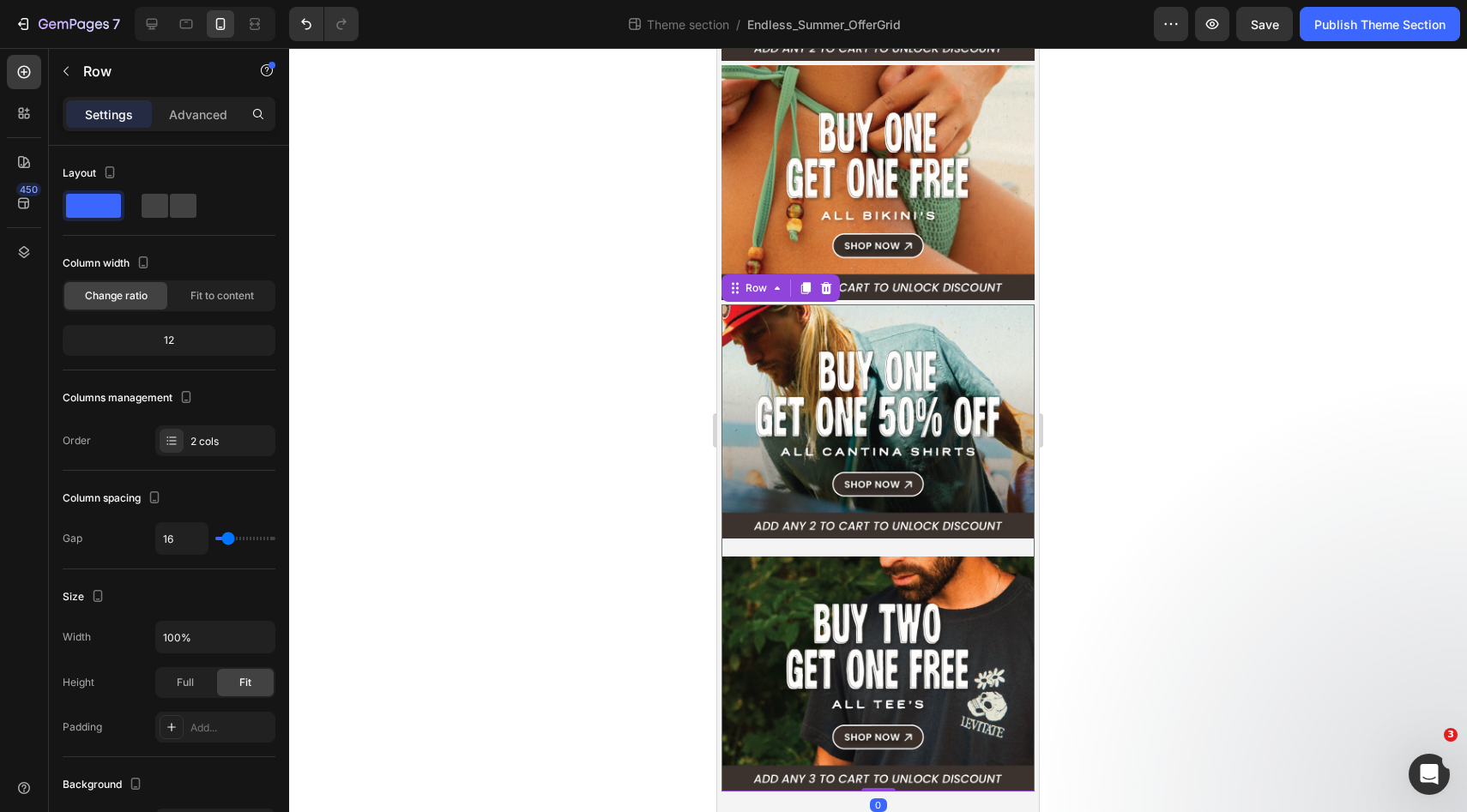
click at [730, 538] on div "Image Image Row 0" at bounding box center [878, 548] width 313 height 487
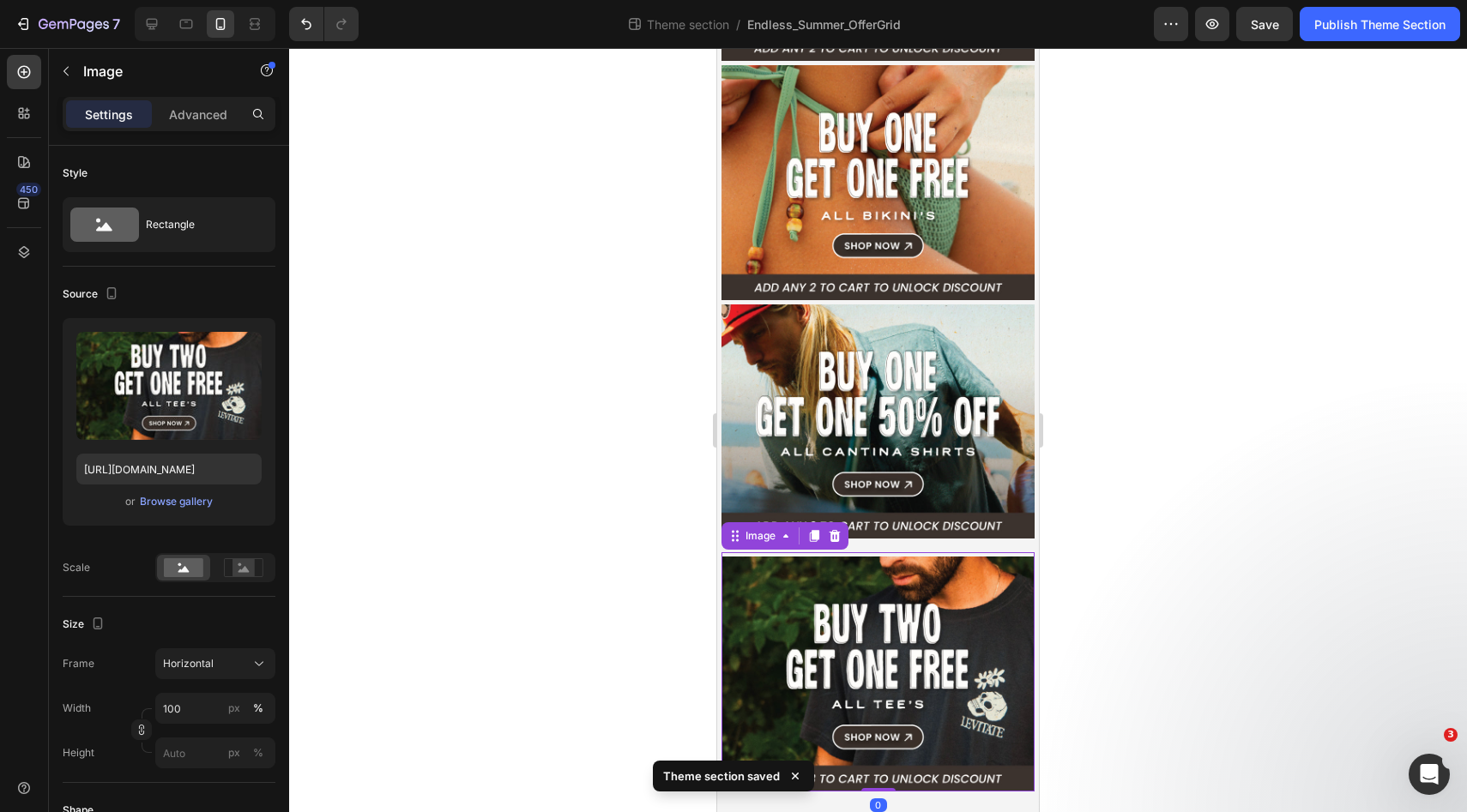
scroll to position [245, 0]
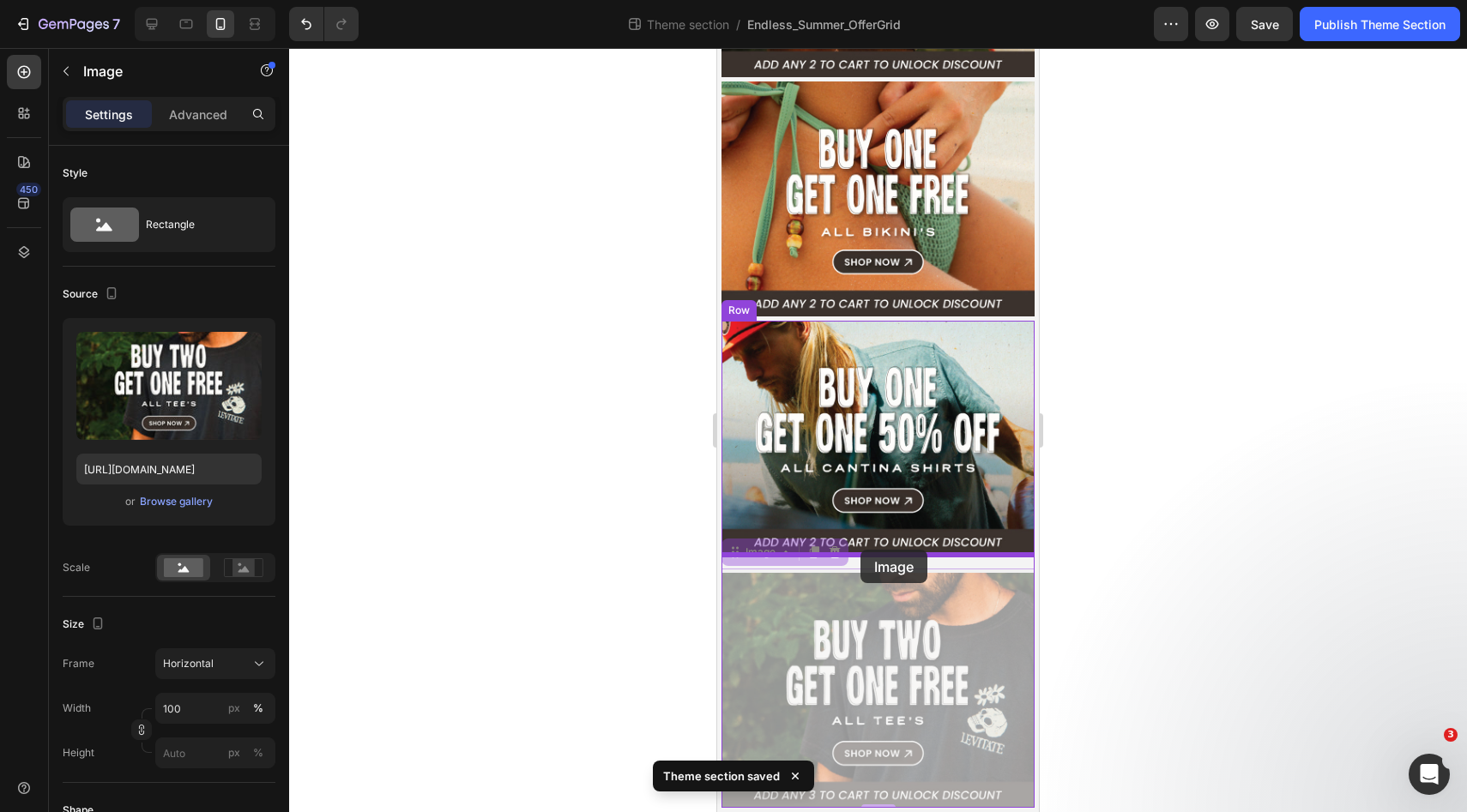
drag, startPoint x: 843, startPoint y: 616, endPoint x: 860, endPoint y: 553, distance: 65.3
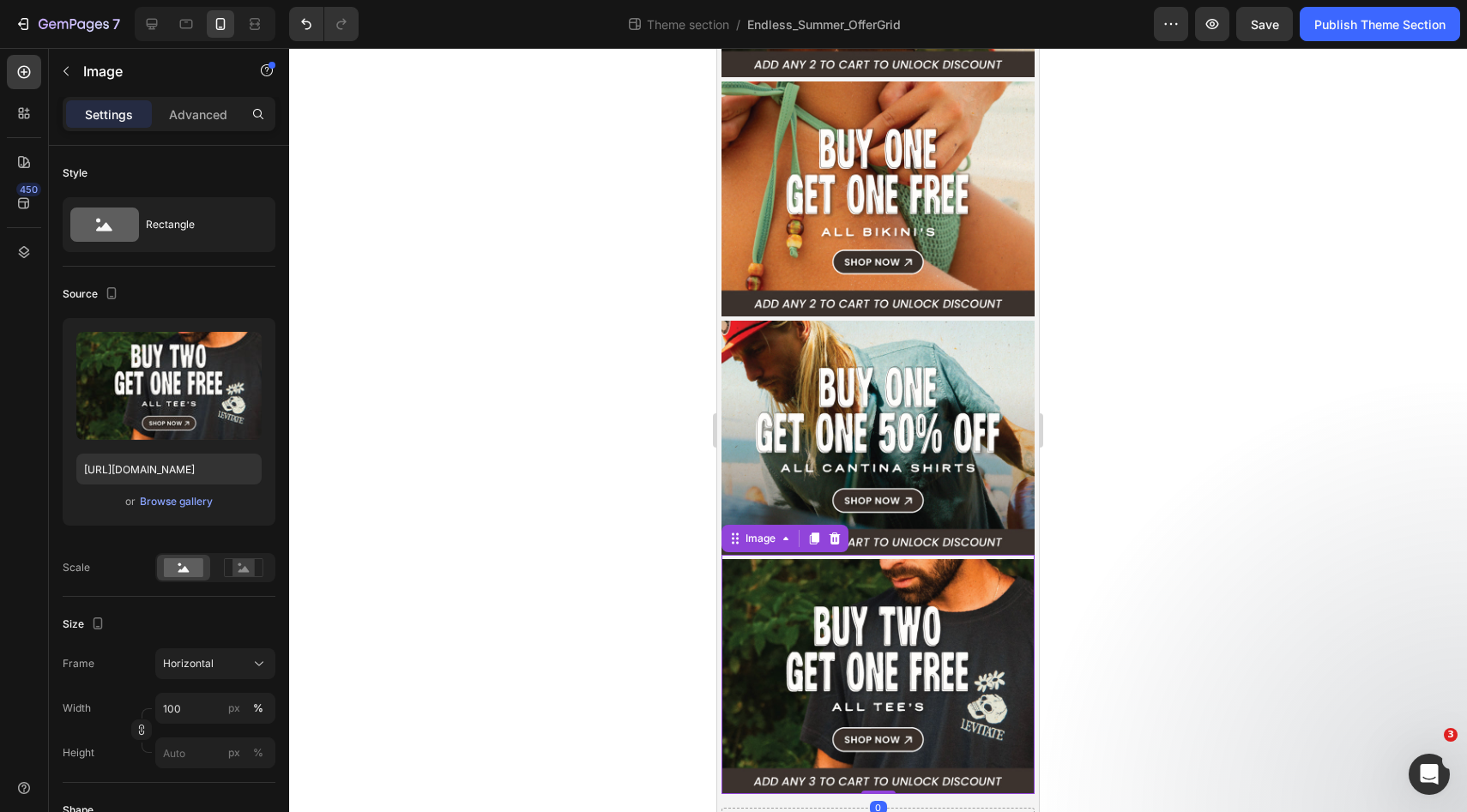
scroll to position [296, 0]
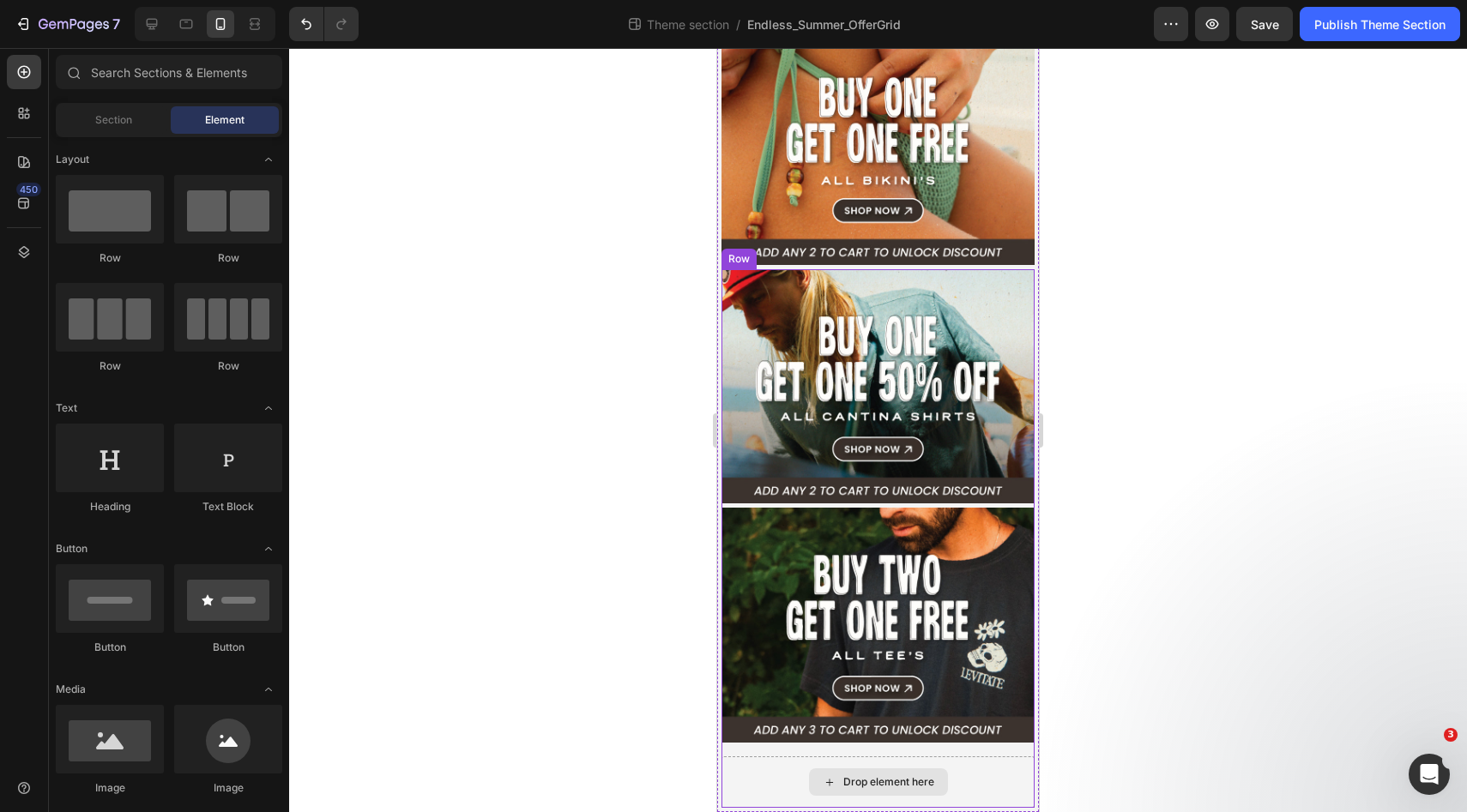
click at [839, 777] on div "Drop element here" at bounding box center [878, 781] width 139 height 28
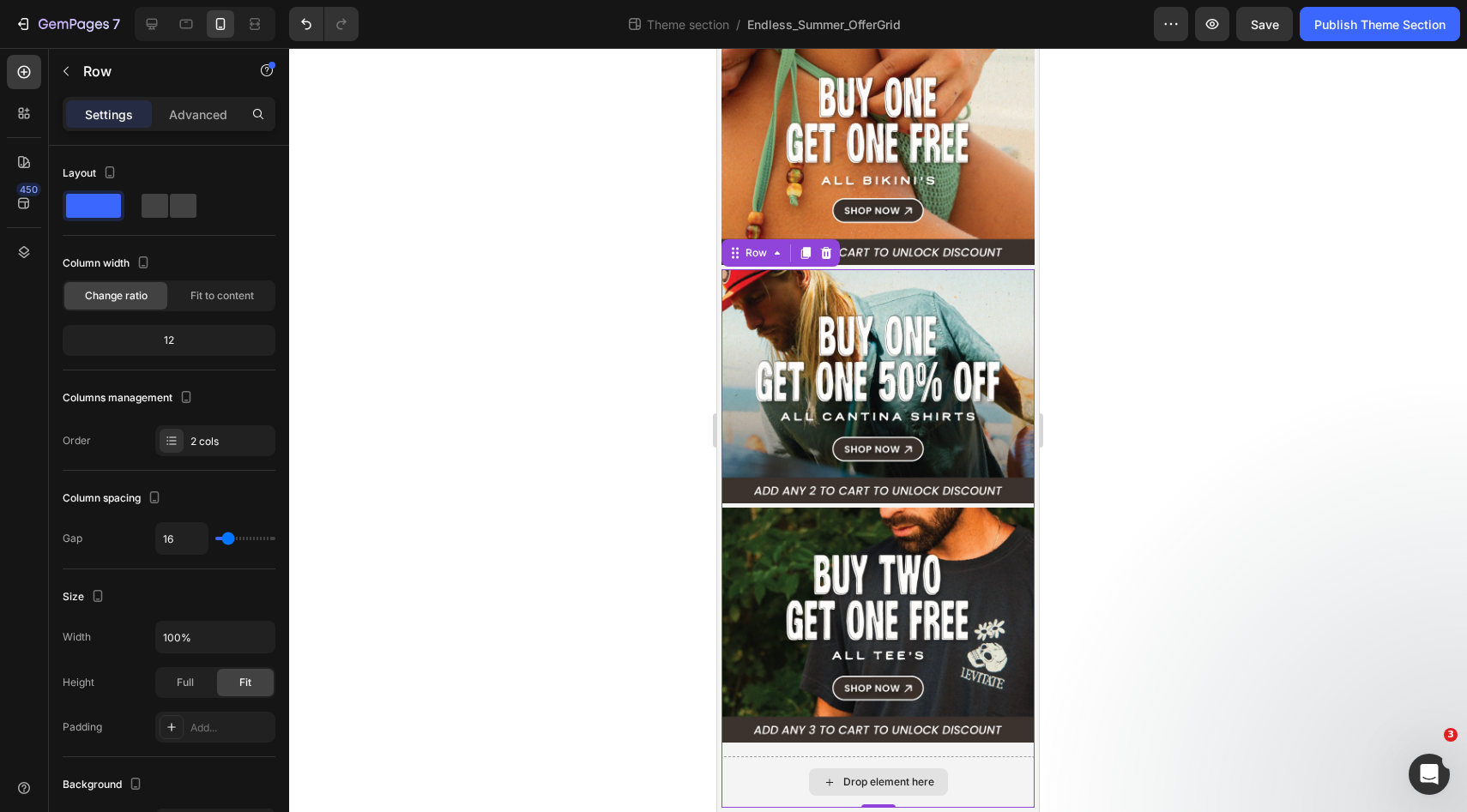
click at [762, 759] on div "Drop element here" at bounding box center [878, 781] width 313 height 51
click at [748, 398] on img at bounding box center [878, 387] width 313 height 235
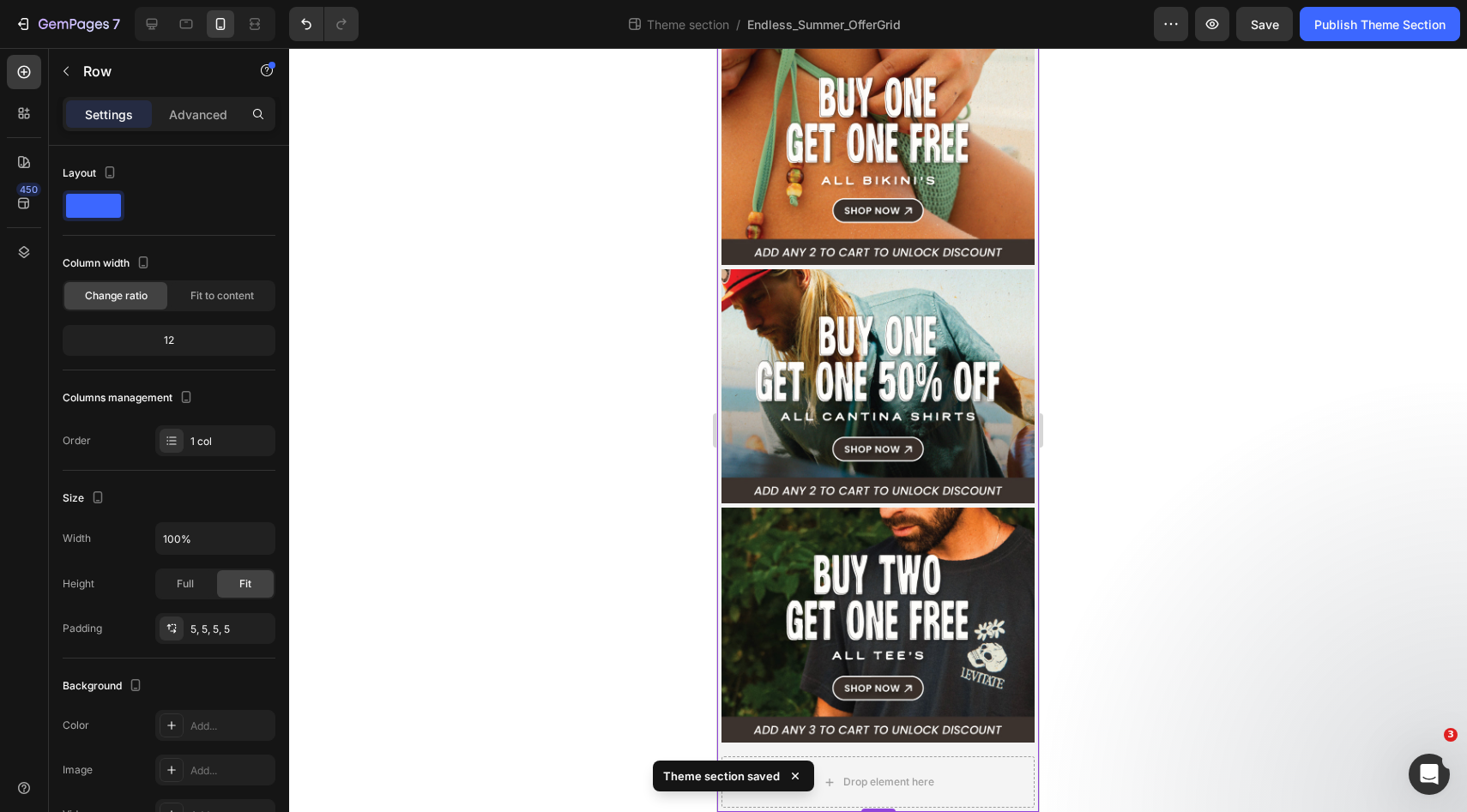
click at [720, 564] on div "Image Image Image Image Drop element here Row Row 0" at bounding box center [878, 299] width 322 height 1025
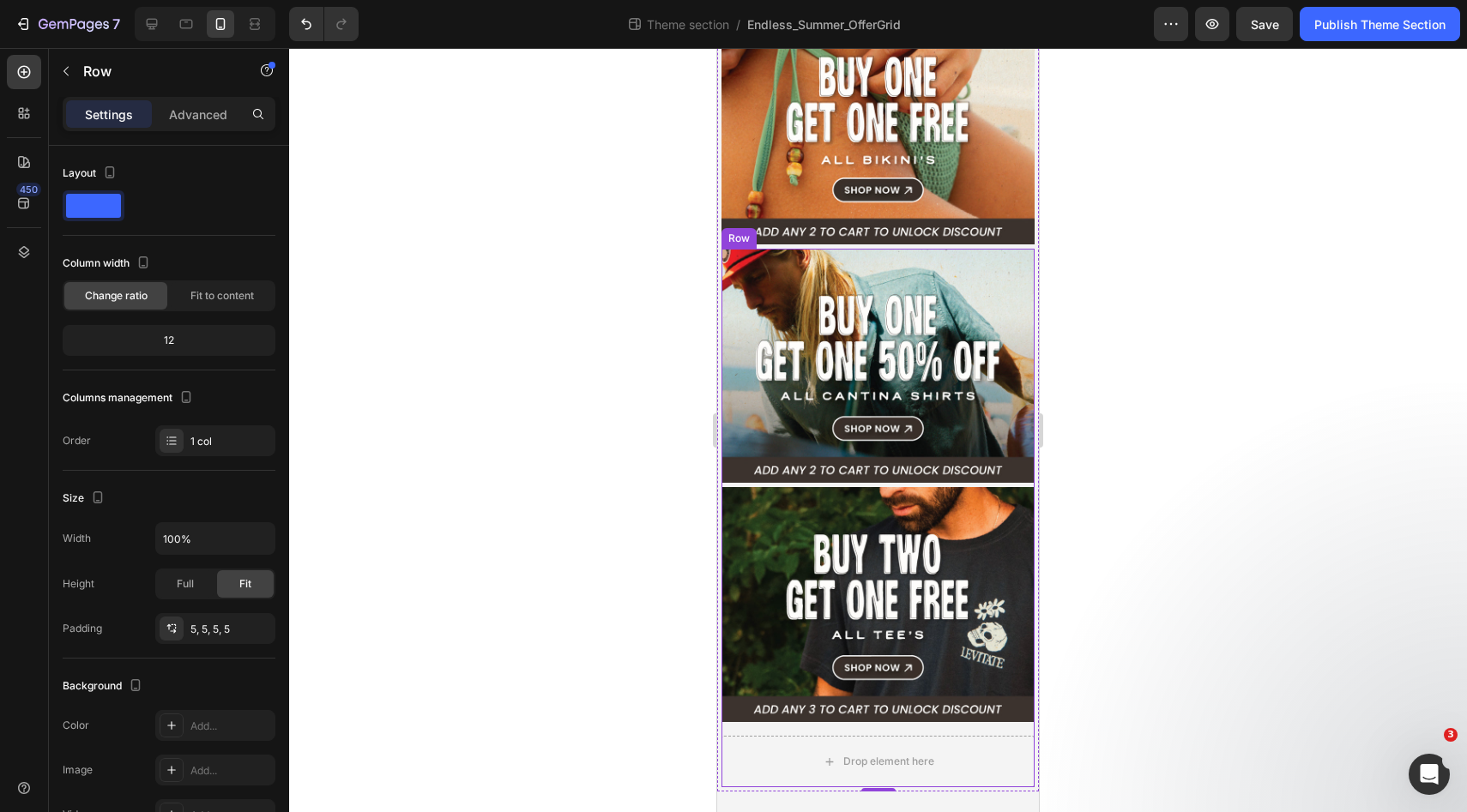
scroll to position [312, 0]
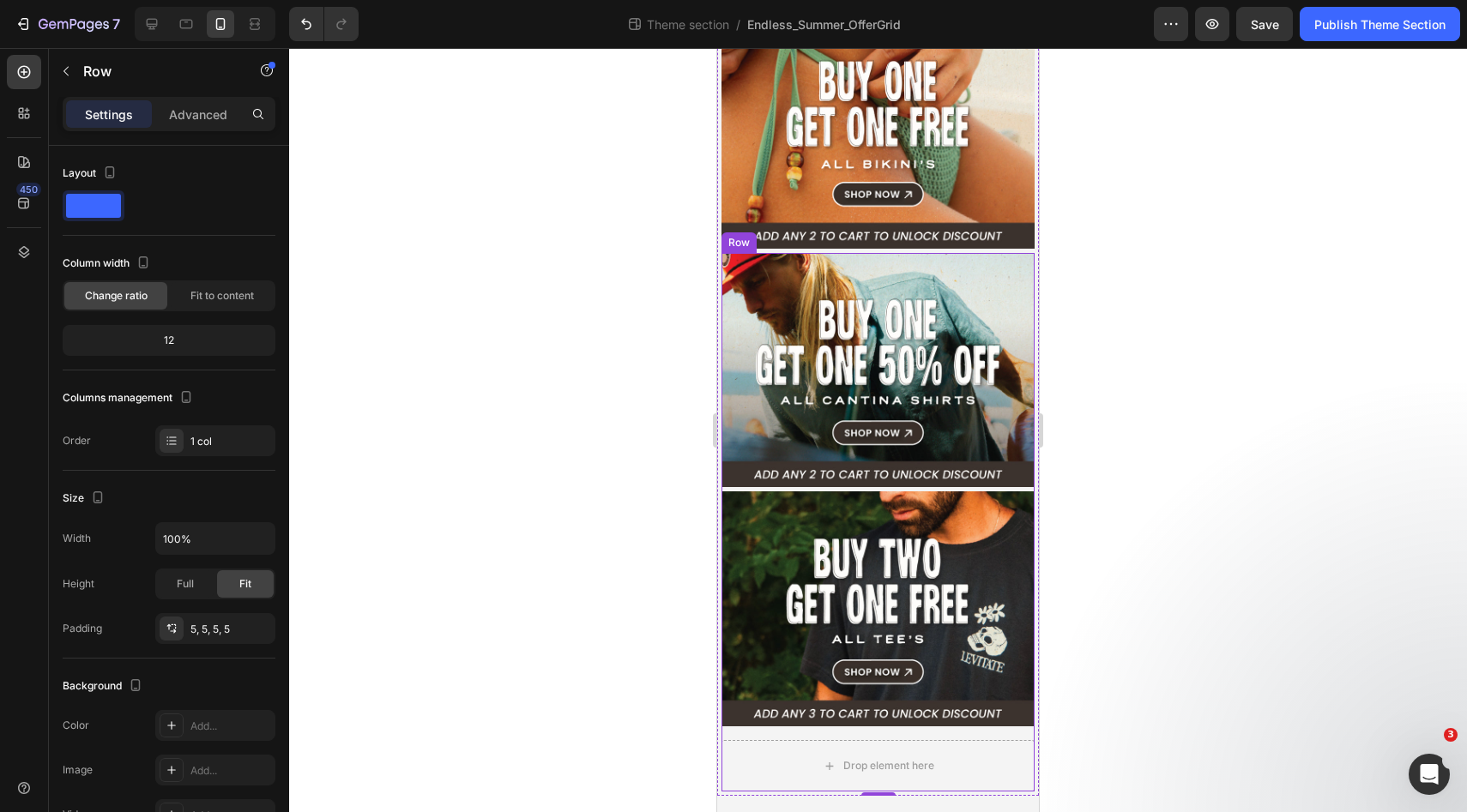
click at [796, 733] on div "Image Image Drop element here Row" at bounding box center [878, 522] width 313 height 539
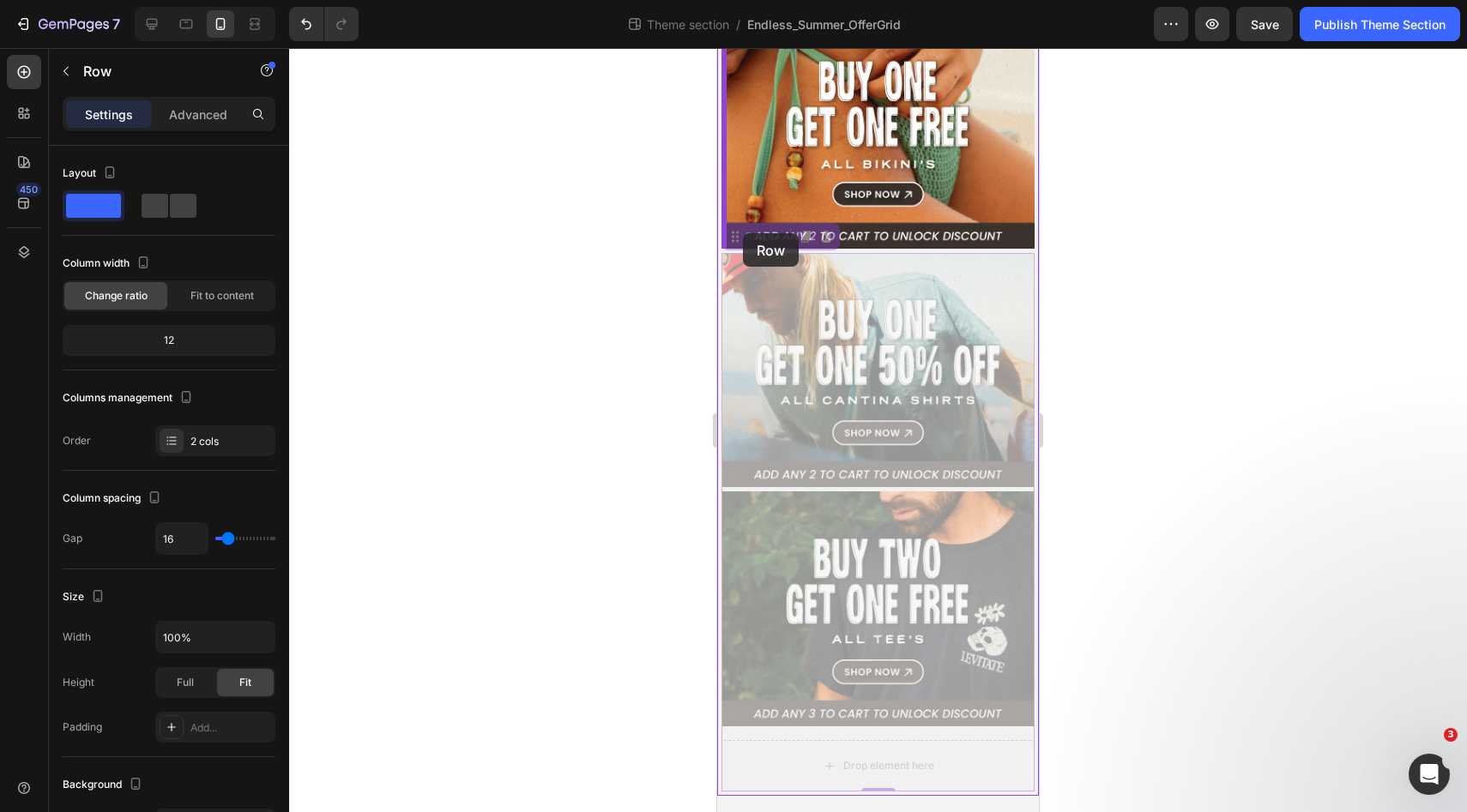
drag, startPoint x: 740, startPoint y: 242, endPoint x: 742, endPoint y: 233, distance: 9.2
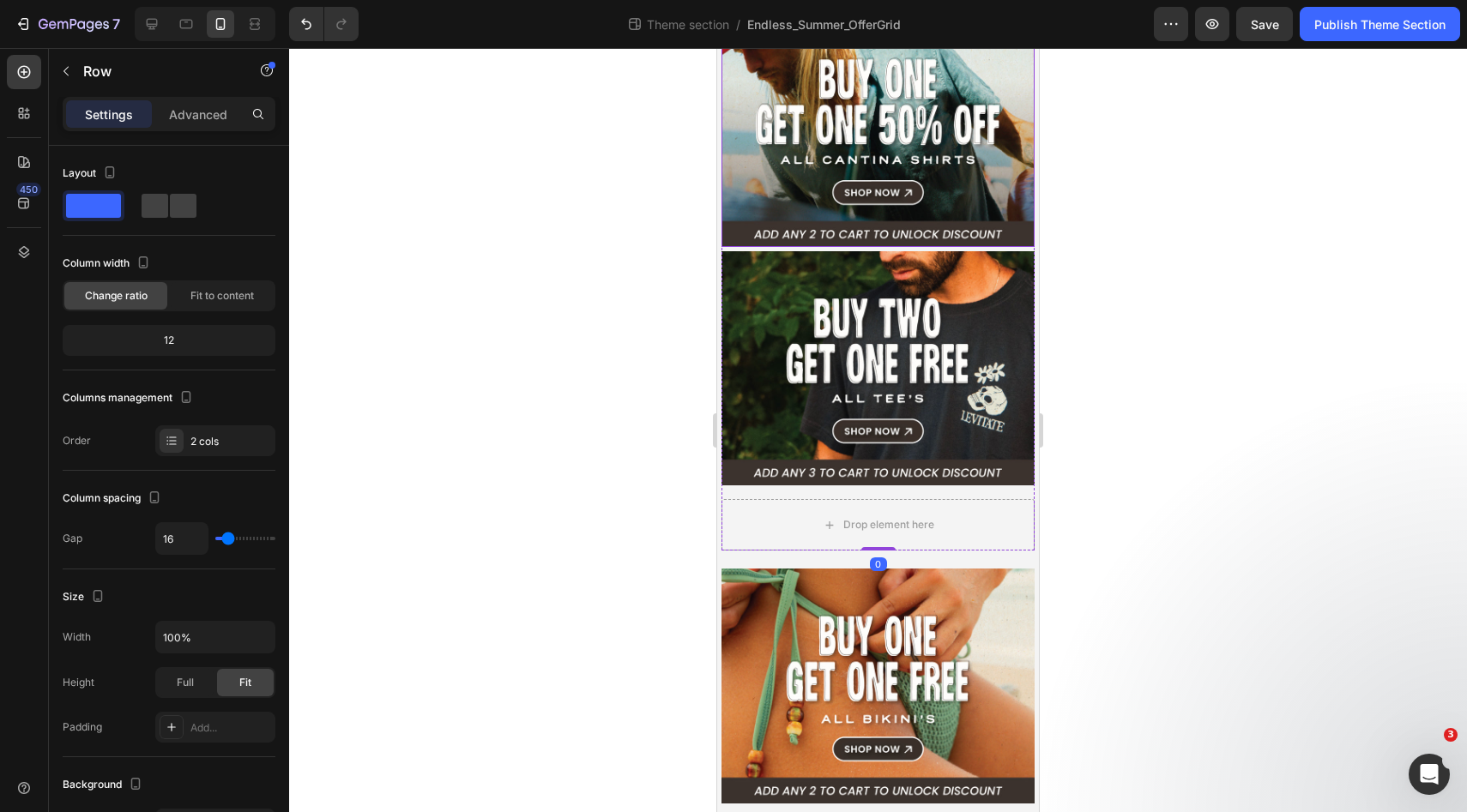
scroll to position [310, 0]
click at [311, 23] on icon "Undo/Redo" at bounding box center [305, 24] width 17 height 17
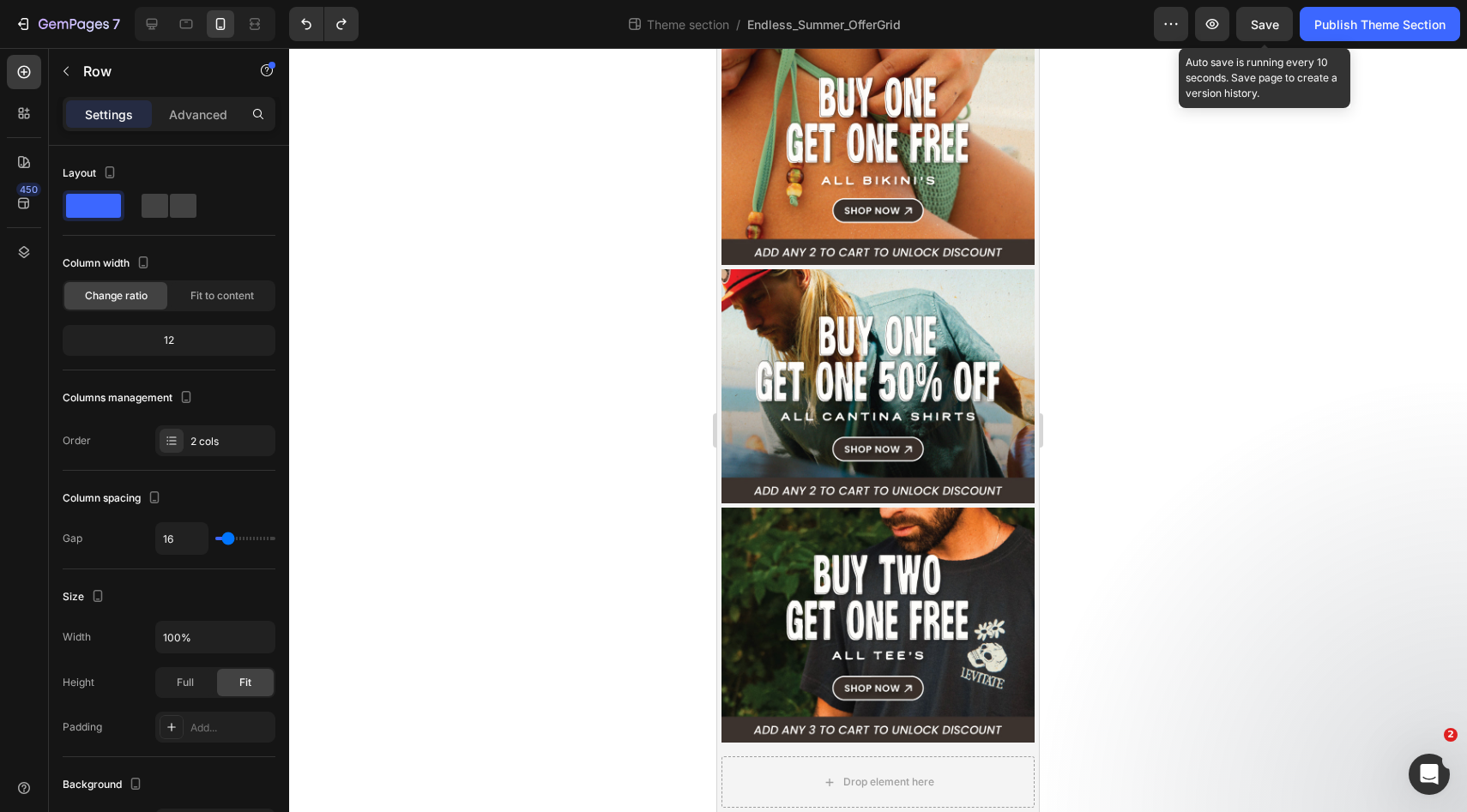
click at [1269, 32] on div "Save" at bounding box center [1265, 25] width 29 height 18
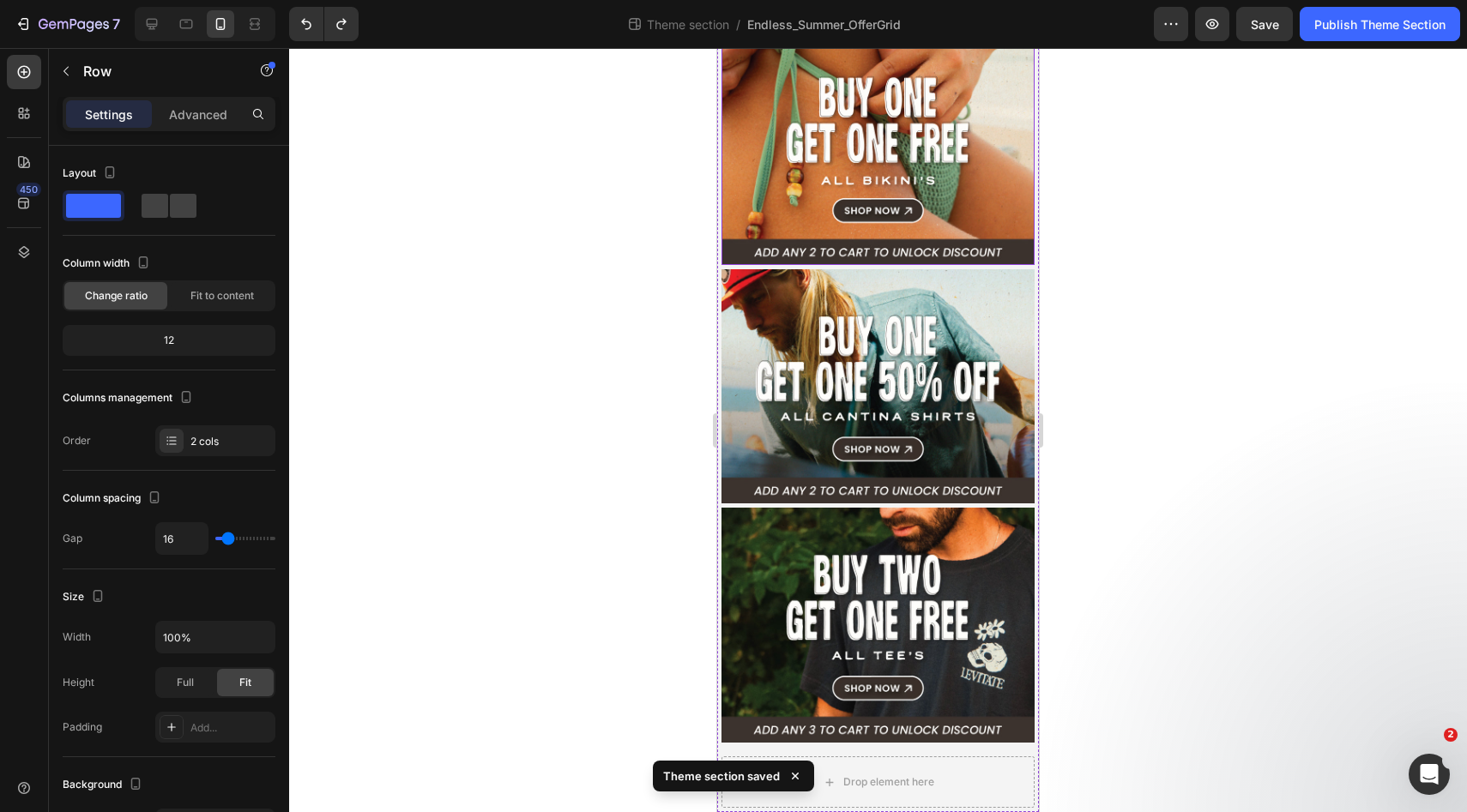
scroll to position [0, 0]
